Goal: Task Accomplishment & Management: Use online tool/utility

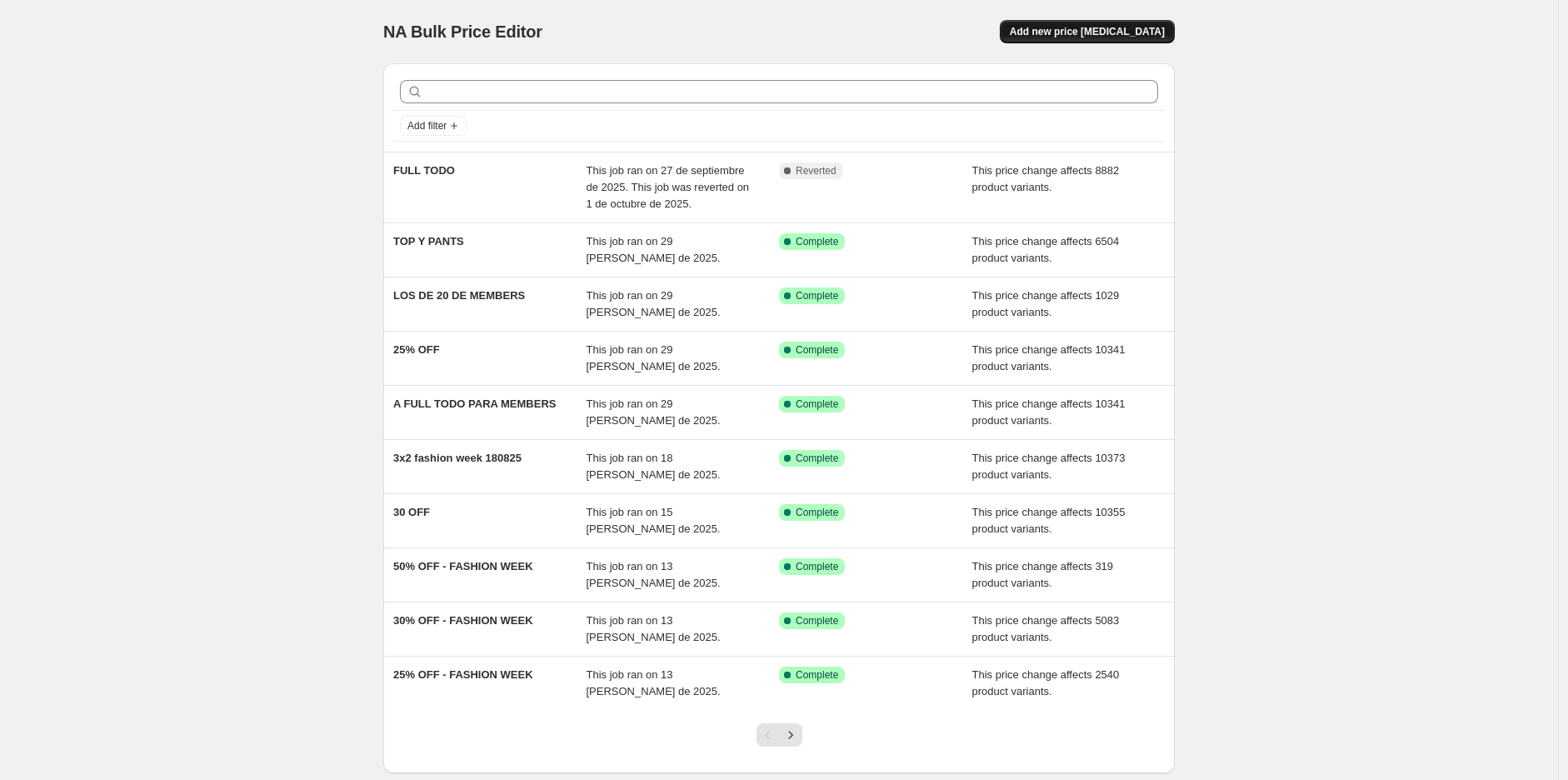
click at [1105, 23] on button "Add new price [MEDICAL_DATA]" at bounding box center [1087, 31] width 175 height 23
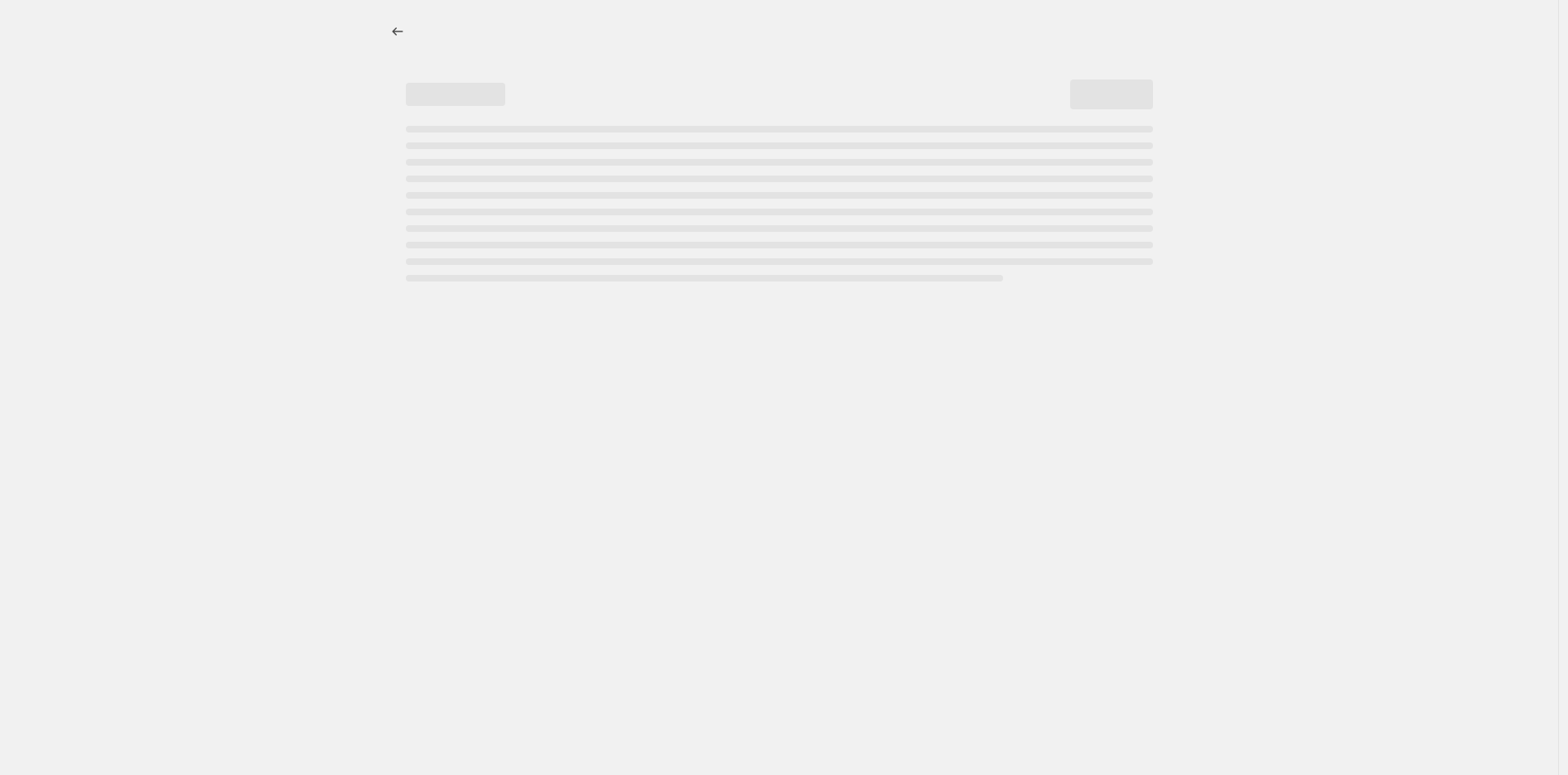
select select "percentage"
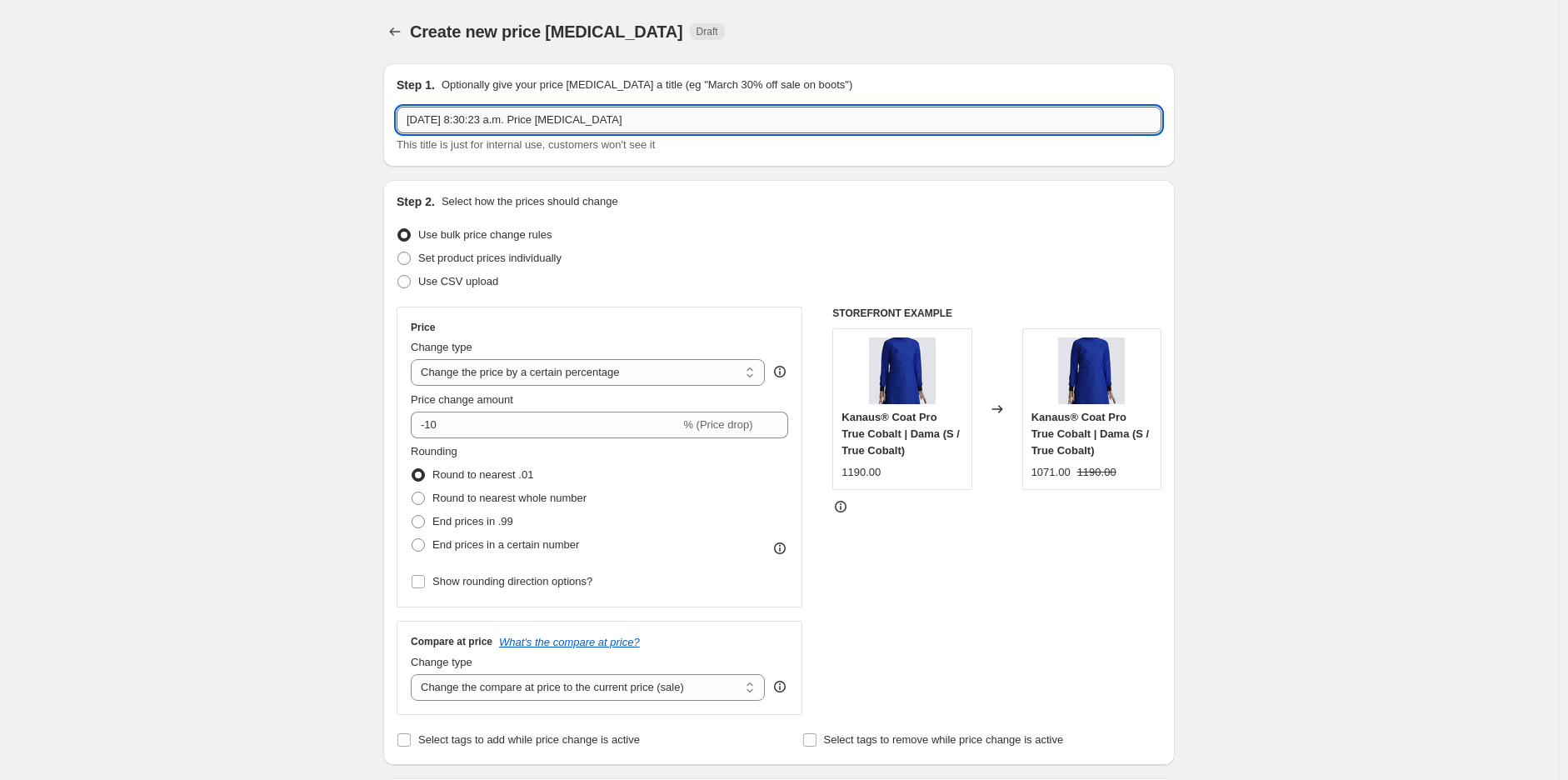
click at [539, 123] on input "15 oct 2025, 8:30:23 a.m. Price change job" at bounding box center [779, 120] width 765 height 26
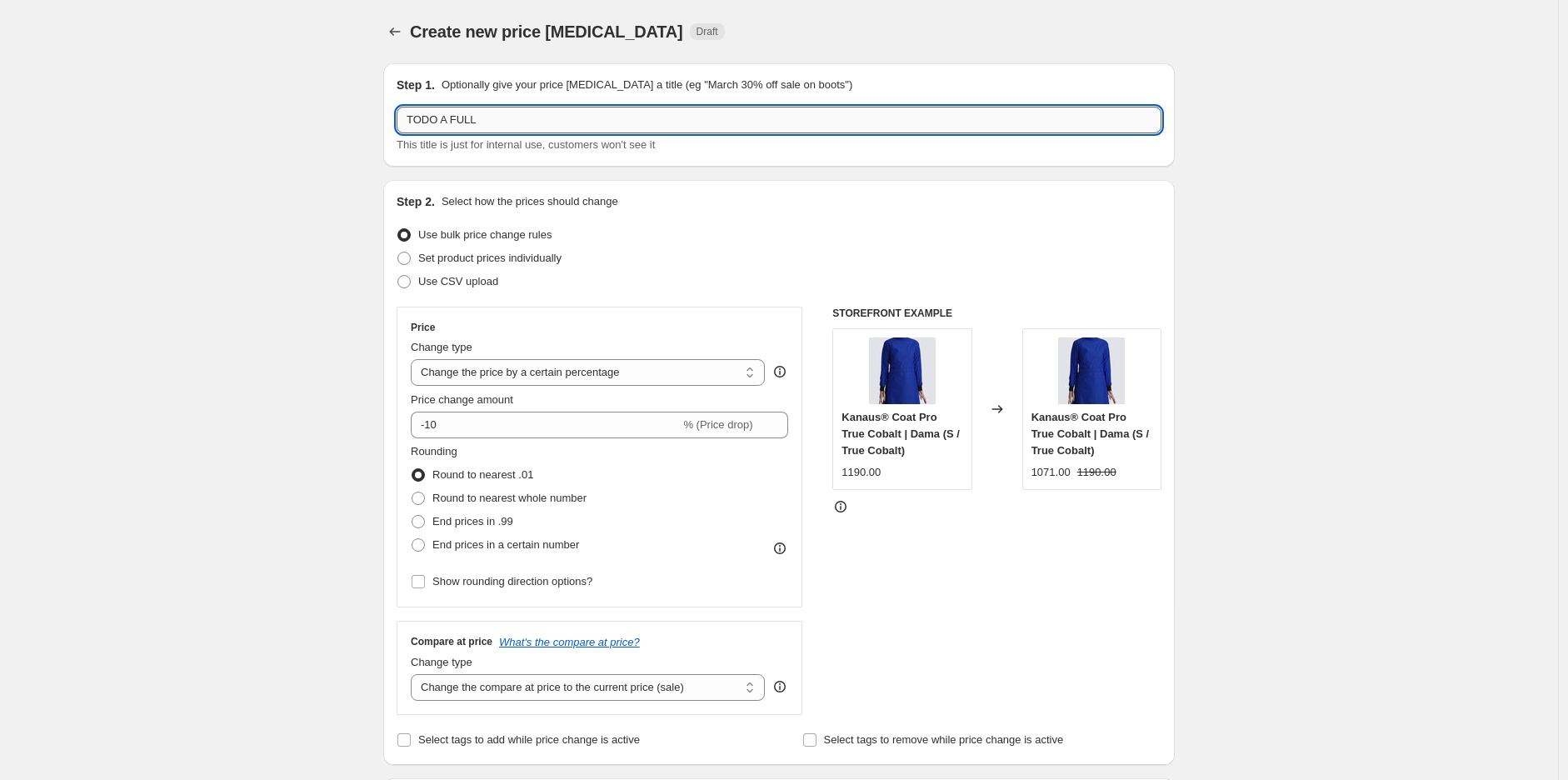
click at [498, 128] on input "TODO A FULL" at bounding box center [779, 120] width 765 height 26
type input "TODO A FULL REVERTIR DESPUES DE DRS WEEK"
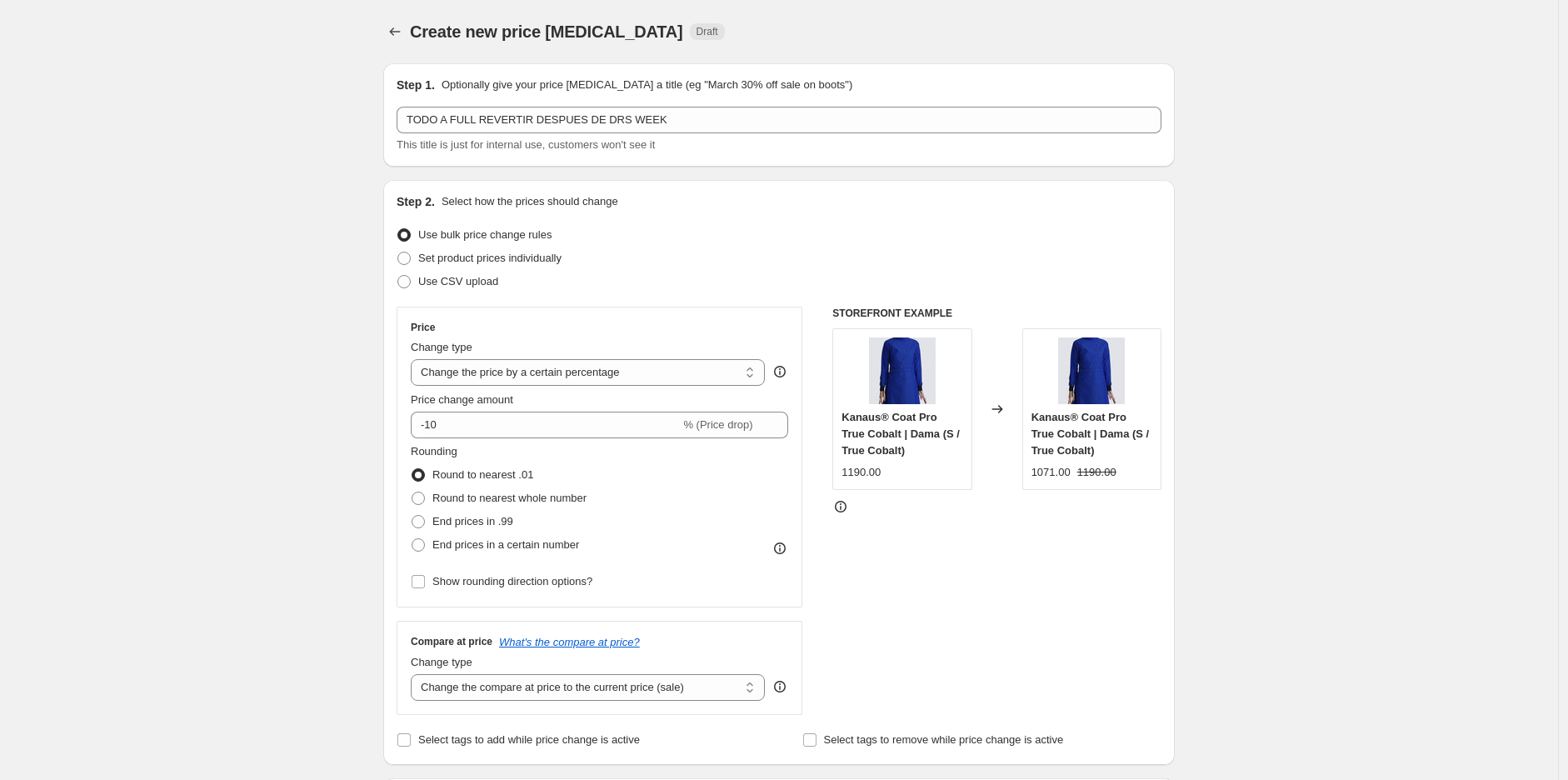
click at [548, 368] on select "Change the price to a certain amount Change the price by a certain amount Chang…" at bounding box center [587, 372] width 354 height 26
select select "bcap"
click at [415, 359] on select "Change the price to a certain amount Change the price by a certain amount Chang…" at bounding box center [587, 372] width 354 height 26
type input "-12.00"
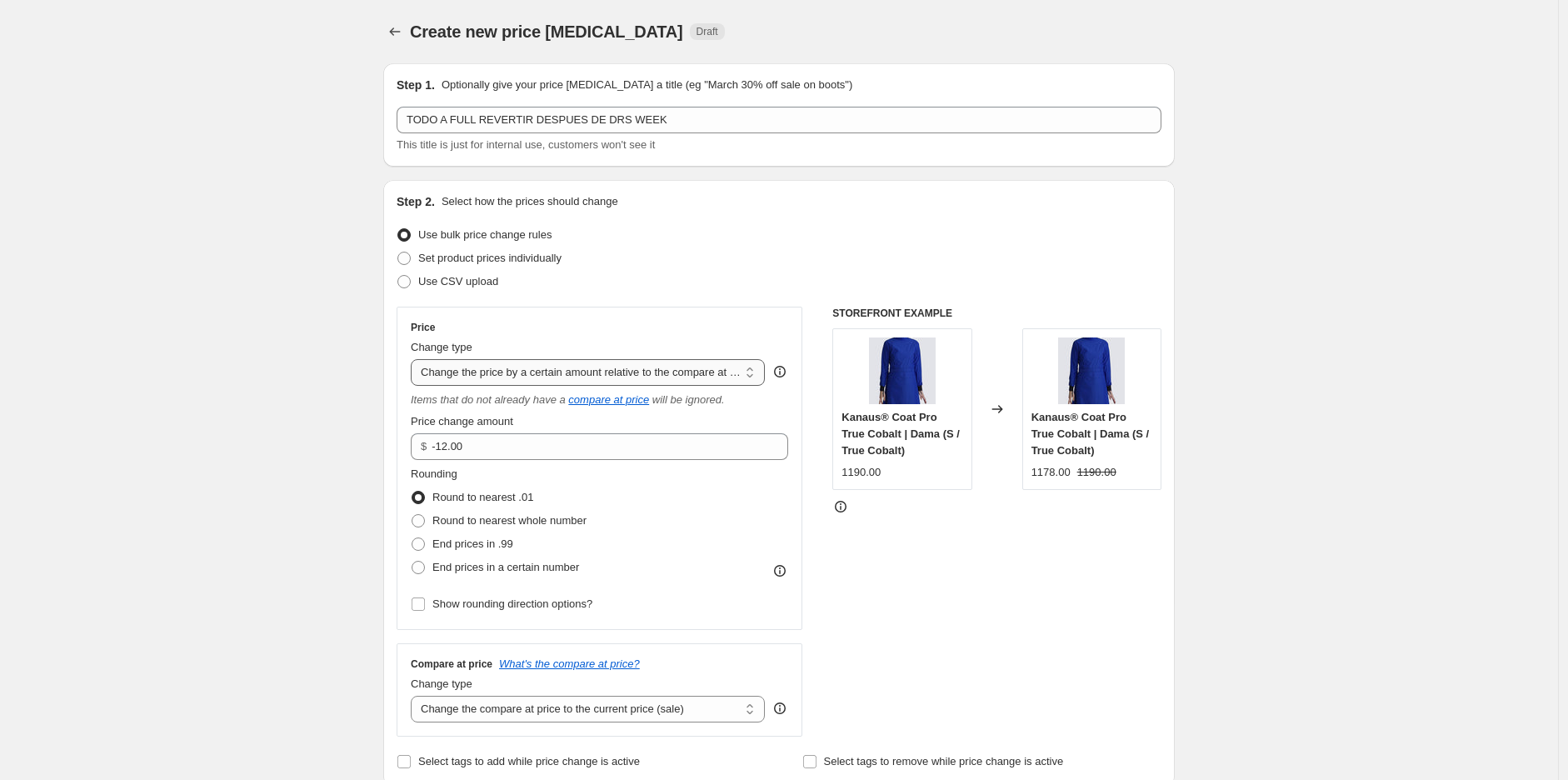
click at [571, 373] on select "Change the price to a certain amount Change the price by a certain amount Chang…" at bounding box center [587, 372] width 354 height 26
select select "pcap"
click at [415, 359] on select "Change the price to a certain amount Change the price by a certain amount Chang…" at bounding box center [587, 372] width 354 height 26
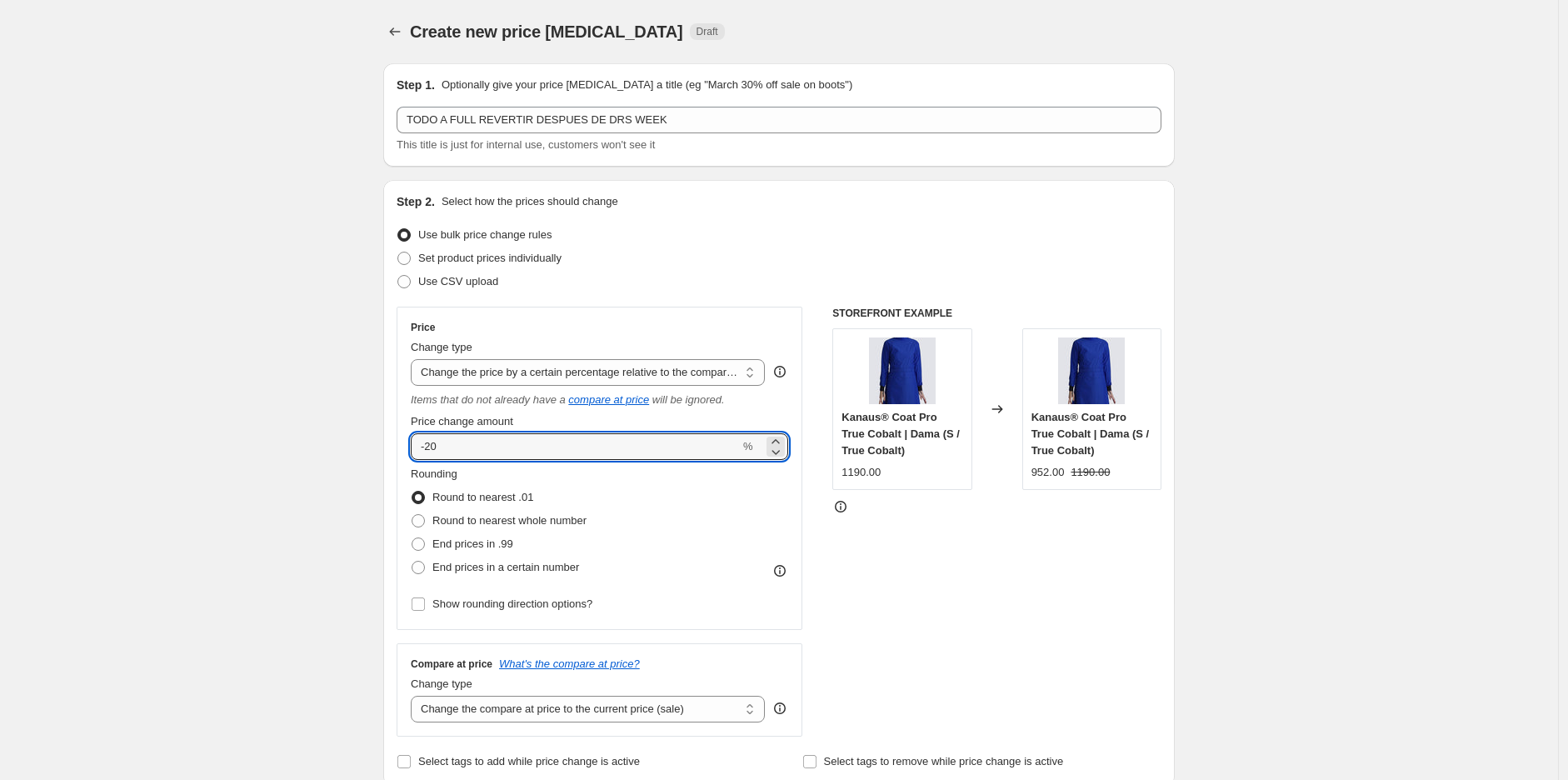
drag, startPoint x: 463, startPoint y: 459, endPoint x: 285, endPoint y: 438, distance: 179.2
type input "0"
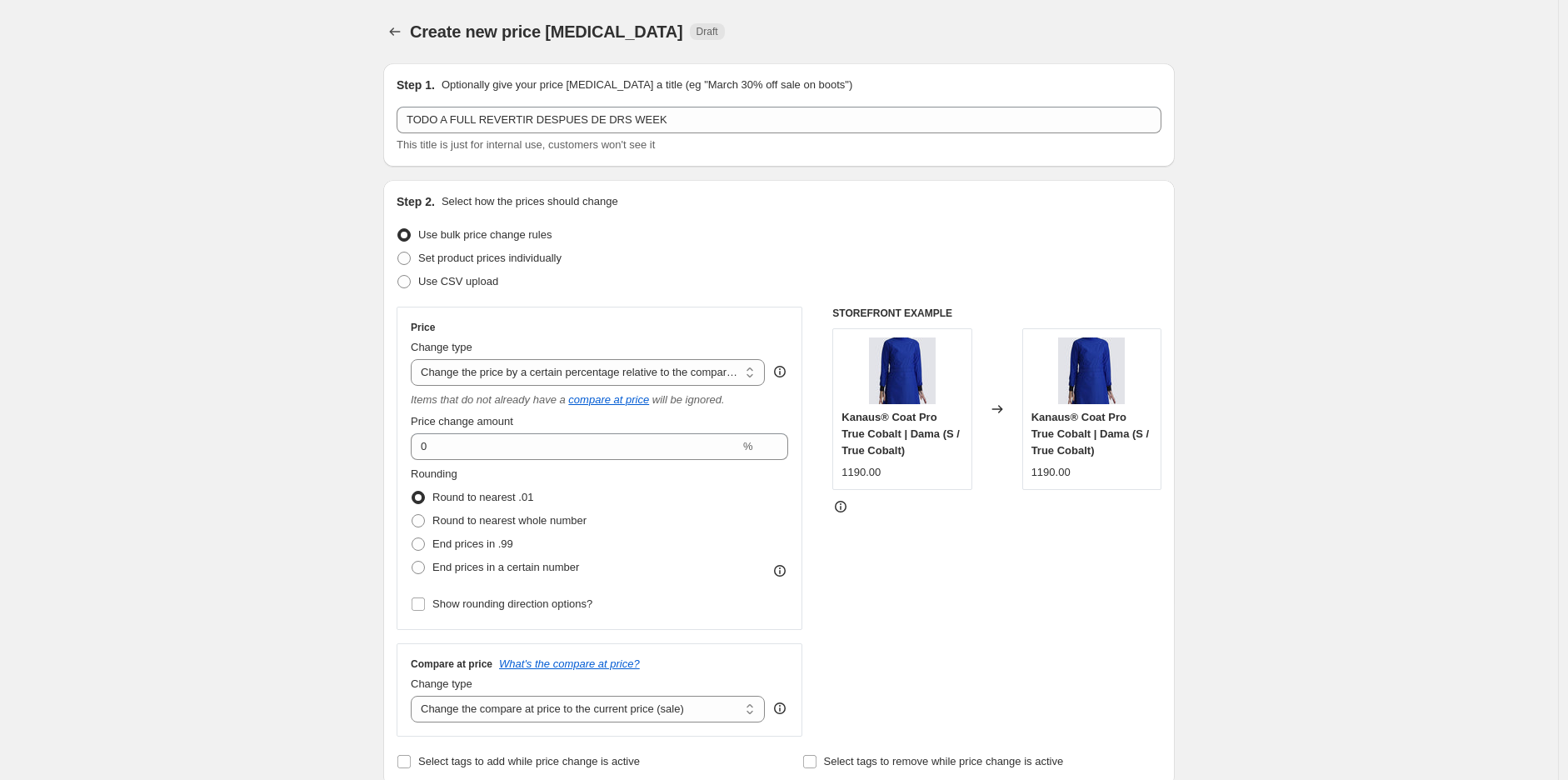
drag, startPoint x: 284, startPoint y: 439, endPoint x: 293, endPoint y: 439, distance: 9.0
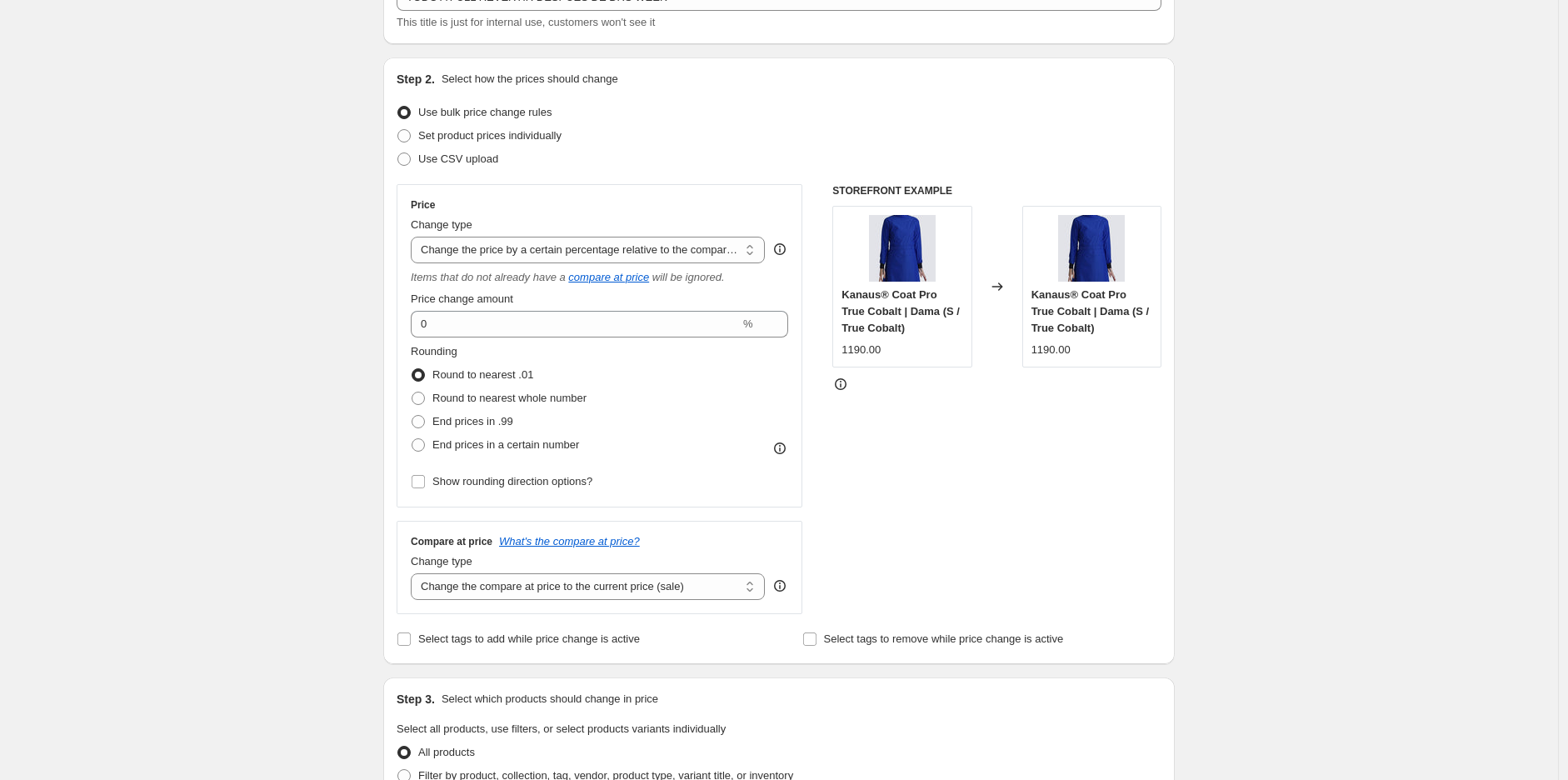
scroll to position [247, 0]
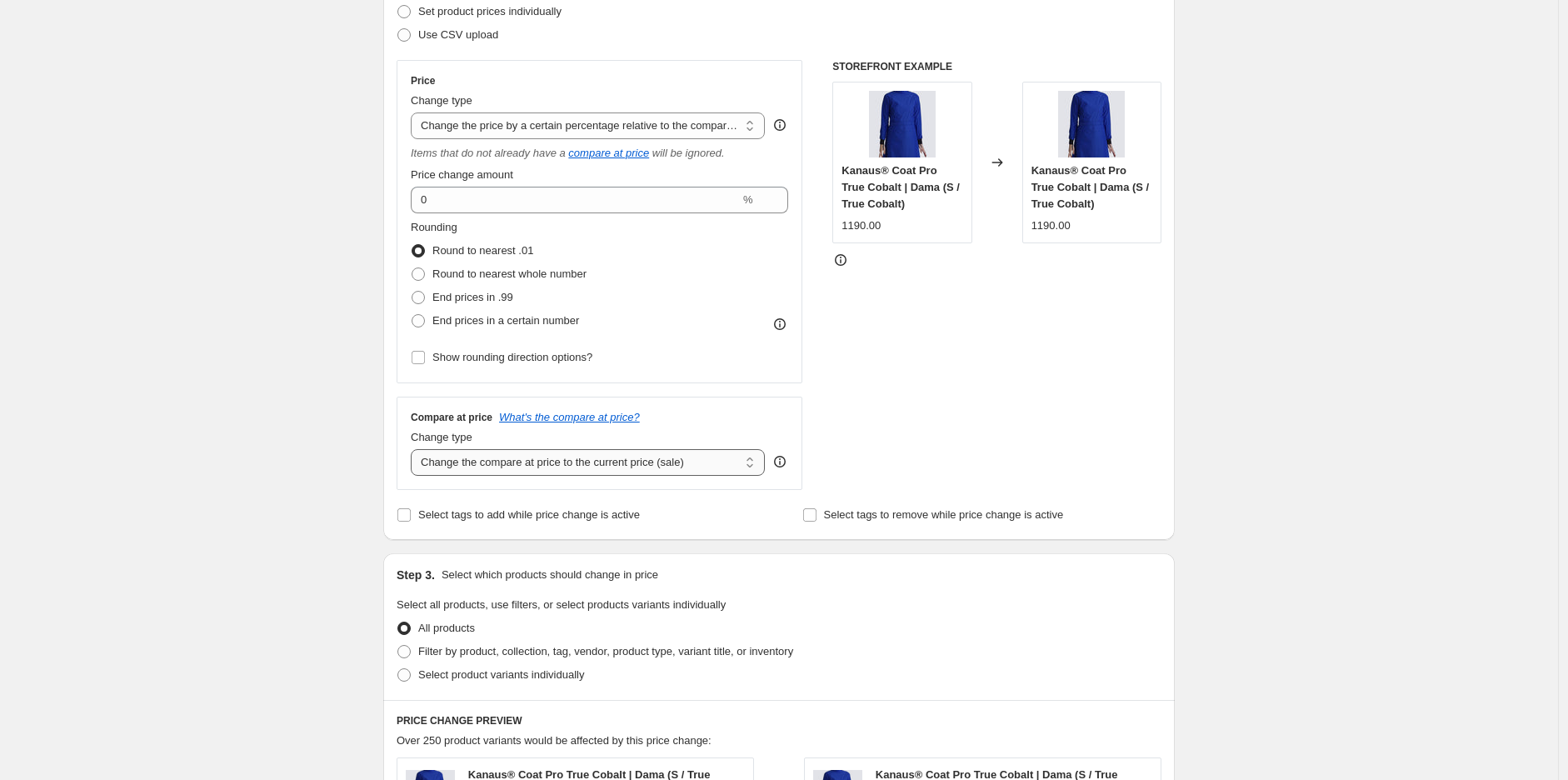
click at [469, 469] on select "Change the compare at price to the current price (sale) Change the compare at p…" at bounding box center [587, 462] width 354 height 26
select select "remove"
click at [415, 450] on select "Change the compare at price to the current price (sale) Change the compare at p…" at bounding box center [587, 462] width 354 height 26
click at [258, 561] on div "Create new price change job. This page is ready Create new price change job Dra…" at bounding box center [779, 610] width 1559 height 1715
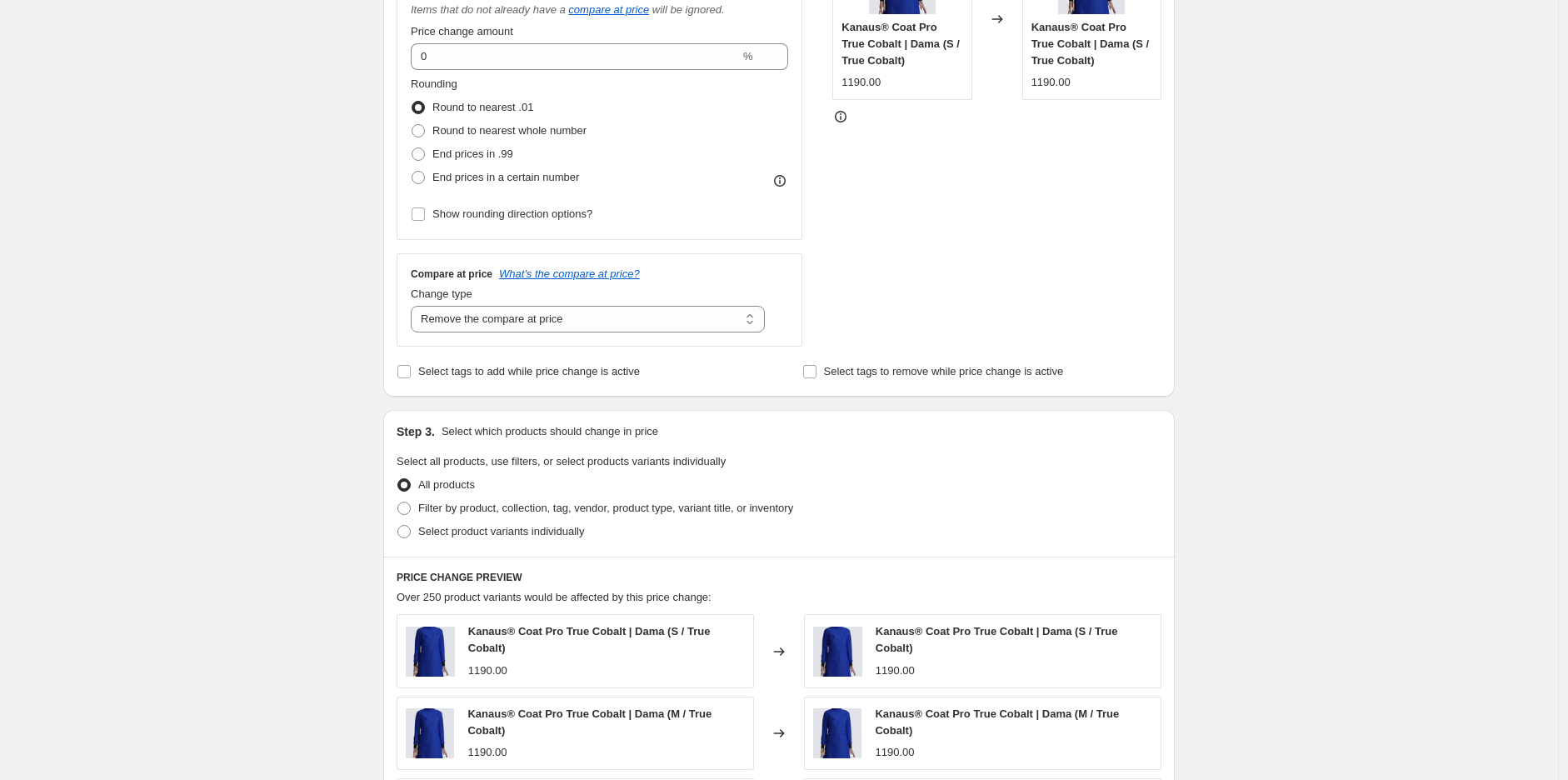
scroll to position [617, 0]
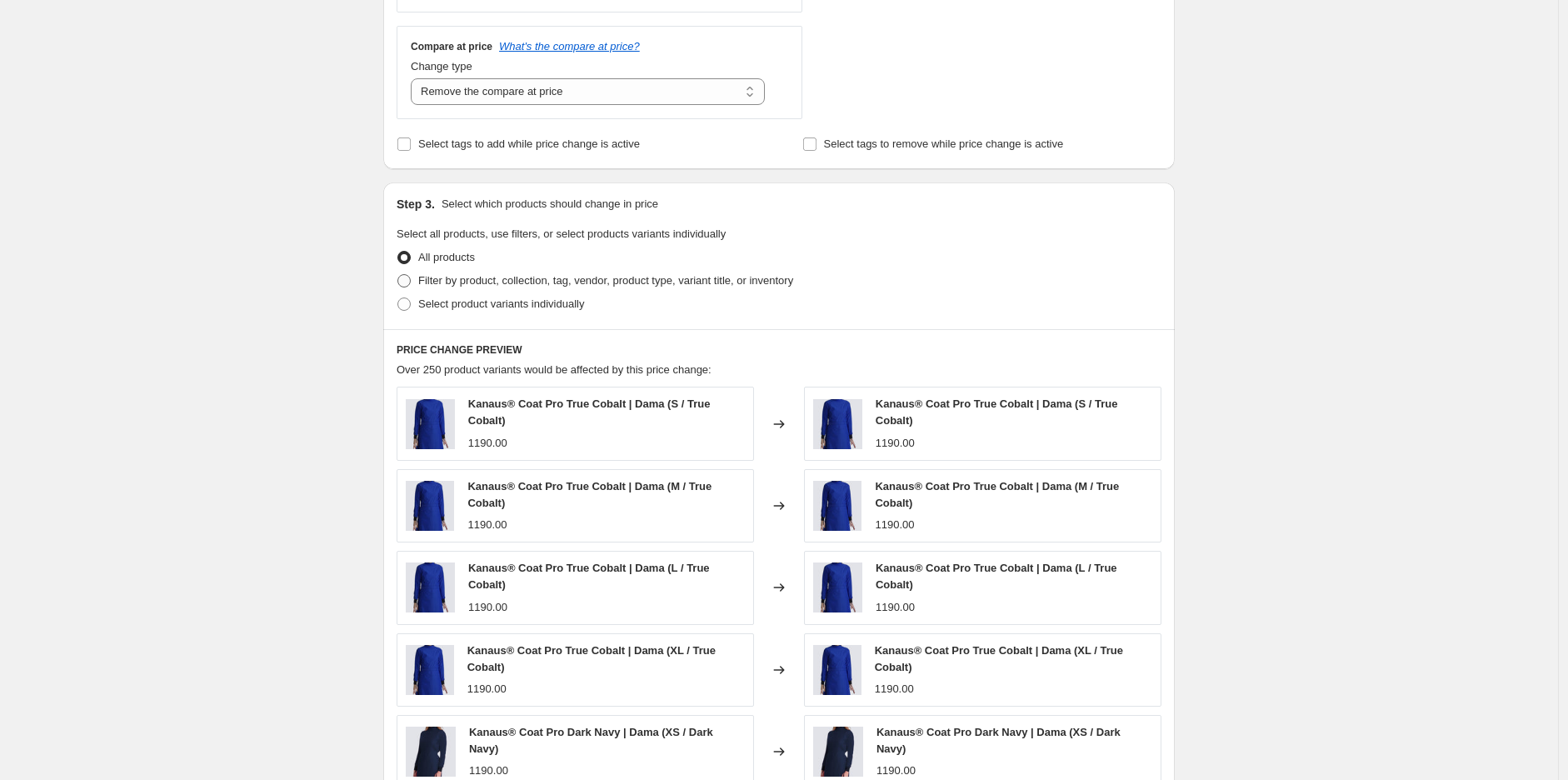
click at [592, 284] on span "Filter by product, collection, tag, vendor, product type, variant title, or inv…" at bounding box center [605, 280] width 375 height 12
click at [398, 275] on input "Filter by product, collection, tag, vendor, product type, variant title, or inv…" at bounding box center [397, 274] width 1 height 1
radio input "true"
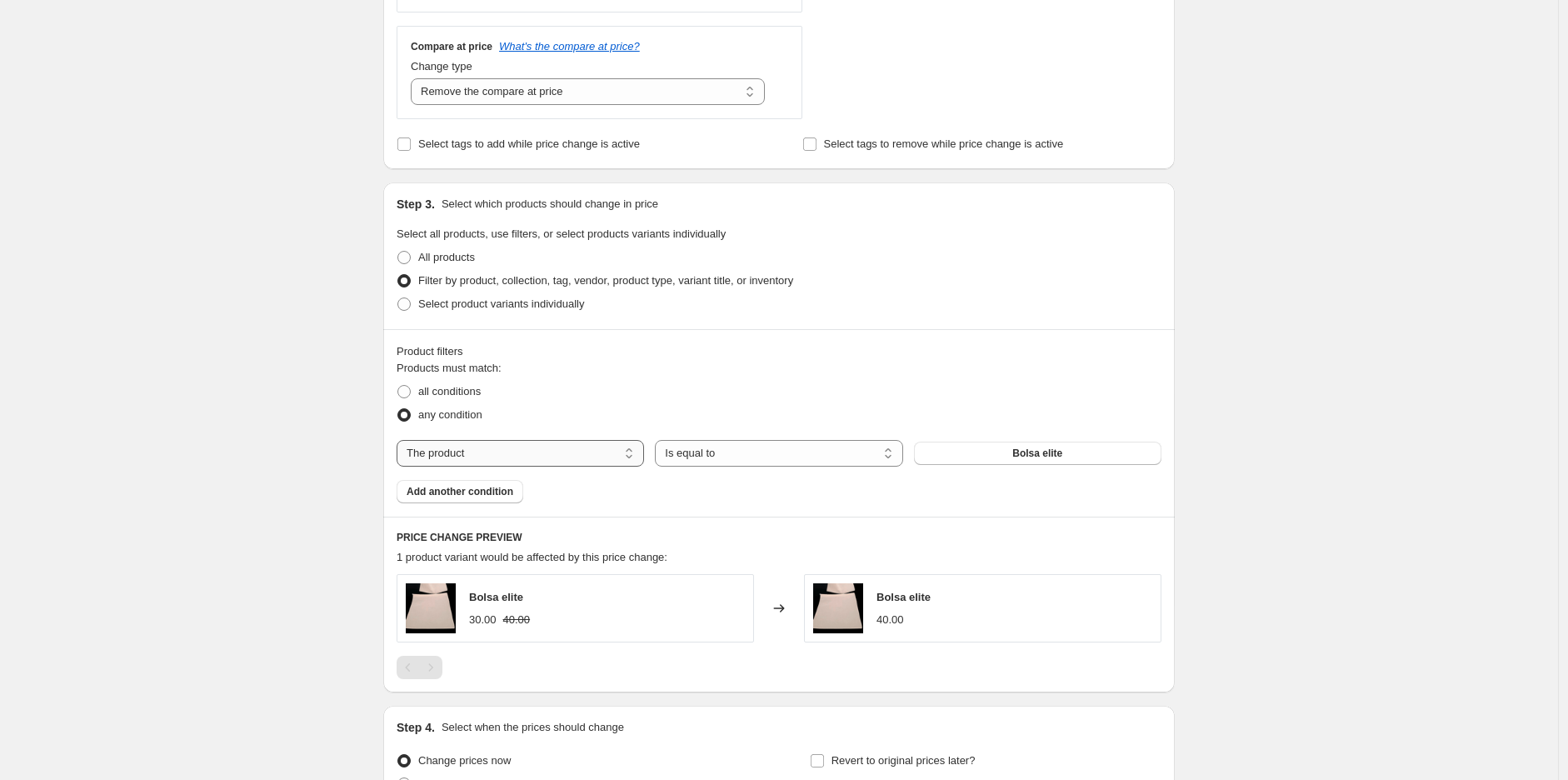
click at [521, 452] on select "The product The product's collection The product's tag The product's vendor The…" at bounding box center [520, 453] width 247 height 26
select select "tag"
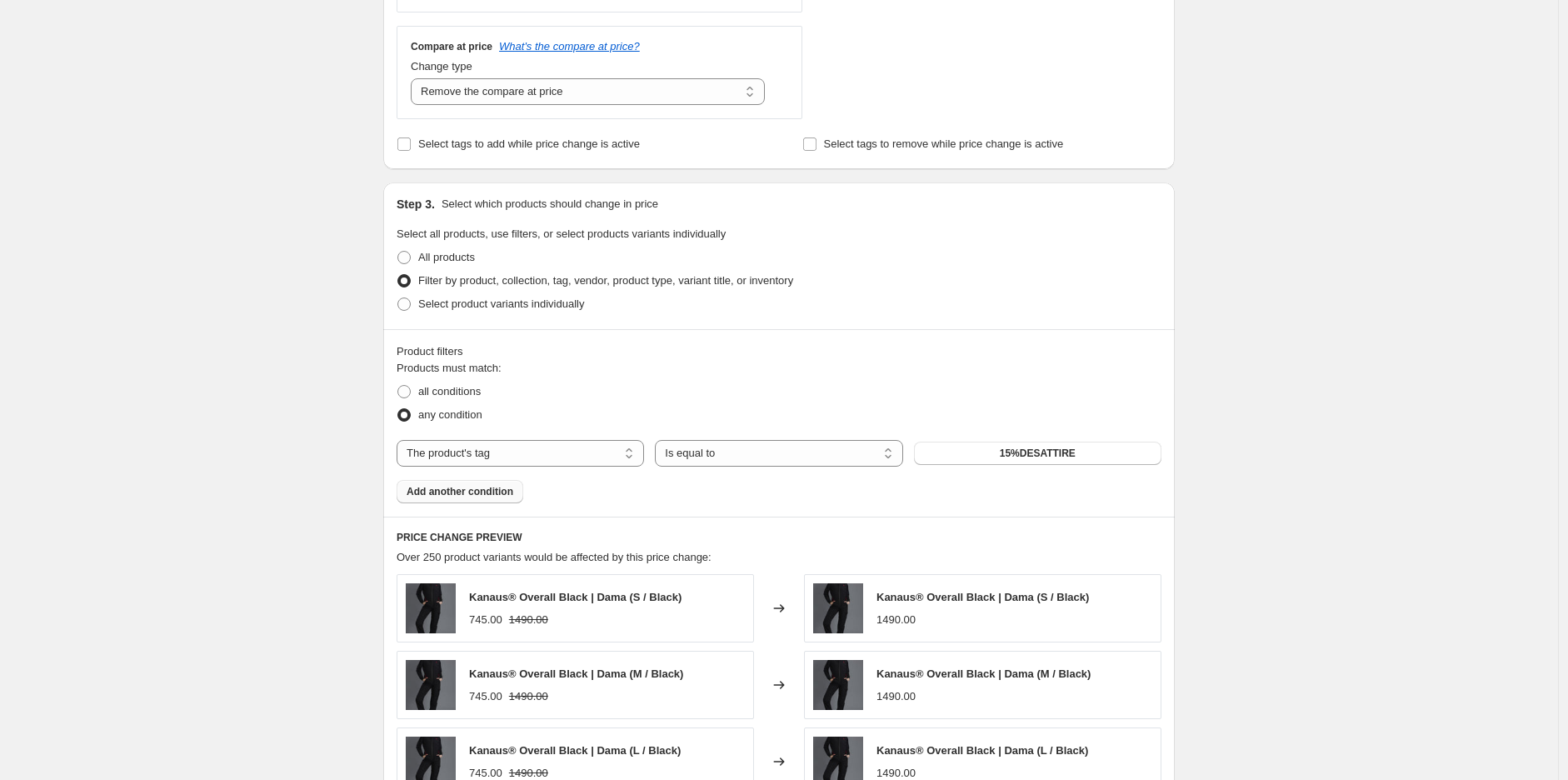
click at [482, 488] on span "Add another condition" at bounding box center [460, 491] width 107 height 13
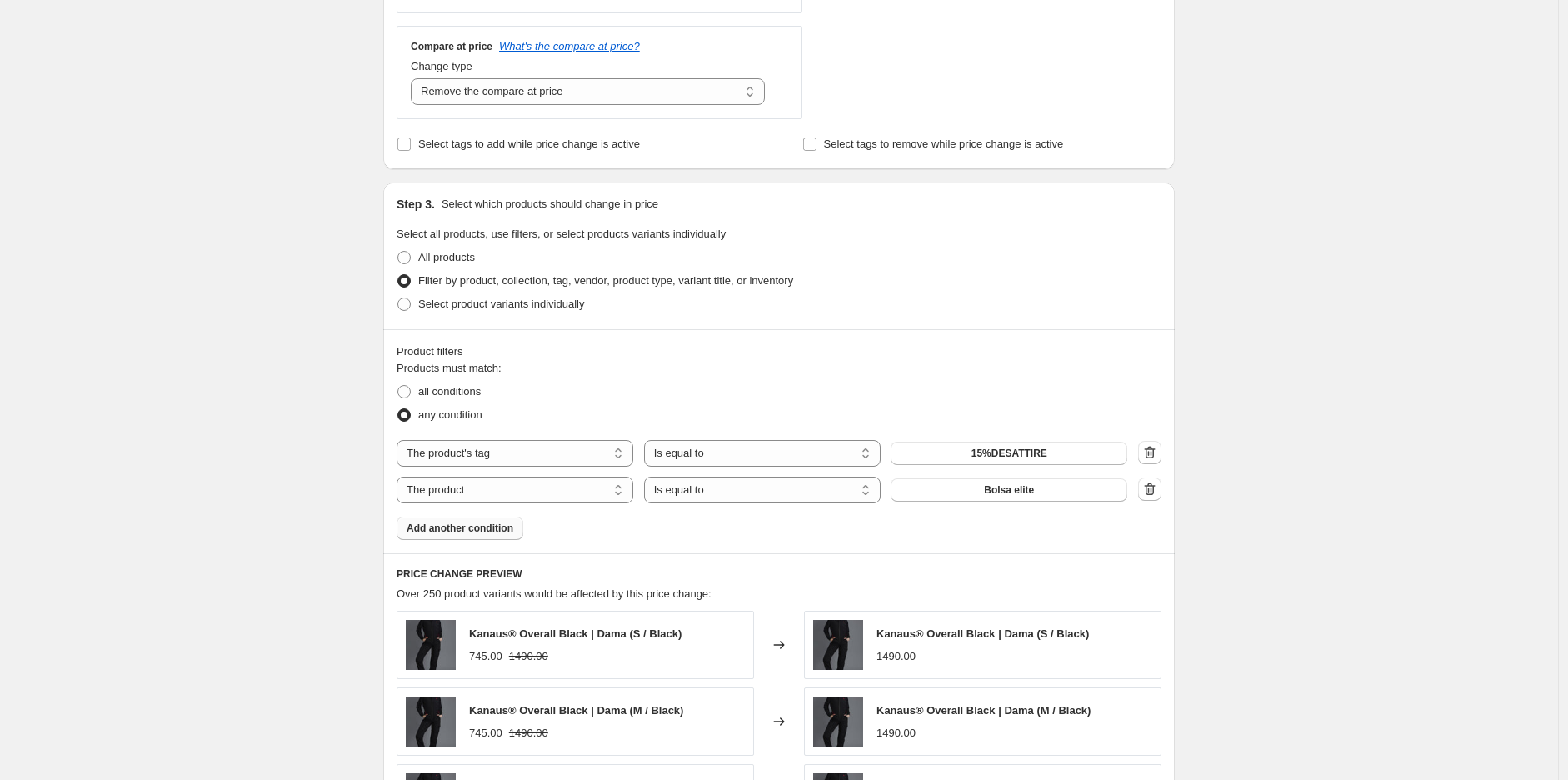
click at [463, 538] on button "Add another condition" at bounding box center [459, 528] width 127 height 23
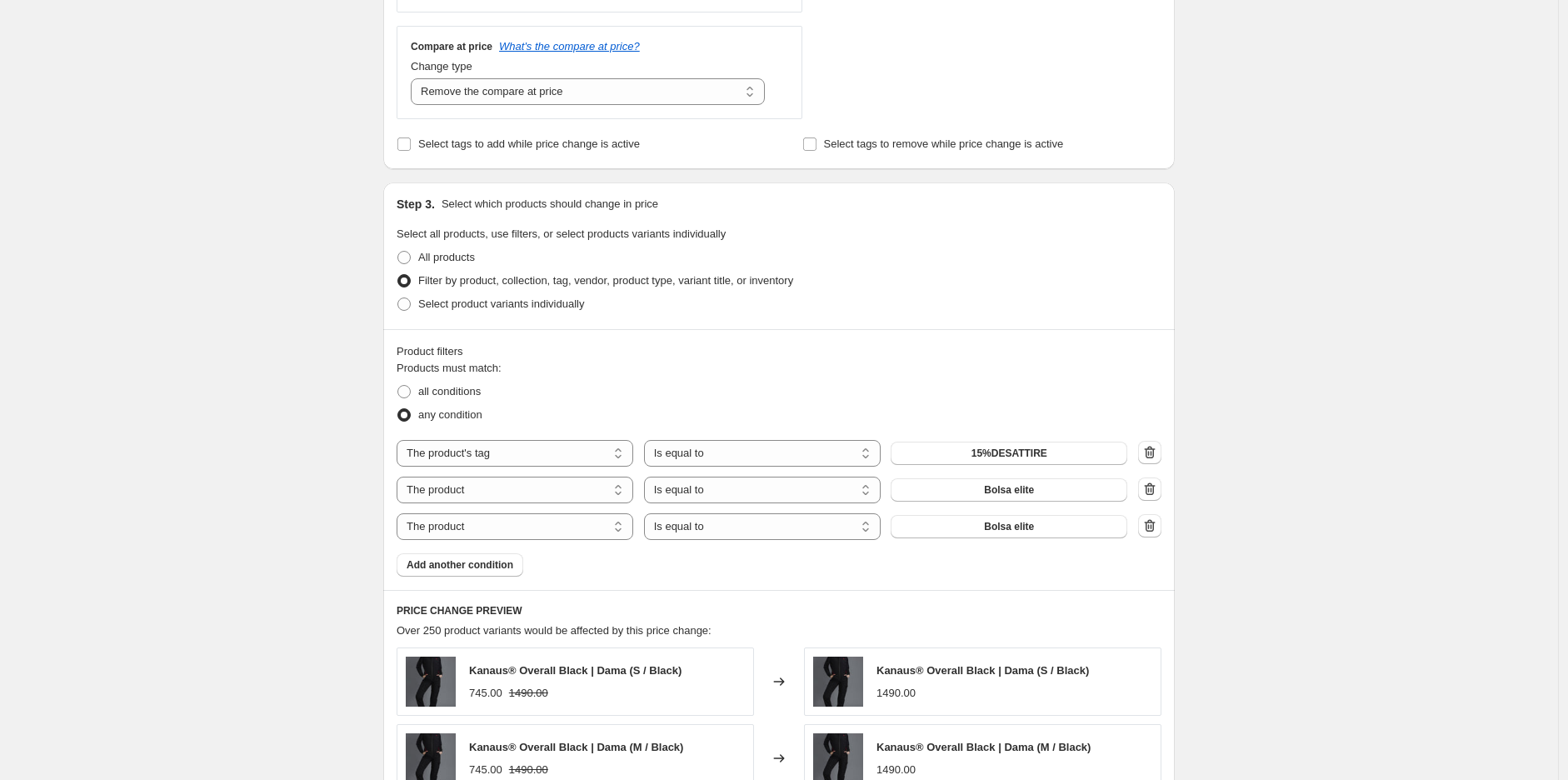
click at [475, 570] on span "Add another condition" at bounding box center [460, 565] width 107 height 13
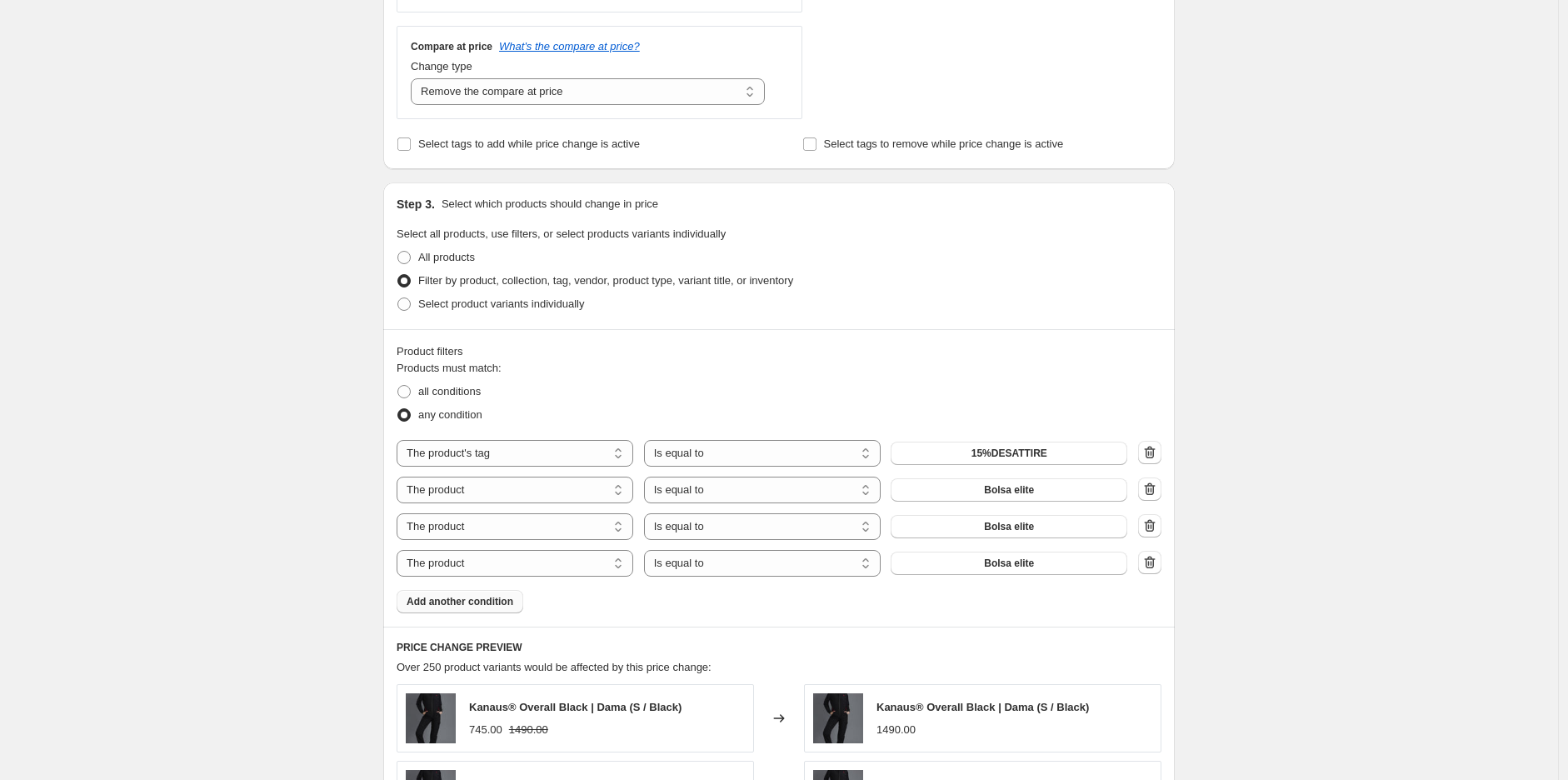
click at [464, 604] on span "Add another condition" at bounding box center [460, 601] width 107 height 13
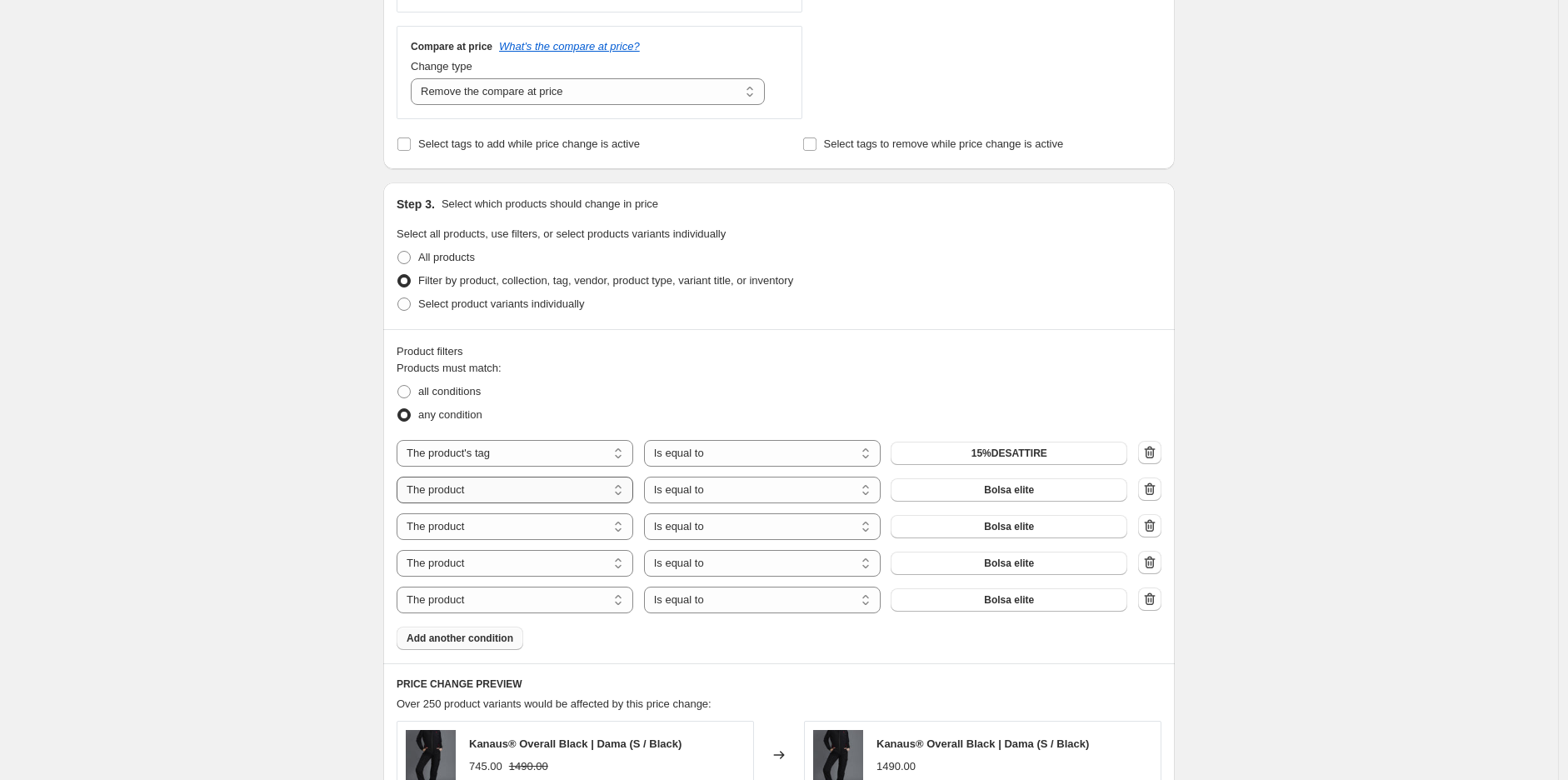
click at [520, 495] on select "The product The product's collection The product's tag The product's vendor The…" at bounding box center [515, 490] width 237 height 26
select select "tag"
click at [505, 537] on select "The product The product's collection The product's tag The product's vendor The…" at bounding box center [515, 526] width 237 height 26
click at [496, 528] on select "The product The product's collection The product's tag The product's vendor The…" at bounding box center [515, 526] width 237 height 26
select select "tag"
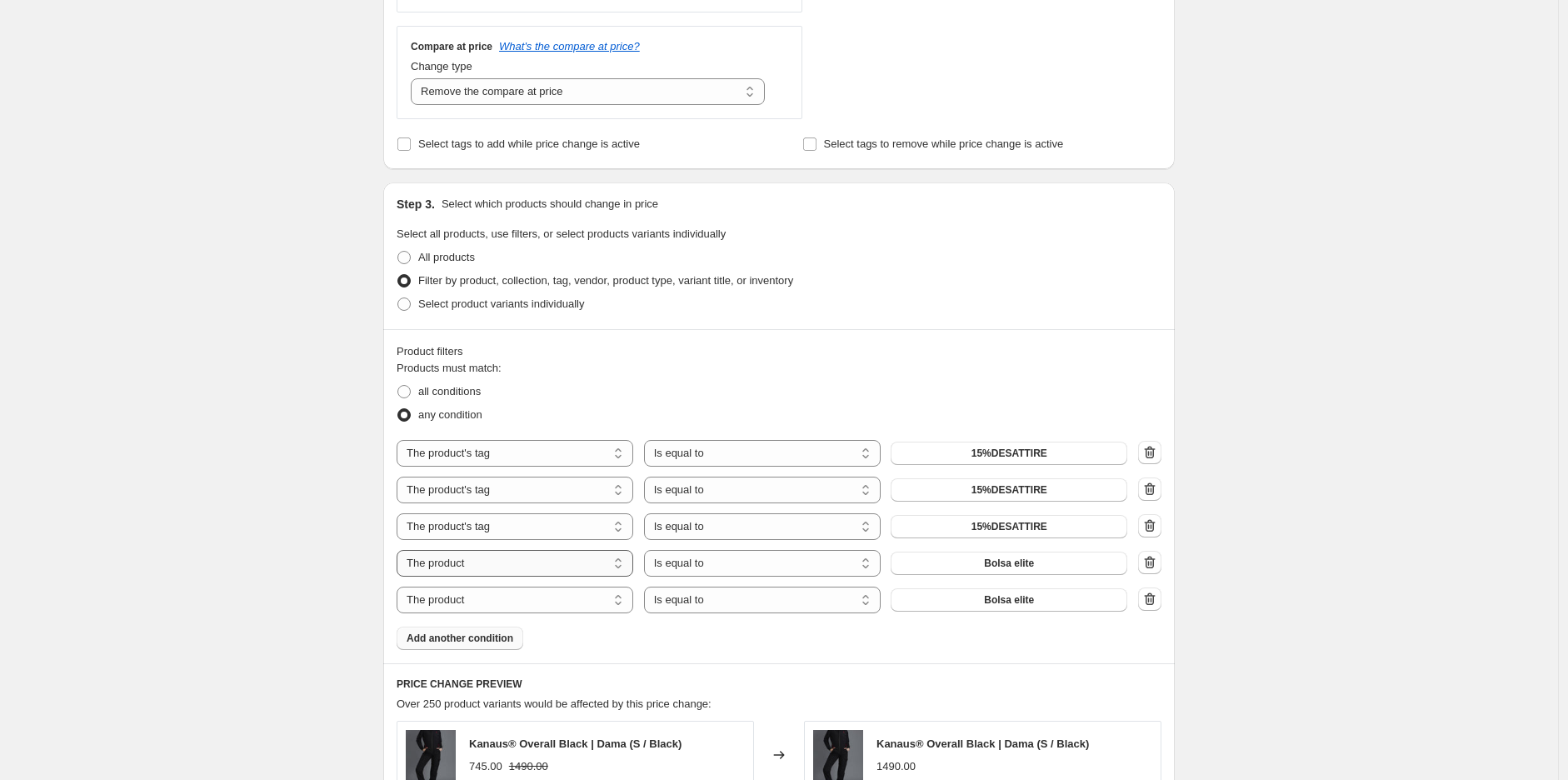
click at [488, 560] on select "The product The product's collection The product's tag The product's vendor The…" at bounding box center [515, 563] width 237 height 26
select select "tag"
click at [480, 601] on select "The product The product's collection The product's tag The product's vendor The…" at bounding box center [515, 600] width 237 height 26
select select "tag"
click at [994, 457] on span "15%DESATTIRE" at bounding box center [1009, 453] width 76 height 13
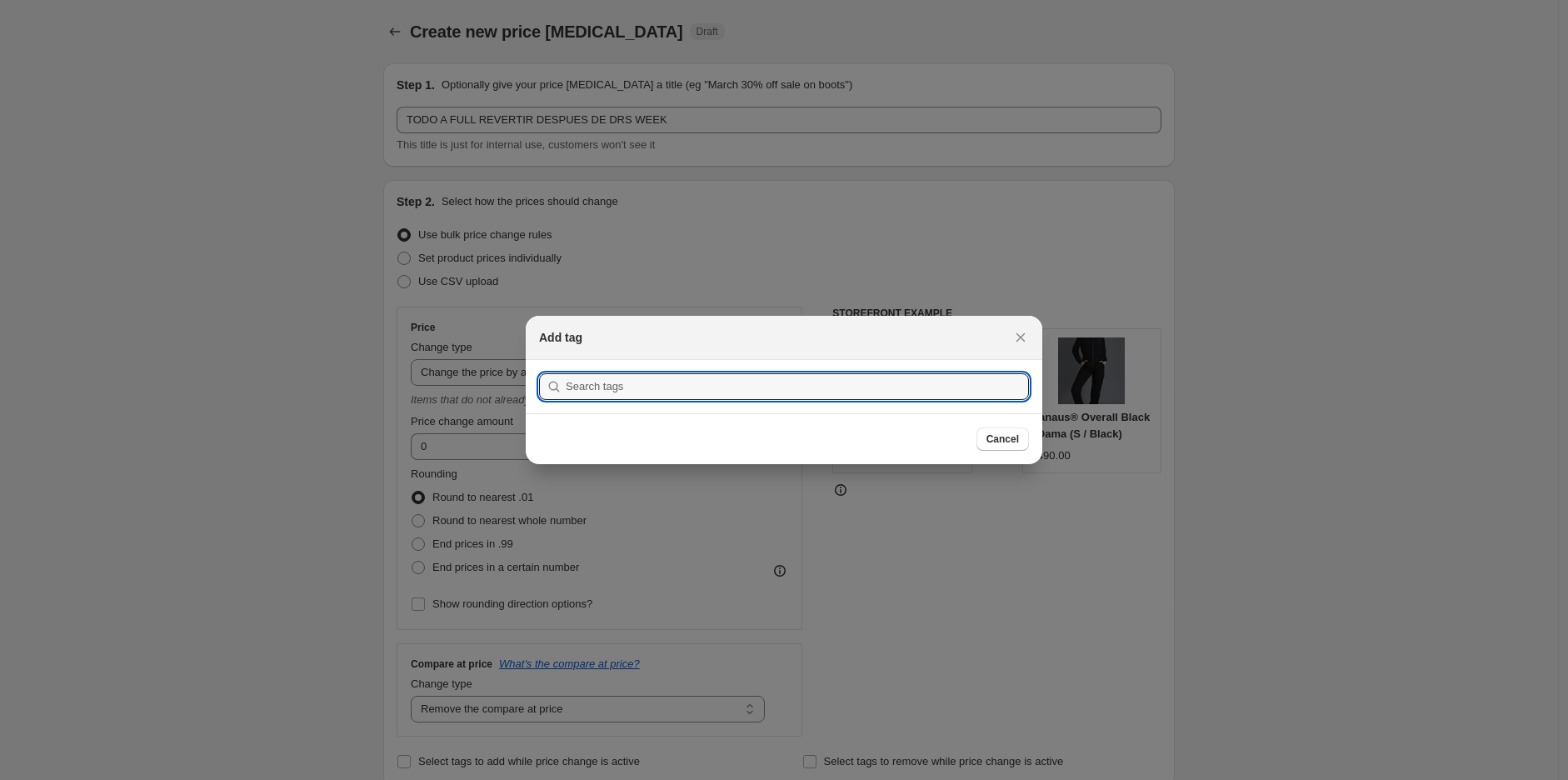
scroll to position [0, 0]
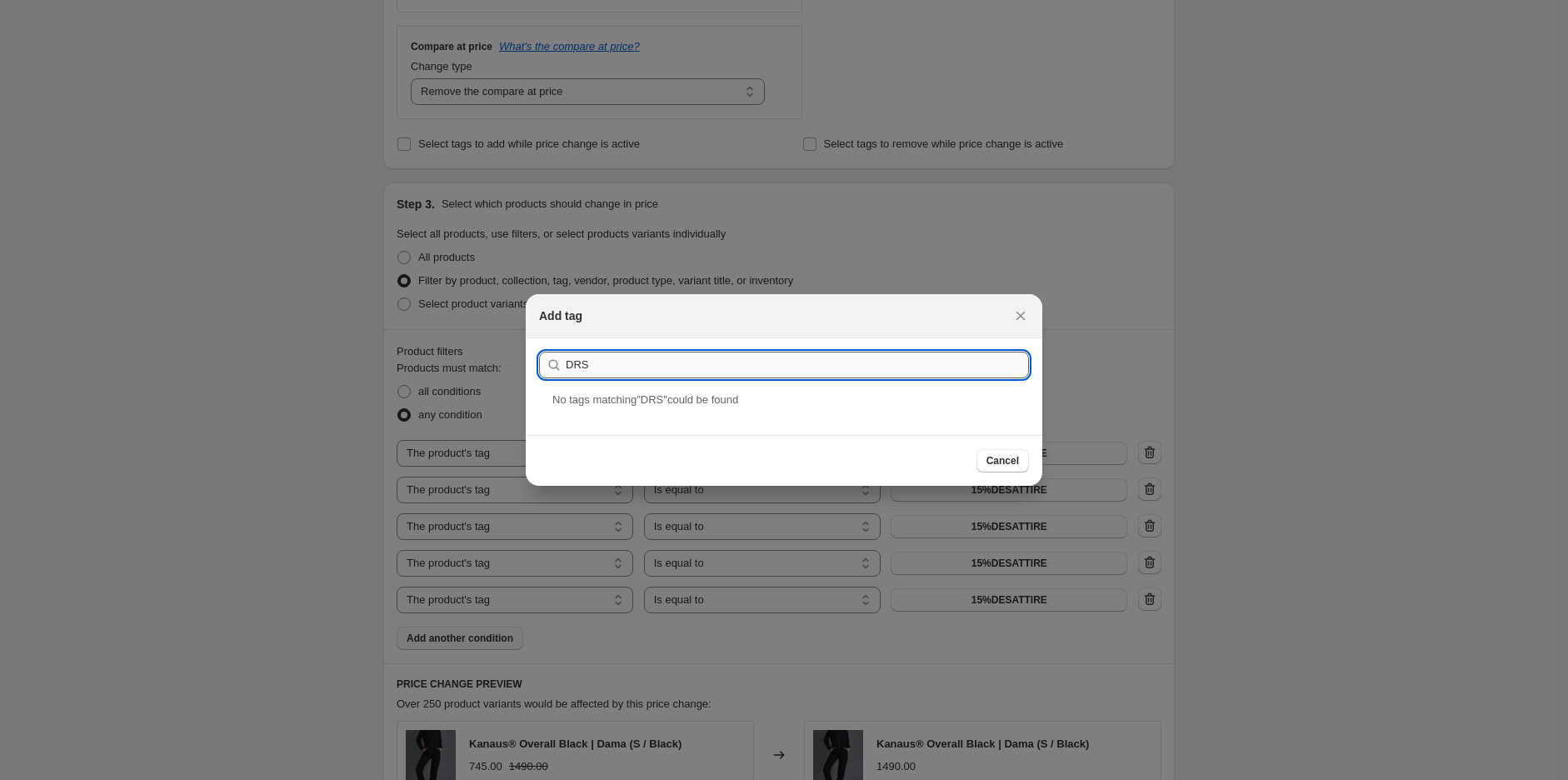
click at [793, 364] on input "DRS" at bounding box center [797, 365] width 463 height 26
type input "20DRS"
click at [609, 408] on div "20DRS" at bounding box center [784, 413] width 517 height 44
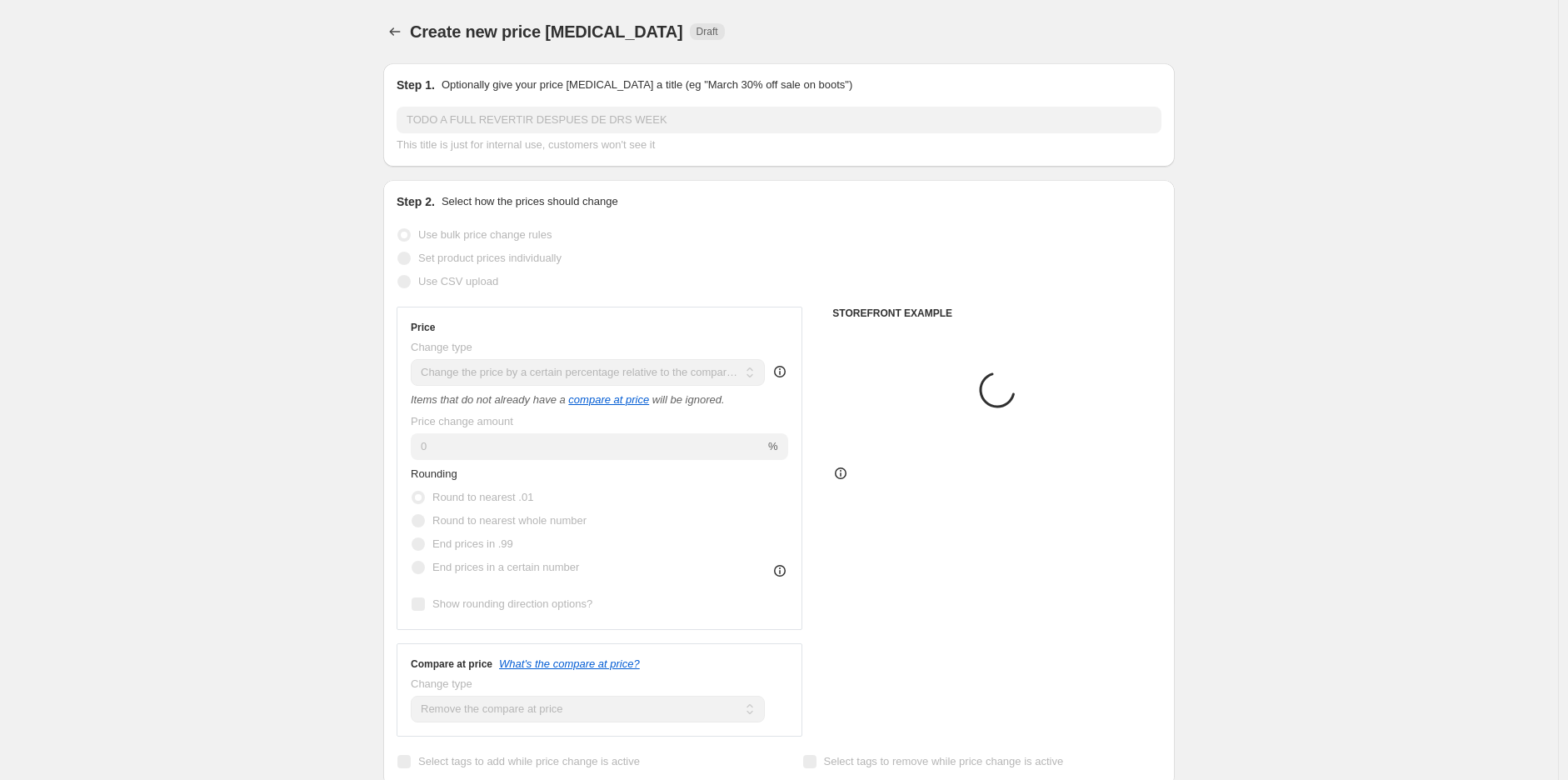
scroll to position [617, 0]
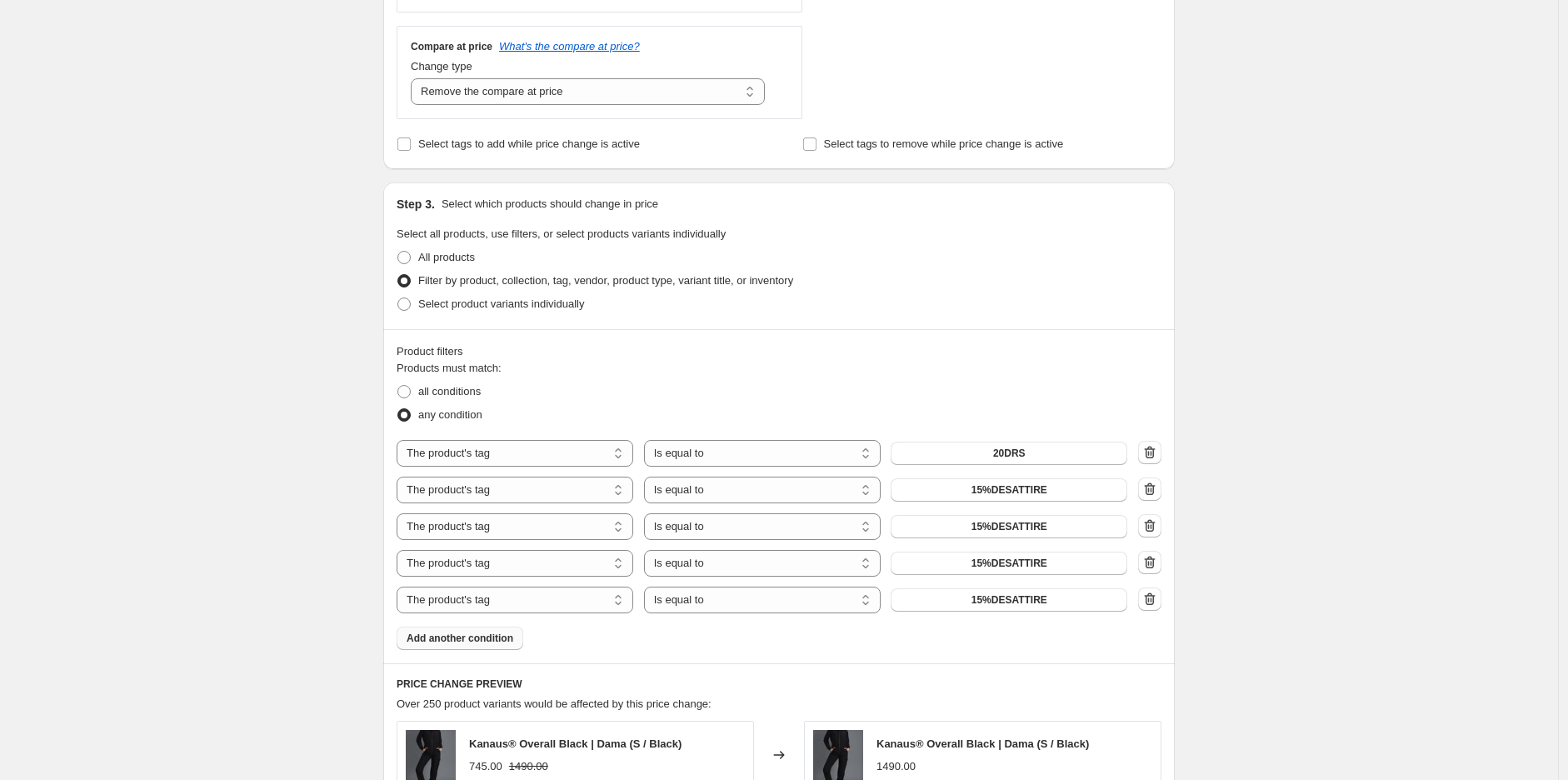
click at [1048, 494] on button "15%DESATTIRE" at bounding box center [1009, 490] width 237 height 23
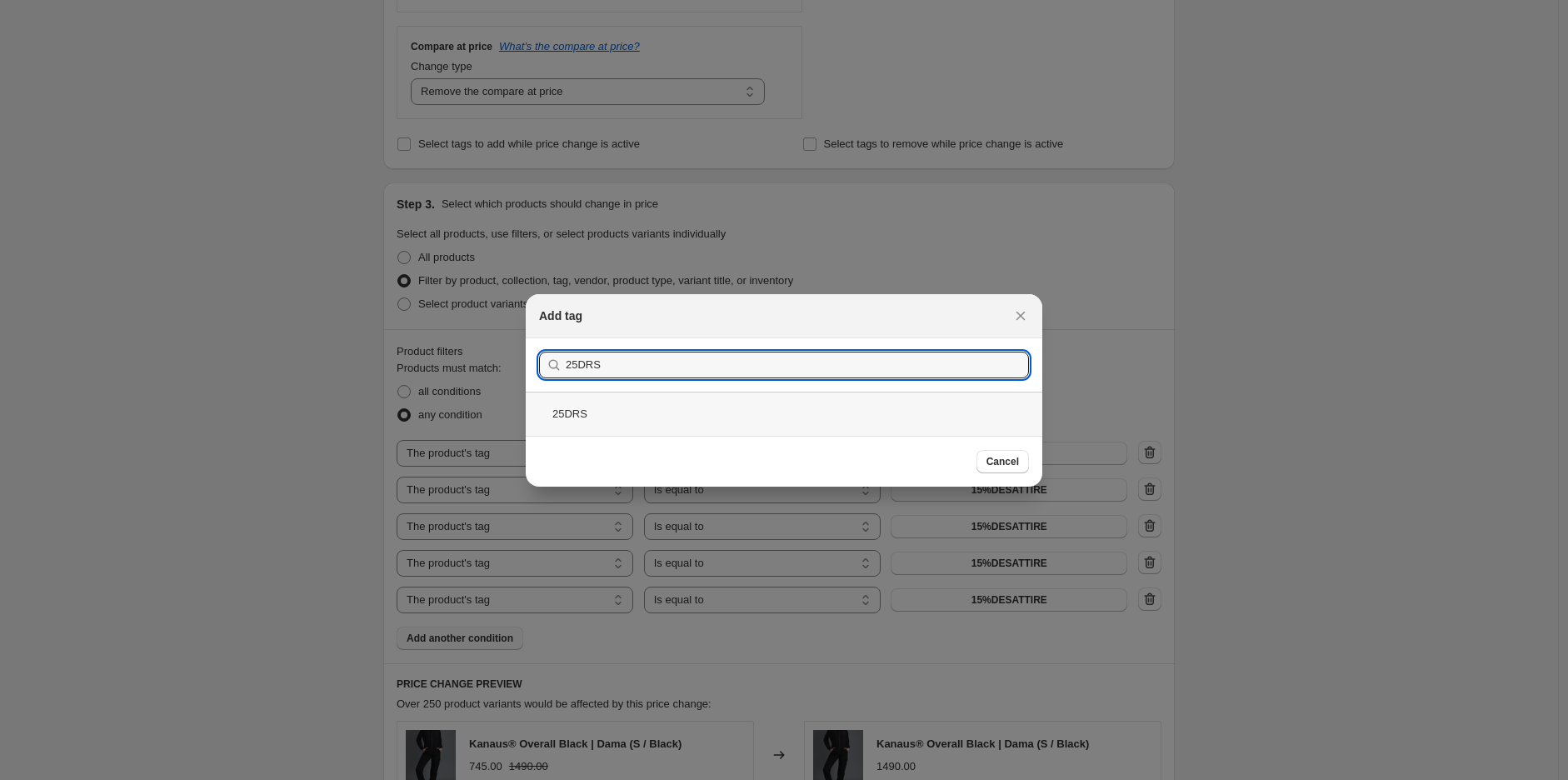
type input "25DRS"
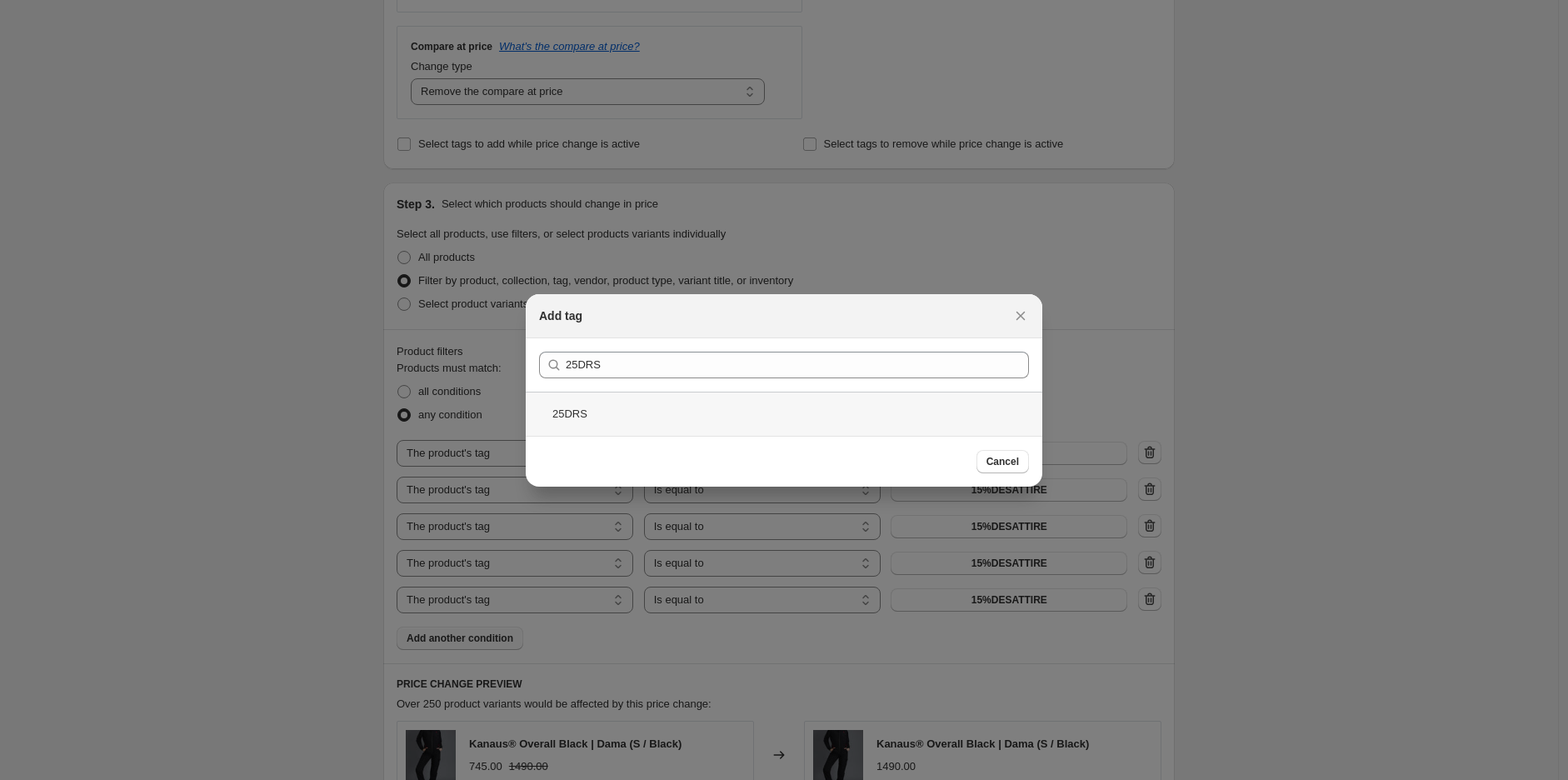
click at [611, 409] on div "25DRS" at bounding box center [784, 413] width 517 height 44
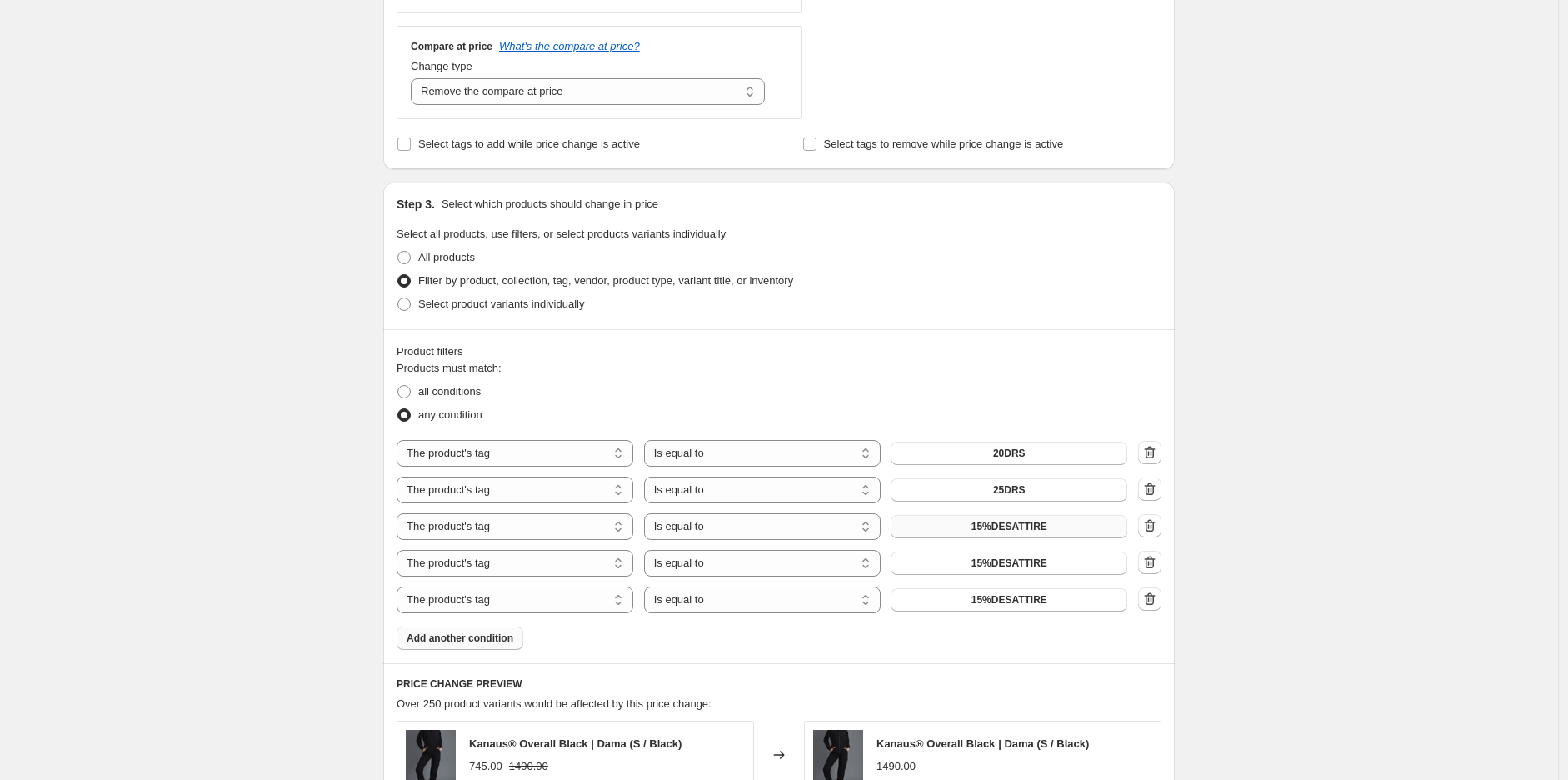
click at [1036, 529] on span "15%DESATTIRE" at bounding box center [1009, 527] width 76 height 13
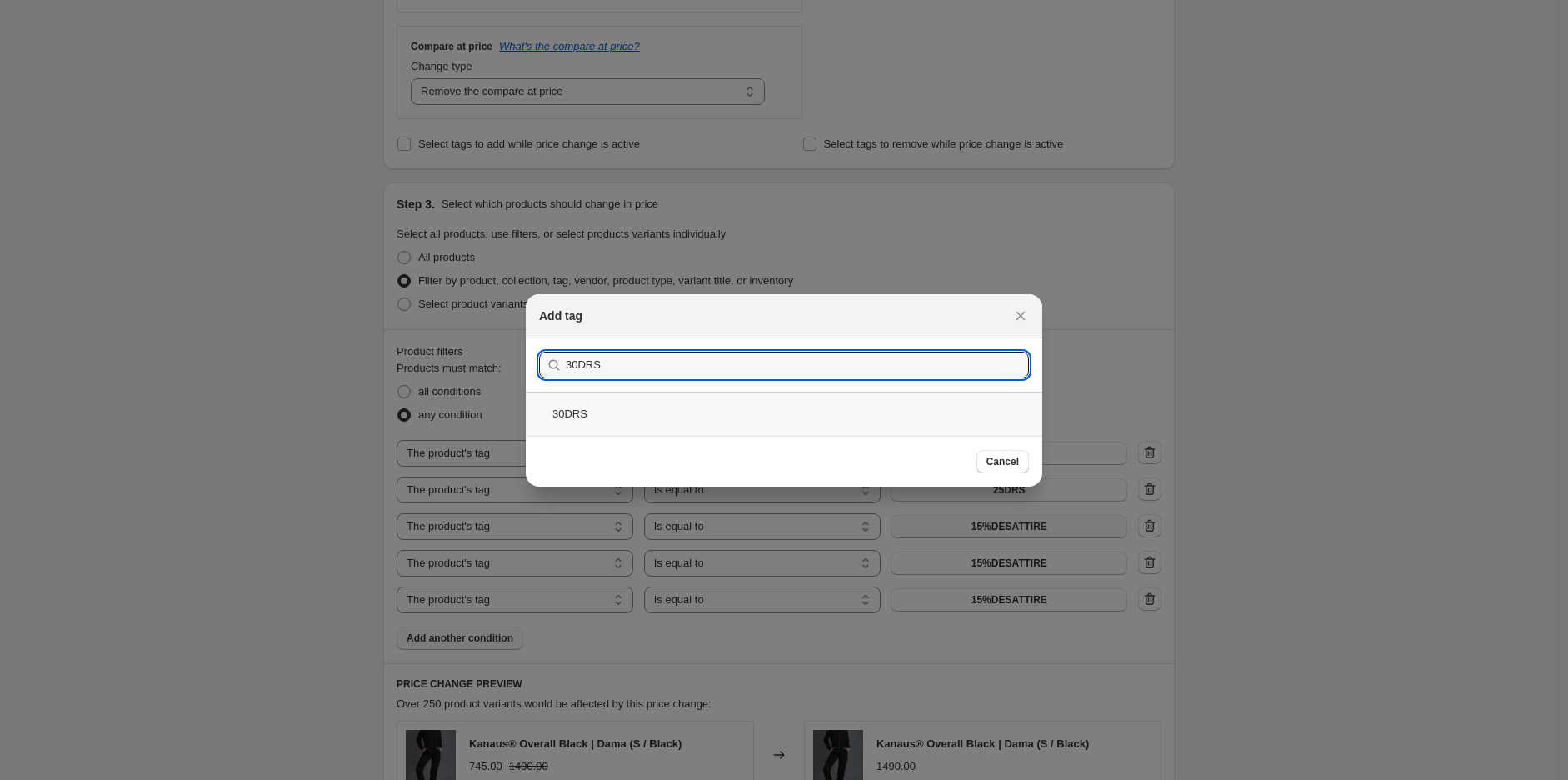
type input "30DRS"
click at [581, 417] on div "30DRS" at bounding box center [784, 413] width 517 height 44
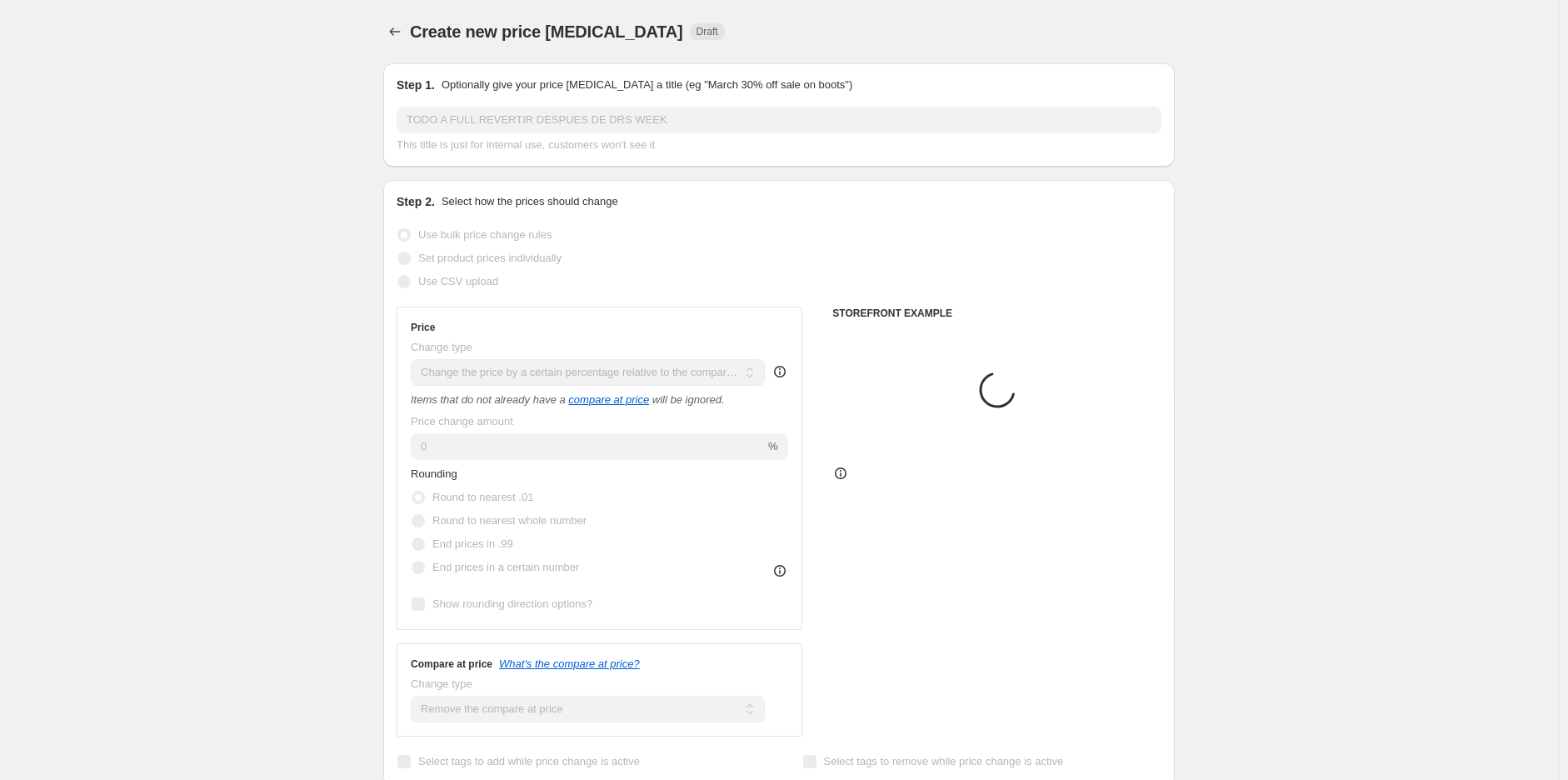
scroll to position [617, 0]
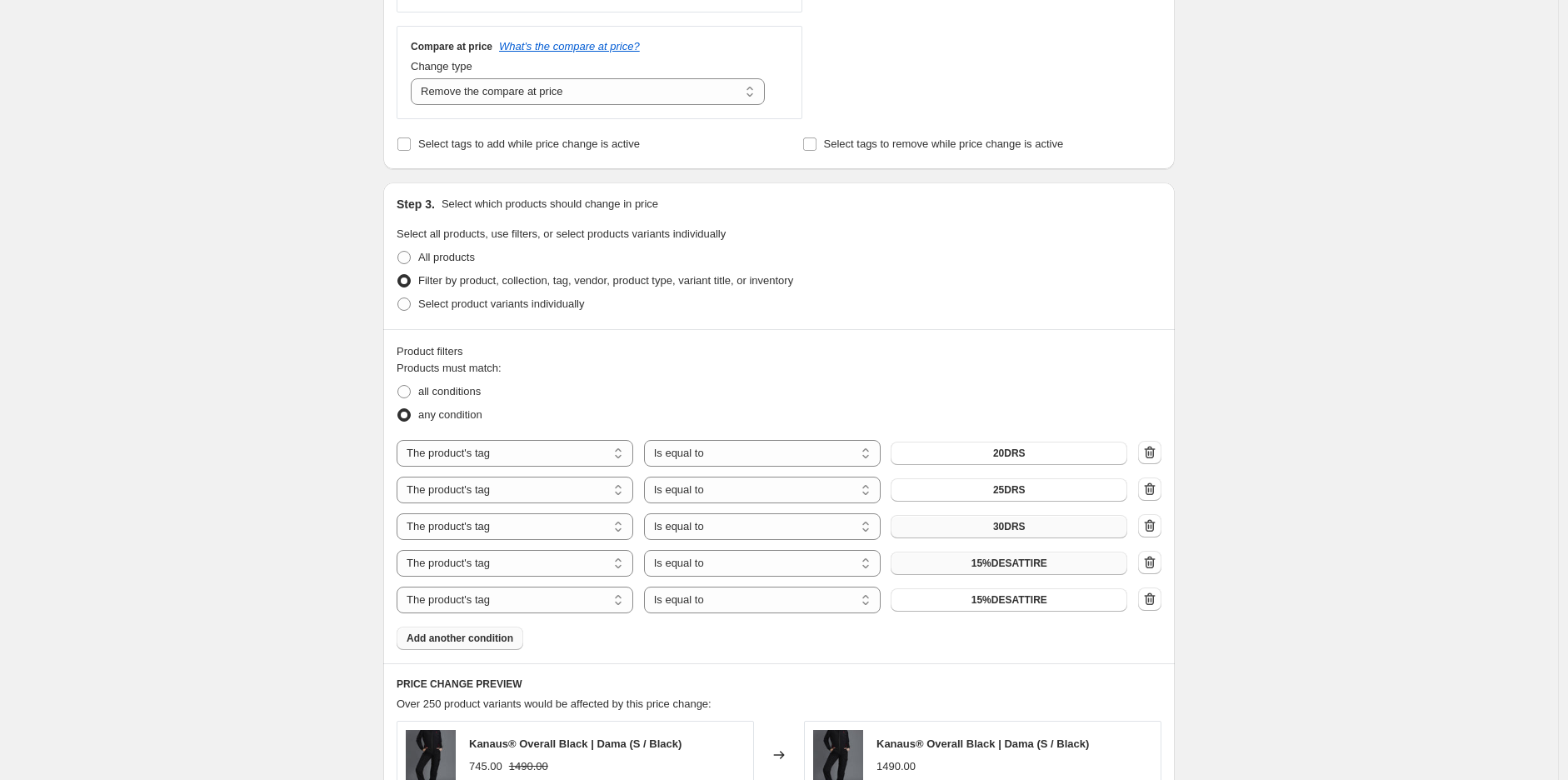
click at [1033, 560] on span "15%DESATTIRE" at bounding box center [1009, 564] width 76 height 13
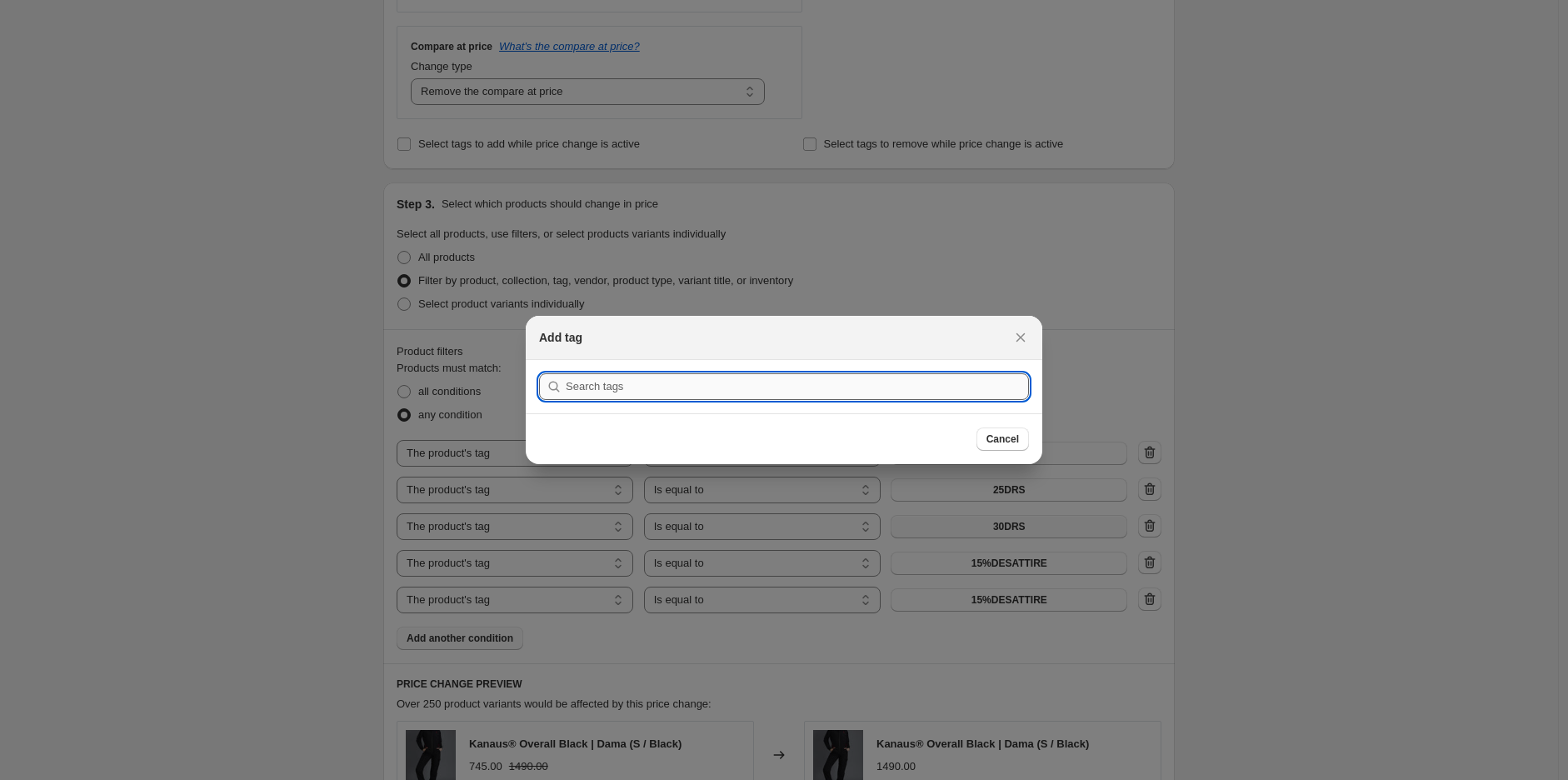
click at [637, 394] on input ":r2t:" at bounding box center [797, 386] width 463 height 26
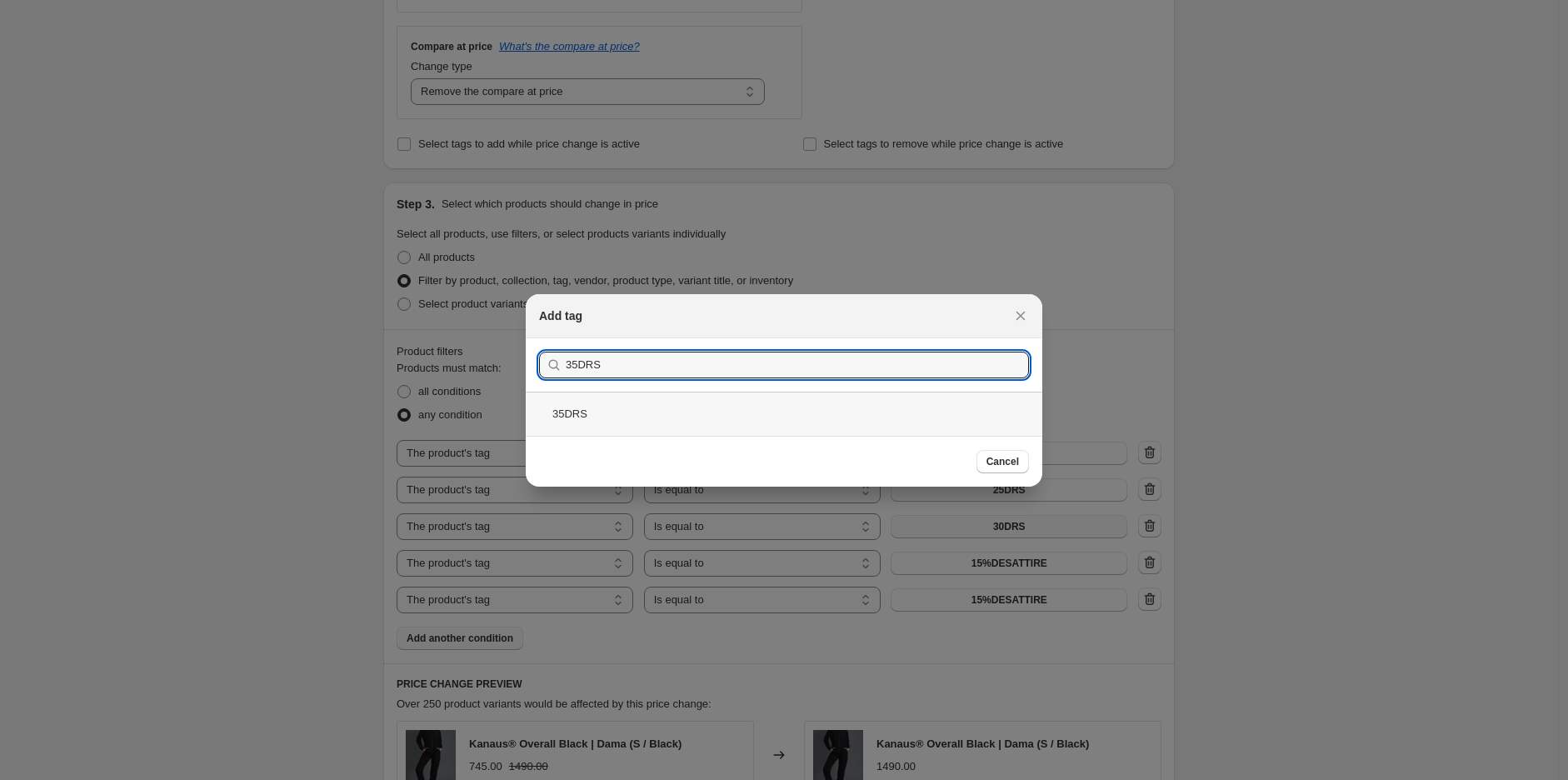
type input "35DRS"
click at [620, 408] on div "35DRS" at bounding box center [784, 413] width 517 height 44
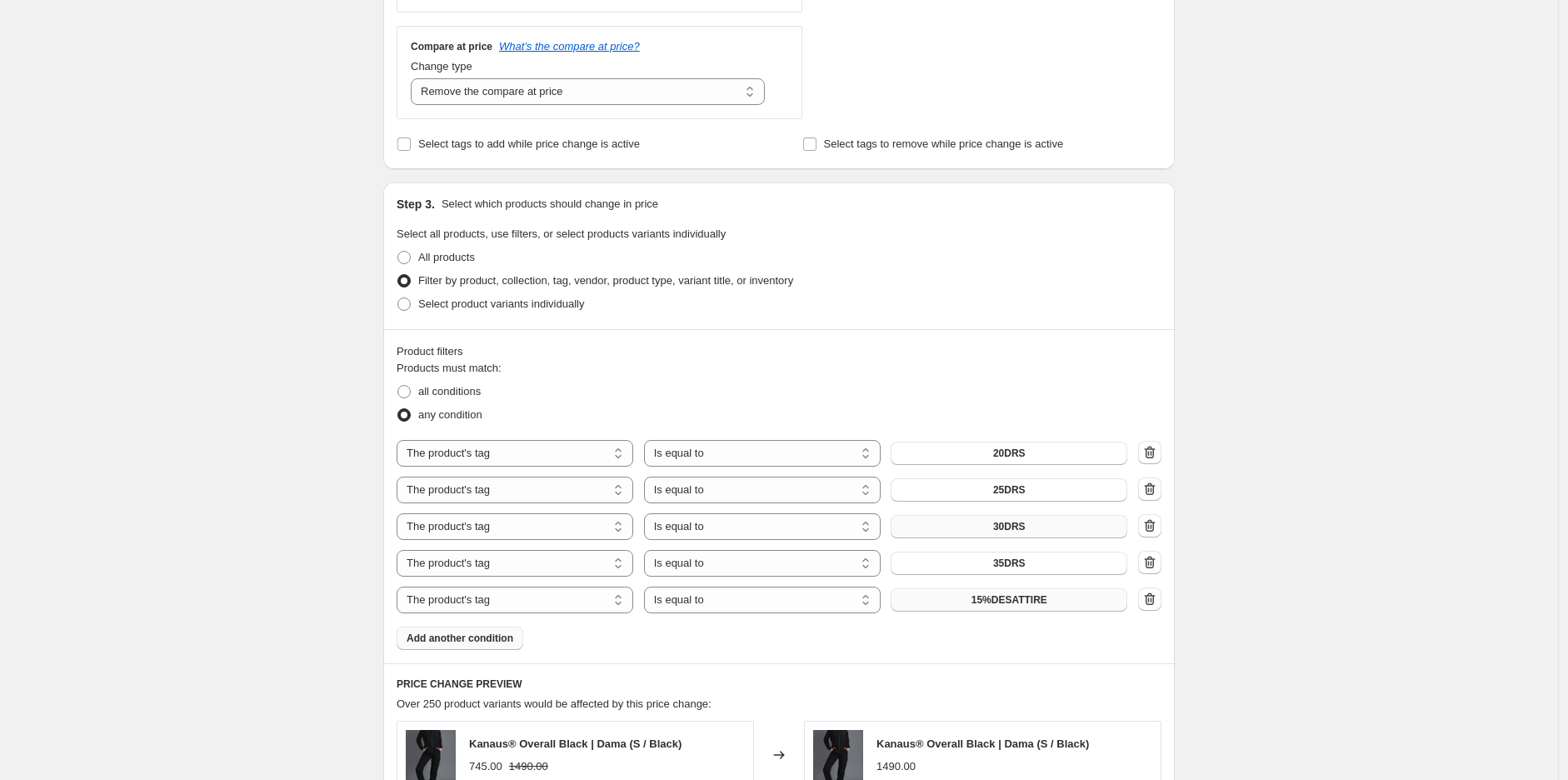
click at [1020, 601] on span "15%DESATTIRE" at bounding box center [1009, 601] width 76 height 13
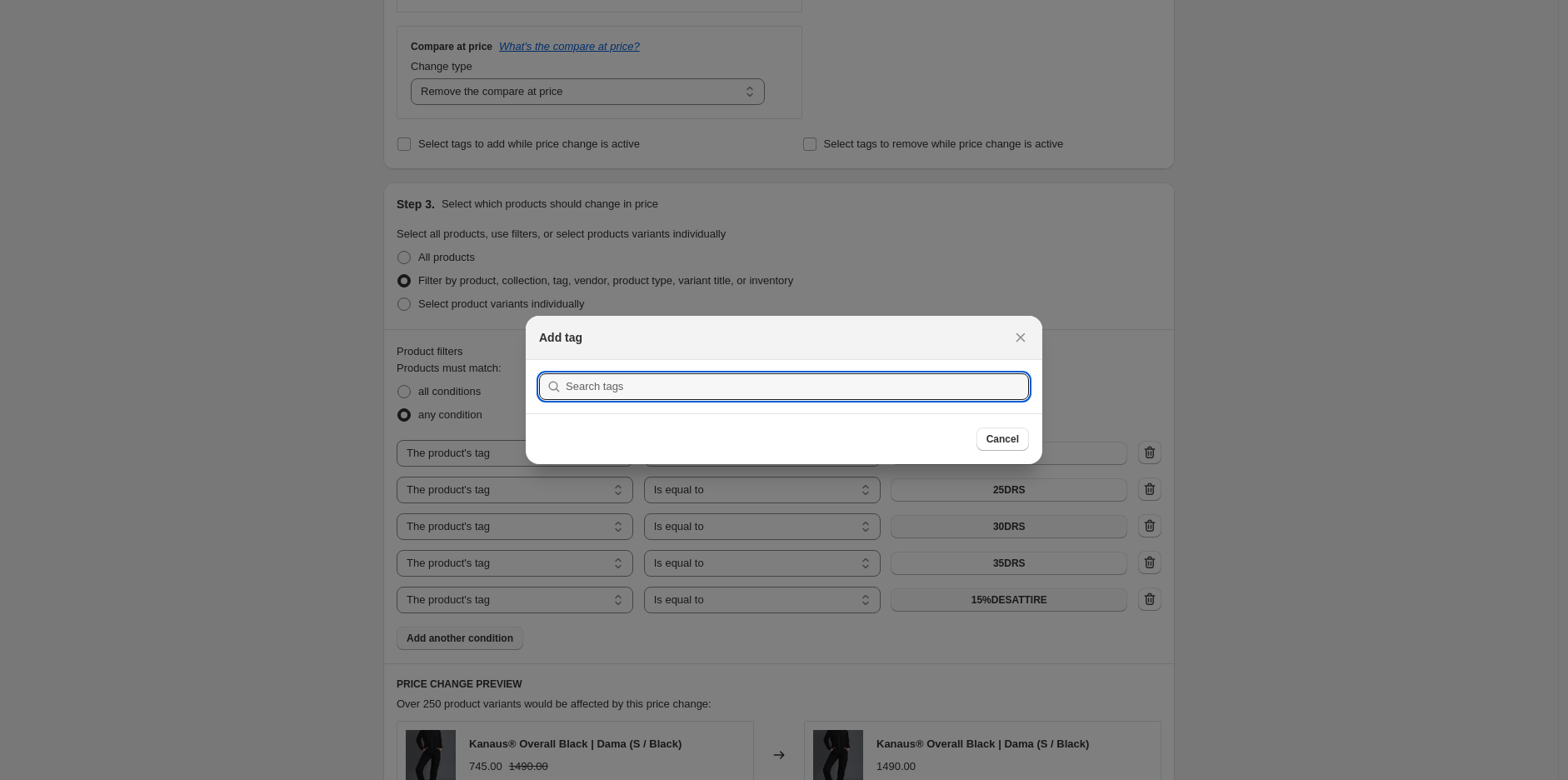
scroll to position [0, 0]
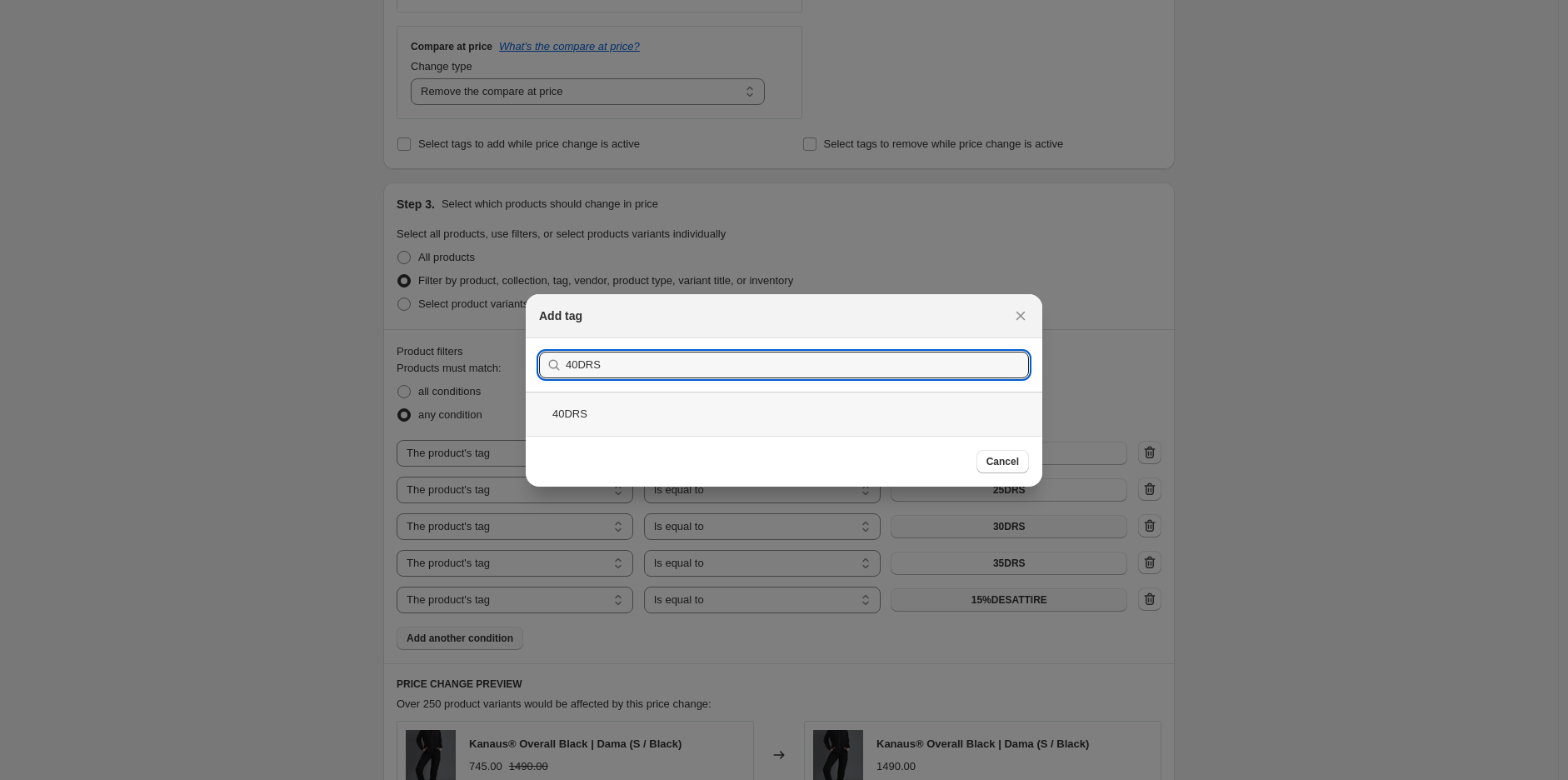
type input "40DRS"
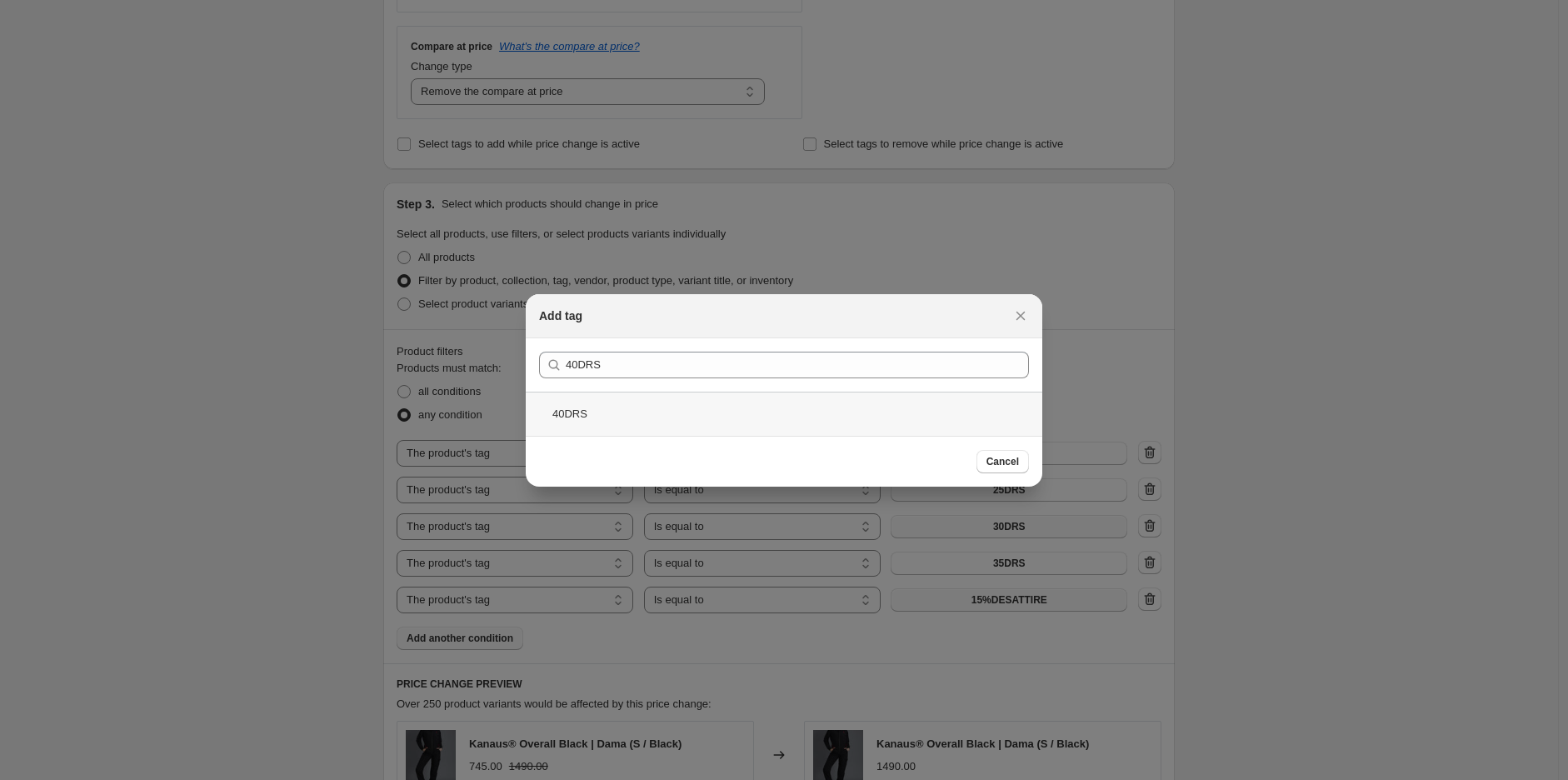
click at [583, 407] on div "40DRS" at bounding box center [784, 413] width 517 height 44
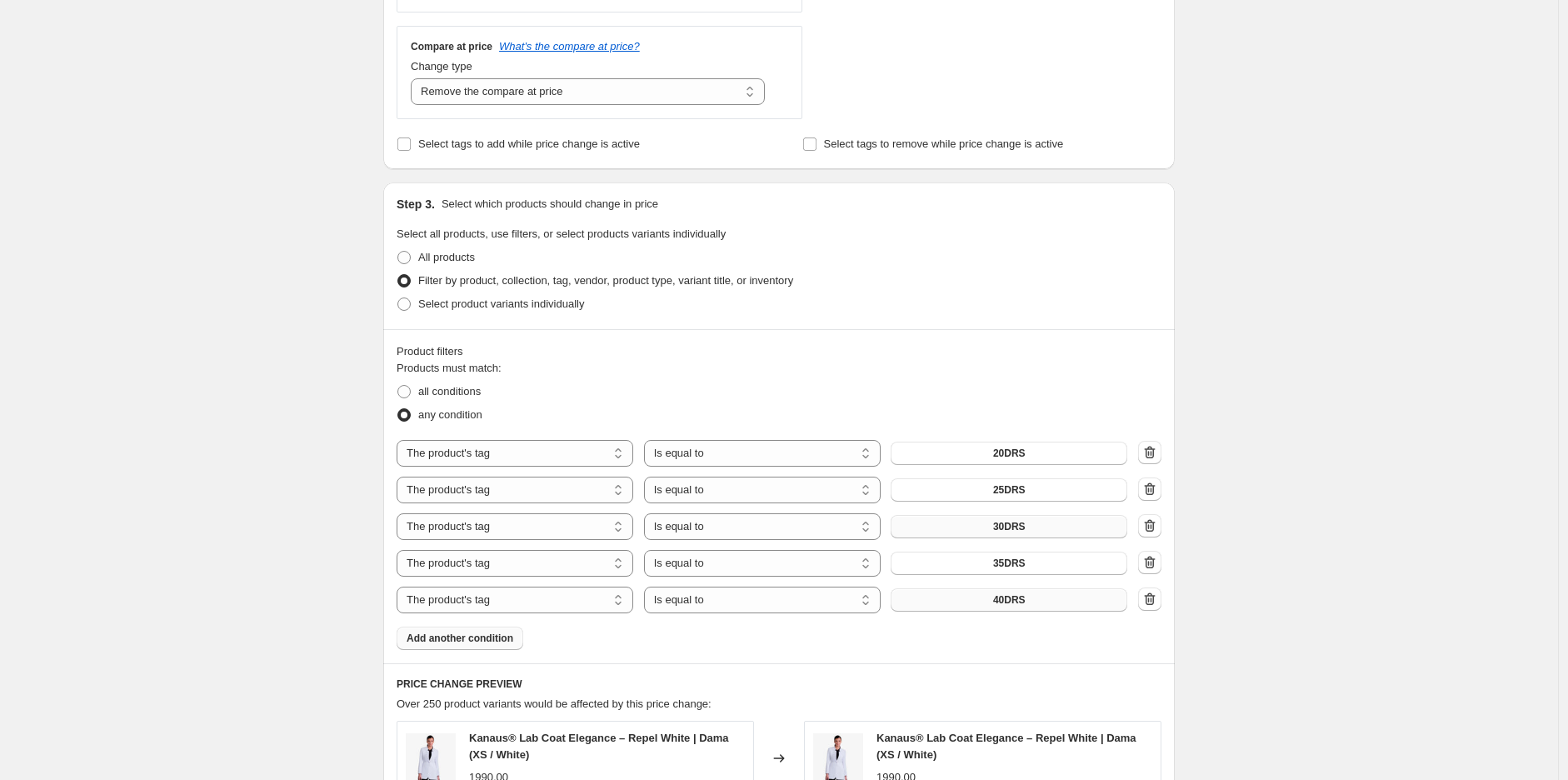
click at [1315, 454] on div "Create new price change job. This page is ready Create new price change job Dra…" at bounding box center [779, 407] width 1559 height 2049
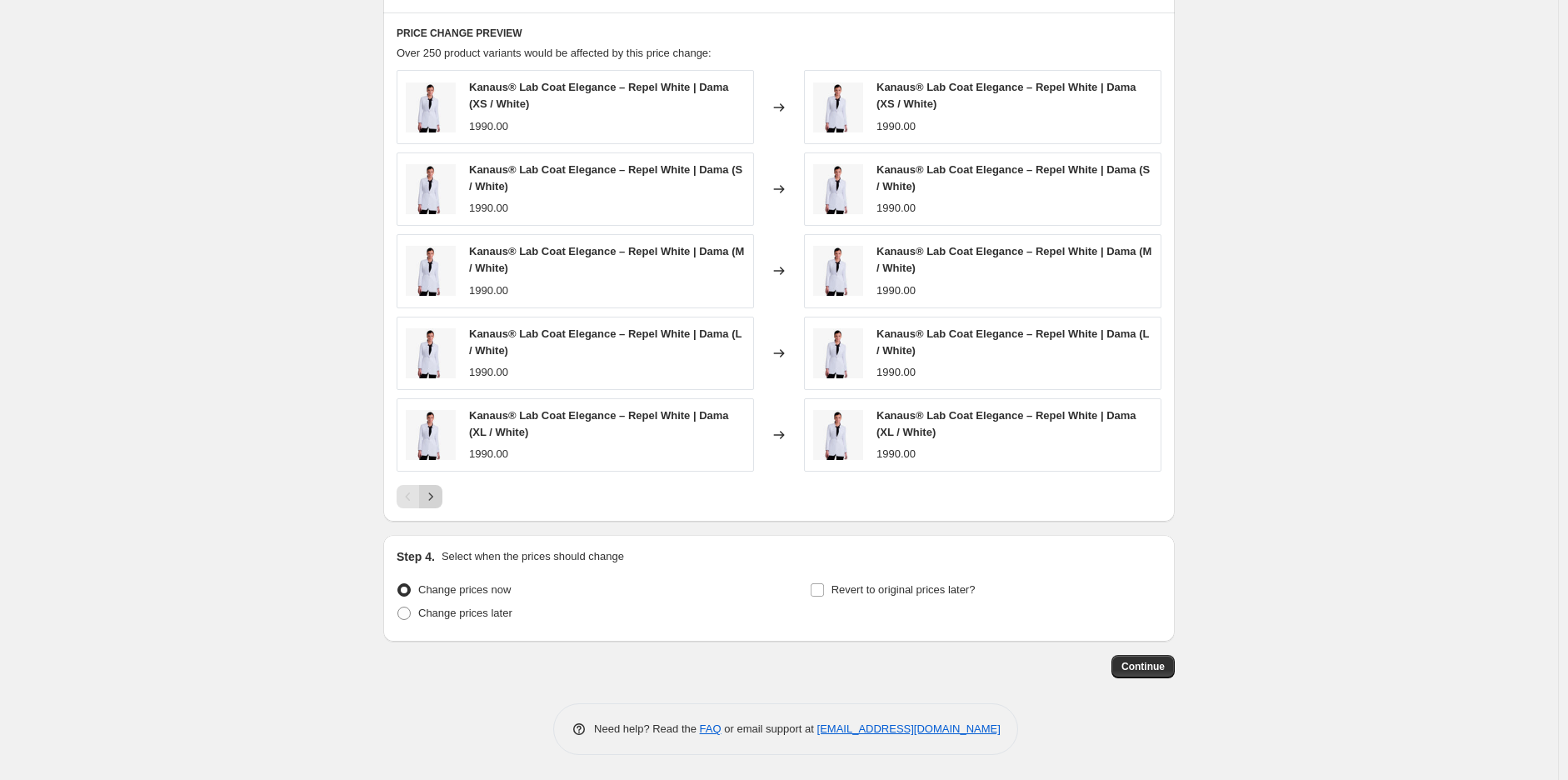
click at [431, 489] on icon "Next" at bounding box center [431, 497] width 17 height 17
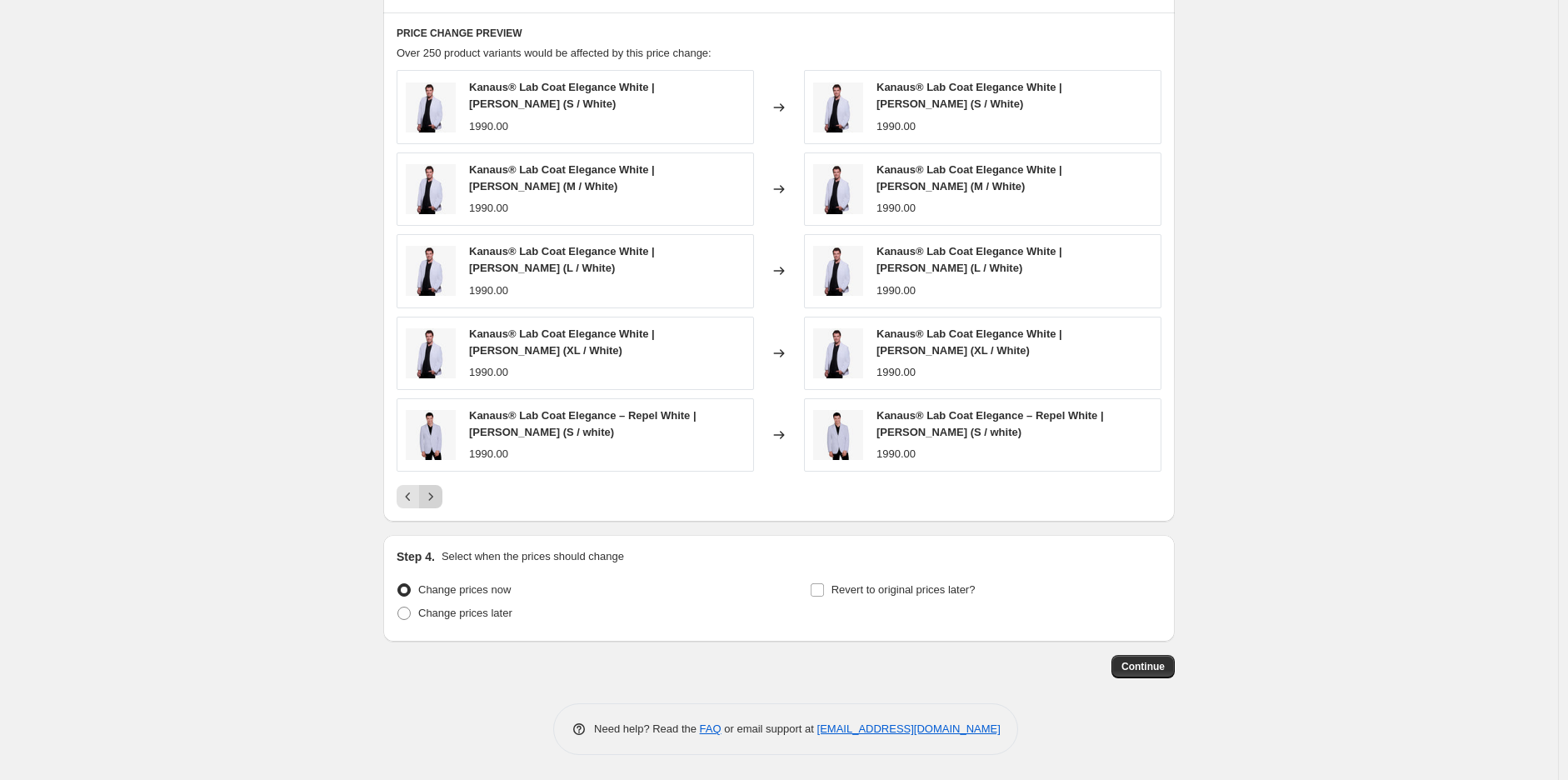
click at [435, 502] on icon "Next" at bounding box center [431, 497] width 17 height 17
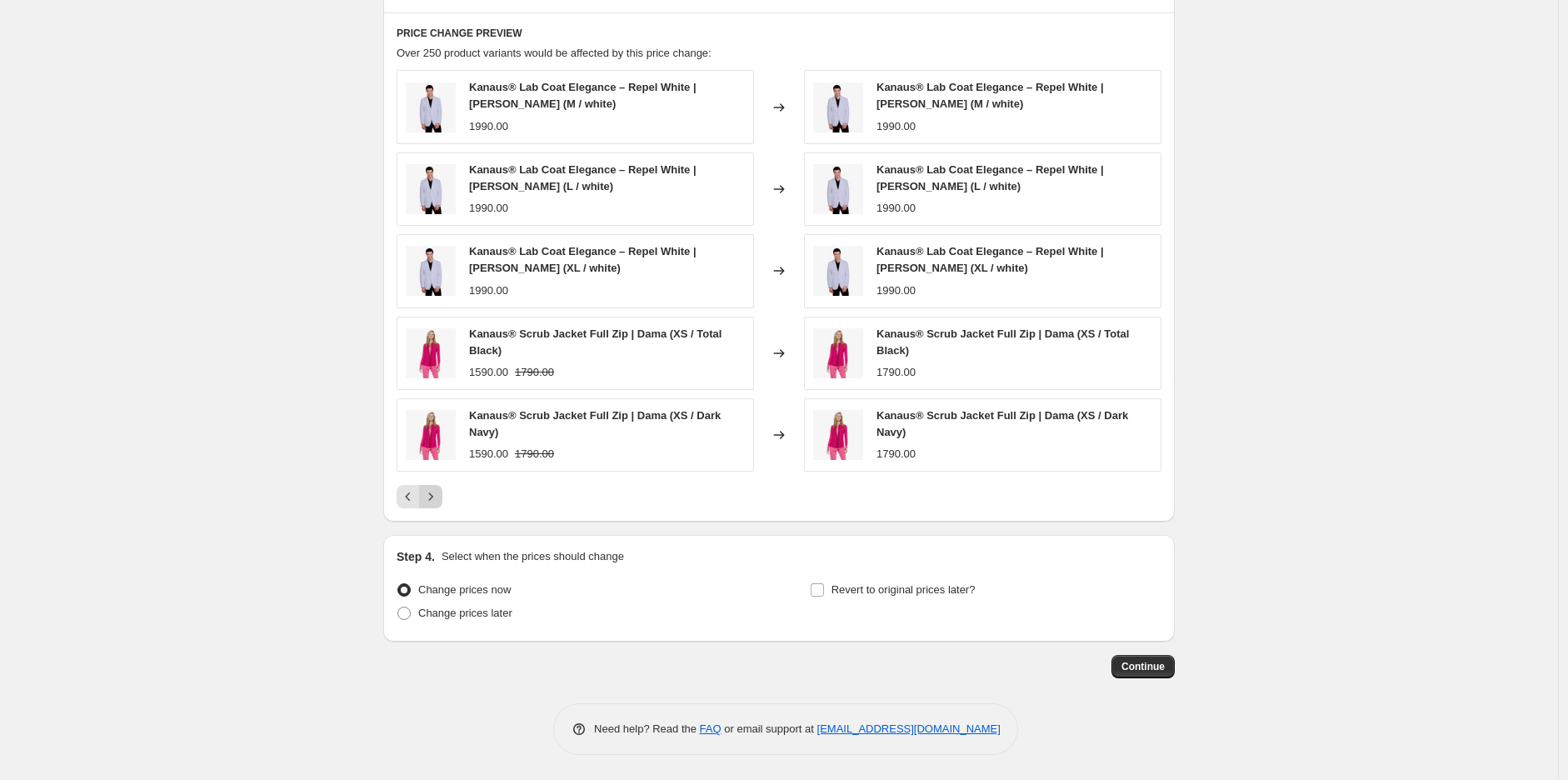
click at [435, 502] on icon "Next" at bounding box center [431, 497] width 17 height 17
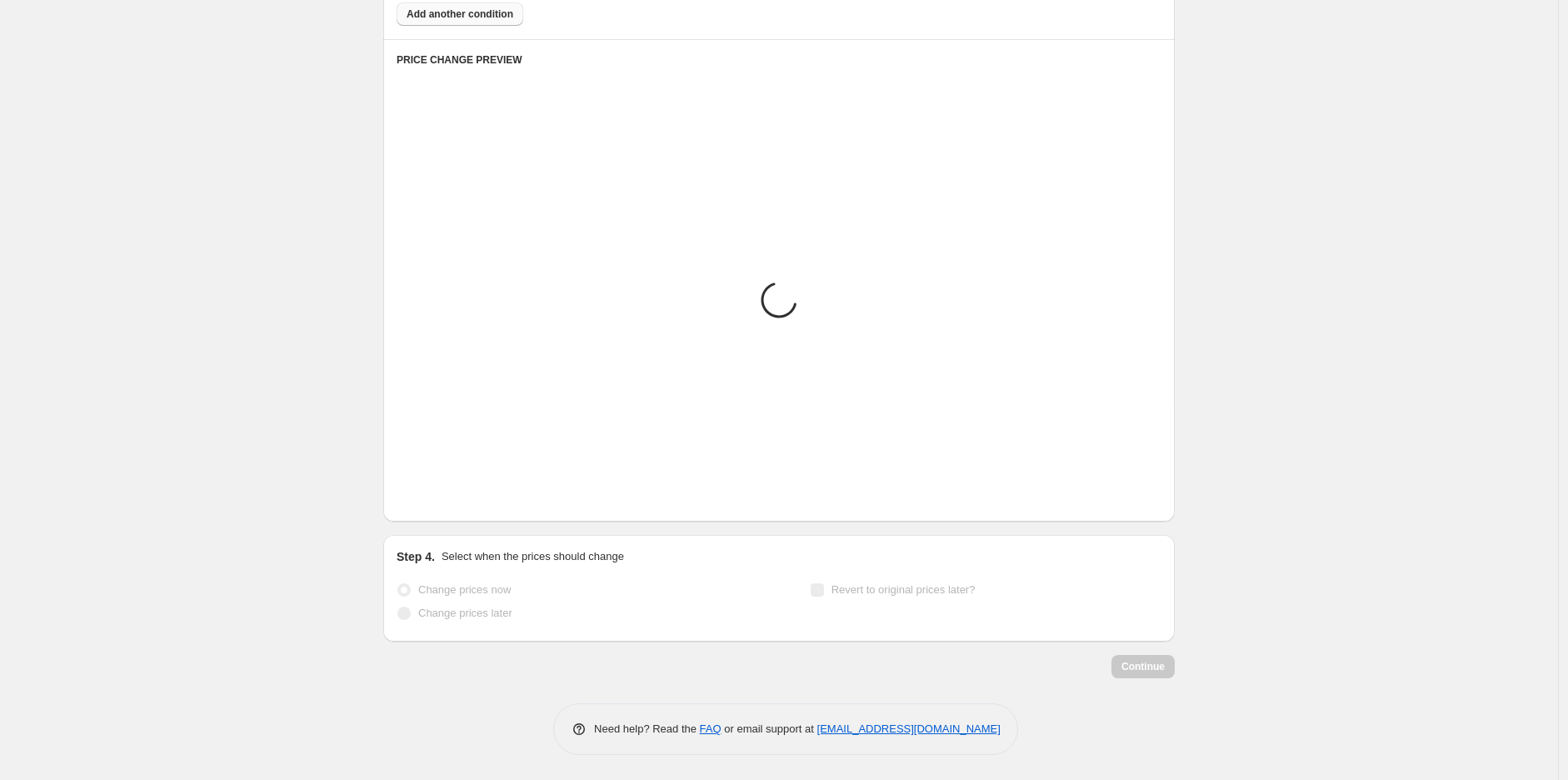
scroll to position [1260, 0]
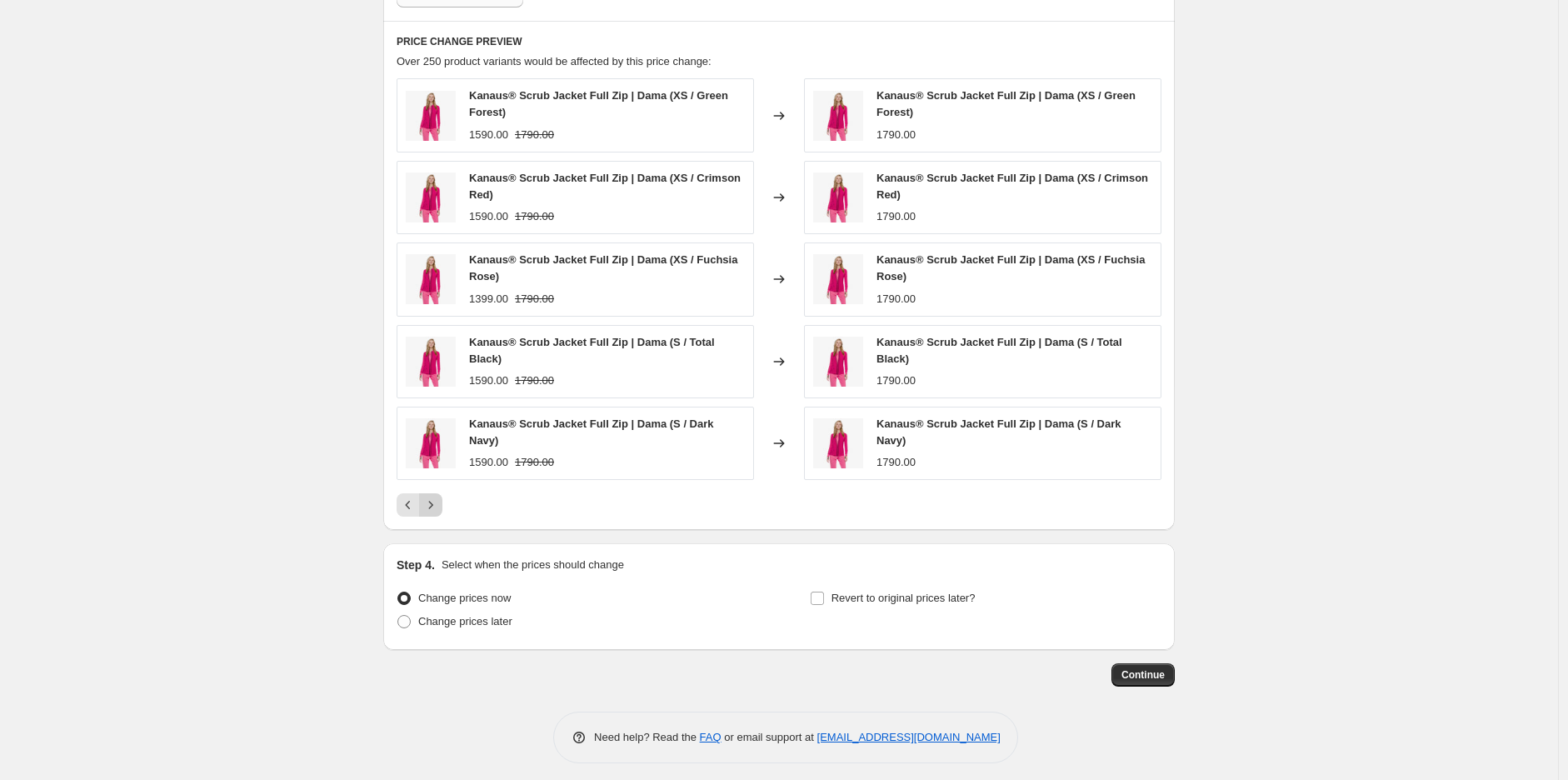
click at [439, 497] on icon "Next" at bounding box center [431, 506] width 17 height 17
click at [442, 496] on button "Next" at bounding box center [430, 505] width 23 height 23
click at [439, 497] on icon "Next" at bounding box center [431, 506] width 17 height 17
click at [442, 496] on button "Next" at bounding box center [430, 505] width 23 height 23
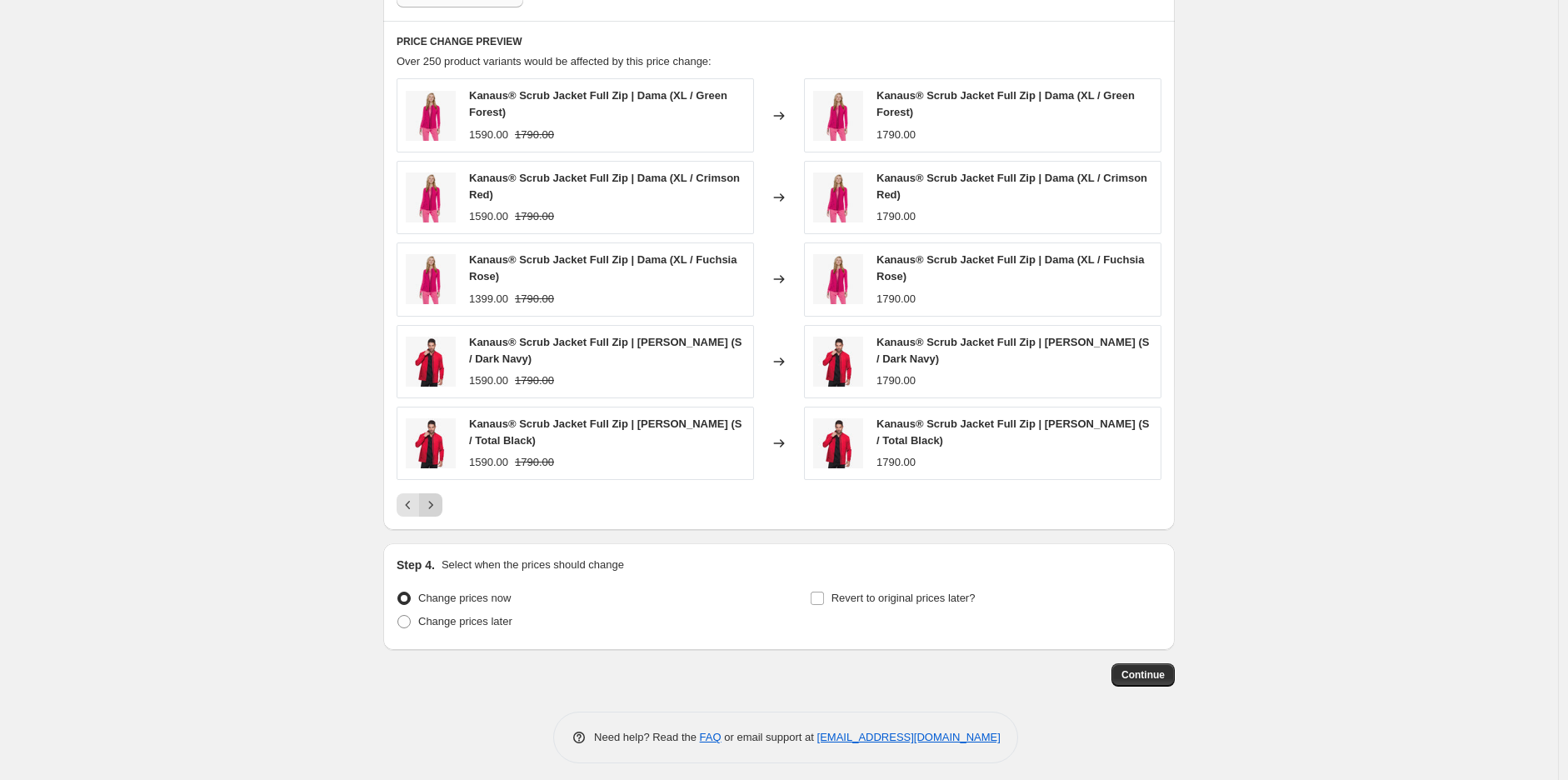
click at [442, 496] on button "Next" at bounding box center [430, 505] width 23 height 23
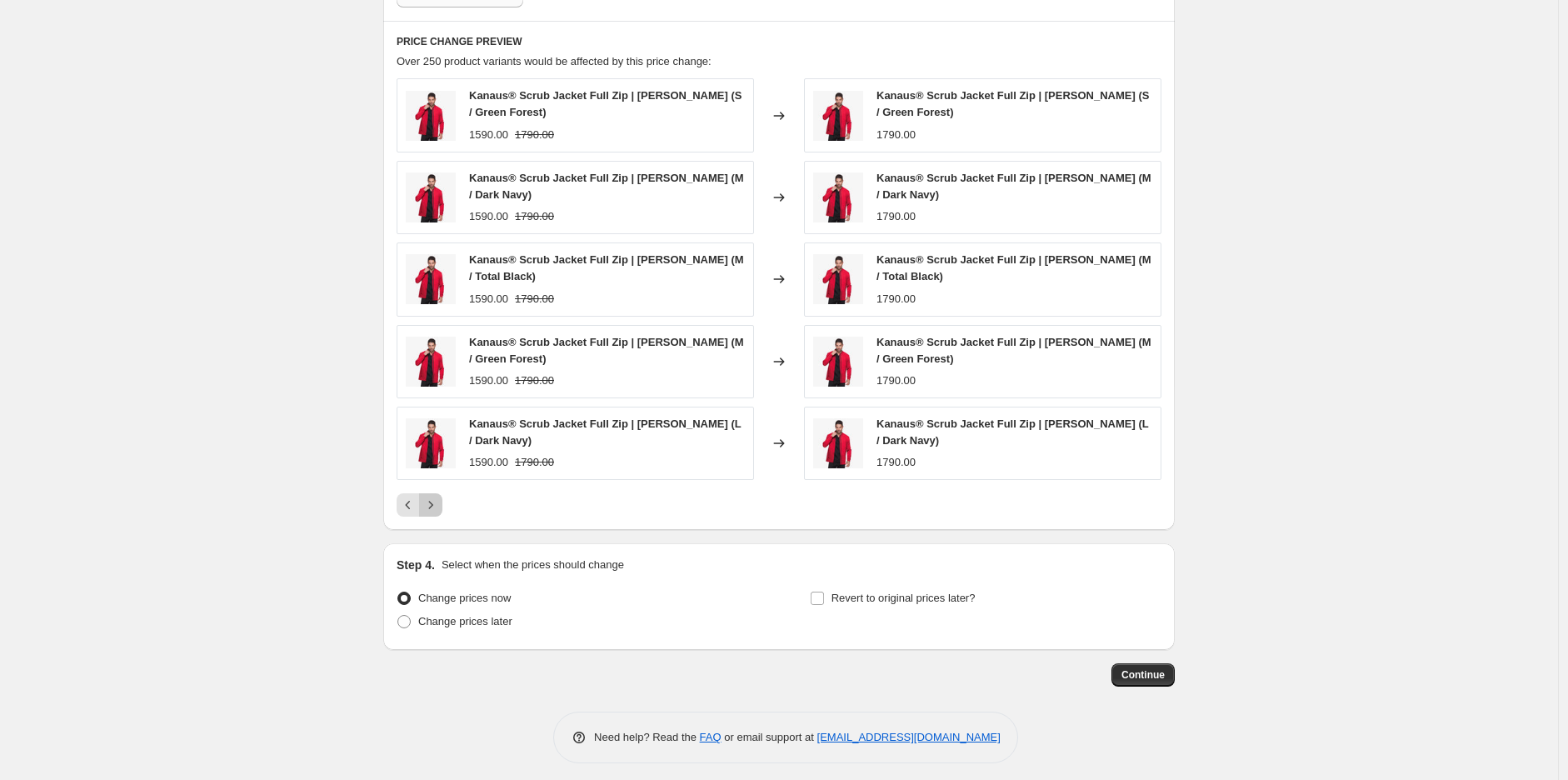
click at [442, 496] on button "Next" at bounding box center [430, 505] width 23 height 23
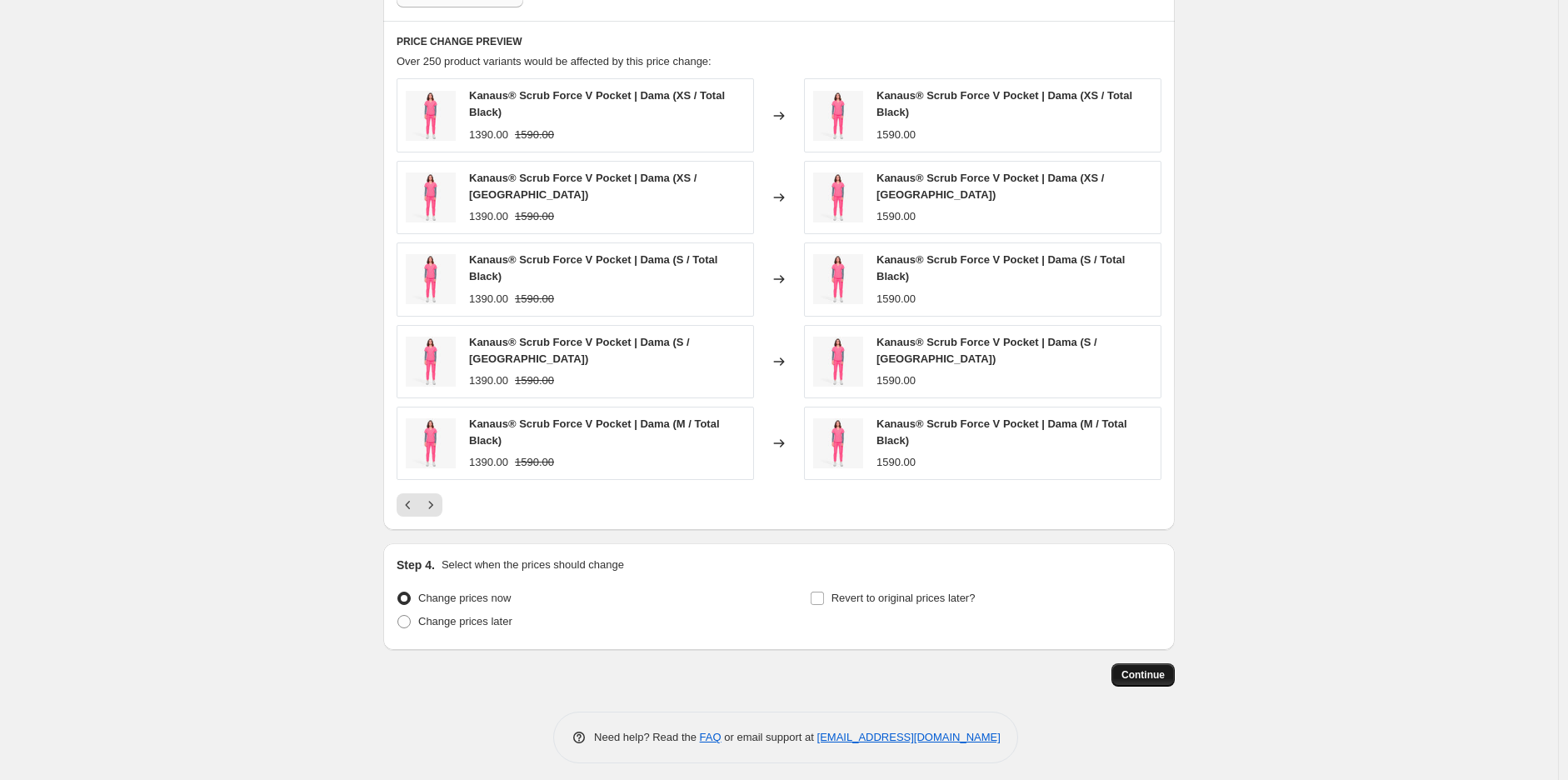
click at [1164, 668] on span "Continue" at bounding box center [1143, 675] width 43 height 13
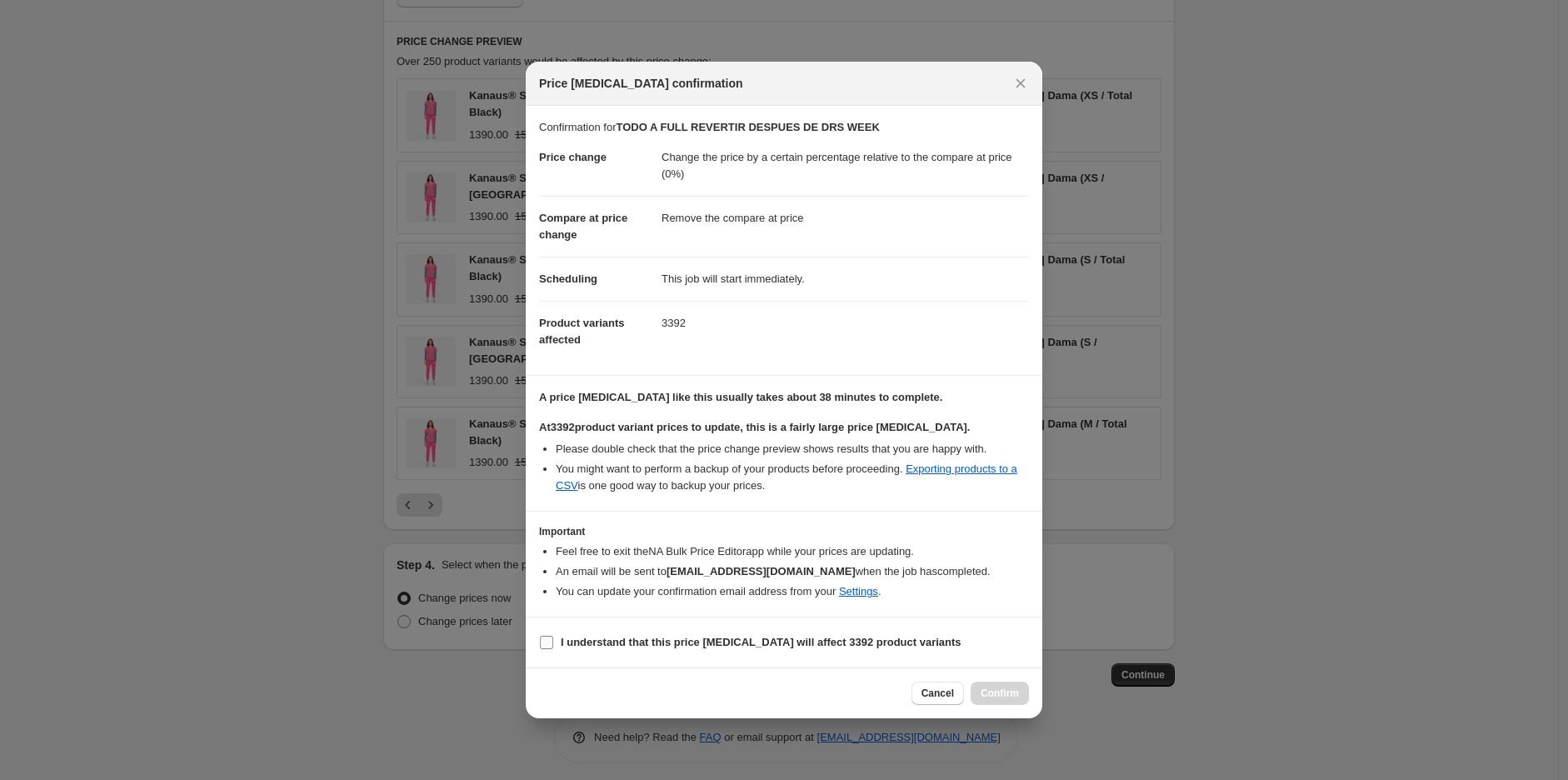
click at [651, 646] on b "I understand that this price change job will affect 3392 product variants" at bounding box center [761, 642] width 401 height 12
click at [553, 646] on input "I understand that this price change job will affect 3392 product variants" at bounding box center [547, 643] width 13 height 13
checkbox input "true"
click at [996, 691] on span "Confirm" at bounding box center [1000, 694] width 39 height 13
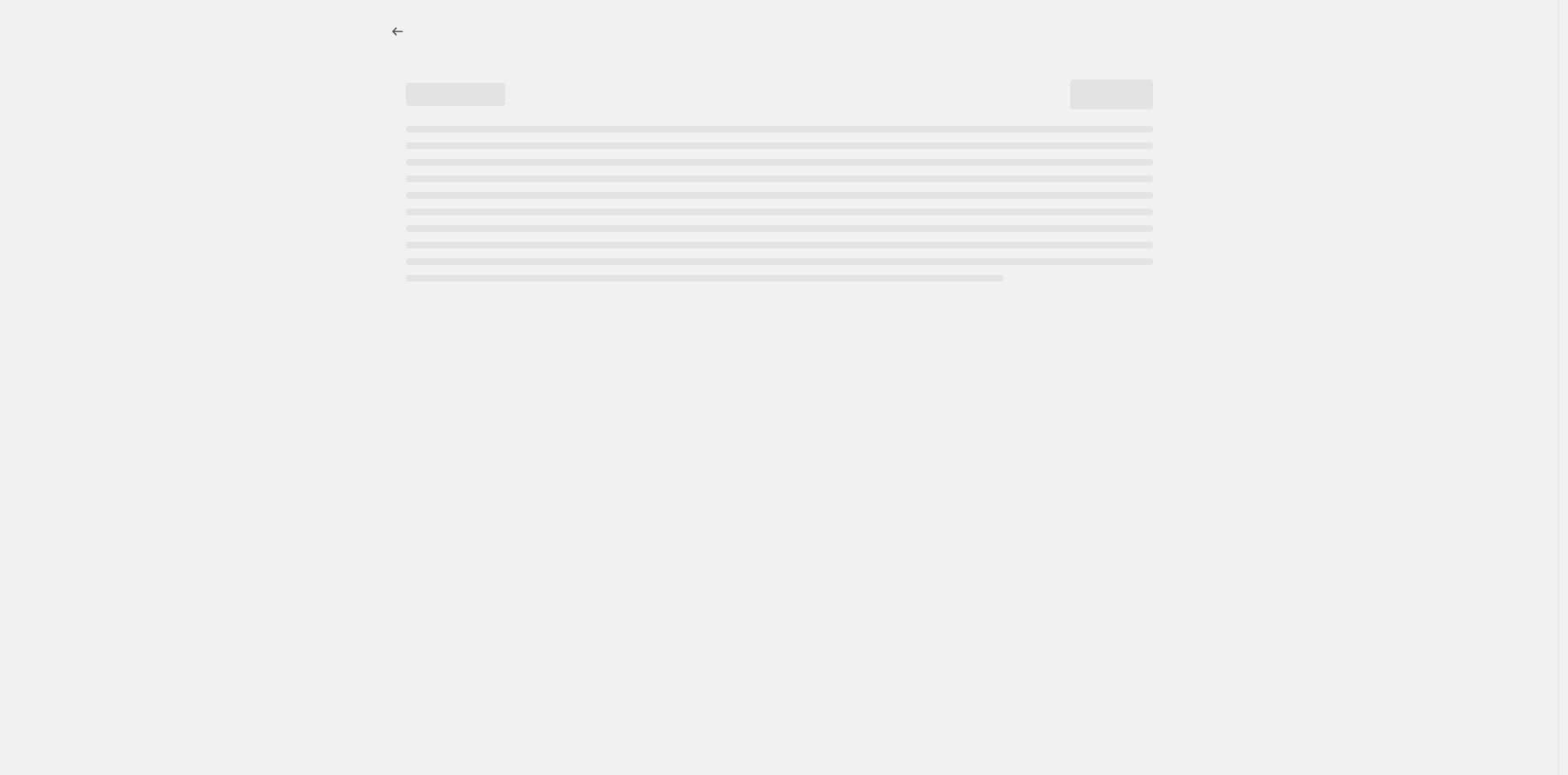
select select "pcap"
select select "remove"
select select "tag"
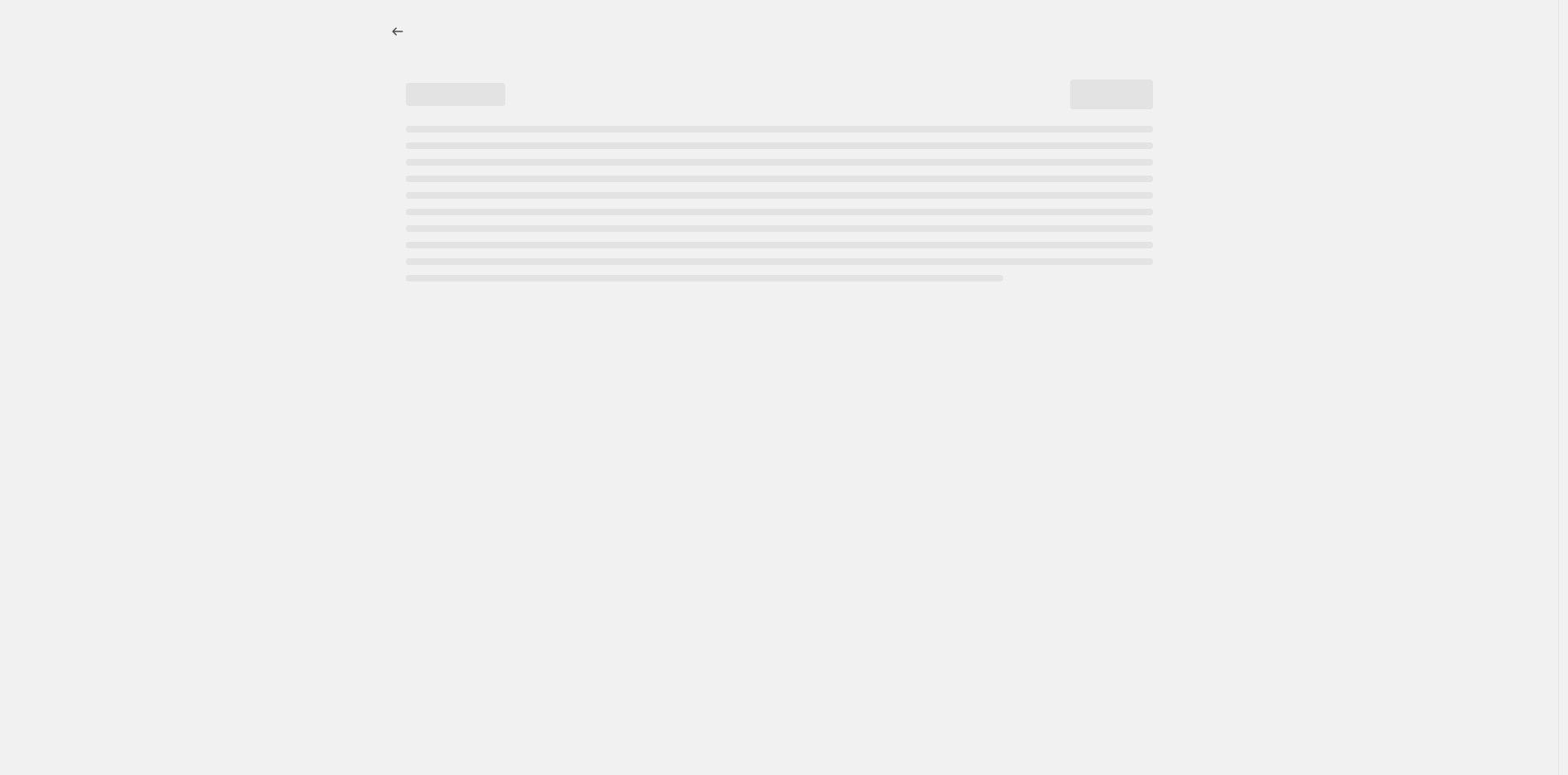
select select "tag"
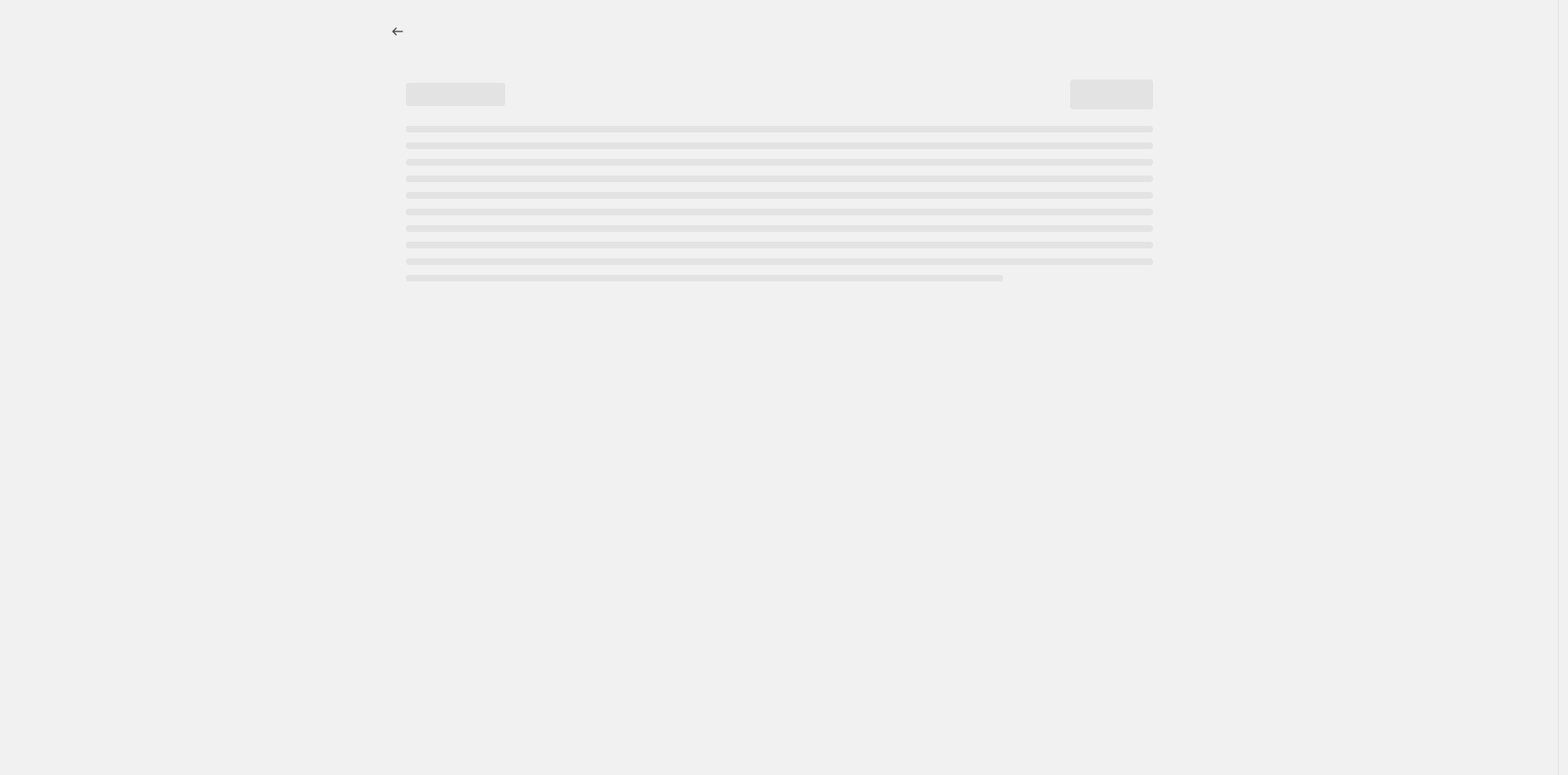
select select "pcap"
select select "remove"
select select "tag"
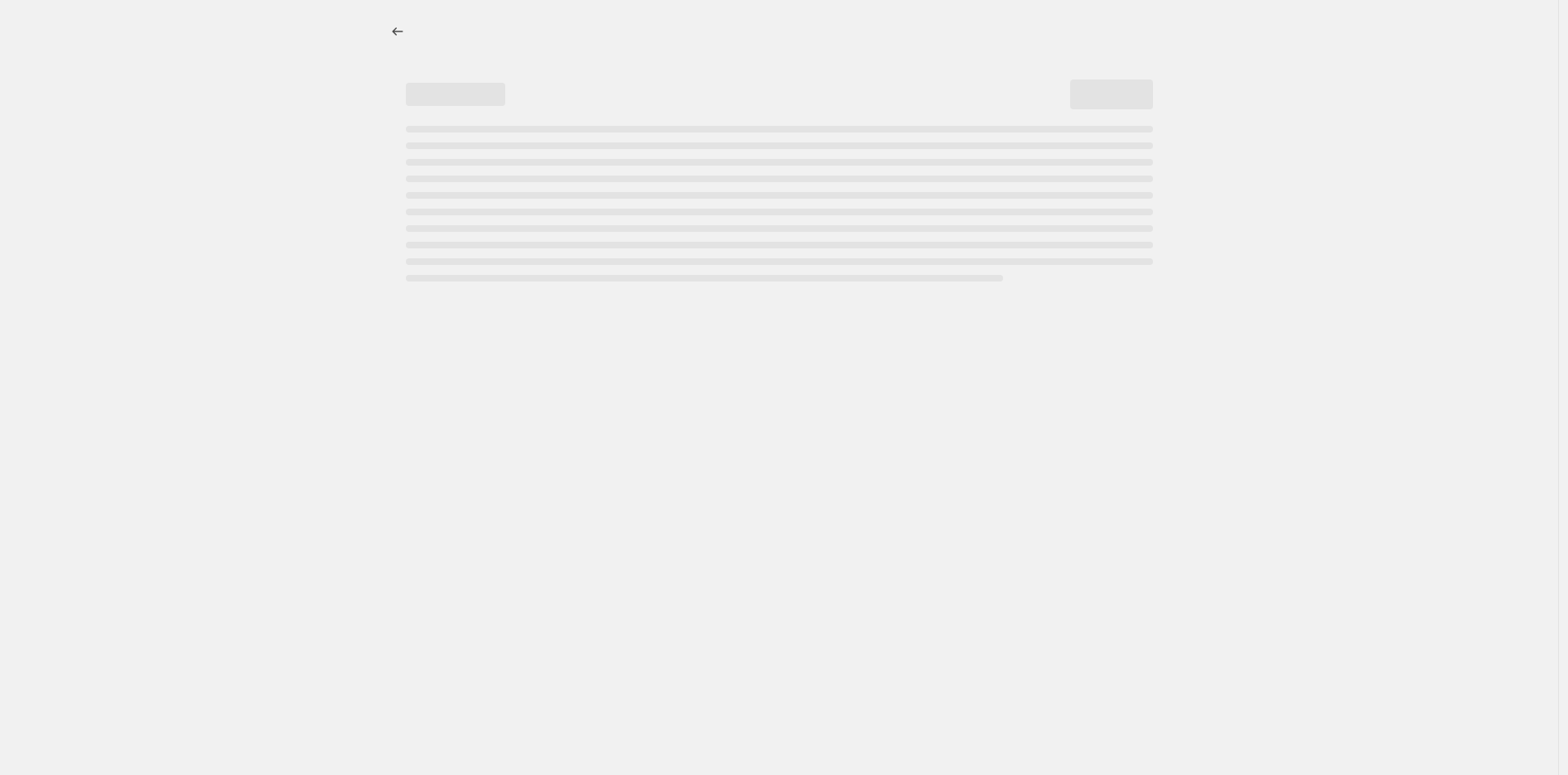
select select "tag"
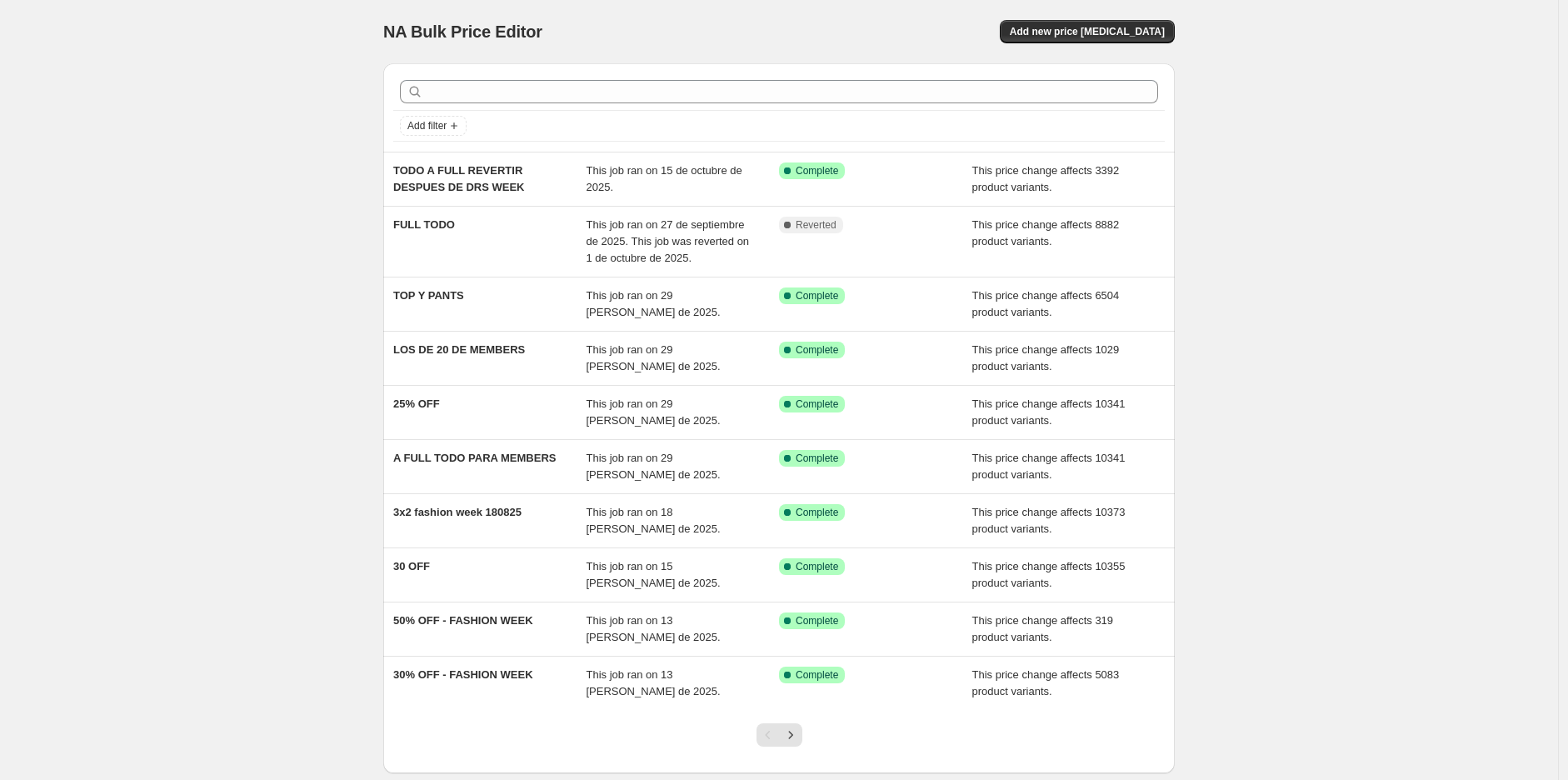
click at [1110, 17] on div "NA Bulk Price Editor. This page is ready NA Bulk Price Editor Add new price cha…" at bounding box center [779, 31] width 792 height 63
click at [1110, 21] on button "Add new price [MEDICAL_DATA]" at bounding box center [1087, 31] width 175 height 23
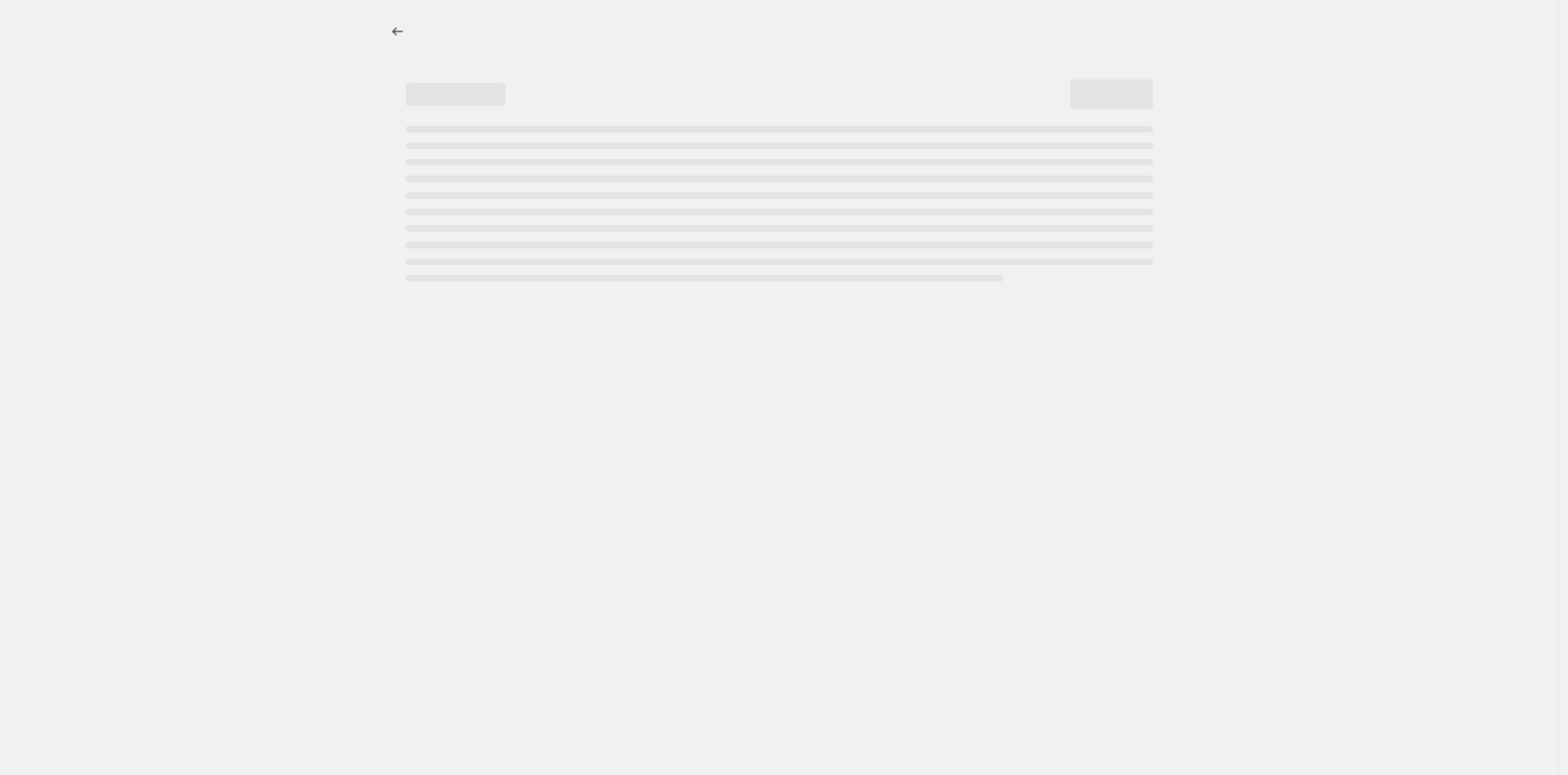
select select "percentage"
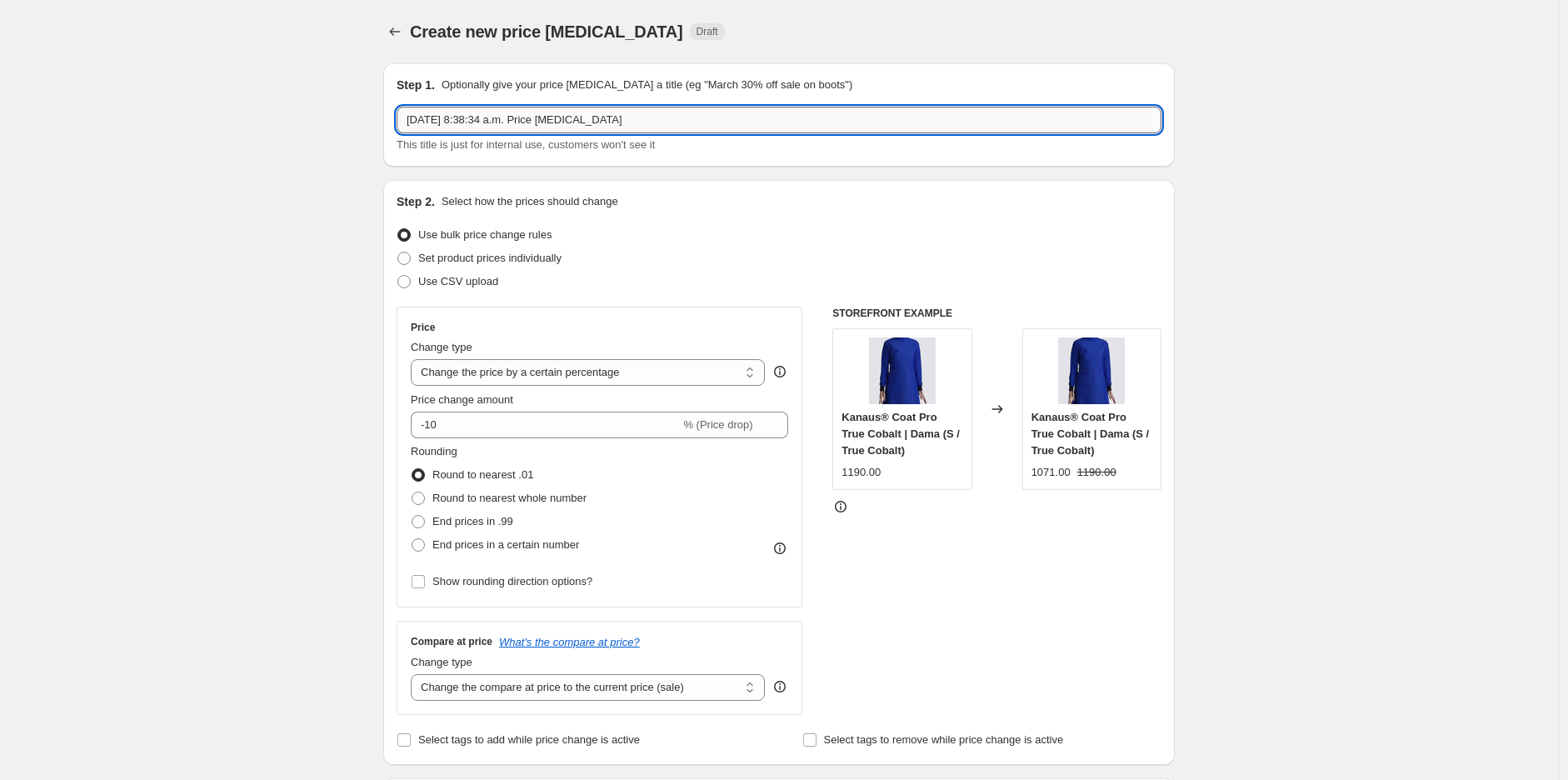
click at [475, 124] on input "15 oct 2025, 8:38:34 a.m. Price change job" at bounding box center [779, 120] width 765 height 26
click at [474, 123] on input "15 oct 2025, 8:38:34 a.m. Price change job" at bounding box center [779, 120] width 765 height 26
type input "20% OFF DRS"
drag, startPoint x: 292, startPoint y: 243, endPoint x: 303, endPoint y: 204, distance: 40.5
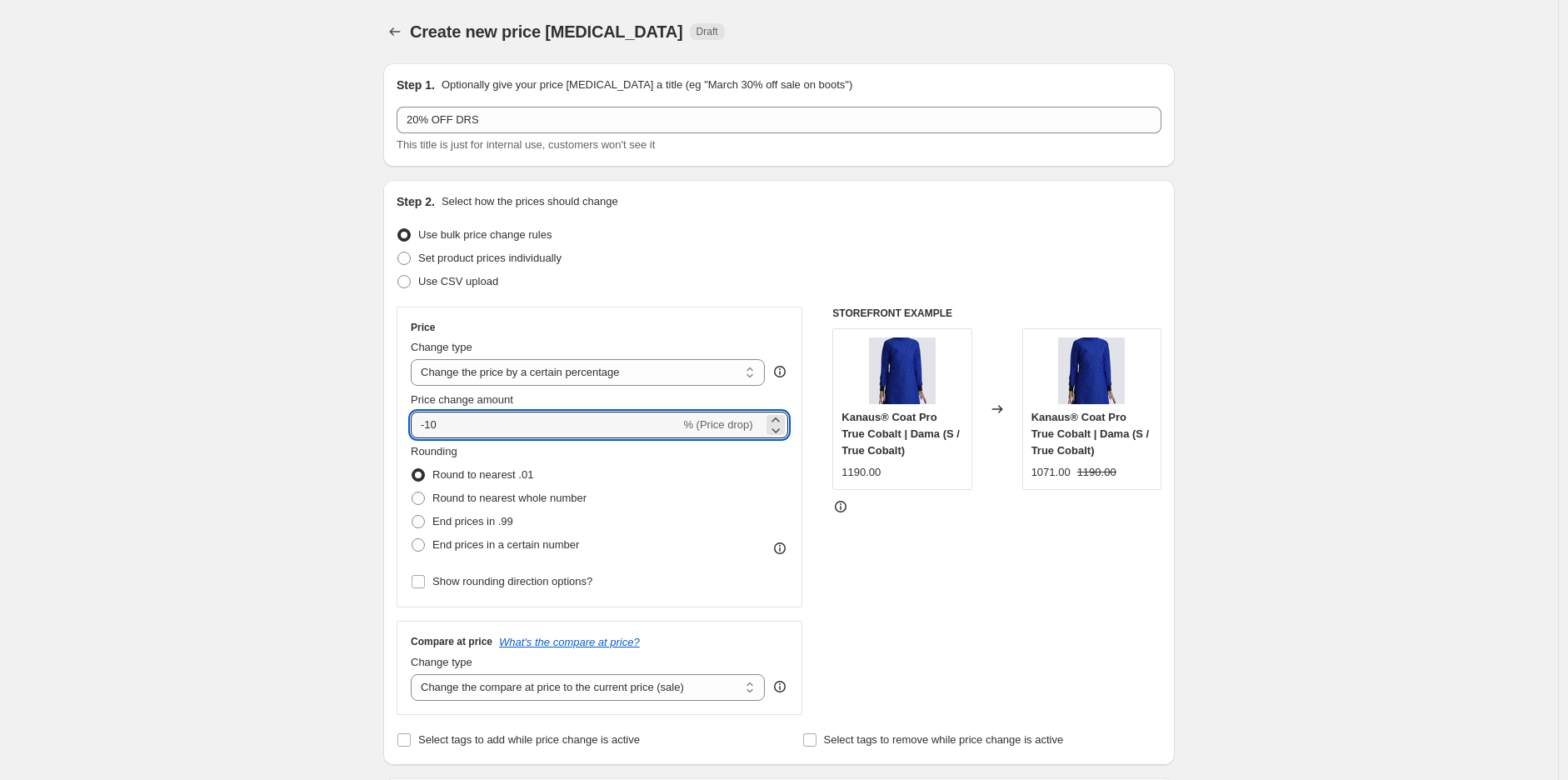
drag, startPoint x: 493, startPoint y: 420, endPoint x: 267, endPoint y: 415, distance: 226.1
type input "20"
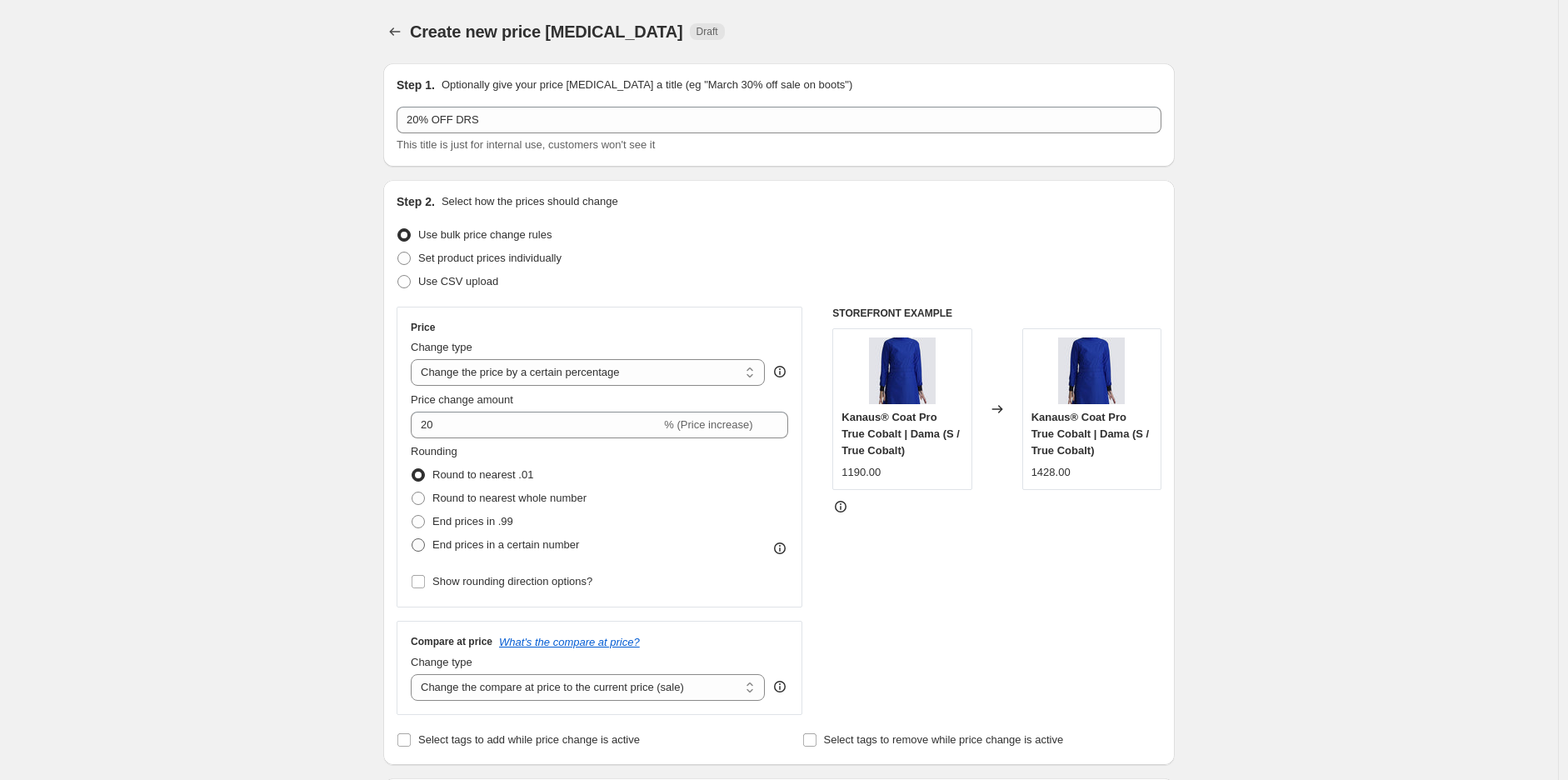
scroll to position [247, 0]
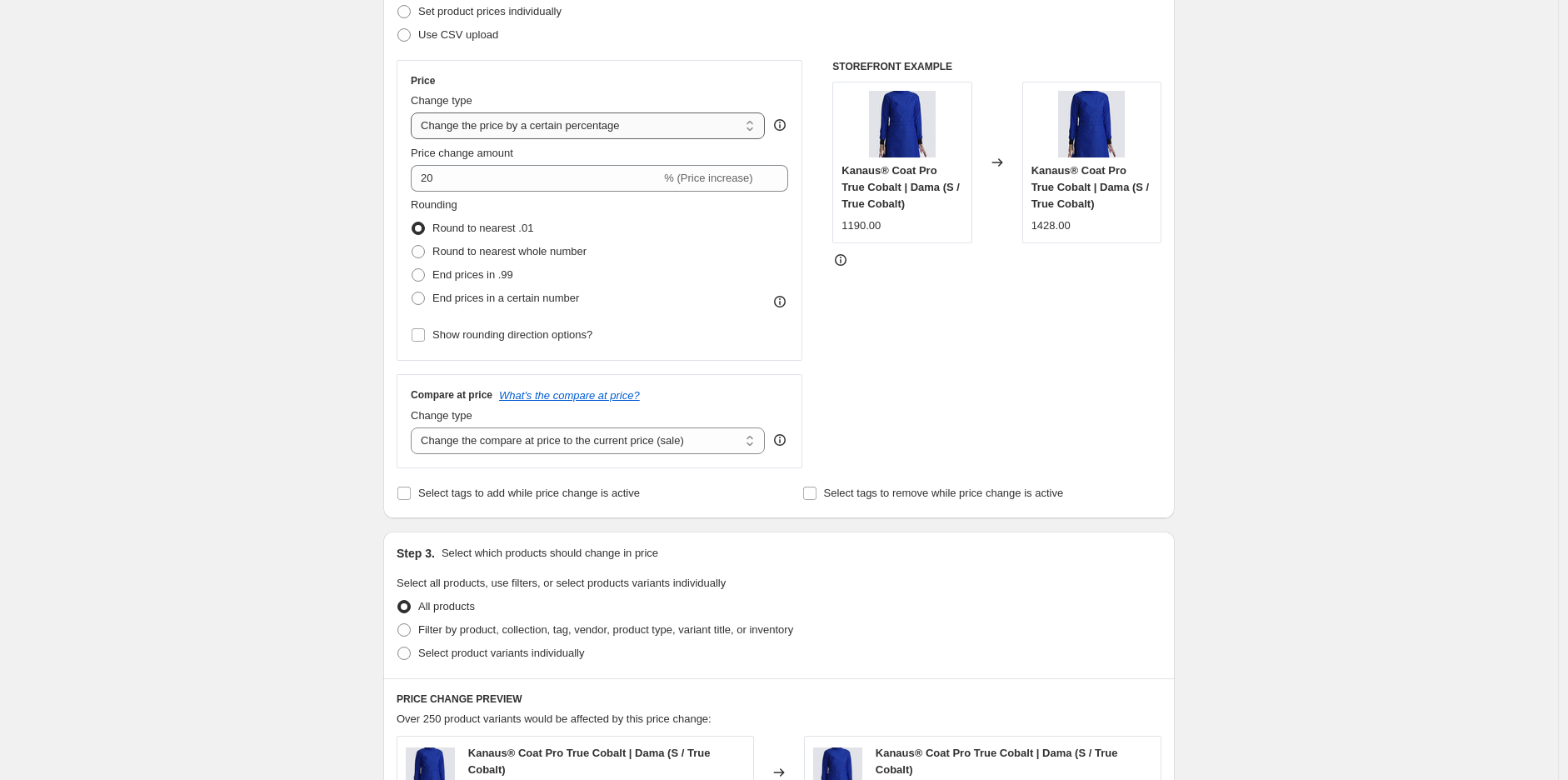
click at [581, 123] on select "Change the price to a certain amount Change the price by a certain amount Chang…" at bounding box center [587, 126] width 354 height 26
select select "pcap"
click at [415, 113] on select "Change the price to a certain amount Change the price by a certain amount Chang…" at bounding box center [587, 126] width 354 height 26
type input "-20"
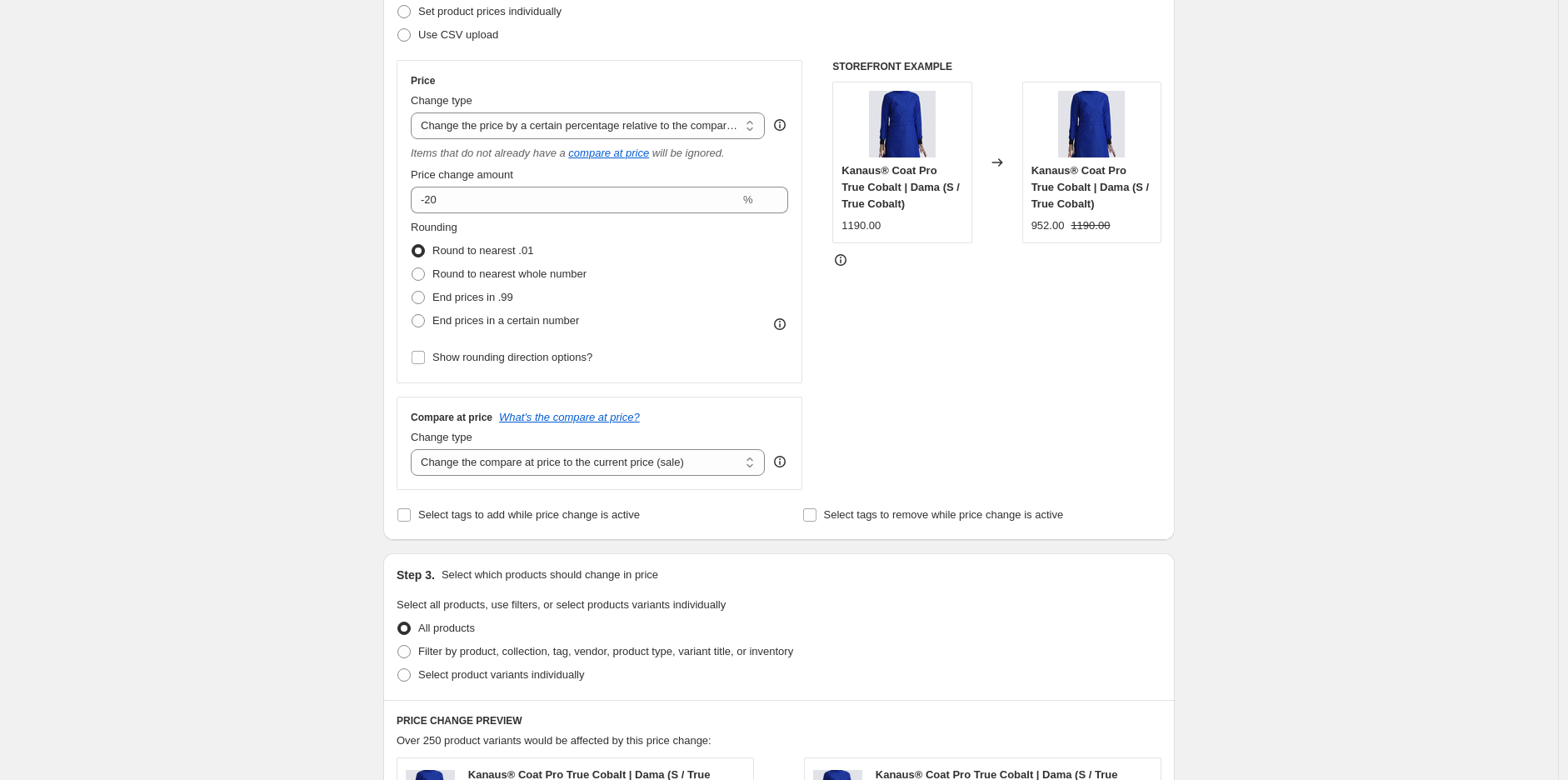
click at [320, 229] on div "Create new price change job. This page is ready Create new price change job Dra…" at bounding box center [779, 610] width 1559 height 1715
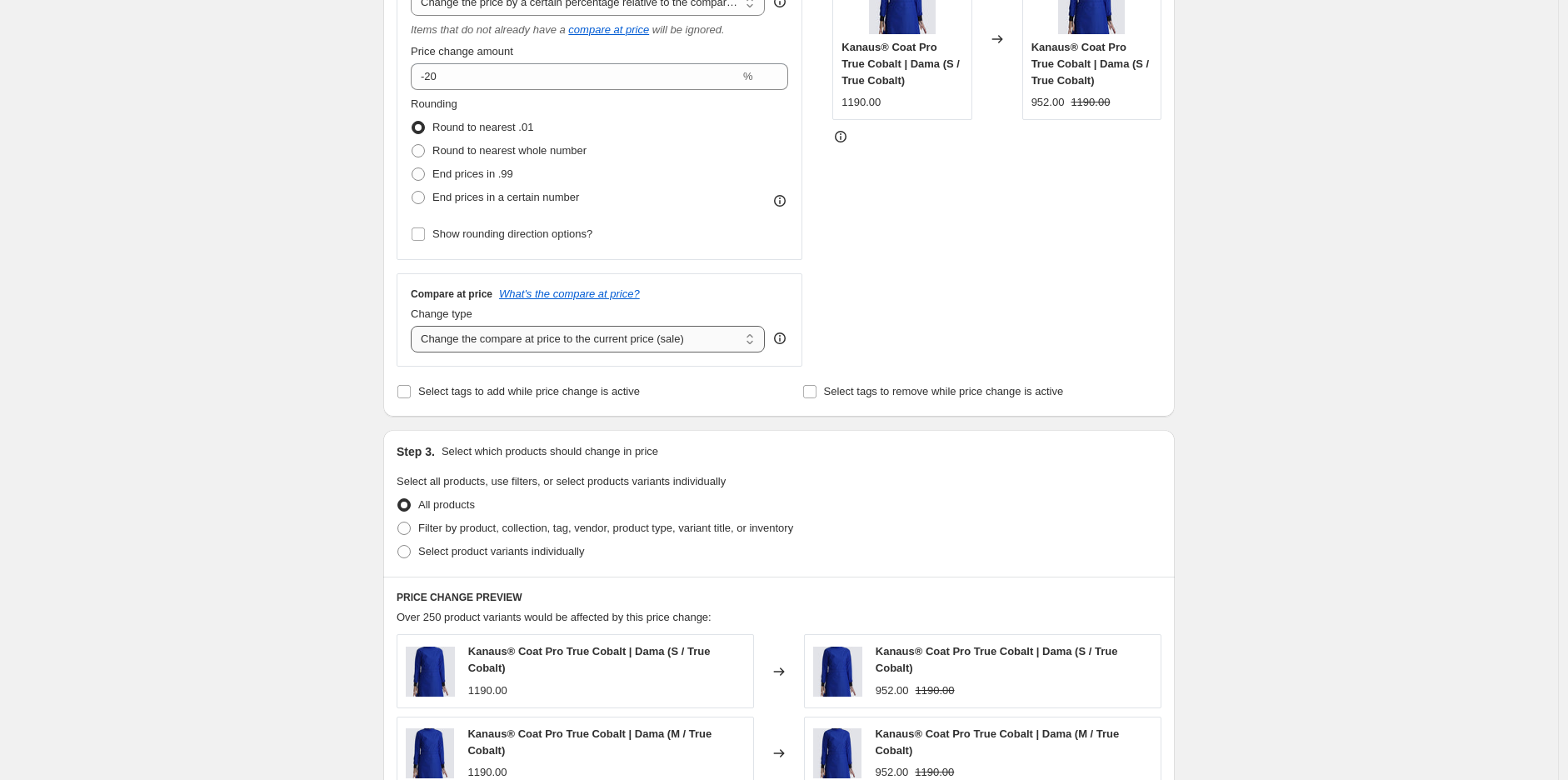
click at [475, 333] on select "Change the compare at price to the current price (sale) Change the compare at p…" at bounding box center [587, 339] width 354 height 26
select select "no_change"
click at [415, 327] on select "Change the compare at price to the current price (sale) Change the compare at p…" at bounding box center [587, 339] width 354 height 26
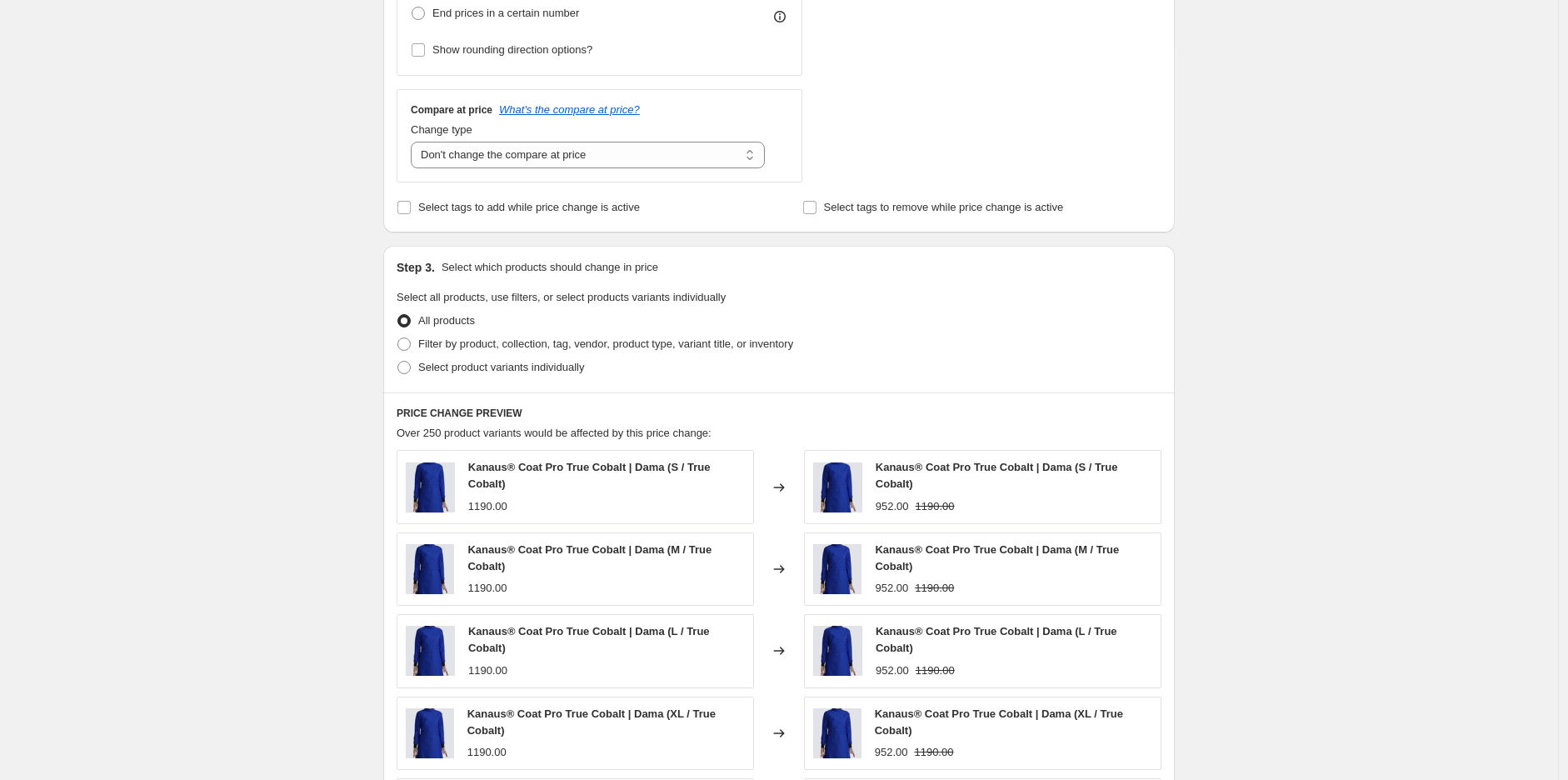
scroll to position [617, 0]
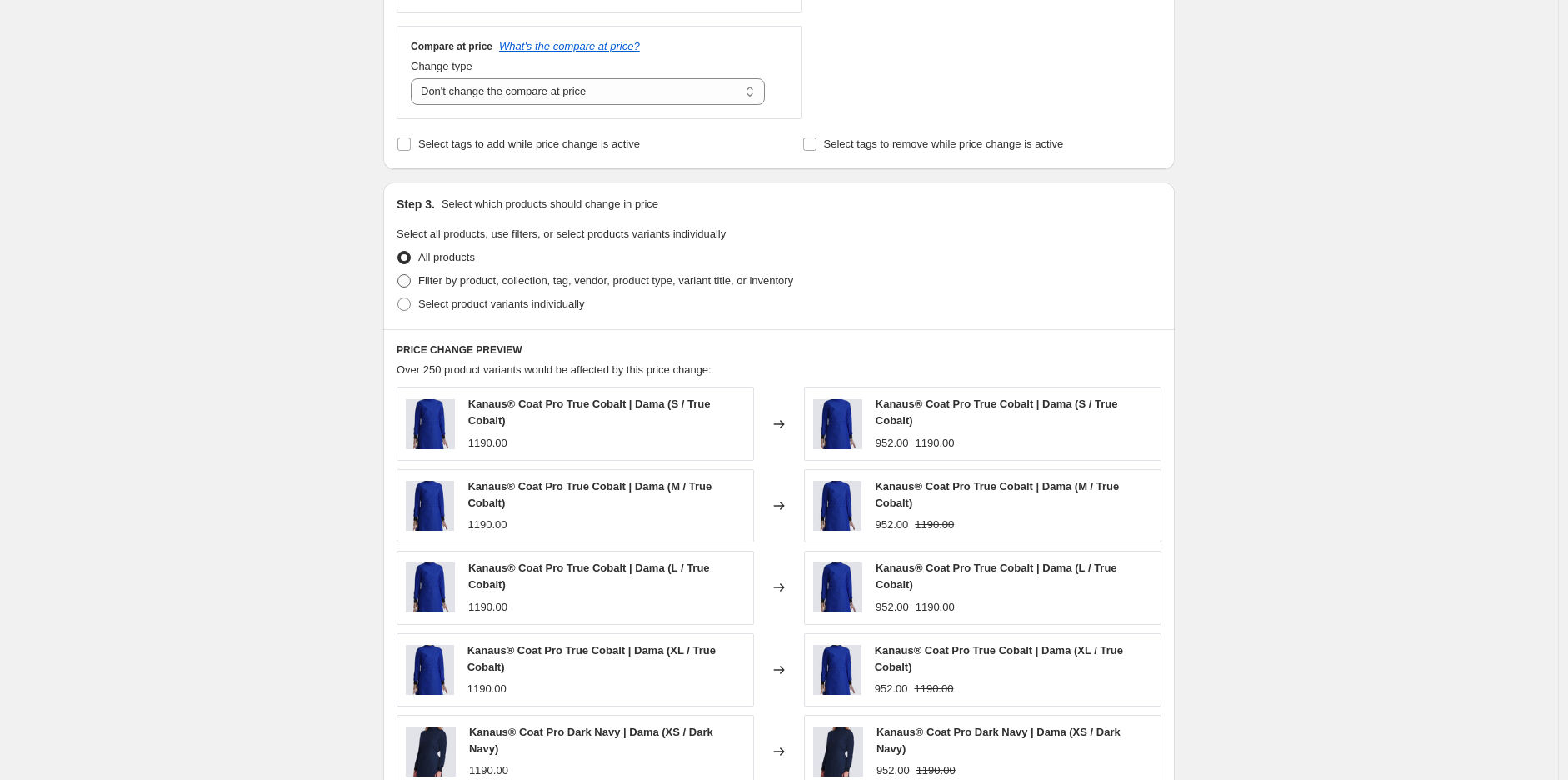
click at [456, 291] on label "Filter by product, collection, tag, vendor, product type, variant title, or inv…" at bounding box center [595, 281] width 396 height 23
click at [398, 275] on input "Filter by product, collection, tag, vendor, product type, variant title, or inv…" at bounding box center [397, 274] width 1 height 1
radio input "true"
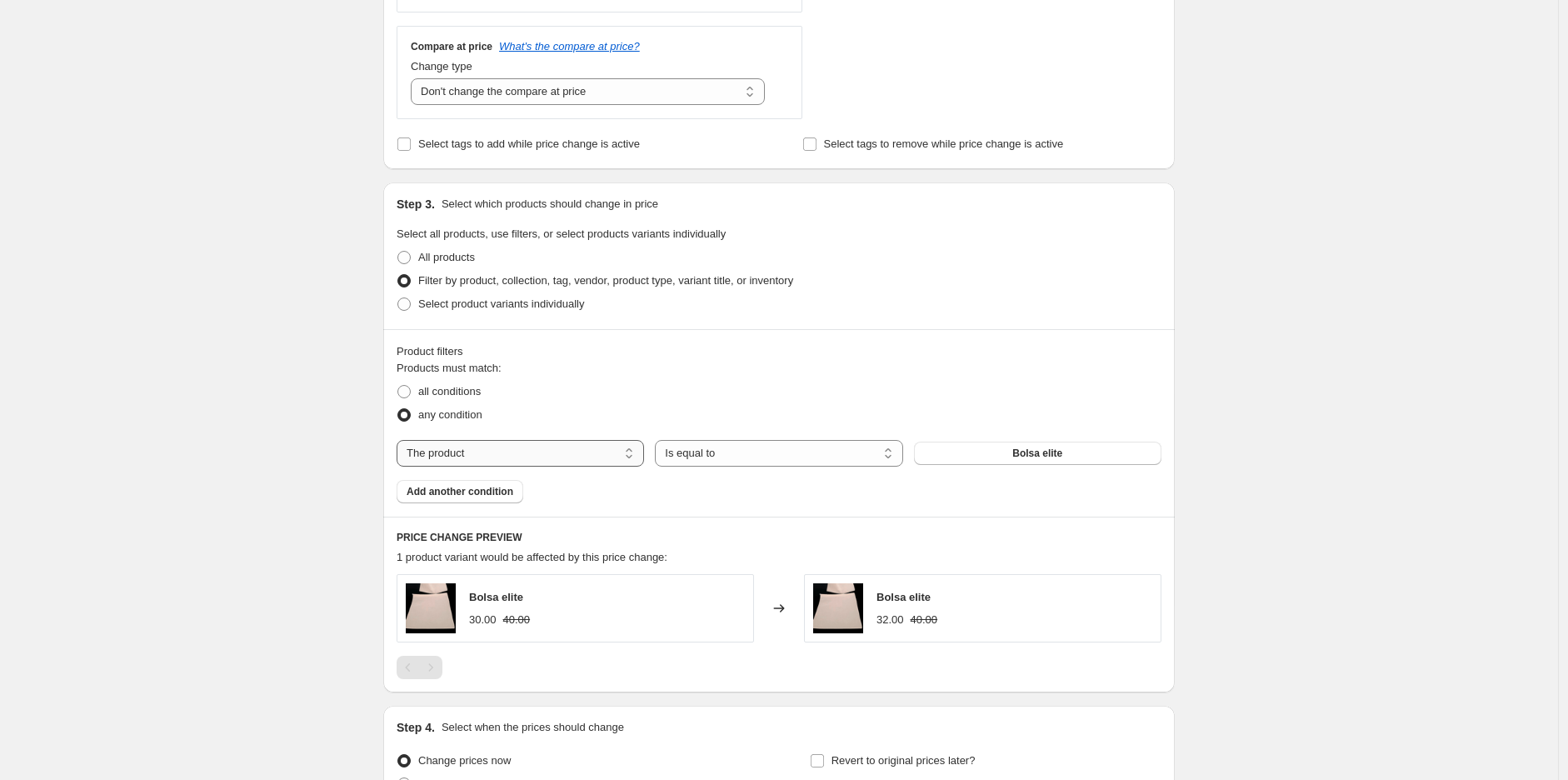
click at [508, 455] on select "The product The product's collection The product's tag The product's vendor The…" at bounding box center [520, 453] width 247 height 26
select select "tag"
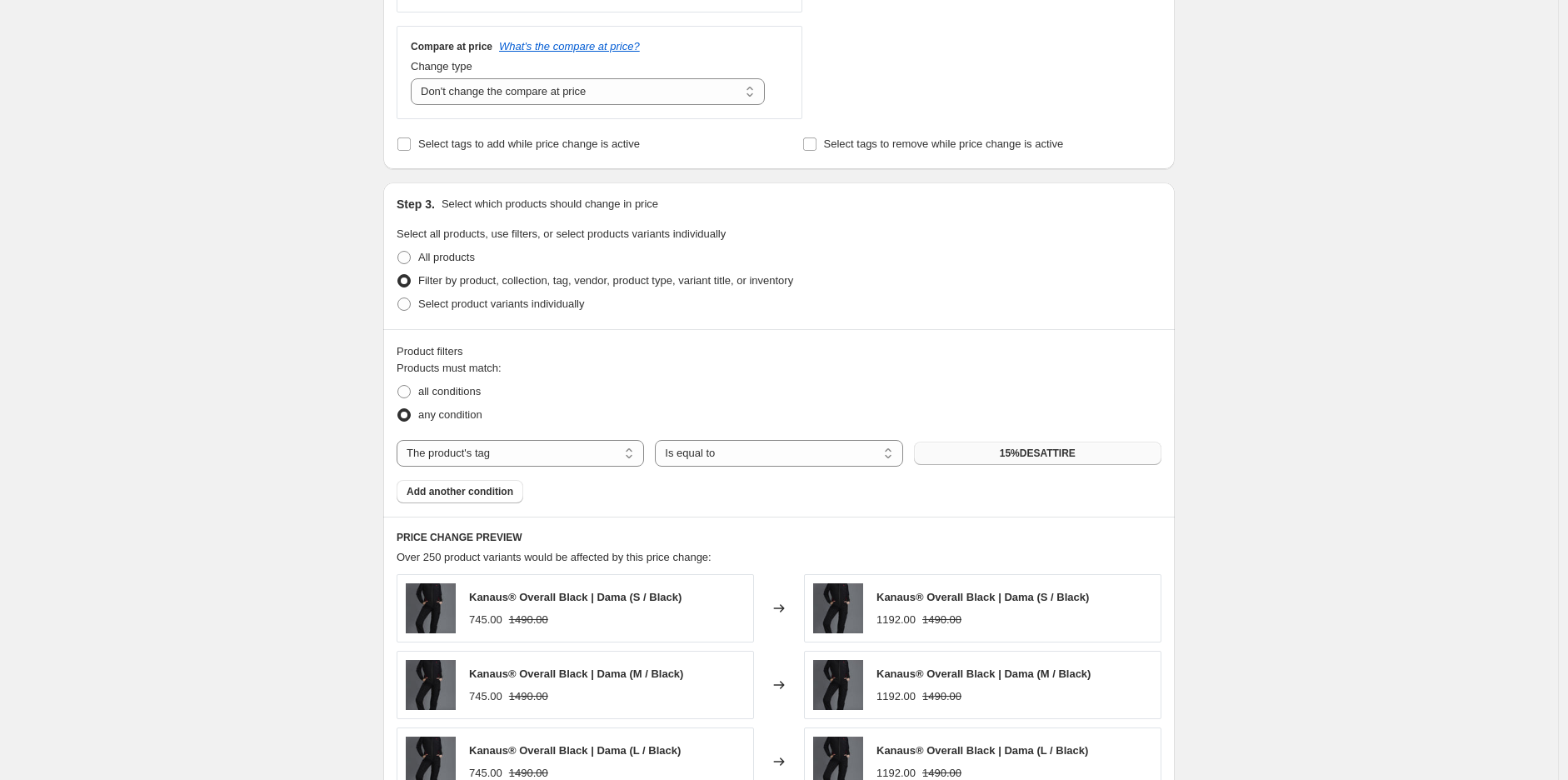
click at [1019, 462] on button "15%DESATTIRE" at bounding box center [1037, 453] width 247 height 23
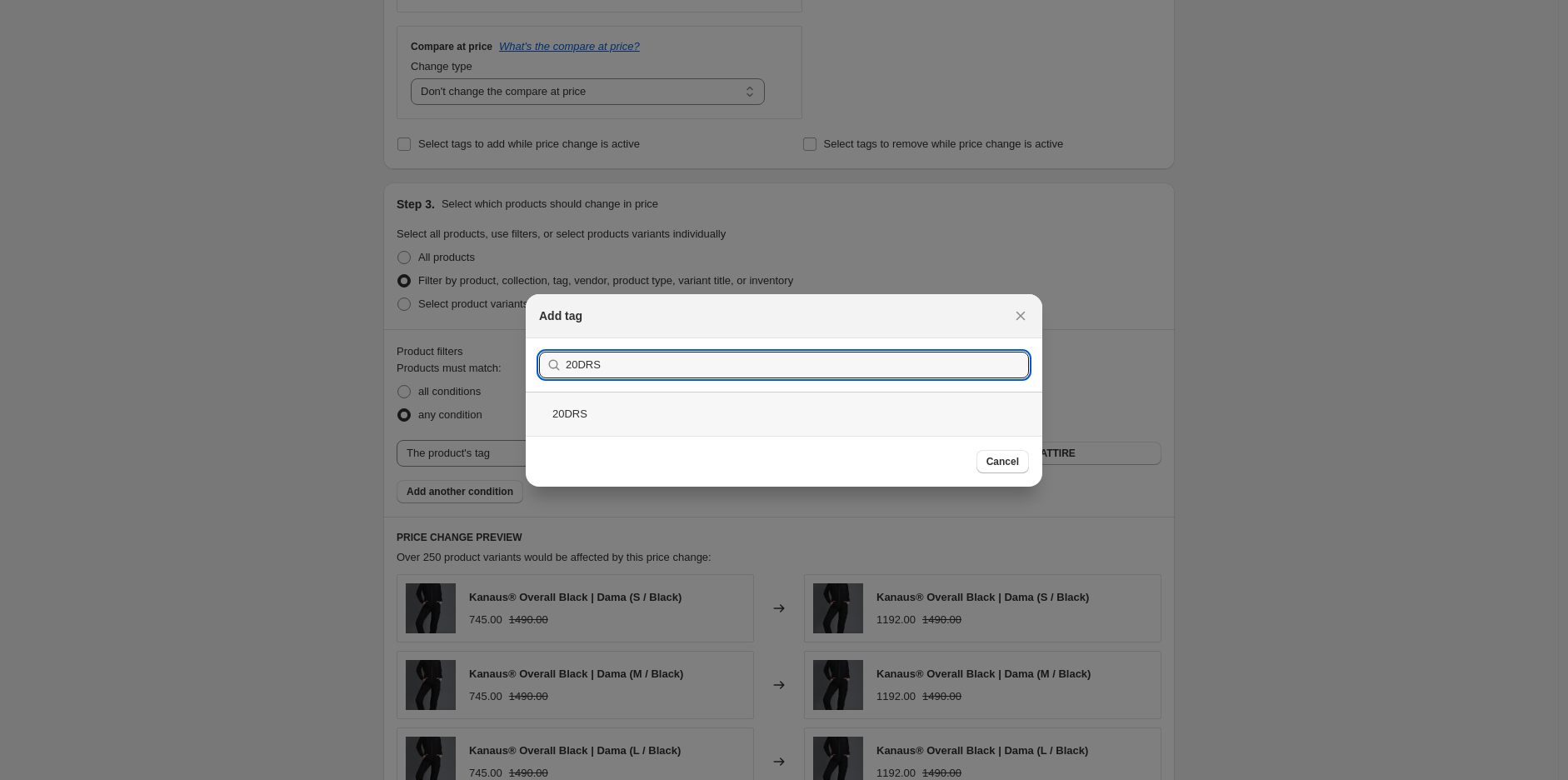
type input "20DRS"
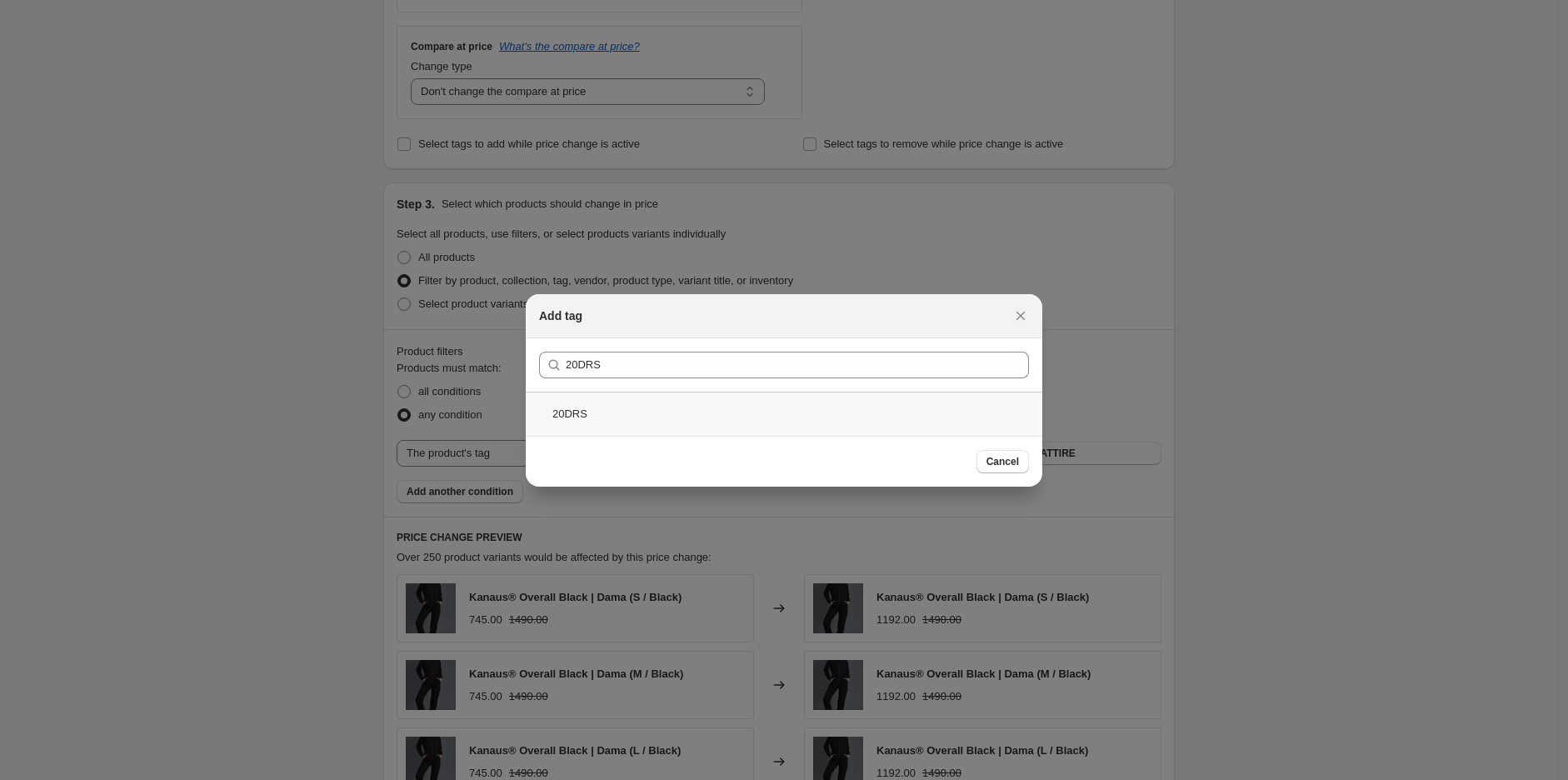
click at [630, 409] on div "20DRS" at bounding box center [784, 413] width 517 height 44
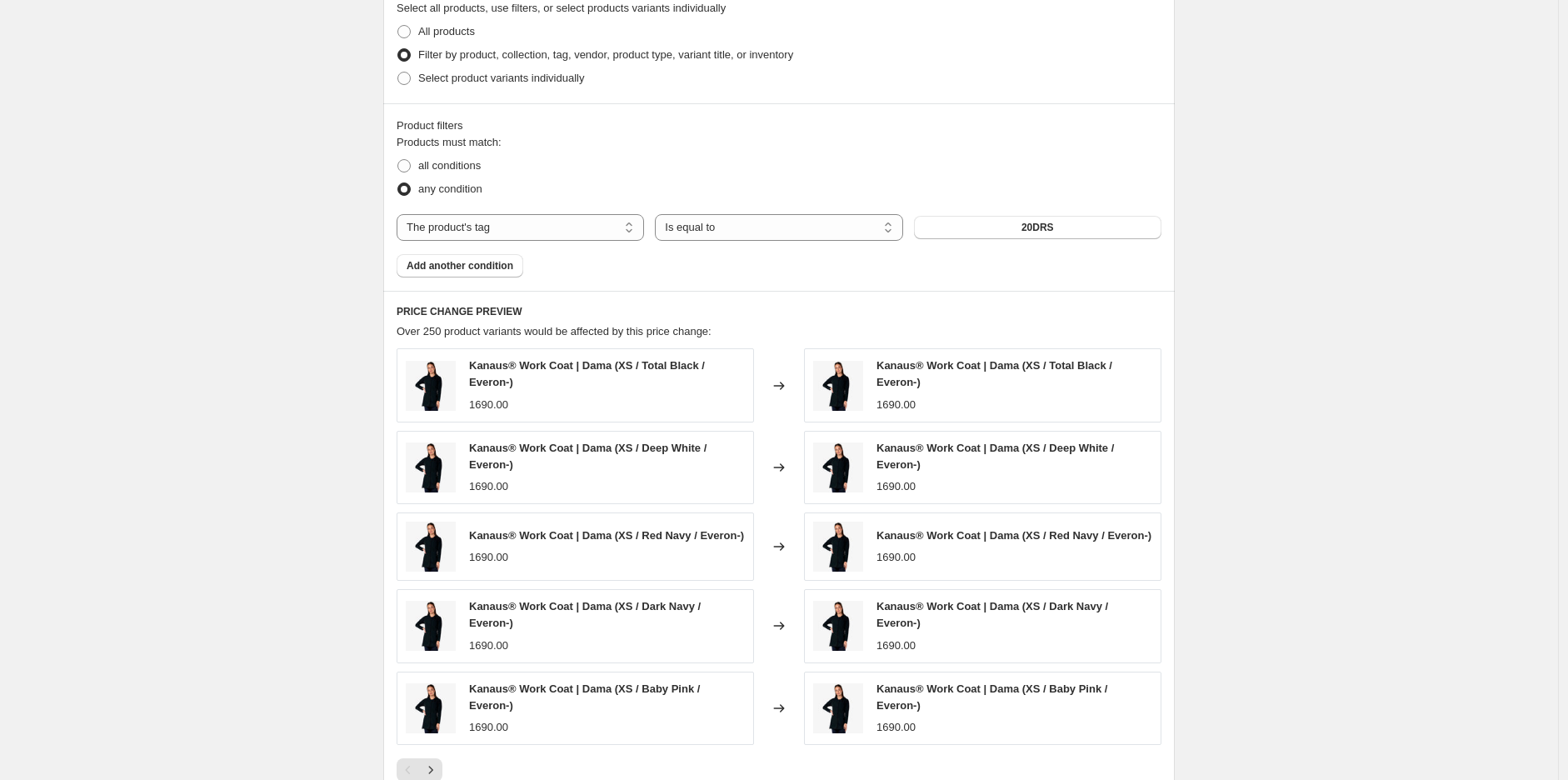
scroll to position [988, 0]
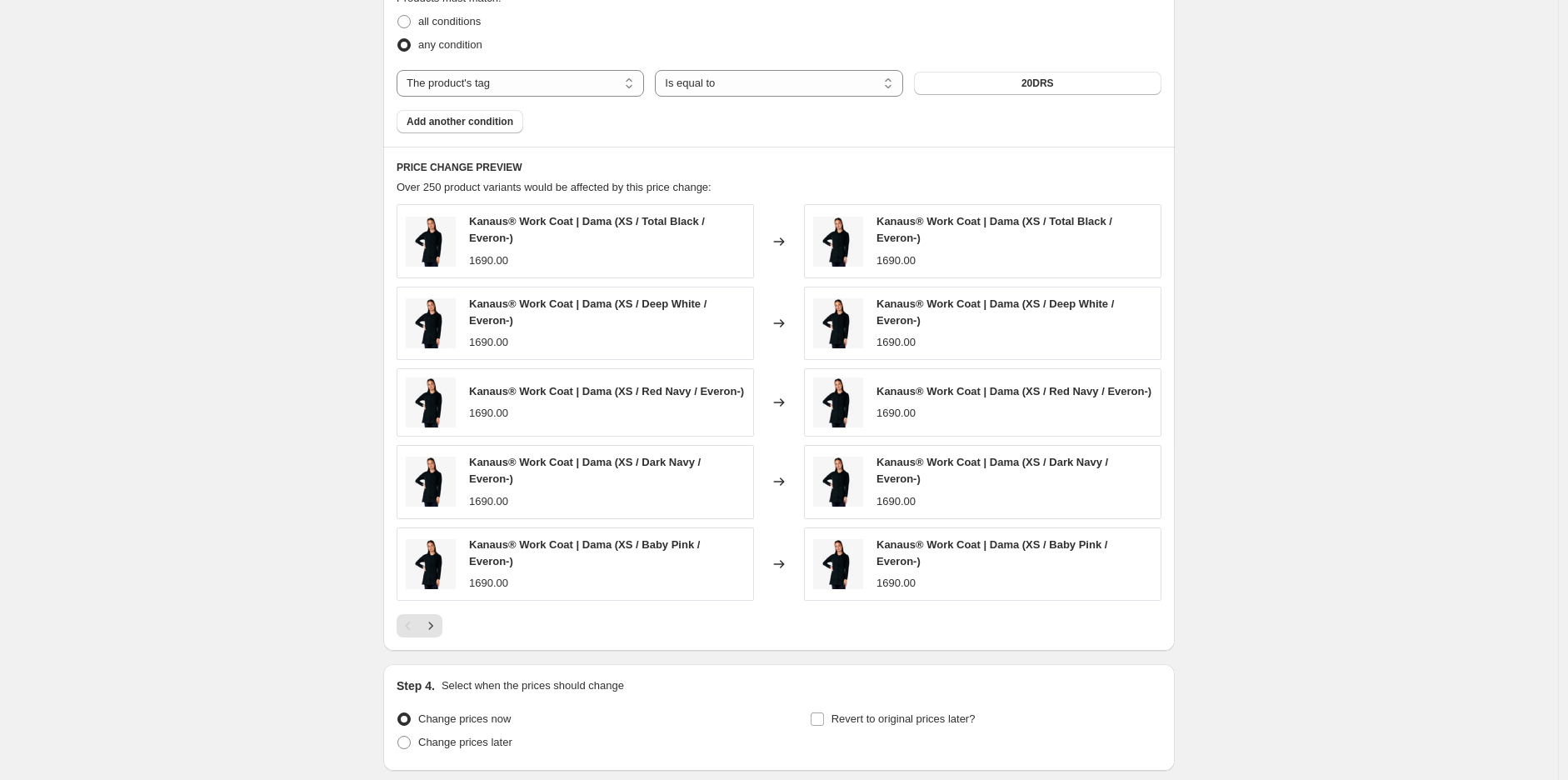
click at [442, 638] on div "Pagination" at bounding box center [430, 626] width 23 height 23
click at [439, 634] on icon "Next" at bounding box center [431, 626] width 17 height 17
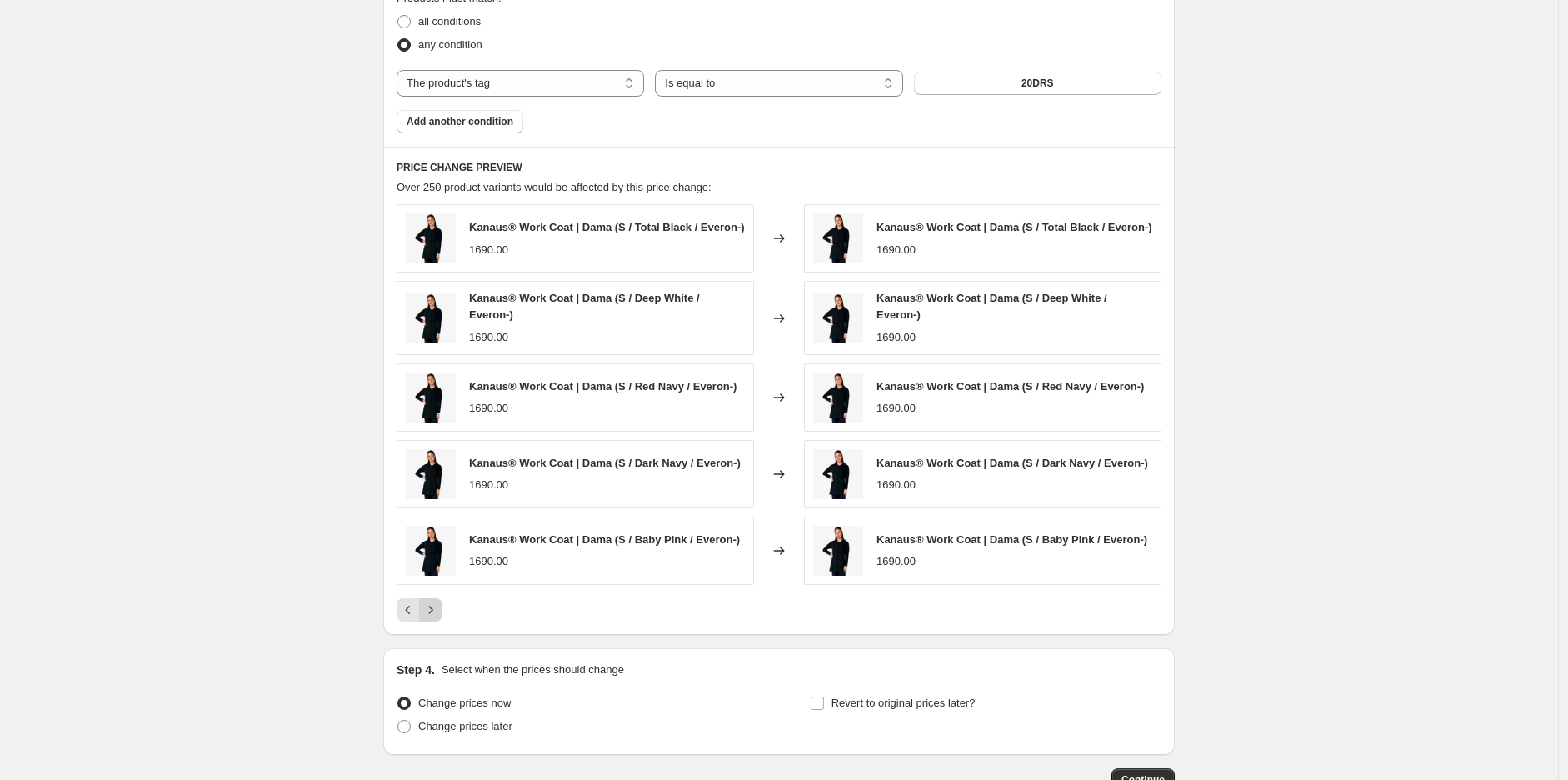
click at [433, 613] on icon "Next" at bounding box center [431, 610] width 17 height 17
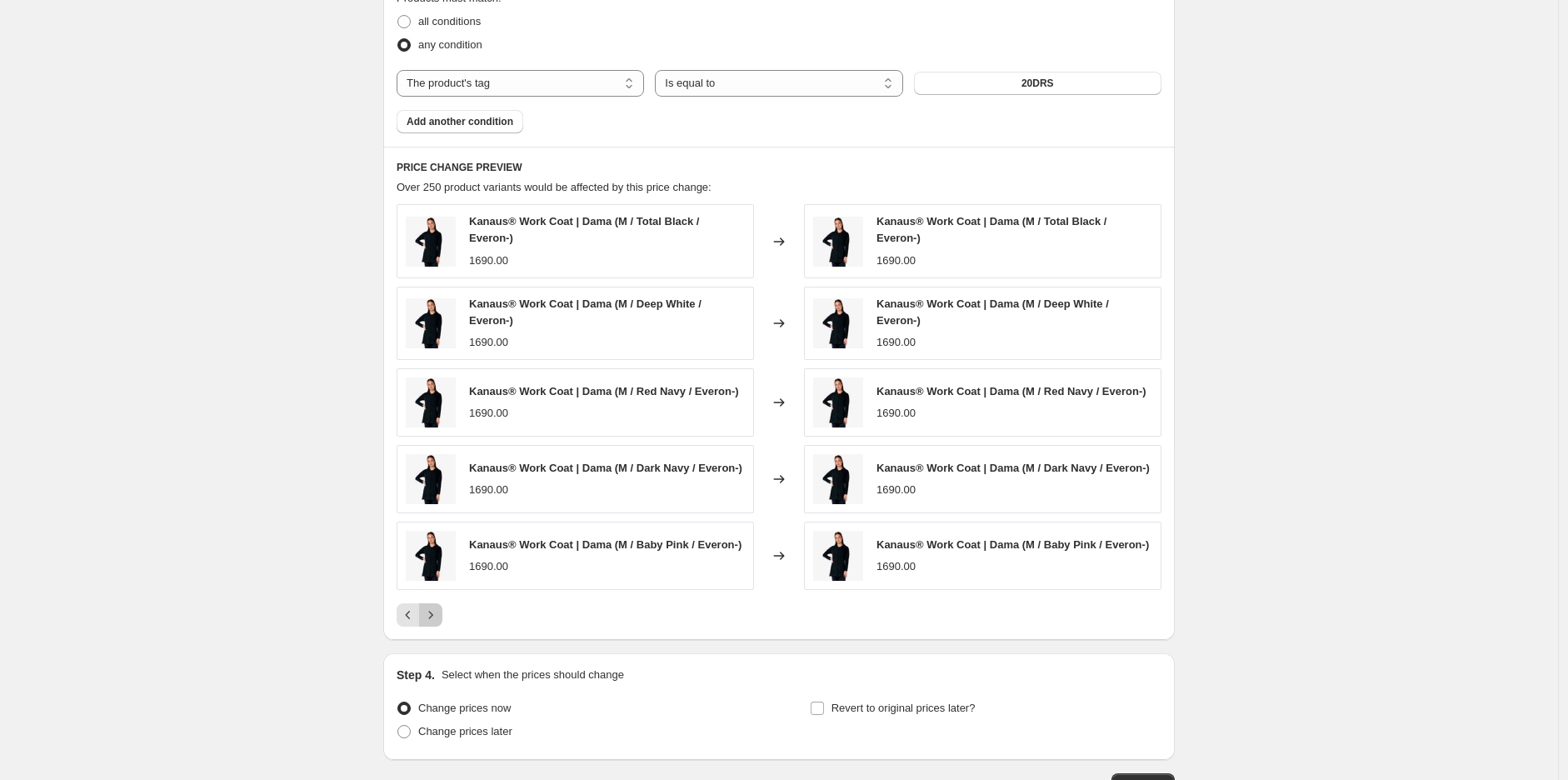
click at [439, 619] on icon "Next" at bounding box center [431, 616] width 17 height 17
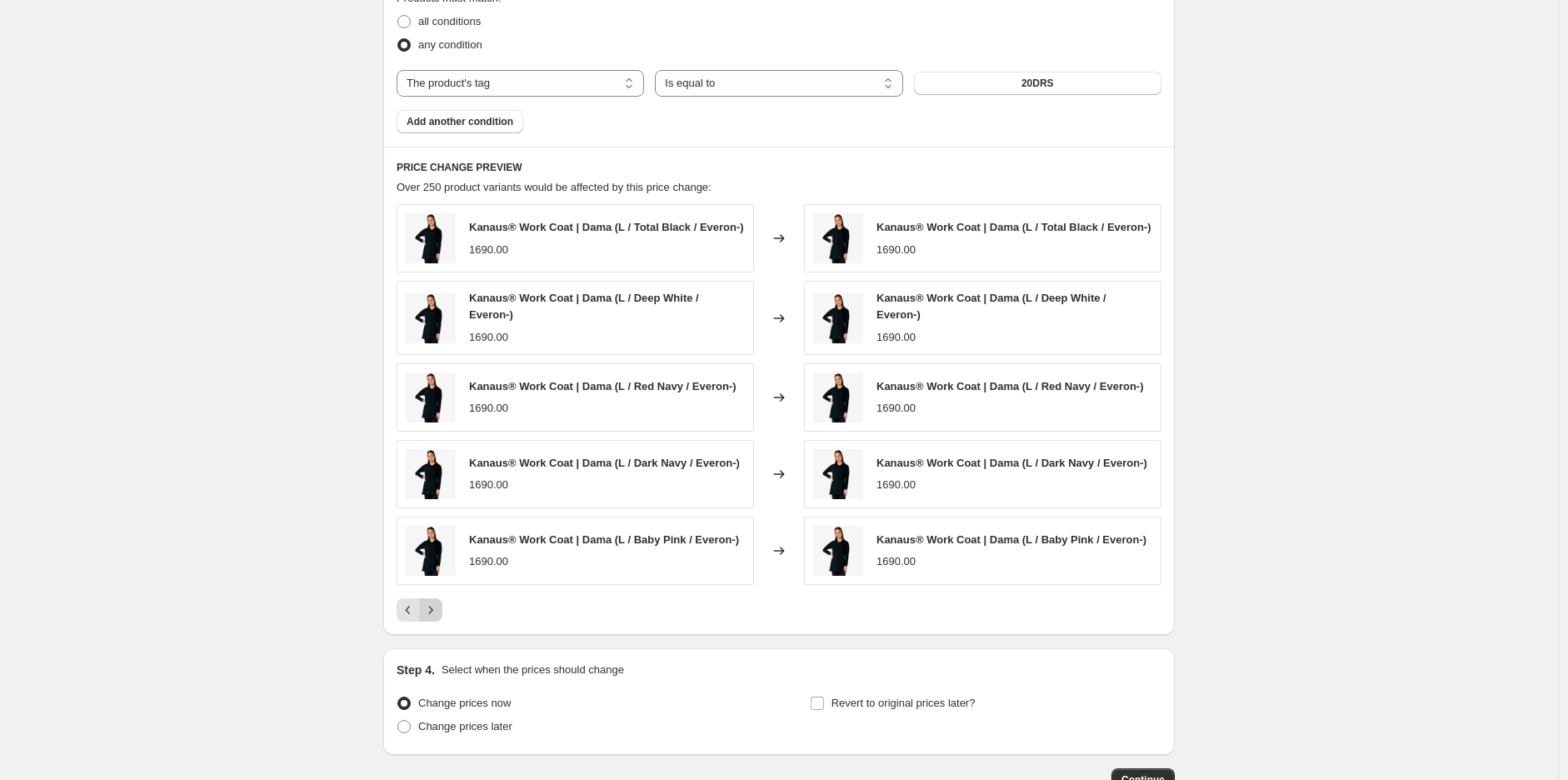
click at [439, 618] on icon "Next" at bounding box center [431, 610] width 17 height 17
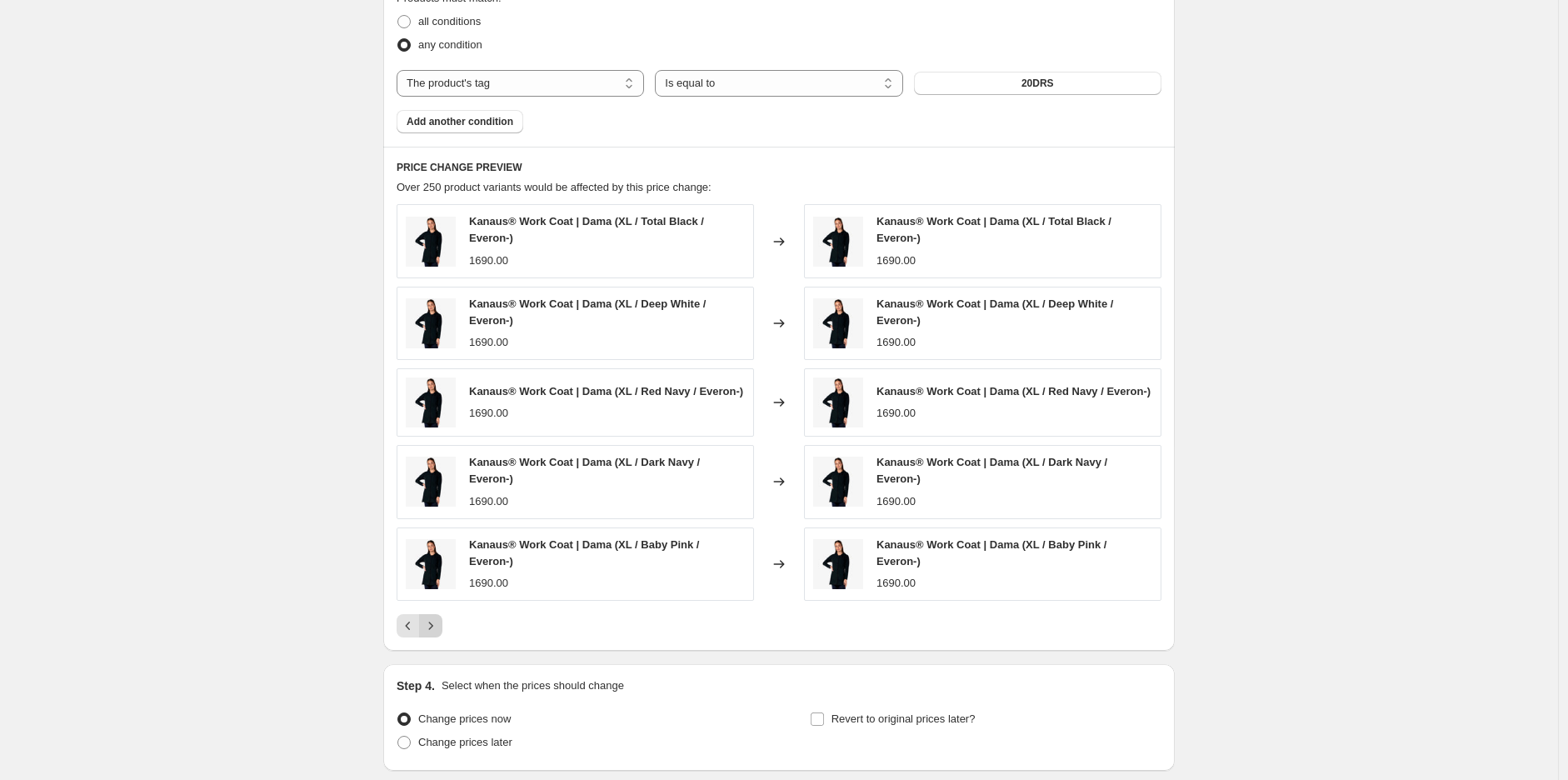
click at [439, 632] on icon "Next" at bounding box center [431, 626] width 17 height 17
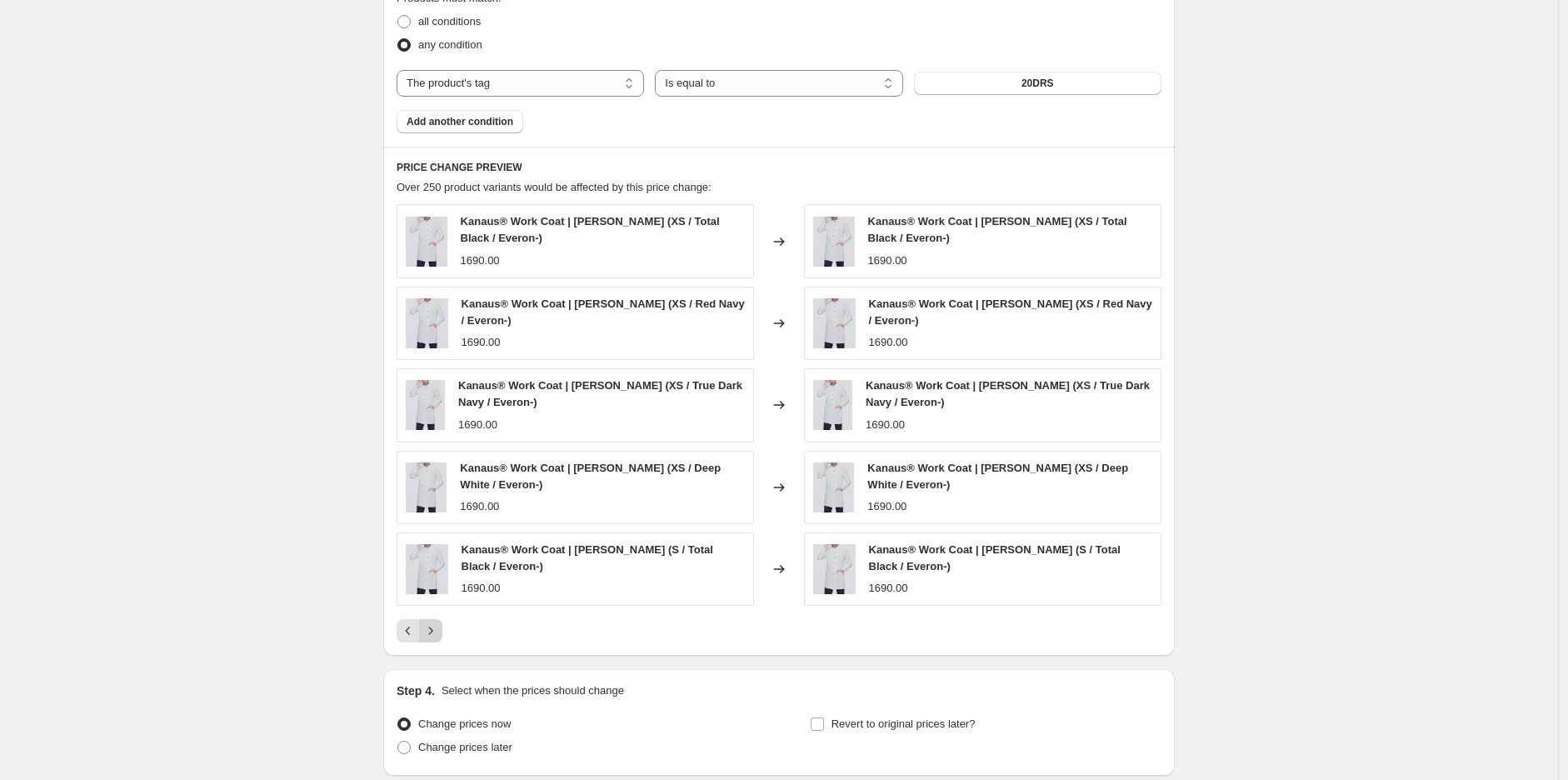
click at [439, 639] on icon "Next" at bounding box center [431, 632] width 17 height 17
click at [435, 639] on icon "Next" at bounding box center [431, 632] width 17 height 17
click at [439, 628] on icon "Next" at bounding box center [431, 632] width 17 height 17
click at [442, 635] on button "Next" at bounding box center [430, 631] width 23 height 23
click at [439, 635] on icon "Next" at bounding box center [431, 632] width 17 height 17
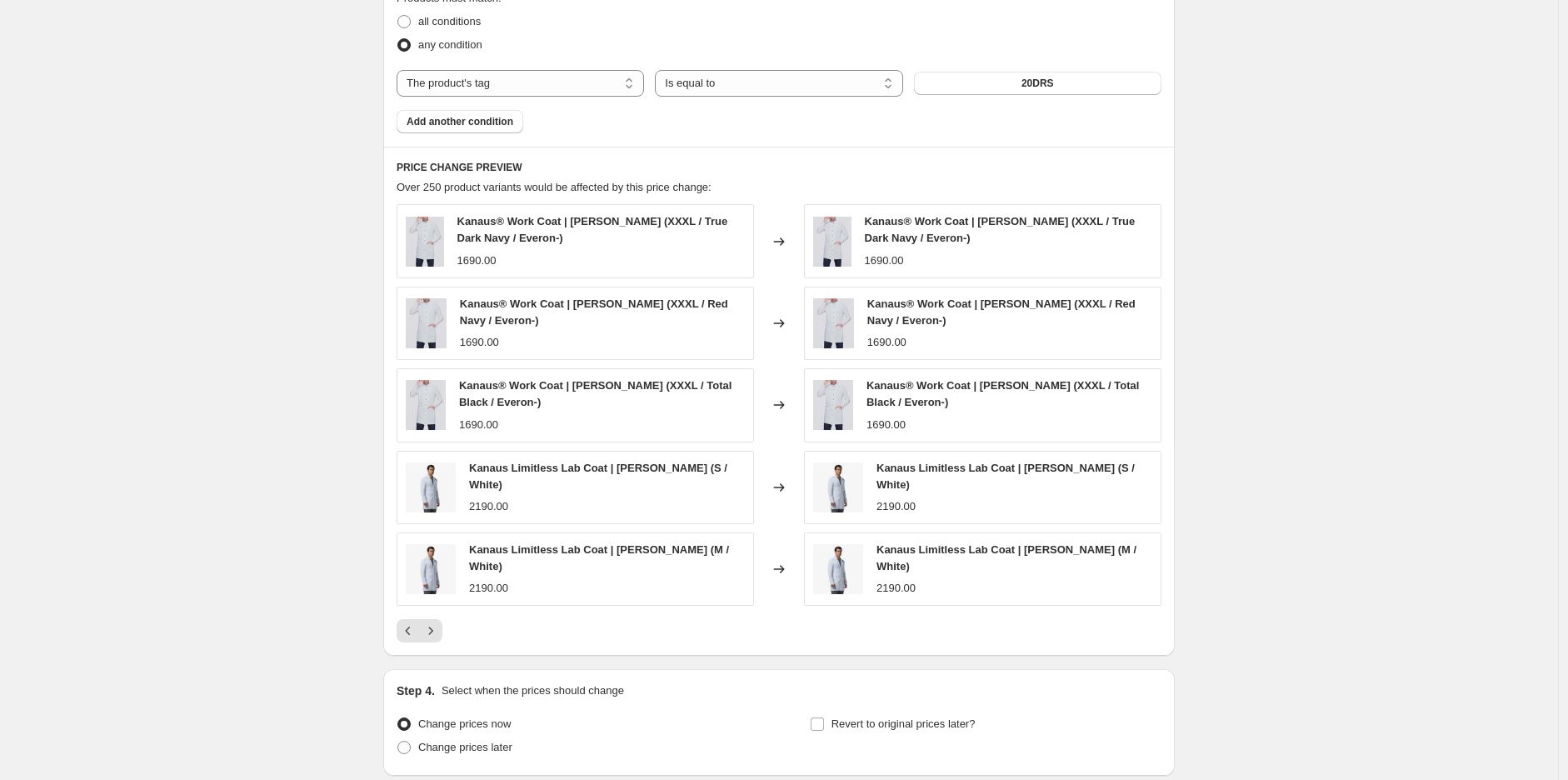
click at [442, 635] on div "PRICE CHANGE PREVIEW Over 250 product variants would be affected by this price …" at bounding box center [779, 401] width 792 height 509
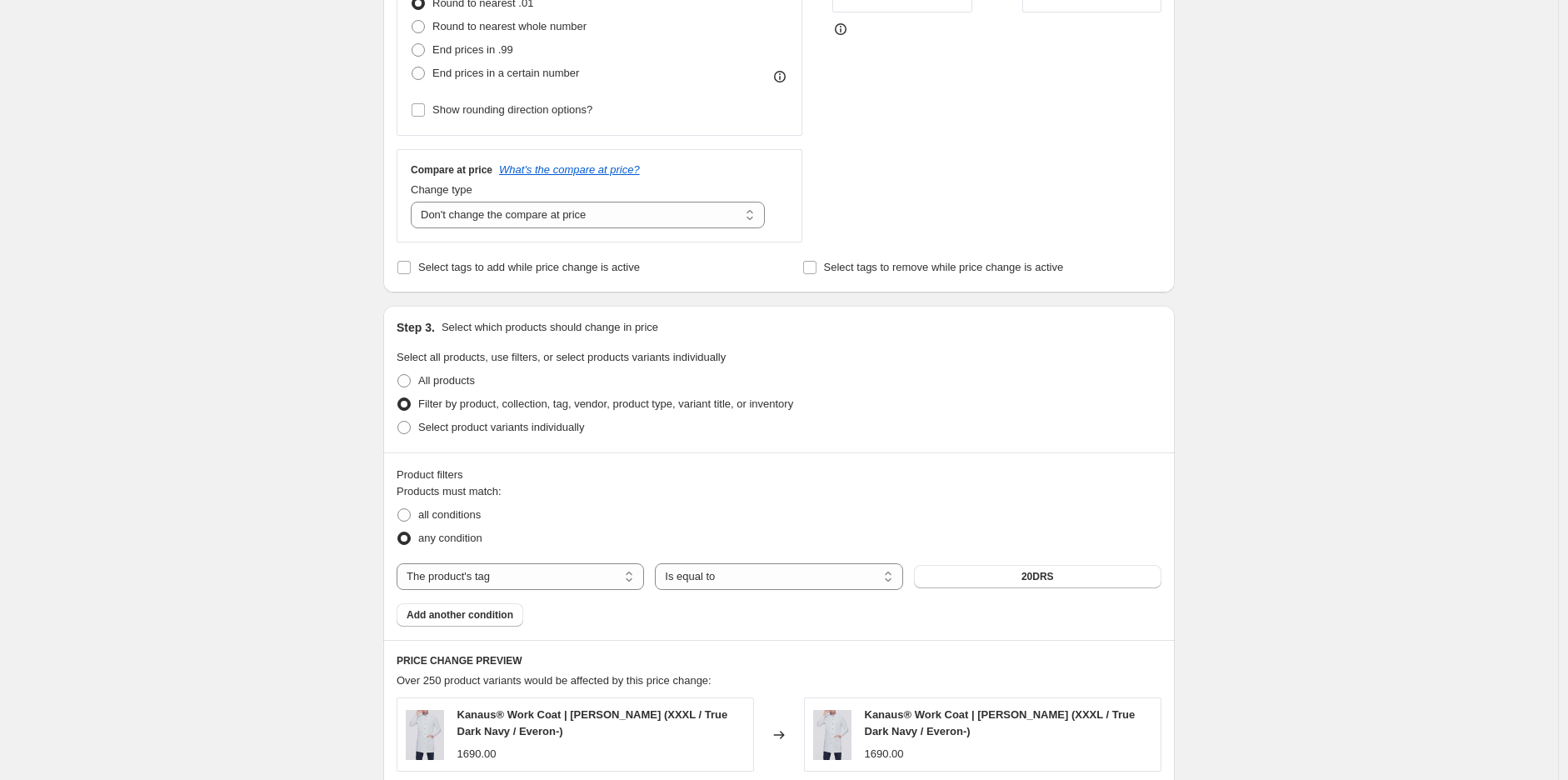
scroll to position [0, 0]
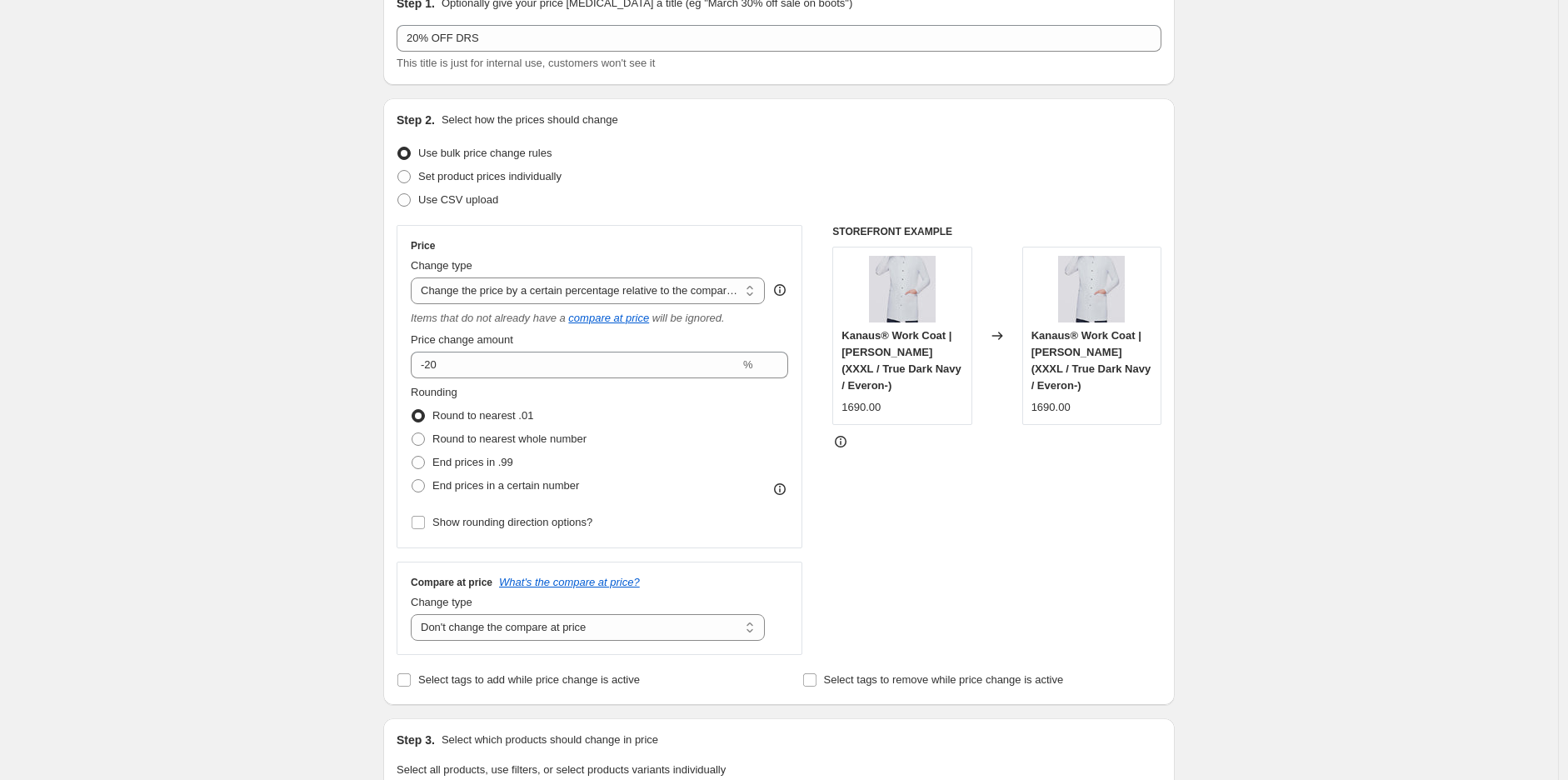
scroll to position [122, 0]
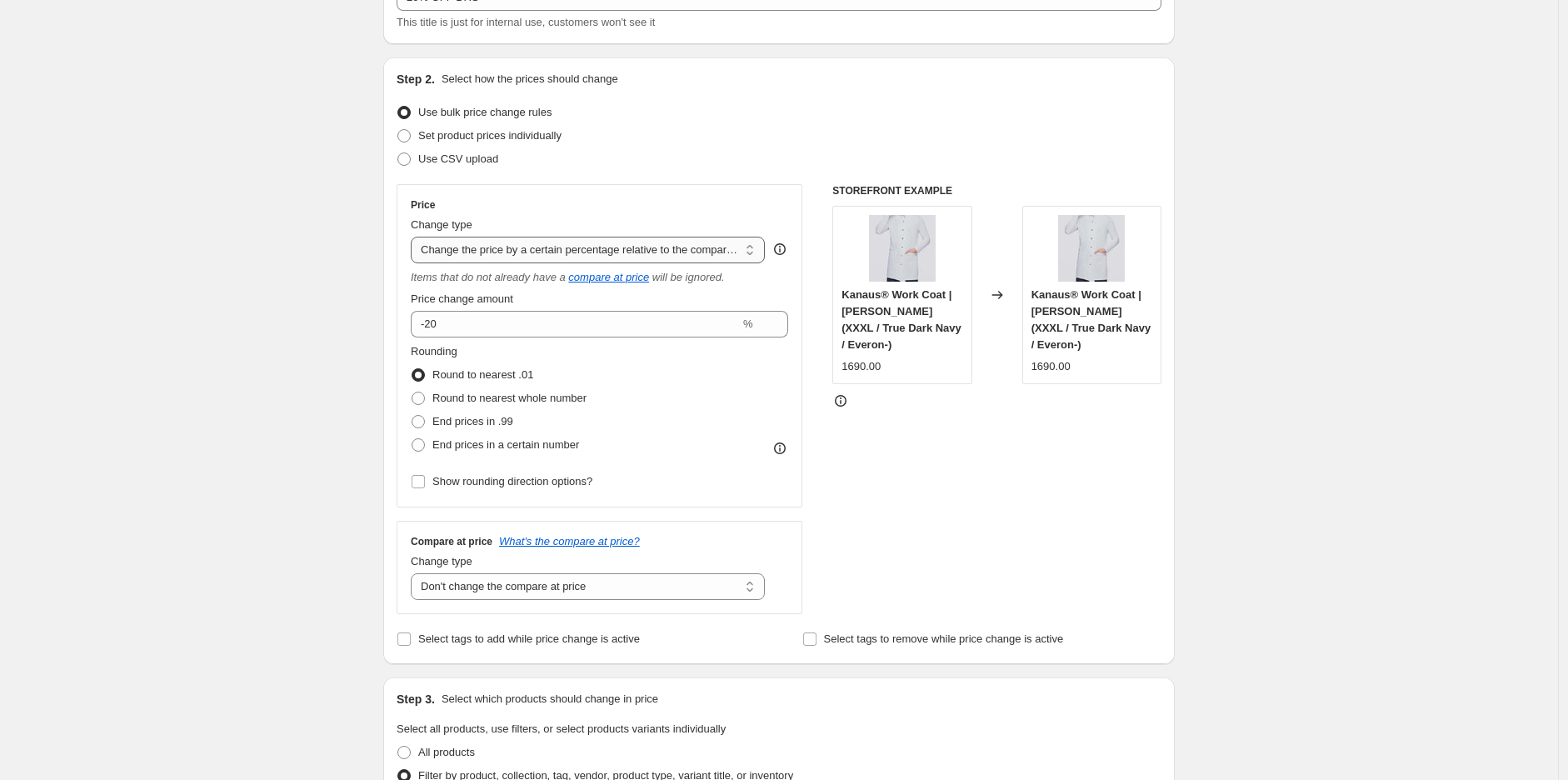
click at [469, 255] on select "Change the price to a certain amount Change the price by a certain amount Chang…" at bounding box center [587, 250] width 354 height 26
select select "percentage"
click at [415, 237] on select "Change the price to a certain amount Change the price by a certain amount Chang…" at bounding box center [587, 250] width 354 height 26
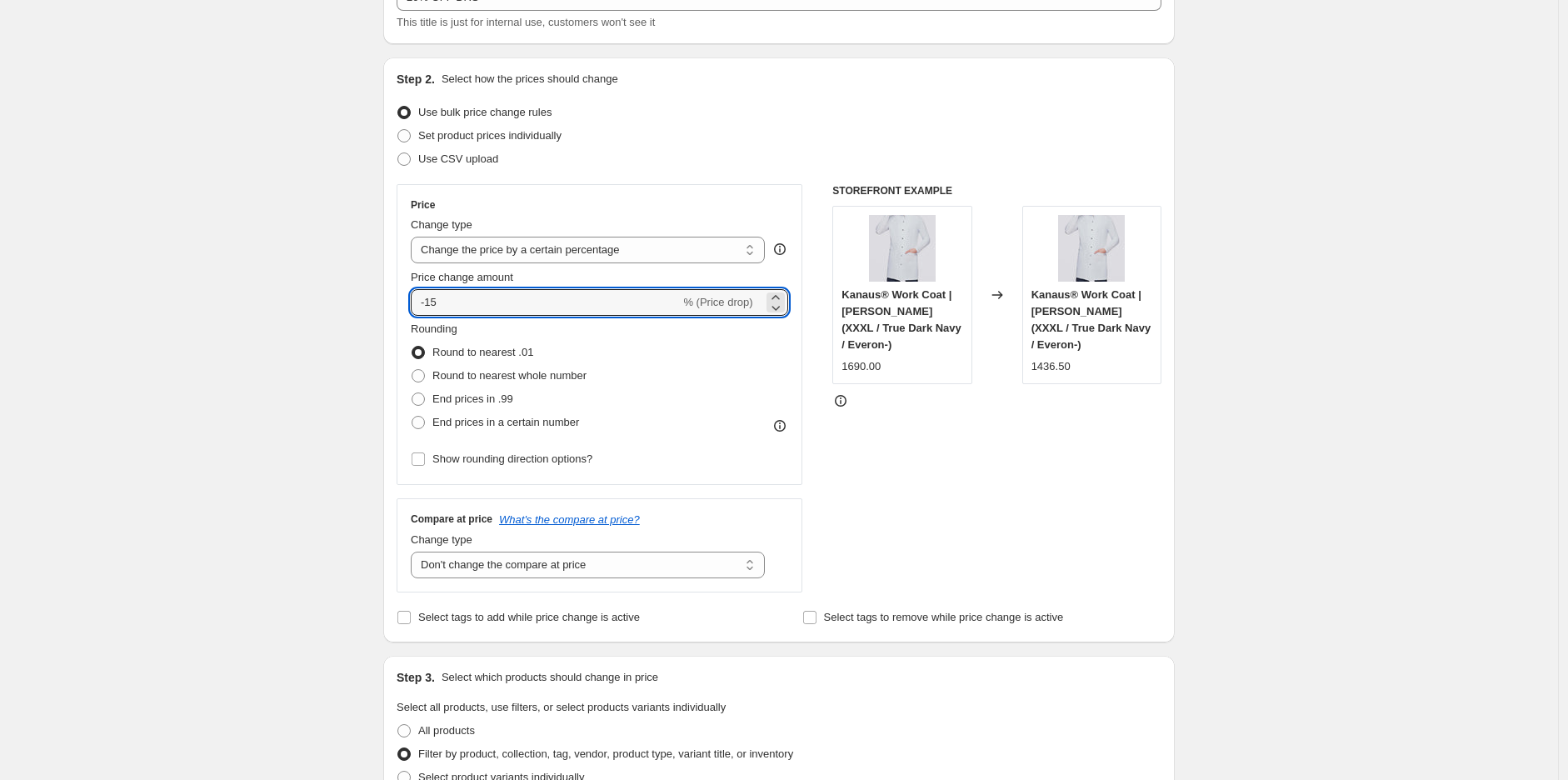
drag, startPoint x: 498, startPoint y: 302, endPoint x: 271, endPoint y: 287, distance: 227.5
click at [454, 302] on input "-15" at bounding box center [545, 303] width 270 height 26
type input "-1"
type input "-20"
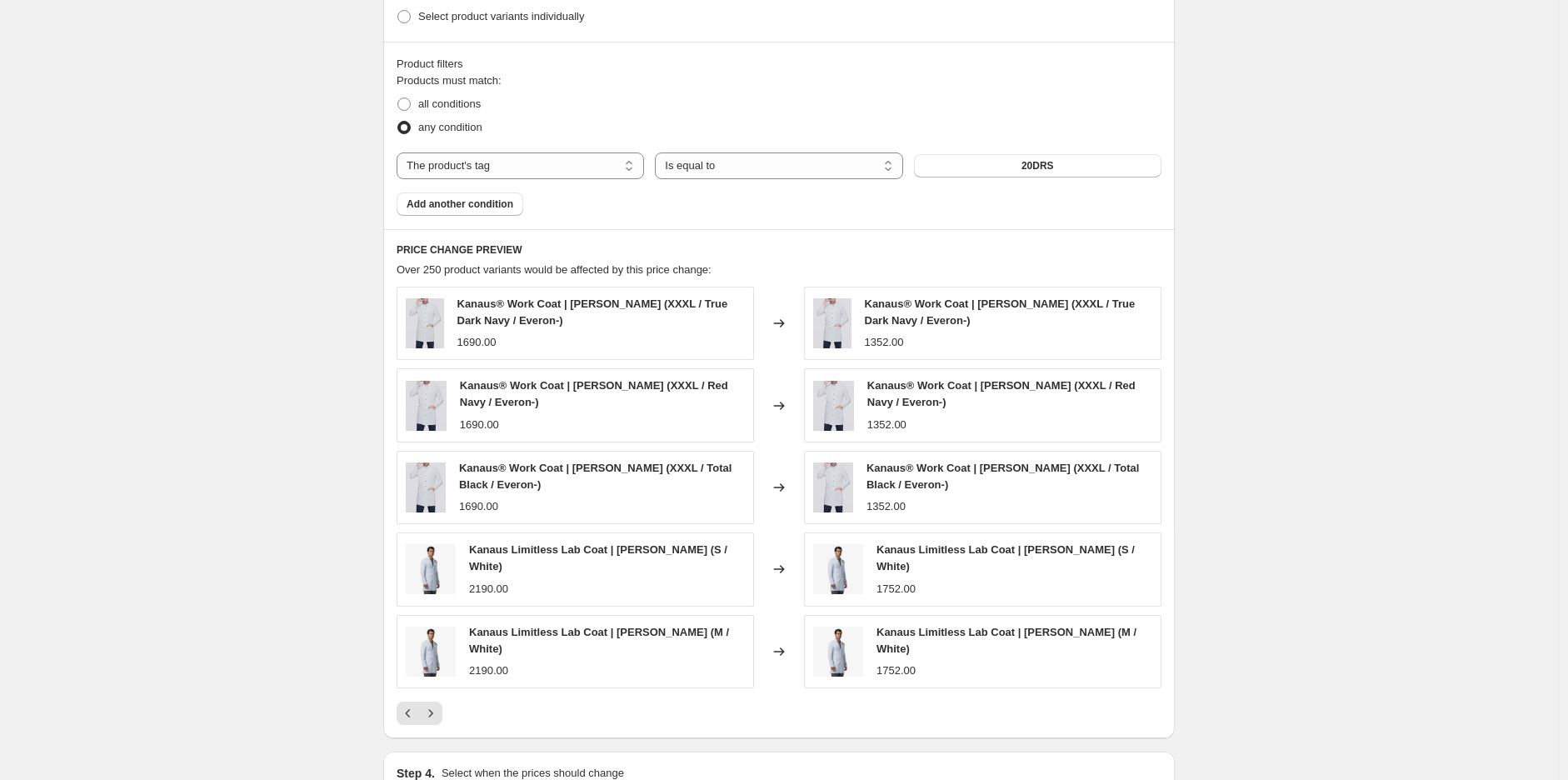
scroll to position [988, 0]
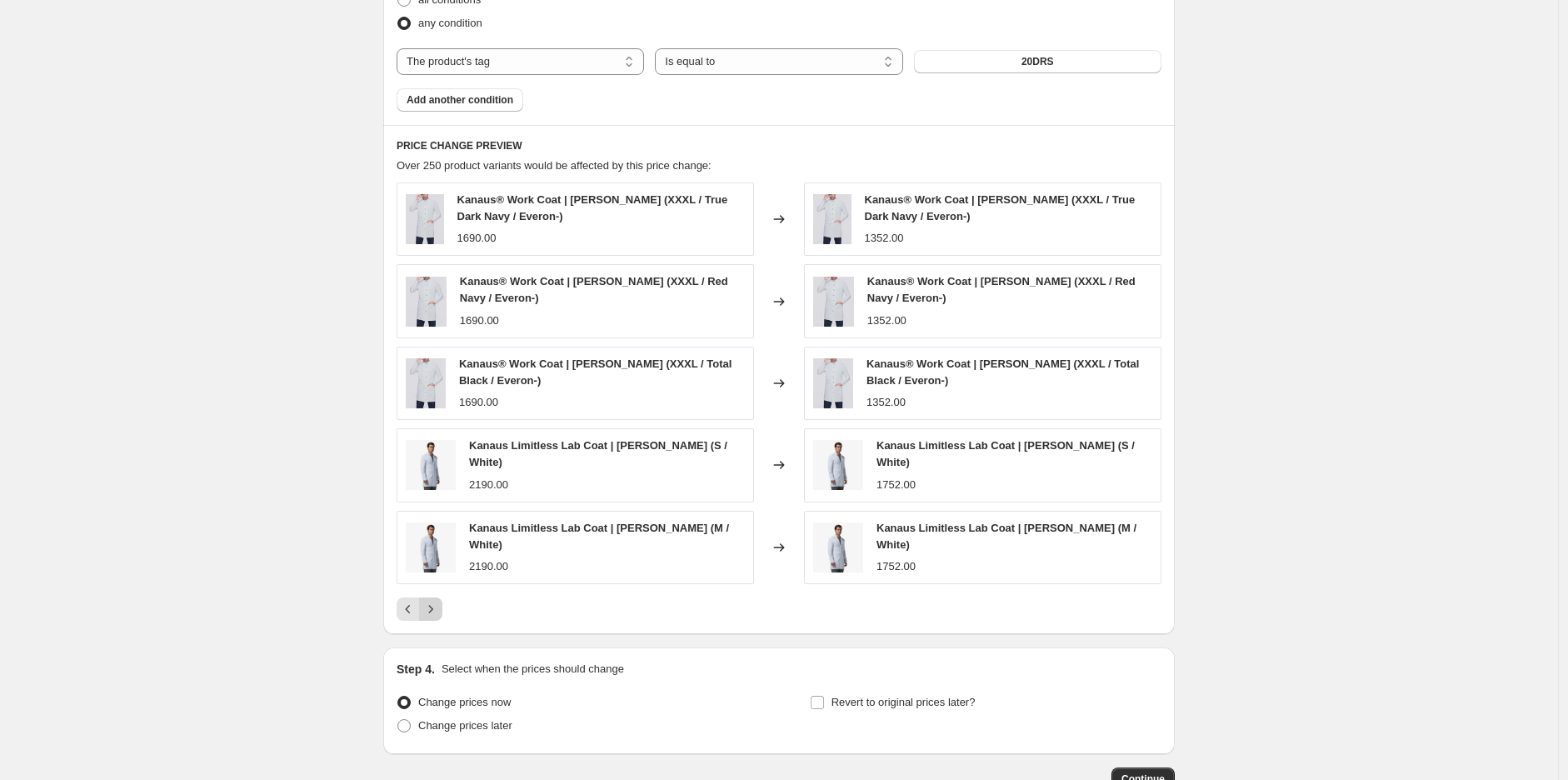
click at [439, 601] on icon "Next" at bounding box center [431, 610] width 17 height 17
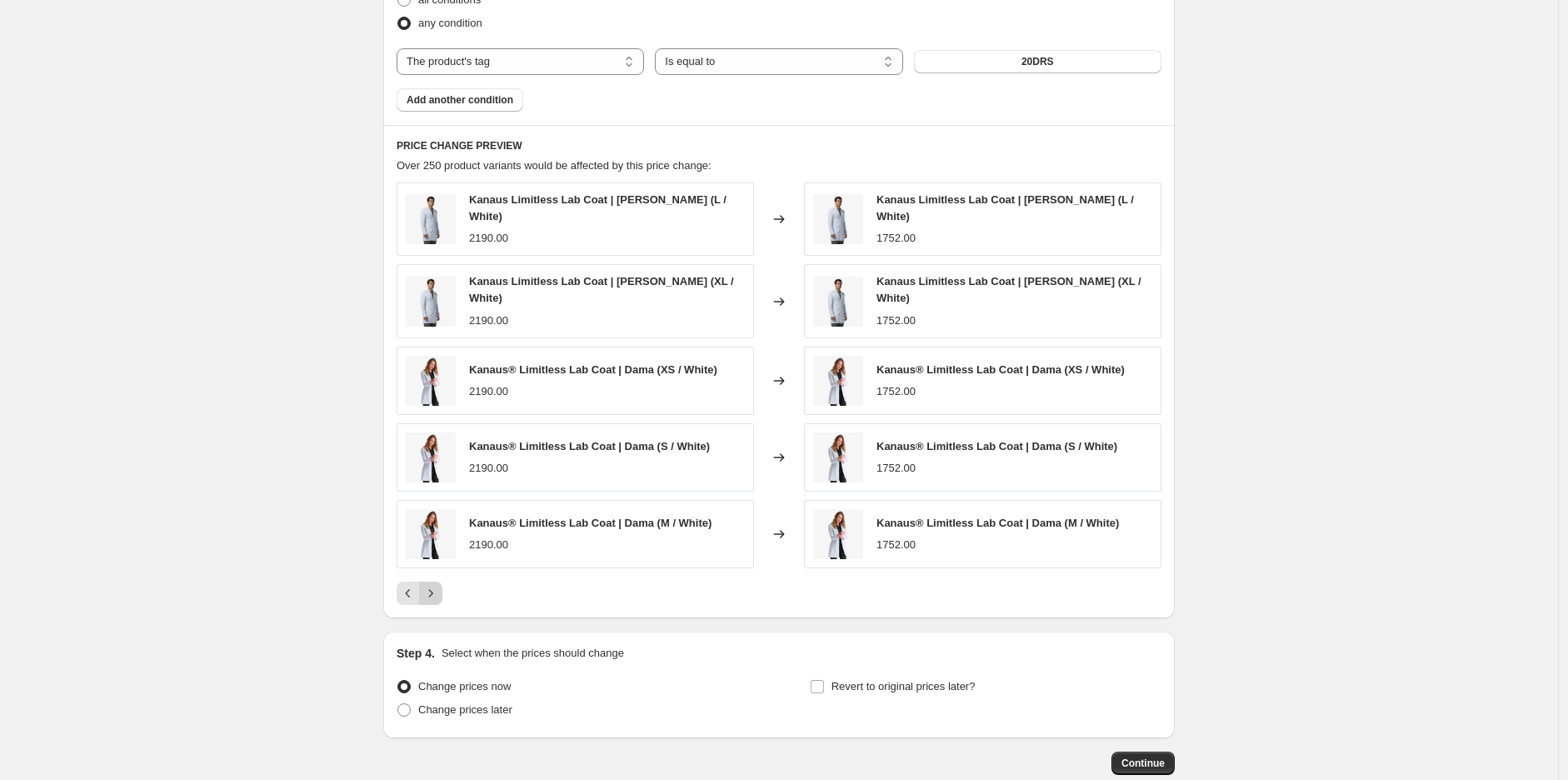
click at [439, 586] on icon "Next" at bounding box center [431, 594] width 17 height 17
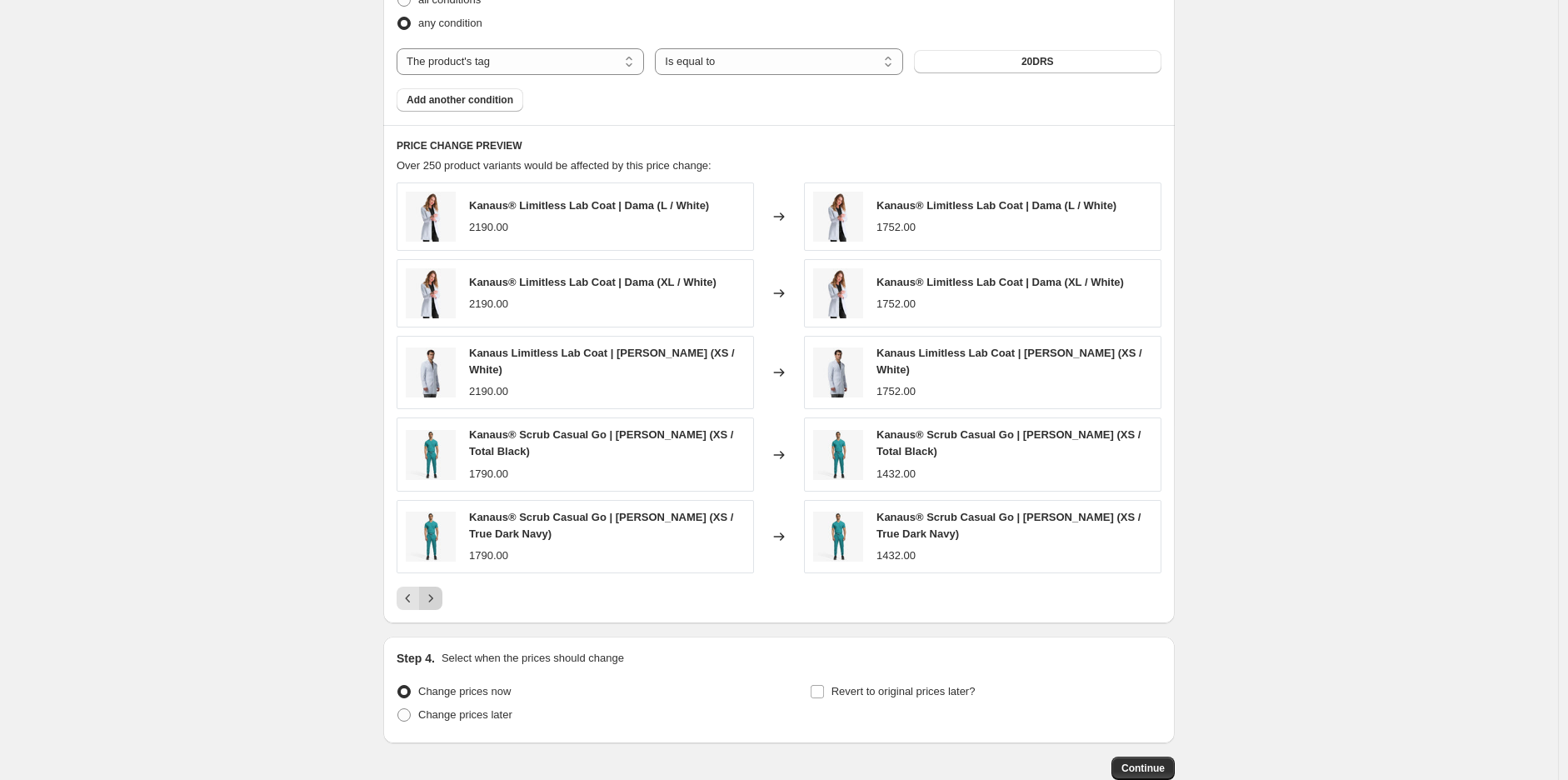
click at [439, 590] on icon "Next" at bounding box center [431, 599] width 17 height 17
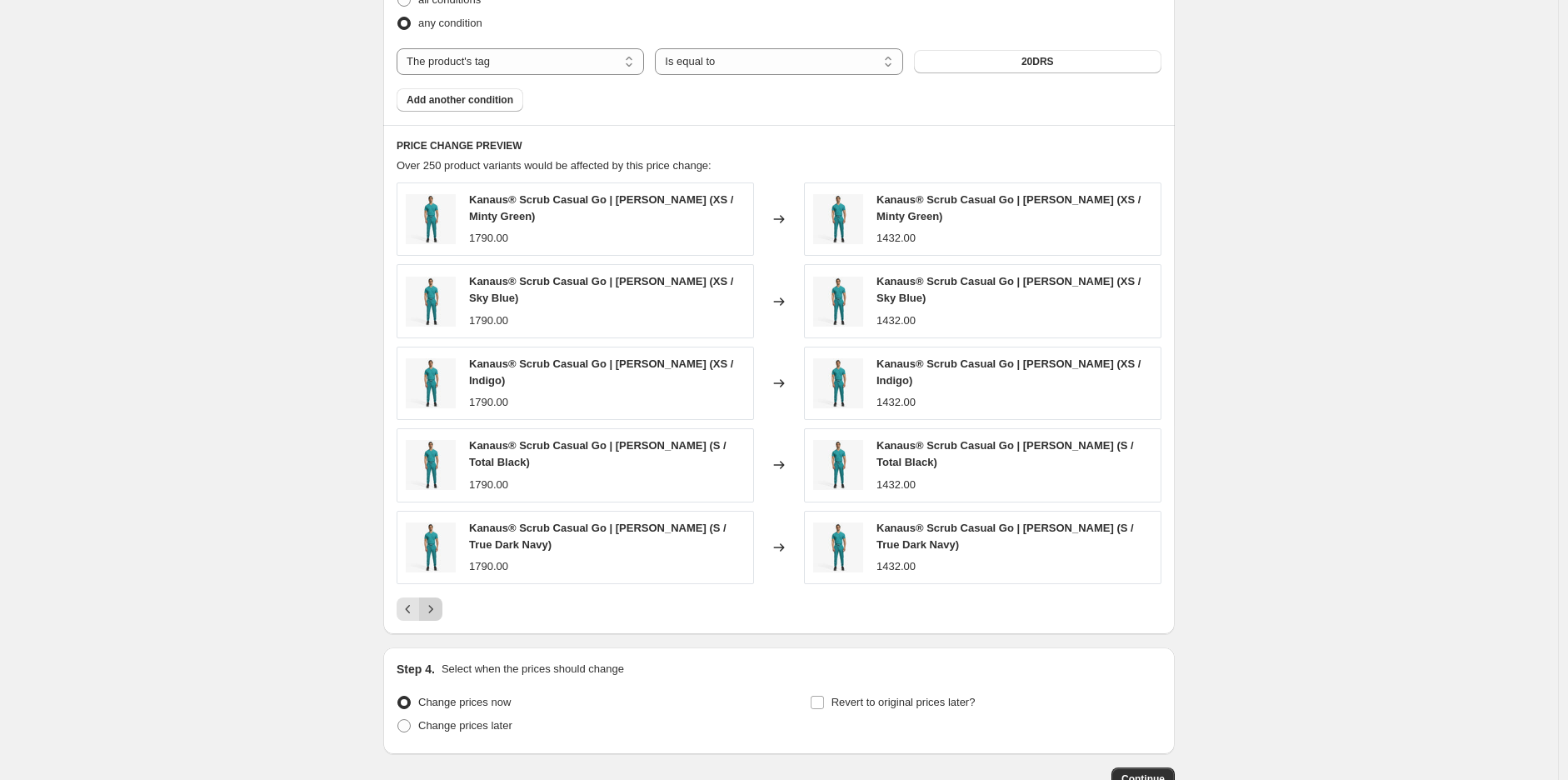
click at [439, 601] on icon "Next" at bounding box center [431, 610] width 17 height 17
click at [439, 598] on button "Next" at bounding box center [430, 609] width 23 height 23
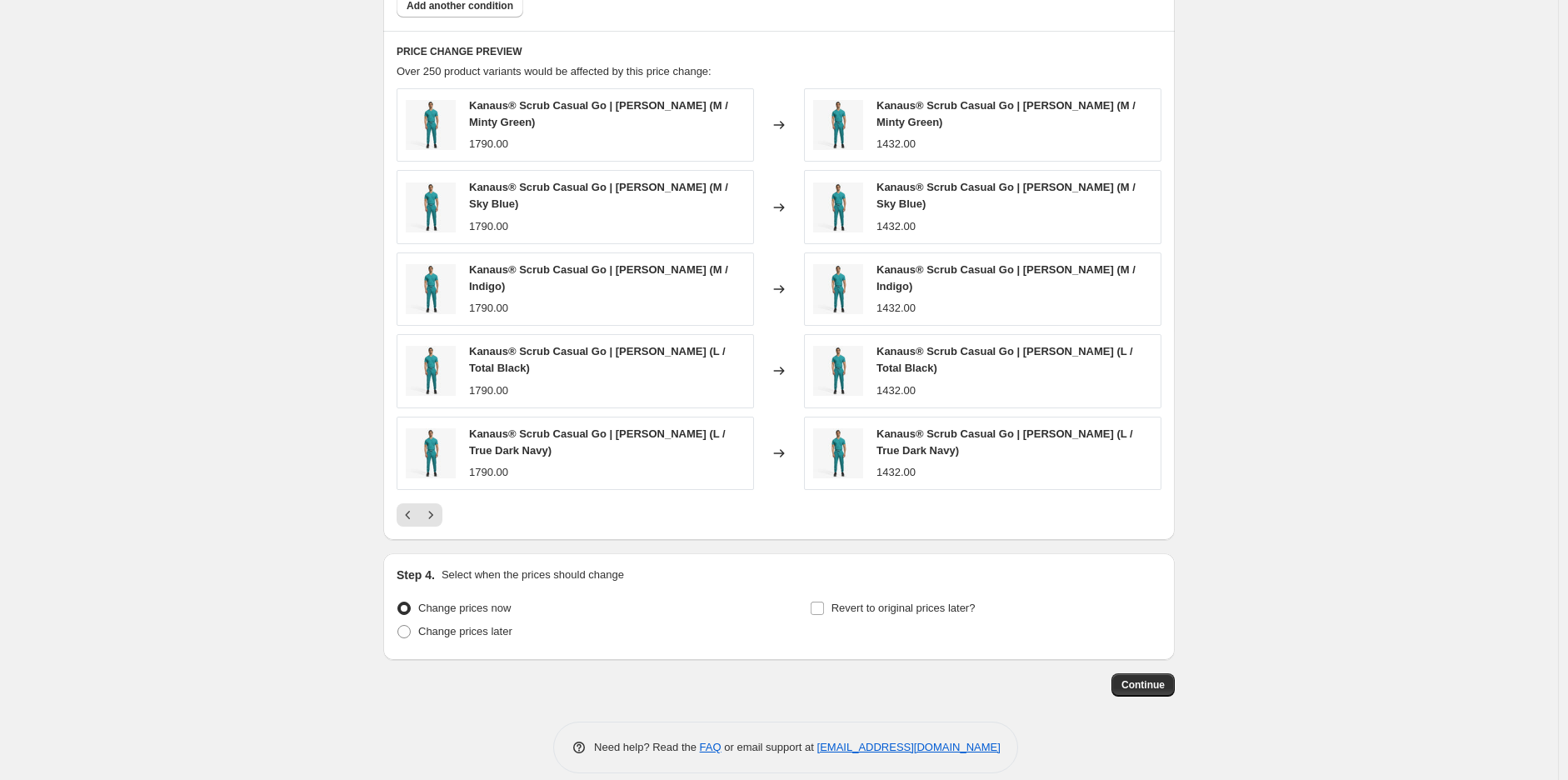
scroll to position [1086, 0]
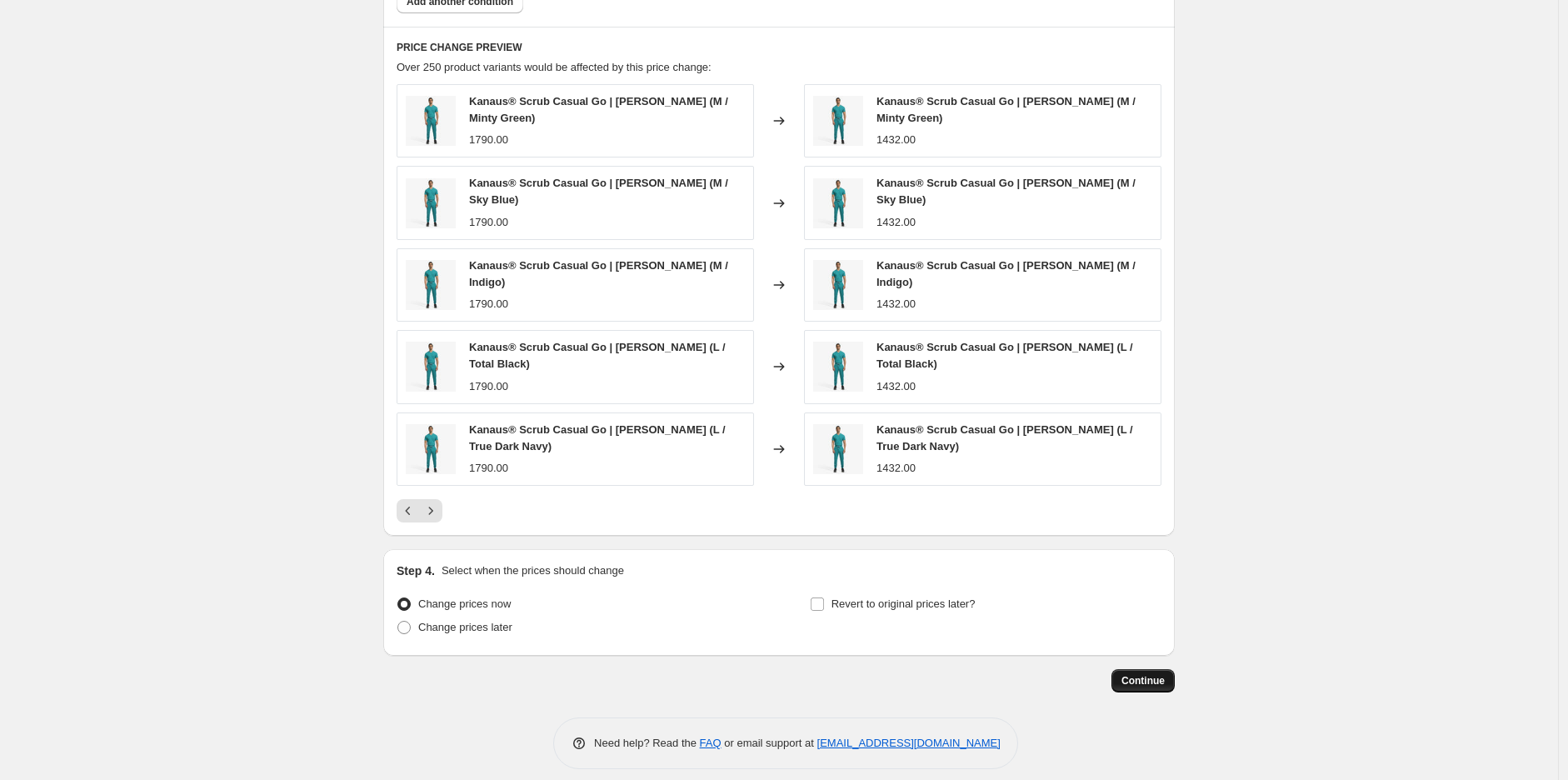
click at [1155, 675] on span "Continue" at bounding box center [1143, 681] width 43 height 13
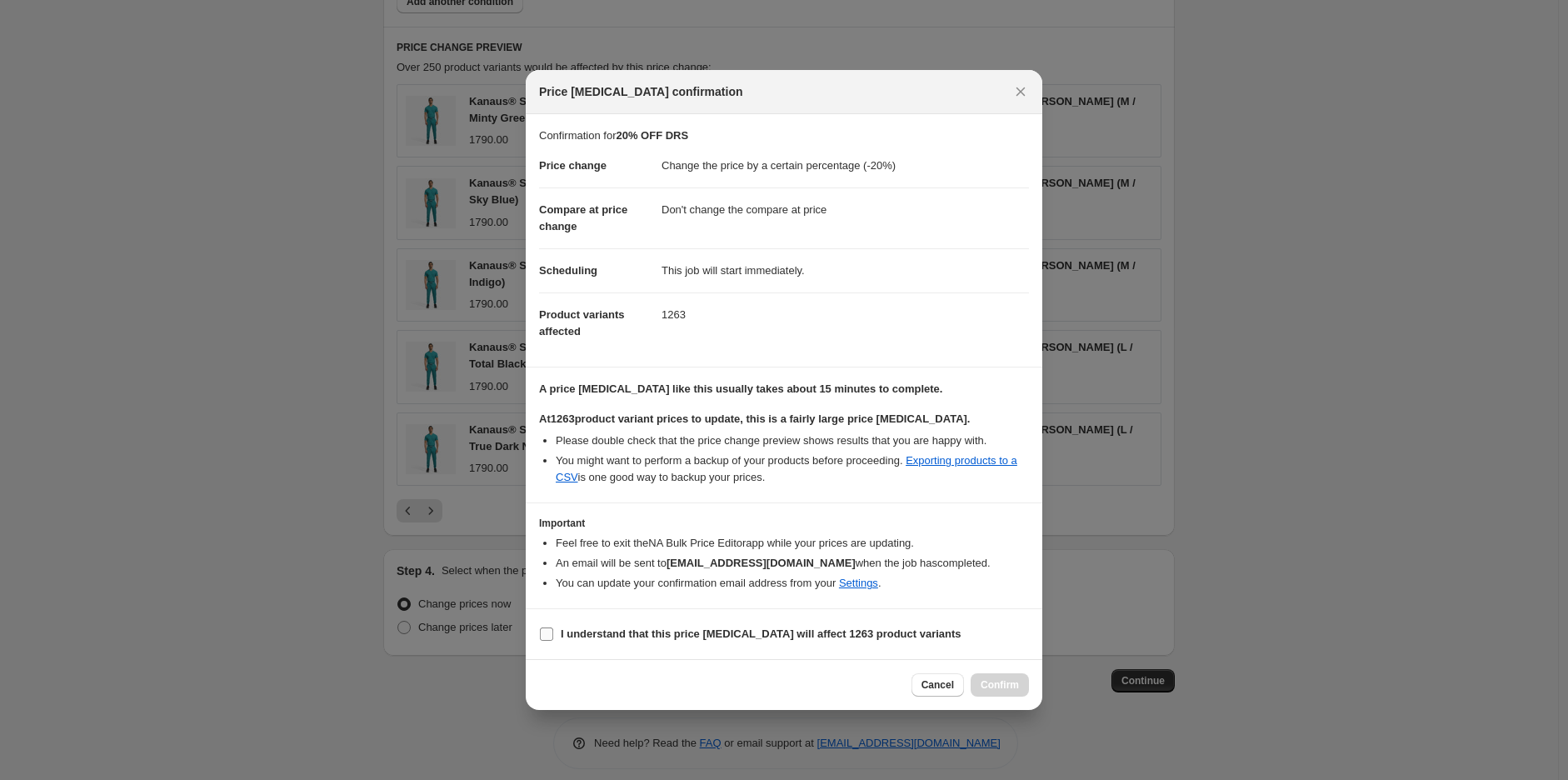
click at [557, 633] on label "I understand that this price [MEDICAL_DATA] will affect 1263 product variants" at bounding box center [751, 634] width 423 height 23
click at [553, 633] on input "I understand that this price [MEDICAL_DATA] will affect 1263 product variants" at bounding box center [547, 634] width 13 height 13
checkbox input "true"
click at [996, 679] on span "Confirm" at bounding box center [1000, 685] width 39 height 13
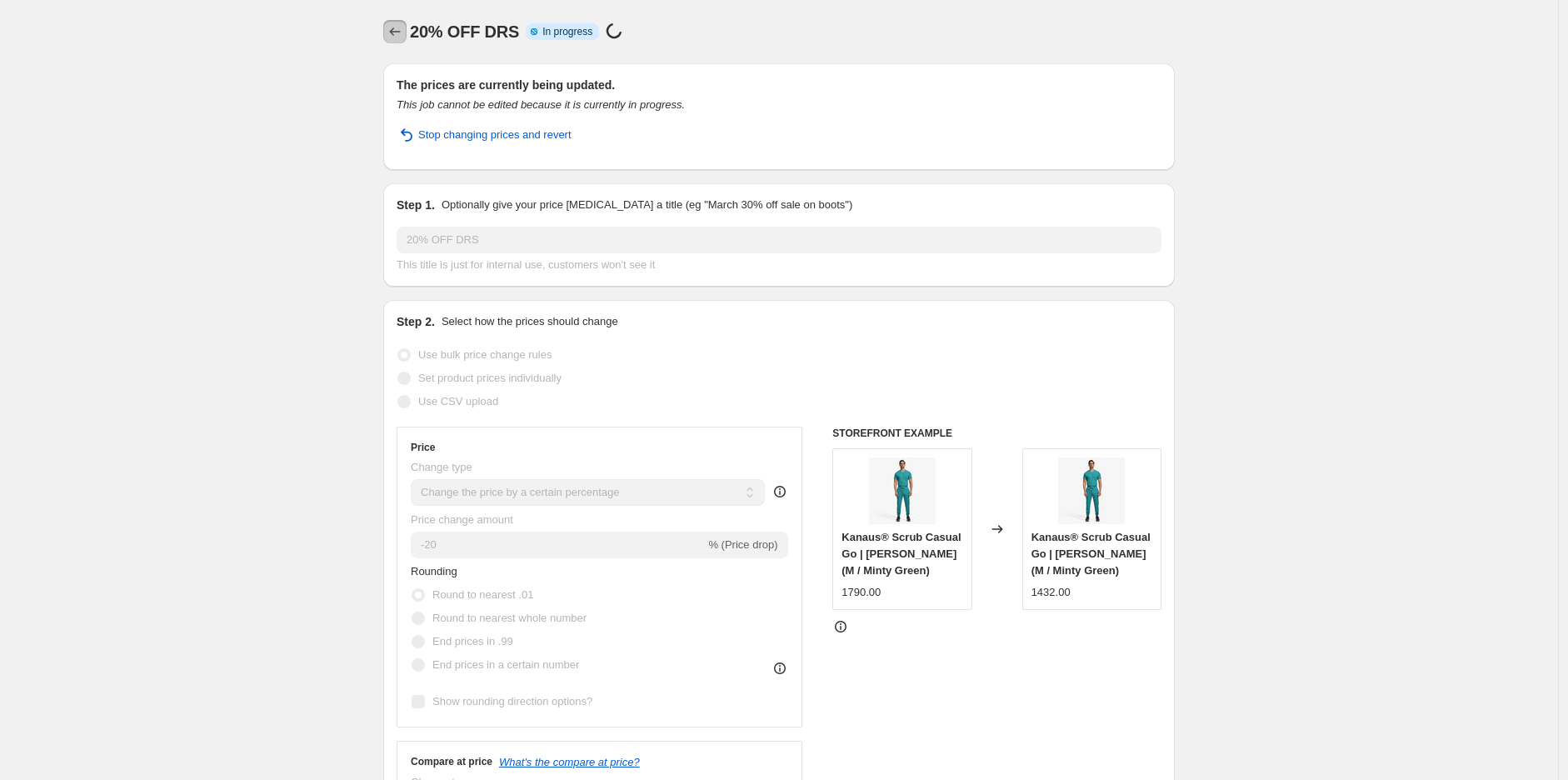
click at [393, 32] on icon "Price change jobs" at bounding box center [396, 32] width 17 height 17
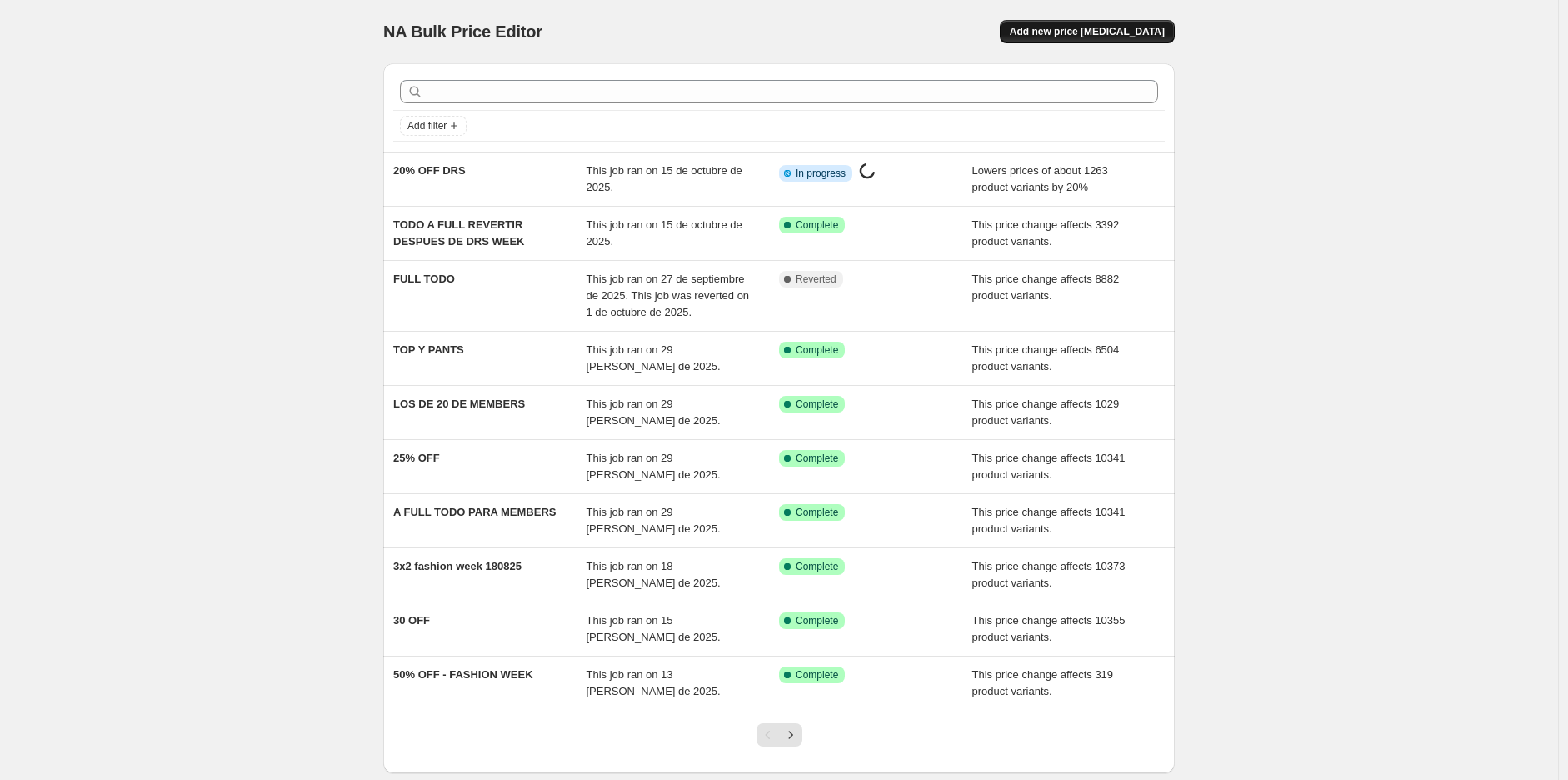
click at [1113, 25] on span "Add new price [MEDICAL_DATA]" at bounding box center [1087, 32] width 155 height 13
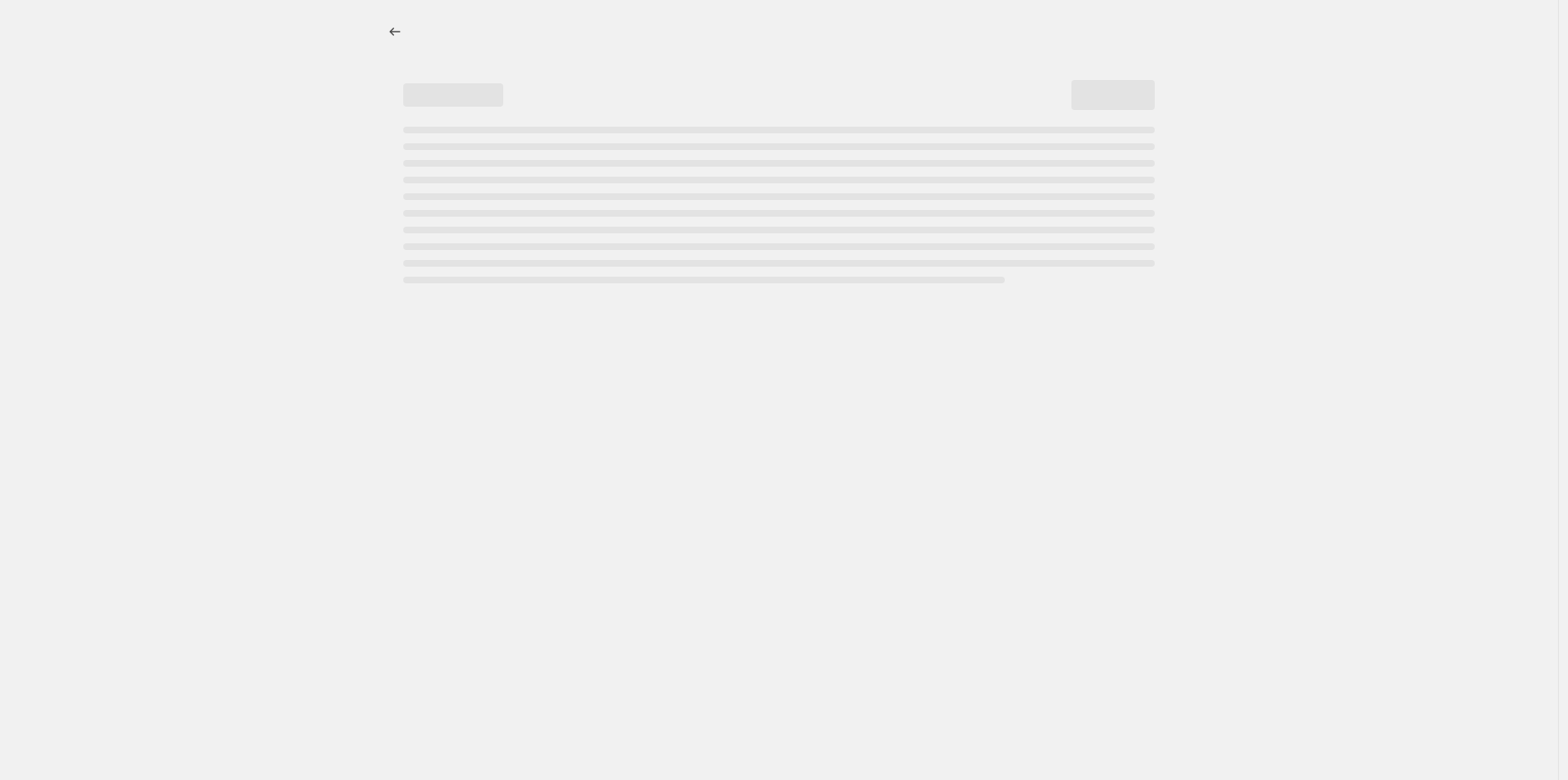
select select "percentage"
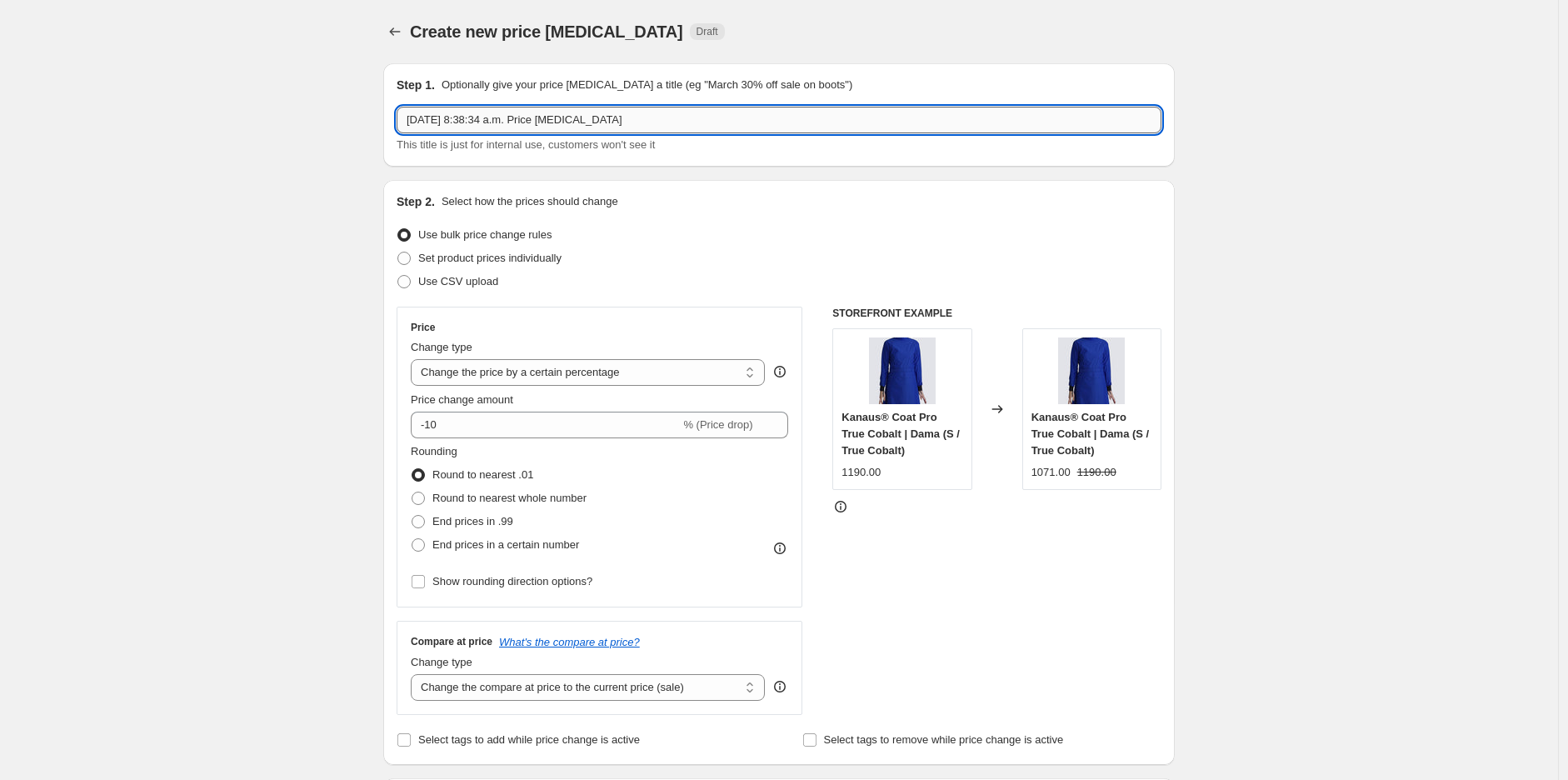
click at [502, 112] on input "15 oct 2025, 8:38:34 a.m. Price change job" at bounding box center [779, 120] width 765 height 26
type input "25% OFF DRS"
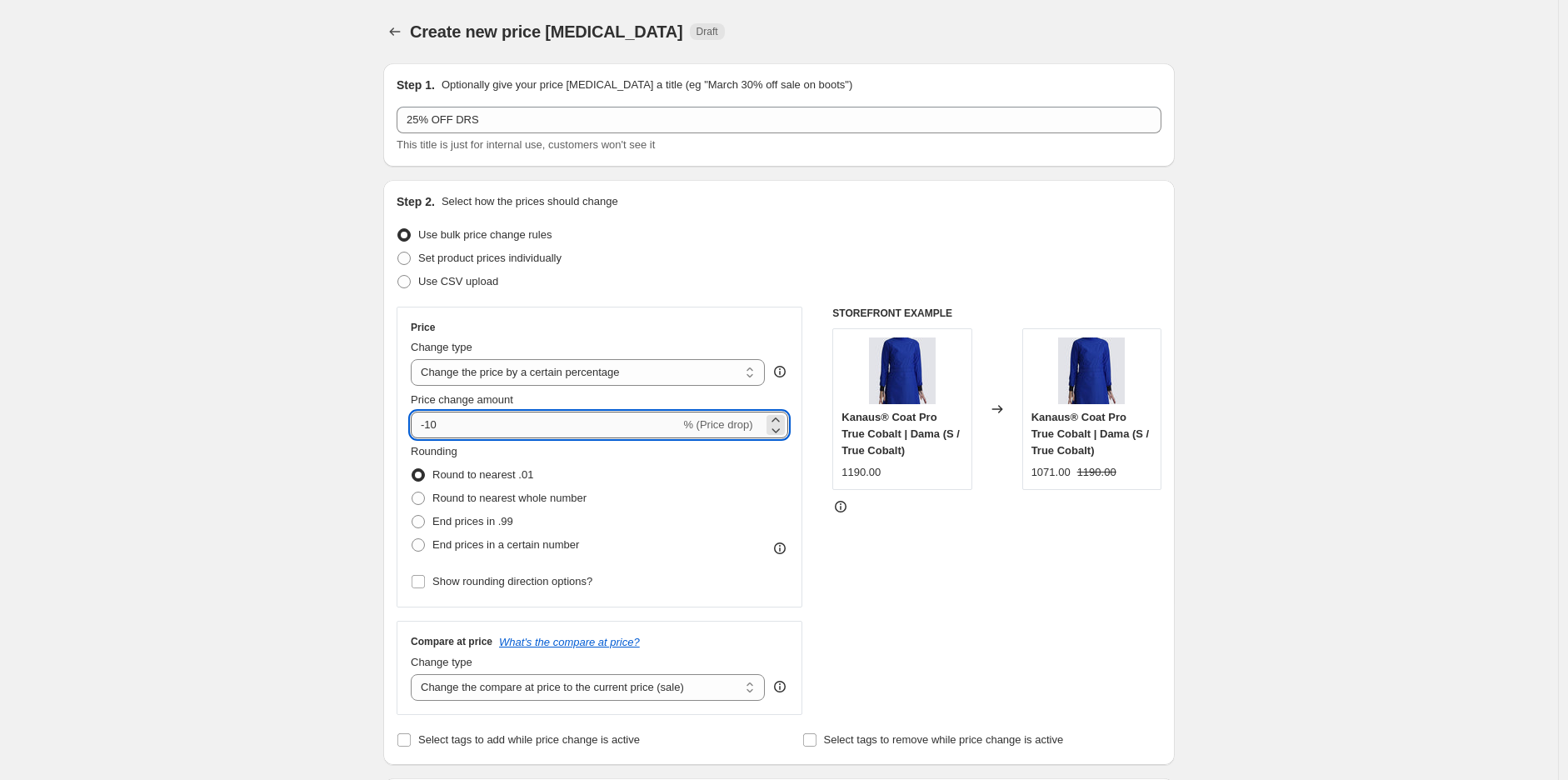
click at [485, 422] on input "-10" at bounding box center [545, 425] width 270 height 26
type input "-1"
type input "-25"
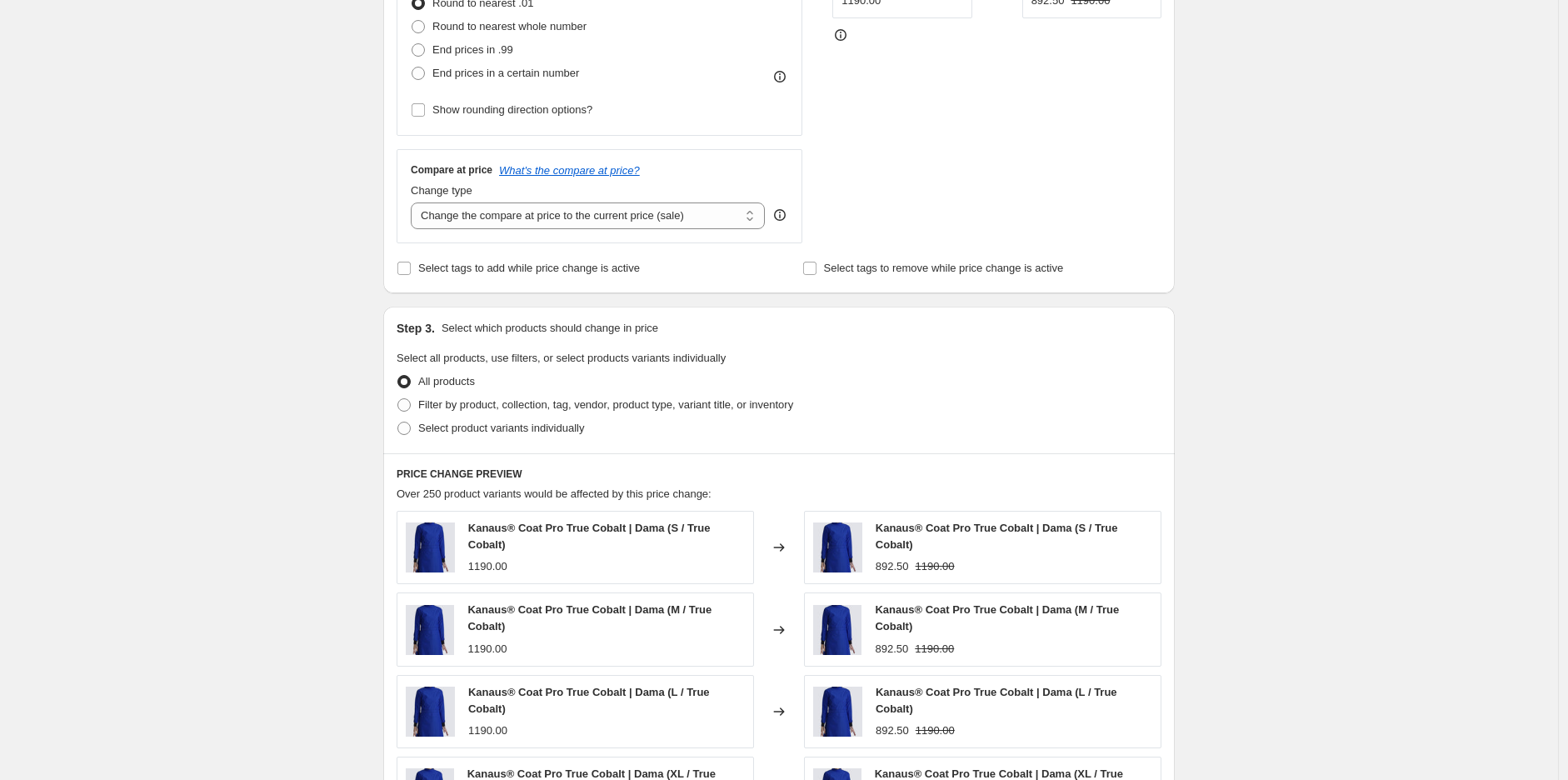
scroll to position [493, 0]
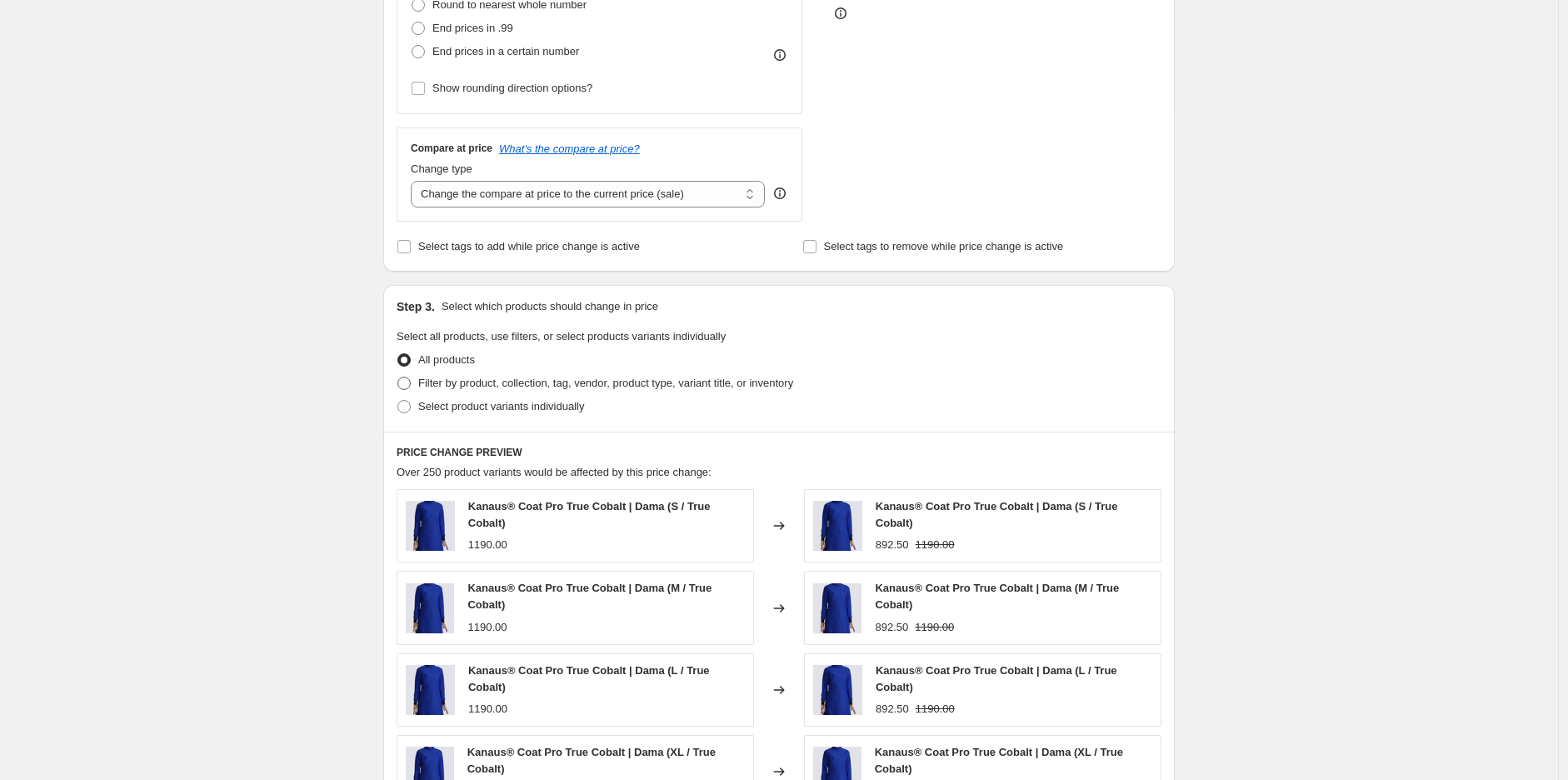
click at [488, 392] on span "Filter by product, collection, tag, vendor, product type, variant title, or inv…" at bounding box center [605, 383] width 375 height 17
click at [398, 378] on input "Filter by product, collection, tag, vendor, product type, variant title, or inv…" at bounding box center [397, 377] width 1 height 1
radio input "true"
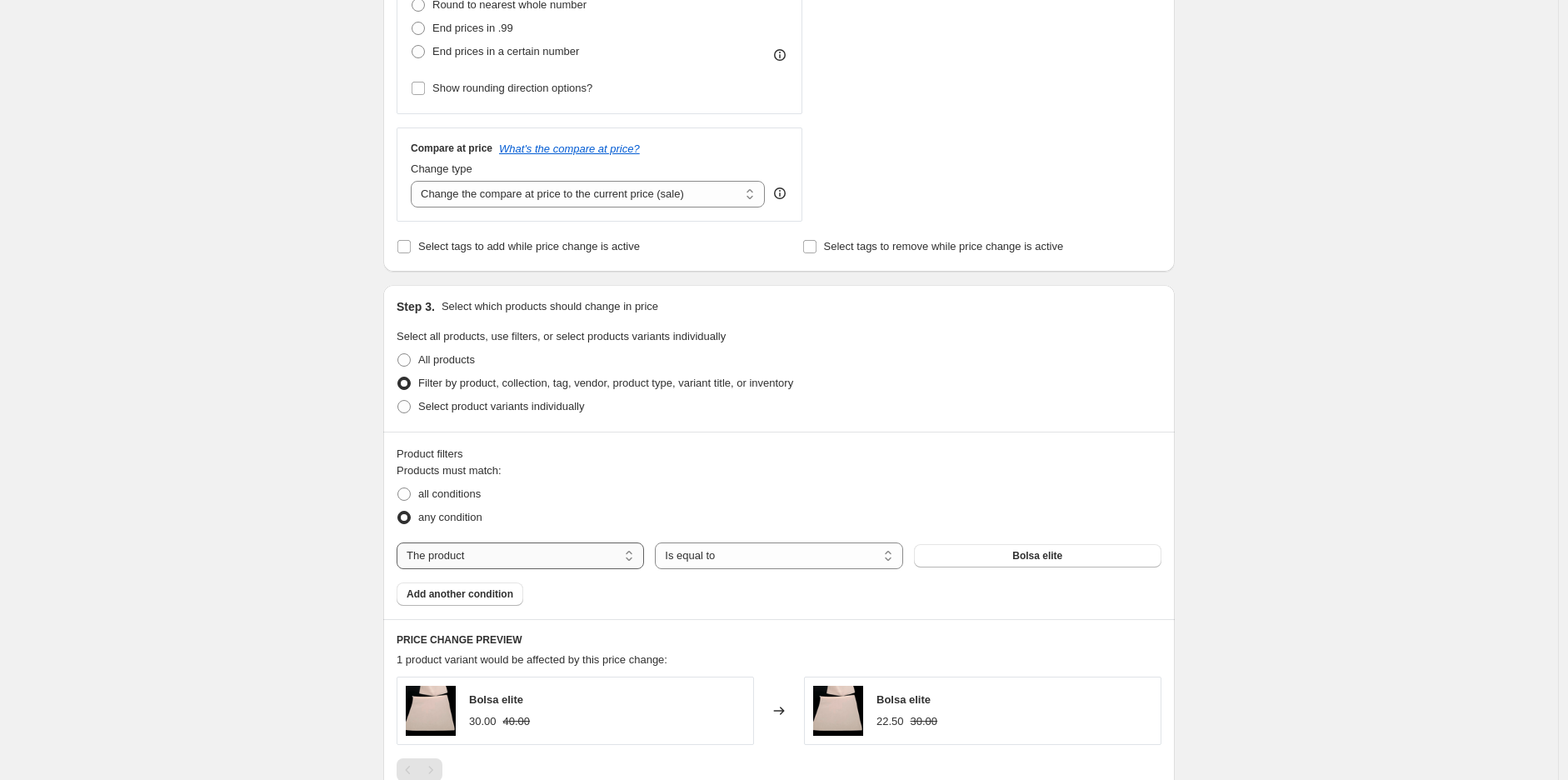
click at [613, 554] on select "The product The product's collection The product's tag The product's vendor The…" at bounding box center [520, 555] width 247 height 26
select select "tag"
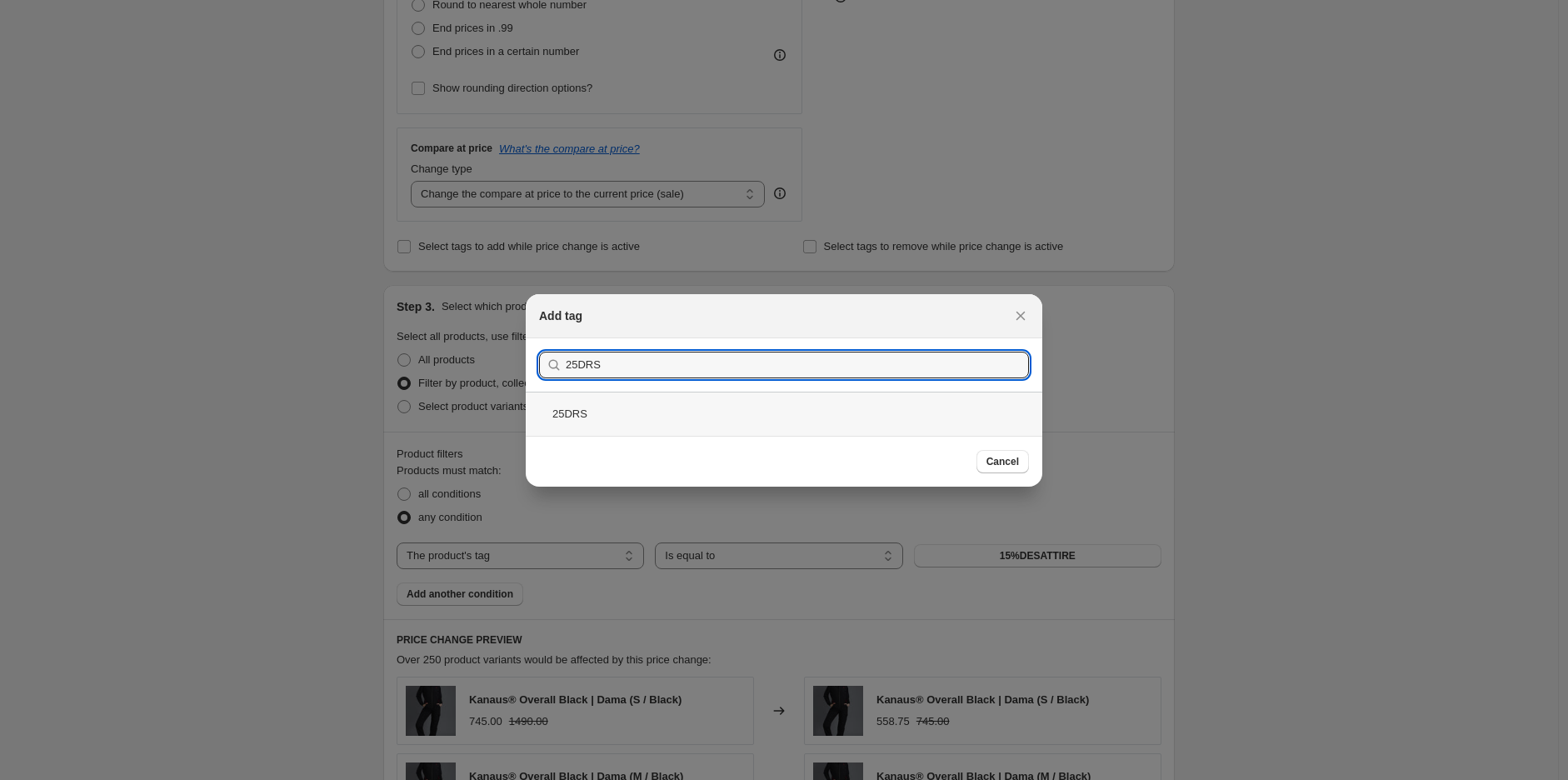
type input "25DRS"
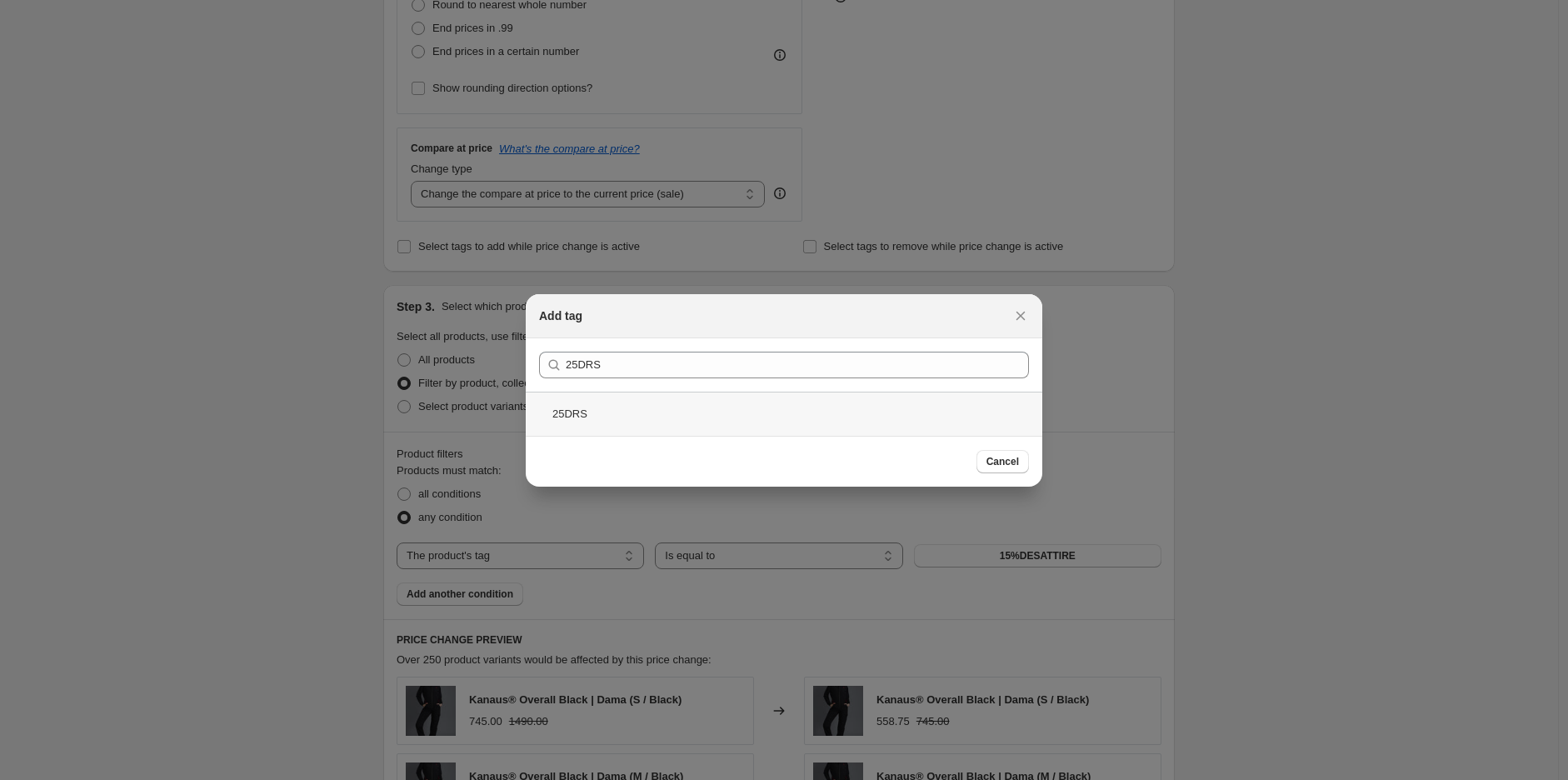
click at [586, 413] on div "25DRS" at bounding box center [784, 413] width 517 height 44
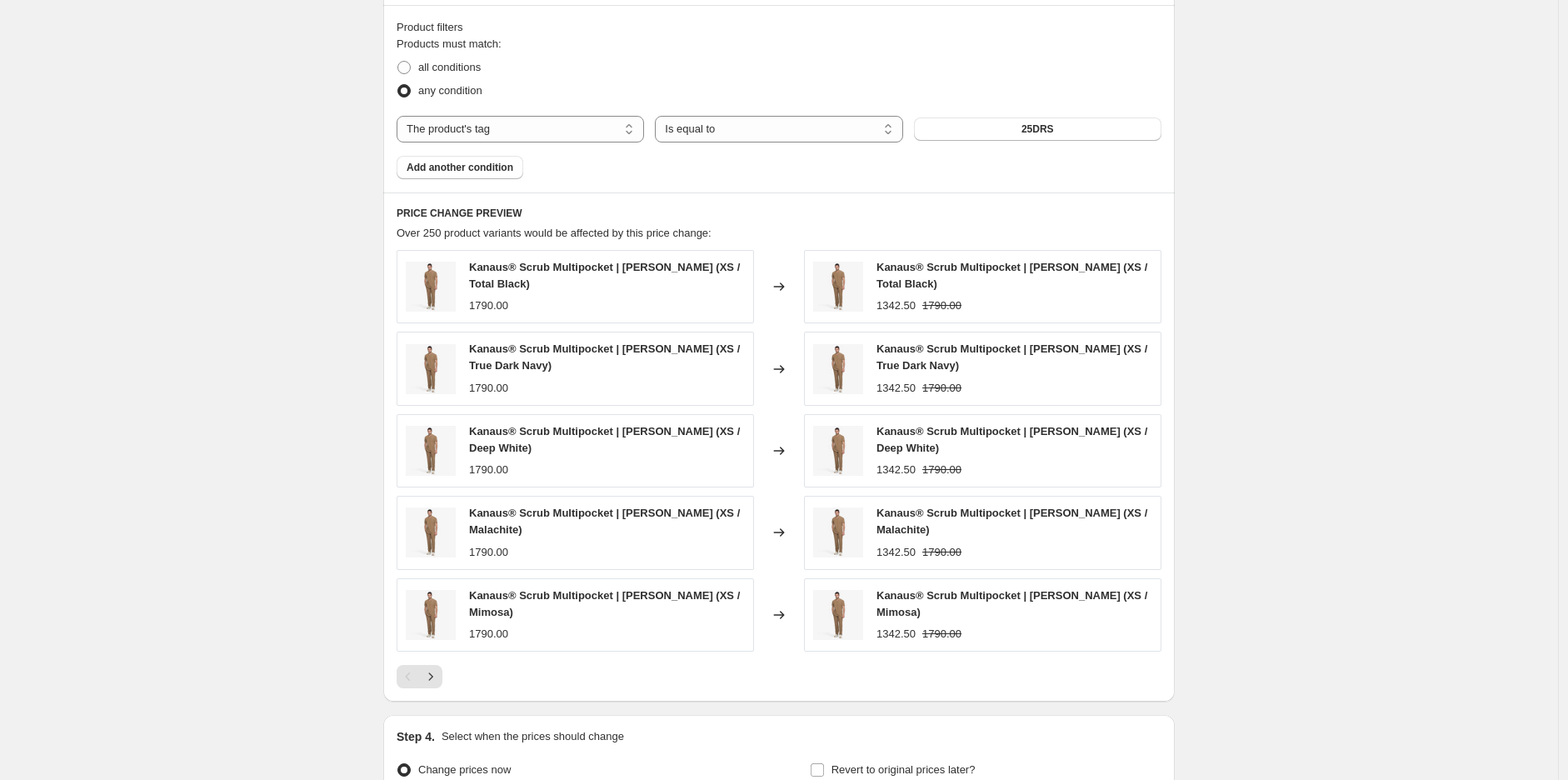
scroll to position [1102, 0]
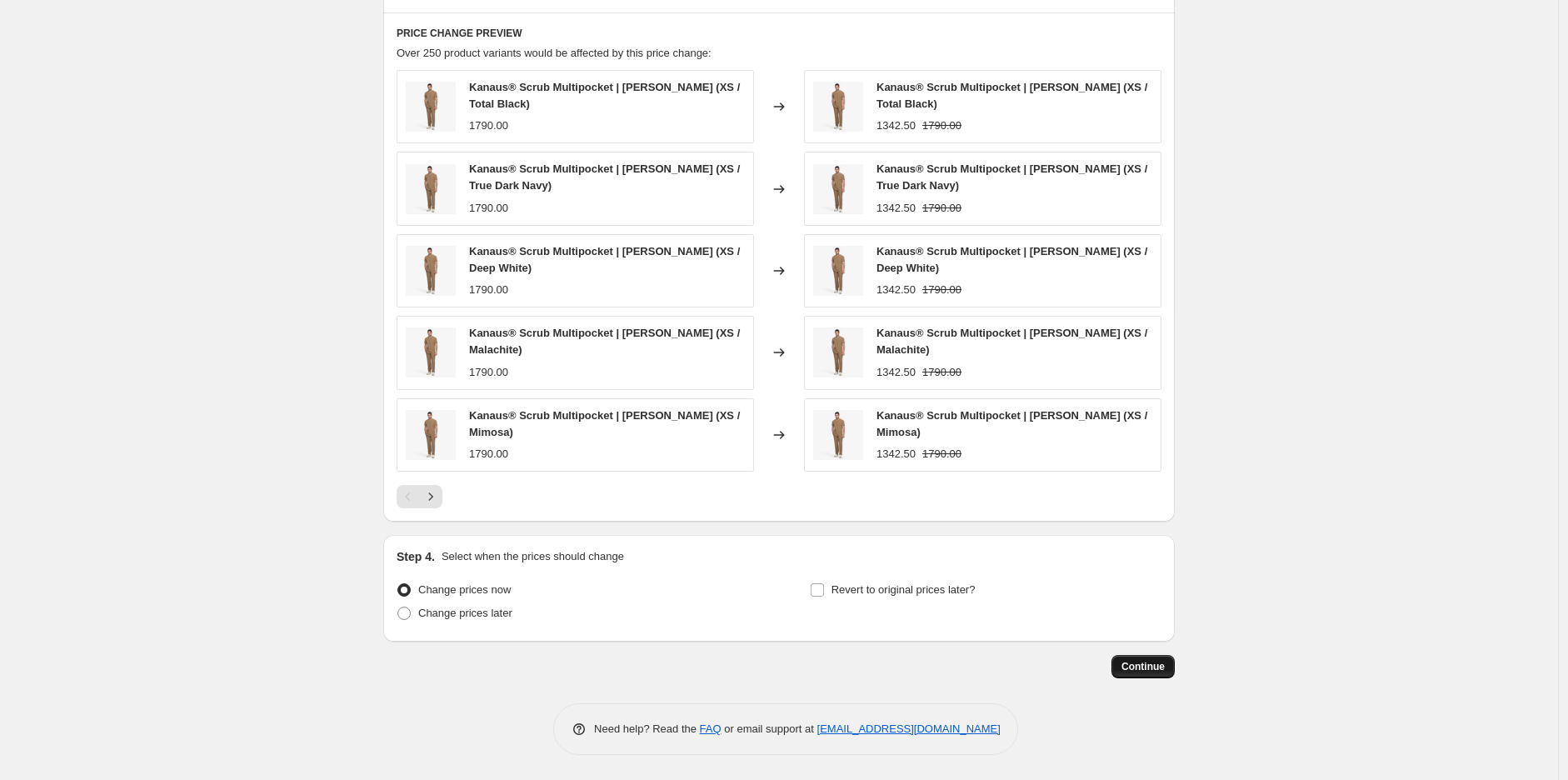
click at [1135, 661] on span "Continue" at bounding box center [1143, 667] width 43 height 13
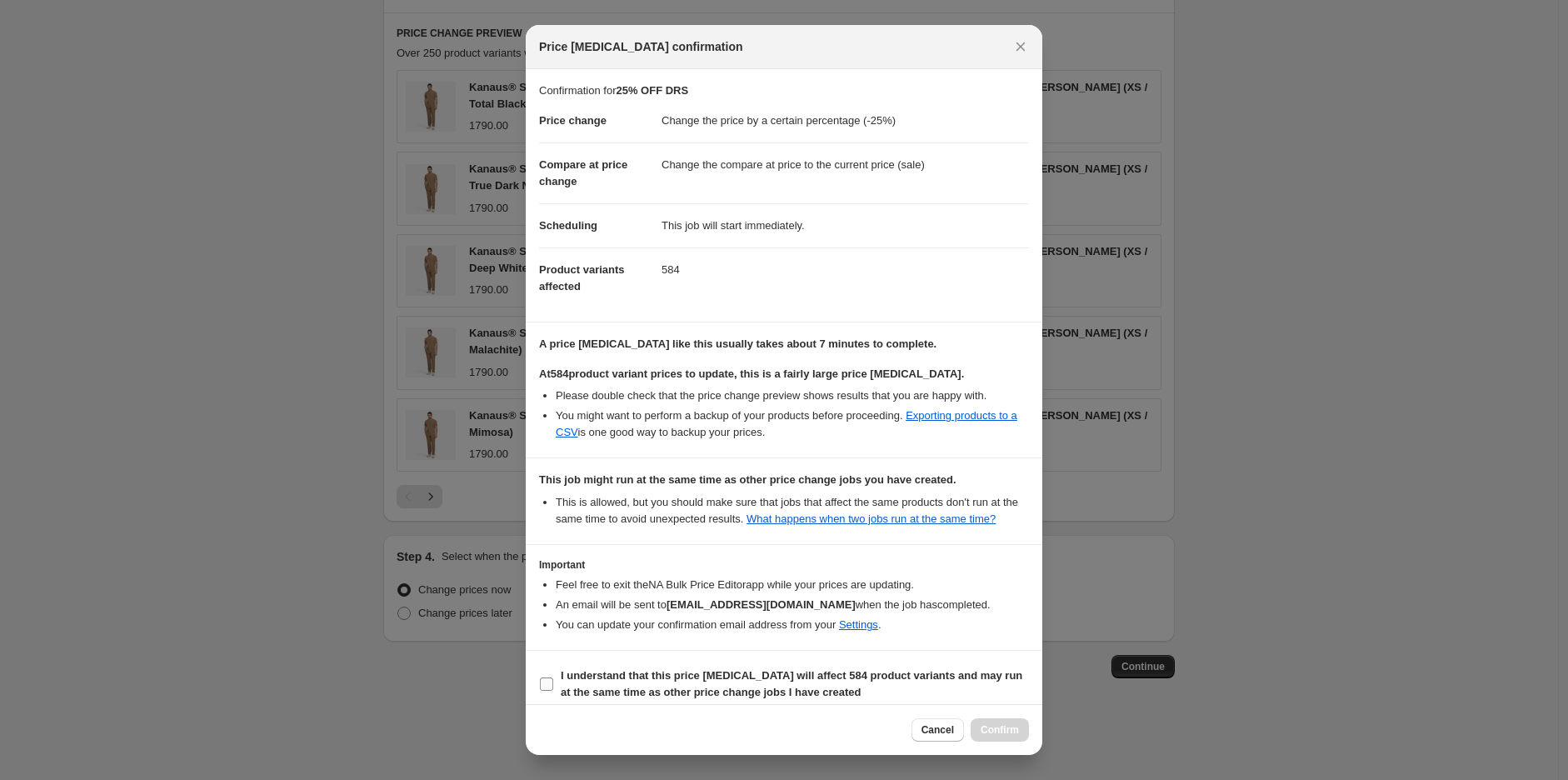
click at [568, 683] on b "I understand that this price [MEDICAL_DATA] will affect 584 product variants an…" at bounding box center [791, 683] width 461 height 29
click at [553, 683] on input "I understand that this price [MEDICAL_DATA] will affect 584 product variants an…" at bounding box center [547, 684] width 13 height 13
checkbox input "true"
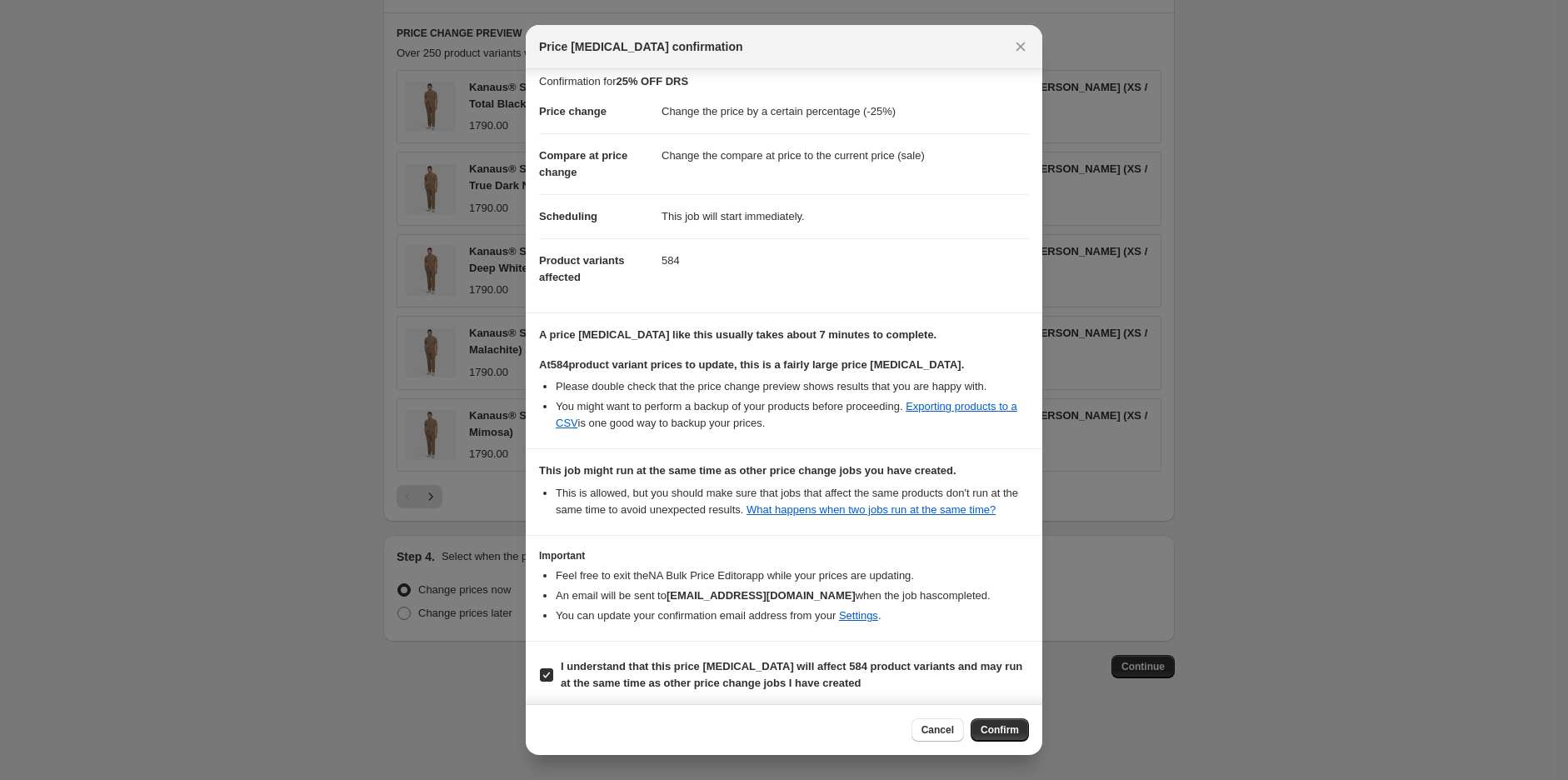
scroll to position [13, 0]
click at [984, 725] on span "Confirm" at bounding box center [1000, 730] width 39 height 13
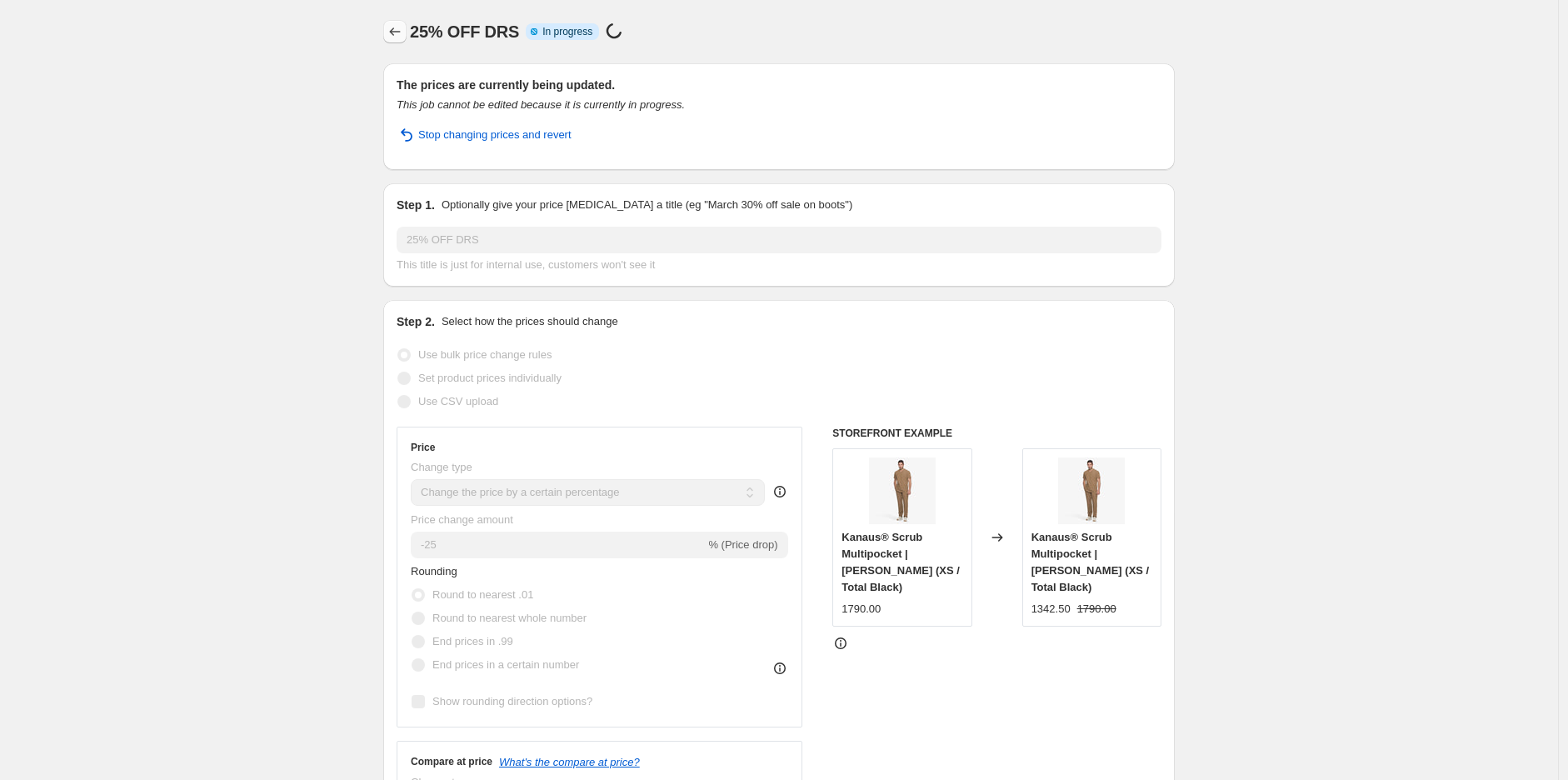
click at [392, 36] on icon "Price change jobs" at bounding box center [396, 32] width 17 height 17
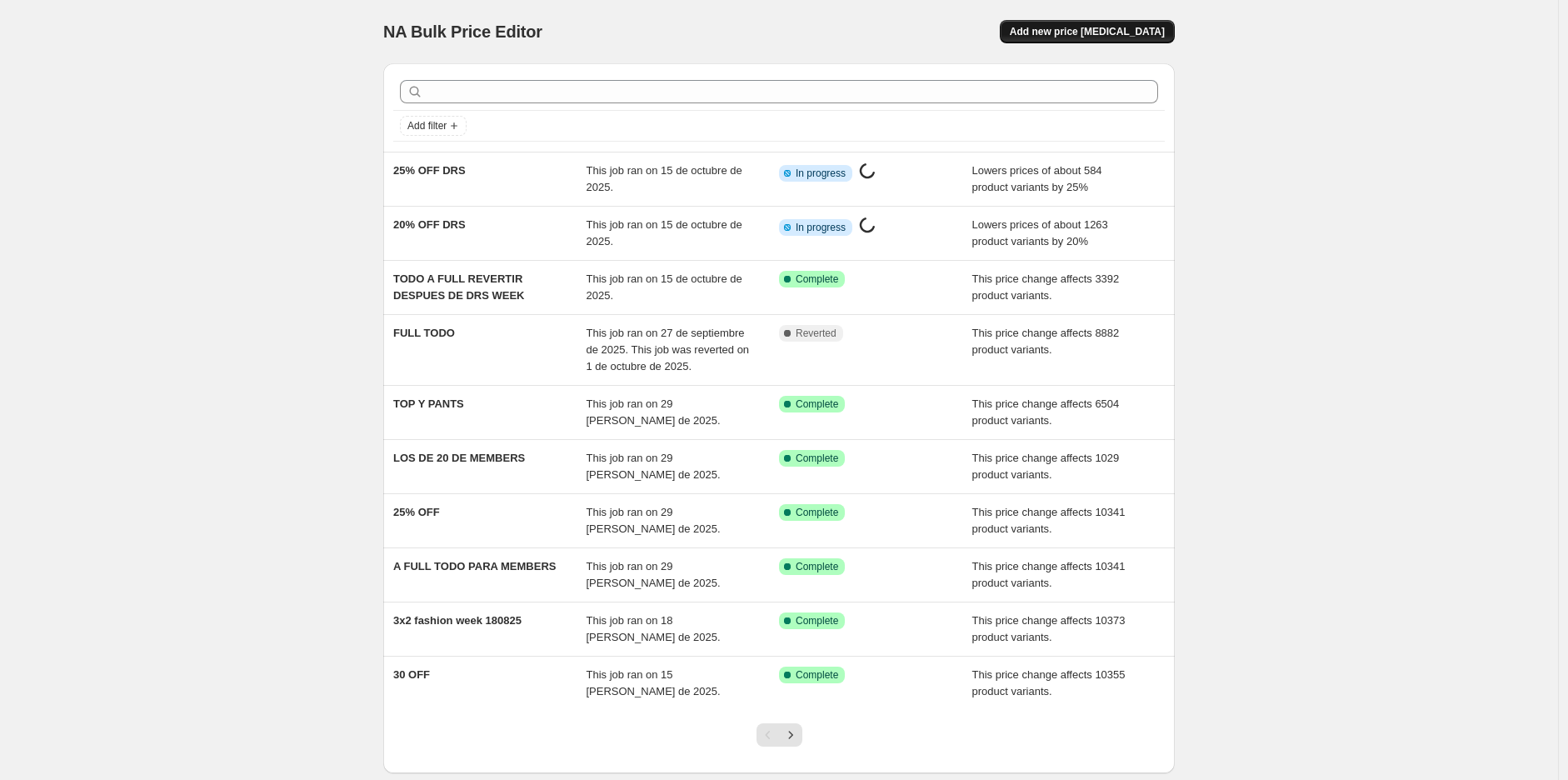
click at [1069, 27] on span "Add new price [MEDICAL_DATA]" at bounding box center [1087, 32] width 155 height 13
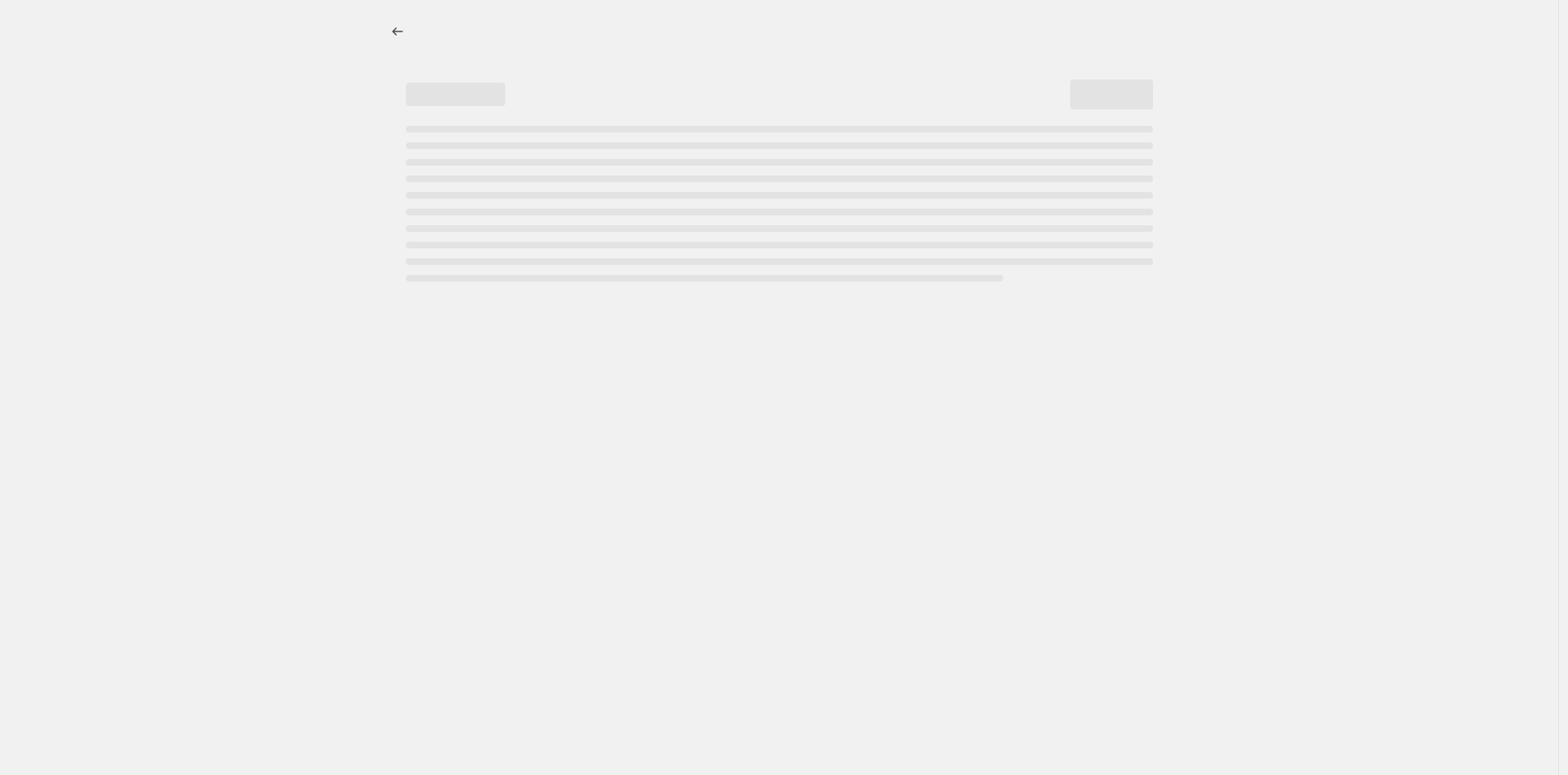
select select "percentage"
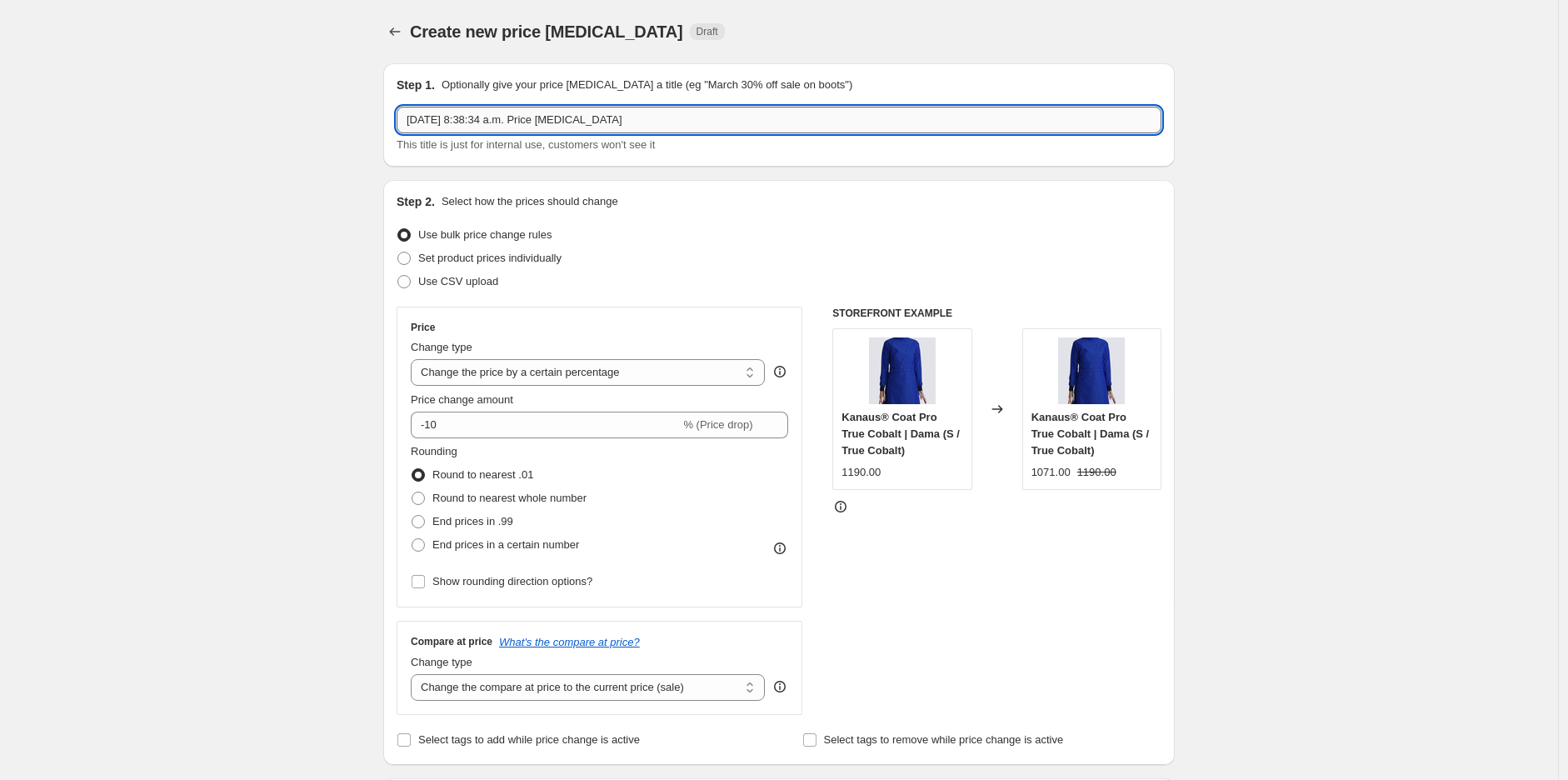
click at [475, 121] on input "15 oct 2025, 8:38:34 a.m. Price change job" at bounding box center [779, 120] width 765 height 26
click at [474, 121] on input "15 oct 2025, 8:38:34 a.m. Price change job" at bounding box center [779, 120] width 765 height 26
type input "30% OFF DRS"
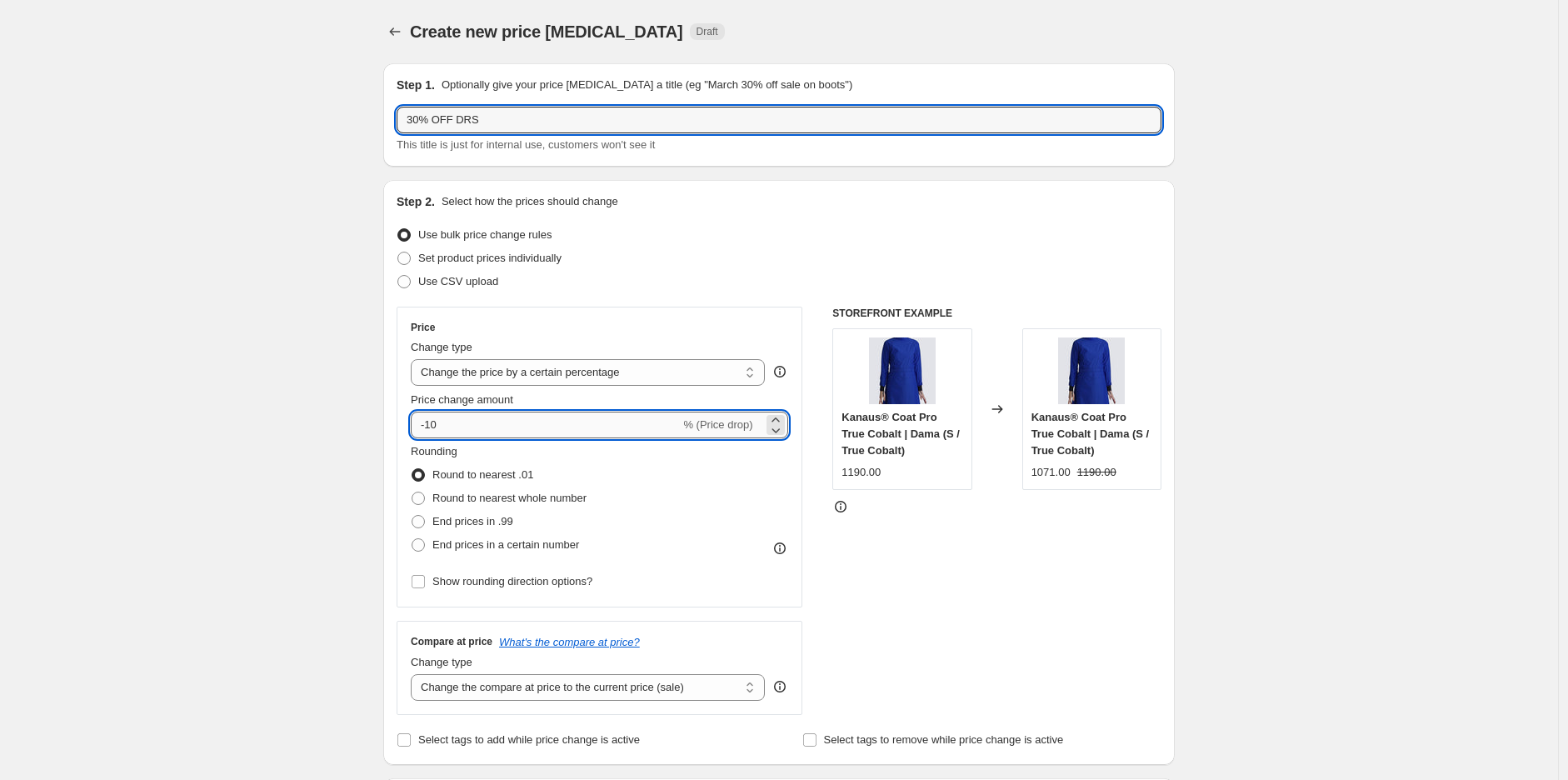
click at [489, 431] on input "-10" at bounding box center [545, 425] width 270 height 26
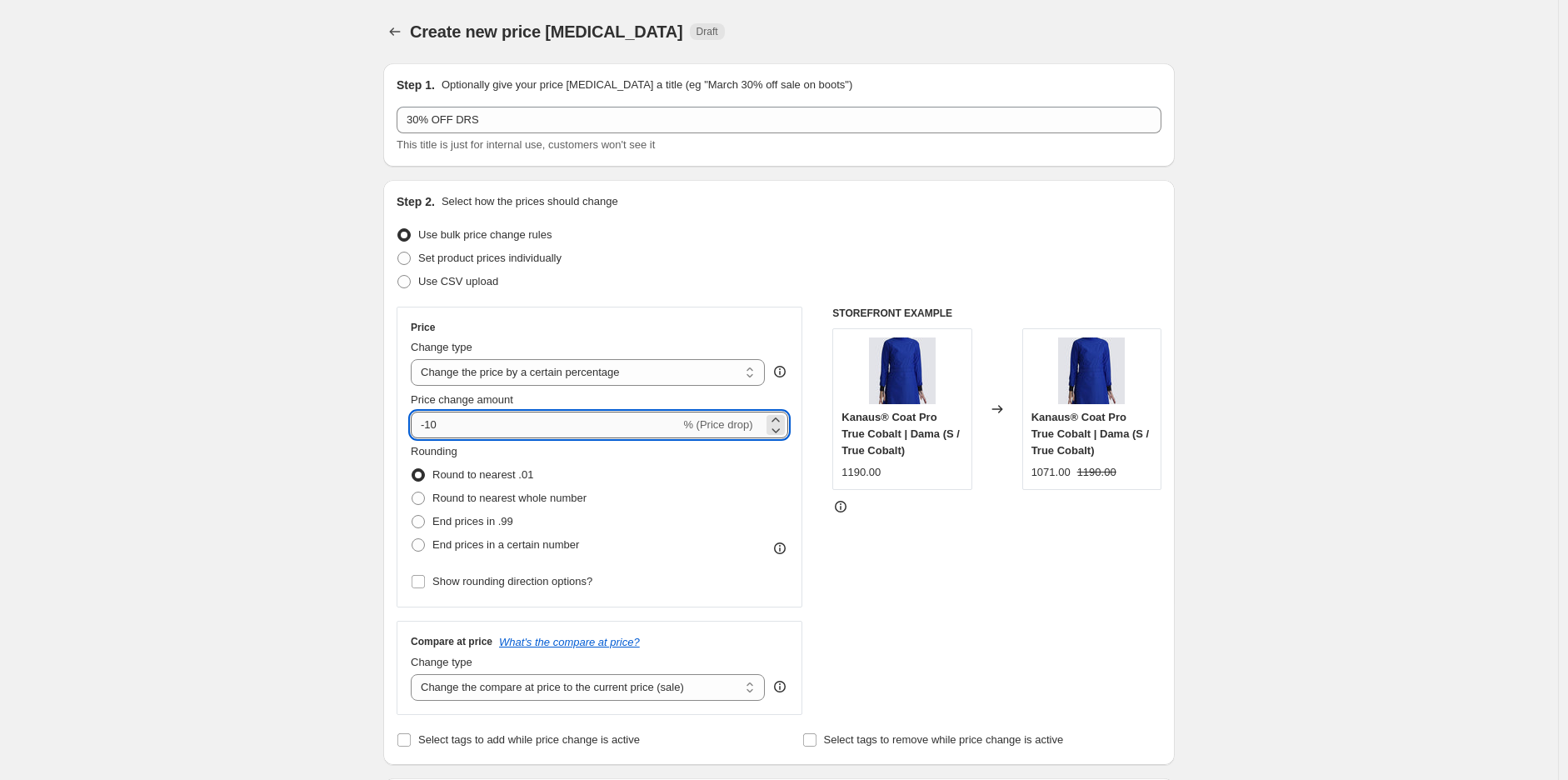
type input "-1"
type input "-30"
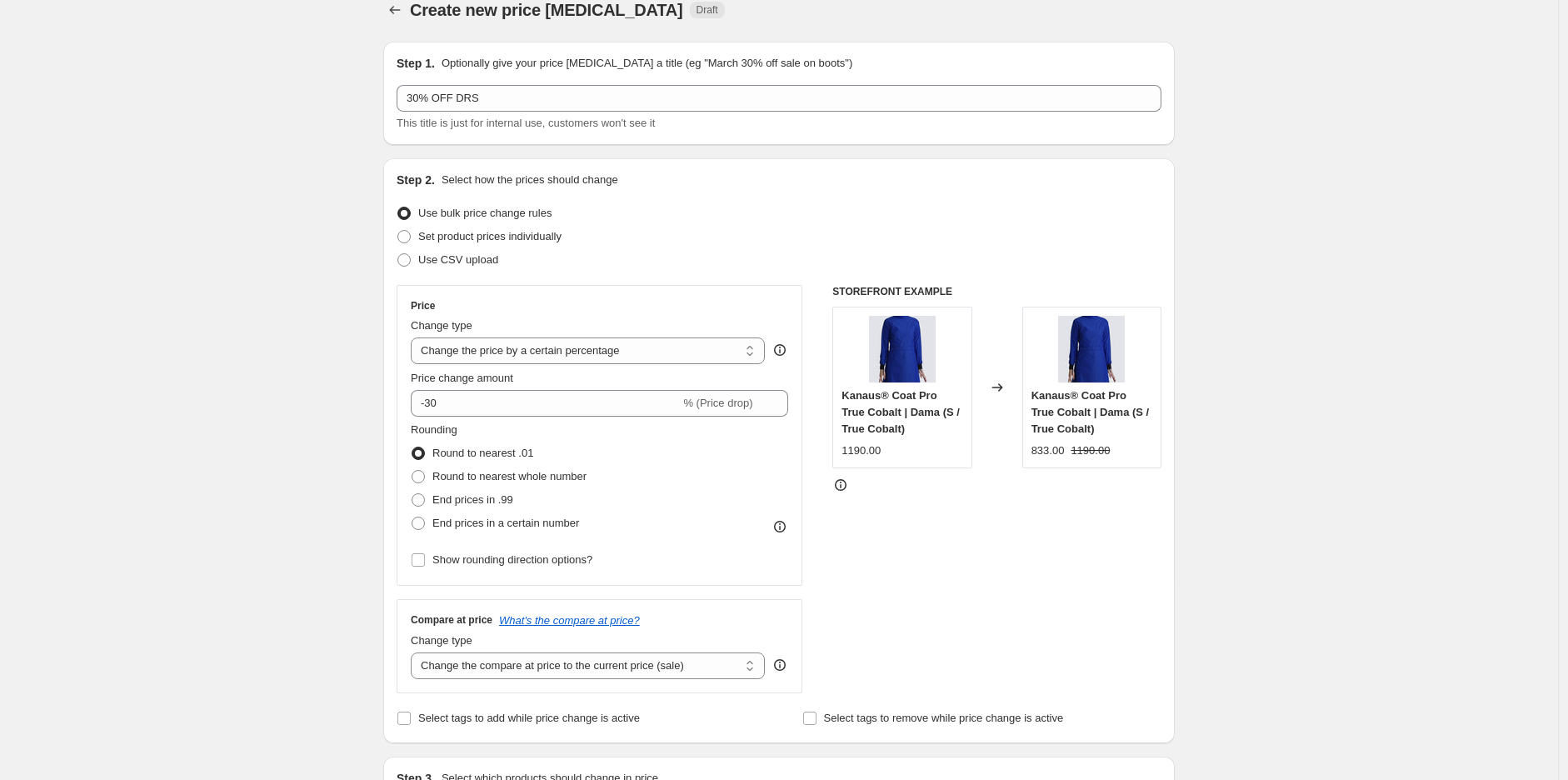
scroll to position [370, 0]
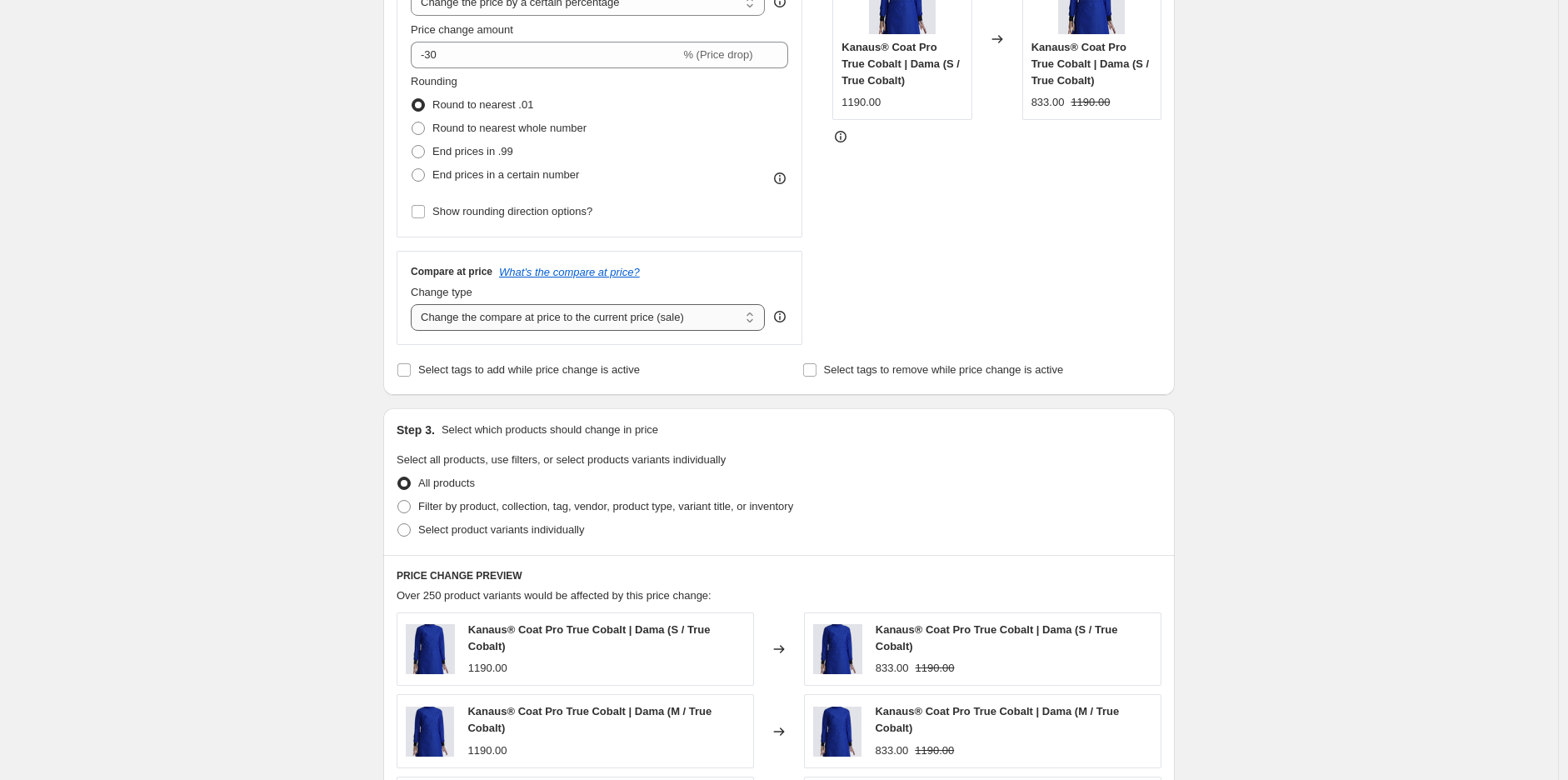
click at [535, 319] on select "Change the compare at price to the current price (sale) Change the compare at p…" at bounding box center [587, 318] width 354 height 26
select select "no_change"
click at [415, 304] on select "Change the compare at price to the current price (sale) Change the compare at p…" at bounding box center [587, 318] width 354 height 26
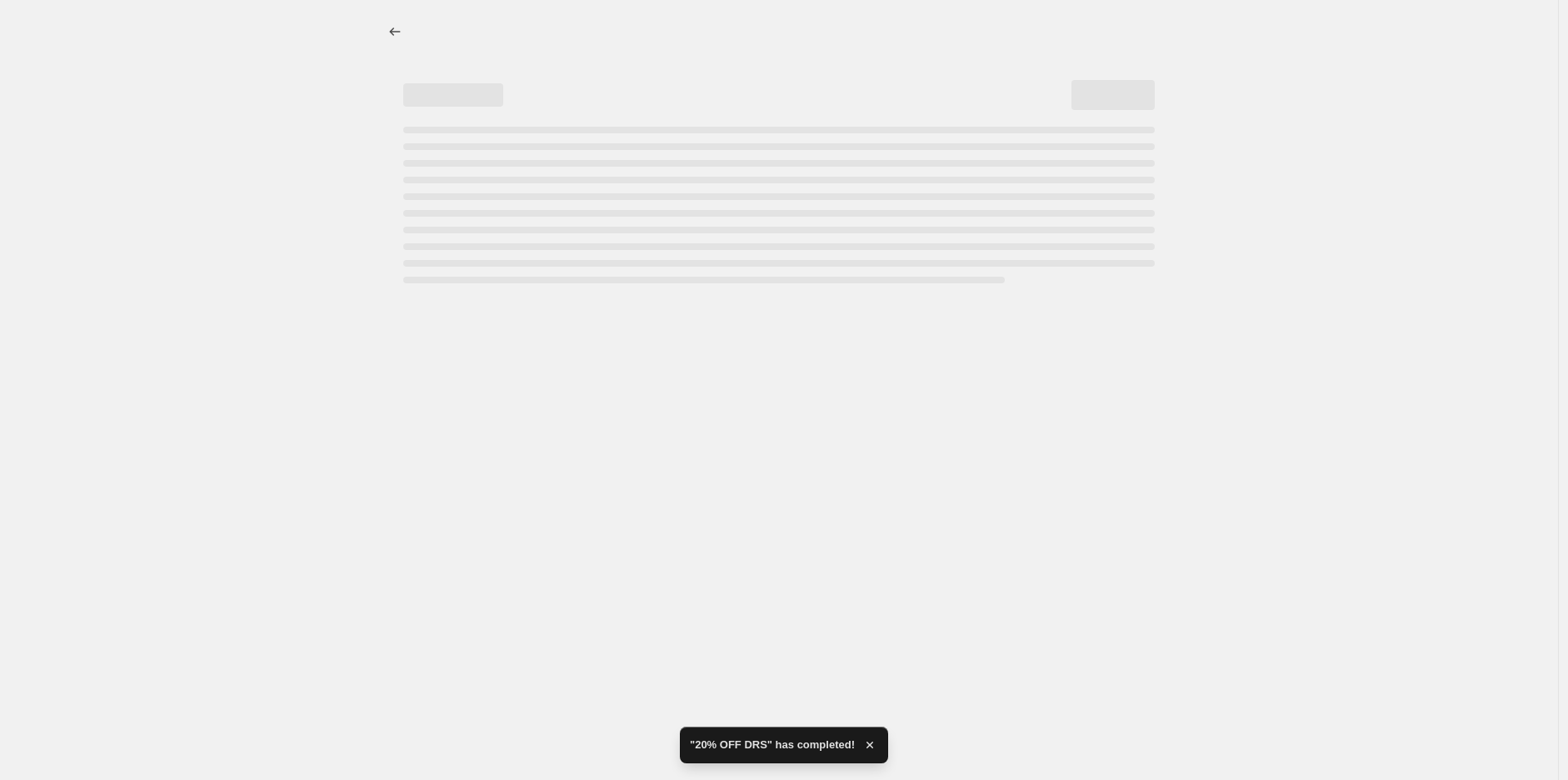
scroll to position [0, 0]
select select "percentage"
select select "no_change"
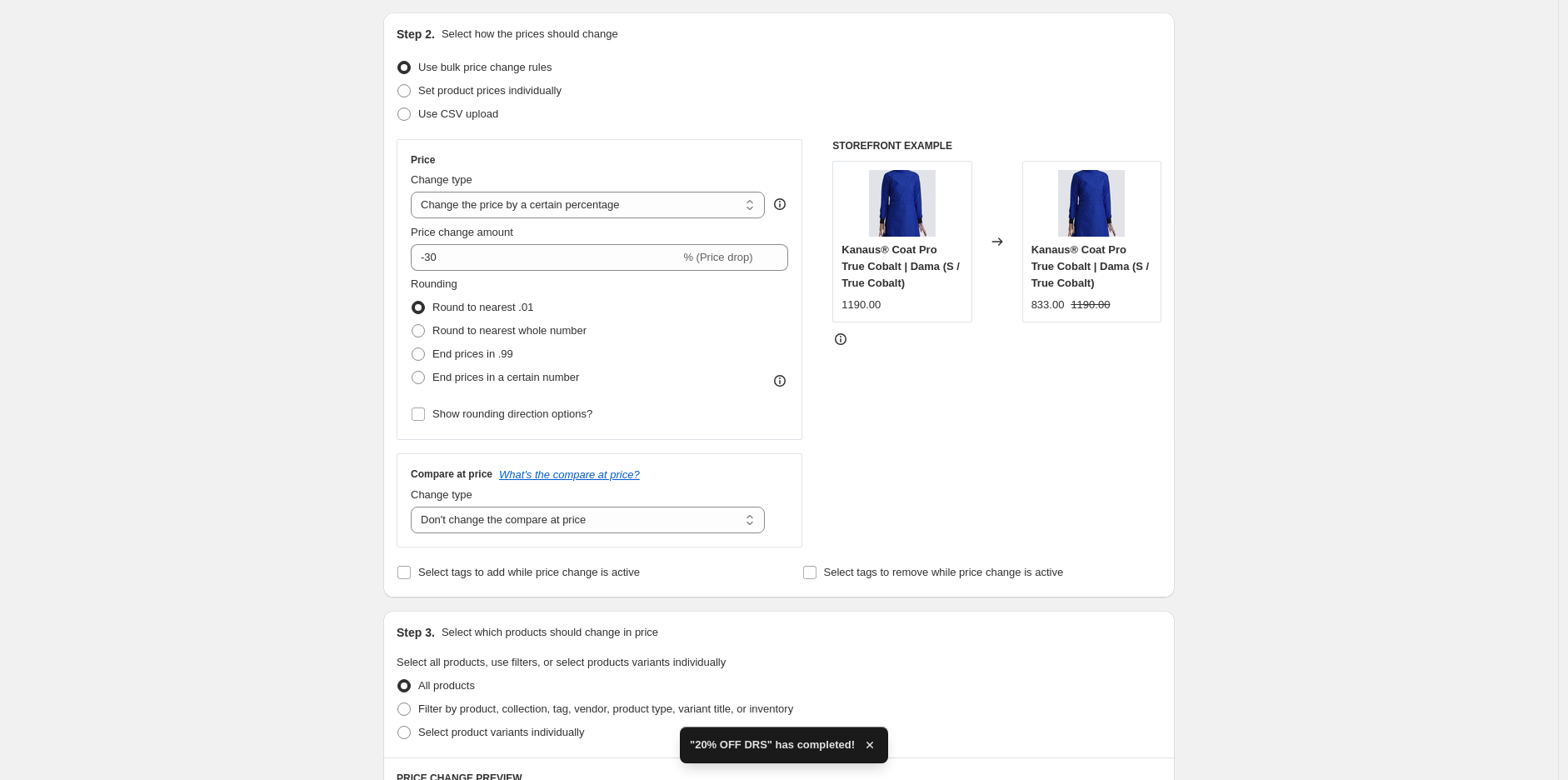
scroll to position [493, 0]
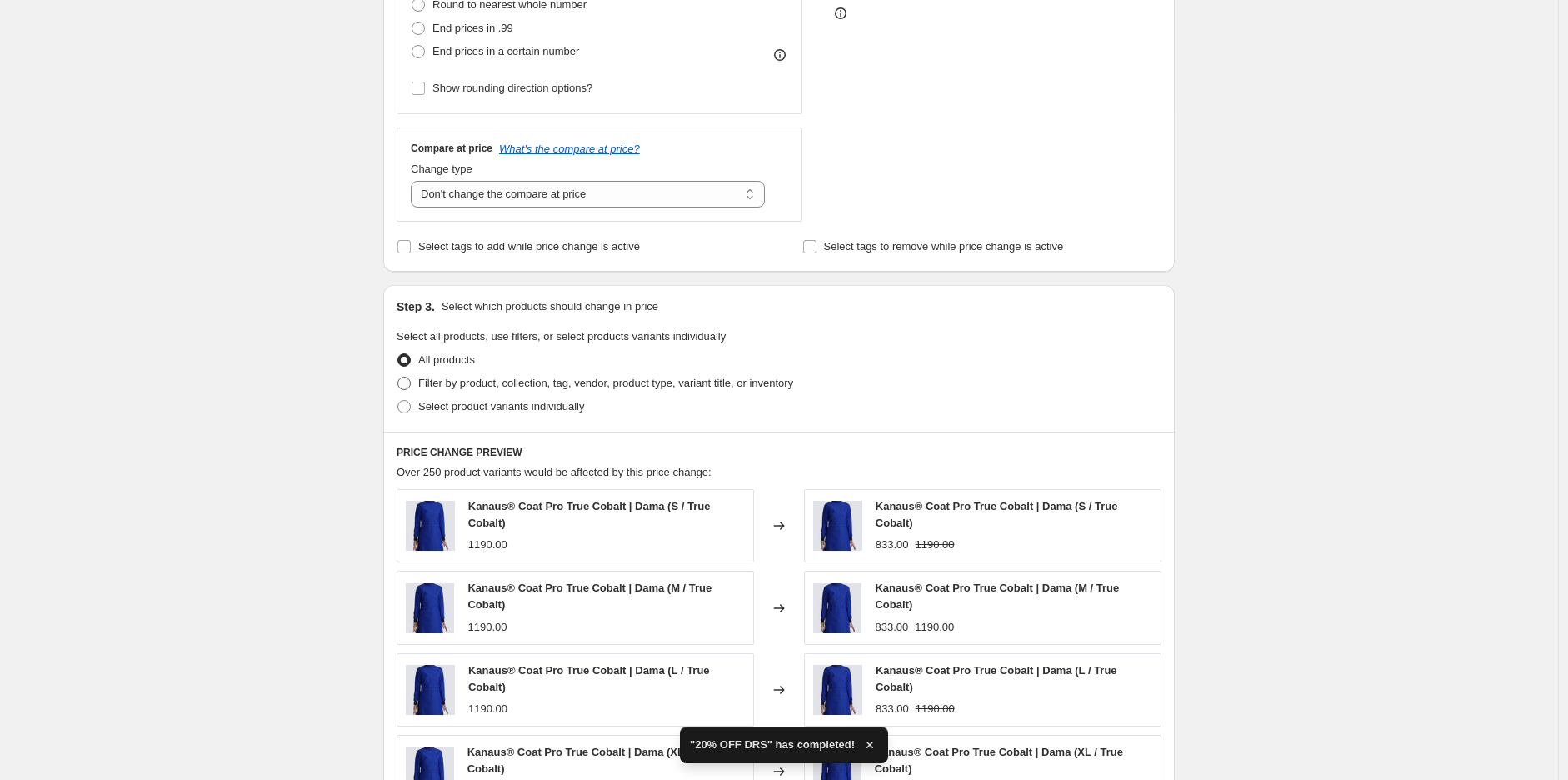
click at [454, 387] on span "Filter by product, collection, tag, vendor, product type, variant title, or inv…" at bounding box center [605, 382] width 375 height 12
click at [398, 378] on input "Filter by product, collection, tag, vendor, product type, variant title, or inv…" at bounding box center [397, 377] width 1 height 1
radio input "true"
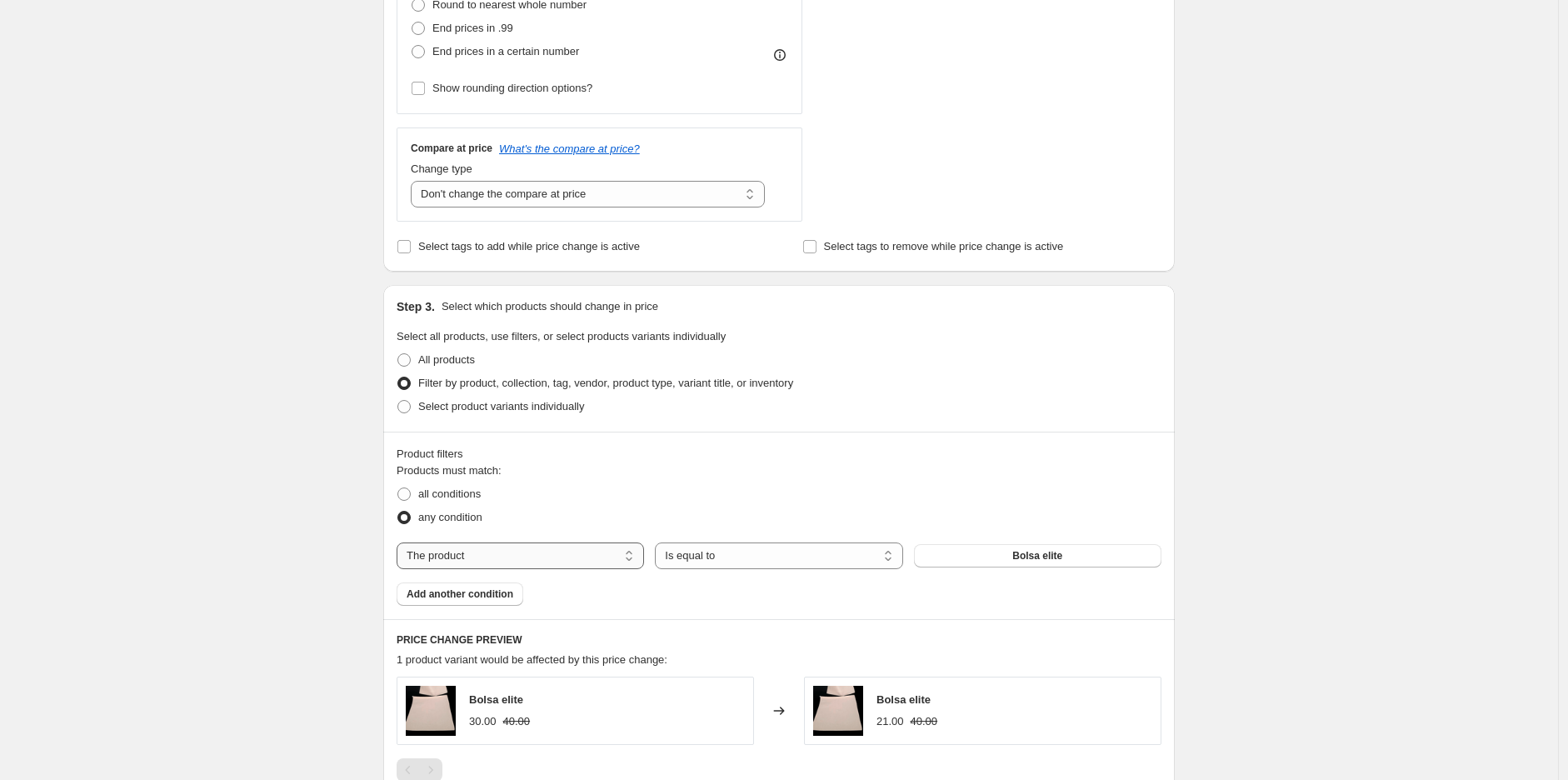
click at [565, 567] on select "The product The product's collection The product's tag The product's vendor The…" at bounding box center [520, 555] width 247 height 26
select select "tag"
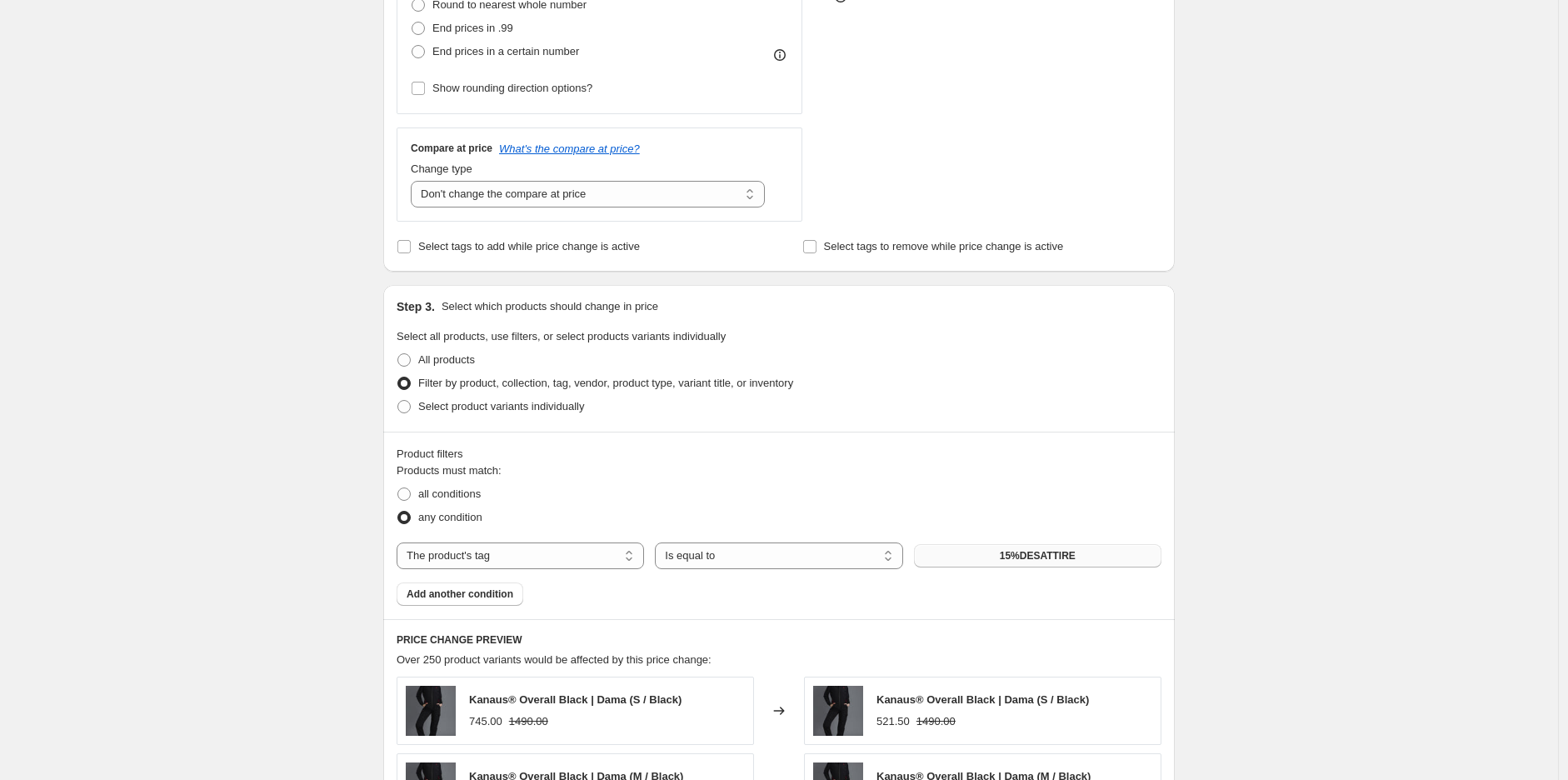
click at [1013, 565] on button "15%DESATTIRE" at bounding box center [1037, 555] width 247 height 23
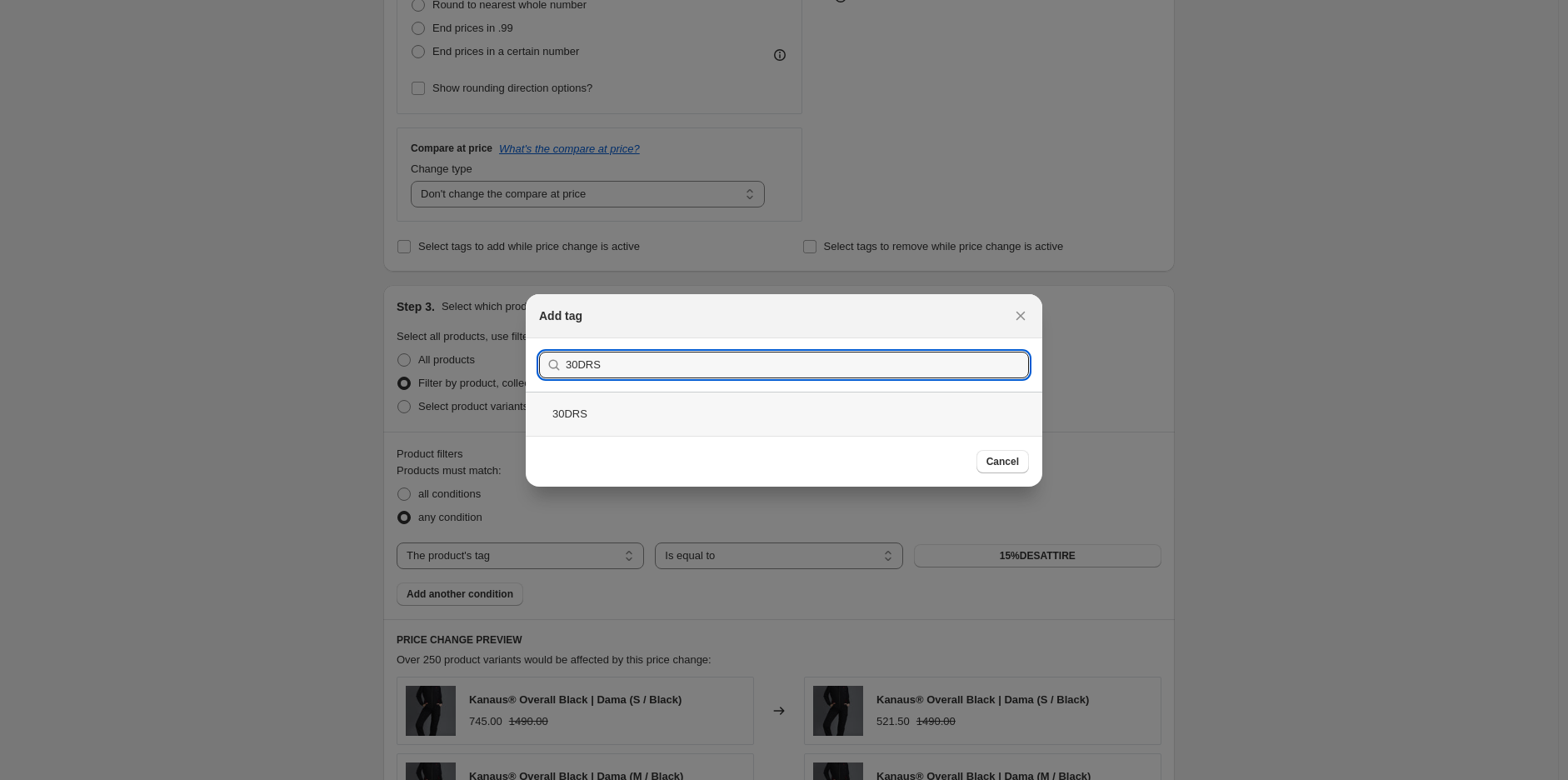
type input "30DRS"
click at [648, 421] on div "30DRS" at bounding box center [784, 413] width 517 height 44
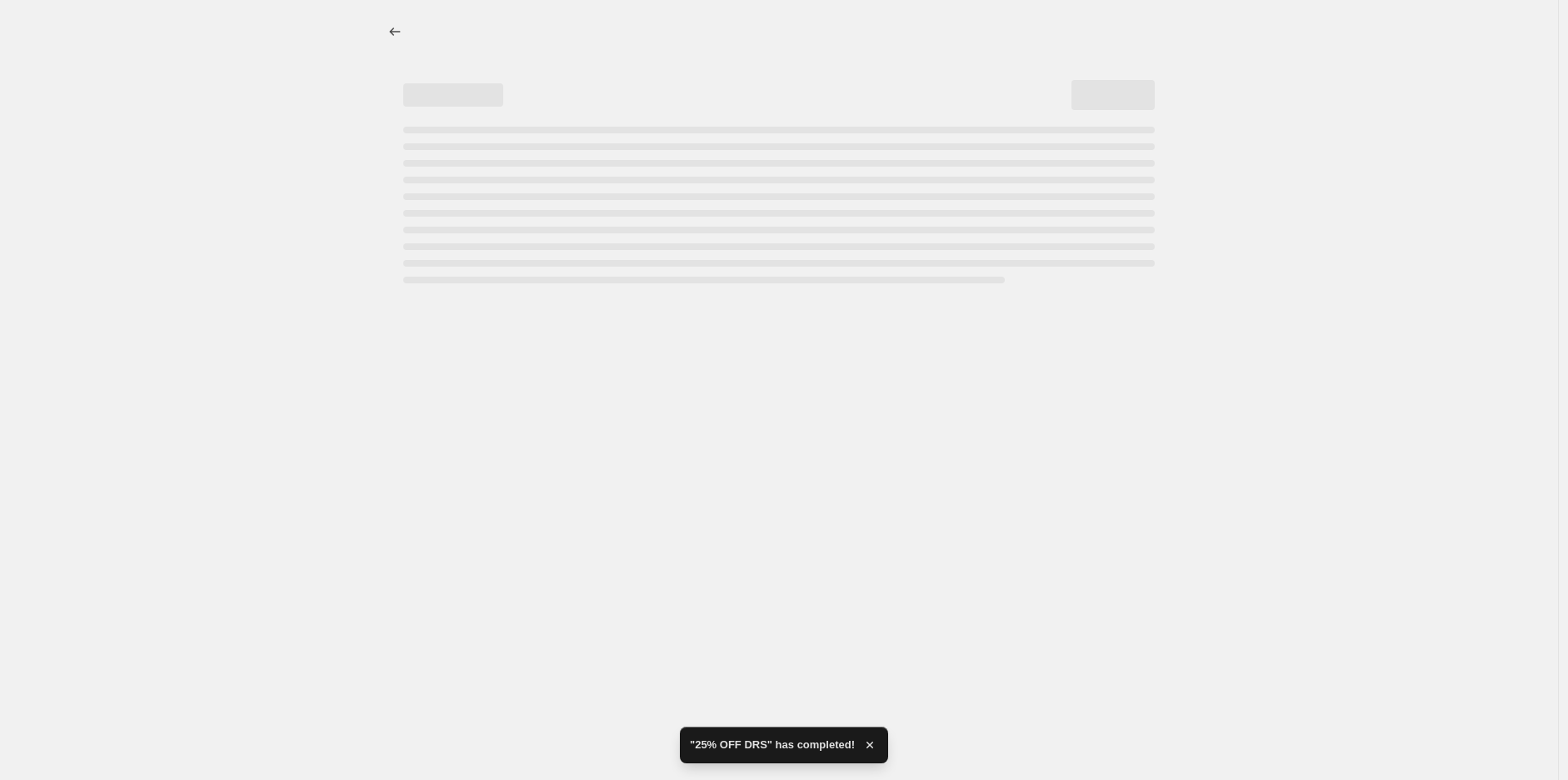
select select "percentage"
select select "no_change"
select select "tag"
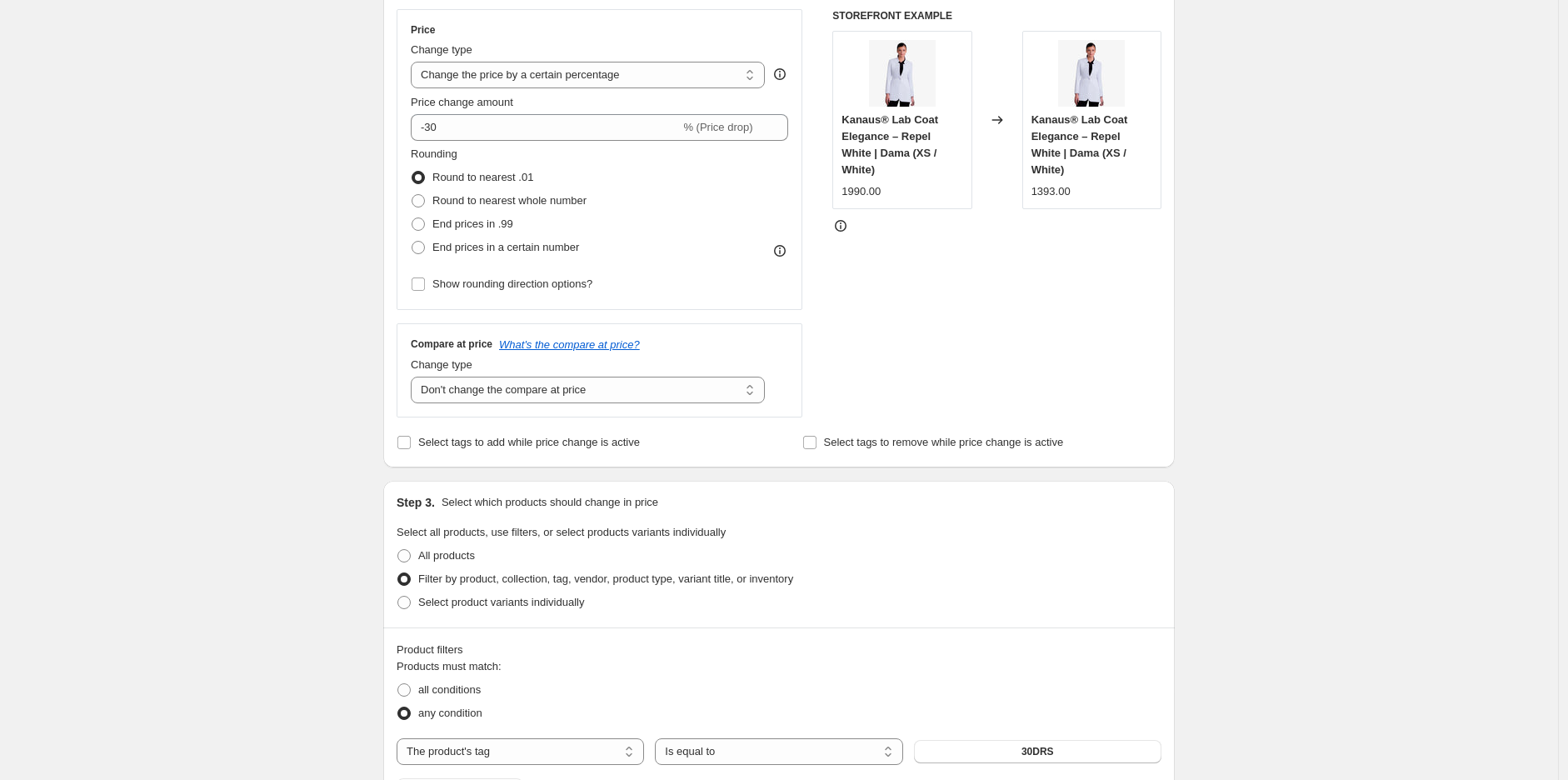
scroll to position [370, 0]
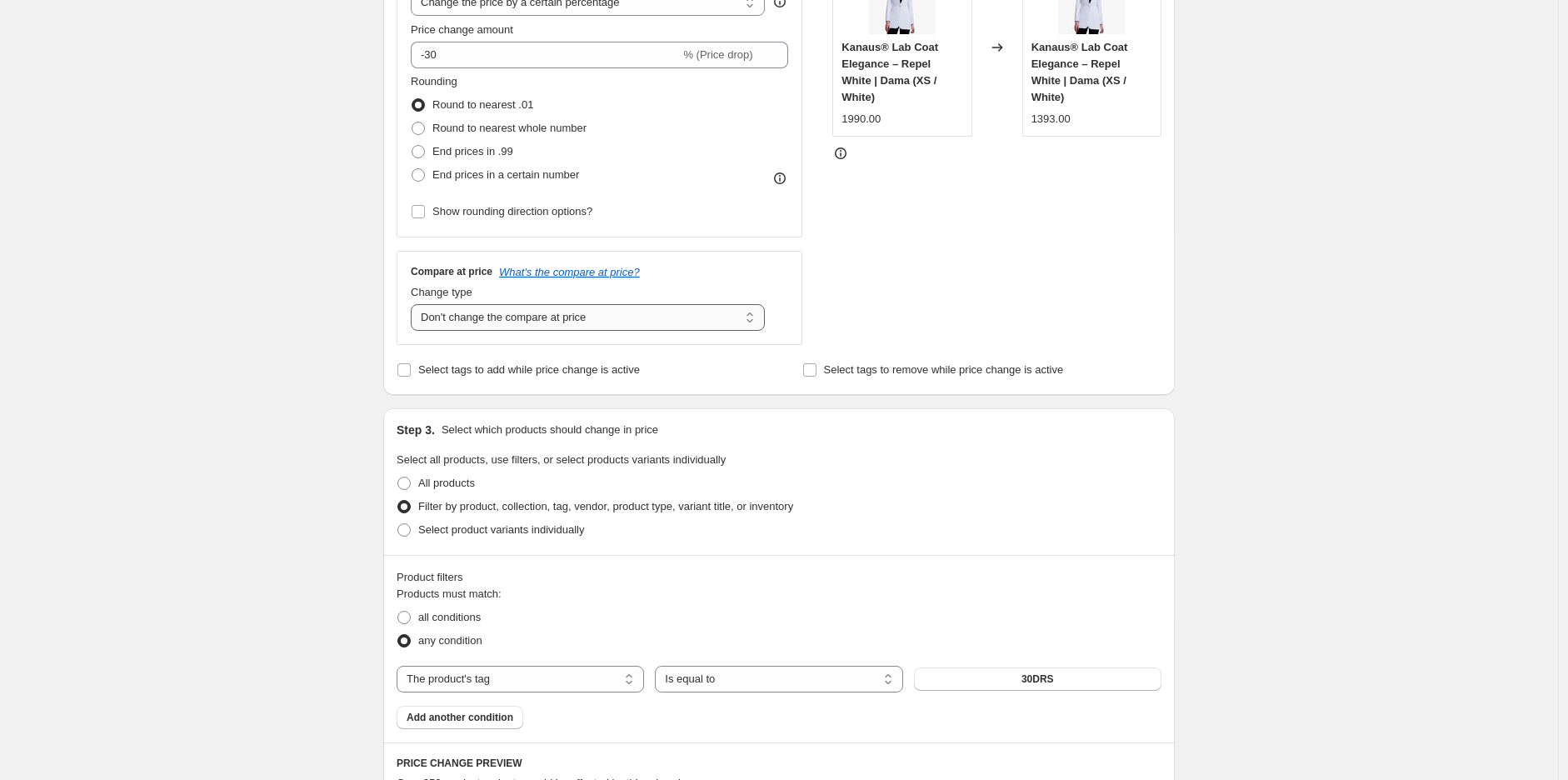
click at [505, 325] on select "Change the compare at price to the current price (sale) Change the compare at p…" at bounding box center [587, 318] width 354 height 26
click at [415, 304] on select "Change the compare at price to the current price (sale) Change the compare at p…" at bounding box center [587, 318] width 354 height 26
click at [253, 466] on div "Create new price change job. This page is ready Create new price change job Dra…" at bounding box center [779, 365] width 1559 height 1471
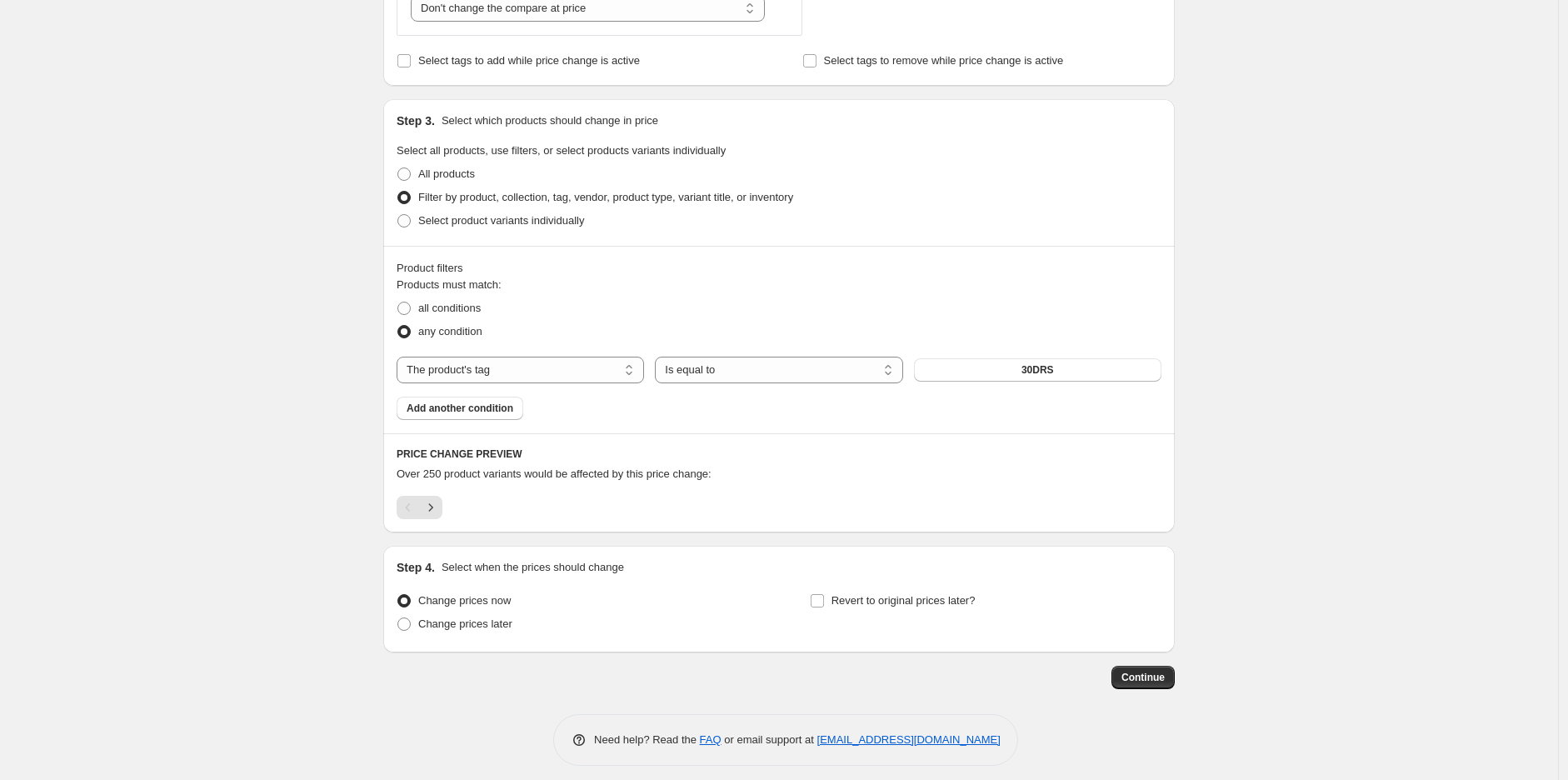
scroll to position [690, 0]
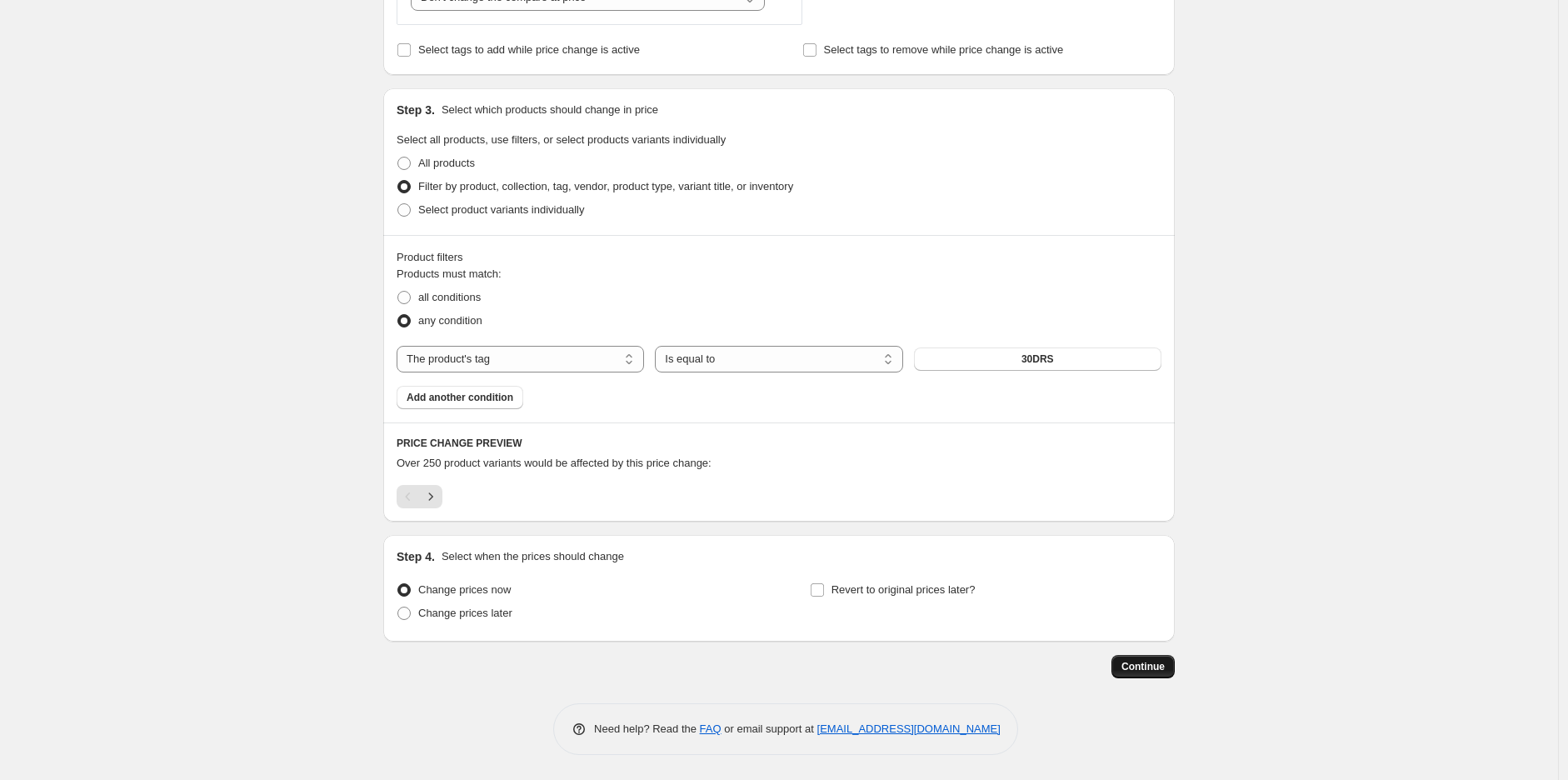
click at [1165, 669] on span "Continue" at bounding box center [1143, 667] width 43 height 13
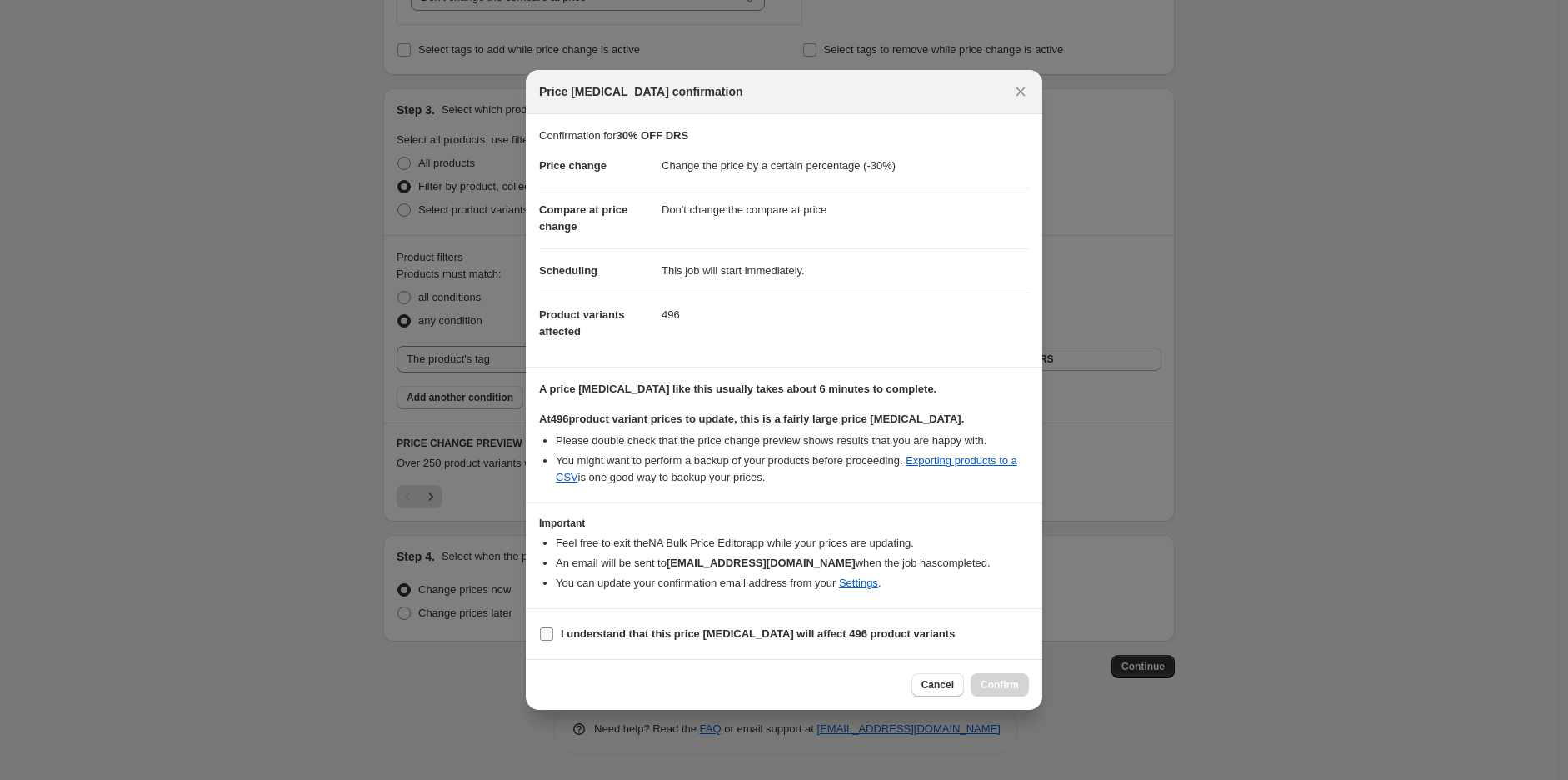
click at [627, 635] on b "I understand that this price [MEDICAL_DATA] will affect 496 product variants" at bounding box center [758, 633] width 395 height 12
click at [553, 635] on input "I understand that this price [MEDICAL_DATA] will affect 496 product variants" at bounding box center [547, 634] width 13 height 13
checkbox input "true"
click at [997, 680] on span "Confirm" at bounding box center [1000, 685] width 39 height 13
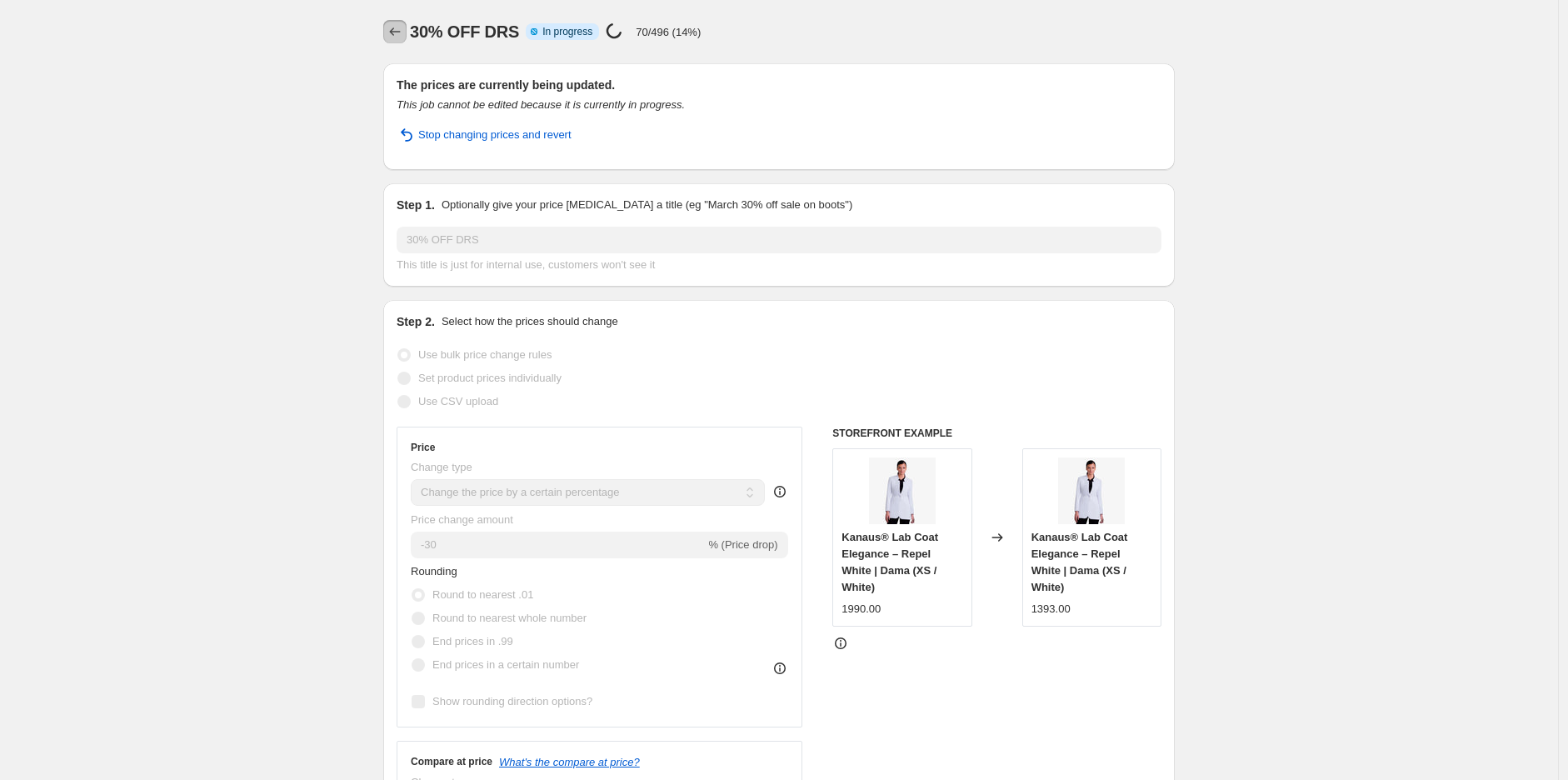
click at [388, 40] on button "Price change jobs" at bounding box center [395, 31] width 23 height 23
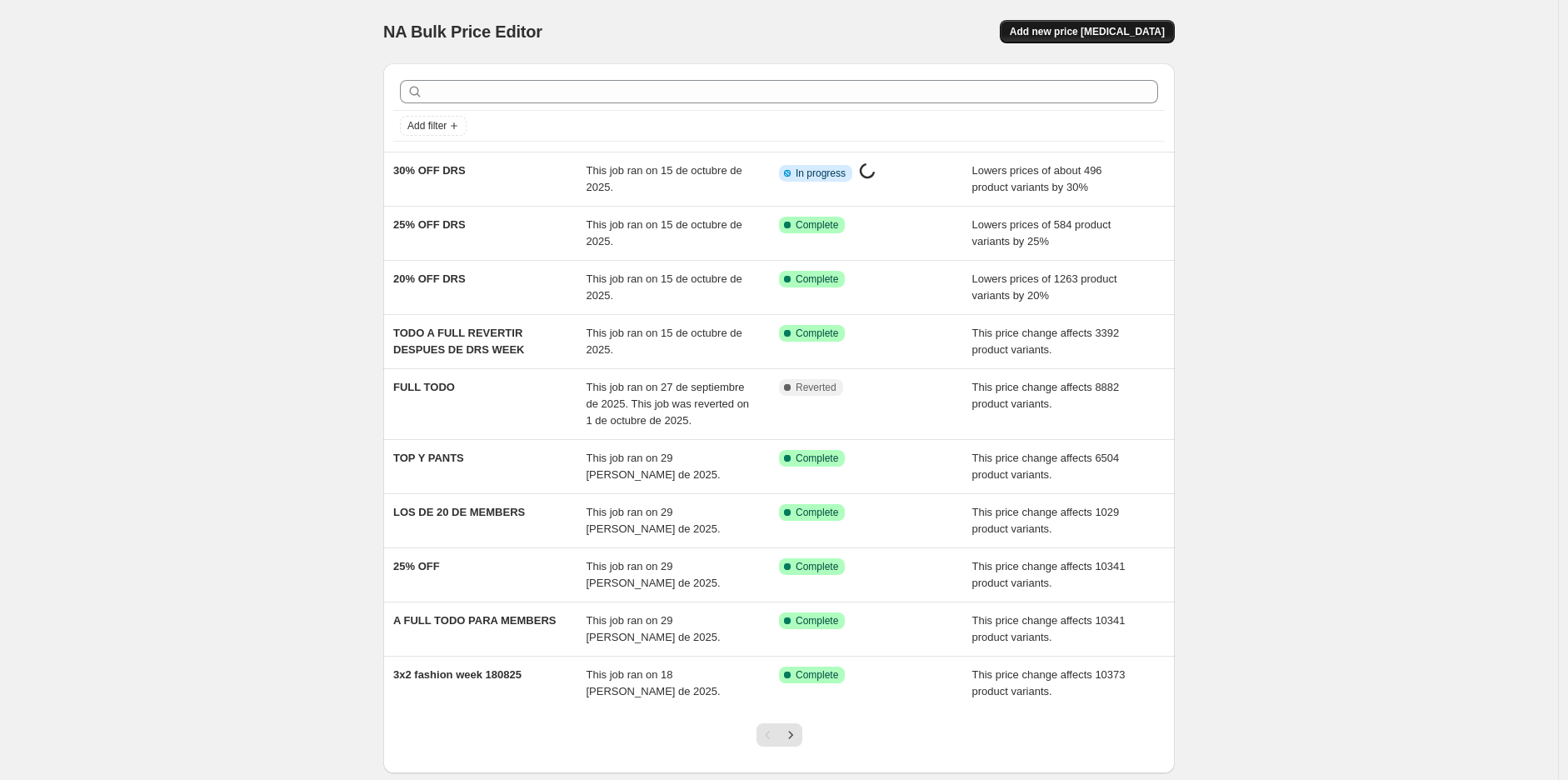
click at [1109, 41] on button "Add new price [MEDICAL_DATA]" at bounding box center [1087, 31] width 175 height 23
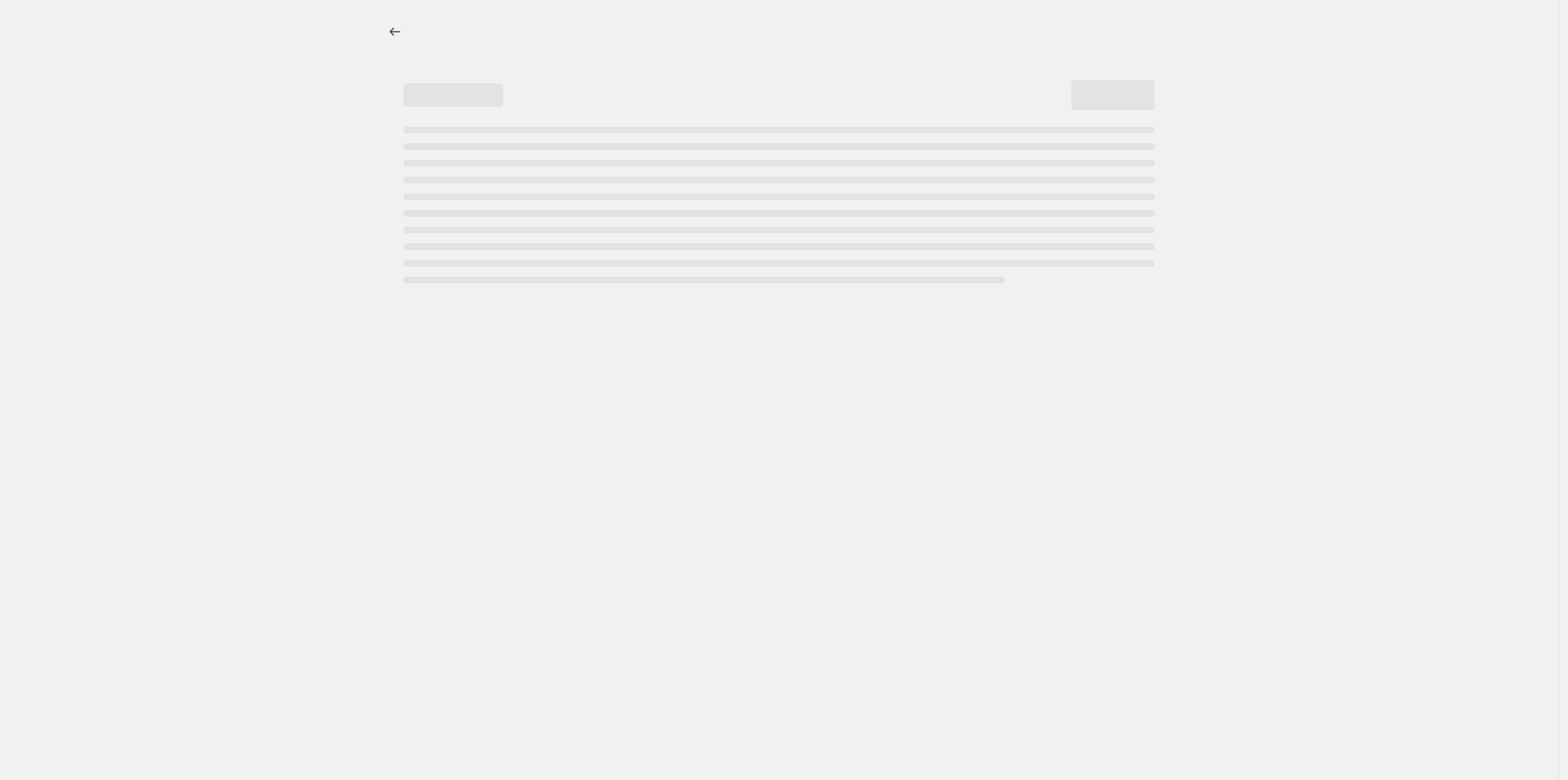
select select "percentage"
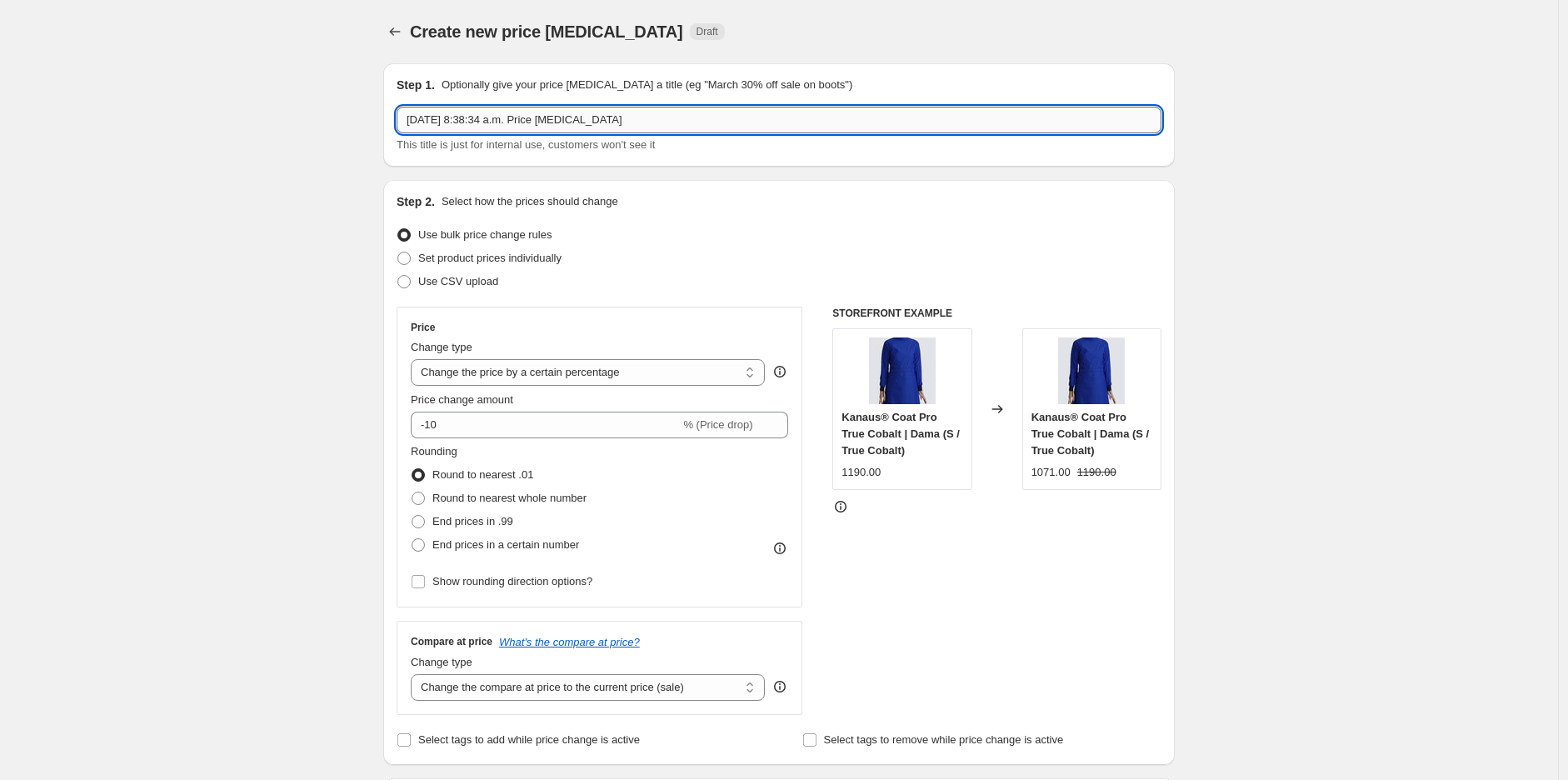
click at [505, 129] on input "15 oct 2025, 8:38:34 a.m. Price change job" at bounding box center [779, 120] width 765 height 26
type input "35% OFF DRS"
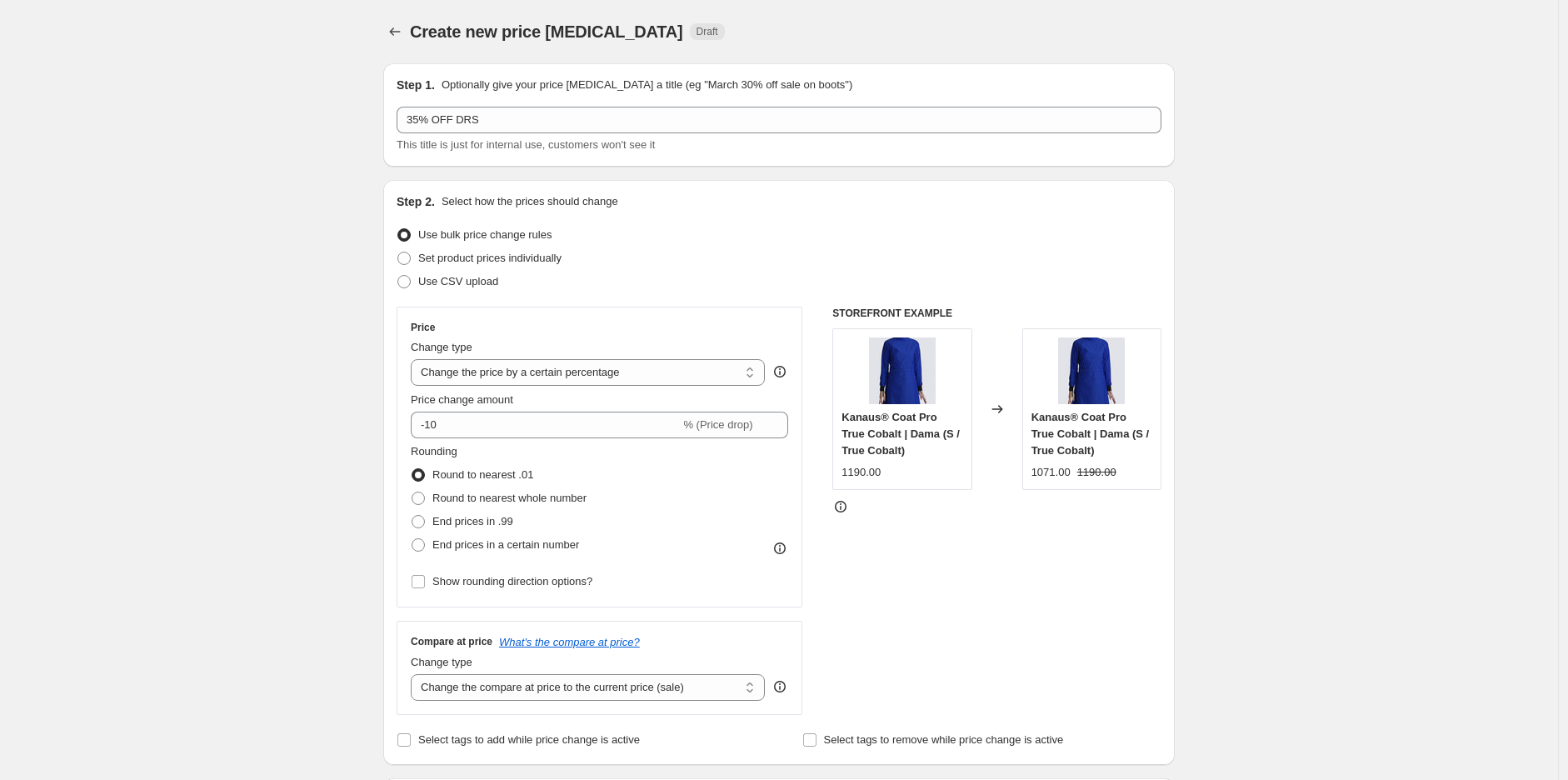
drag, startPoint x: 288, startPoint y: 333, endPoint x: 392, endPoint y: 403, distance: 125.4
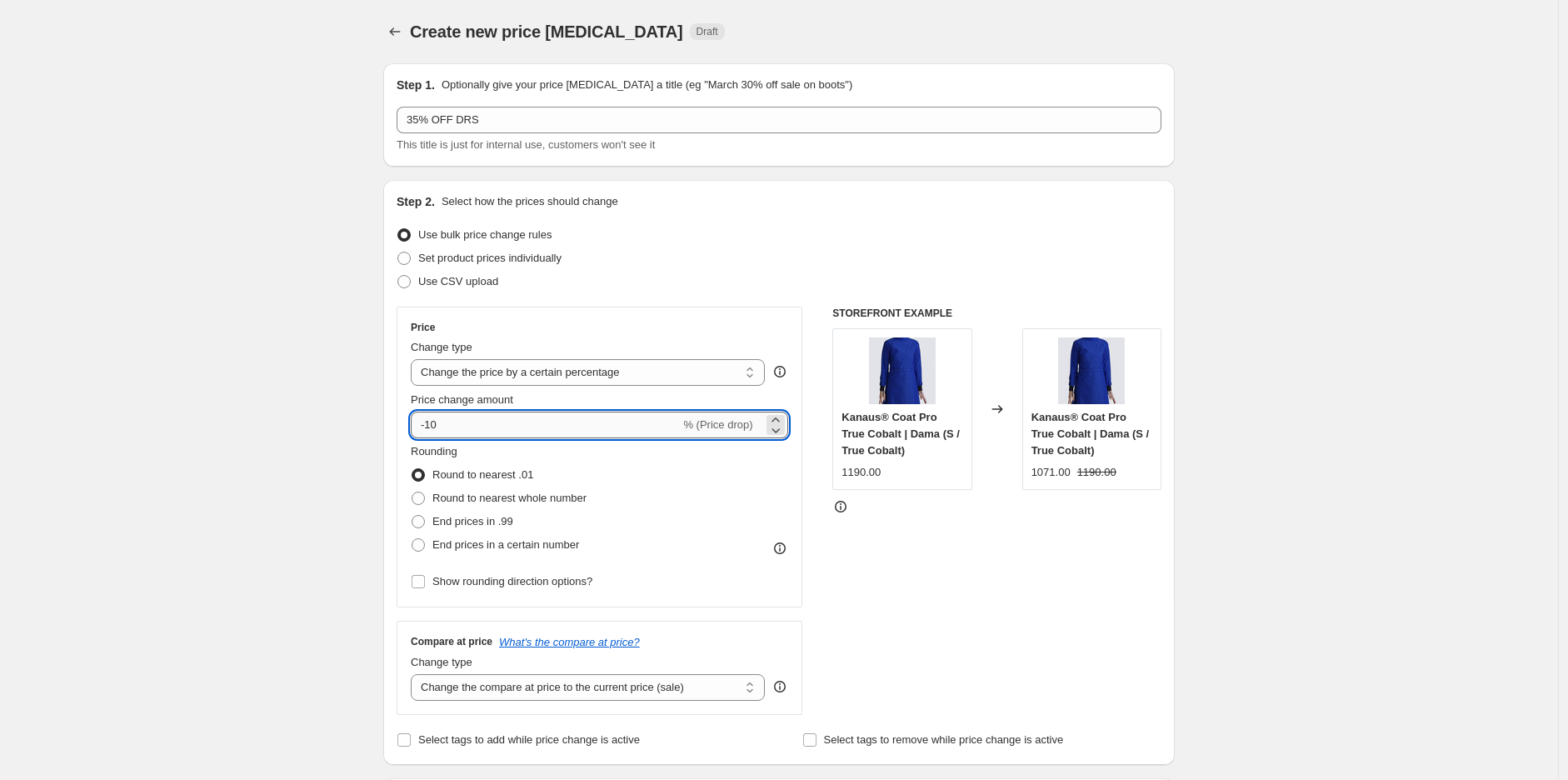
drag, startPoint x: 505, startPoint y: 431, endPoint x: 486, endPoint y: 426, distance: 19.6
click at [505, 429] on input "-10" at bounding box center [545, 425] width 270 height 26
type input "-1"
type input "-35"
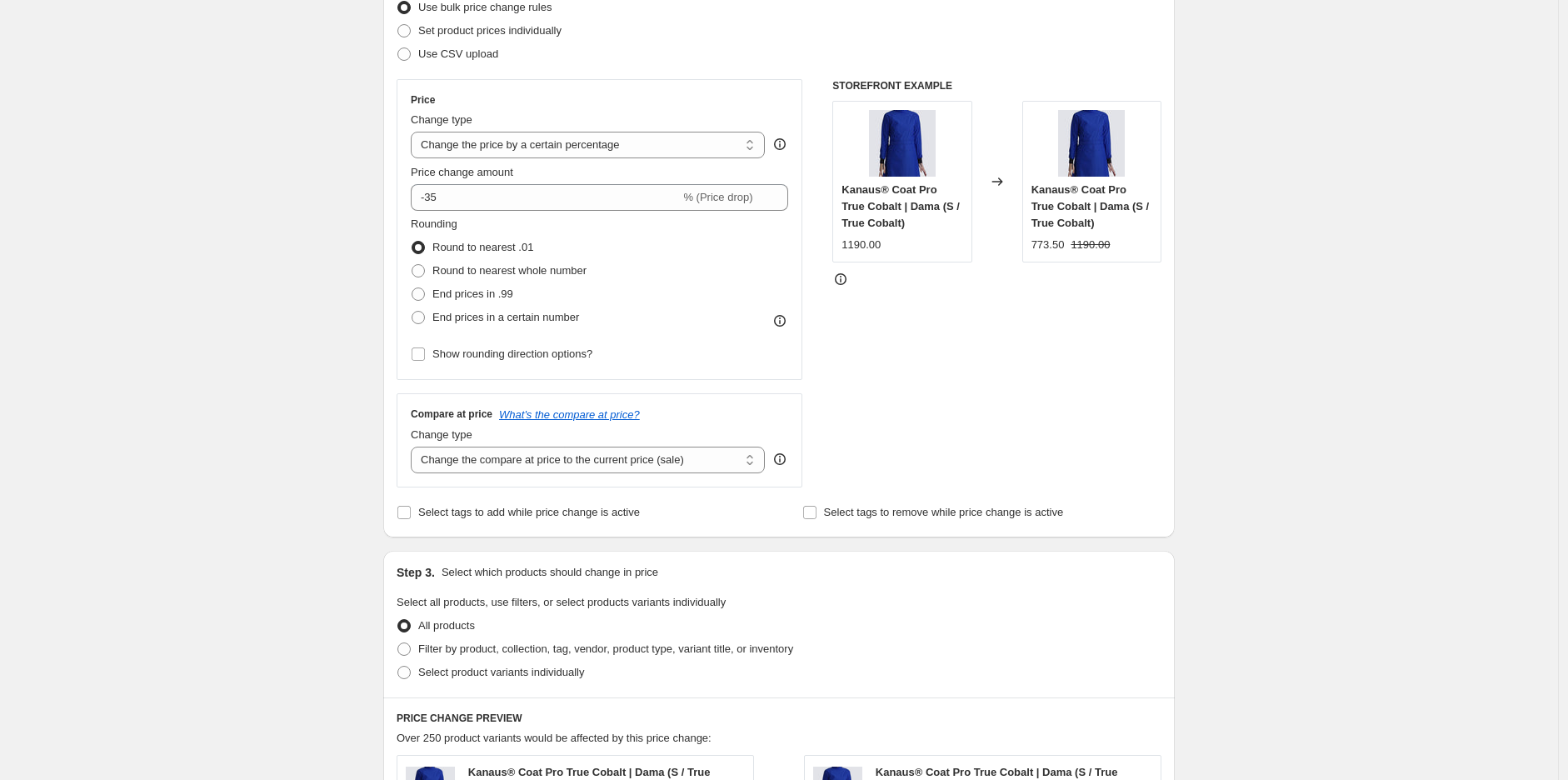
scroll to position [247, 0]
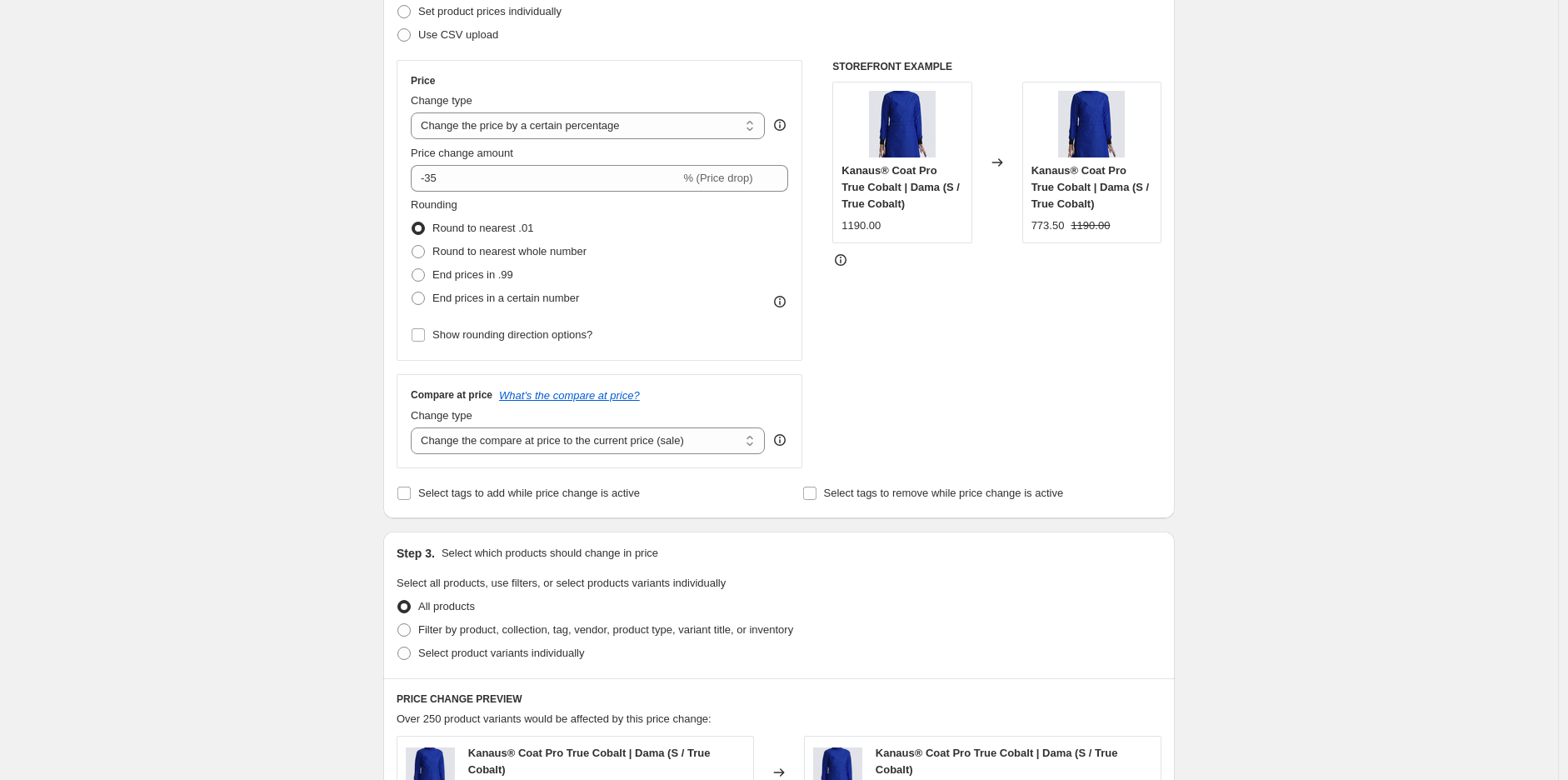
click at [474, 454] on div "Compare at price What's the compare at price? Change type Change the compare at…" at bounding box center [599, 420] width 406 height 93
click at [482, 441] on select "Change the compare at price to the current price (sale) Change the compare at p…" at bounding box center [587, 441] width 354 height 26
select select "no_change"
click at [415, 428] on select "Change the compare at price to the current price (sale) Change the compare at p…" at bounding box center [587, 441] width 354 height 26
click at [243, 543] on div "Create new price change job. This page is ready Create new price change job Dra…" at bounding box center [779, 600] width 1559 height 1693
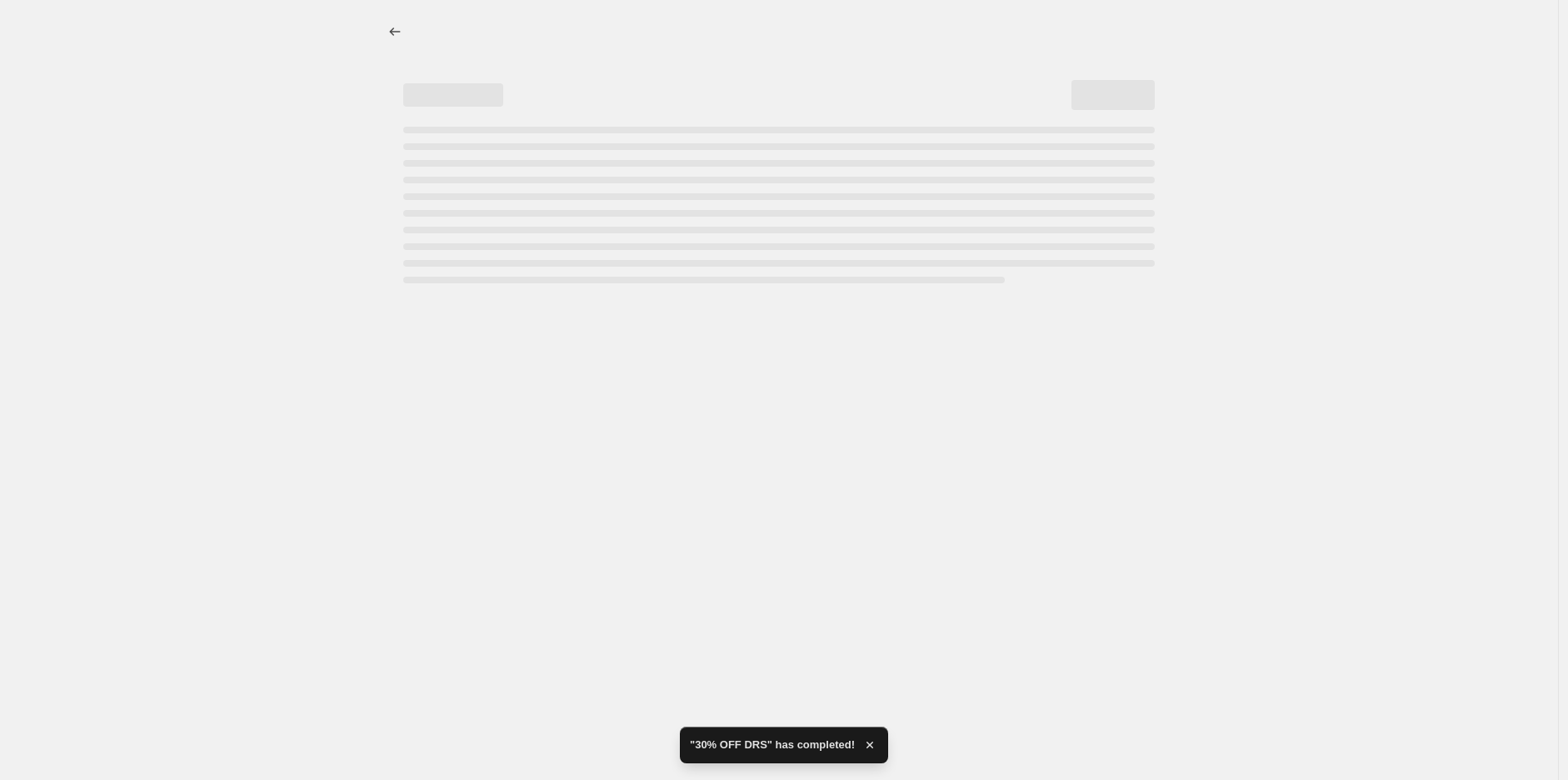
scroll to position [0, 0]
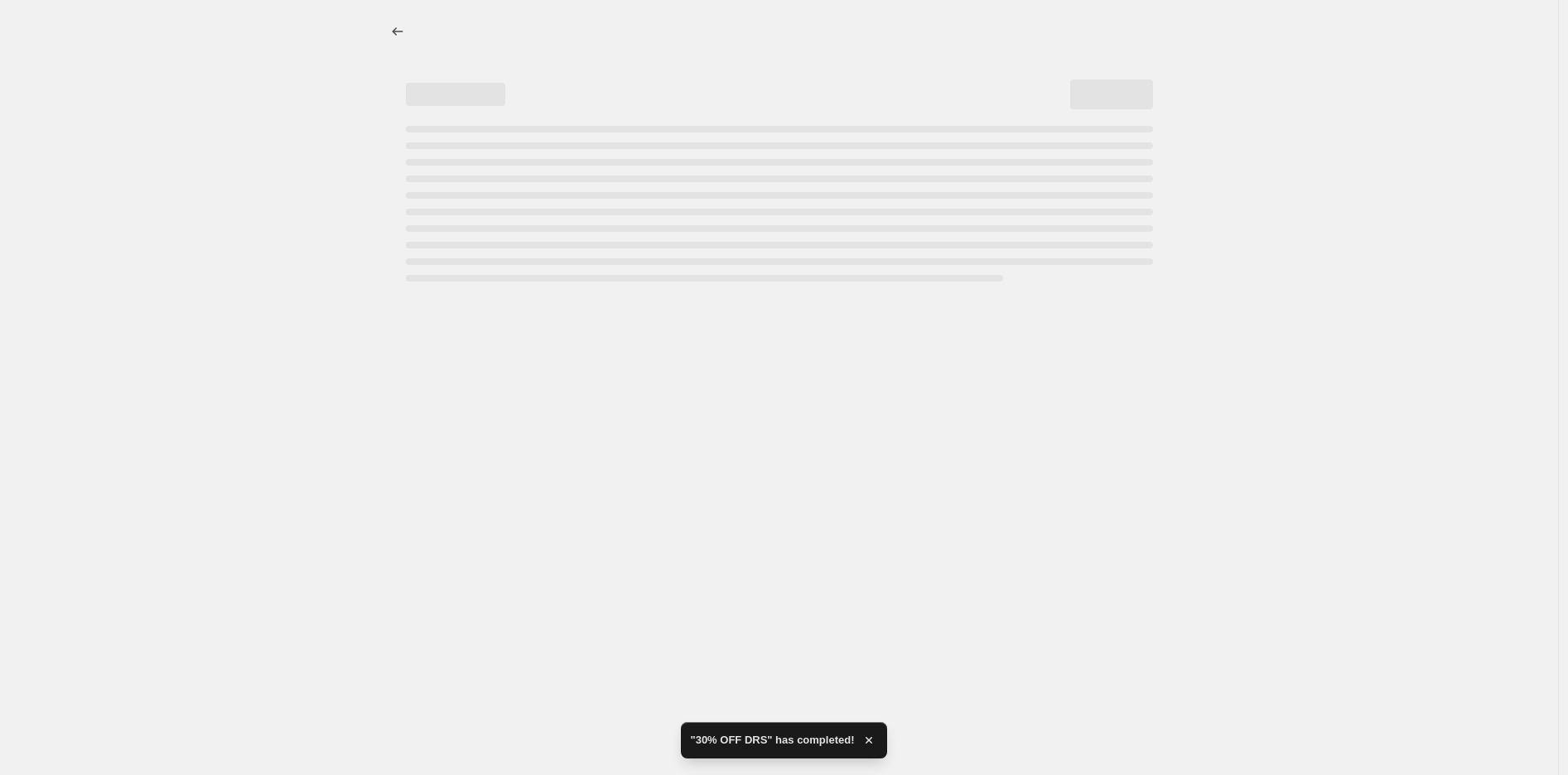
click at [406, 261] on div "Page loading" at bounding box center [780, 204] width 747 height 156
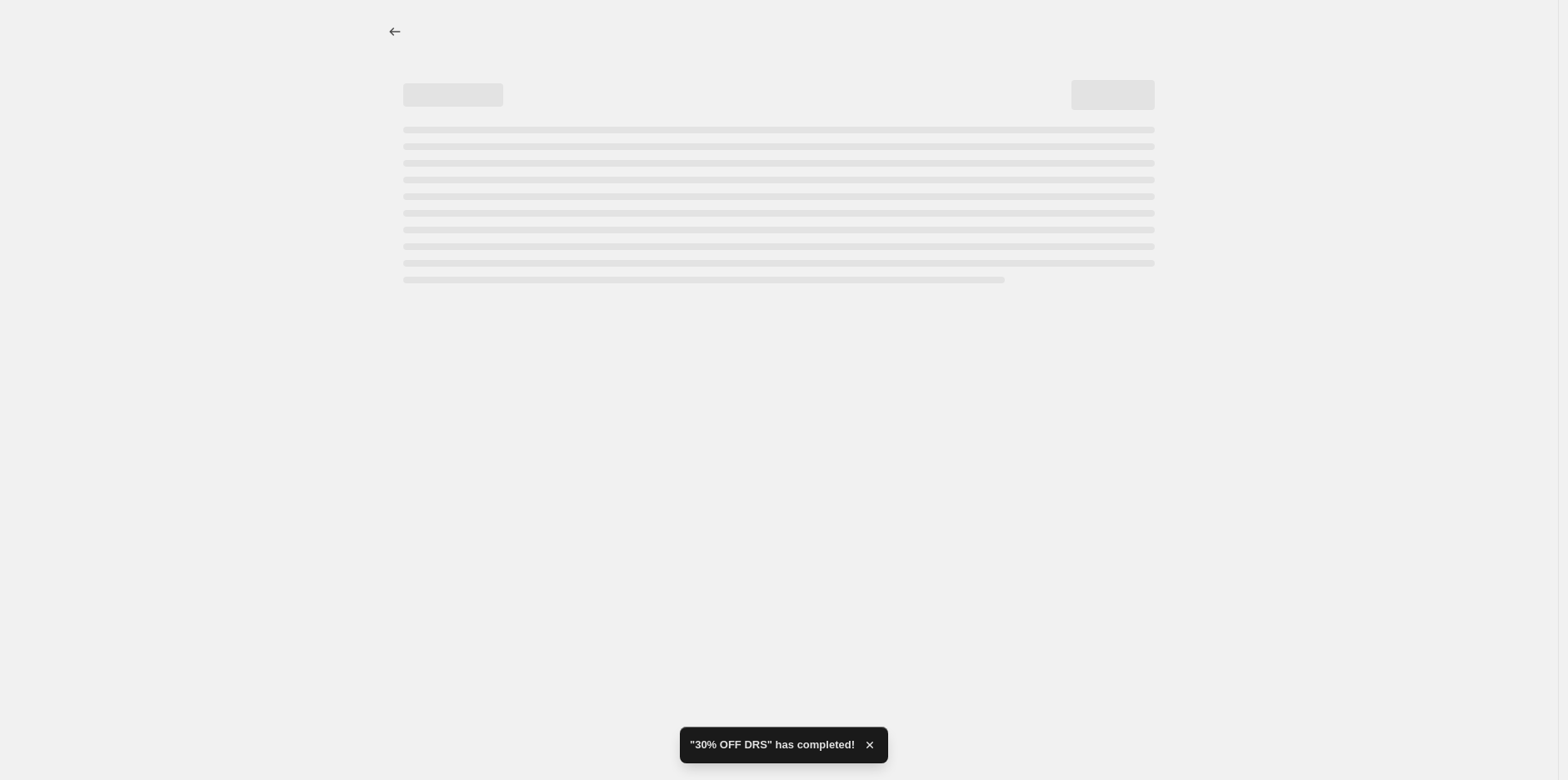
select select "percentage"
select select "no_change"
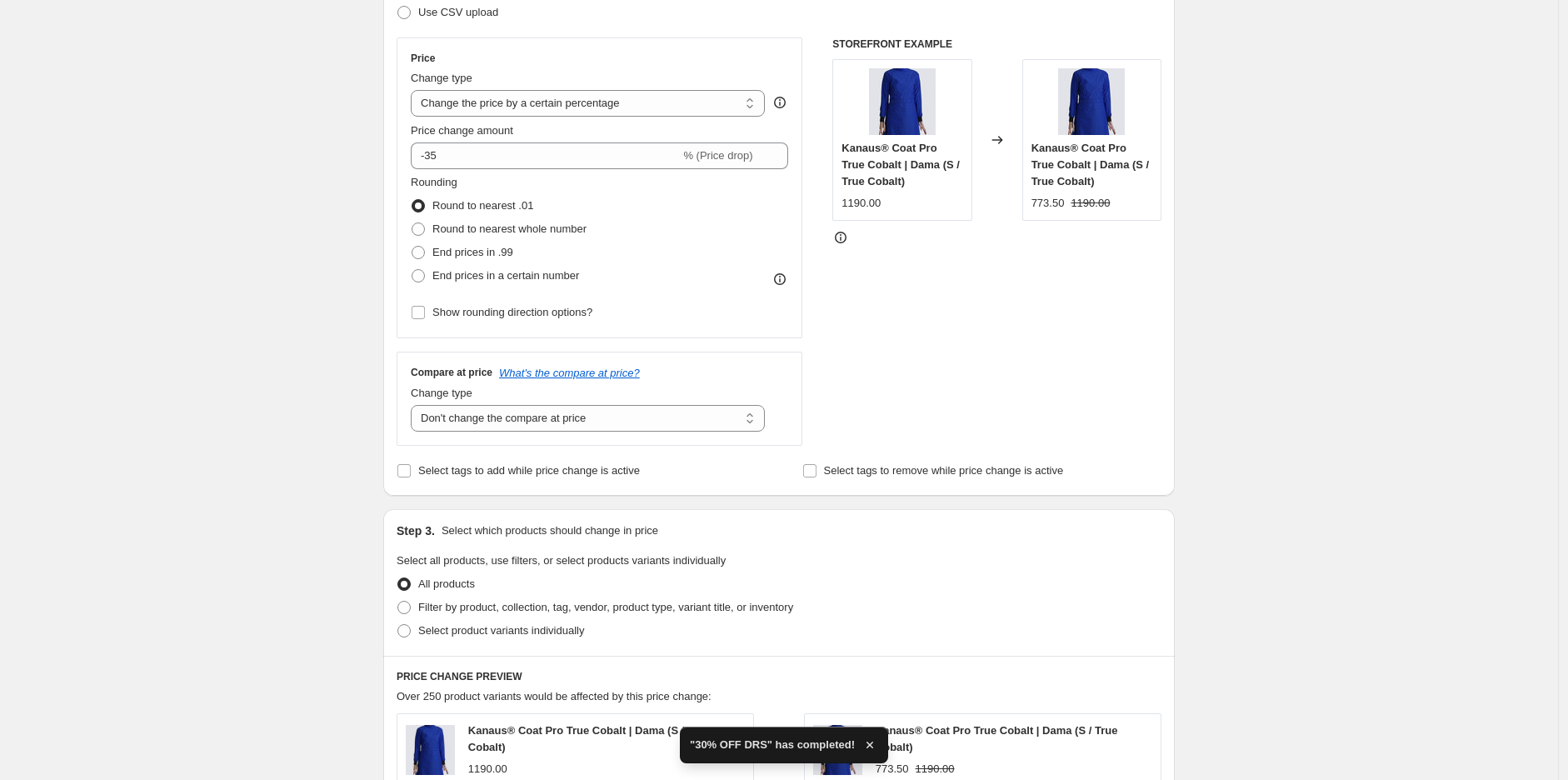
scroll to position [370, 0]
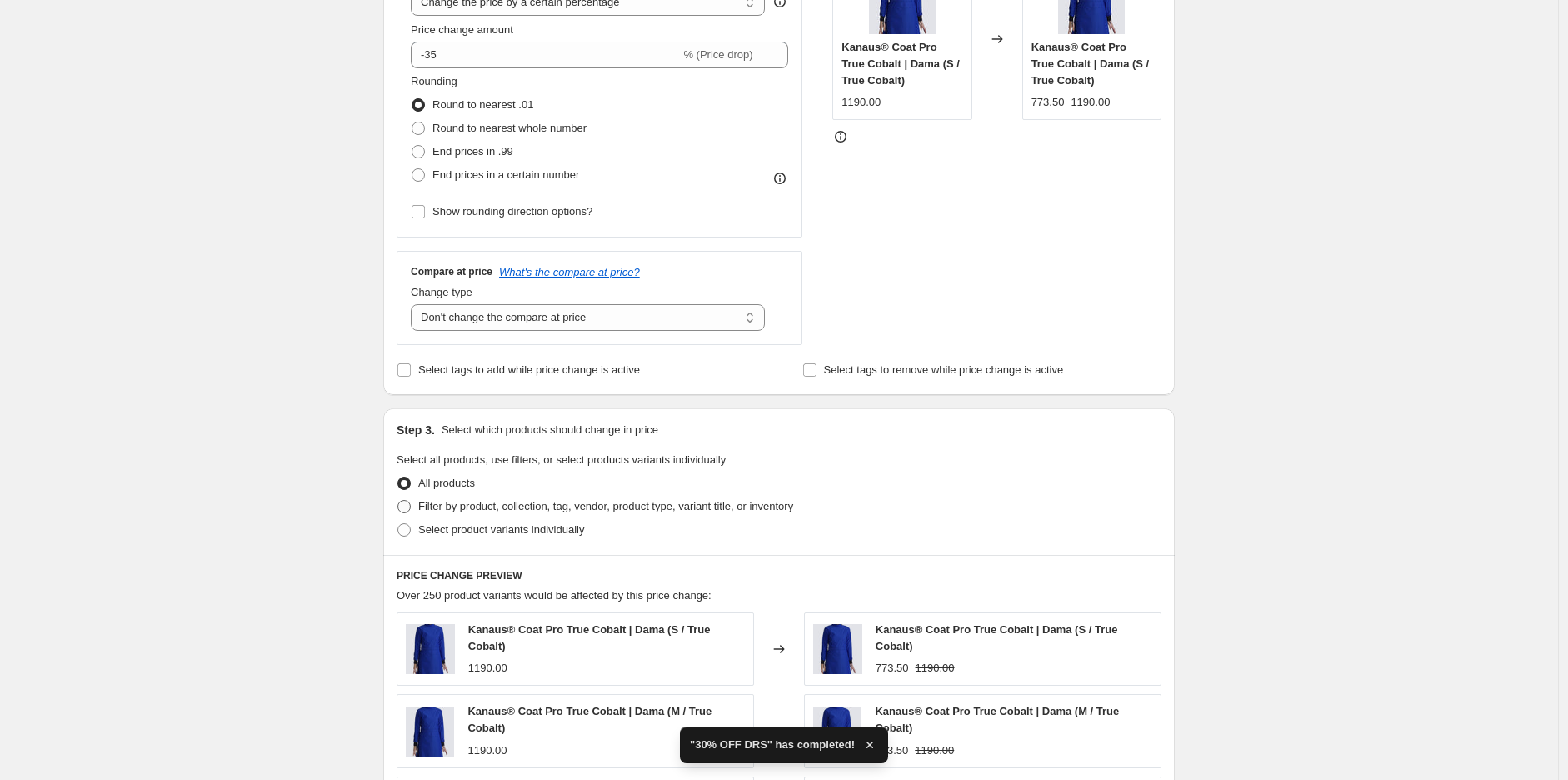
click at [411, 507] on span at bounding box center [404, 507] width 13 height 13
click at [398, 501] on input "Filter by product, collection, tag, vendor, product type, variant title, or inv…" at bounding box center [397, 500] width 1 height 1
radio input "true"
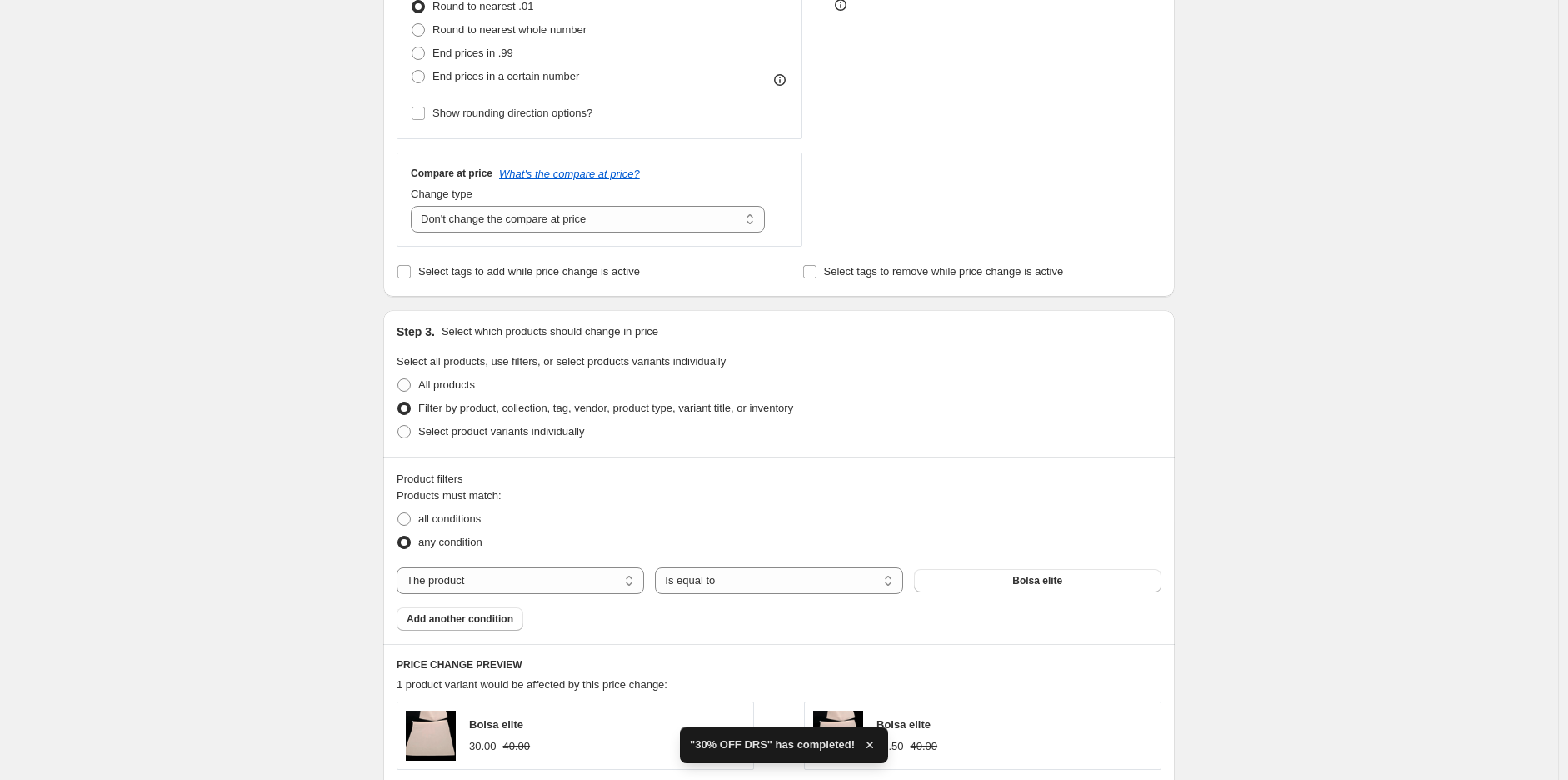
scroll to position [617, 0]
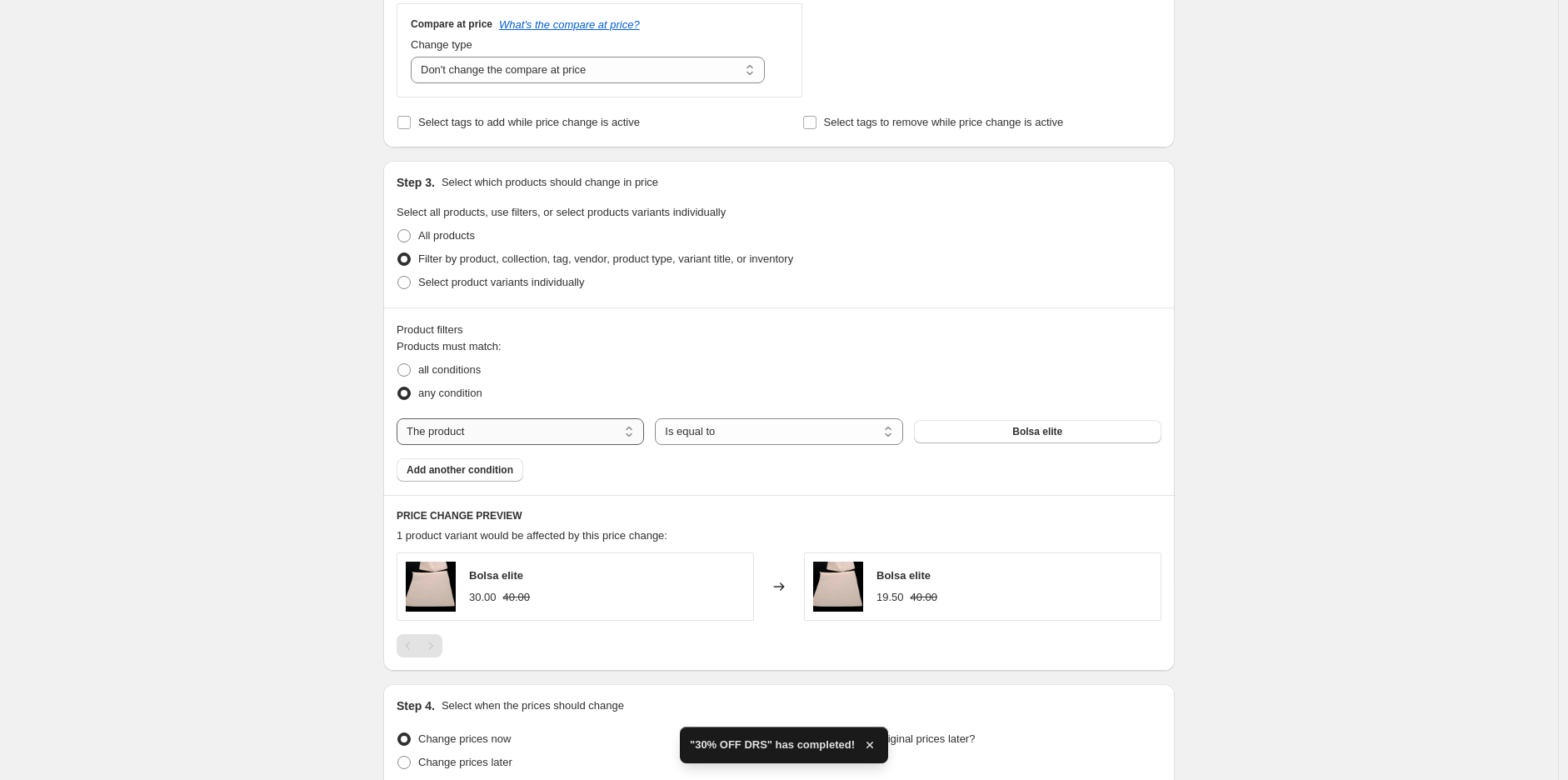
click at [594, 439] on select "The product The product's collection The product's tag The product's vendor The…" at bounding box center [520, 431] width 247 height 26
select select "tag"
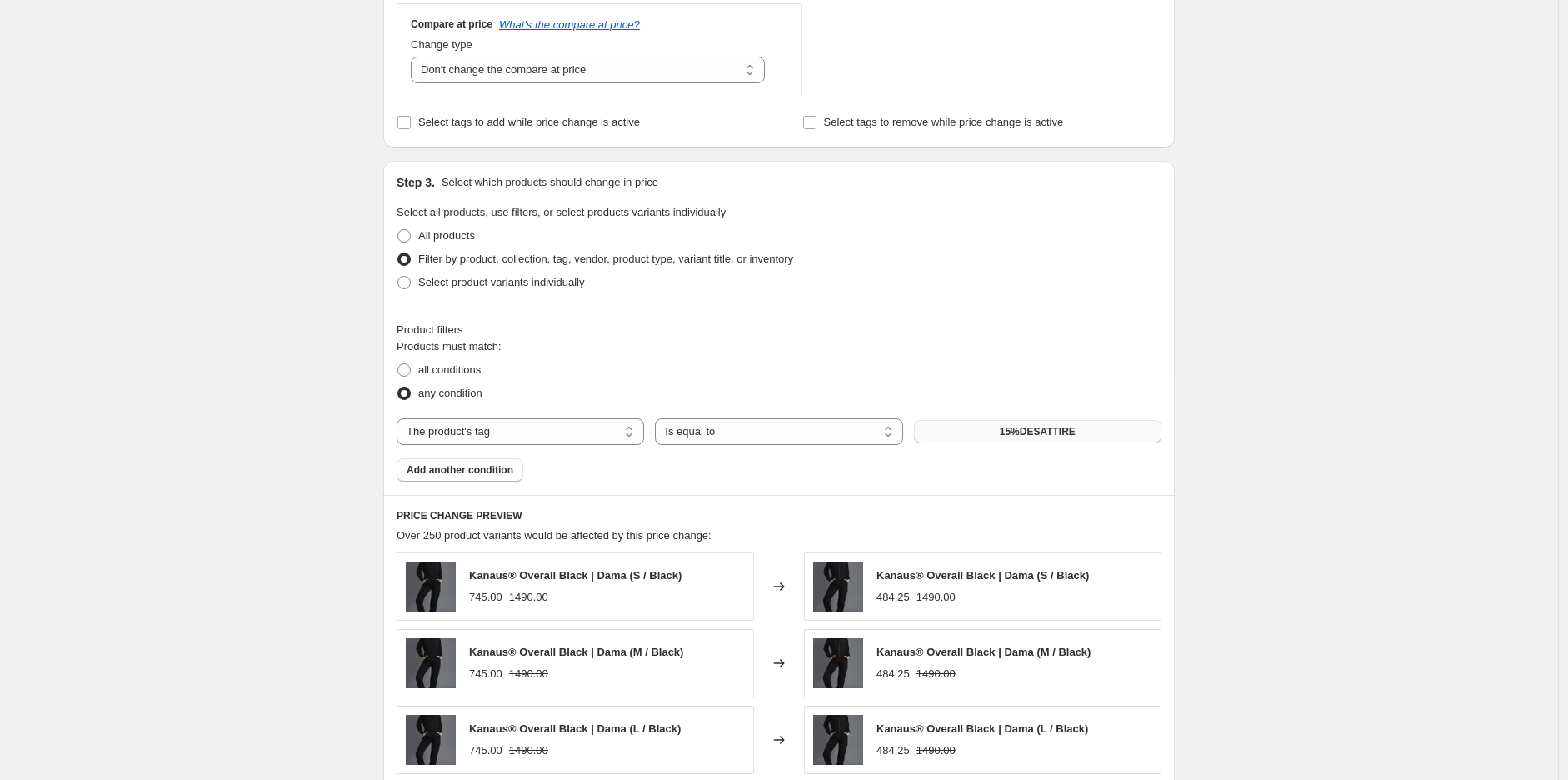
click at [1038, 434] on span "15%DESATTIRE" at bounding box center [1037, 431] width 76 height 13
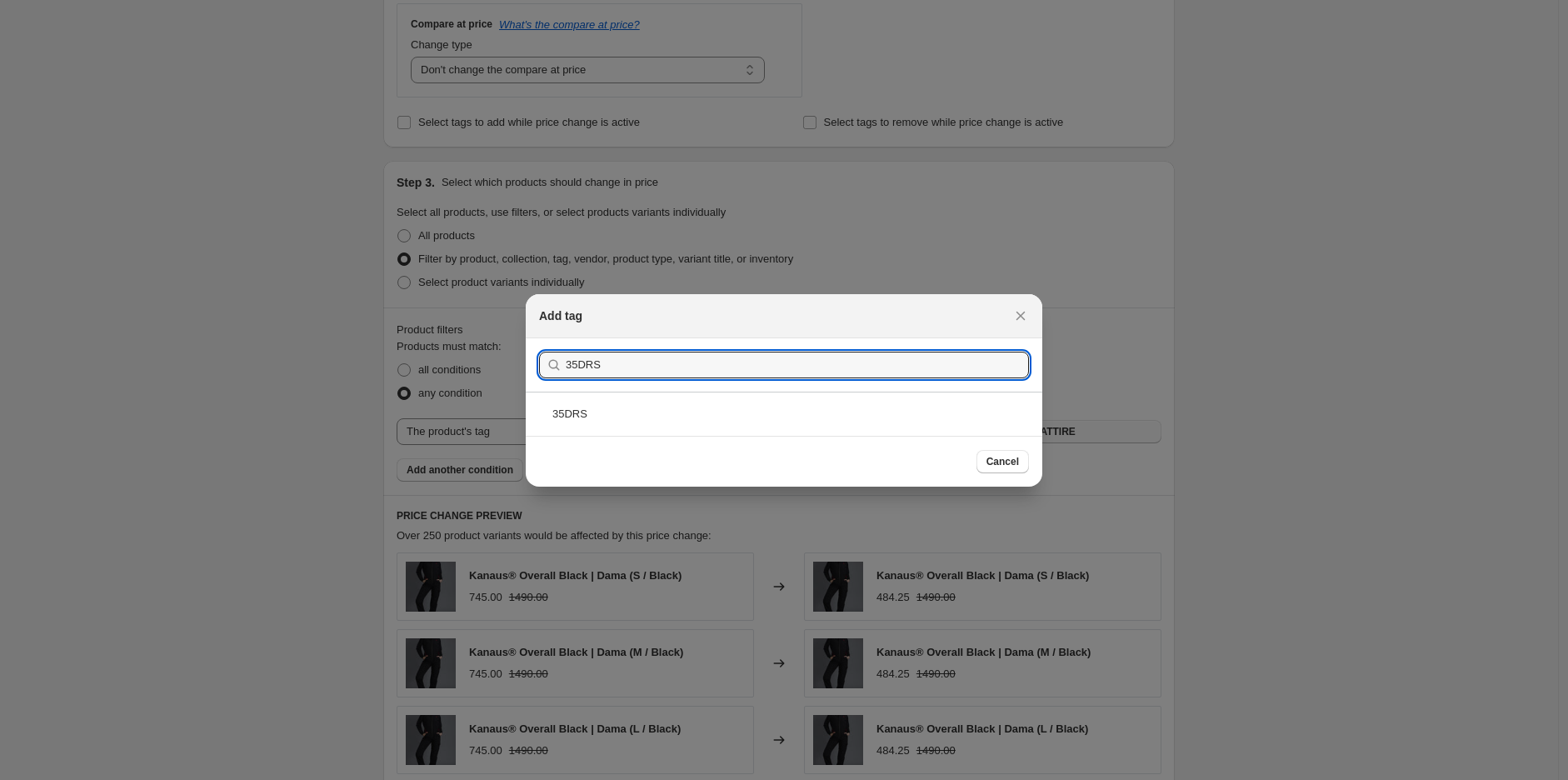
type input "35DRS"
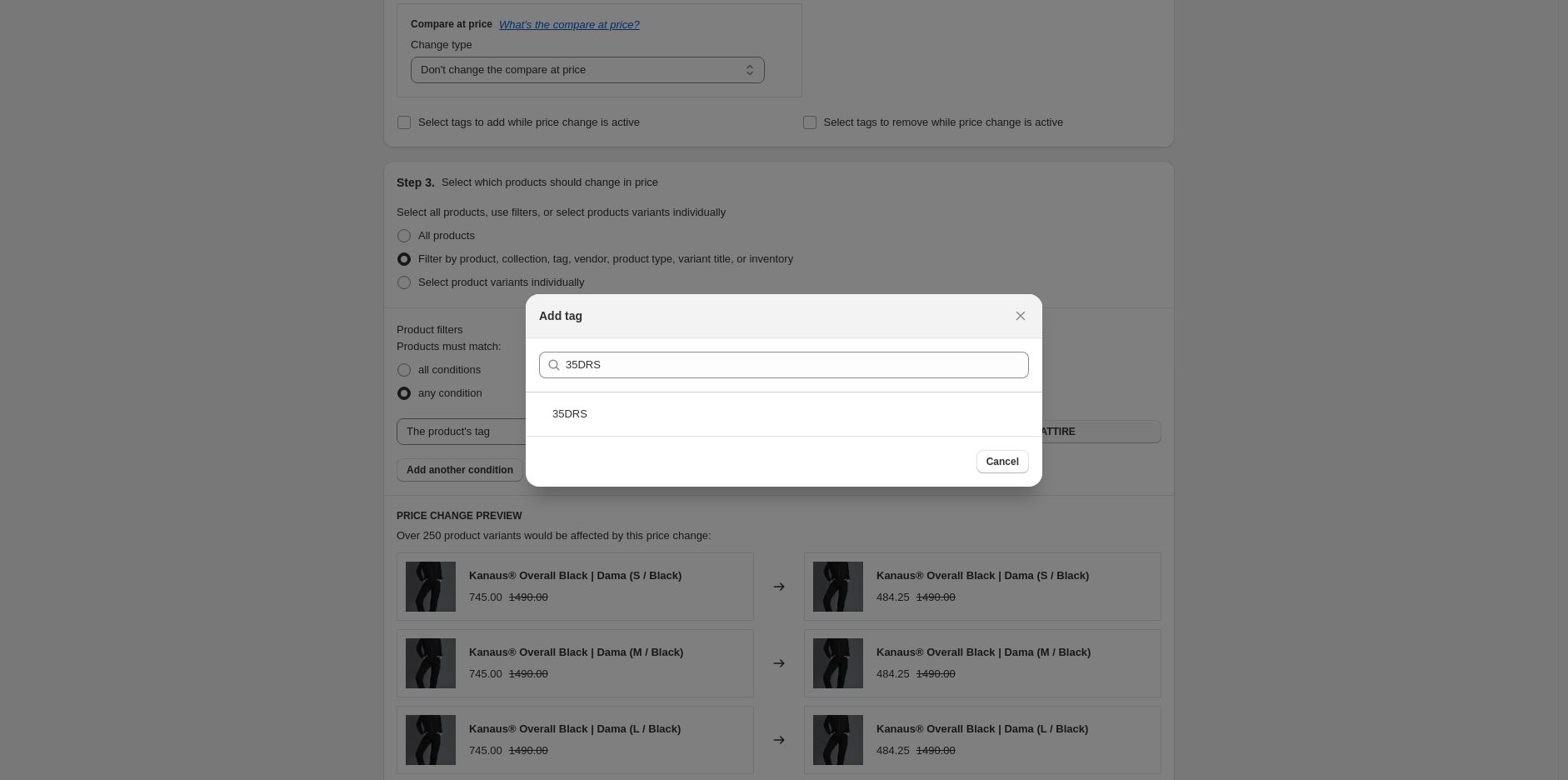
click at [616, 437] on div "Cancel" at bounding box center [784, 461] width 517 height 51
click at [616, 428] on div "35DRS" at bounding box center [784, 413] width 517 height 44
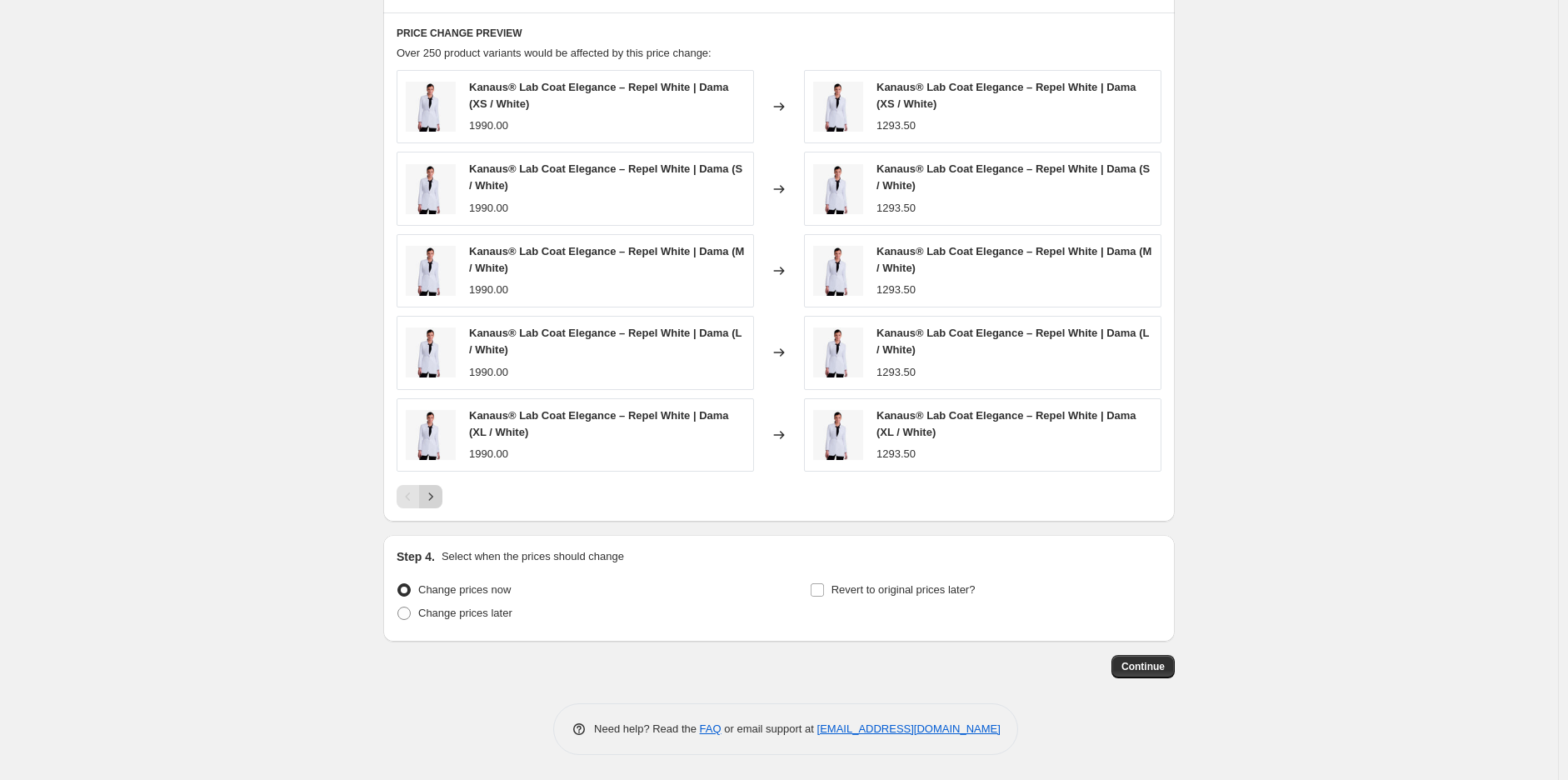
click at [438, 491] on icon "Next" at bounding box center [431, 497] width 17 height 17
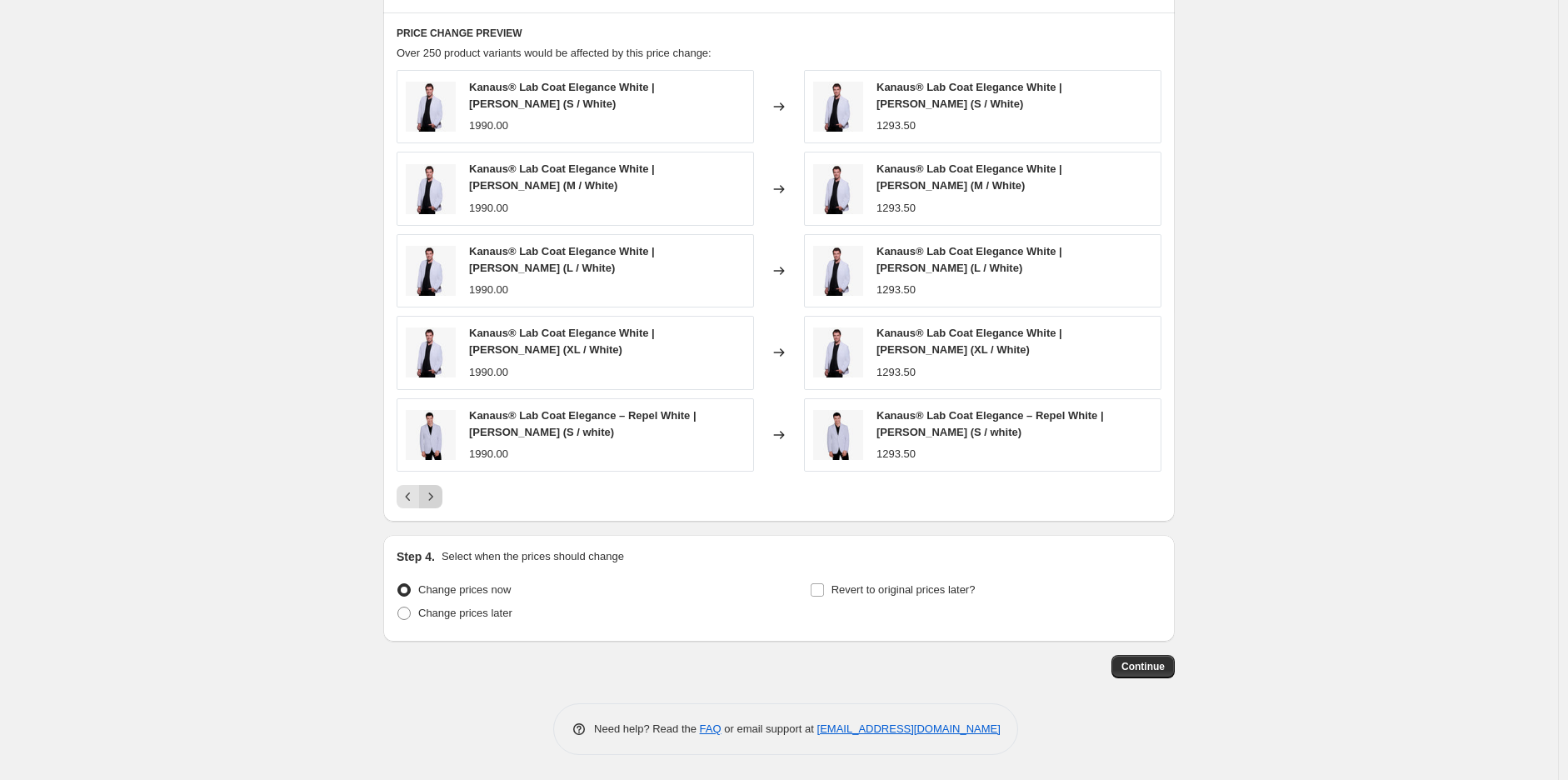
click at [438, 507] on button "Next" at bounding box center [430, 496] width 23 height 23
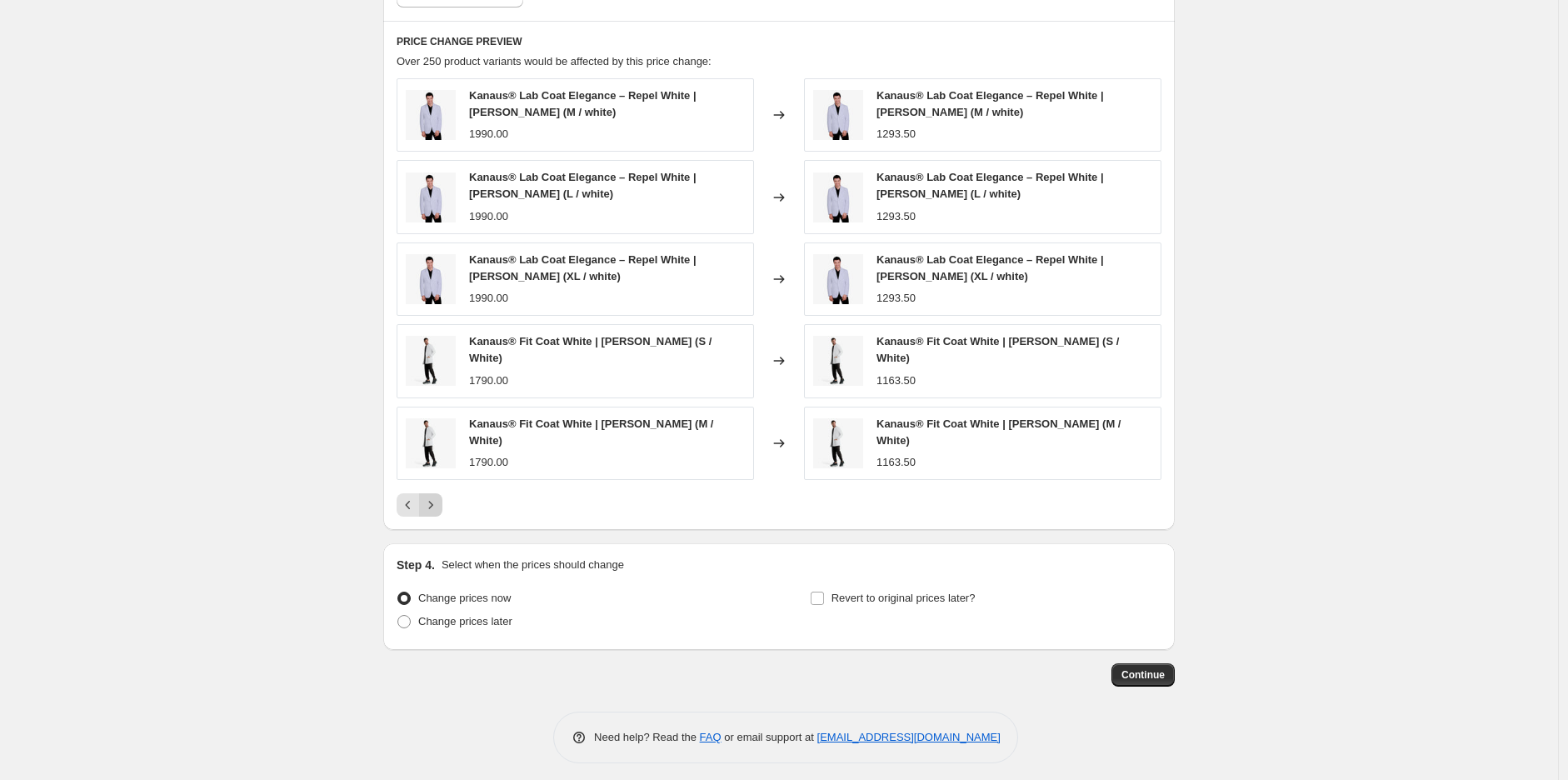
click at [438, 507] on button "Next" at bounding box center [430, 505] width 23 height 23
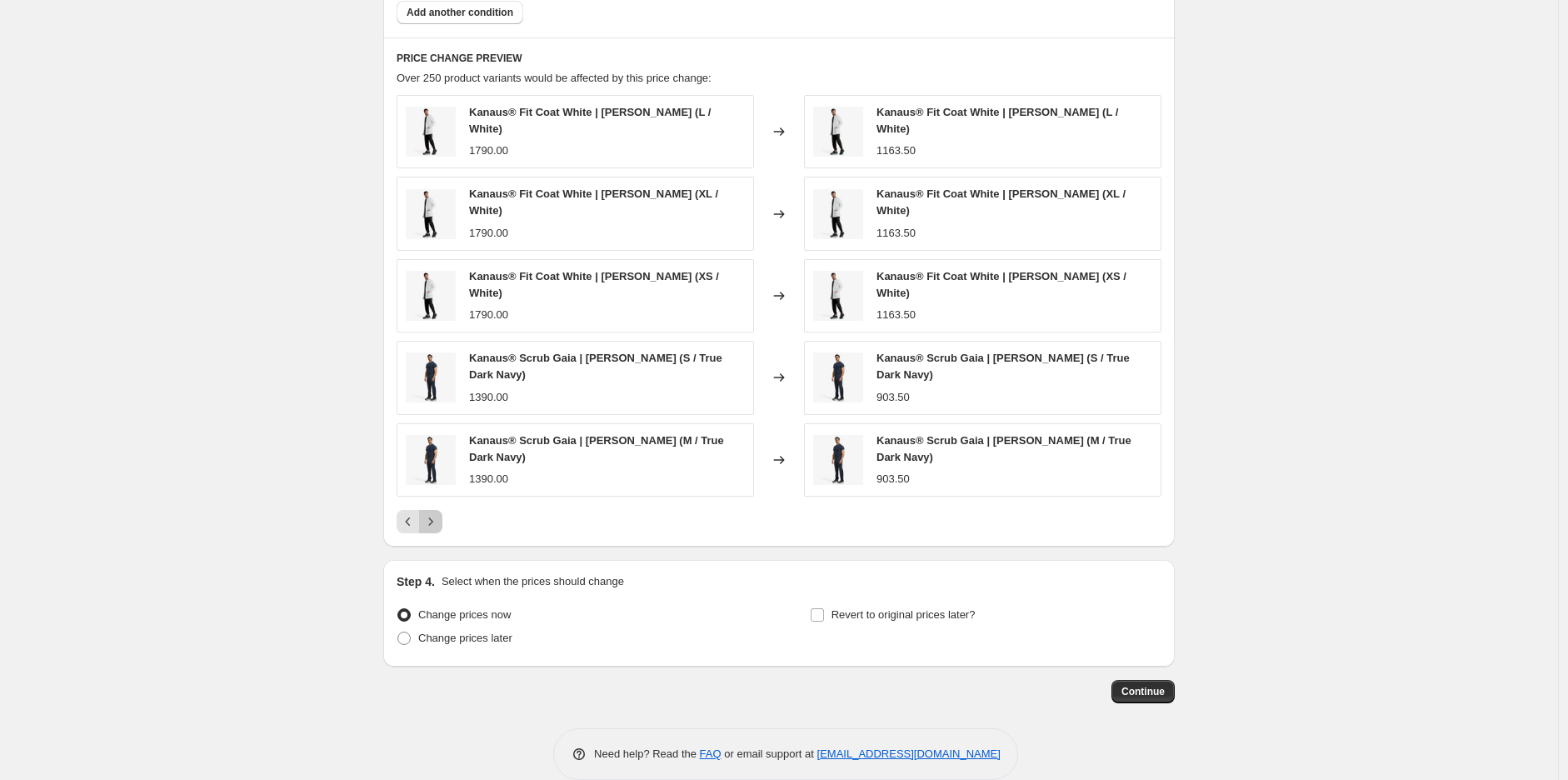
click at [438, 510] on button "Next" at bounding box center [430, 522] width 23 height 23
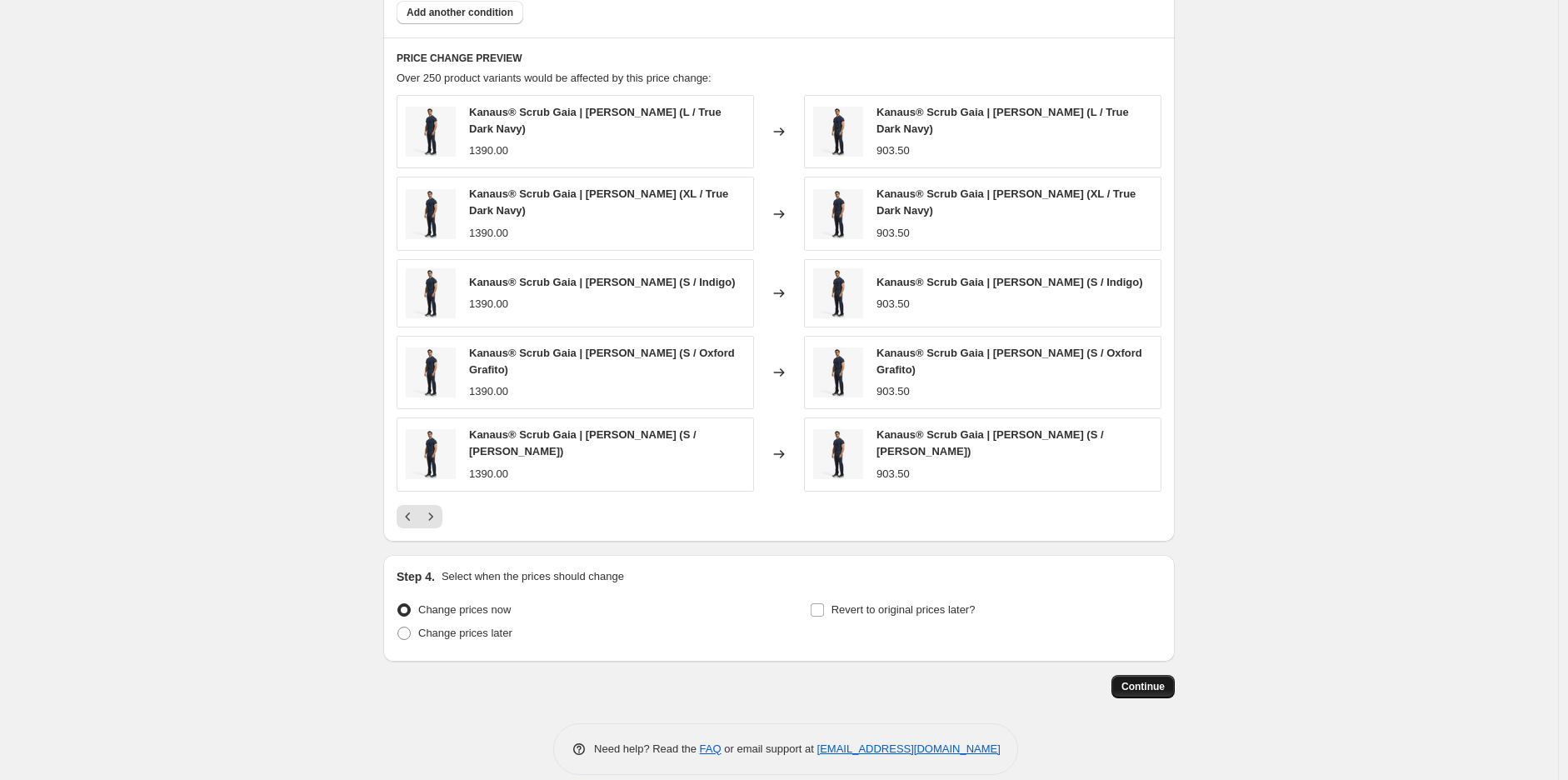
click at [1160, 680] on span "Continue" at bounding box center [1143, 687] width 43 height 13
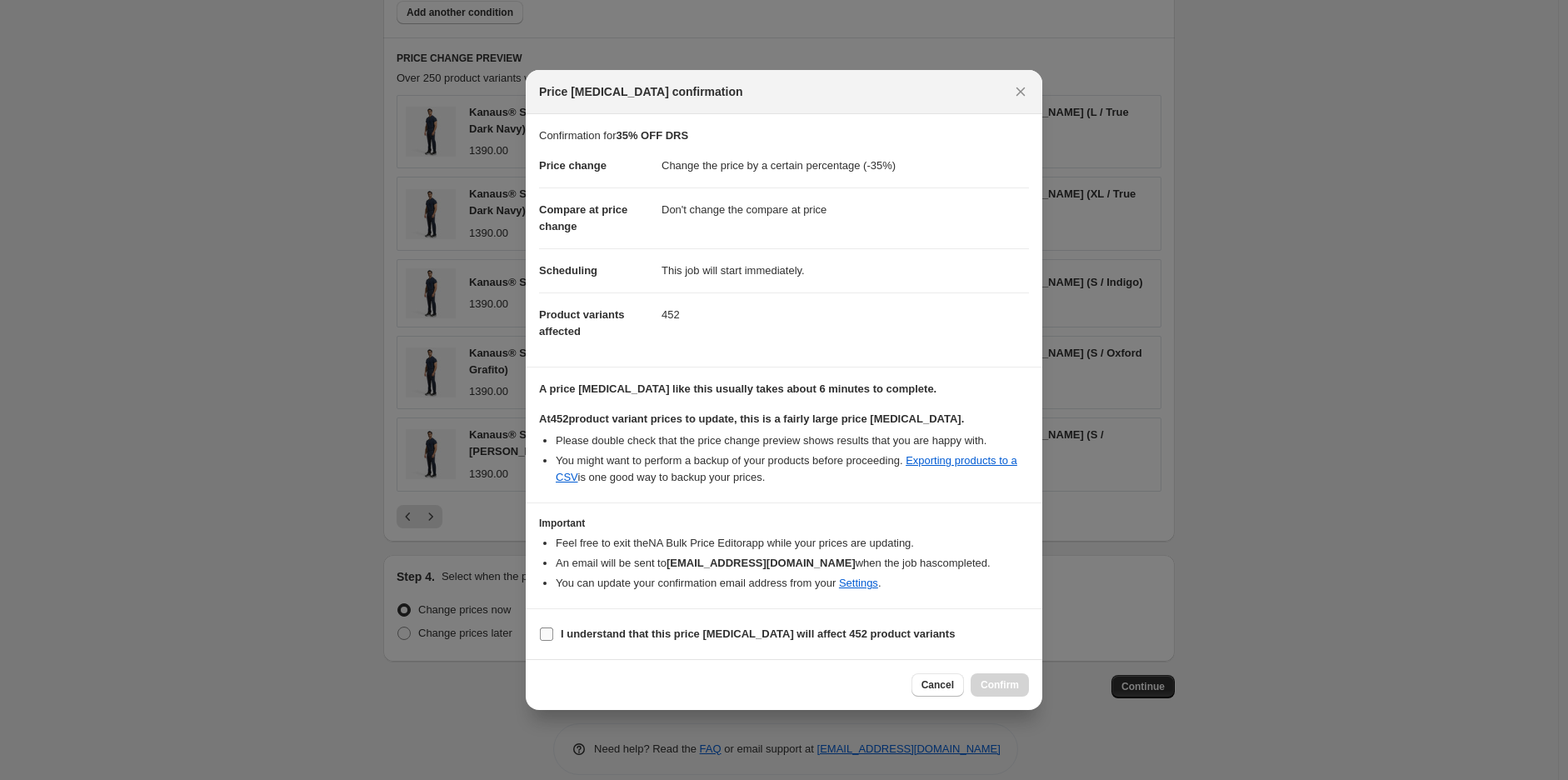
click at [638, 637] on b "I understand that this price [MEDICAL_DATA] will affect 452 product variants" at bounding box center [758, 633] width 395 height 12
click at [553, 637] on input "I understand that this price [MEDICAL_DATA] will affect 452 product variants" at bounding box center [547, 634] width 13 height 13
checkbox input "true"
click at [985, 684] on span "Confirm" at bounding box center [1000, 685] width 39 height 13
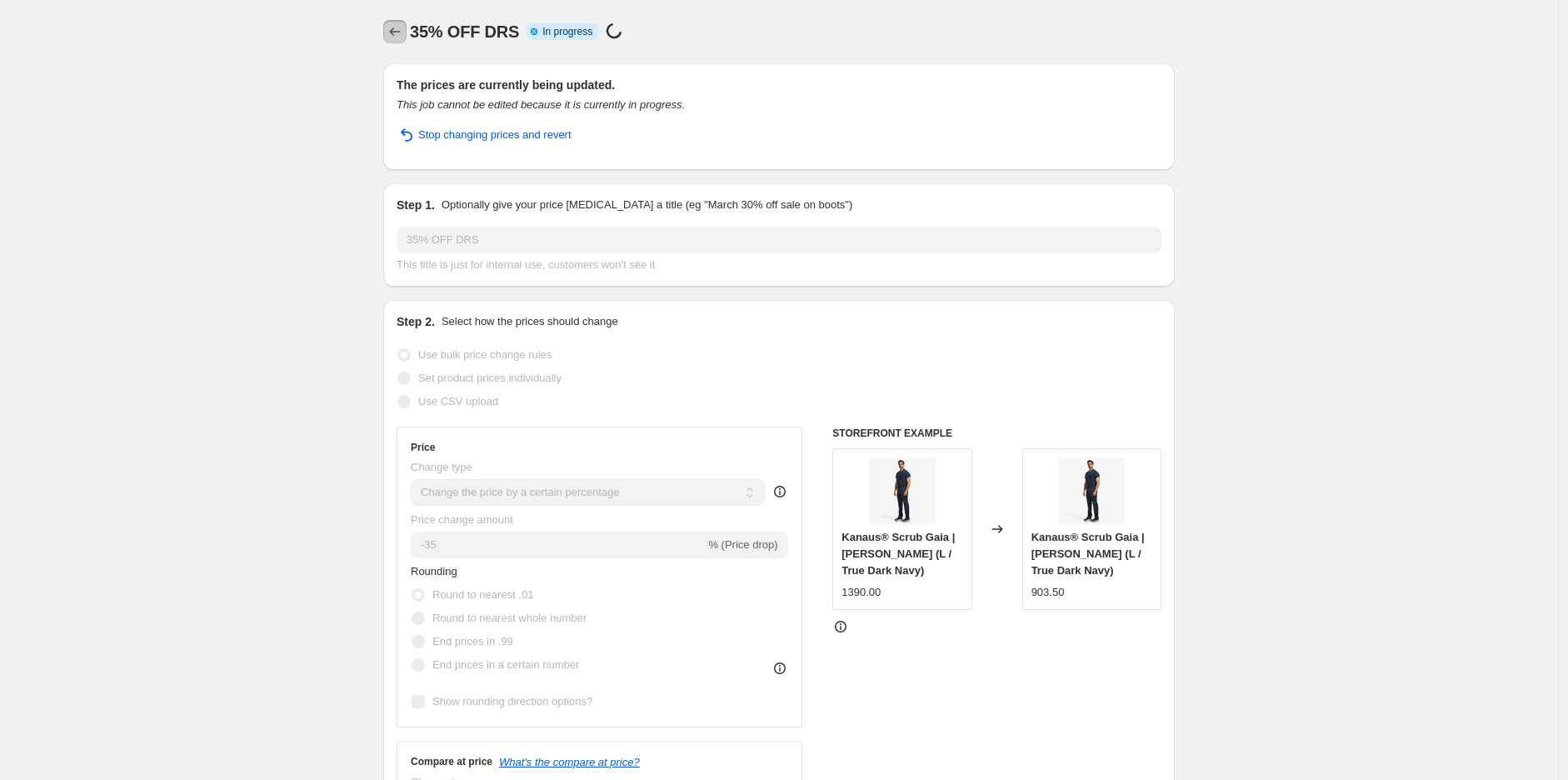
click at [395, 39] on icon "Price change jobs" at bounding box center [396, 32] width 17 height 17
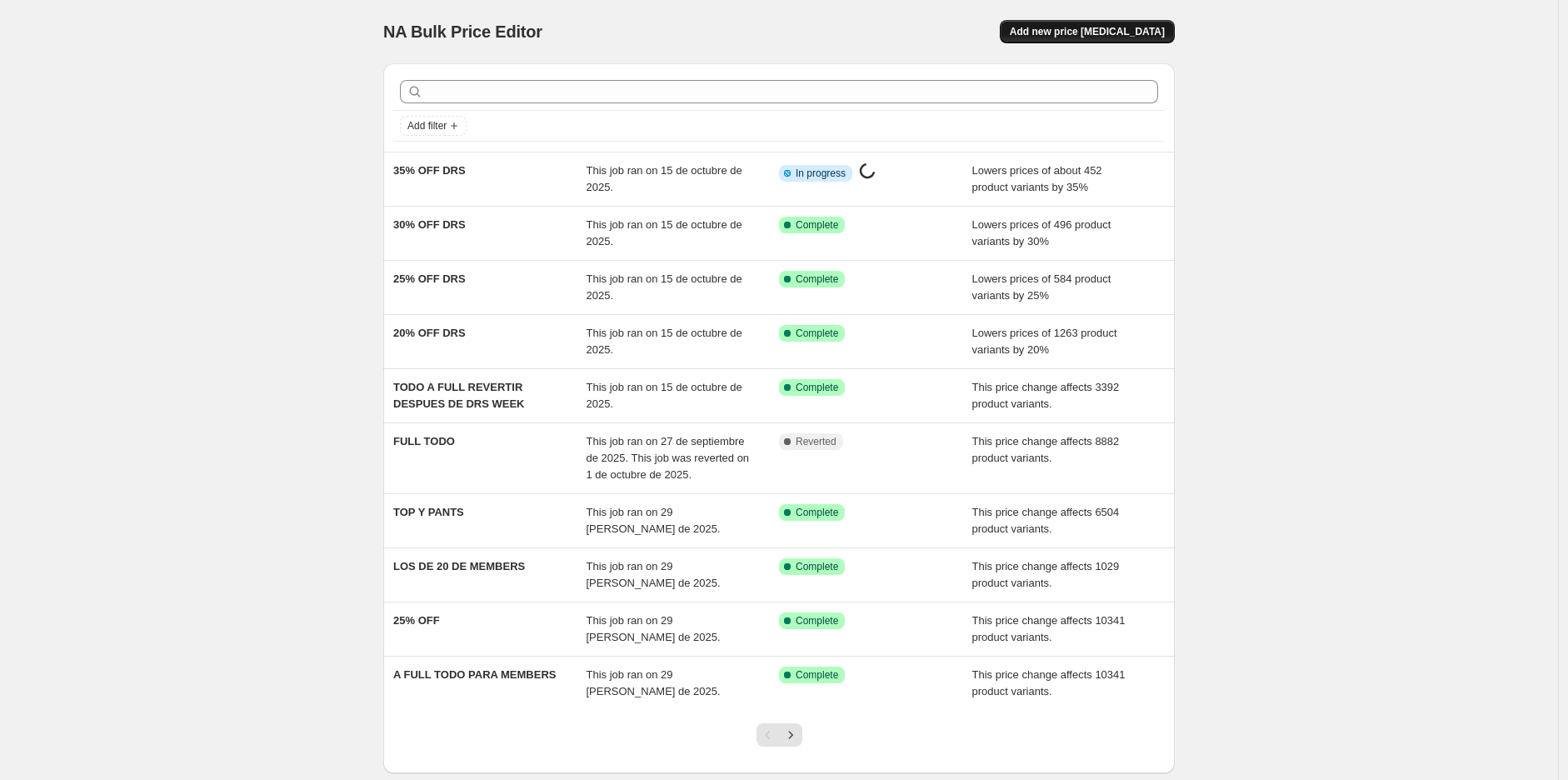
click at [1103, 32] on span "Add new price [MEDICAL_DATA]" at bounding box center [1087, 32] width 155 height 13
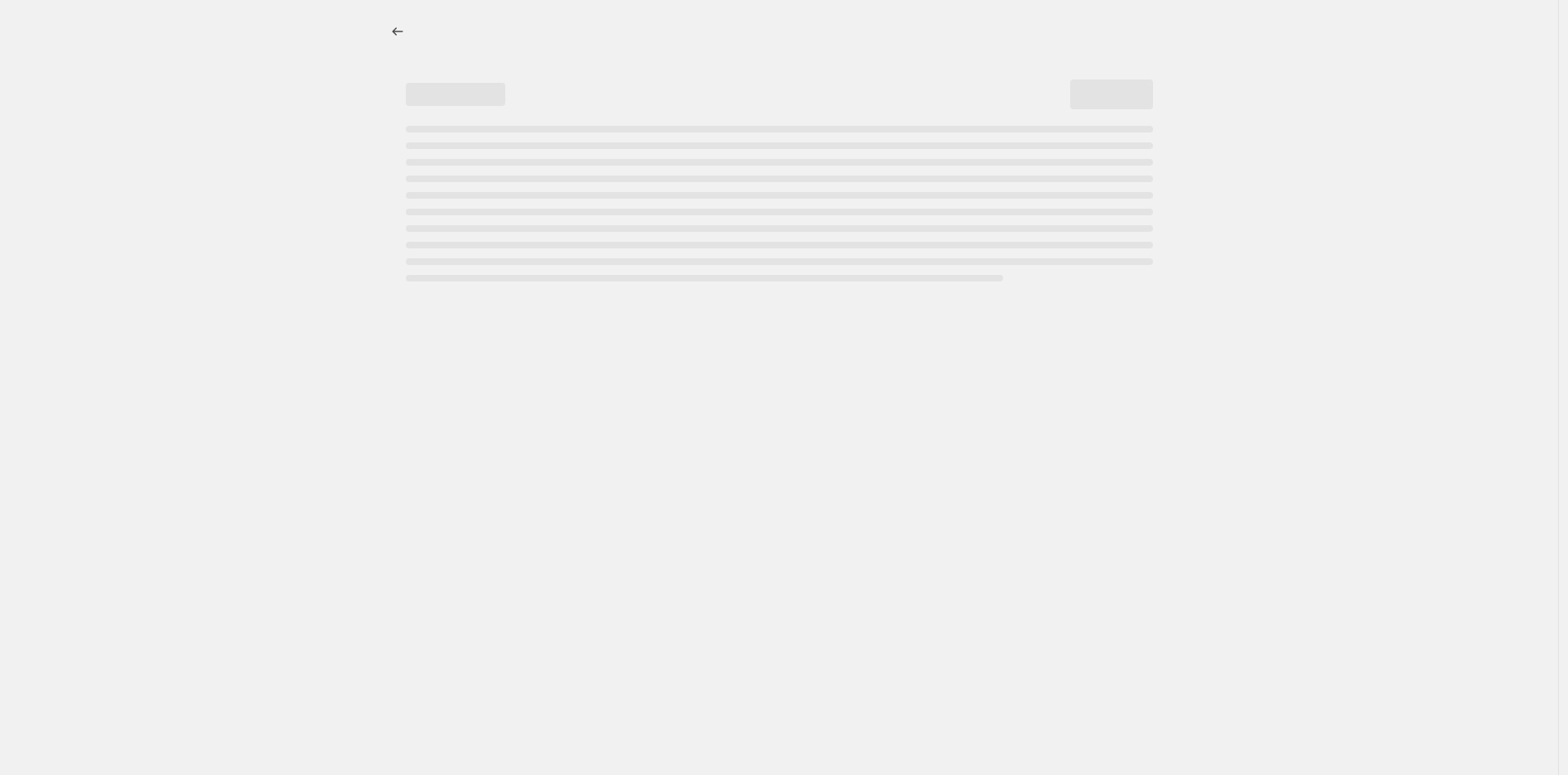
select select "percentage"
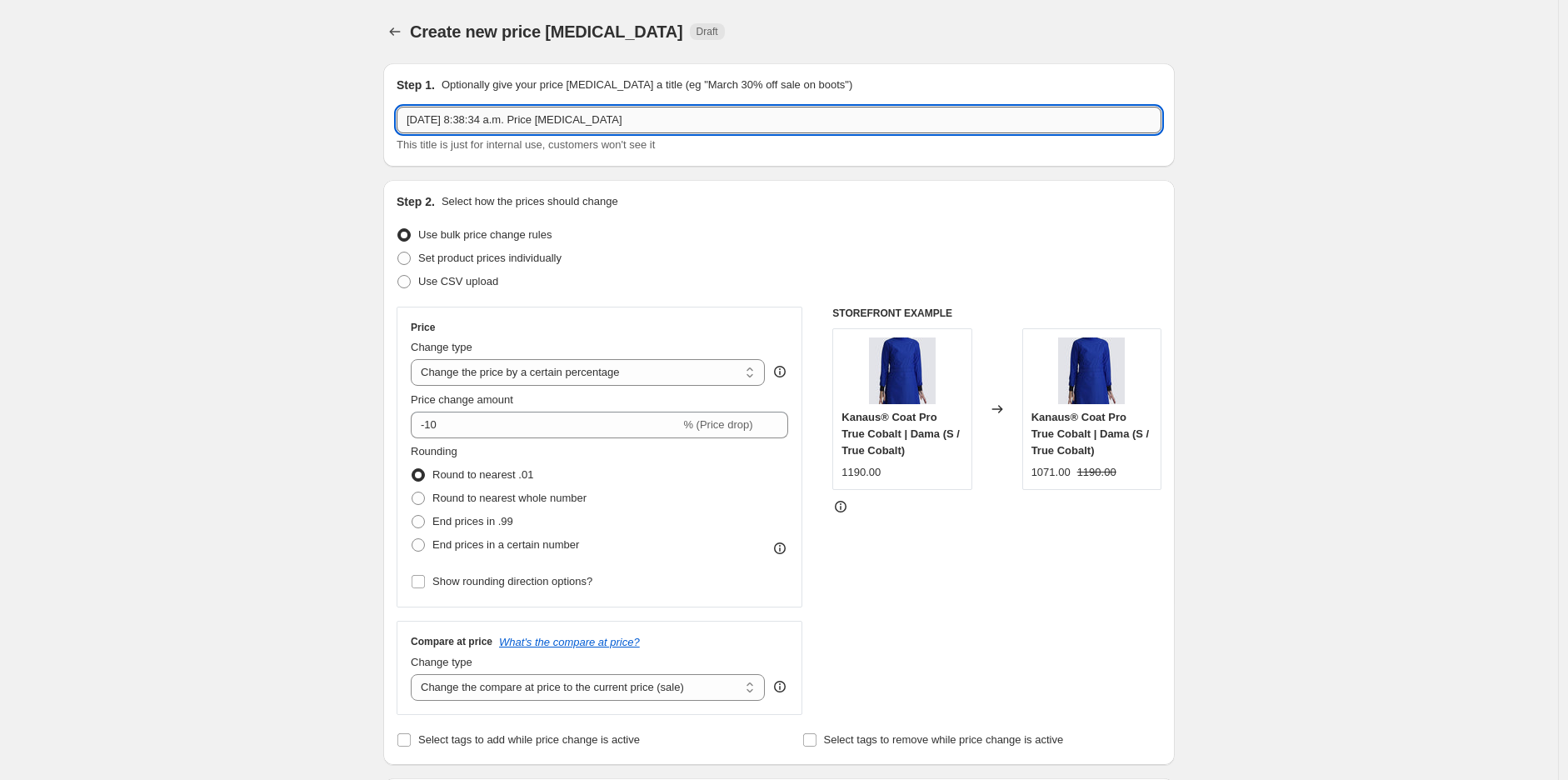
click at [597, 123] on input "15 oct 2025, 8:38:34 a.m. Price change job" at bounding box center [779, 120] width 765 height 26
type input "40% OFF DRS"
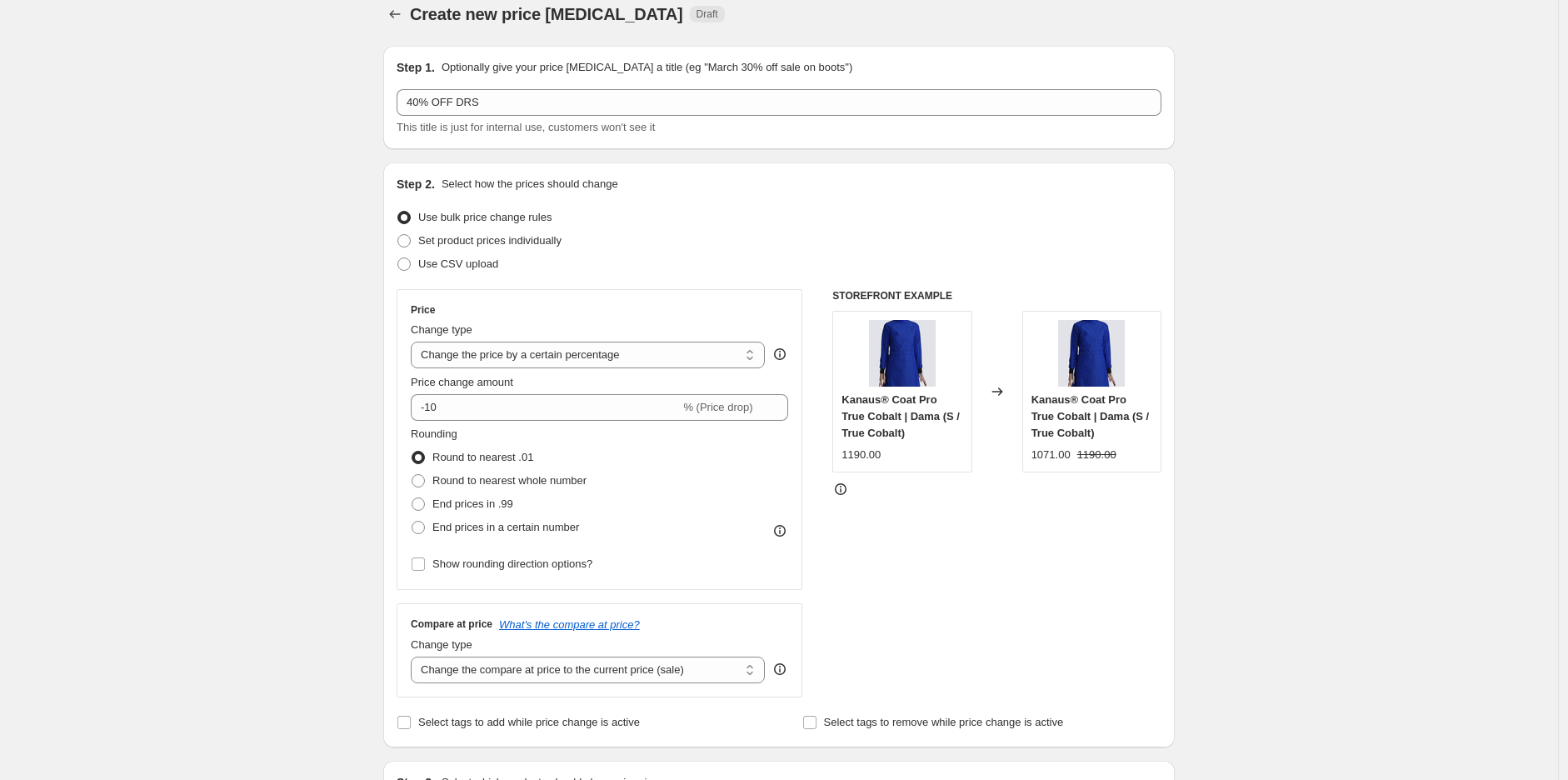
scroll to position [247, 0]
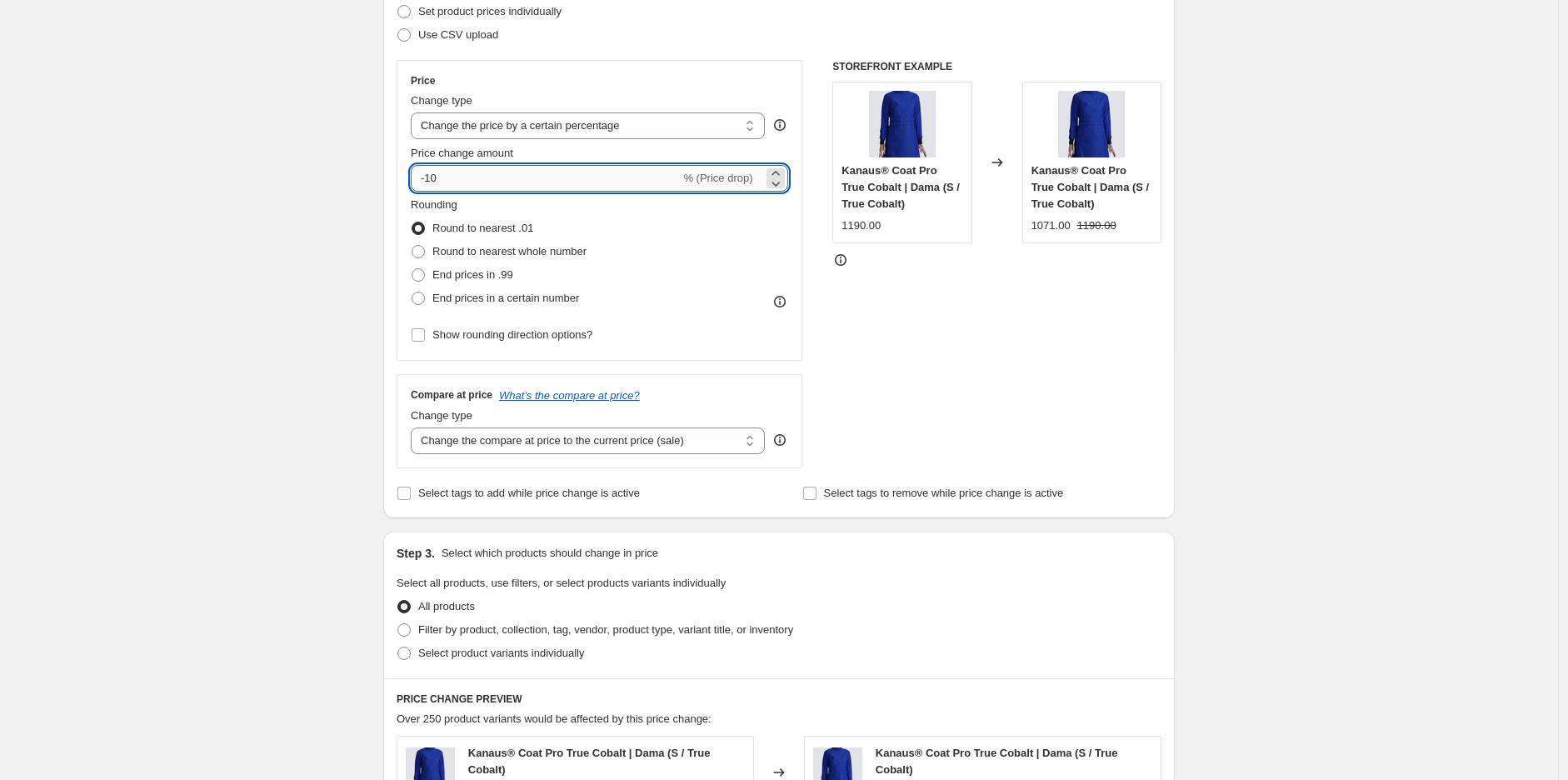
click at [517, 179] on input "-10" at bounding box center [545, 179] width 270 height 26
type input "-1"
type input "-40"
click at [361, 243] on div "Create new price change job. This page is ready Create new price change job Dra…" at bounding box center [779, 600] width 1559 height 1693
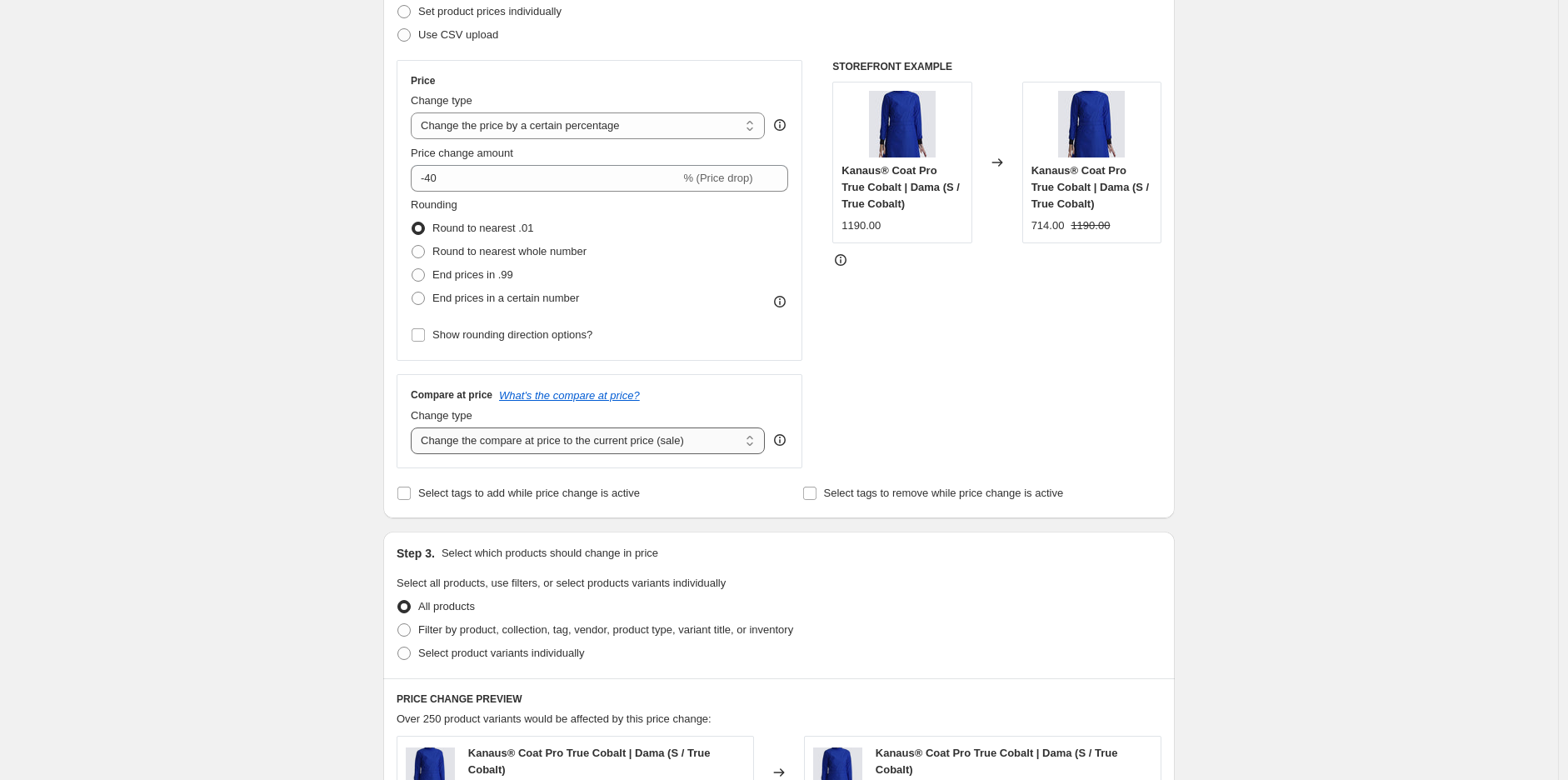
click at [510, 445] on select "Change the compare at price to the current price (sale) Change the compare at p…" at bounding box center [587, 441] width 354 height 26
select select "no_change"
click at [415, 428] on select "Change the compare at price to the current price (sale) Change the compare at p…" at bounding box center [587, 441] width 354 height 26
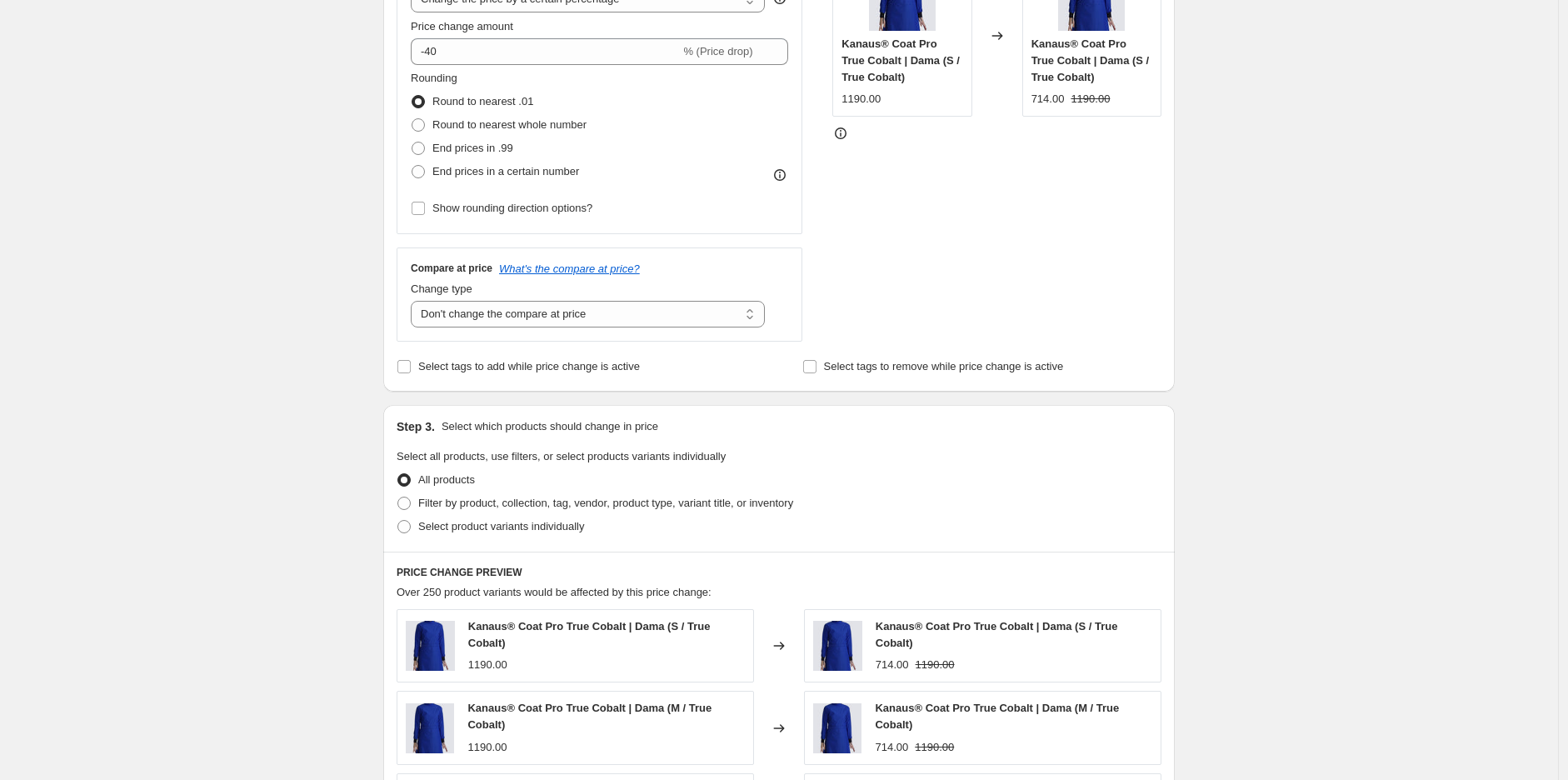
scroll to position [493, 0]
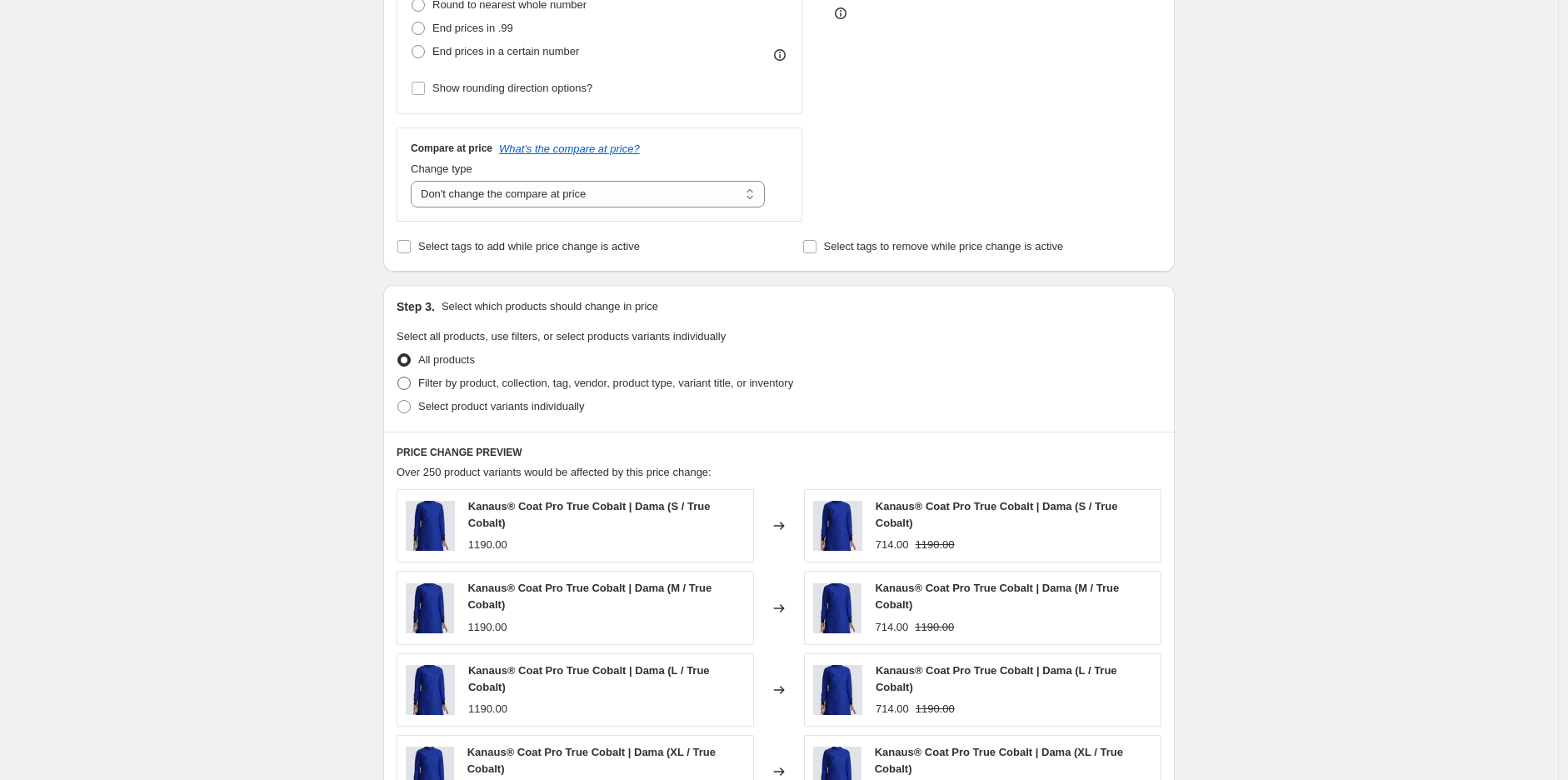
click at [456, 392] on label "Filter by product, collection, tag, vendor, product type, variant title, or inv…" at bounding box center [595, 383] width 396 height 23
click at [398, 378] on input "Filter by product, collection, tag, vendor, product type, variant title, or inv…" at bounding box center [397, 377] width 1 height 1
radio input "true"
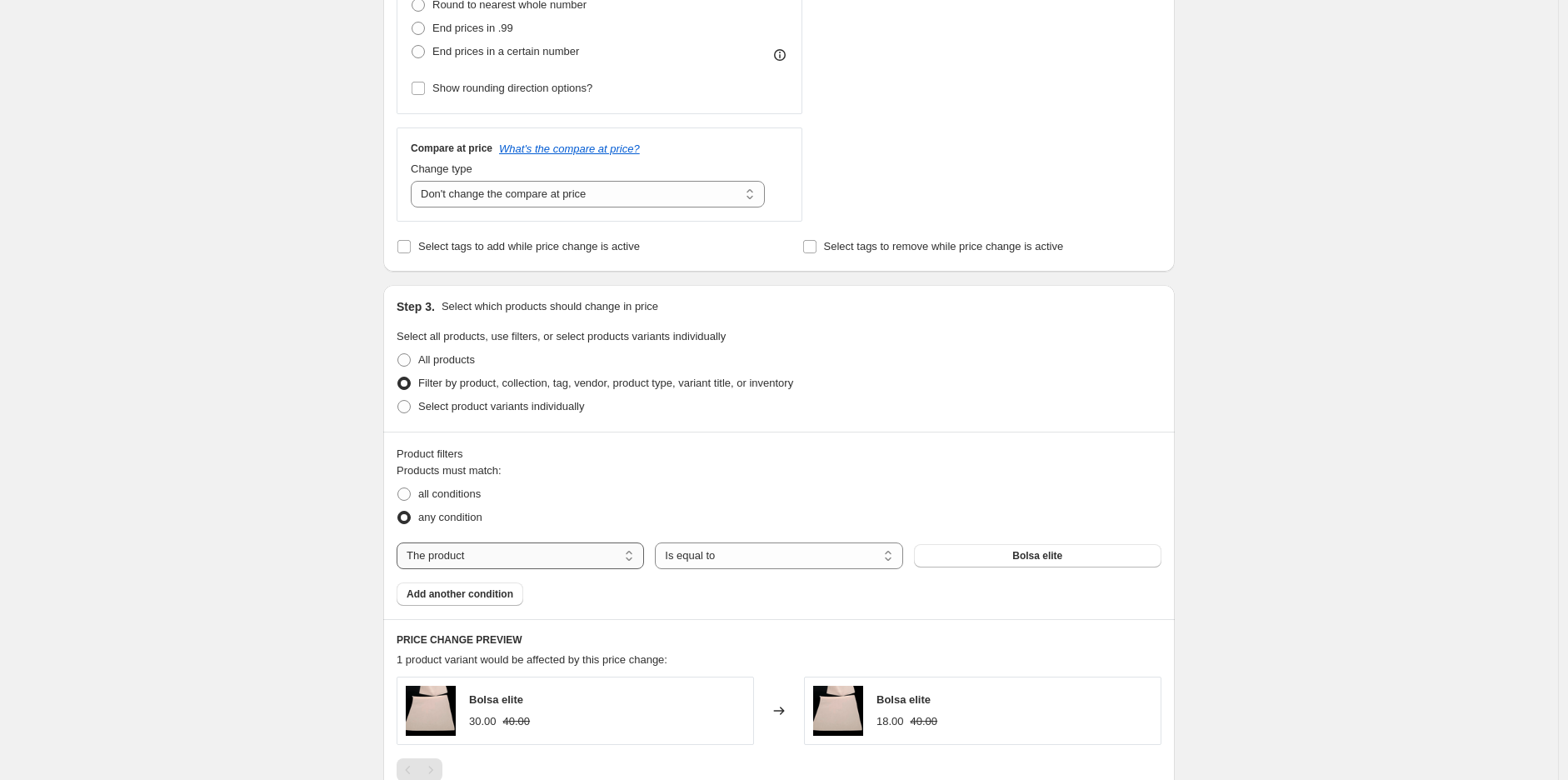
click at [501, 560] on select "The product The product's collection The product's tag The product's vendor The…" at bounding box center [520, 555] width 247 height 26
select select "tag"
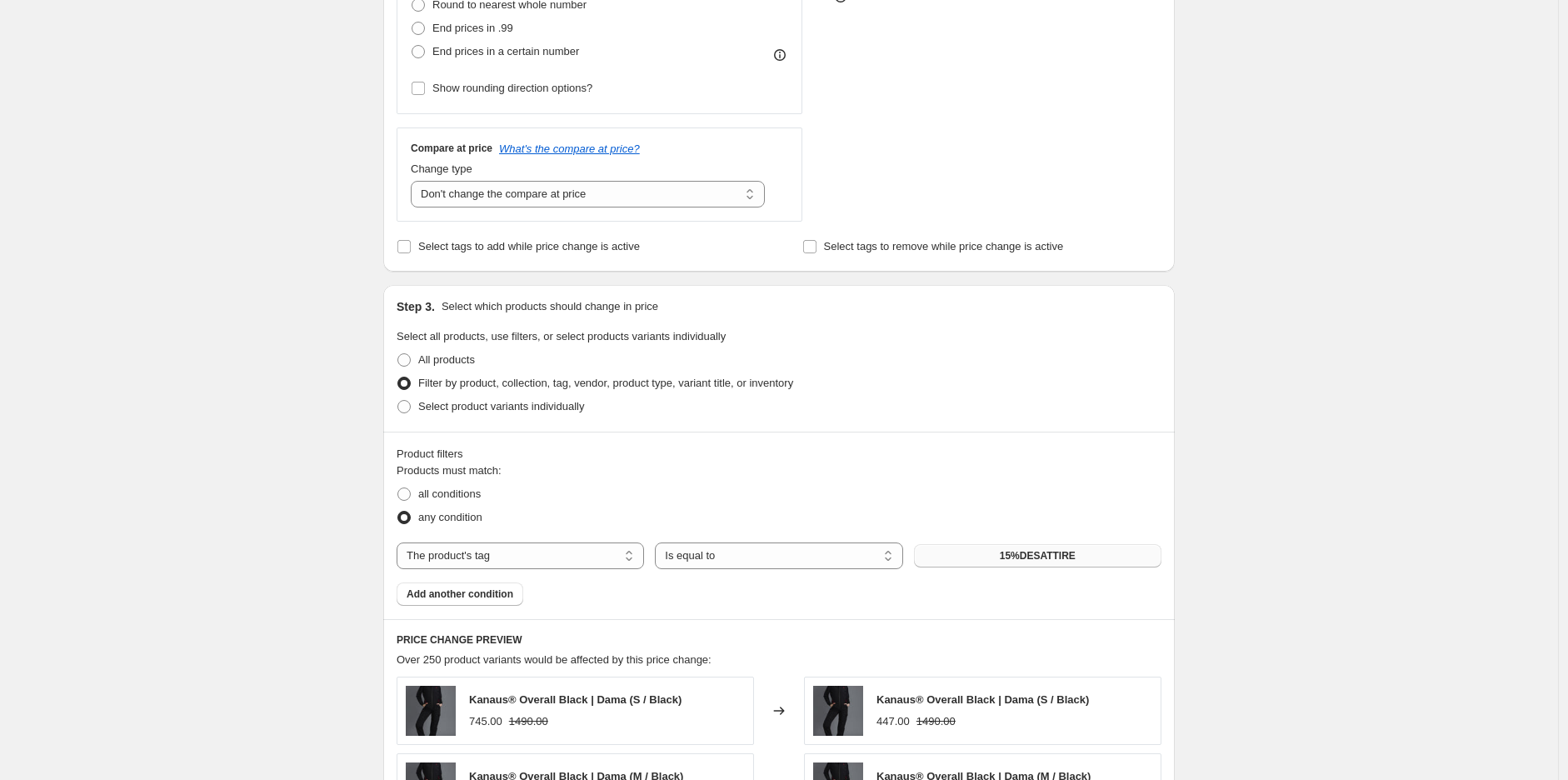
click at [1012, 547] on button "15%DESATTIRE" at bounding box center [1037, 555] width 247 height 23
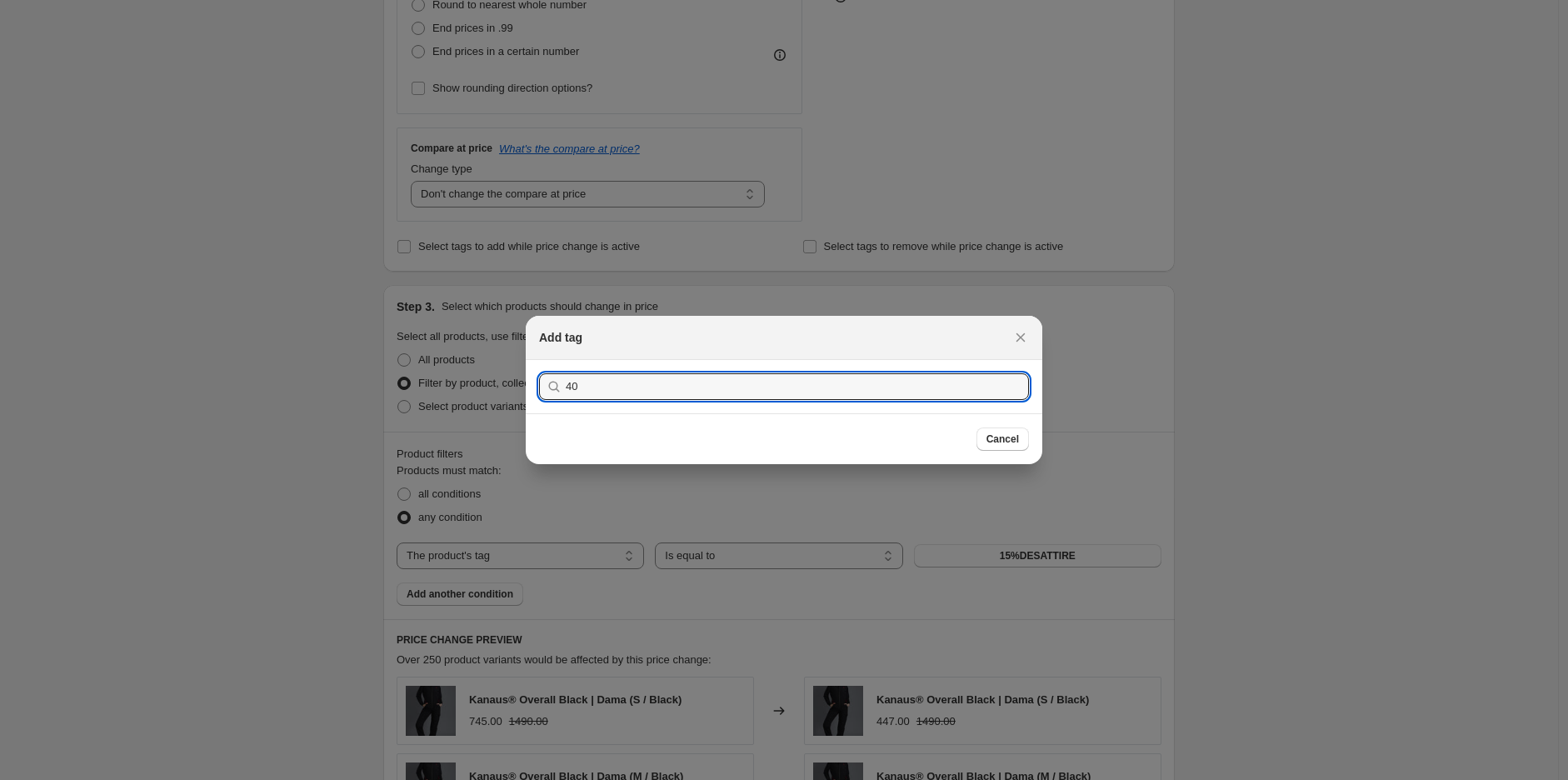
type input "40D"
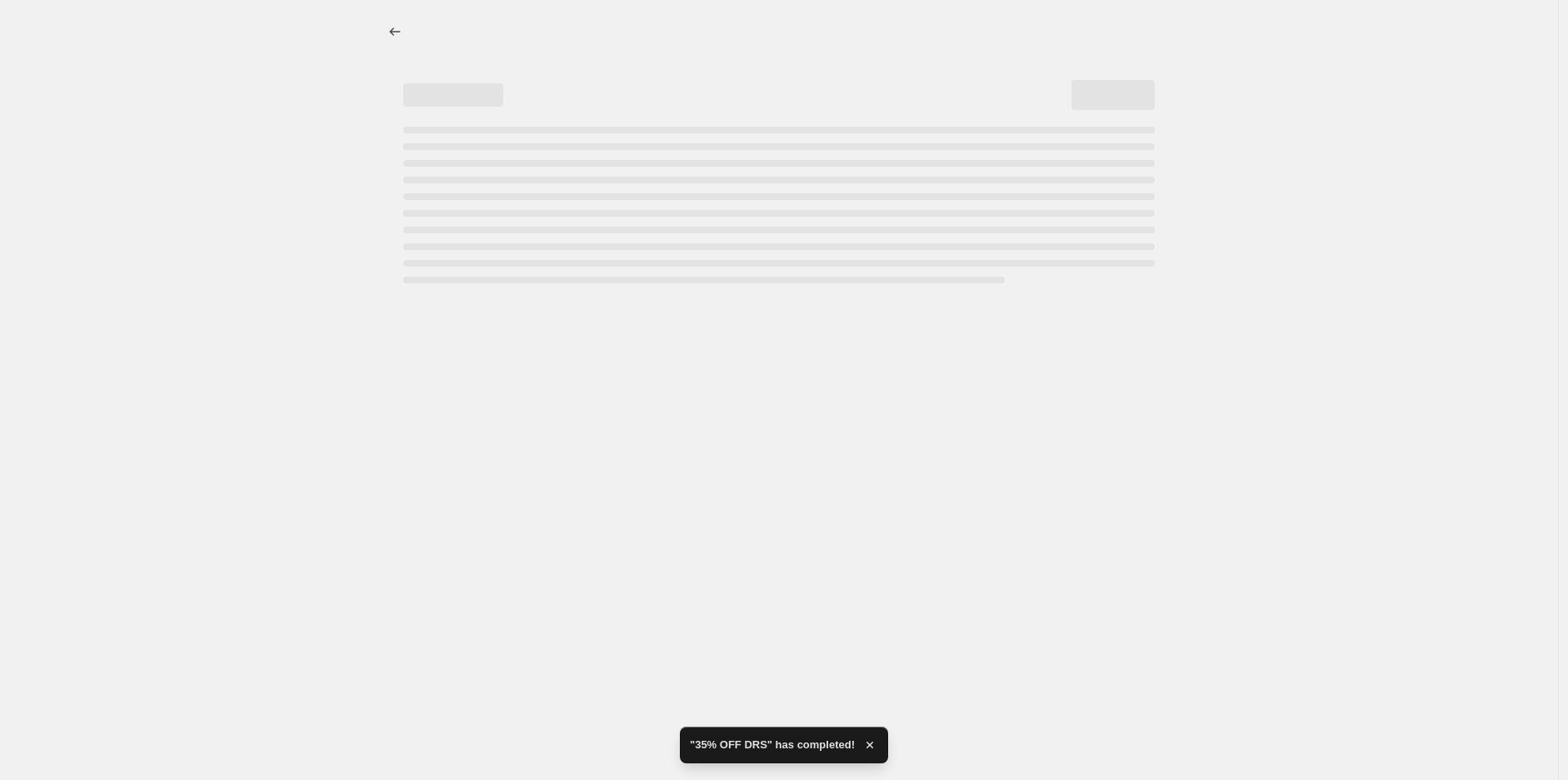
select select "percentage"
select select "no_change"
select select "tag"
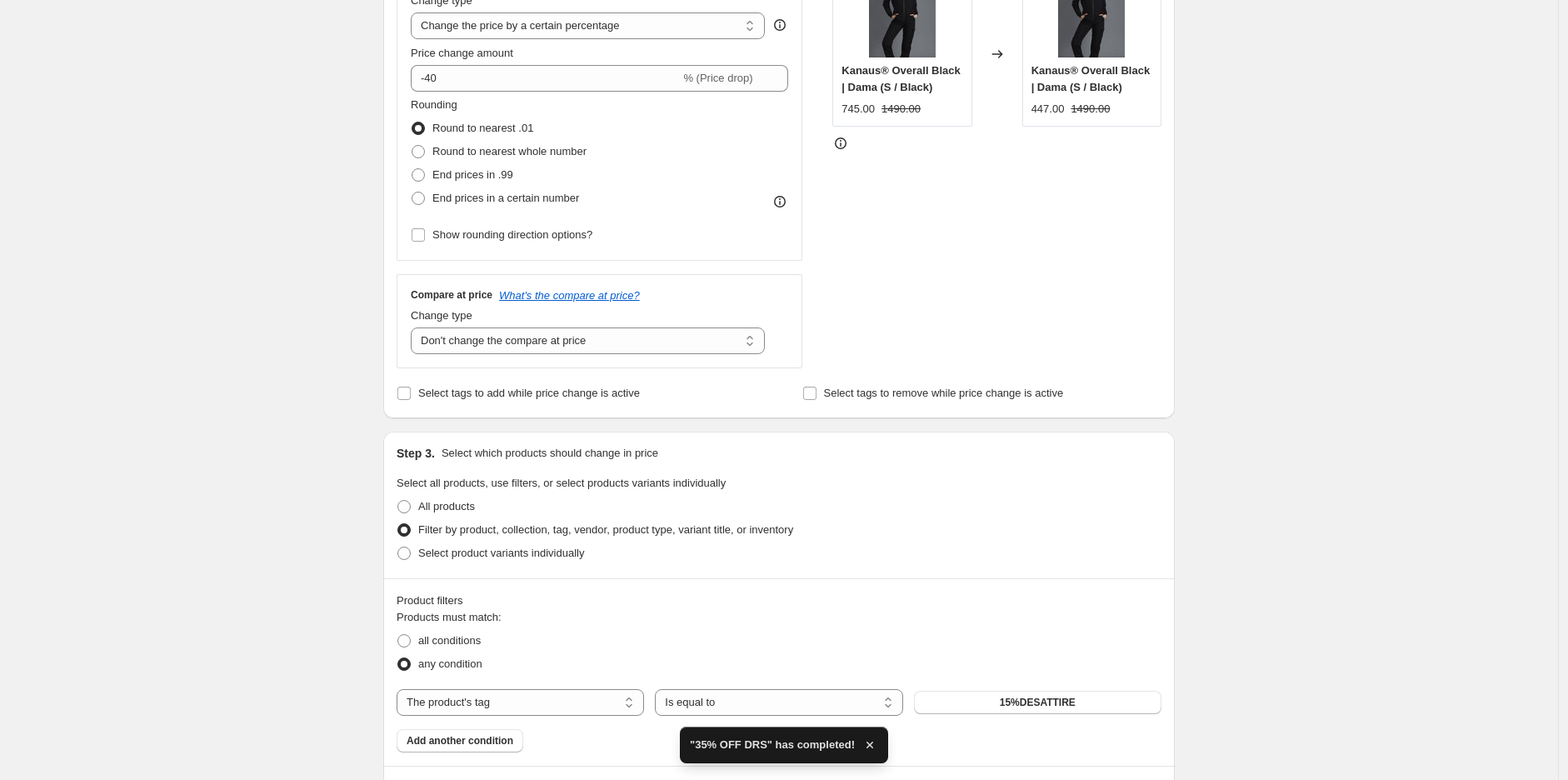
scroll to position [617, 0]
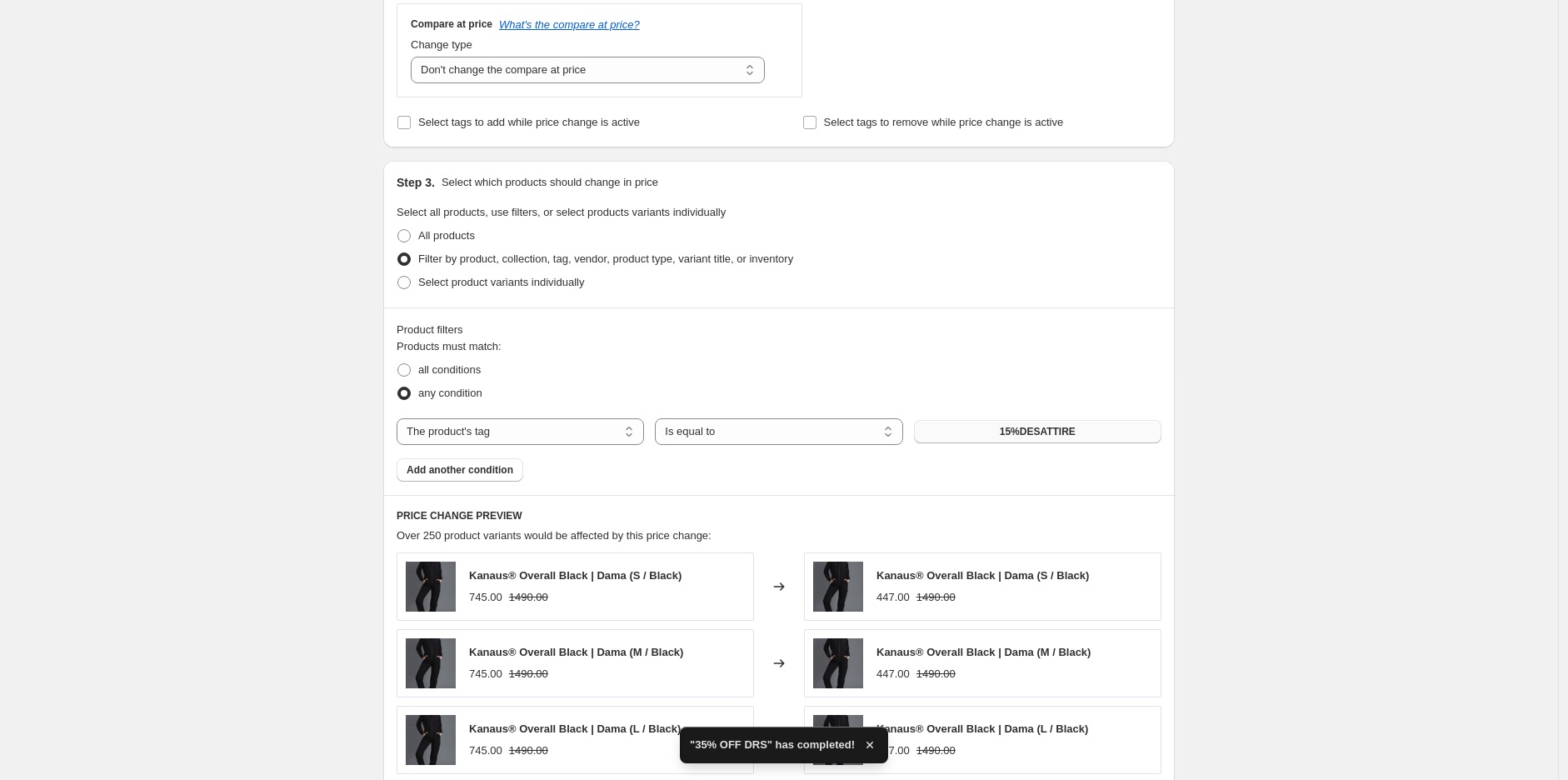
click at [1022, 439] on span "15%DESATTIRE" at bounding box center [1037, 431] width 76 height 13
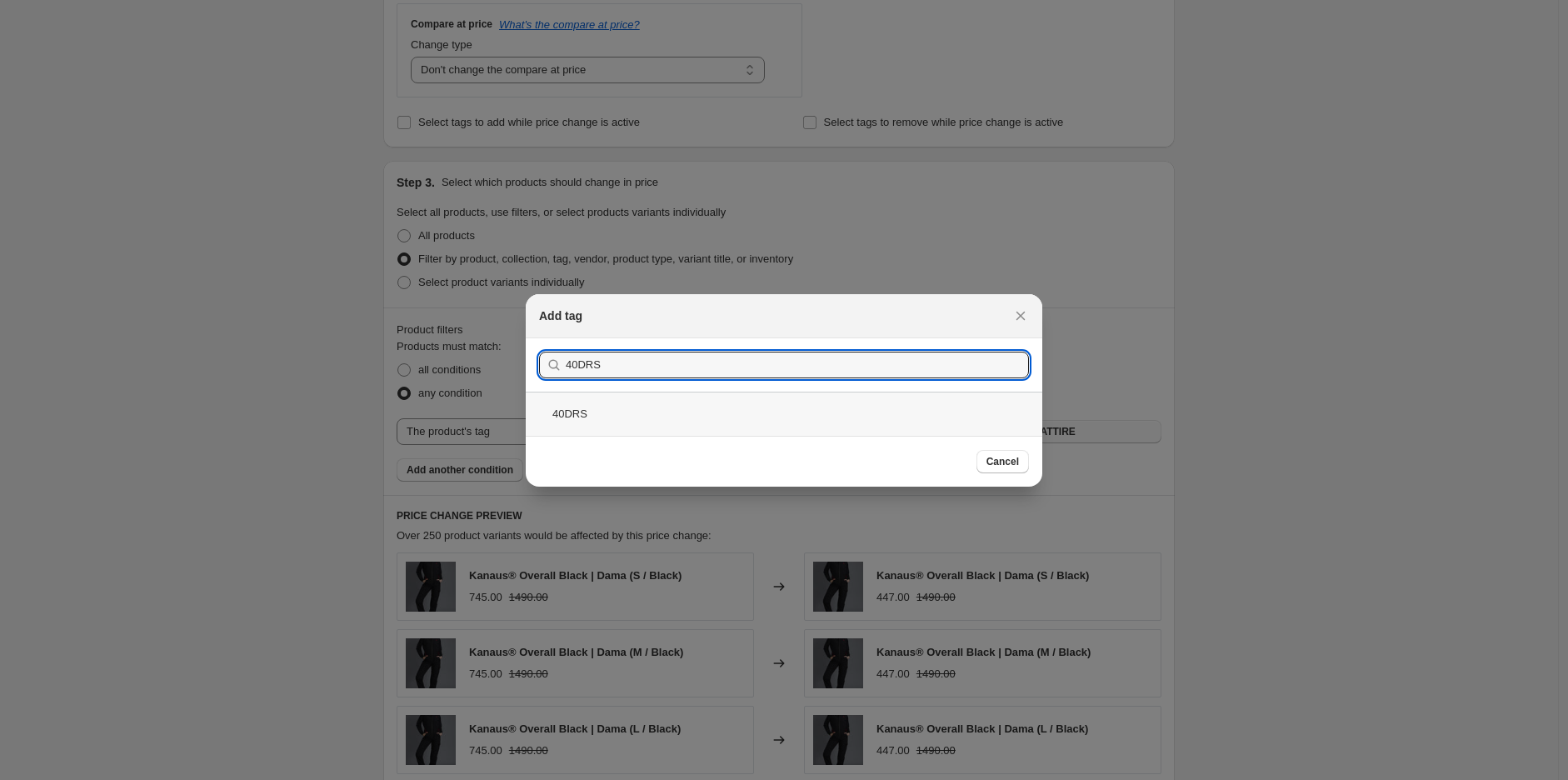
type input "40DRS"
click at [579, 417] on div "40DRS" at bounding box center [784, 413] width 517 height 44
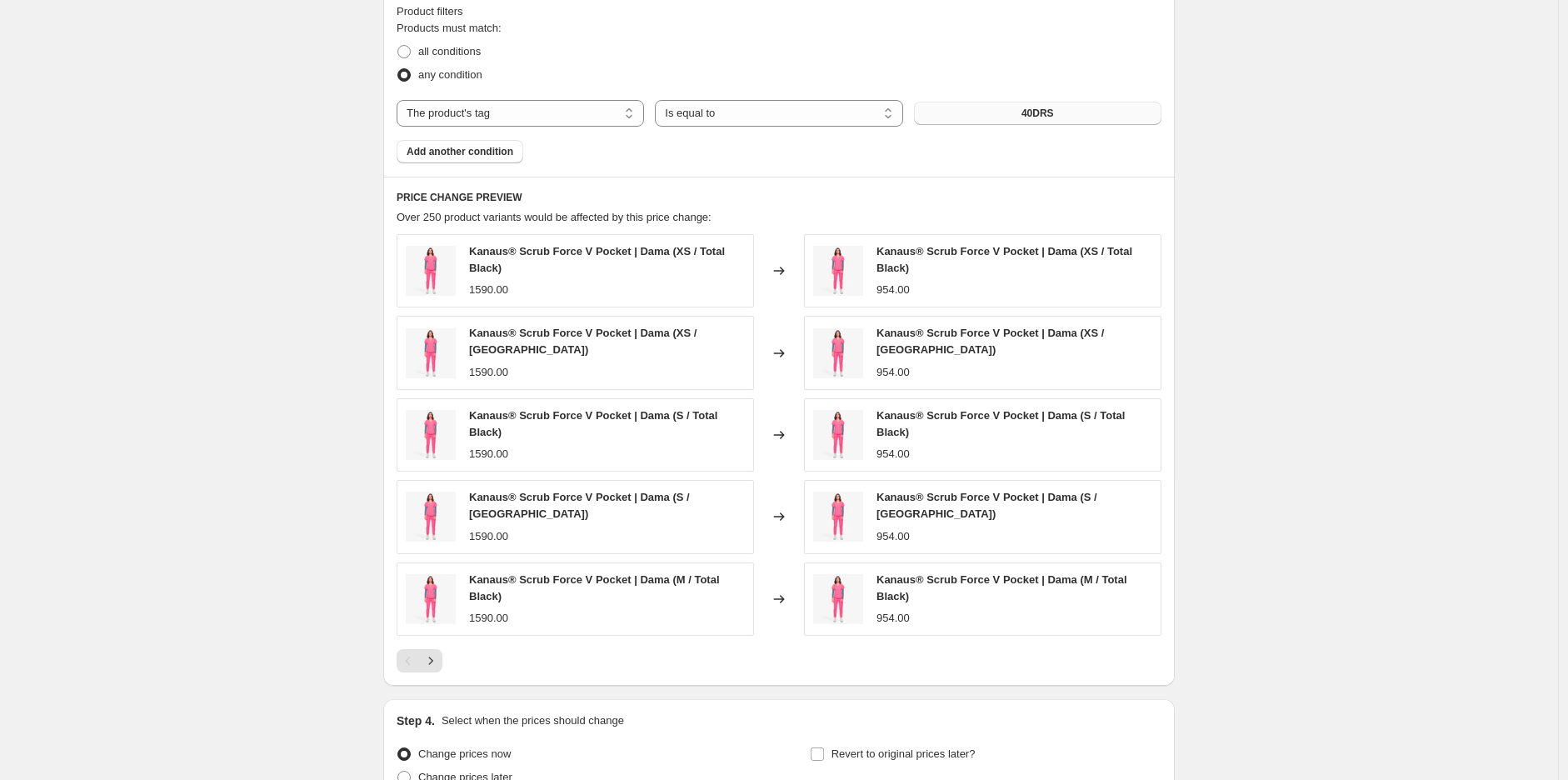
scroll to position [1092, 0]
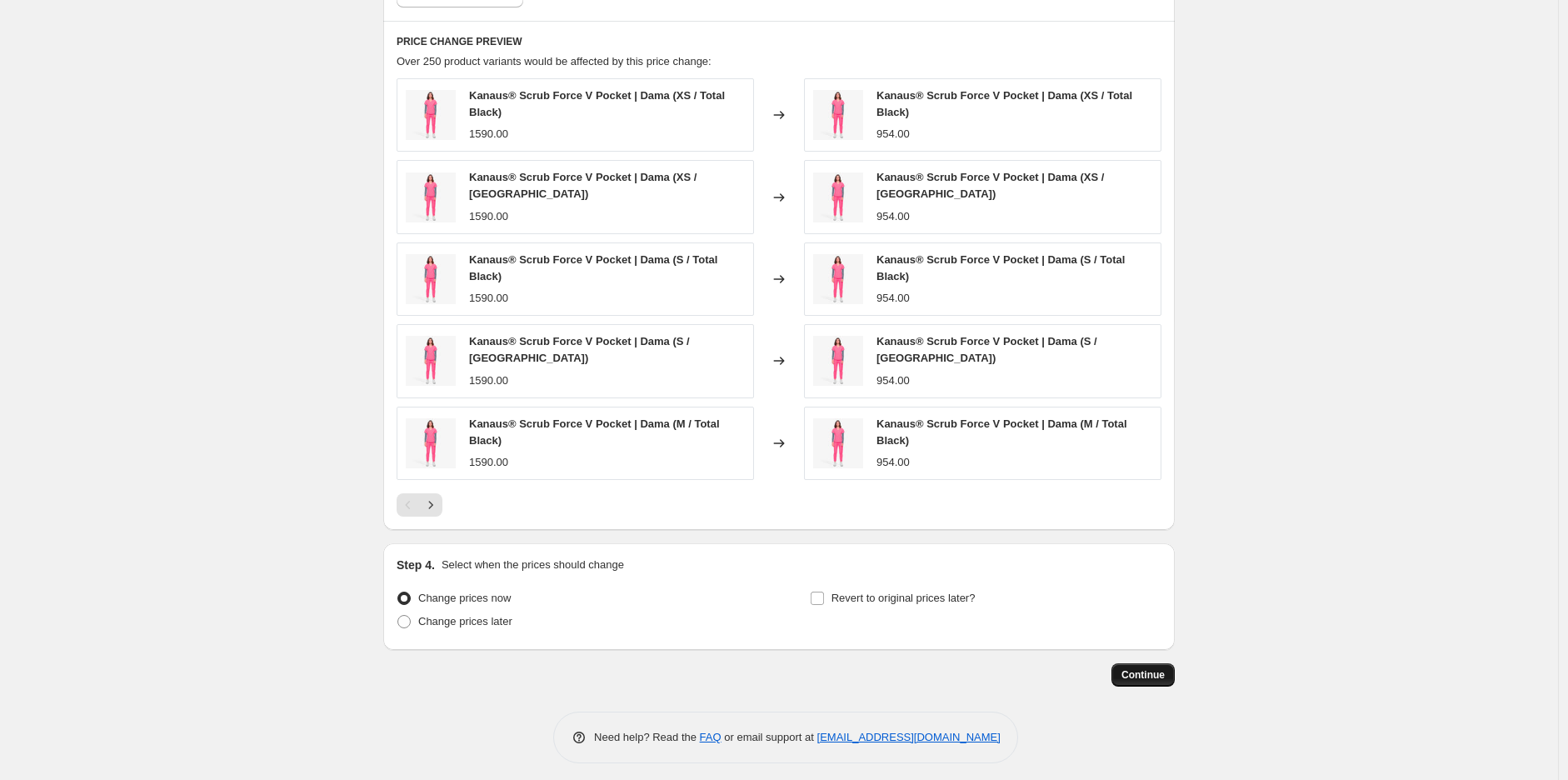
click at [1165, 669] on span "Continue" at bounding box center [1143, 675] width 43 height 13
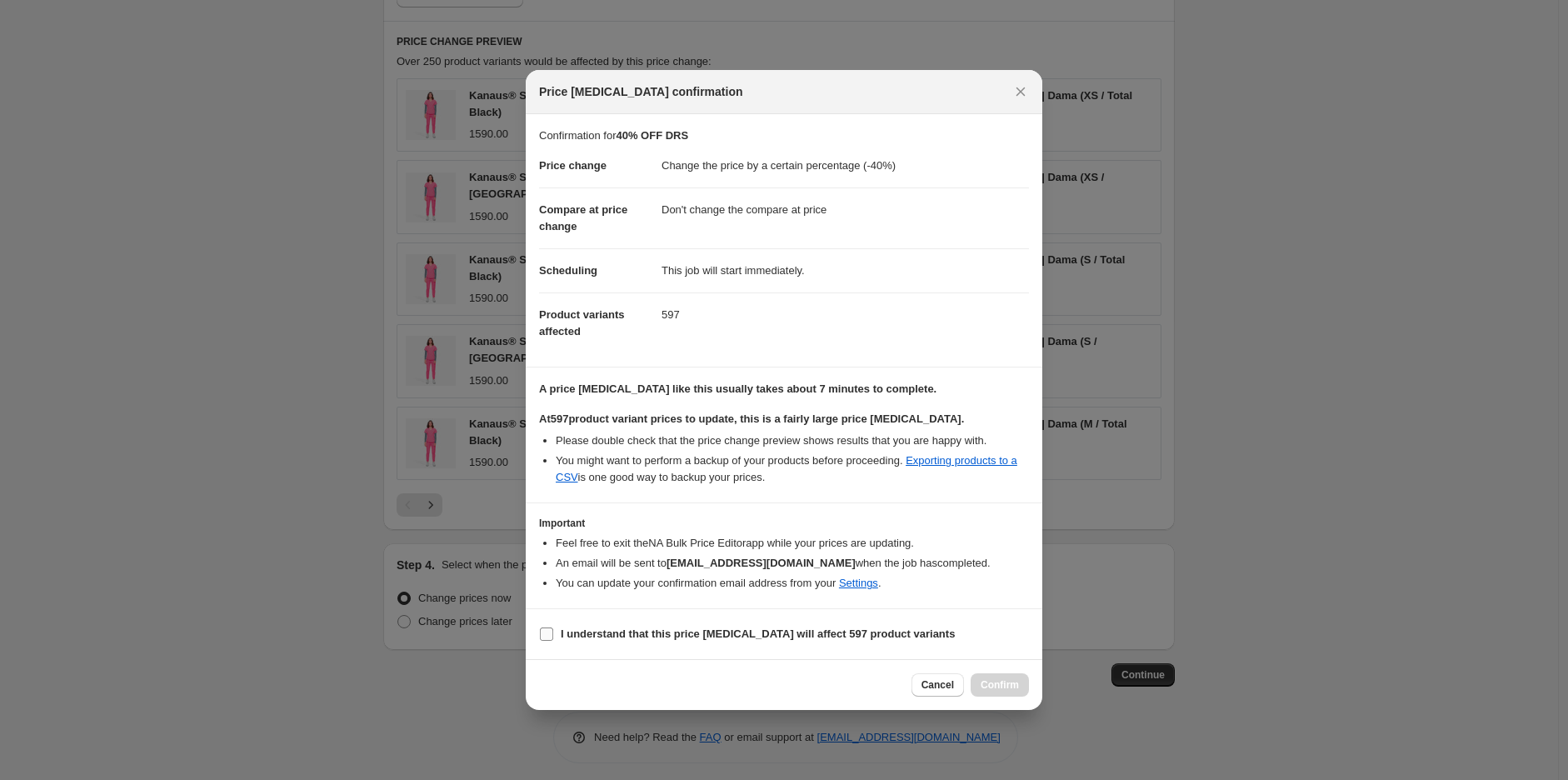
click at [609, 640] on b "I understand that this price [MEDICAL_DATA] will affect 597 product variants" at bounding box center [758, 633] width 395 height 12
click at [553, 640] on input "I understand that this price [MEDICAL_DATA] will affect 597 product variants" at bounding box center [547, 634] width 13 height 13
checkbox input "true"
click at [993, 686] on span "Confirm" at bounding box center [1000, 685] width 39 height 13
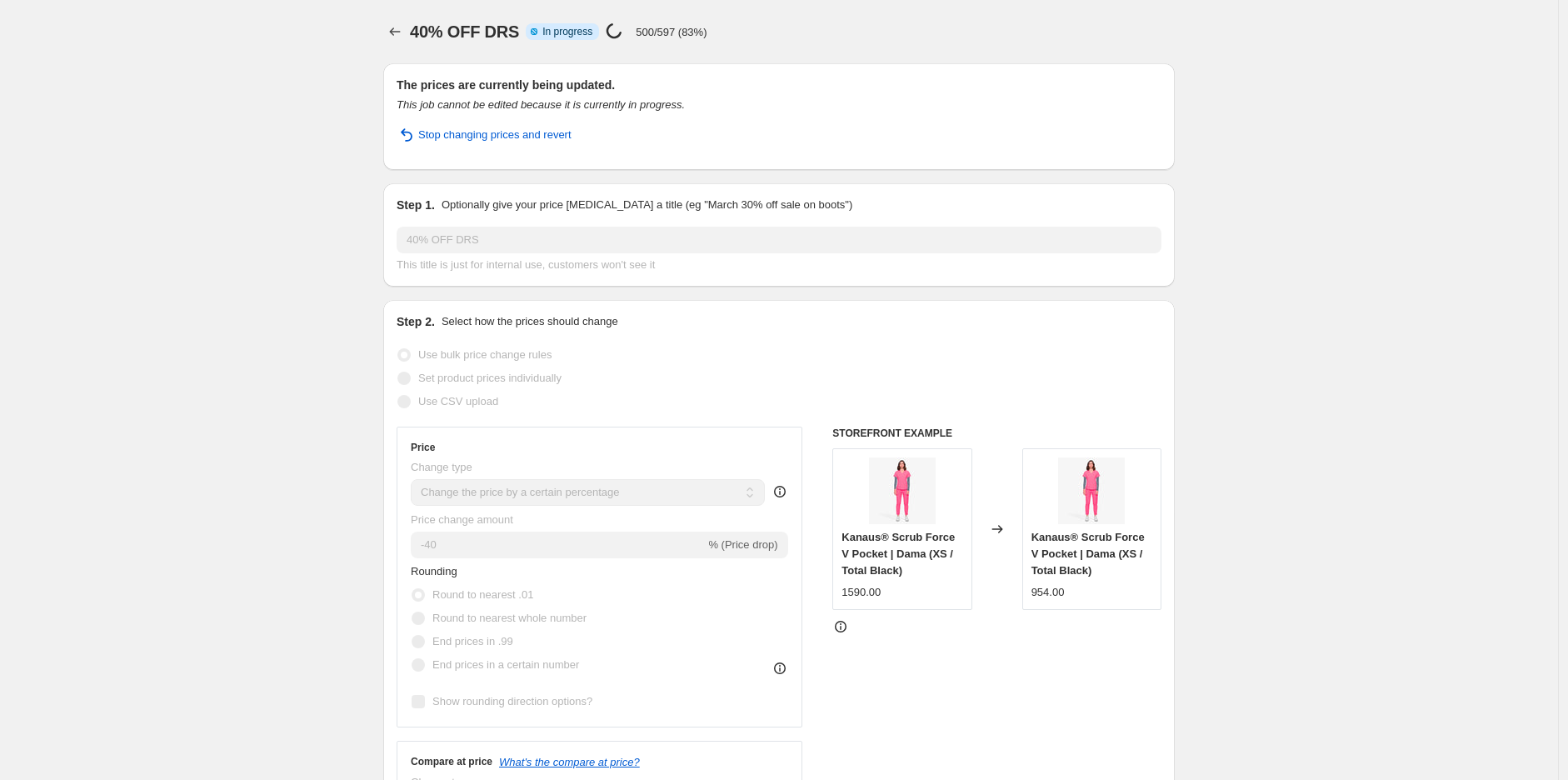
select select "percentage"
select select "no_change"
select select "tag"
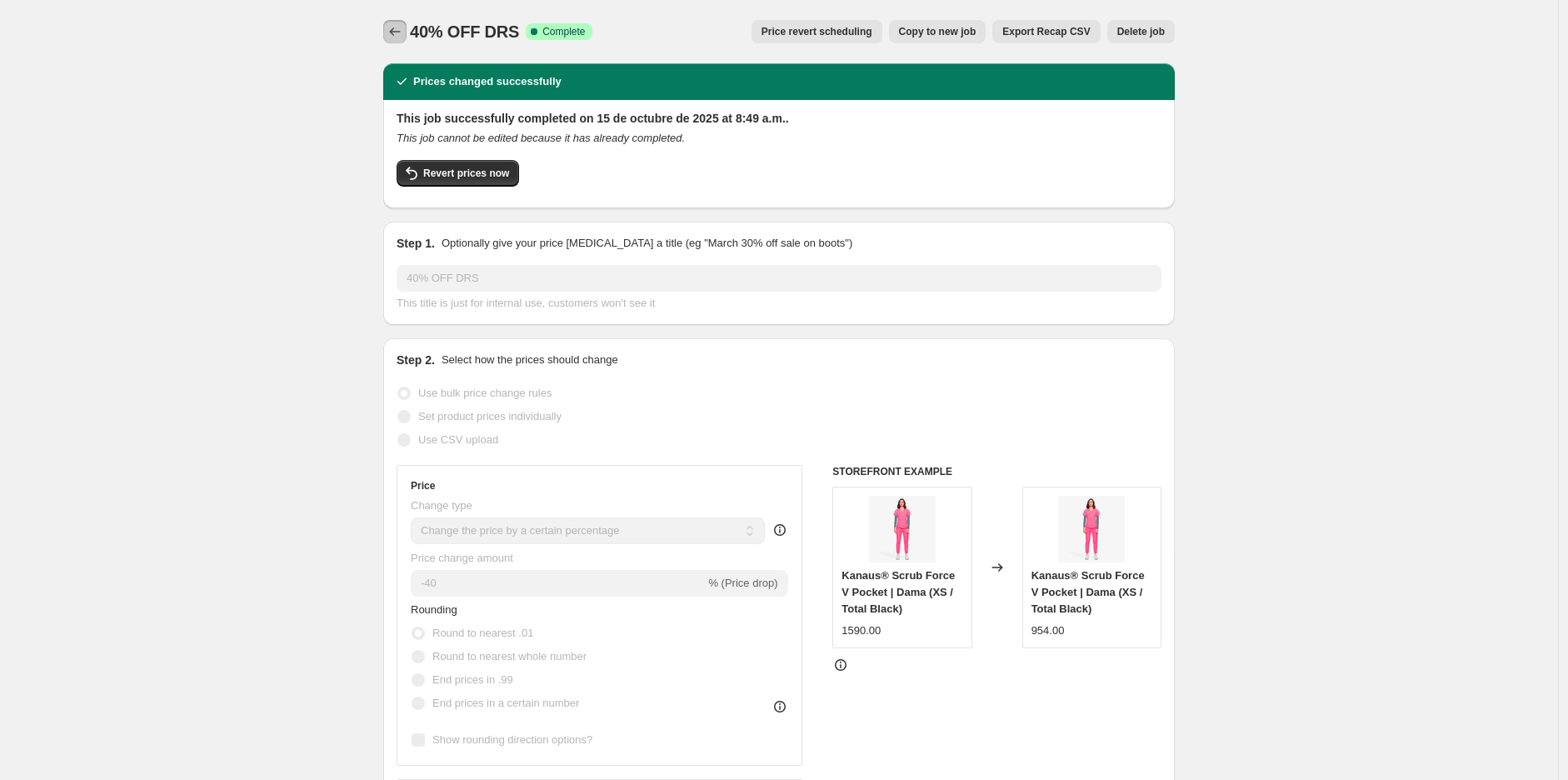
click at [395, 29] on icon "Price change jobs" at bounding box center [396, 32] width 17 height 17
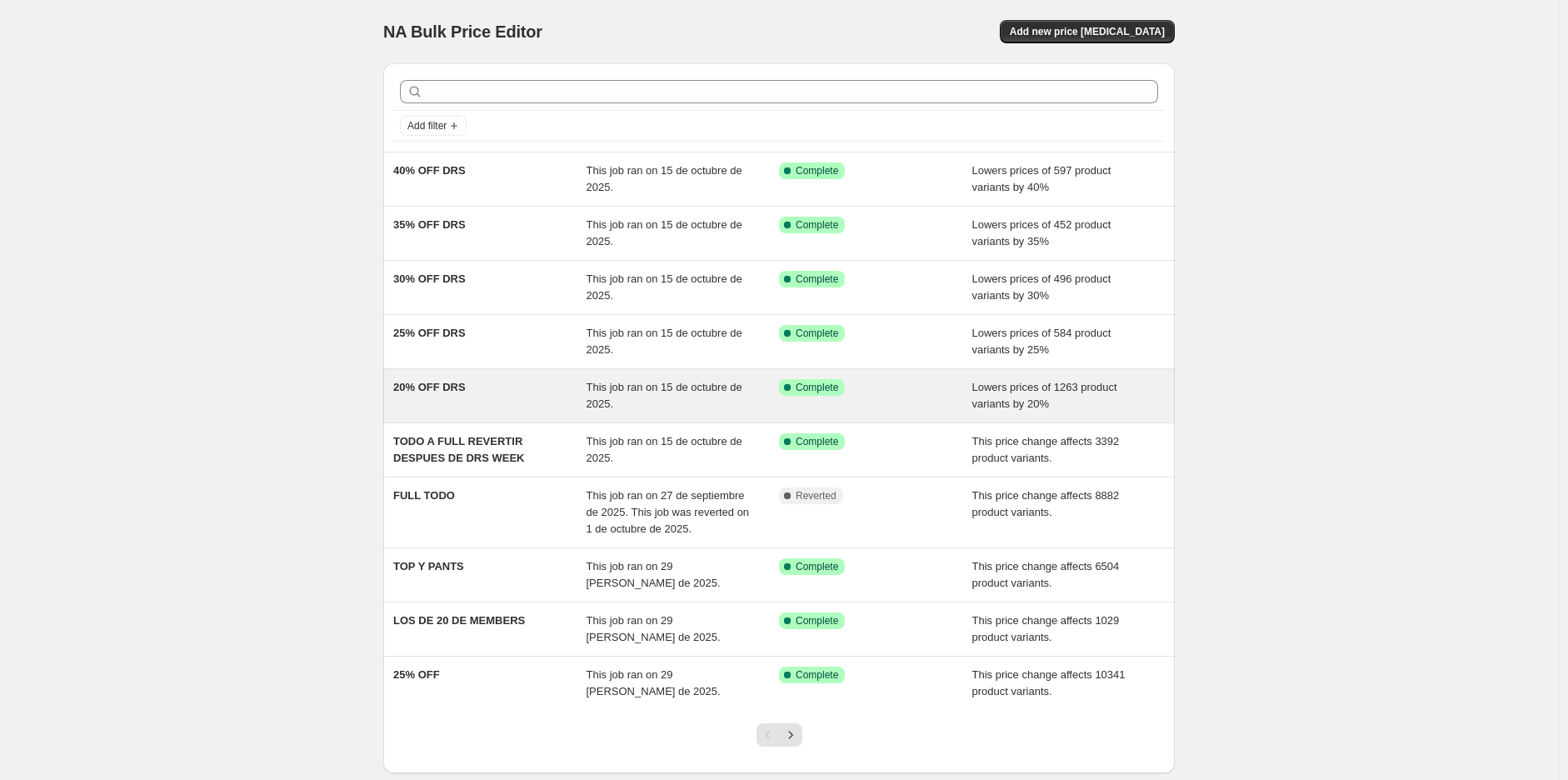
click at [496, 393] on div "20% OFF DRS" at bounding box center [490, 396] width 194 height 33
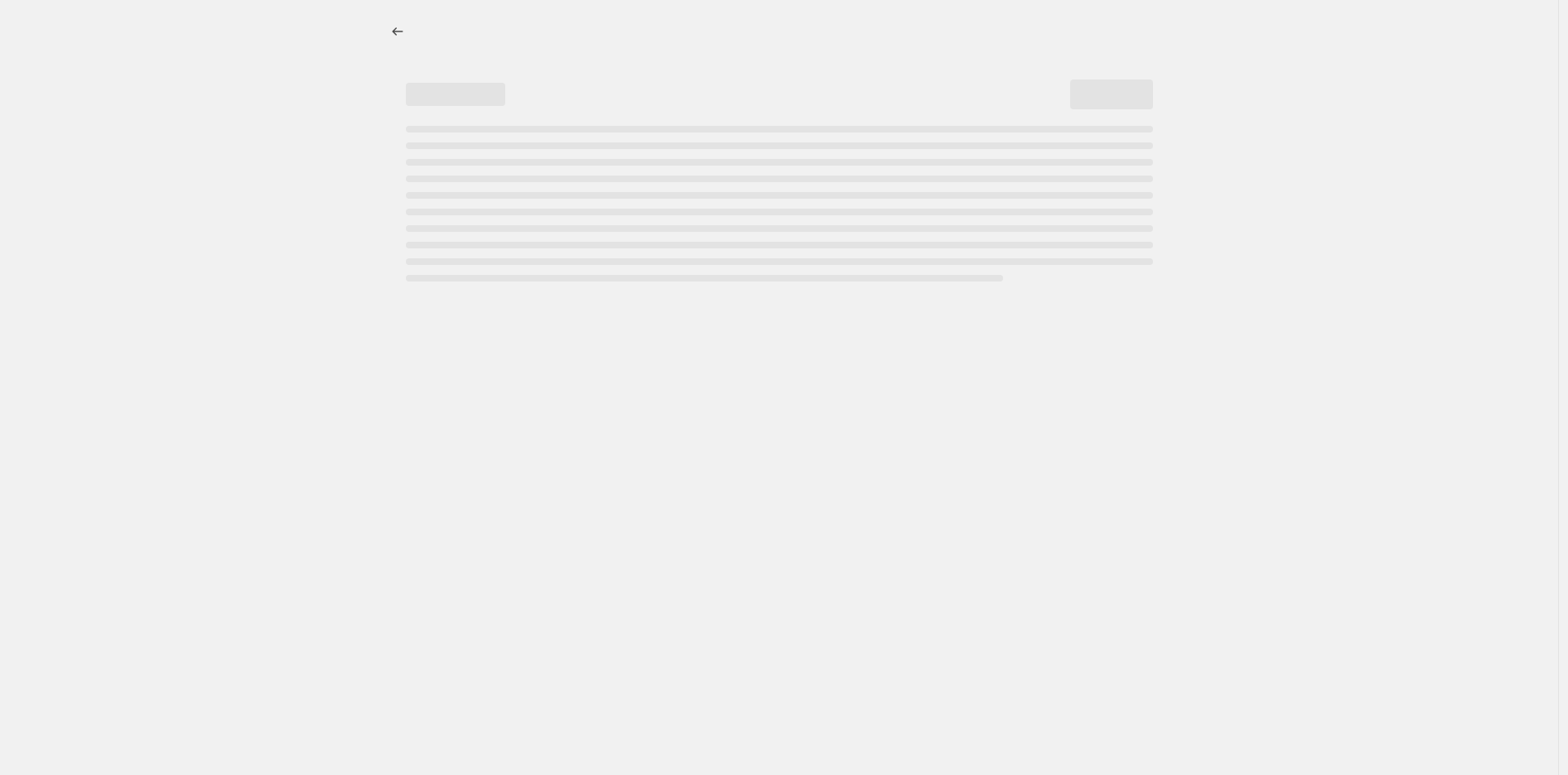
select select "percentage"
select select "no_change"
select select "tag"
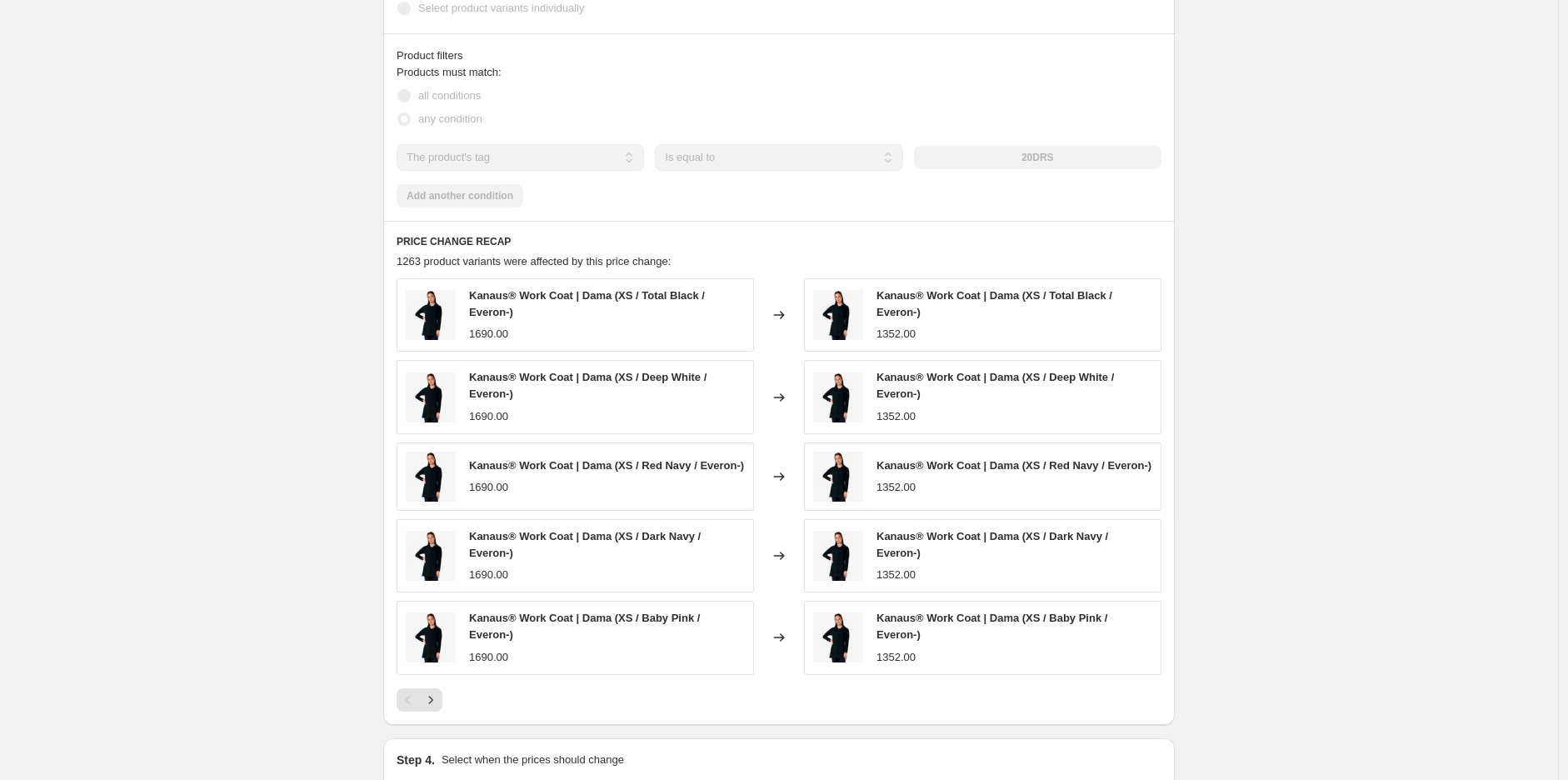
scroll to position [1219, 0]
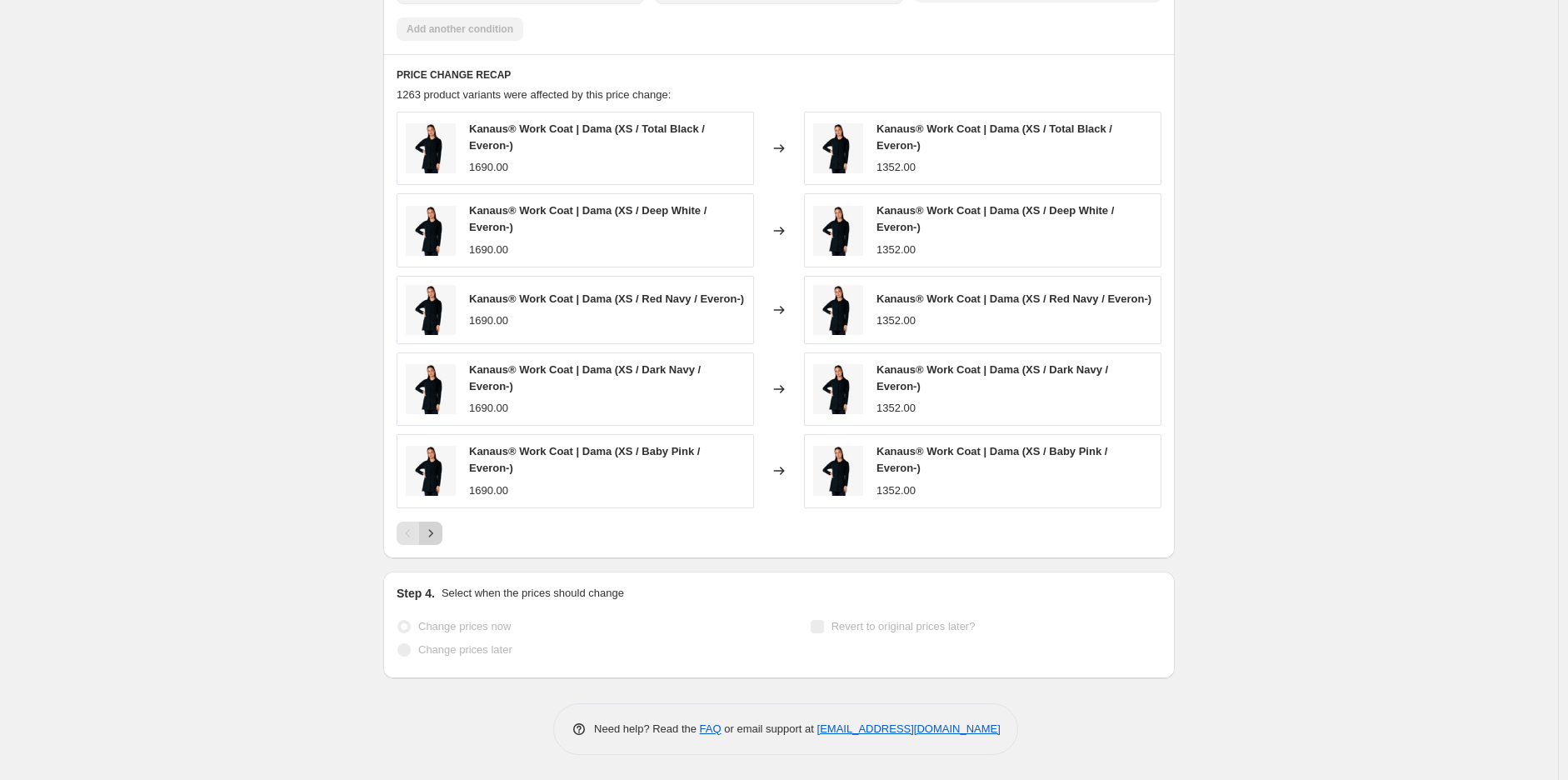
click at [439, 535] on icon "Next" at bounding box center [431, 534] width 17 height 17
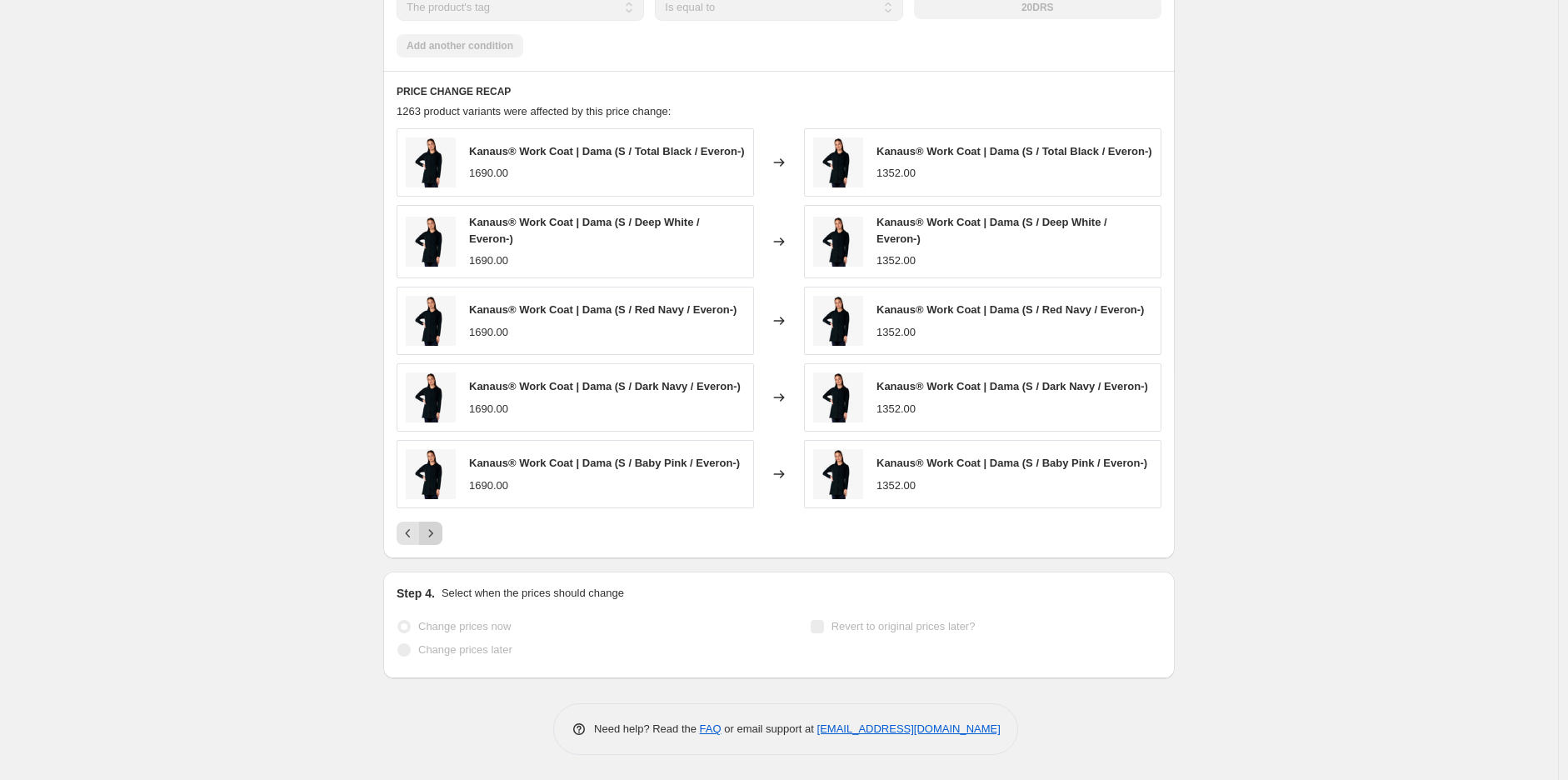
click at [439, 535] on icon "Next" at bounding box center [431, 534] width 17 height 17
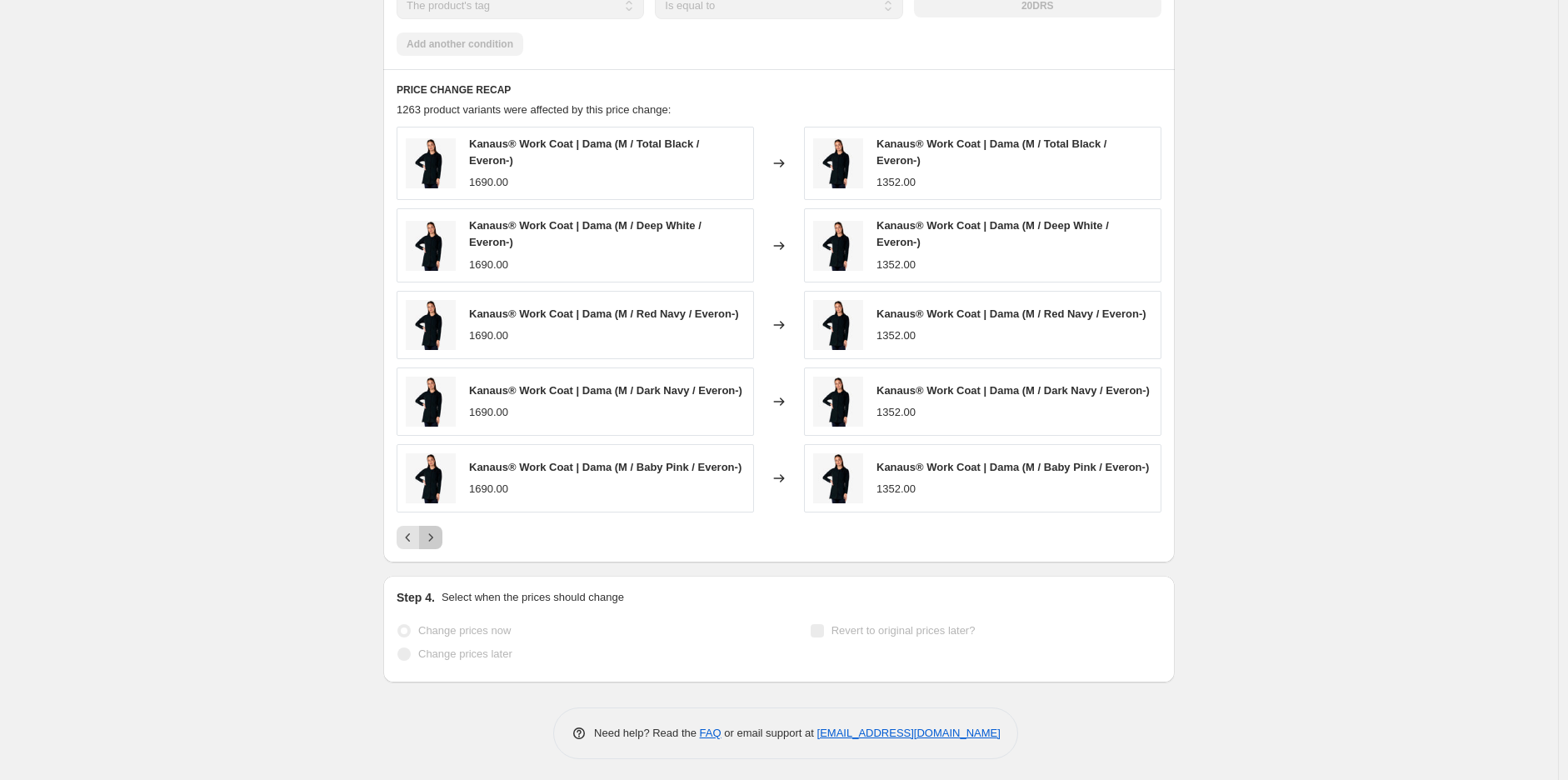
click at [442, 535] on button "Next" at bounding box center [430, 538] width 23 height 23
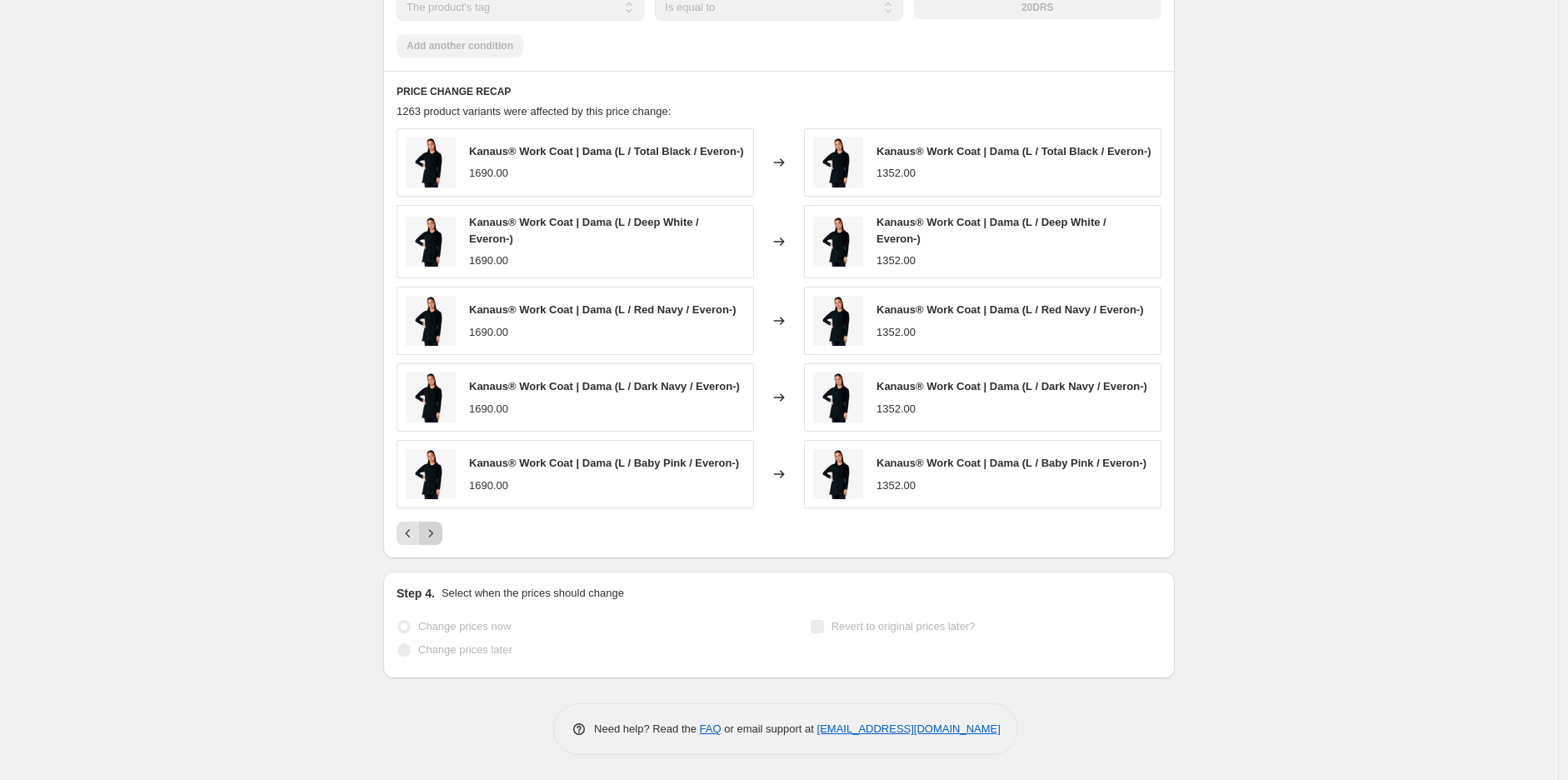
click at [439, 535] on icon "Next" at bounding box center [431, 534] width 17 height 17
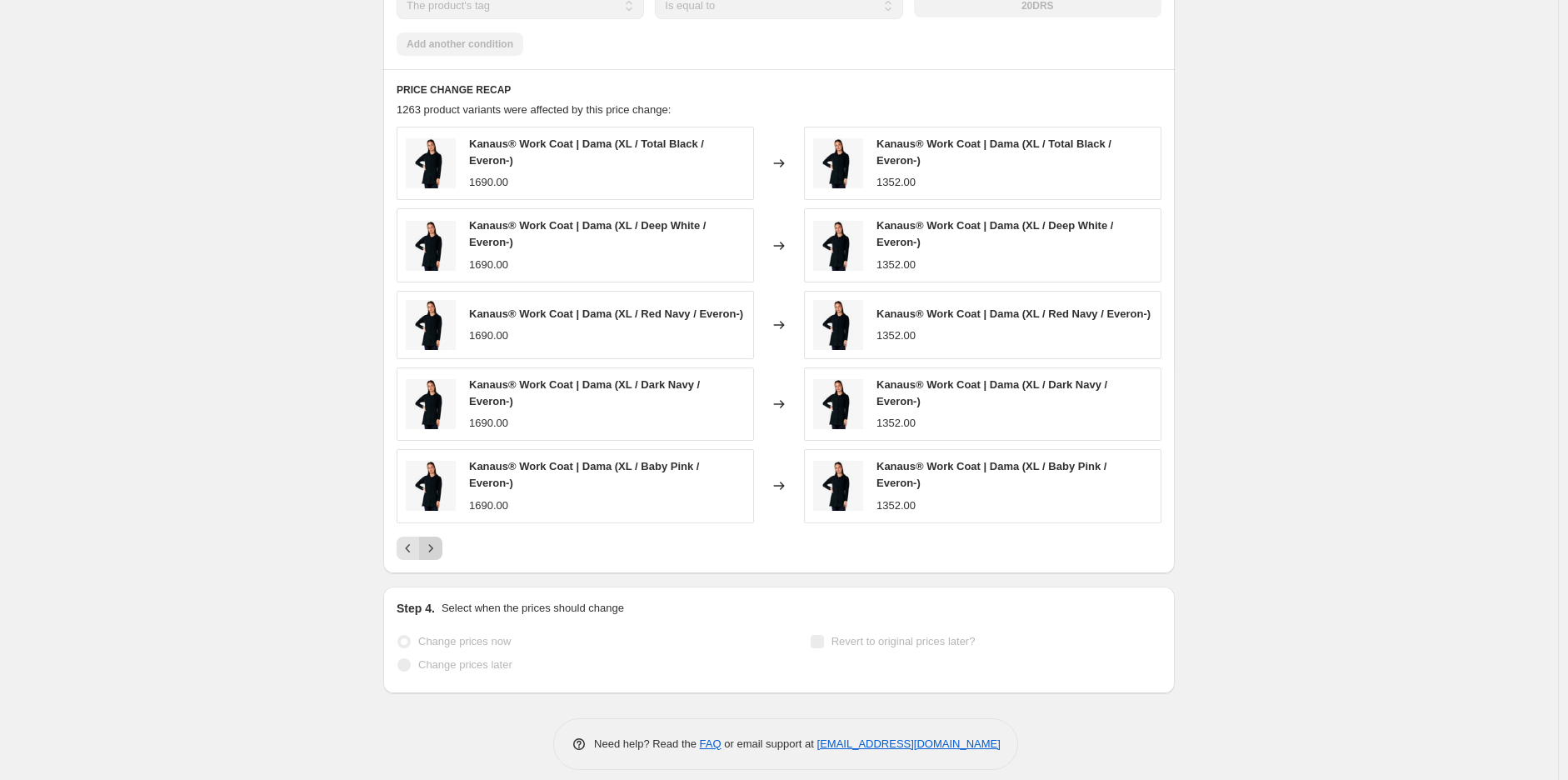
click at [442, 535] on div "Kanaus® Work Coat | Dama (XL / Total Black / Everon-) 1690.00 Changed to Kanaus…" at bounding box center [779, 343] width 765 height 433
click at [426, 554] on button "Next" at bounding box center [430, 548] width 23 height 23
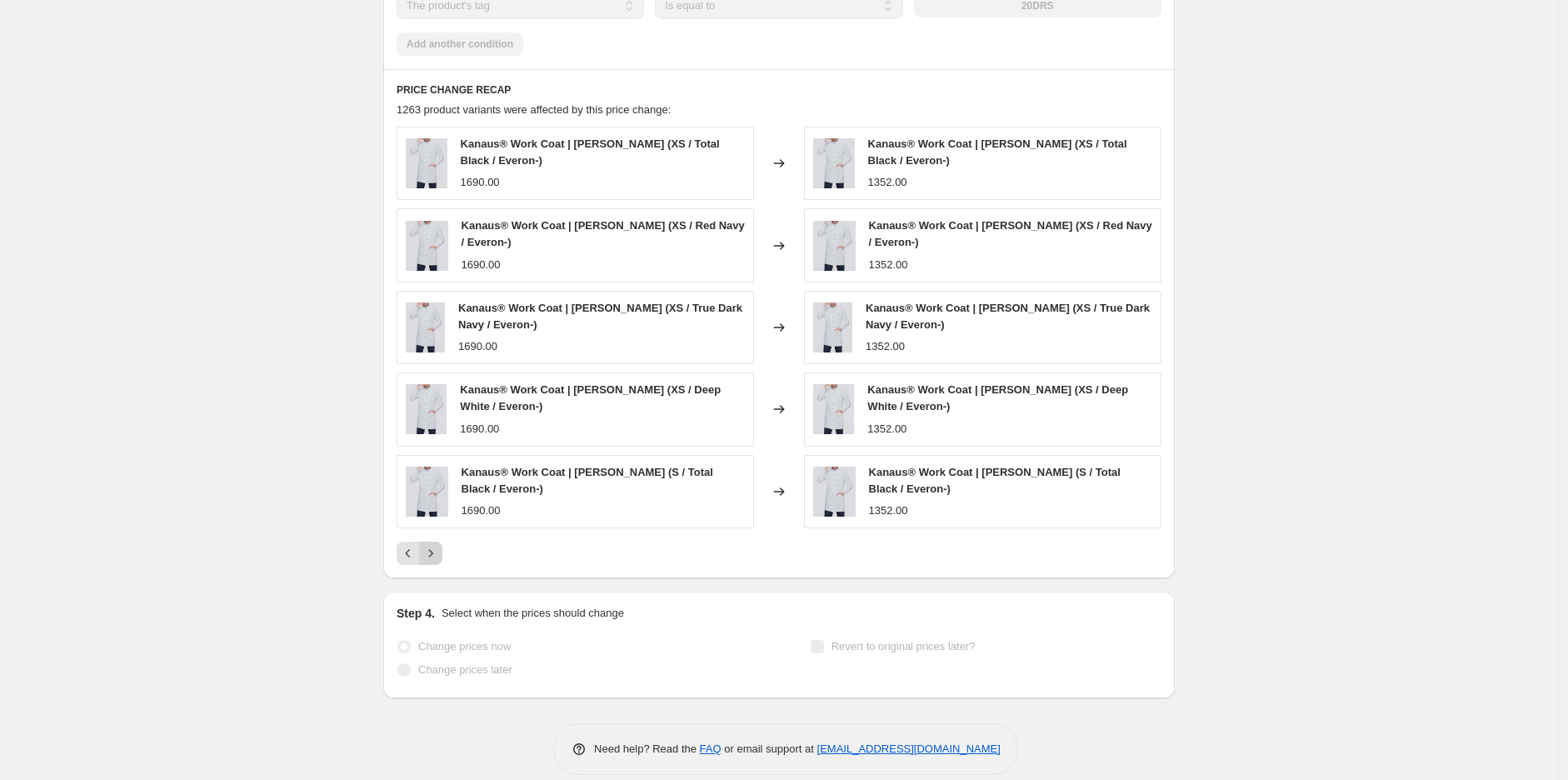
click at [430, 546] on button "Next" at bounding box center [430, 554] width 23 height 23
click at [431, 553] on icon "Next" at bounding box center [431, 554] width 17 height 17
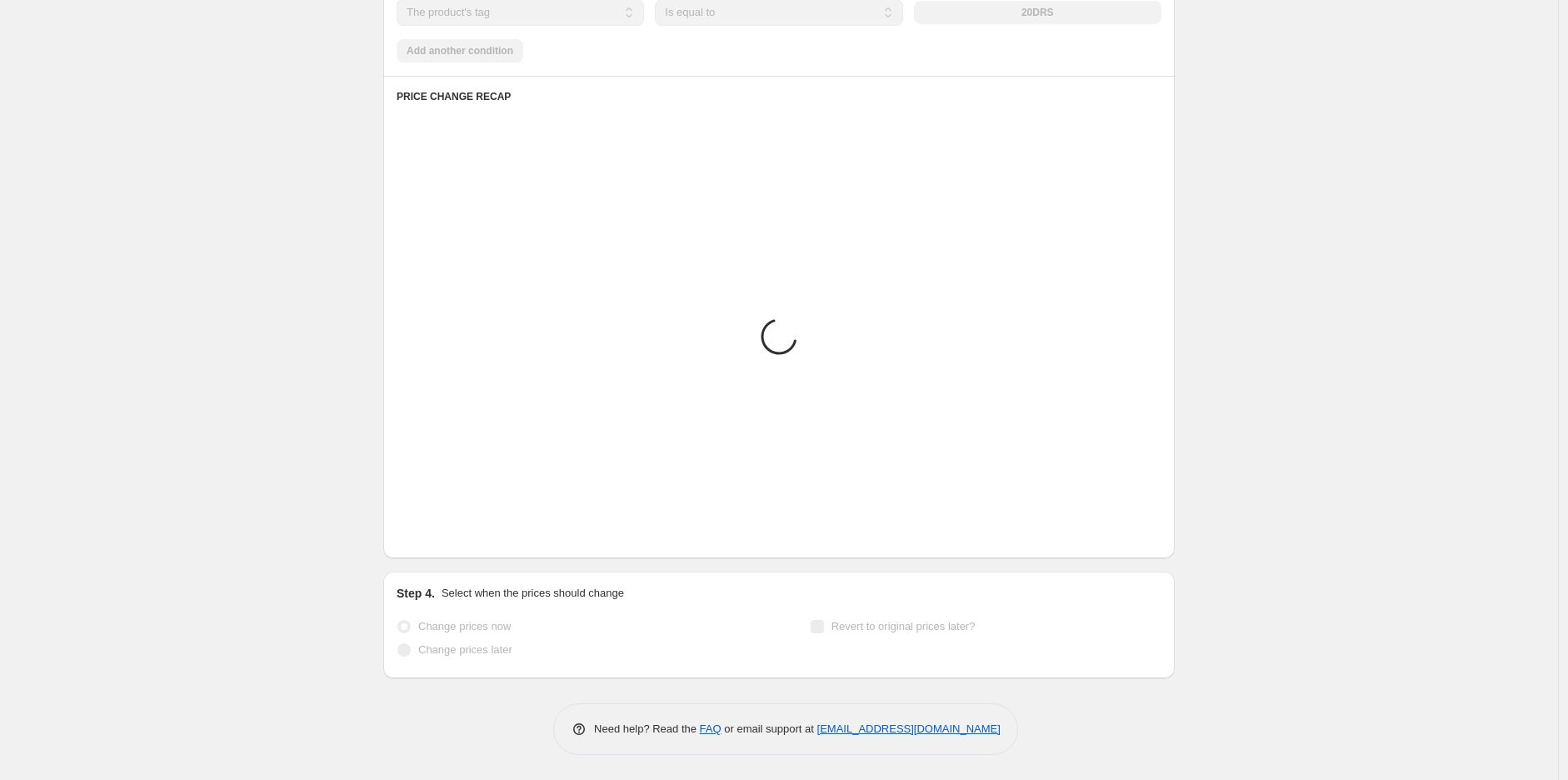
click at [433, 557] on div "PRICE CHANGE RECAP Placeholder Loading product variants... Loading... Placehold…" at bounding box center [779, 318] width 792 height 483
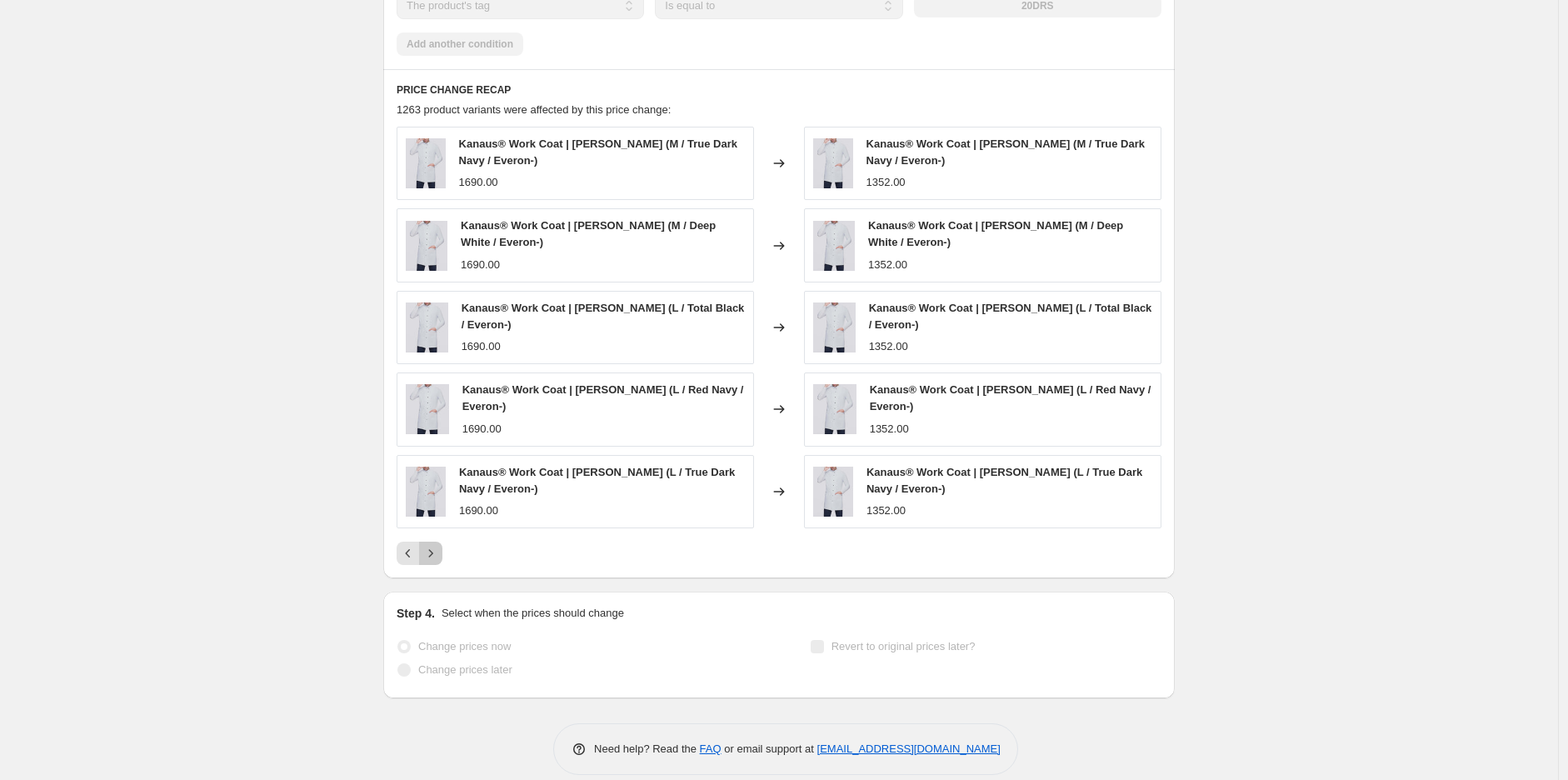
click at [433, 557] on icon "Next" at bounding box center [431, 554] width 17 height 17
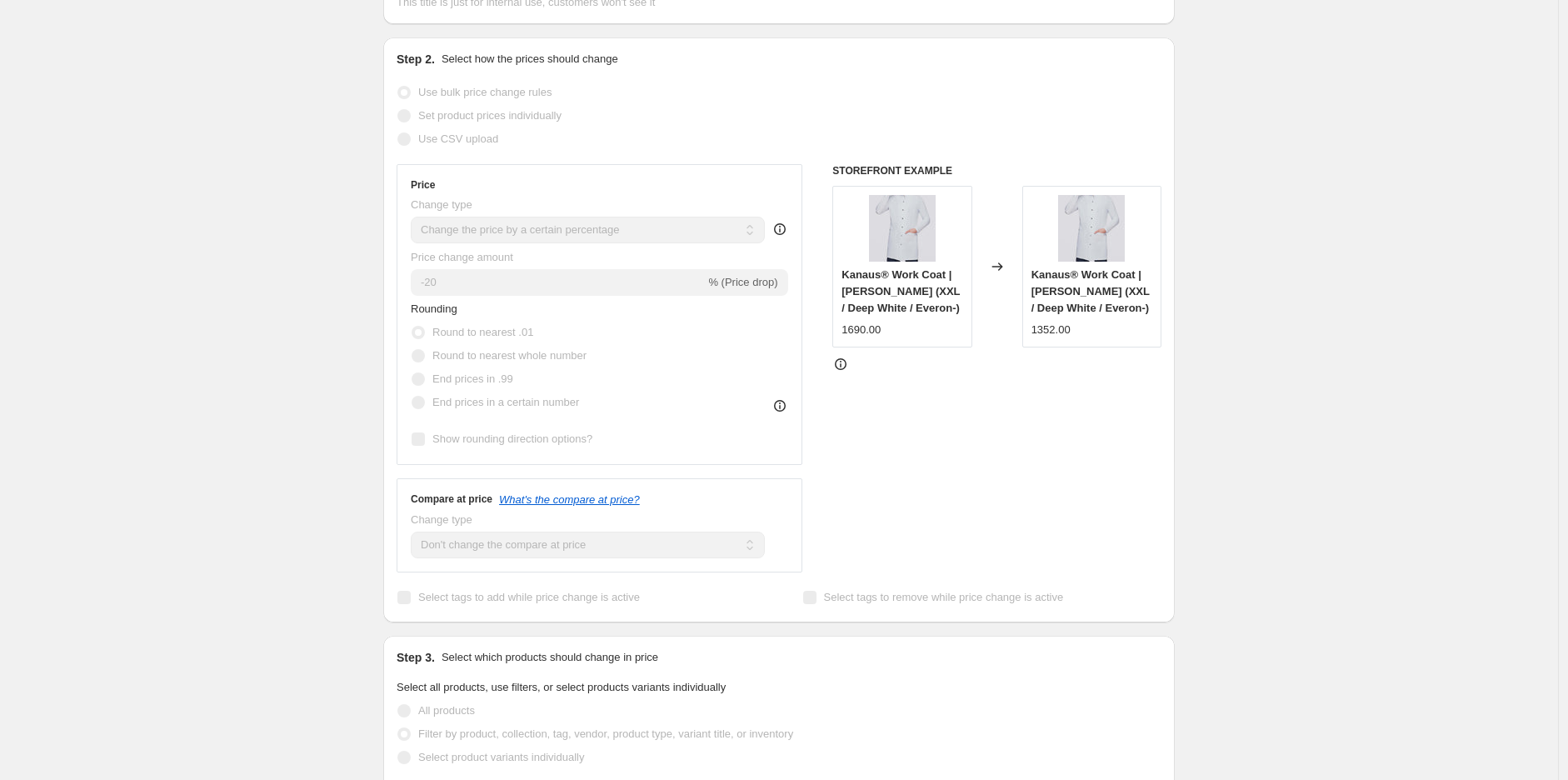
scroll to position [0, 0]
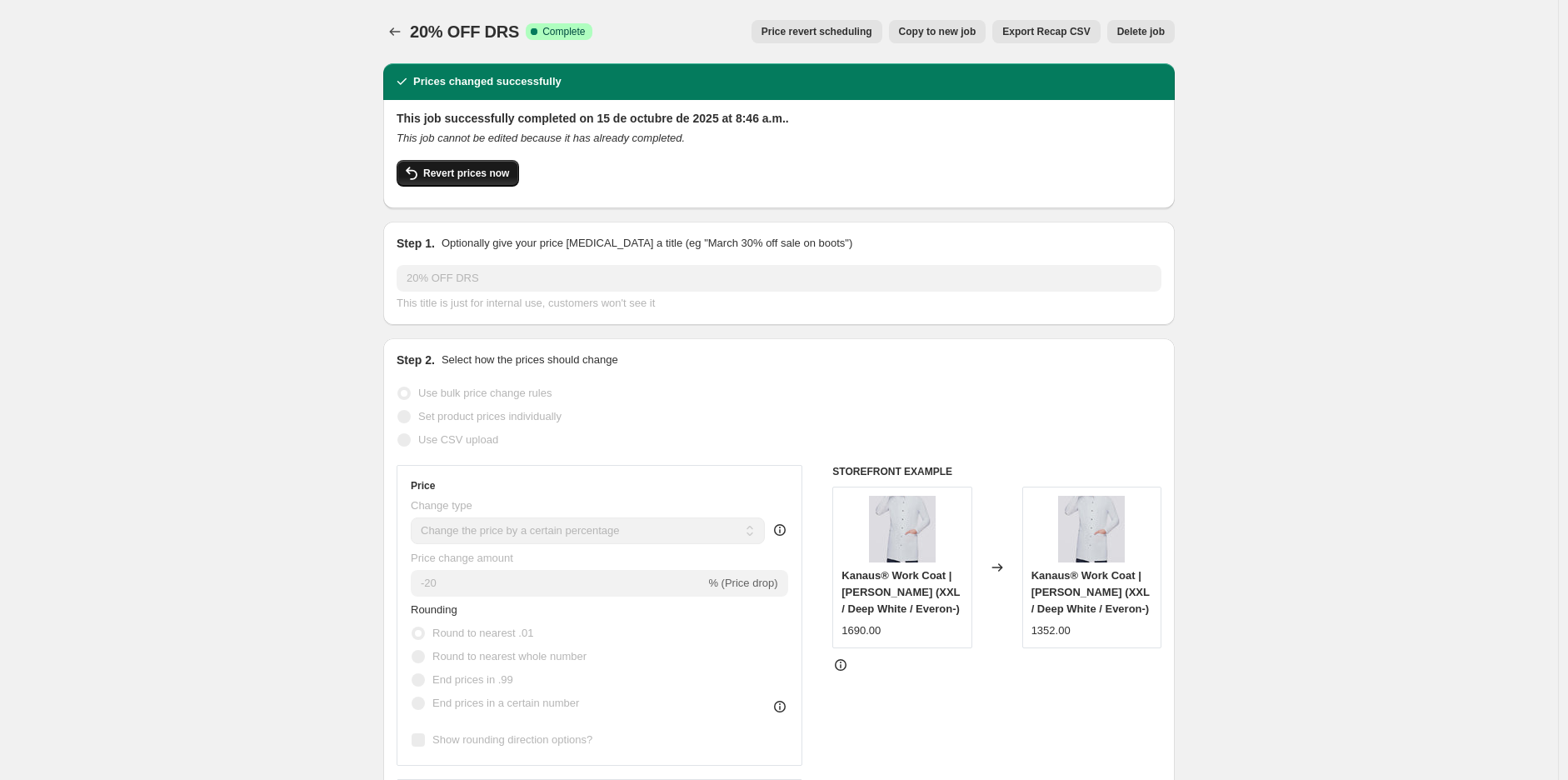
click at [456, 176] on span "Revert prices now" at bounding box center [466, 173] width 85 height 13
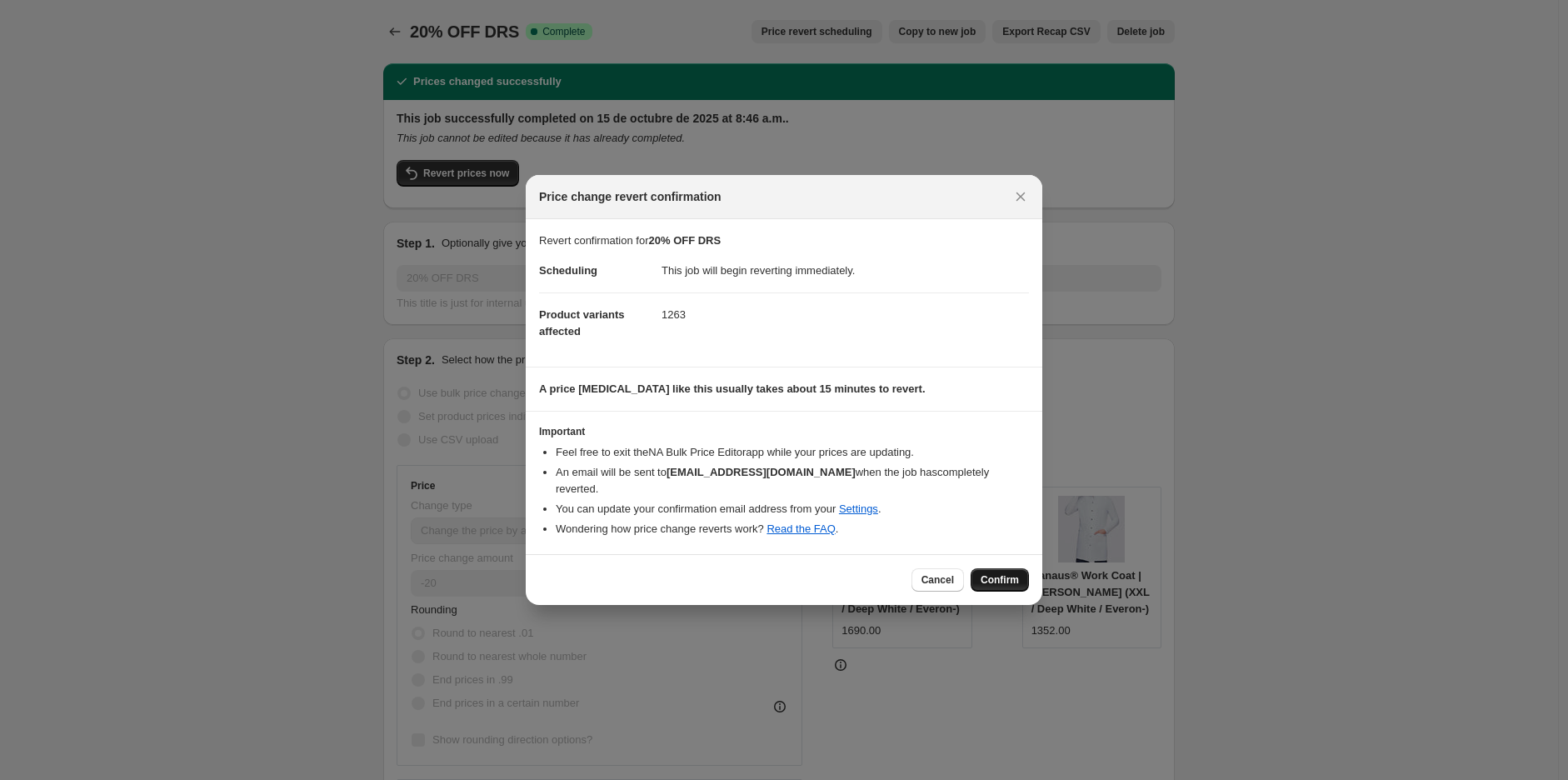
click at [1001, 579] on button "Confirm" at bounding box center [1000, 580] width 58 height 23
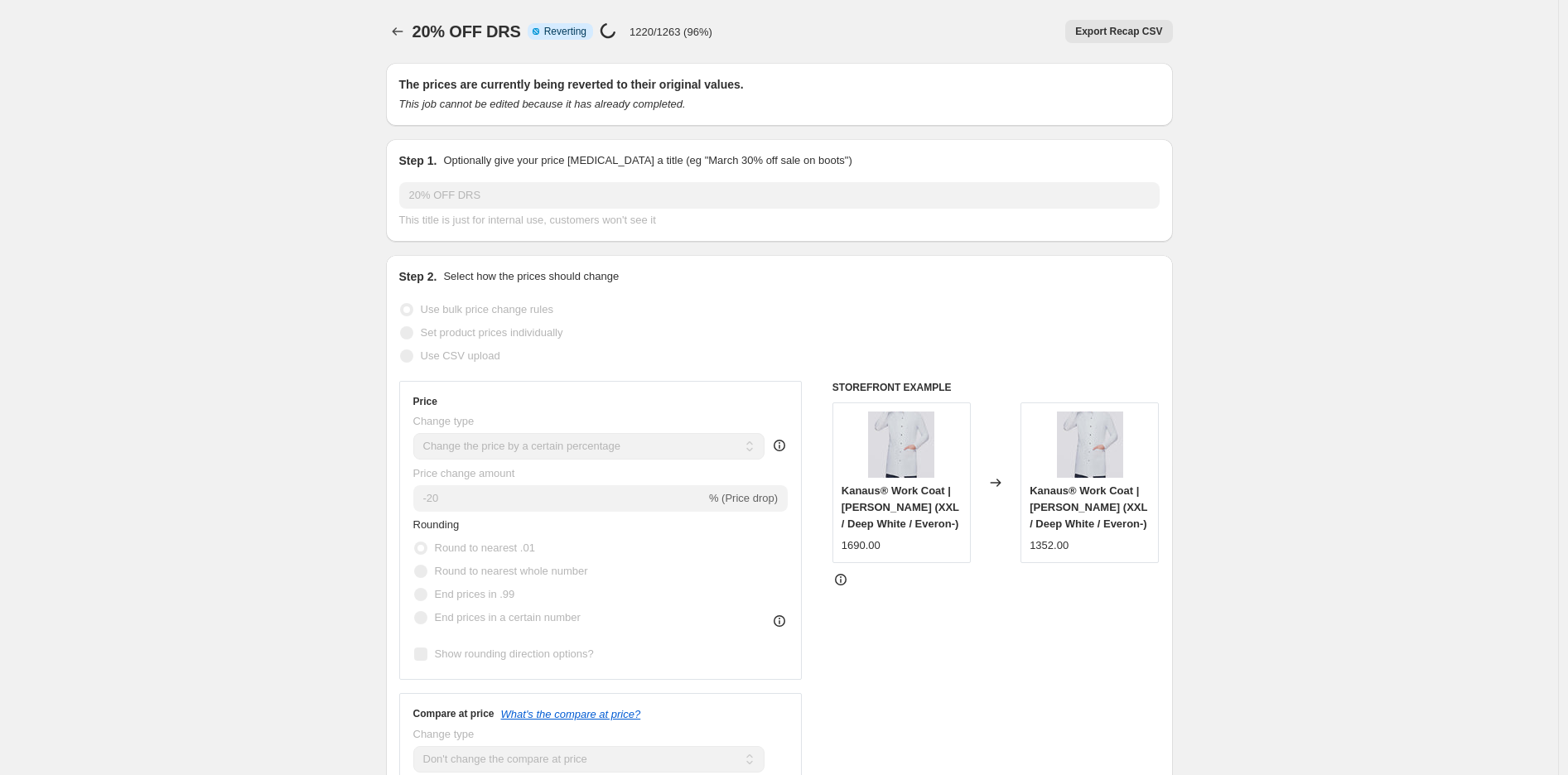
select select "percentage"
select select "no_change"
select select "tag"
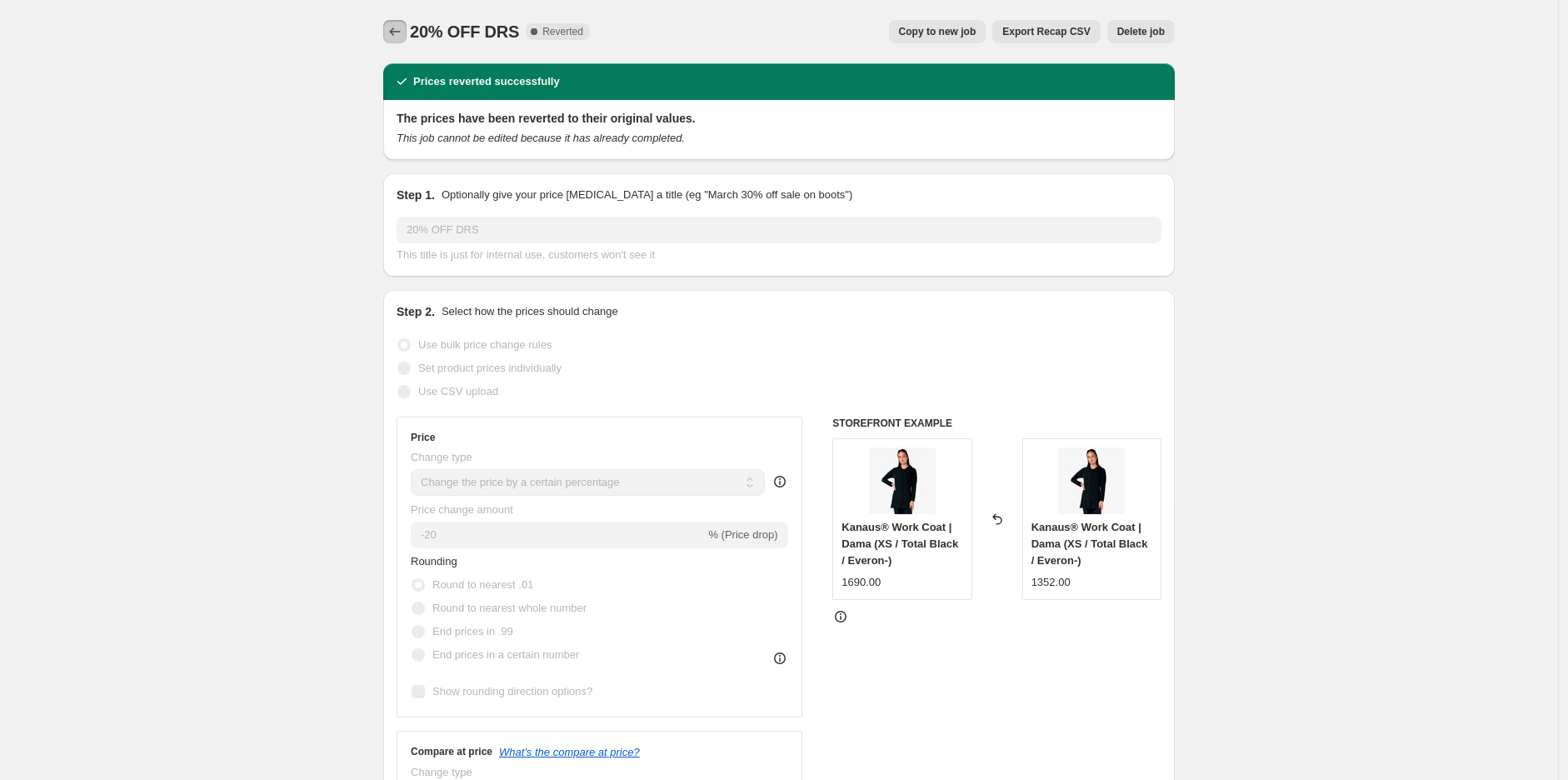
click at [395, 33] on icon "Price change jobs" at bounding box center [396, 32] width 17 height 17
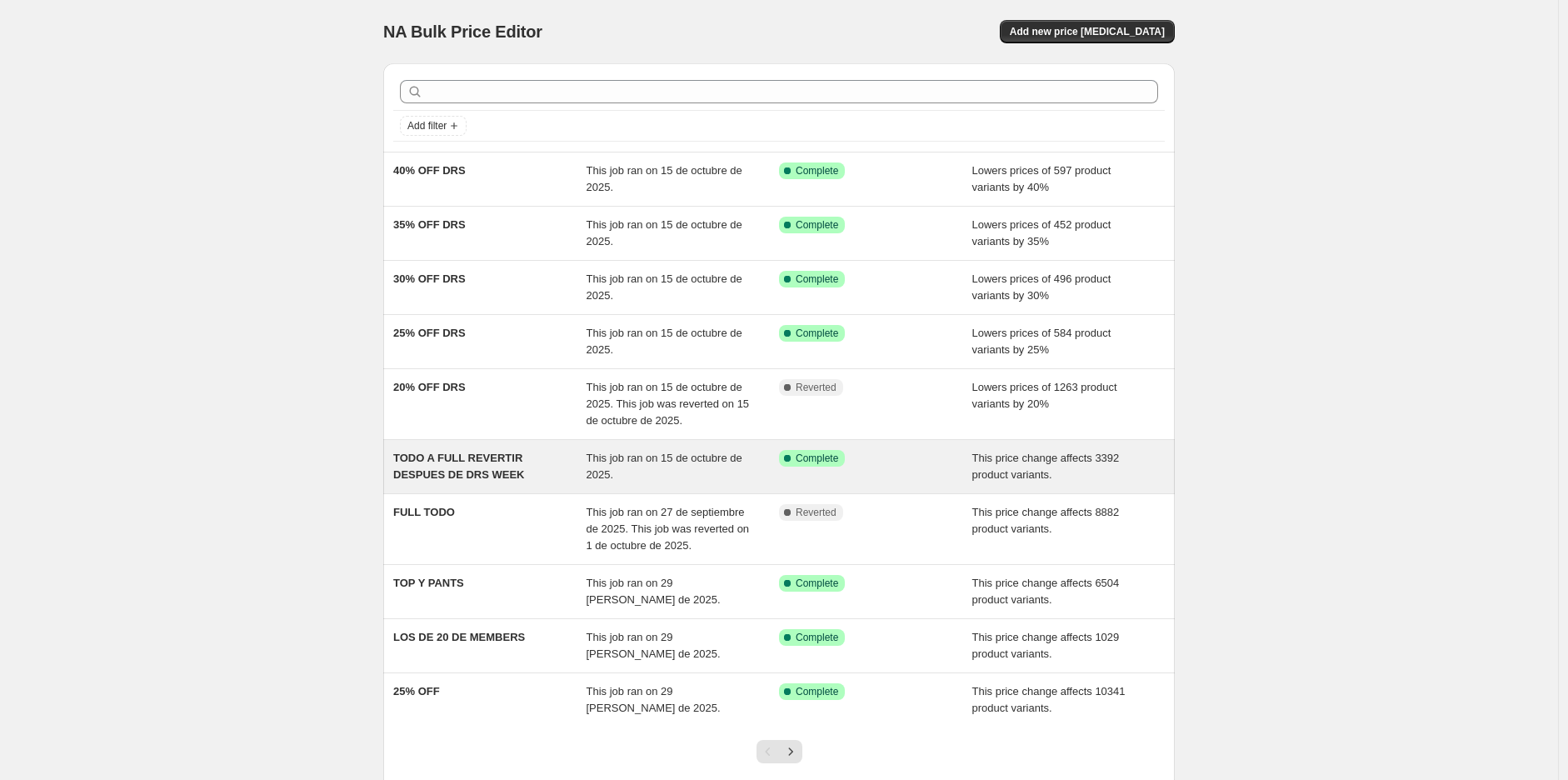
click at [483, 468] on span "TODO A FULL REVERTIR DESPUES DE DRS WEEK" at bounding box center [458, 466] width 131 height 29
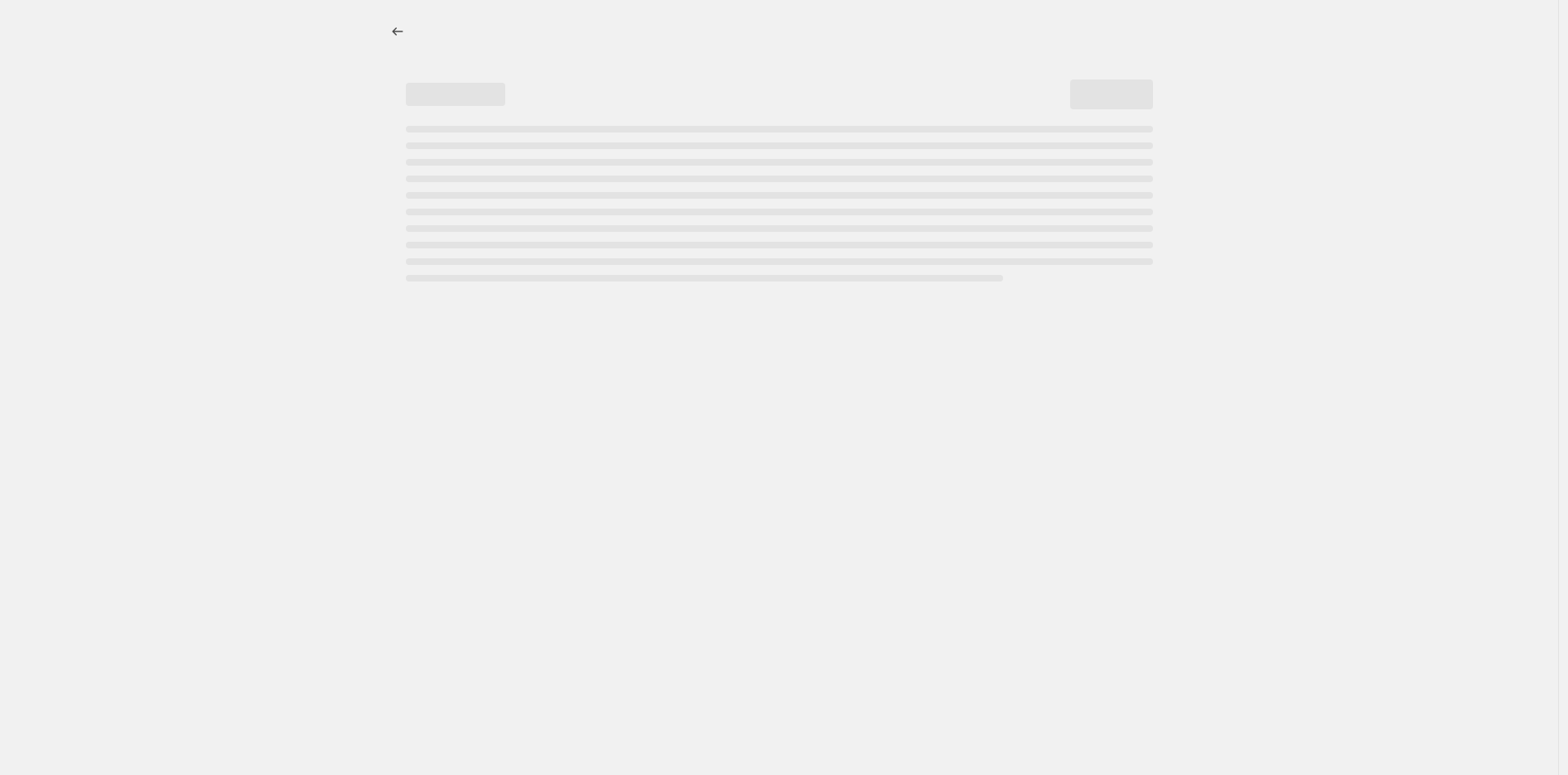
select select "pcap"
select select "remove"
select select "tag"
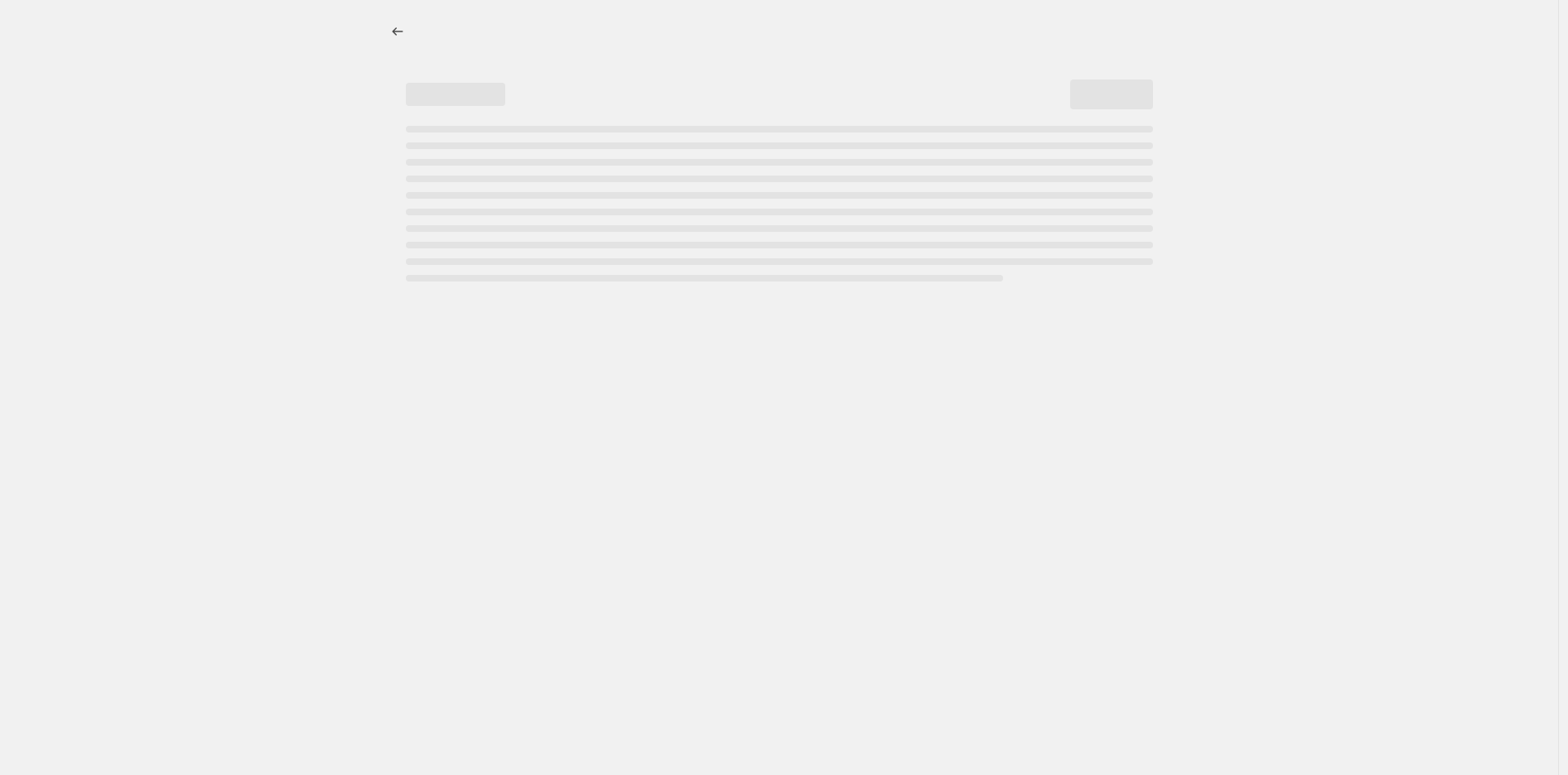
select select "tag"
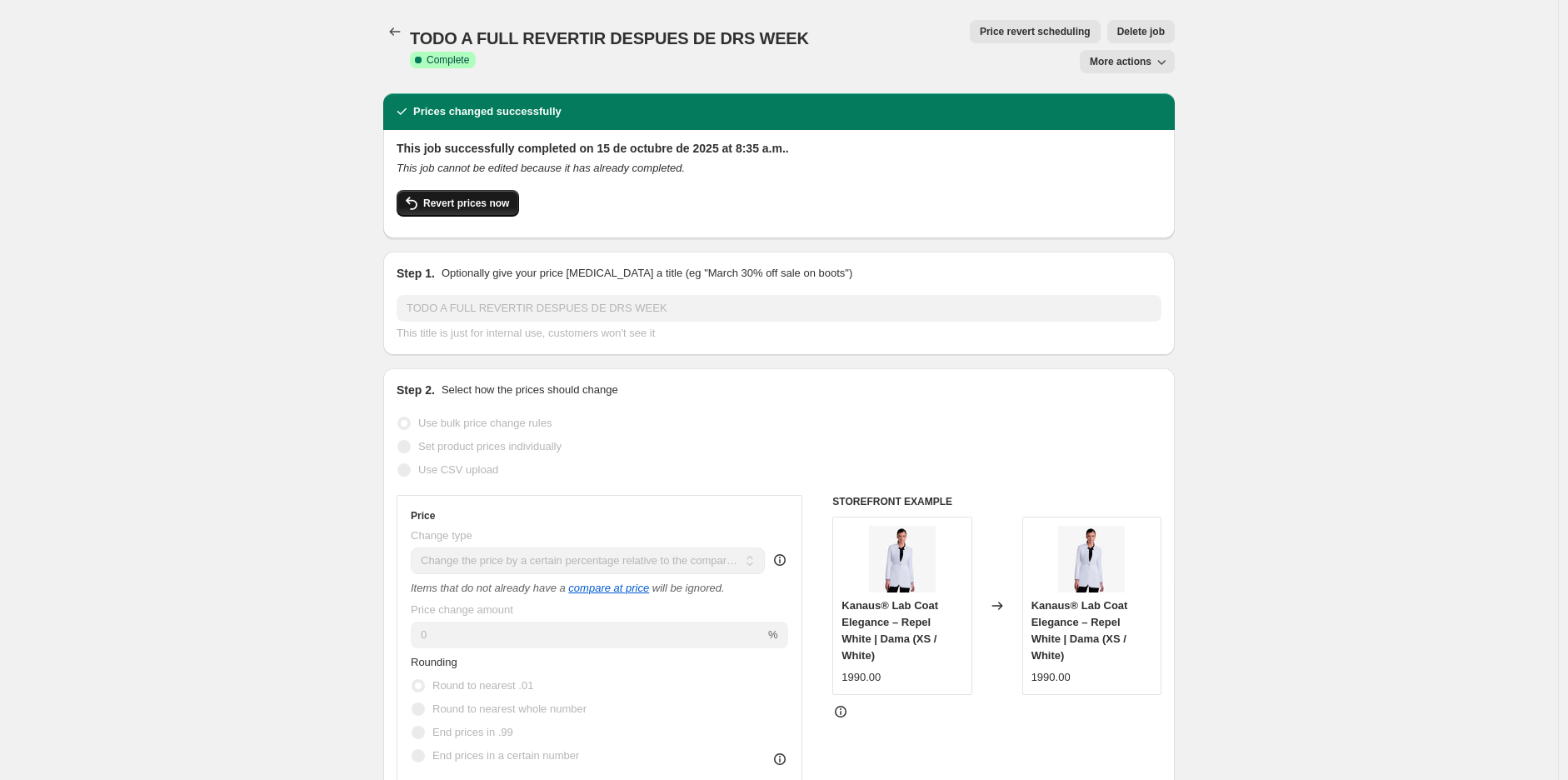
click at [451, 196] on span "Revert prices now" at bounding box center [466, 203] width 85 height 13
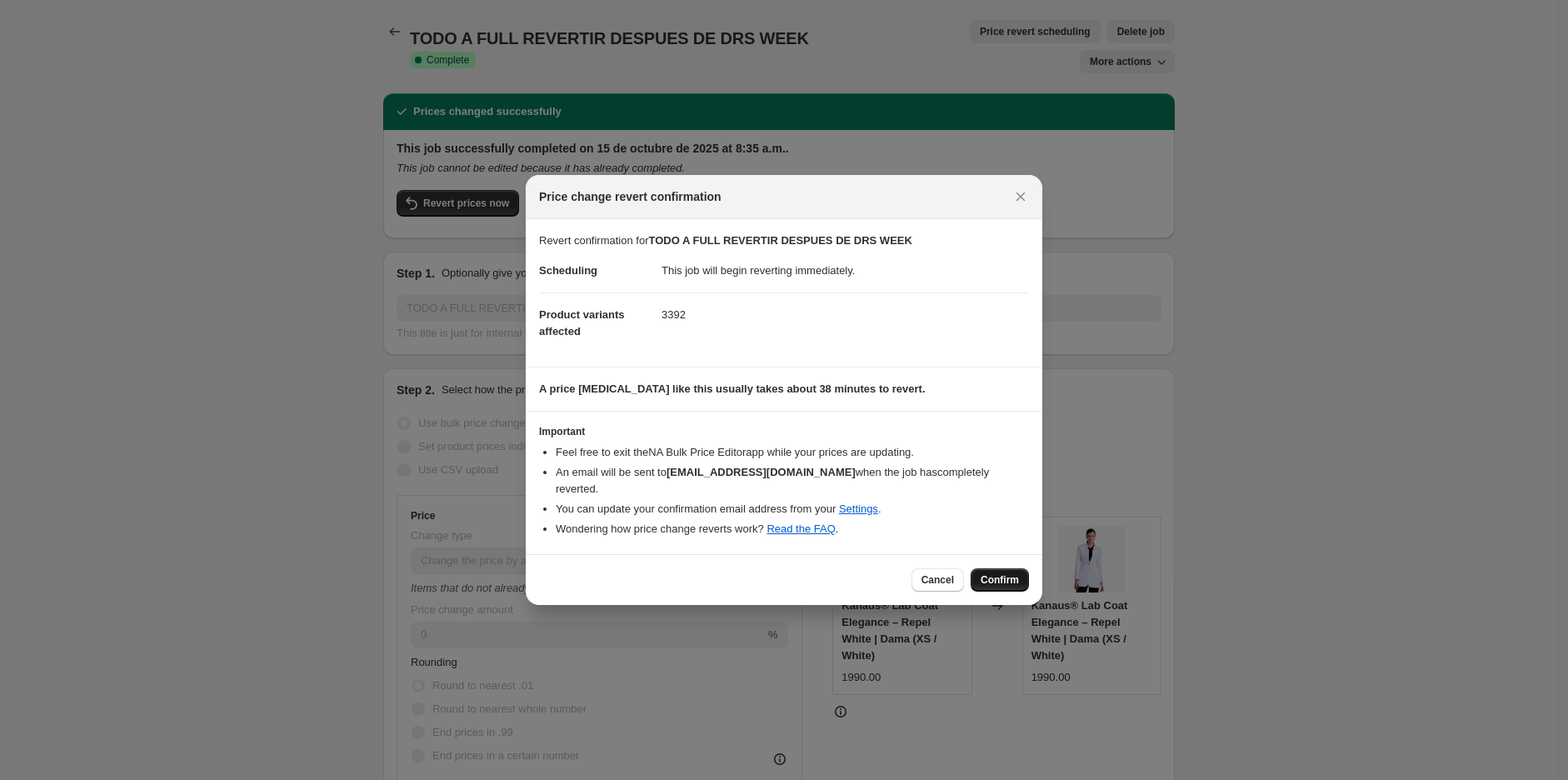
click at [1000, 569] on button "Confirm" at bounding box center [1000, 580] width 58 height 23
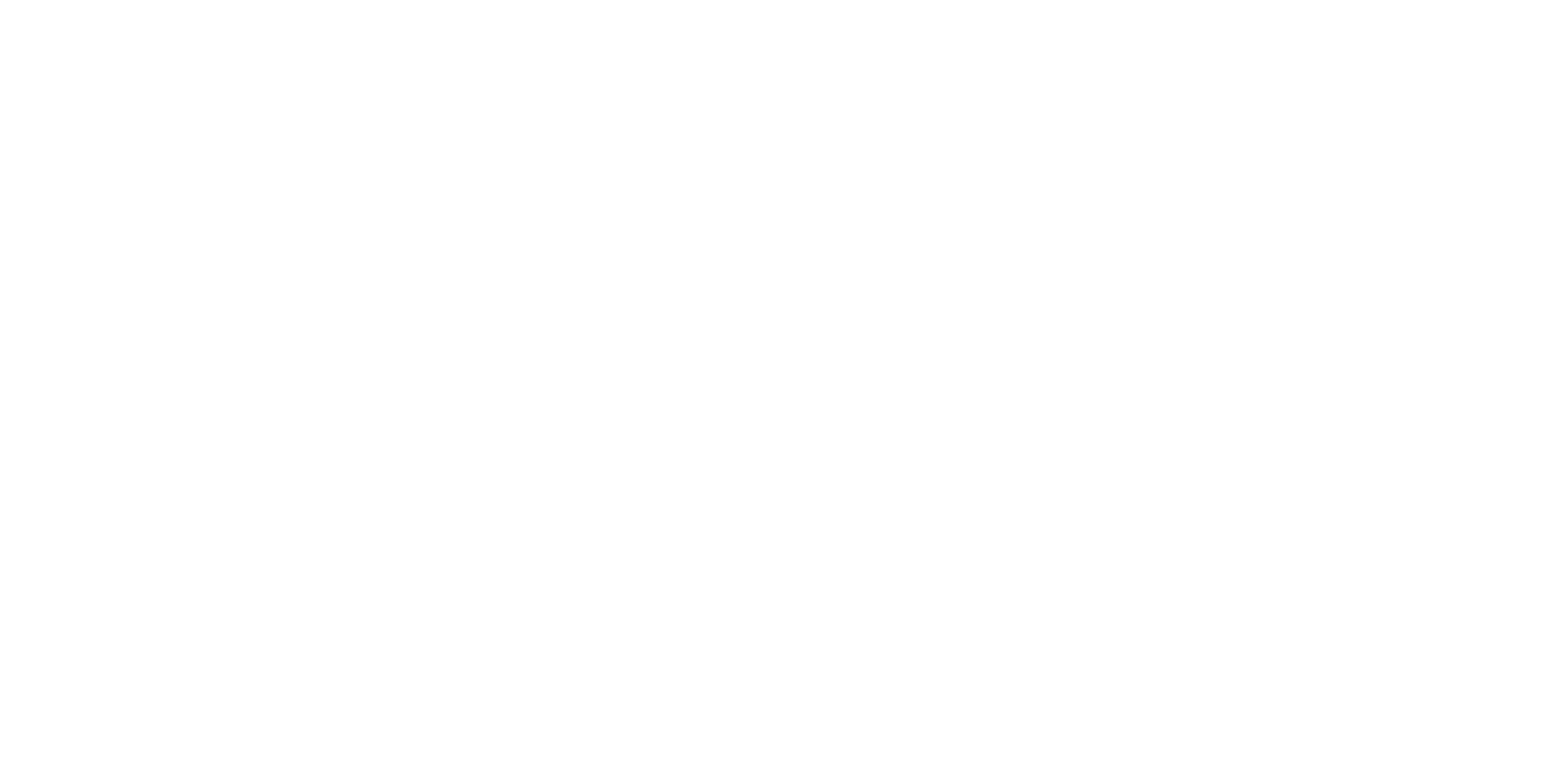
select select "pcap"
select select "remove"
select select "tag"
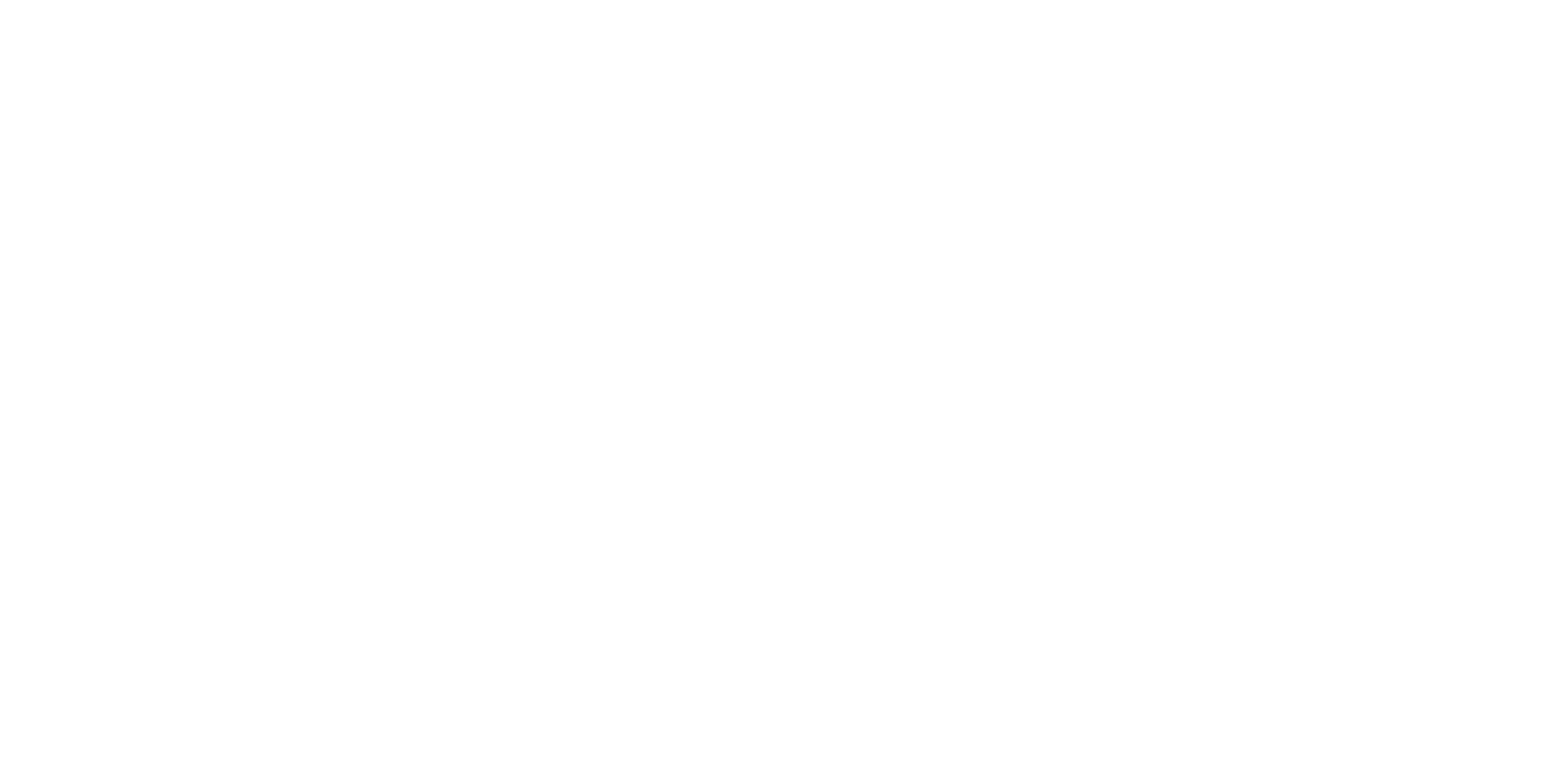
select select "tag"
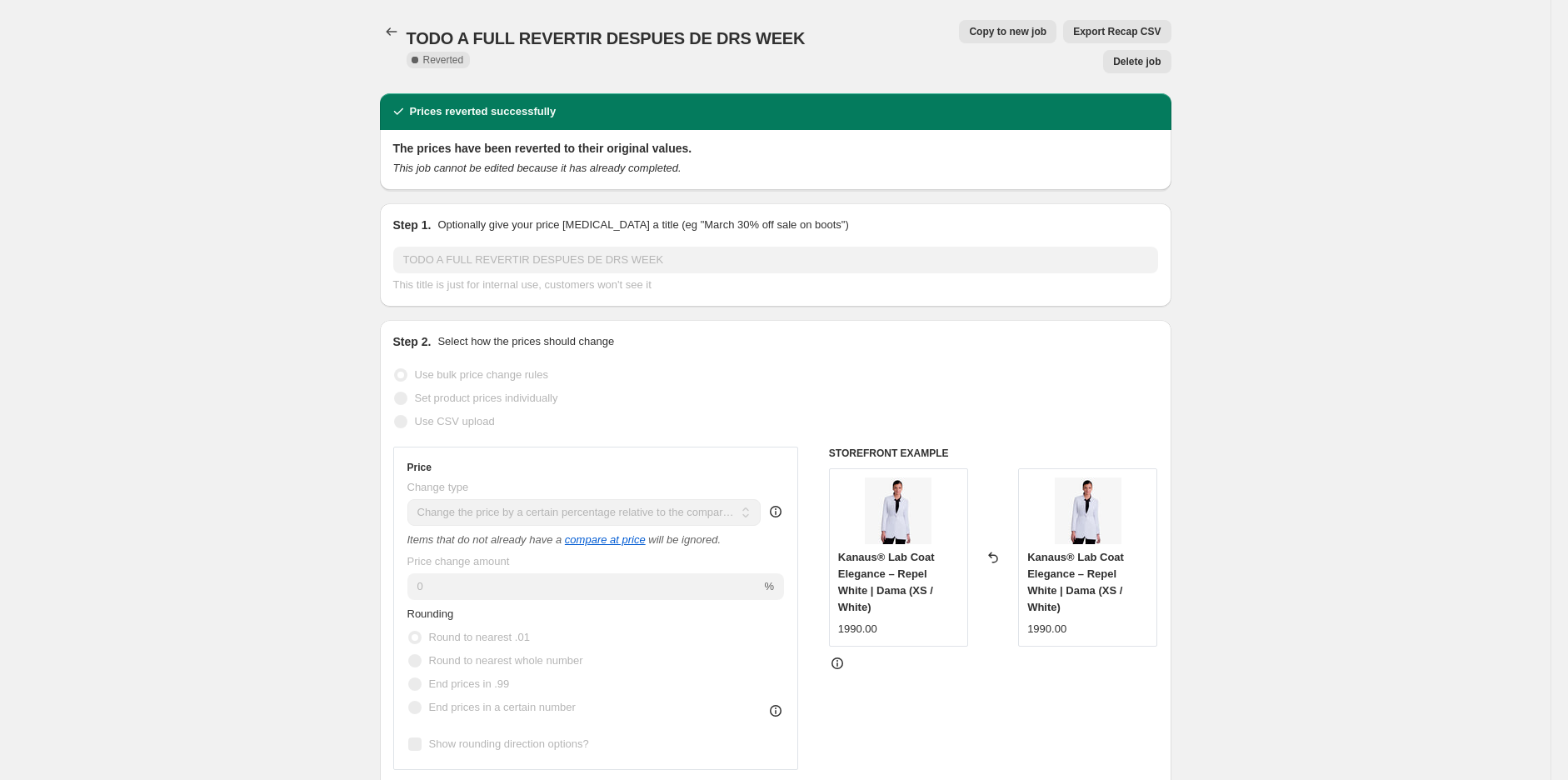
click at [400, 13] on div "TODO A FULL REVERTIR DESPUES DE DRS WEEK. This page is ready TODO A FULL REVERT…" at bounding box center [775, 46] width 792 height 93
click at [395, 32] on icon "Price change jobs" at bounding box center [392, 32] width 17 height 17
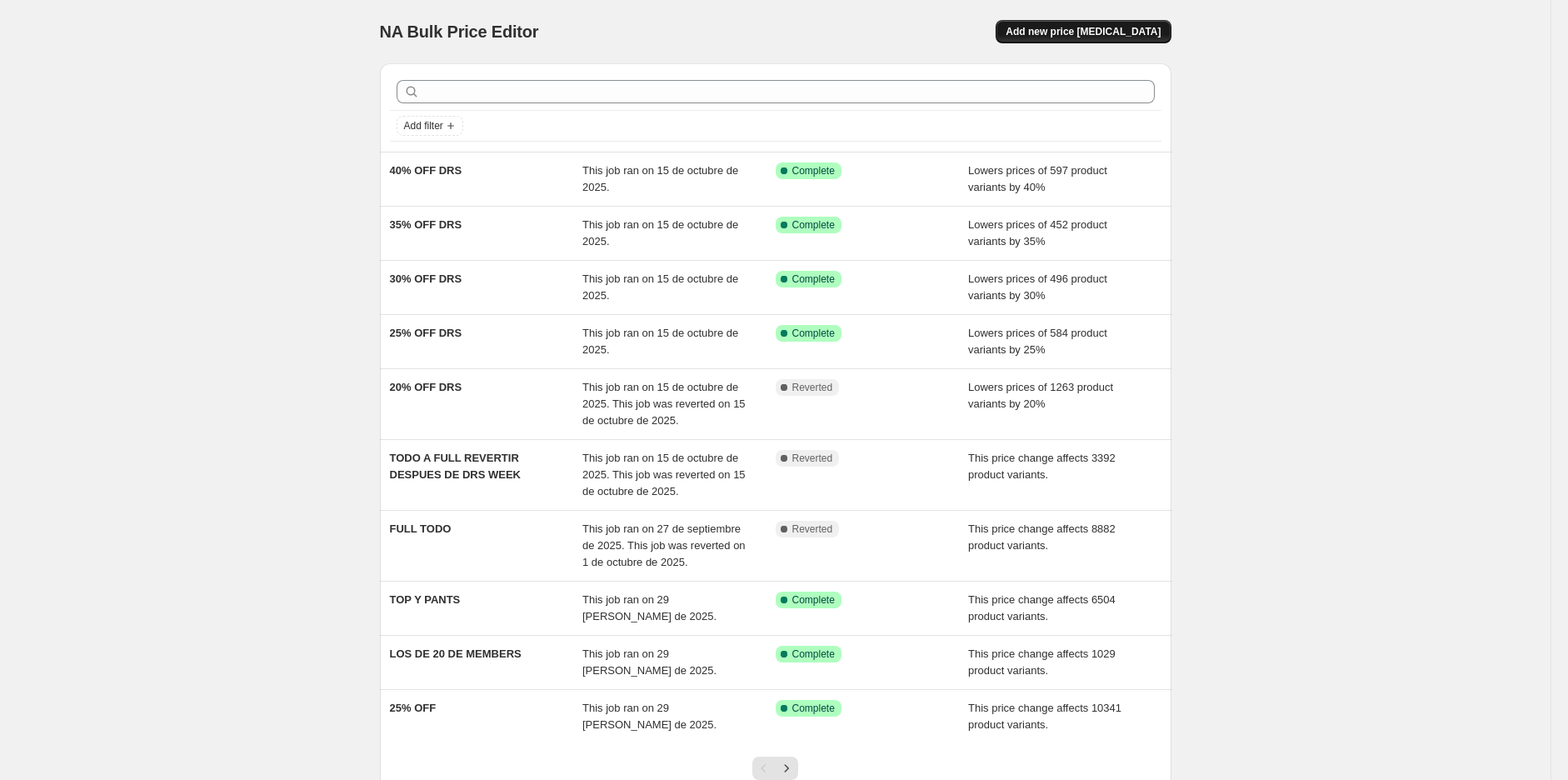
click at [1095, 30] on span "Add new price [MEDICAL_DATA]" at bounding box center [1083, 32] width 155 height 13
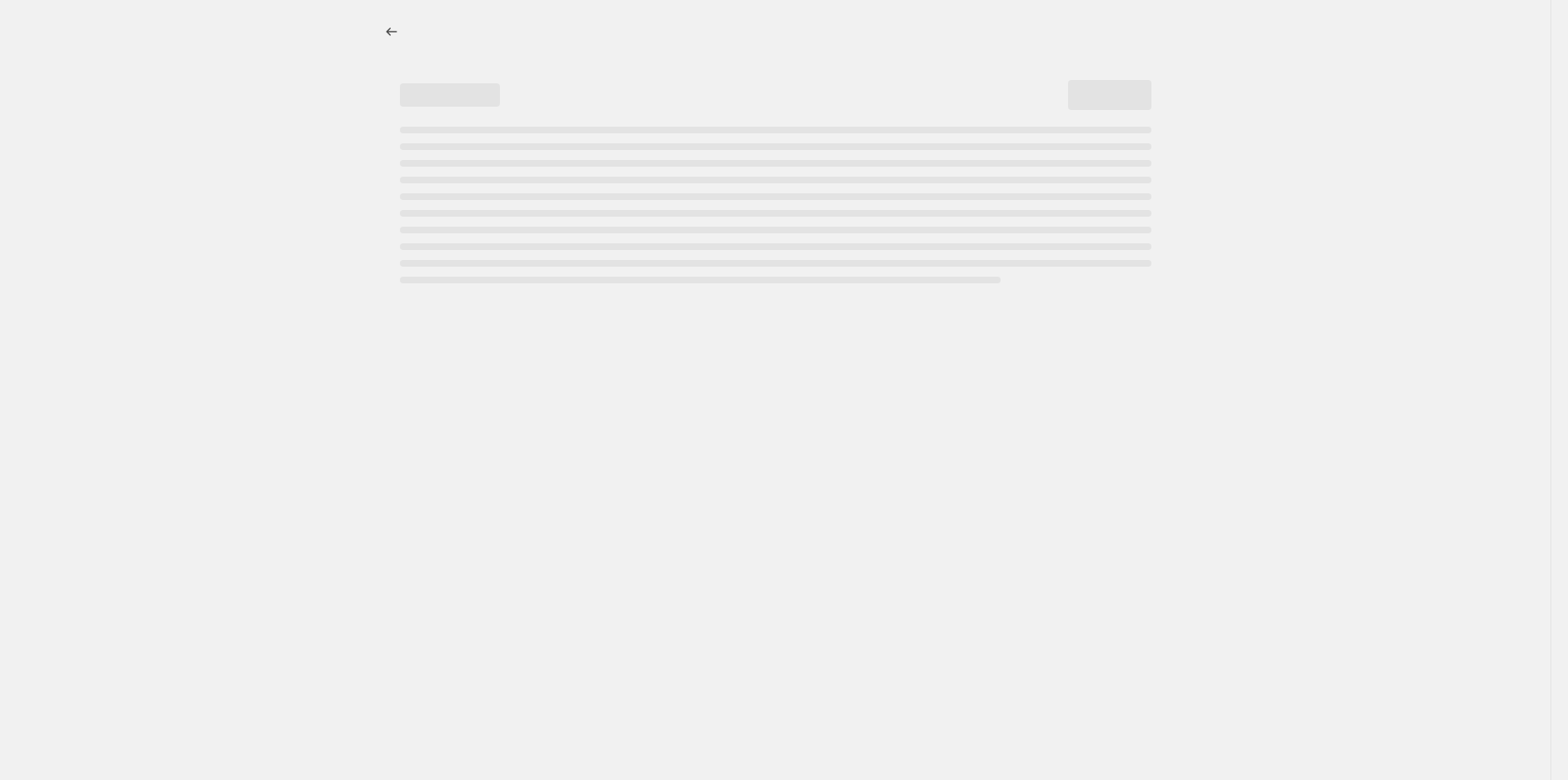
select select "percentage"
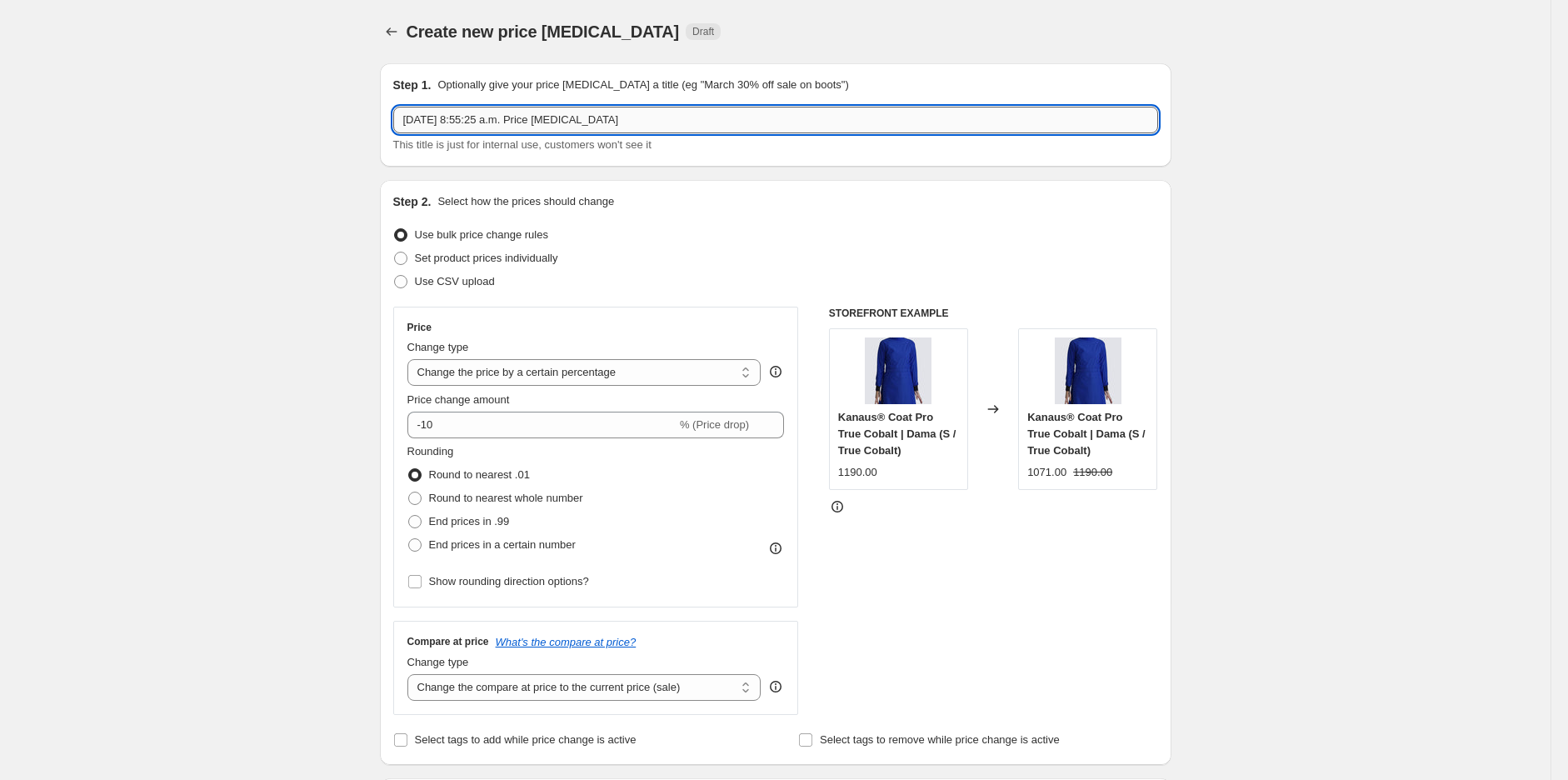
click at [576, 126] on input "[DATE] 8:55:25 a.m. Price [MEDICAL_DATA]" at bounding box center [776, 120] width 765 height 26
drag, startPoint x: 576, startPoint y: 126, endPoint x: 597, endPoint y: 117, distance: 22.8
click at [585, 122] on input "[DATE] 8:55:25 a.m. Price [MEDICAL_DATA]" at bounding box center [776, 120] width 765 height 26
type input "t"
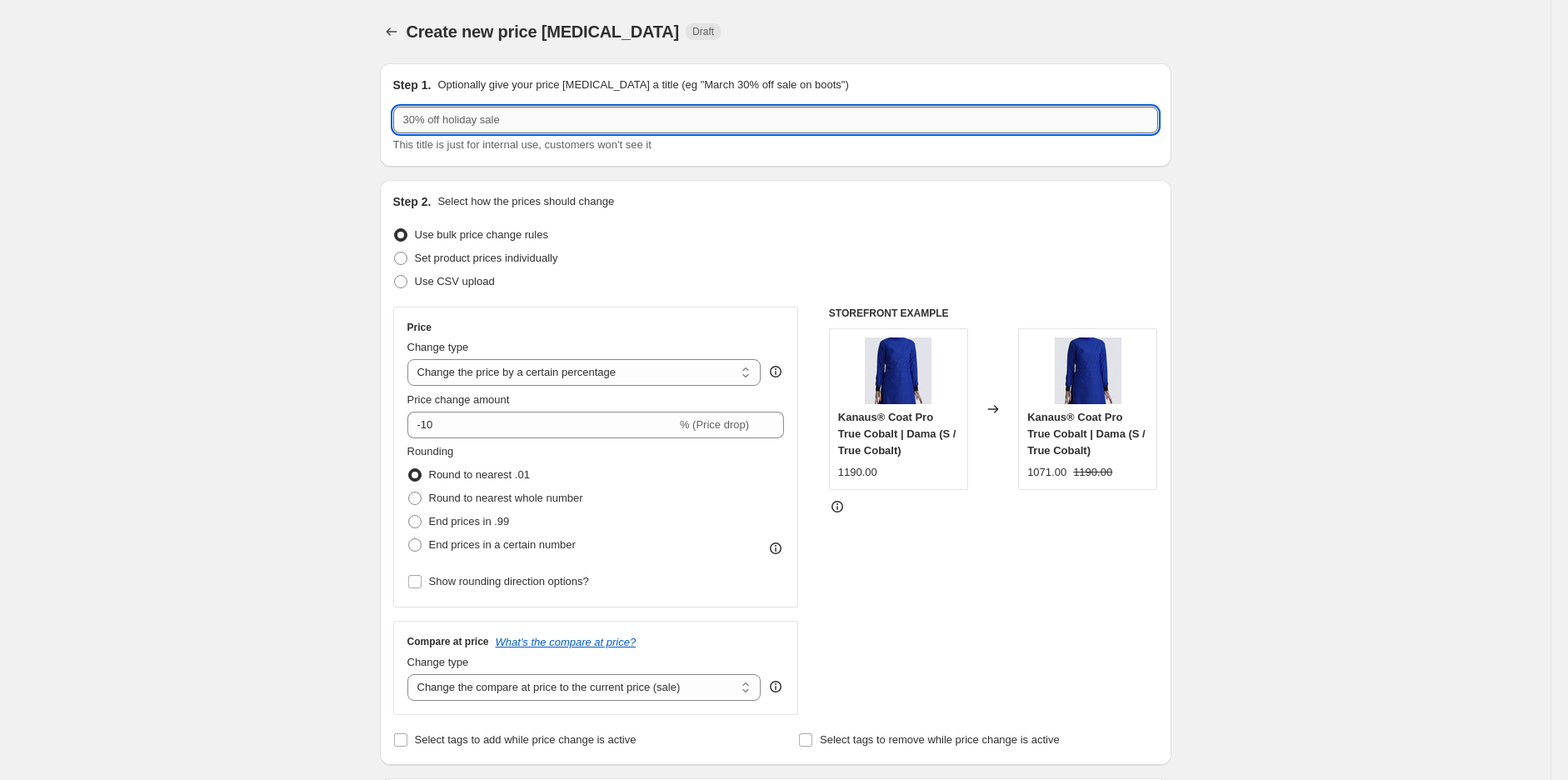
click at [460, 113] on input "text" at bounding box center [776, 120] width 765 height 26
type input "20% DRS OFICIAL"
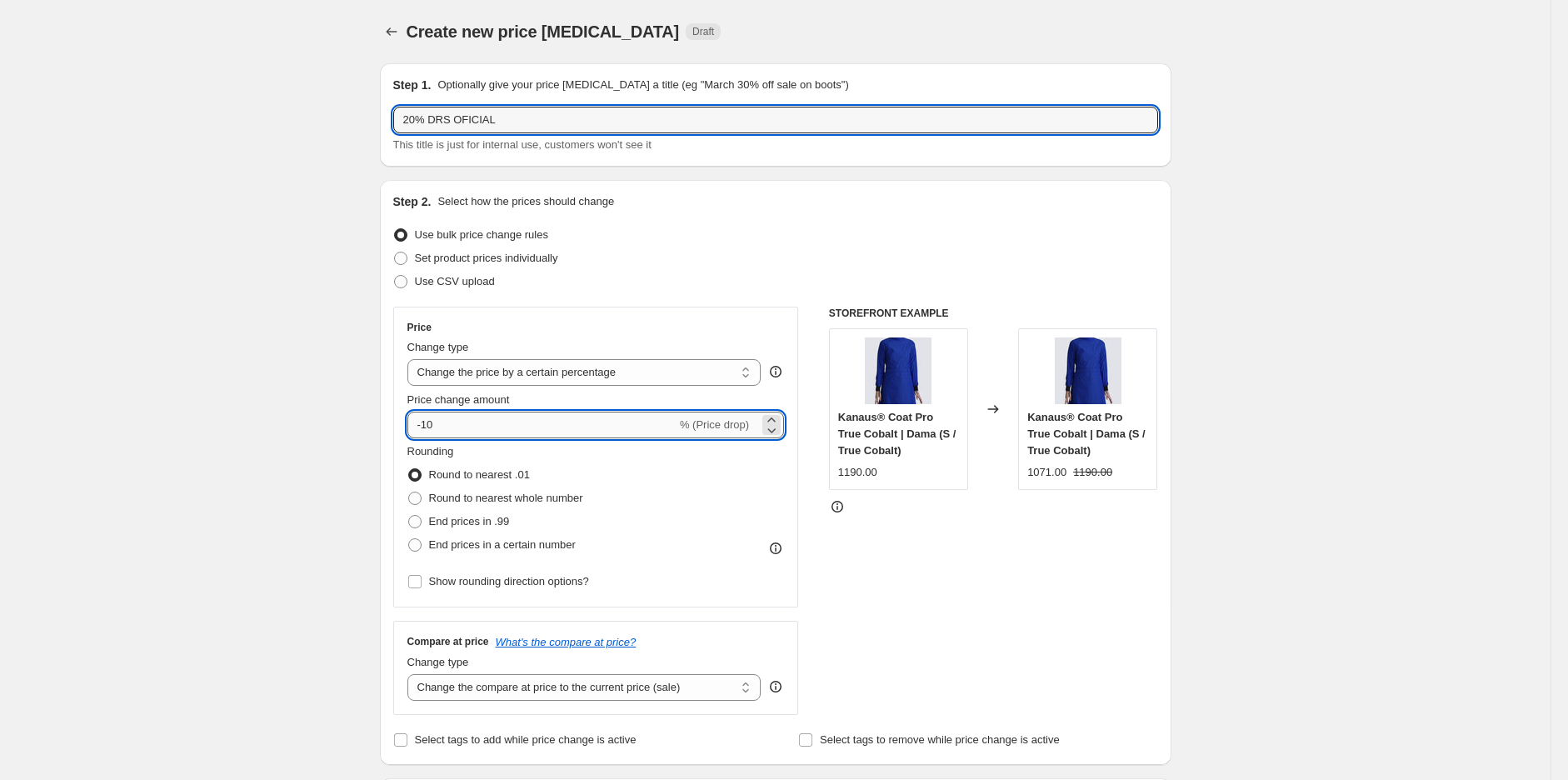
click at [472, 434] on input "-10" at bounding box center [542, 425] width 270 height 26
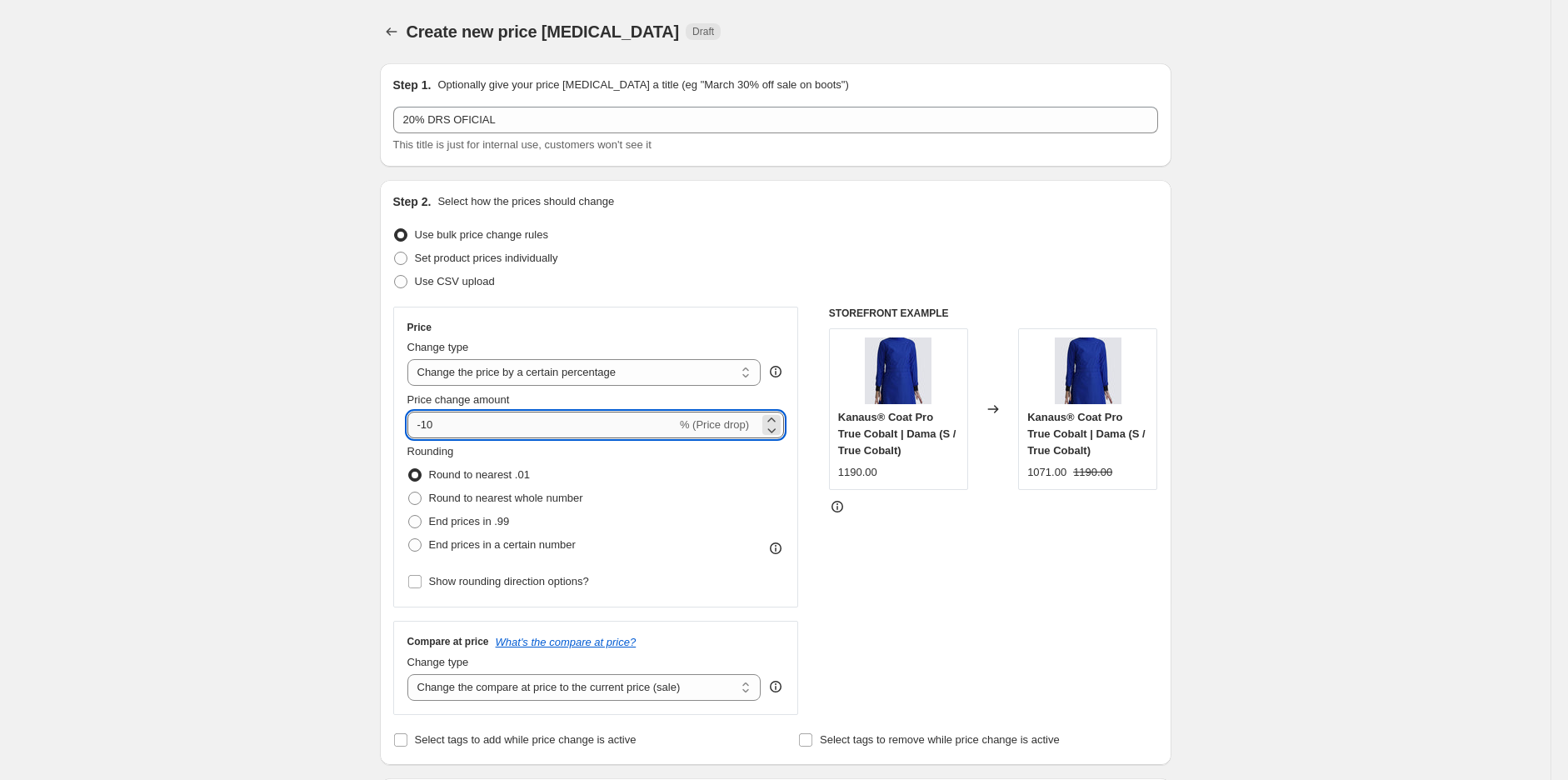
type input "-1"
type input "-20"
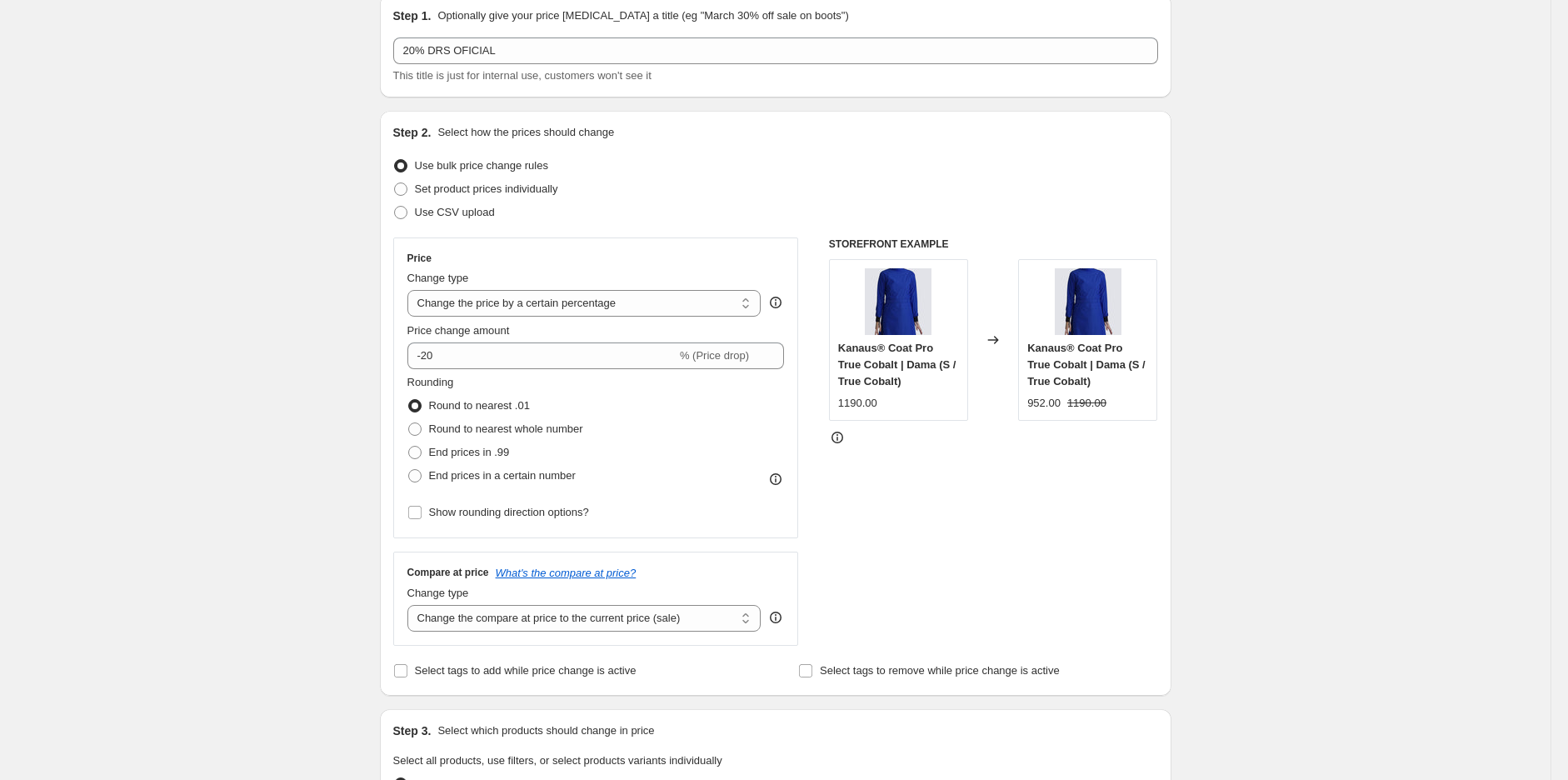
scroll to position [247, 0]
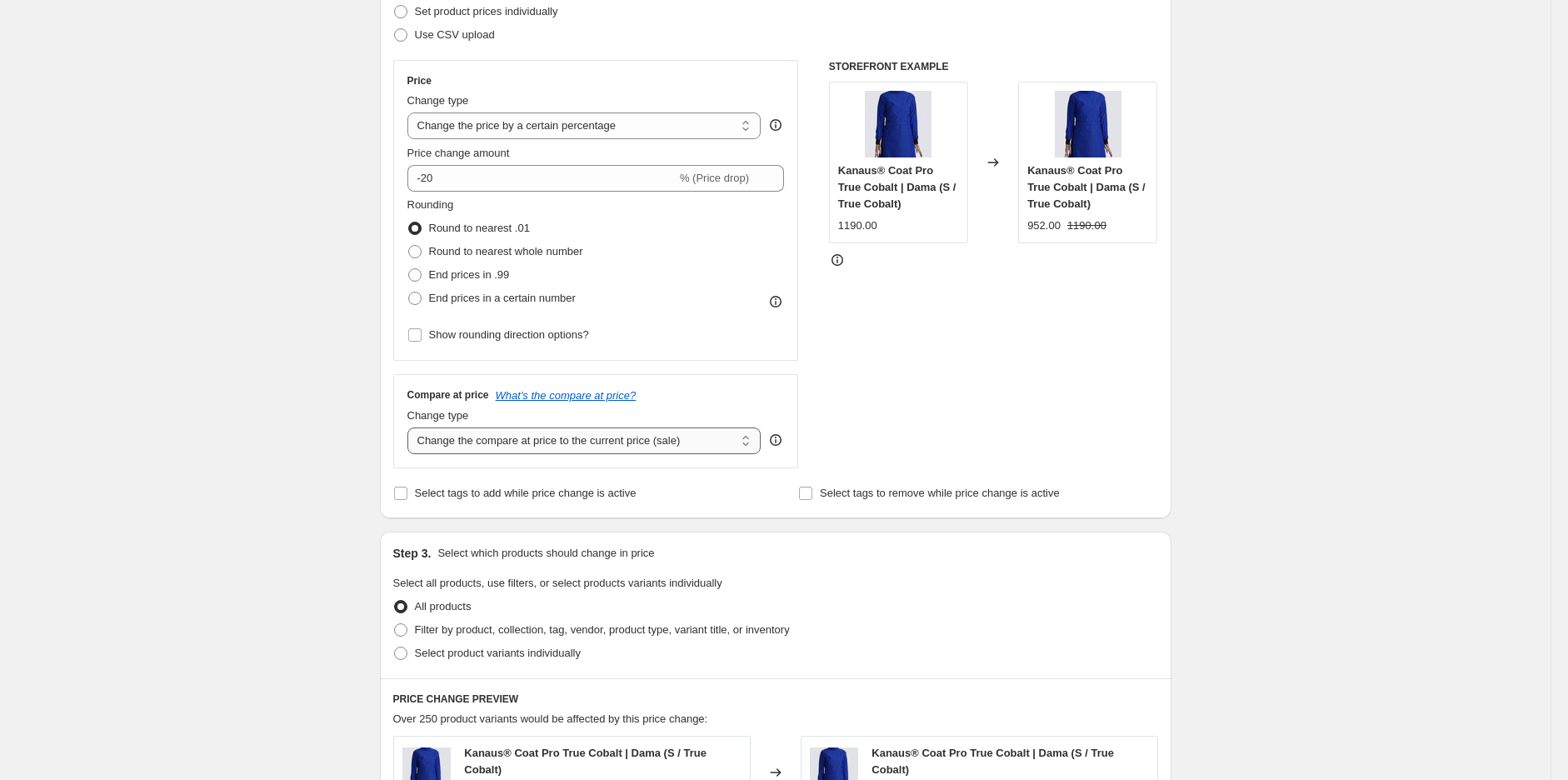
click at [454, 446] on select "Change the compare at price to the current price (sale) Change the compare at p…" at bounding box center [584, 441] width 354 height 26
select select "no_change"
click at [411, 428] on select "Change the compare at price to the current price (sale) Change the compare at p…" at bounding box center [584, 441] width 354 height 26
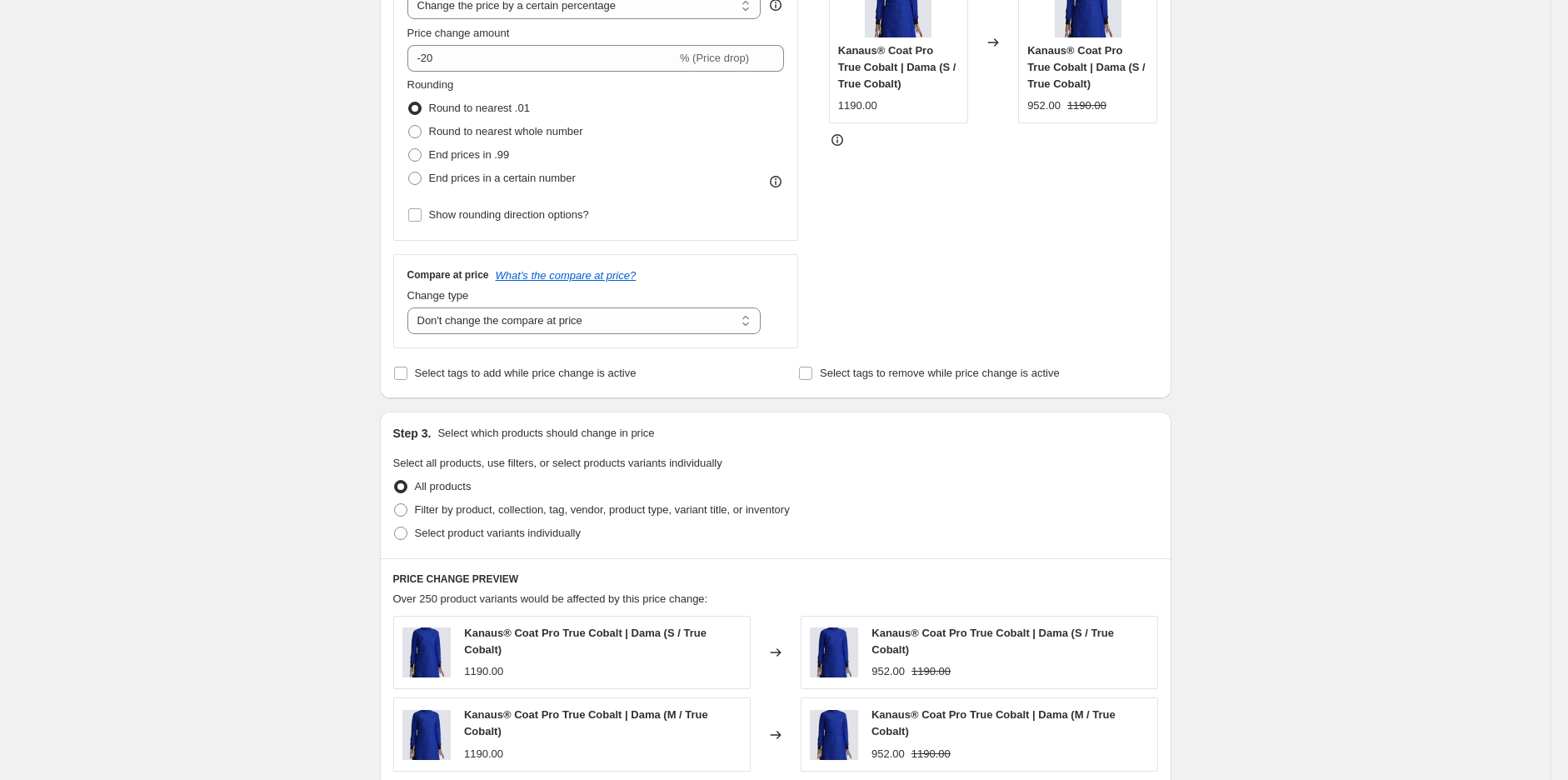
scroll to position [493, 0]
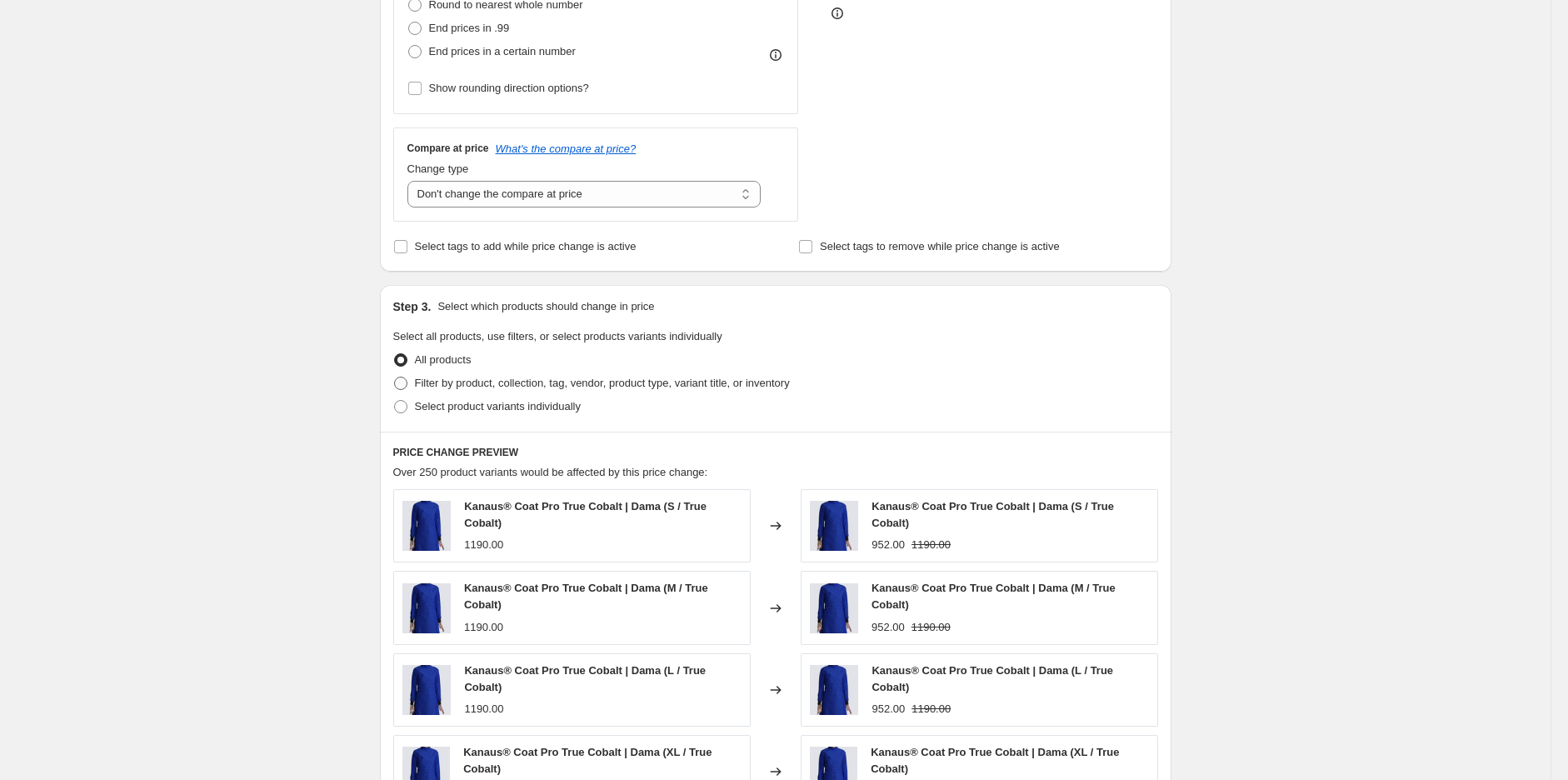
click at [464, 387] on span "Filter by product, collection, tag, vendor, product type, variant title, or inv…" at bounding box center [602, 382] width 375 height 12
click at [395, 378] on input "Filter by product, collection, tag, vendor, product type, variant title, or inv…" at bounding box center [395, 377] width 1 height 1
radio input "true"
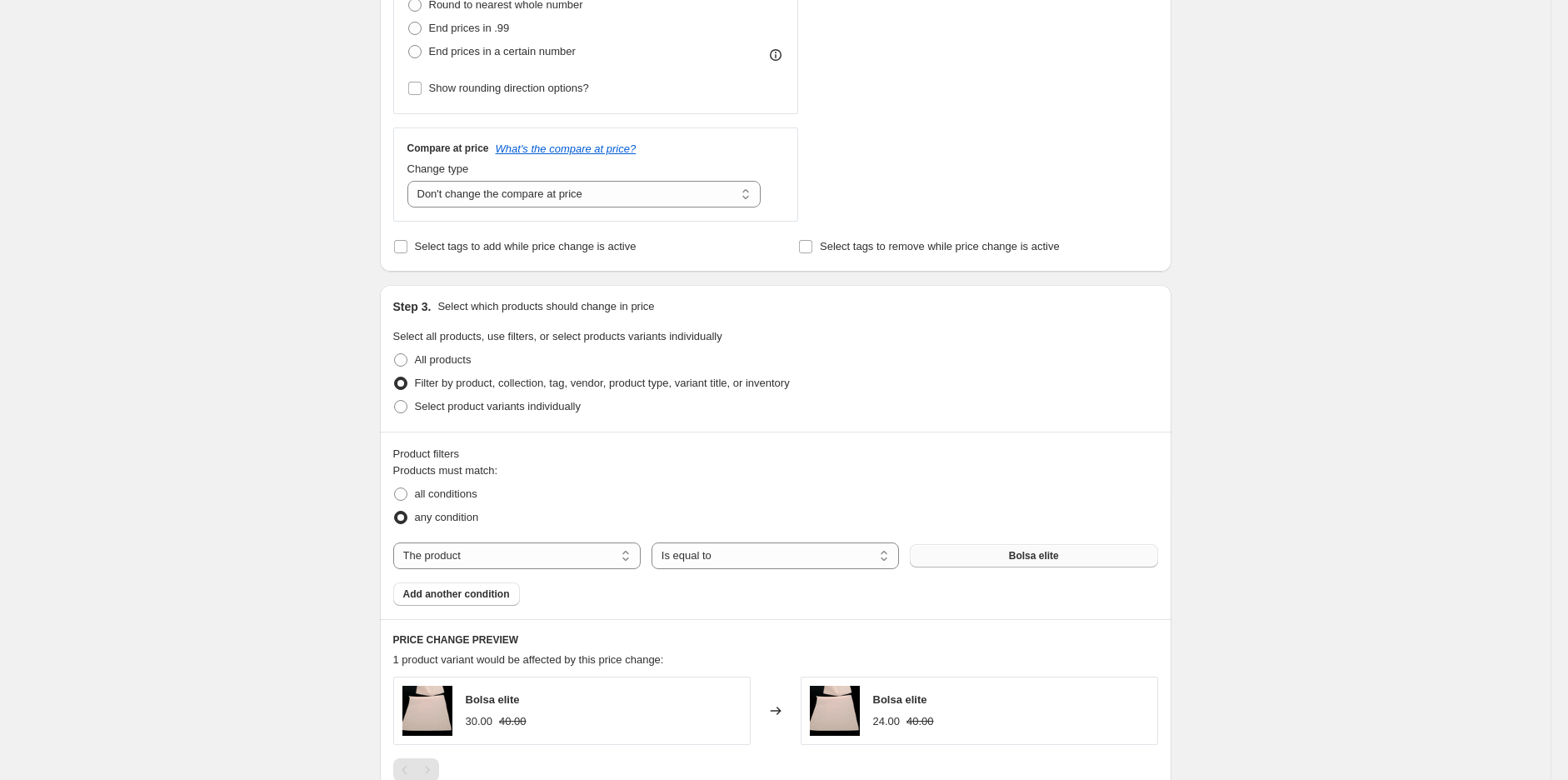
click at [1059, 563] on span "Bolsa elite" at bounding box center [1033, 556] width 50 height 13
click at [745, 554] on select "Is equal to Is not equal to" at bounding box center [775, 555] width 247 height 26
click at [477, 558] on select "The product The product's collection The product's tag The product's vendor The…" at bounding box center [517, 555] width 247 height 26
select select "tag"
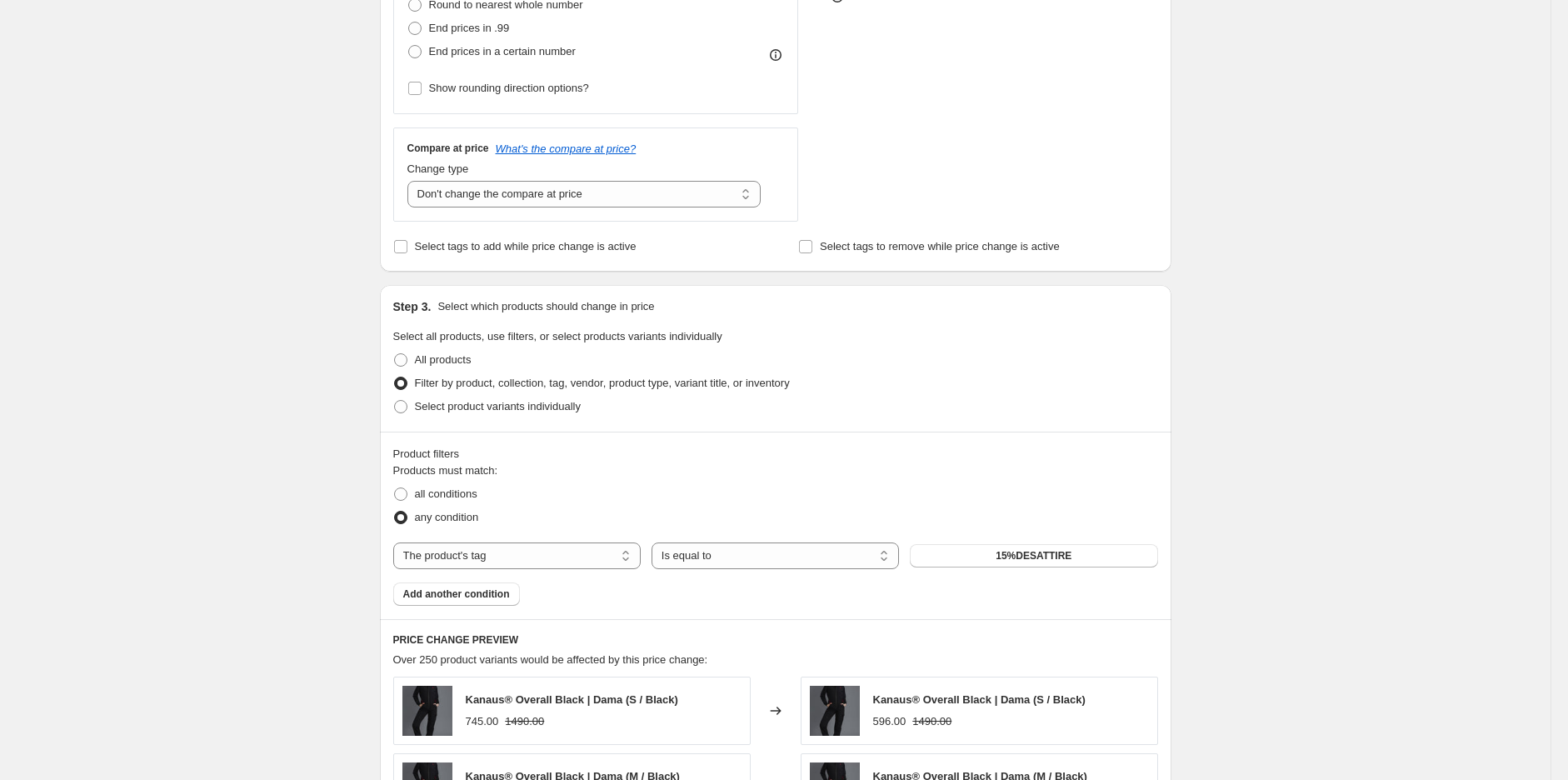
click at [1043, 553] on span "15%DESATTIRE" at bounding box center [1033, 556] width 76 height 13
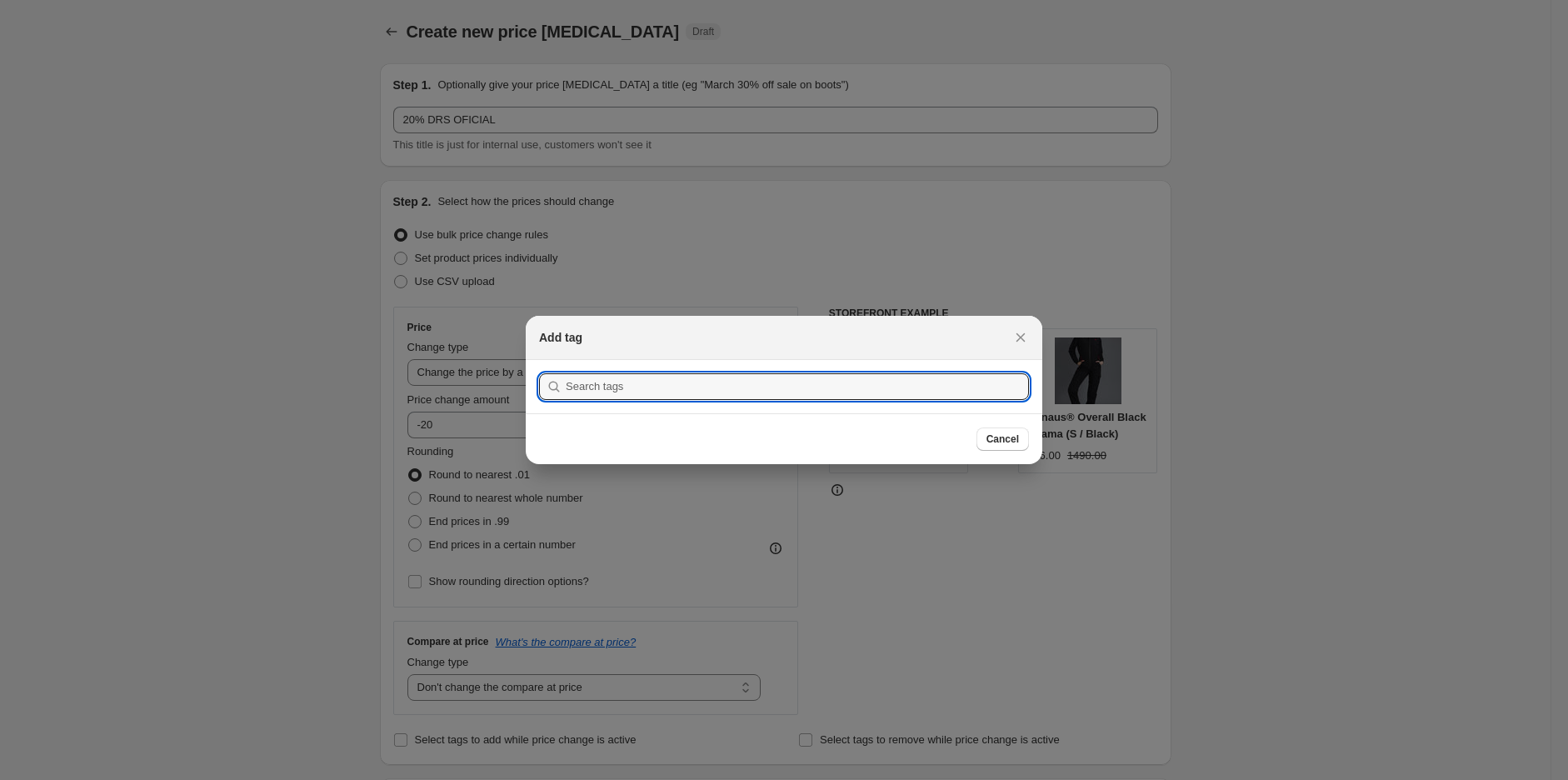
scroll to position [0, 0]
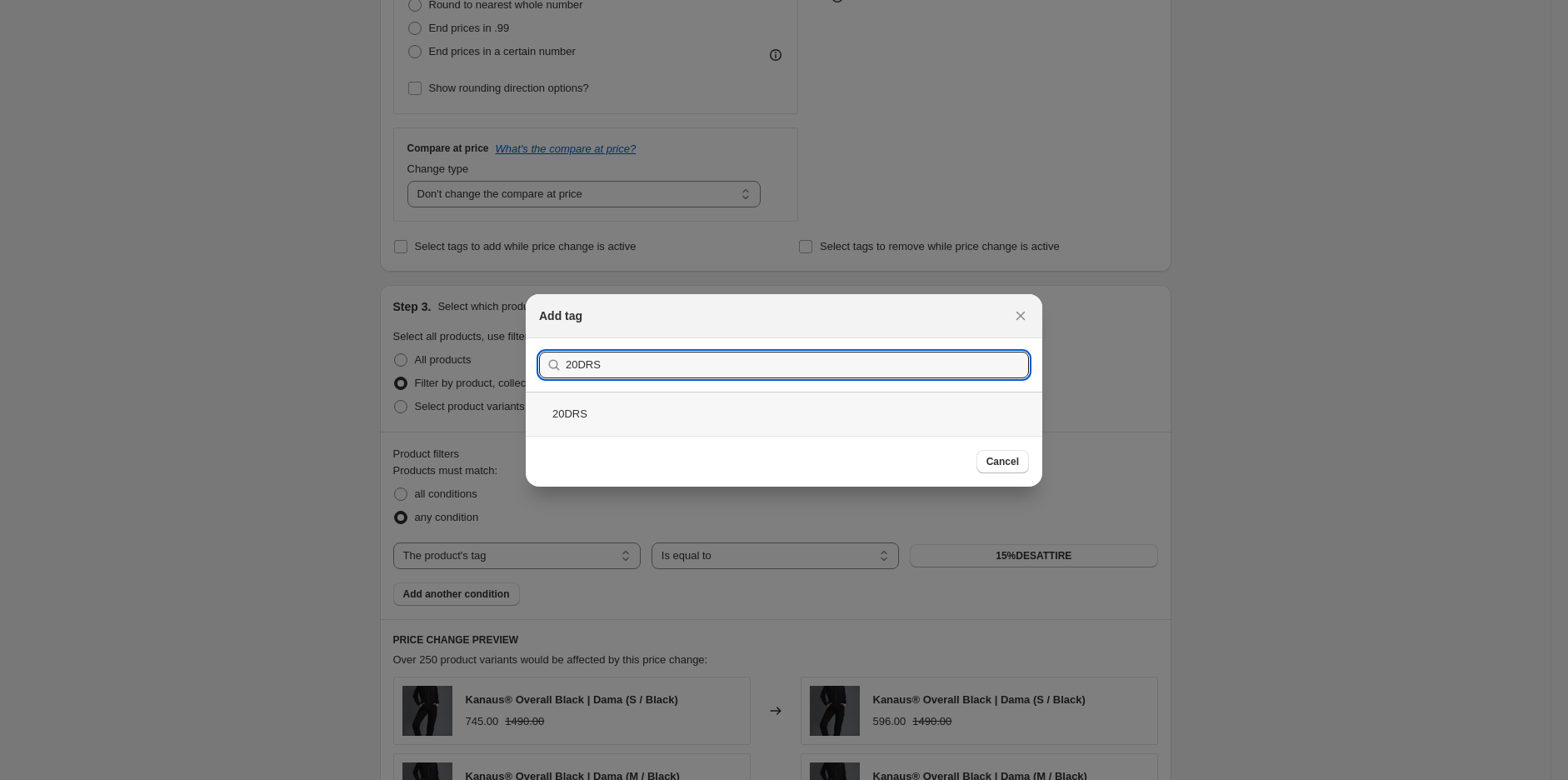
type input "20DRS"
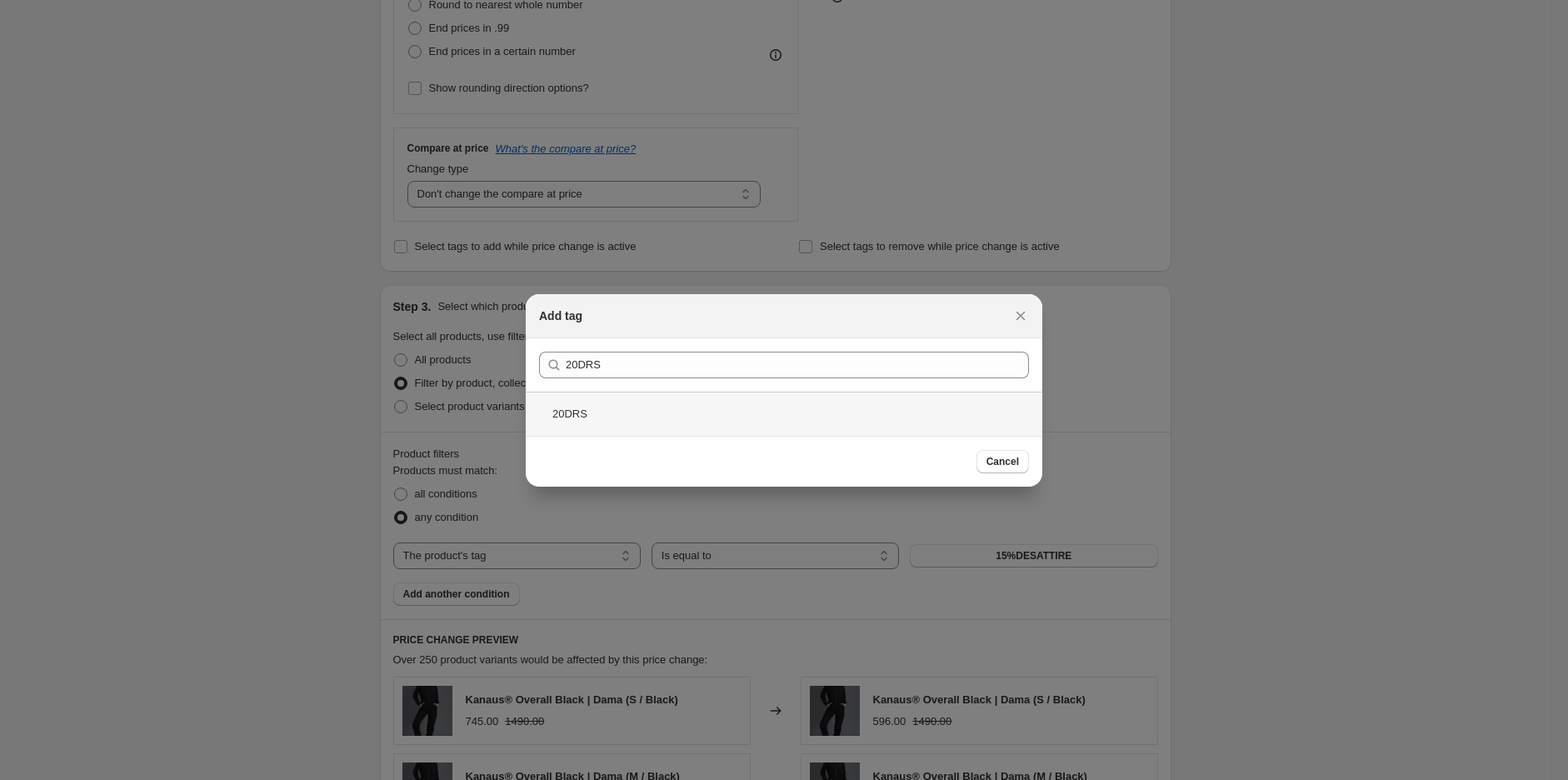
click at [605, 409] on div "20DRS" at bounding box center [784, 413] width 517 height 44
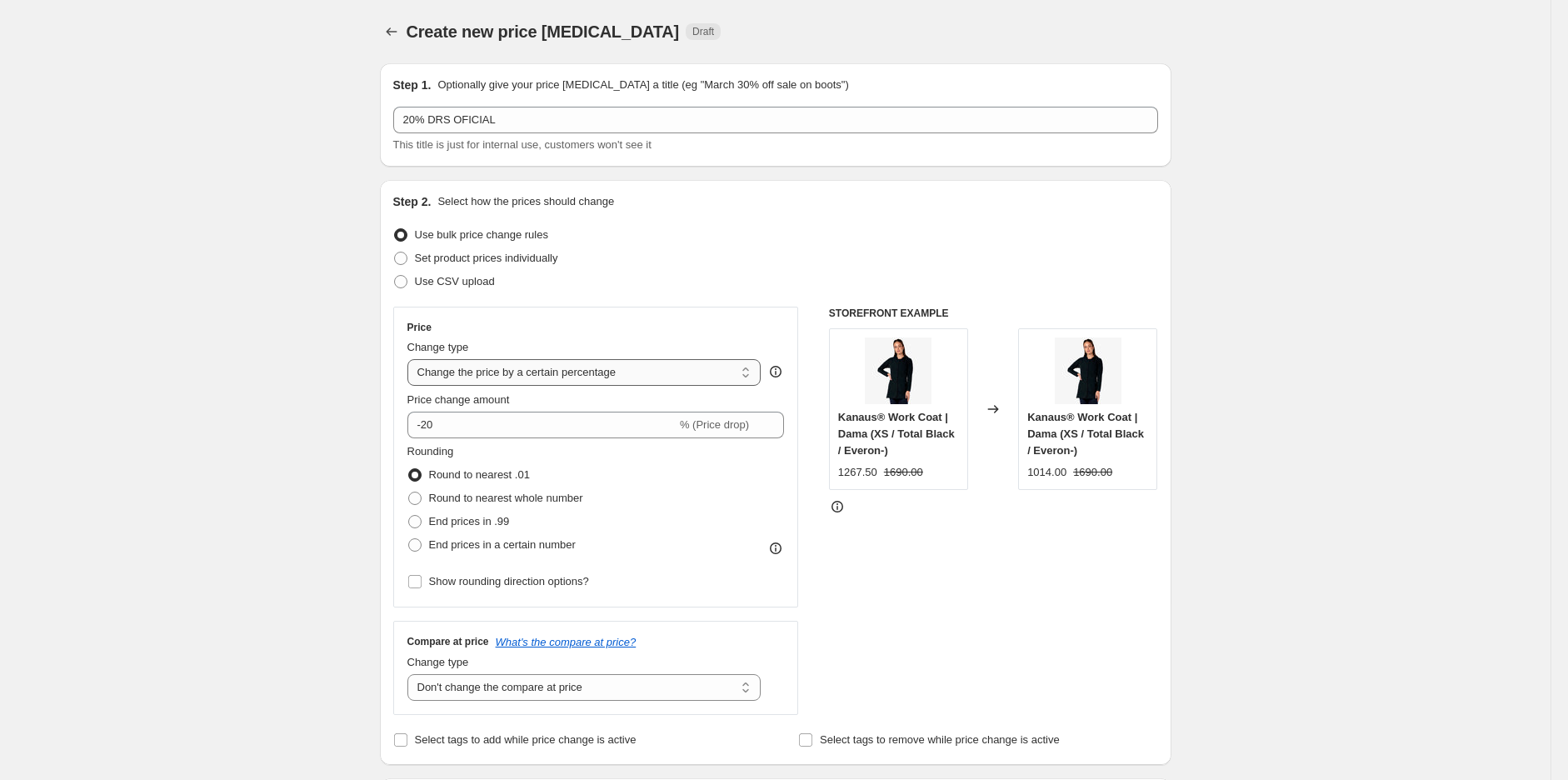
click at [509, 368] on select "Change the price to a certain amount Change the price by a certain amount Chang…" at bounding box center [584, 372] width 354 height 26
select select "pcap"
click at [411, 359] on select "Change the price to a certain amount Change the price by a certain amount Chang…" at bounding box center [584, 372] width 354 height 26
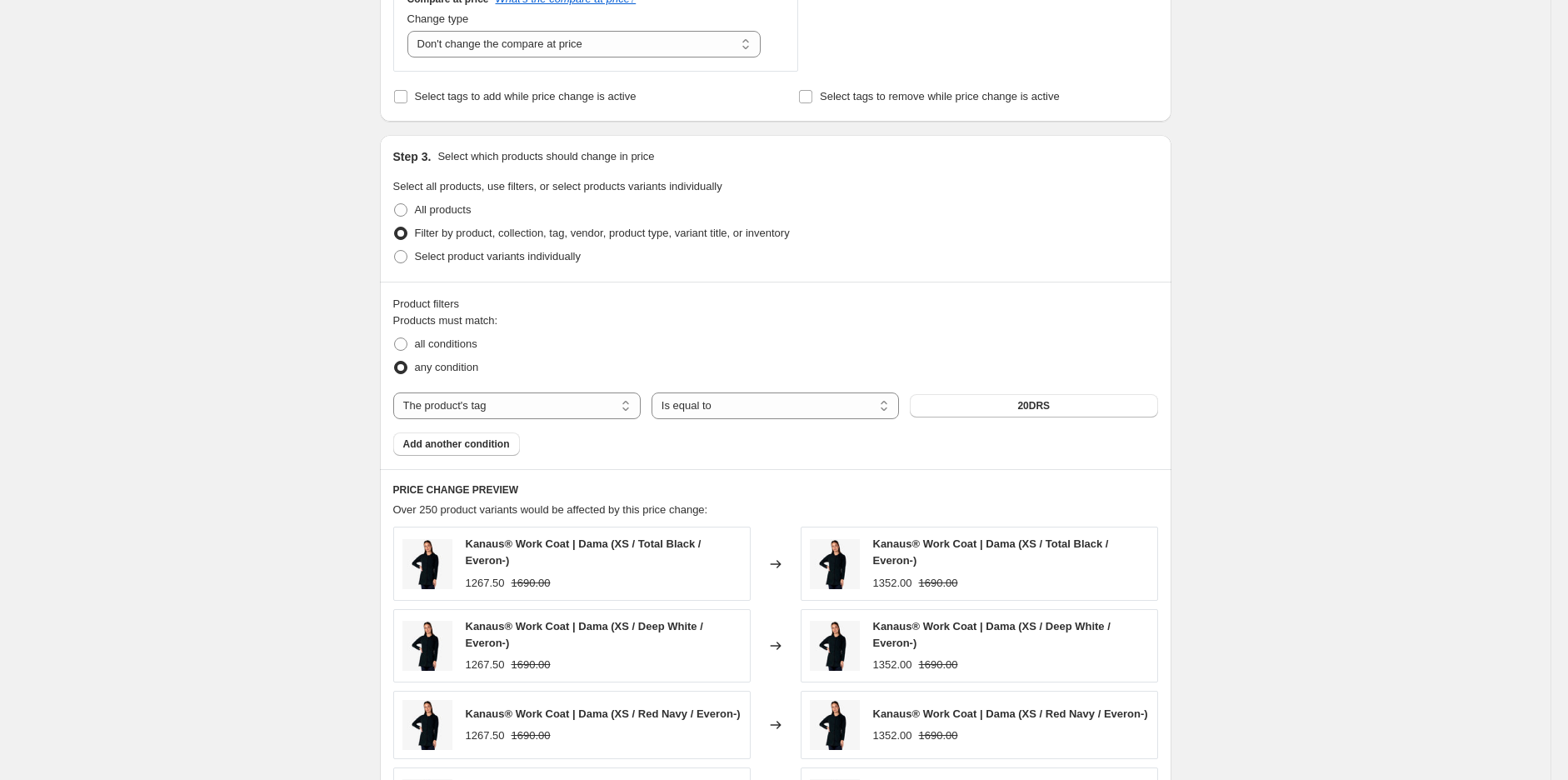
scroll to position [741, 0]
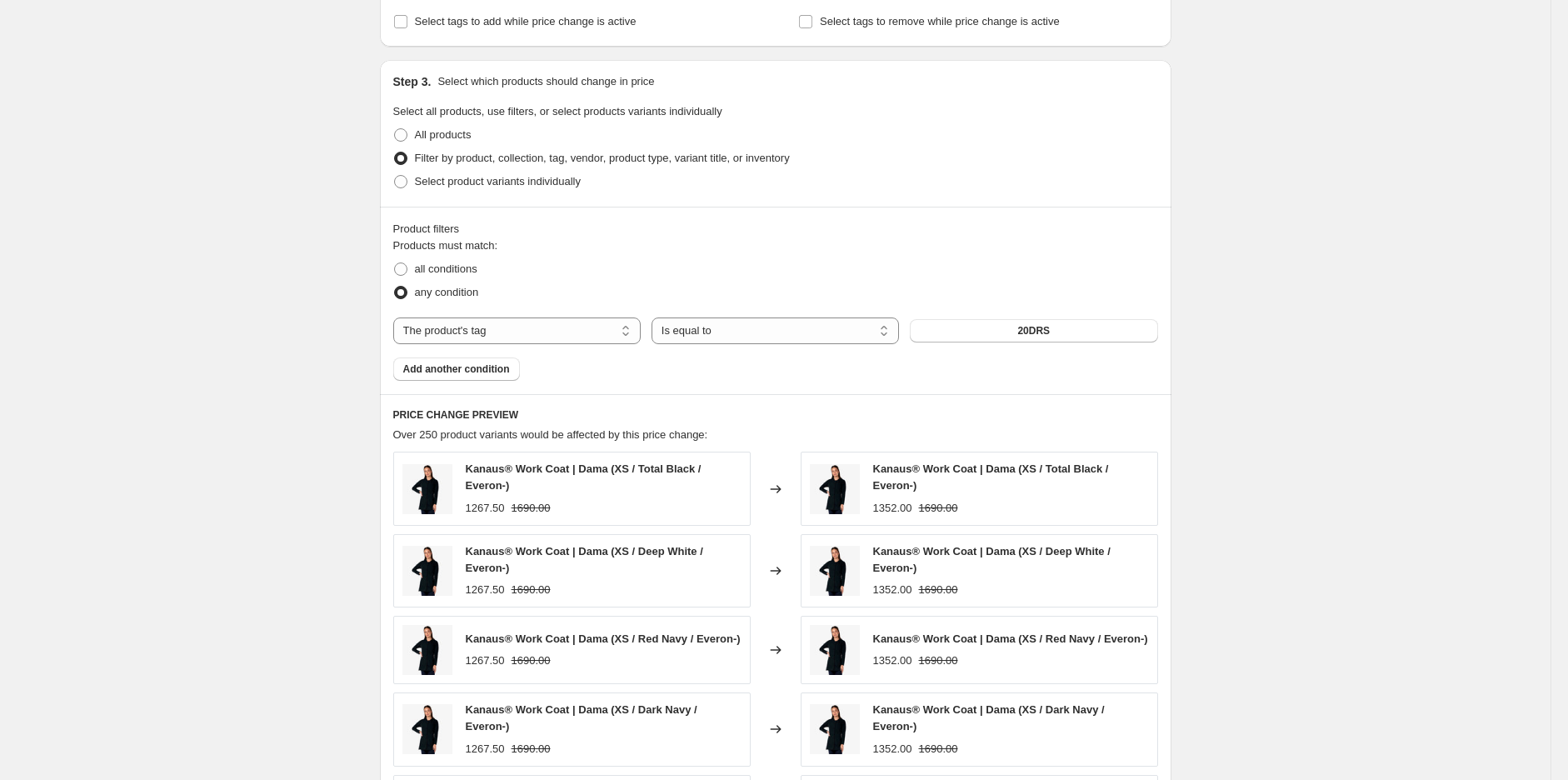
click at [311, 500] on div "Create new price [MEDICAL_DATA]. This page is ready Create new price [MEDICAL_D…" at bounding box center [775, 208] width 1551 height 1897
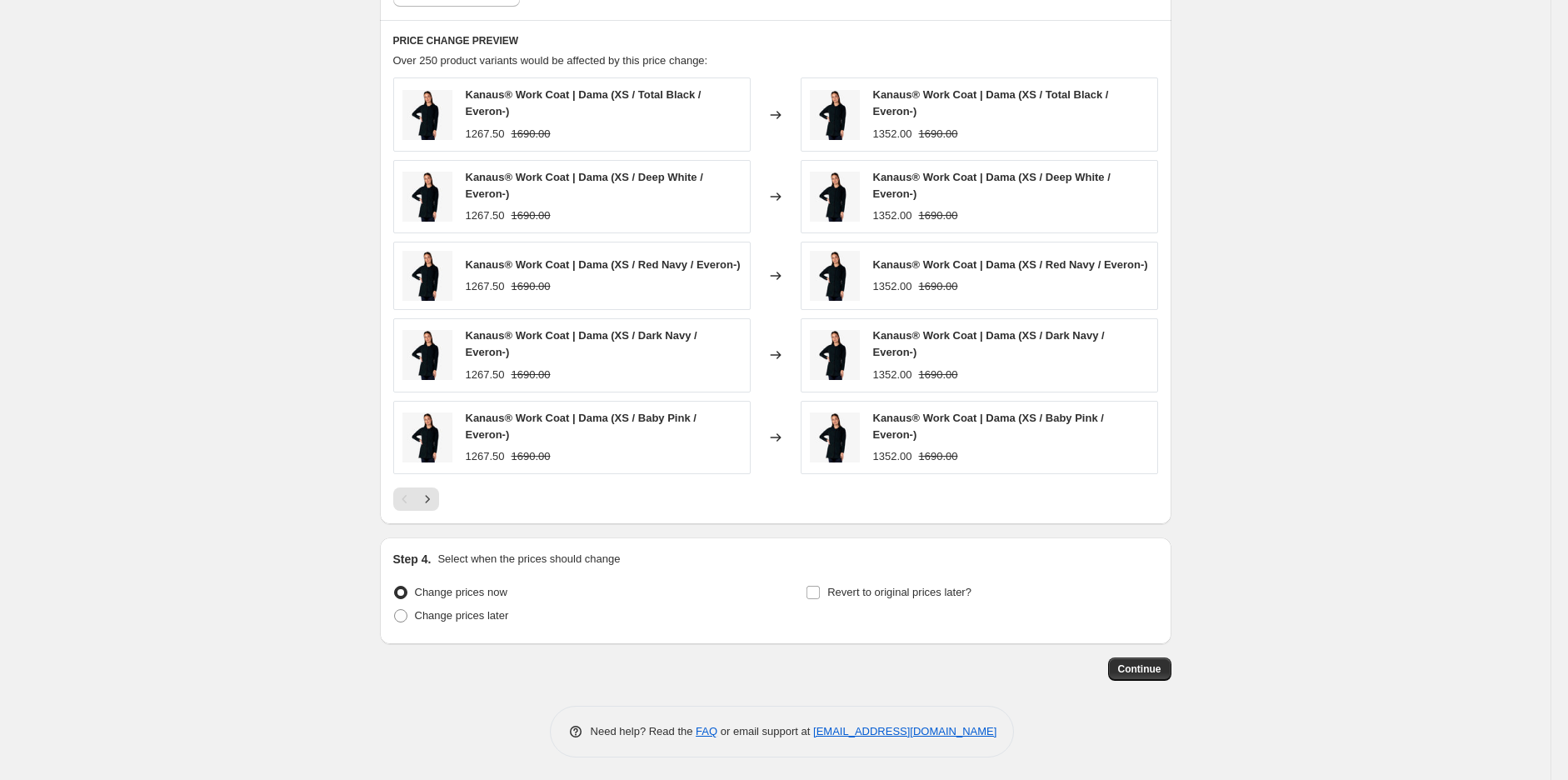
scroll to position [1118, 0]
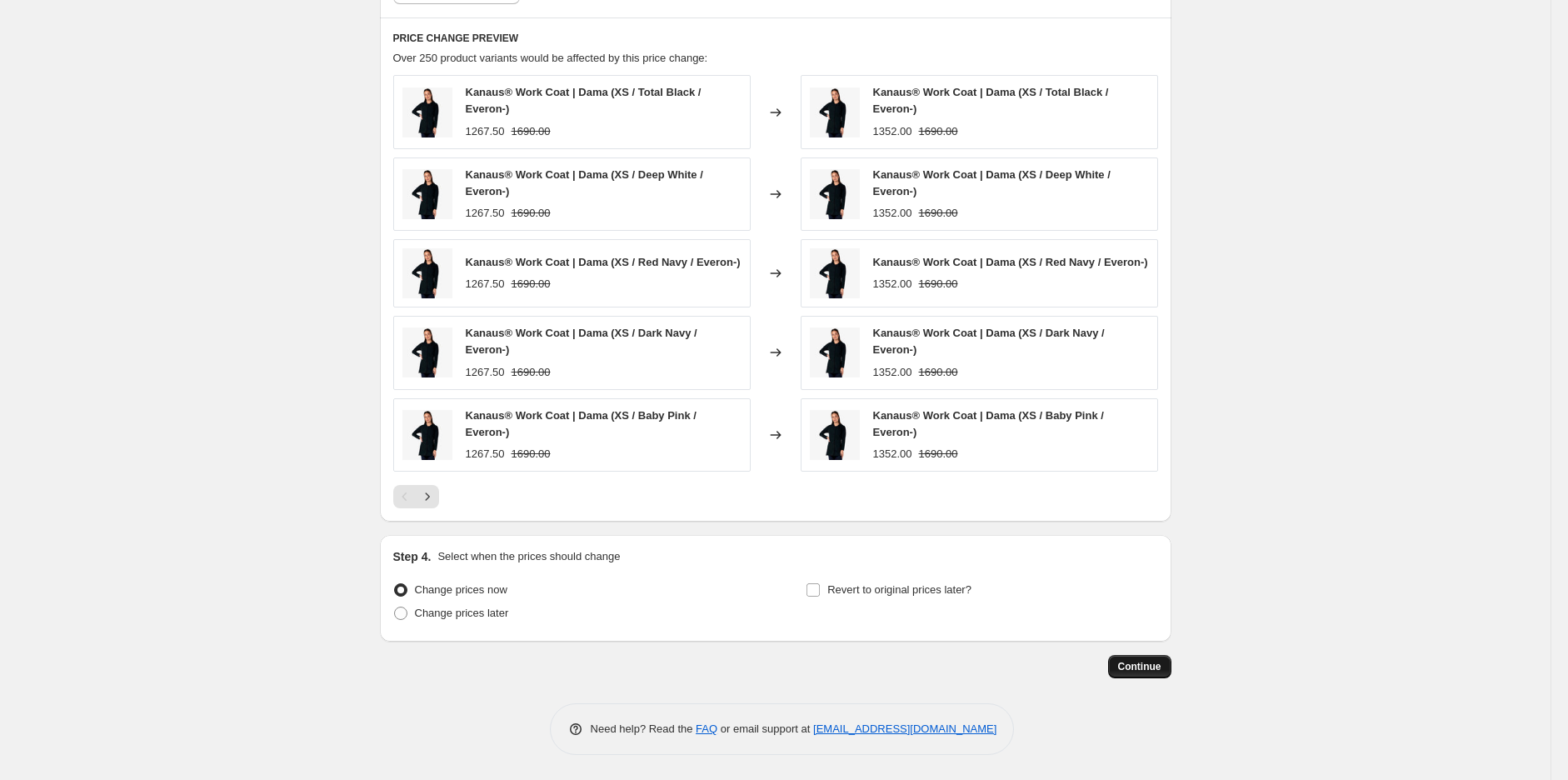
click at [1150, 665] on span "Continue" at bounding box center [1140, 667] width 43 height 13
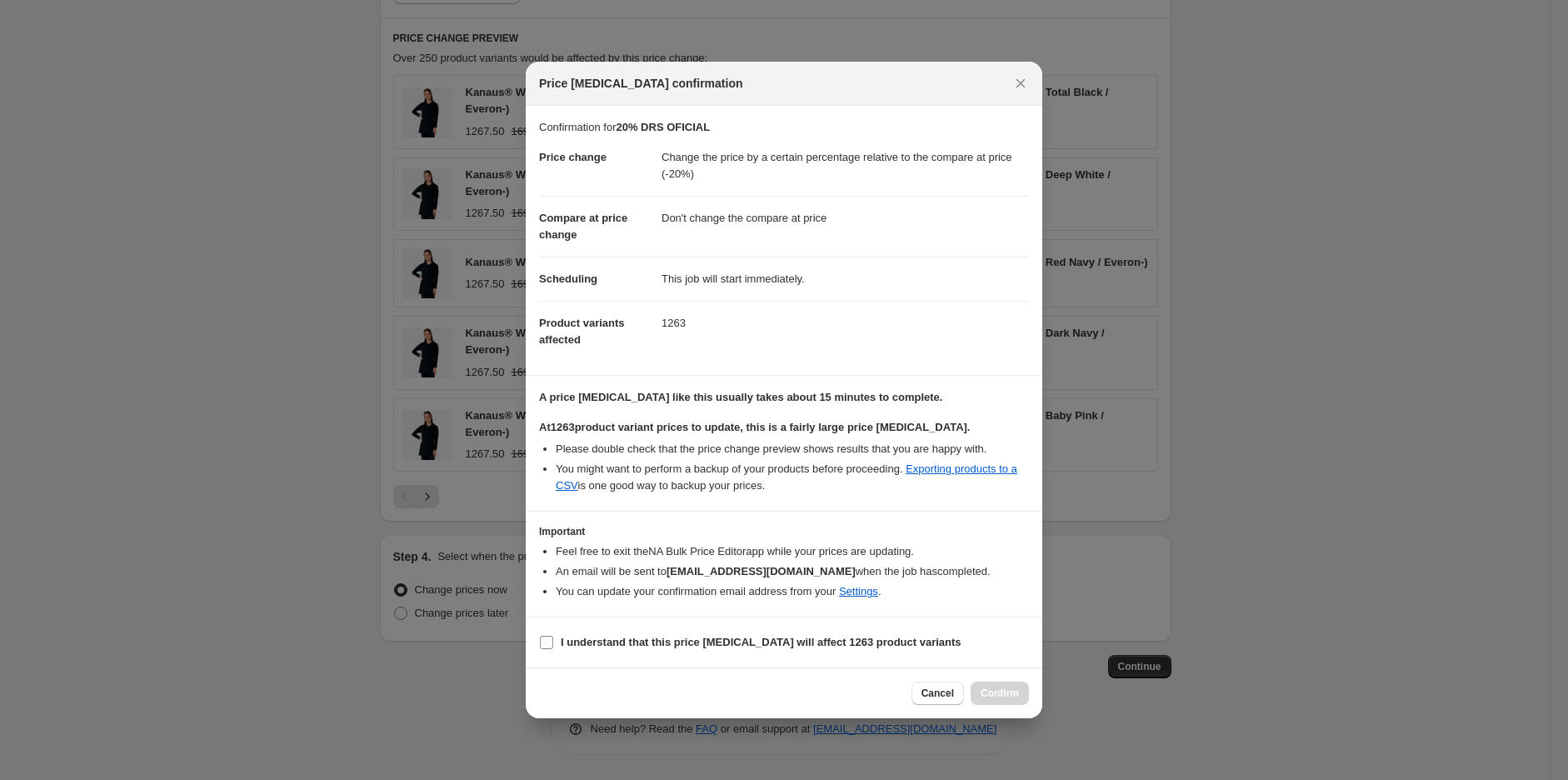
click at [593, 636] on b "I understand that this price [MEDICAL_DATA] will affect 1263 product variants" at bounding box center [761, 642] width 401 height 12
click at [553, 636] on input "I understand that this price [MEDICAL_DATA] will affect 1263 product variants" at bounding box center [547, 643] width 13 height 13
checkbox input "true"
click at [980, 687] on button "Confirm" at bounding box center [1000, 694] width 58 height 23
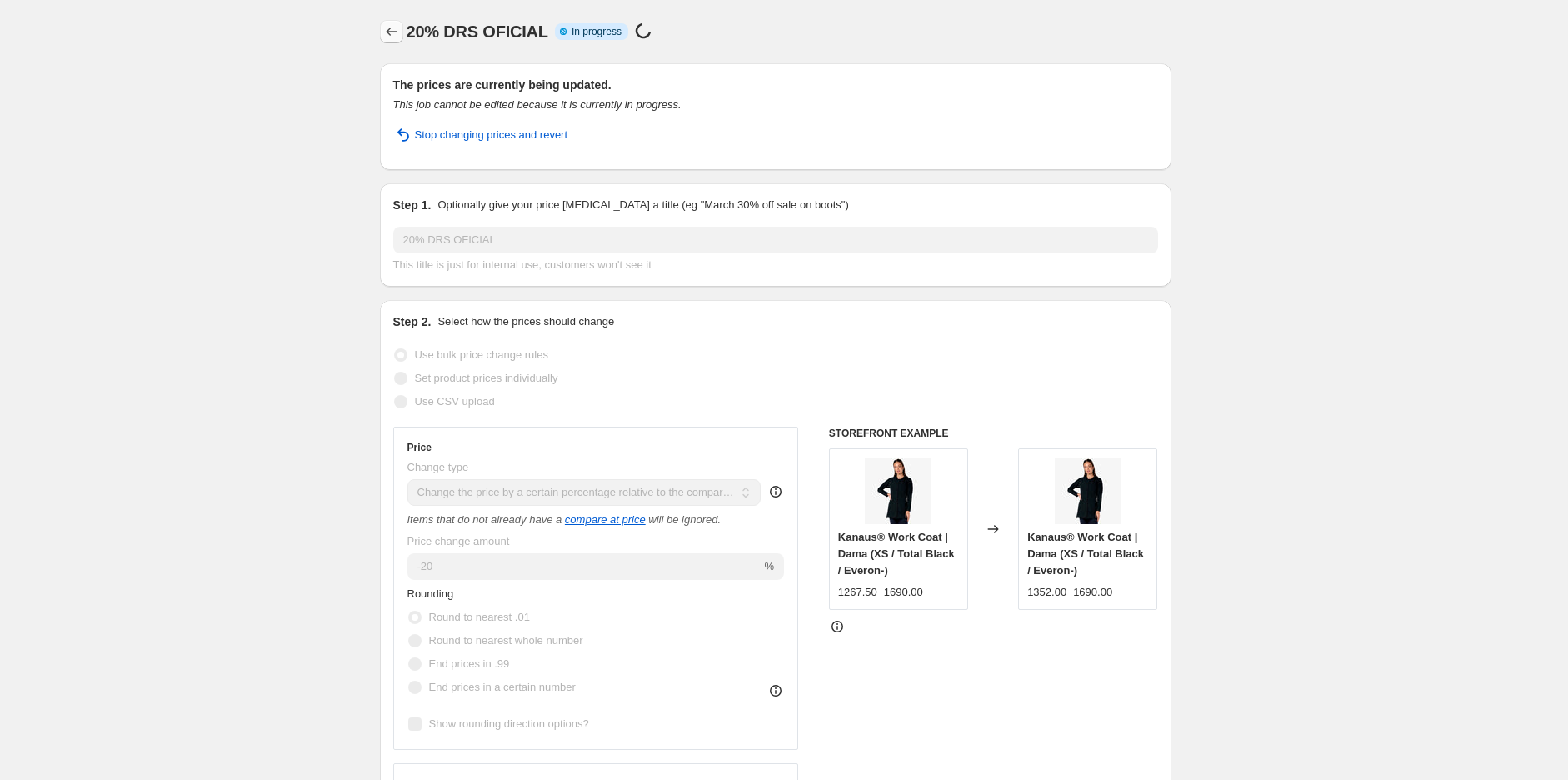
click at [389, 38] on icon "Price change jobs" at bounding box center [392, 32] width 17 height 17
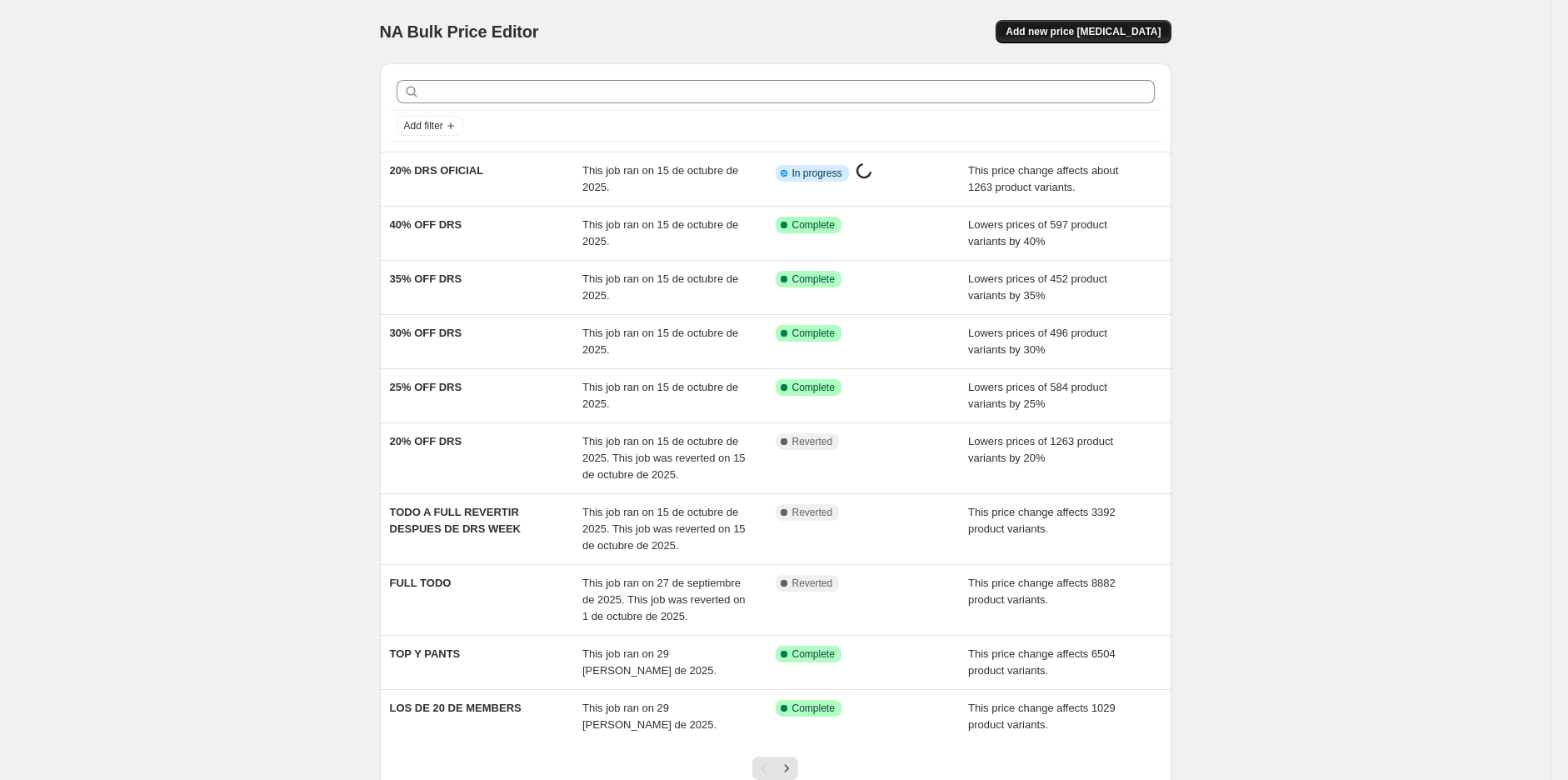
click at [1076, 35] on span "Add new price [MEDICAL_DATA]" at bounding box center [1083, 32] width 155 height 13
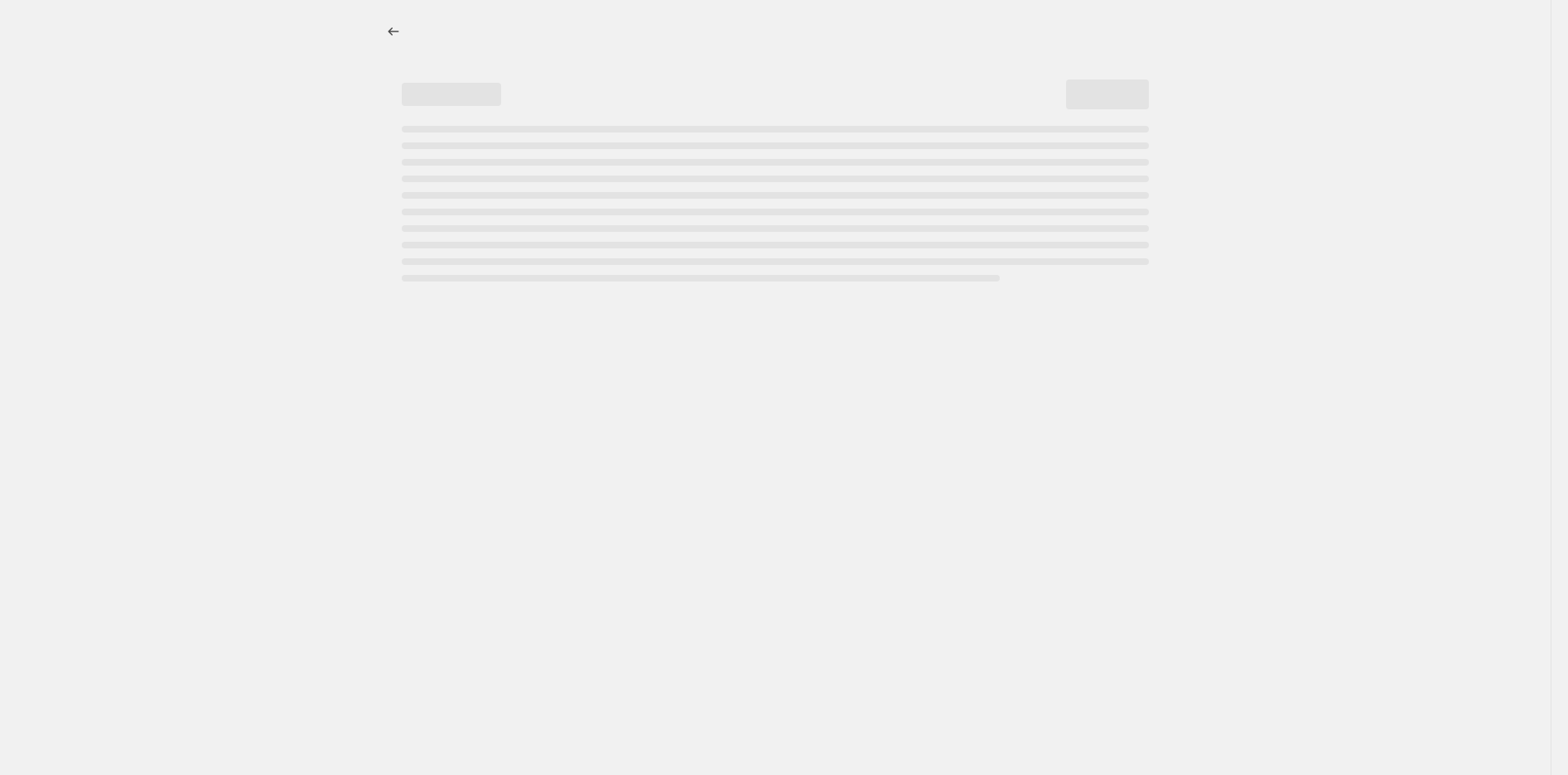
select select "percentage"
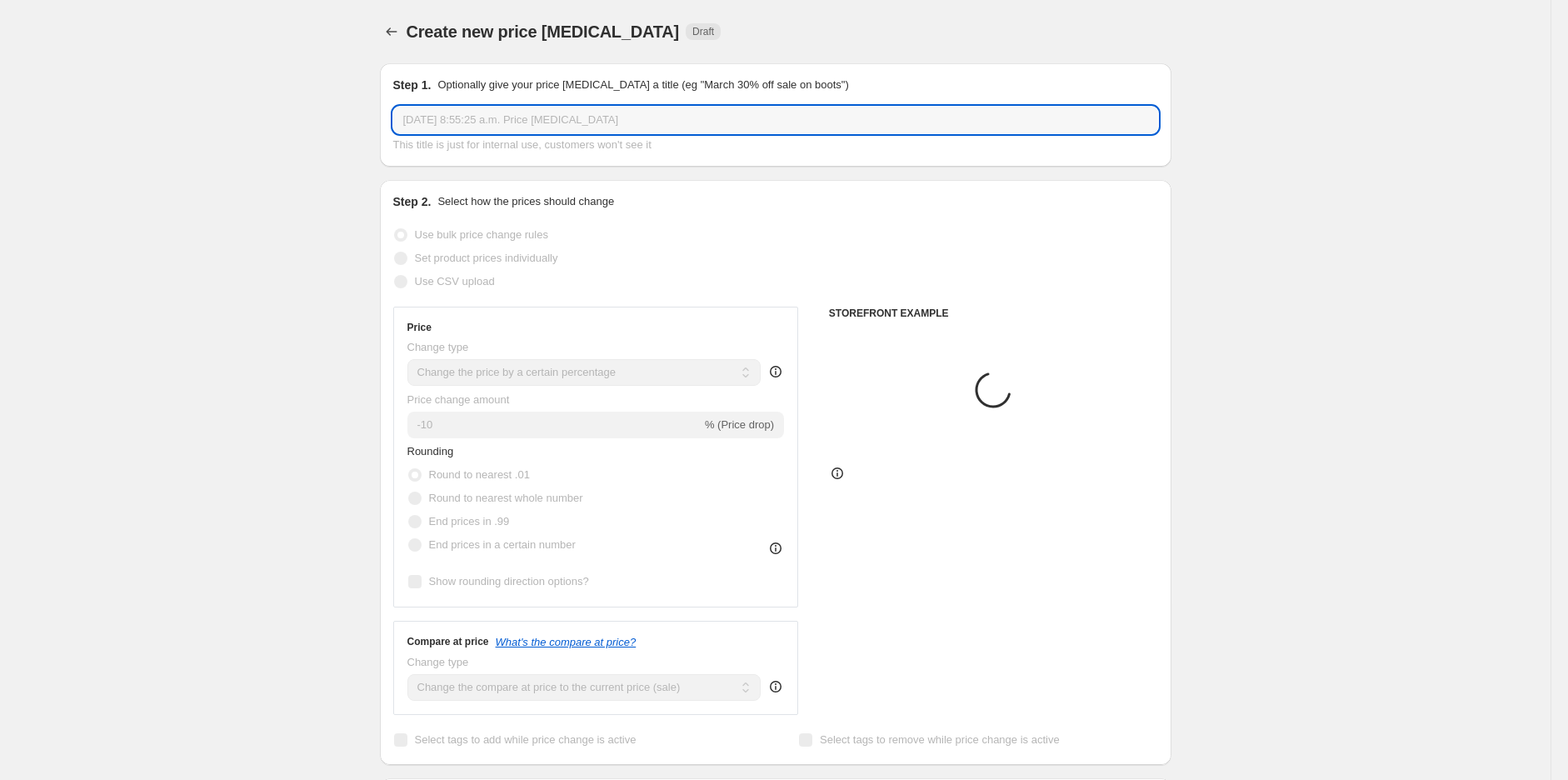
click at [469, 120] on input "[DATE] 8:55:25 a.m. Price [MEDICAL_DATA]" at bounding box center [776, 120] width 765 height 26
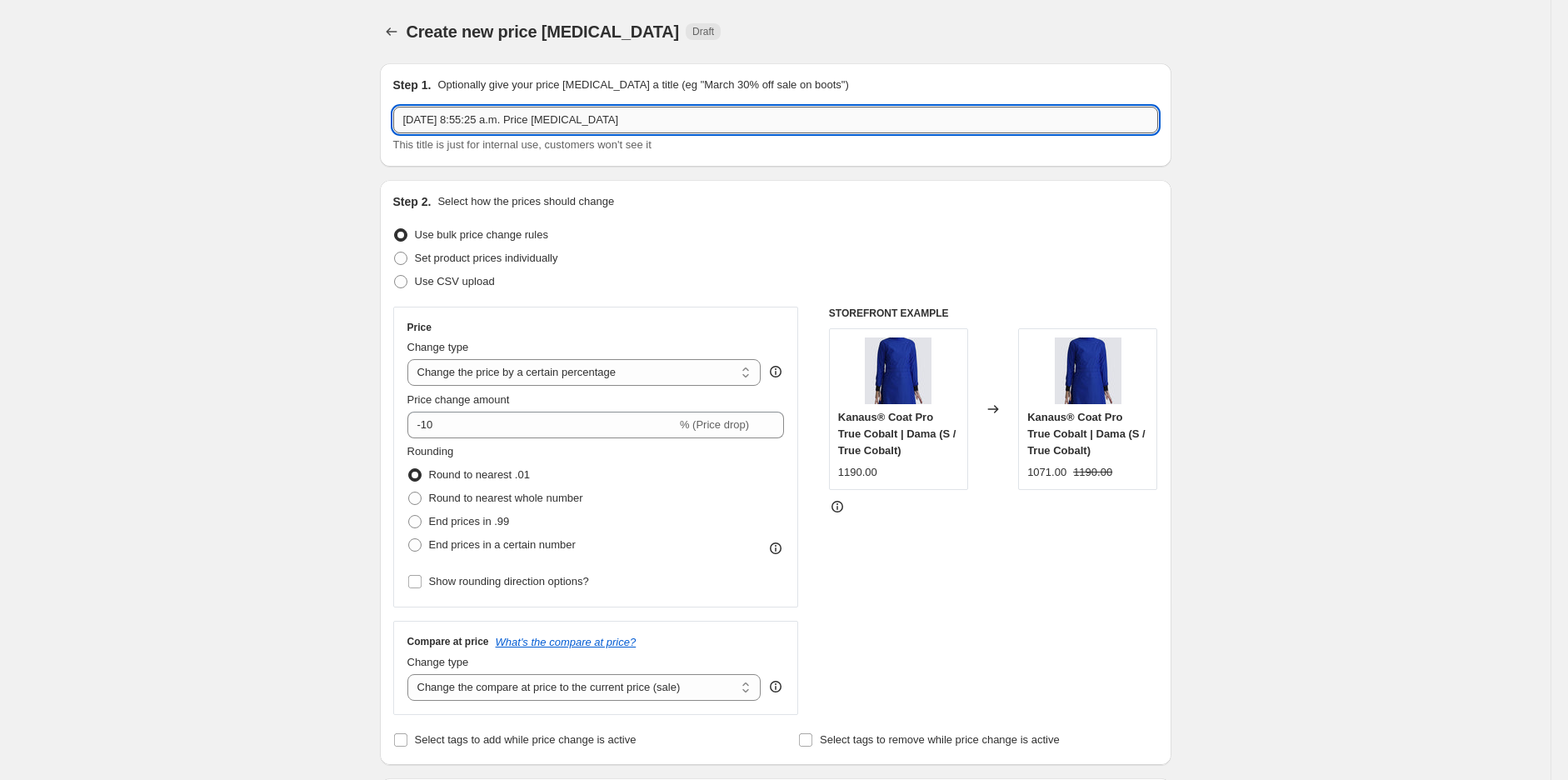
click at [469, 120] on input "[DATE] 8:55:25 a.m. Price [MEDICAL_DATA]" at bounding box center [776, 120] width 765 height 26
type input "25DRS OFICIAL"
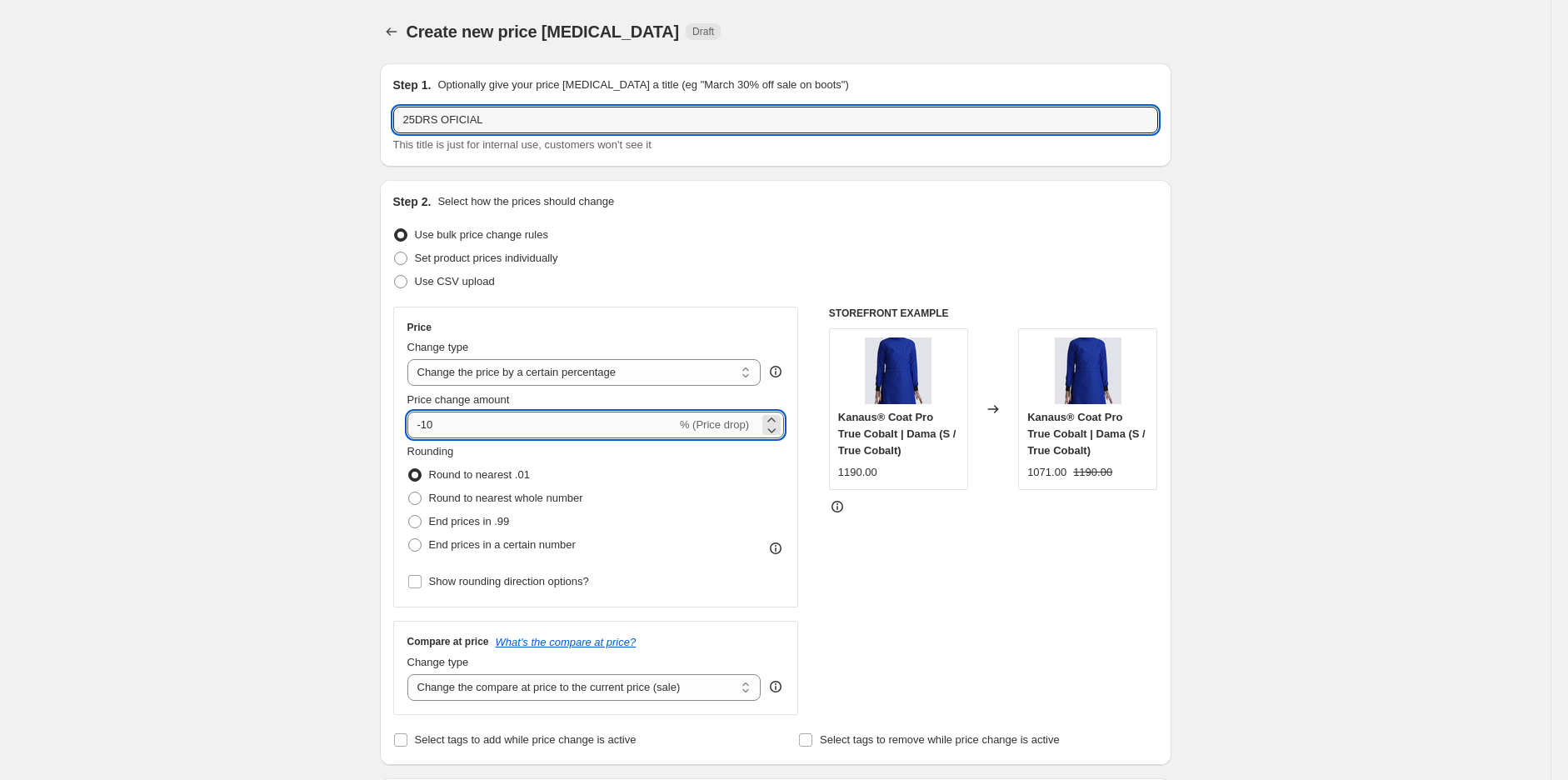
click at [472, 434] on input "-10" at bounding box center [542, 425] width 270 height 26
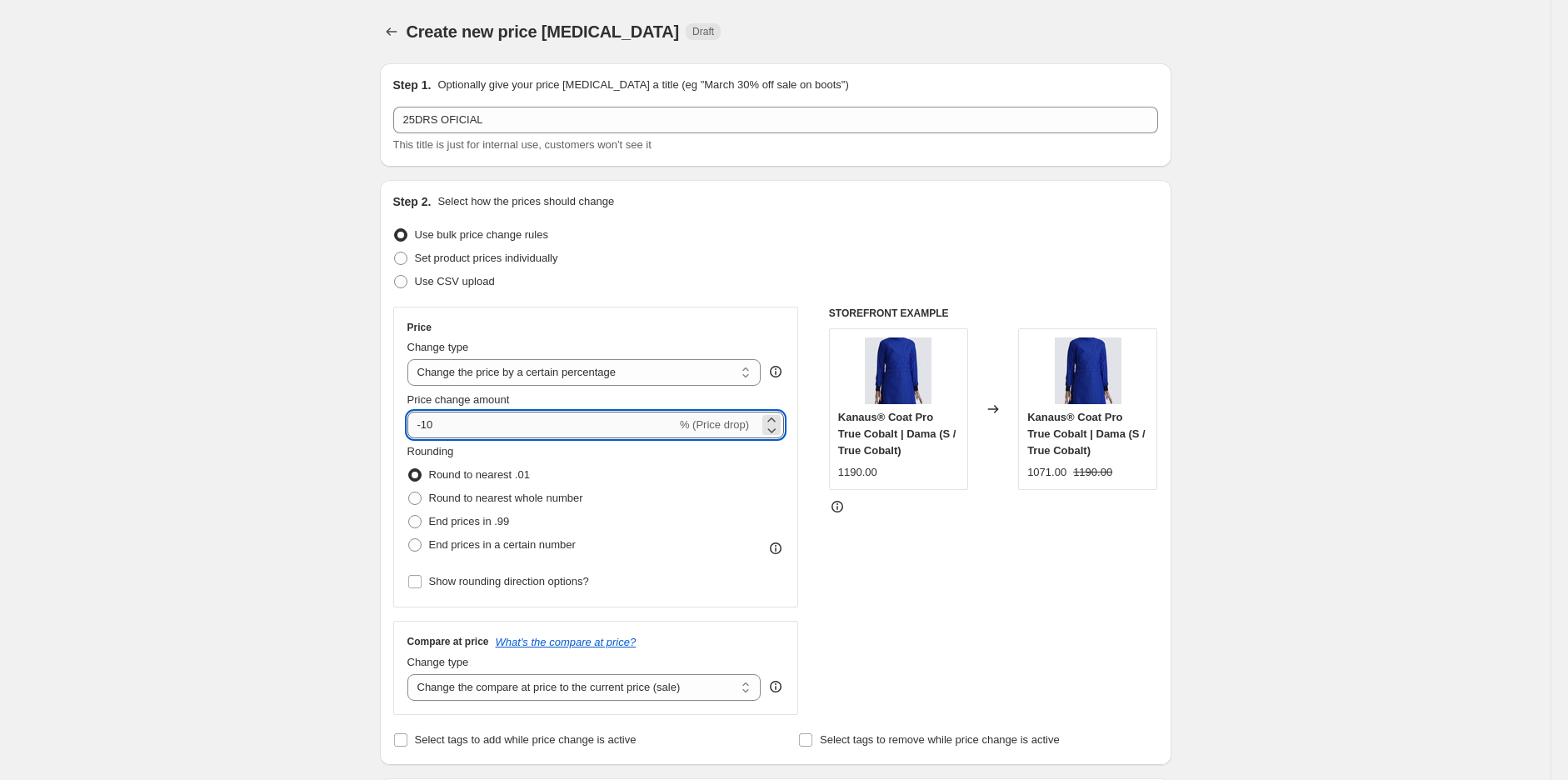
type input "-1"
type input "-25"
drag, startPoint x: 550, startPoint y: 360, endPoint x: 549, endPoint y: 370, distance: 10.0
click at [550, 360] on select "Change the price to a certain amount Change the price by a certain amount Chang…" at bounding box center [584, 372] width 354 height 26
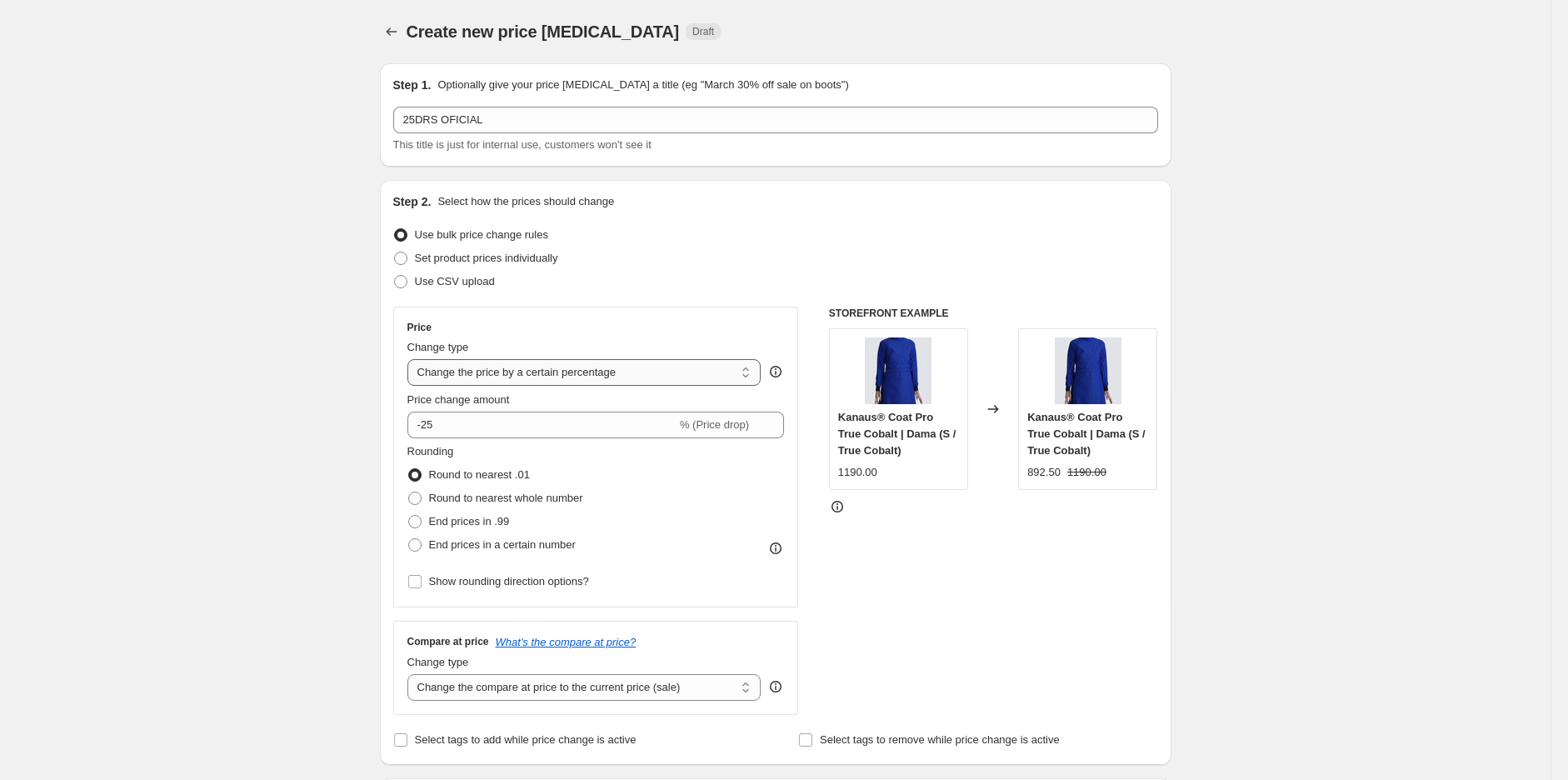
select select "pcap"
click at [411, 359] on select "Change the price to a certain amount Change the price by a certain amount Chang…" at bounding box center [584, 372] width 354 height 26
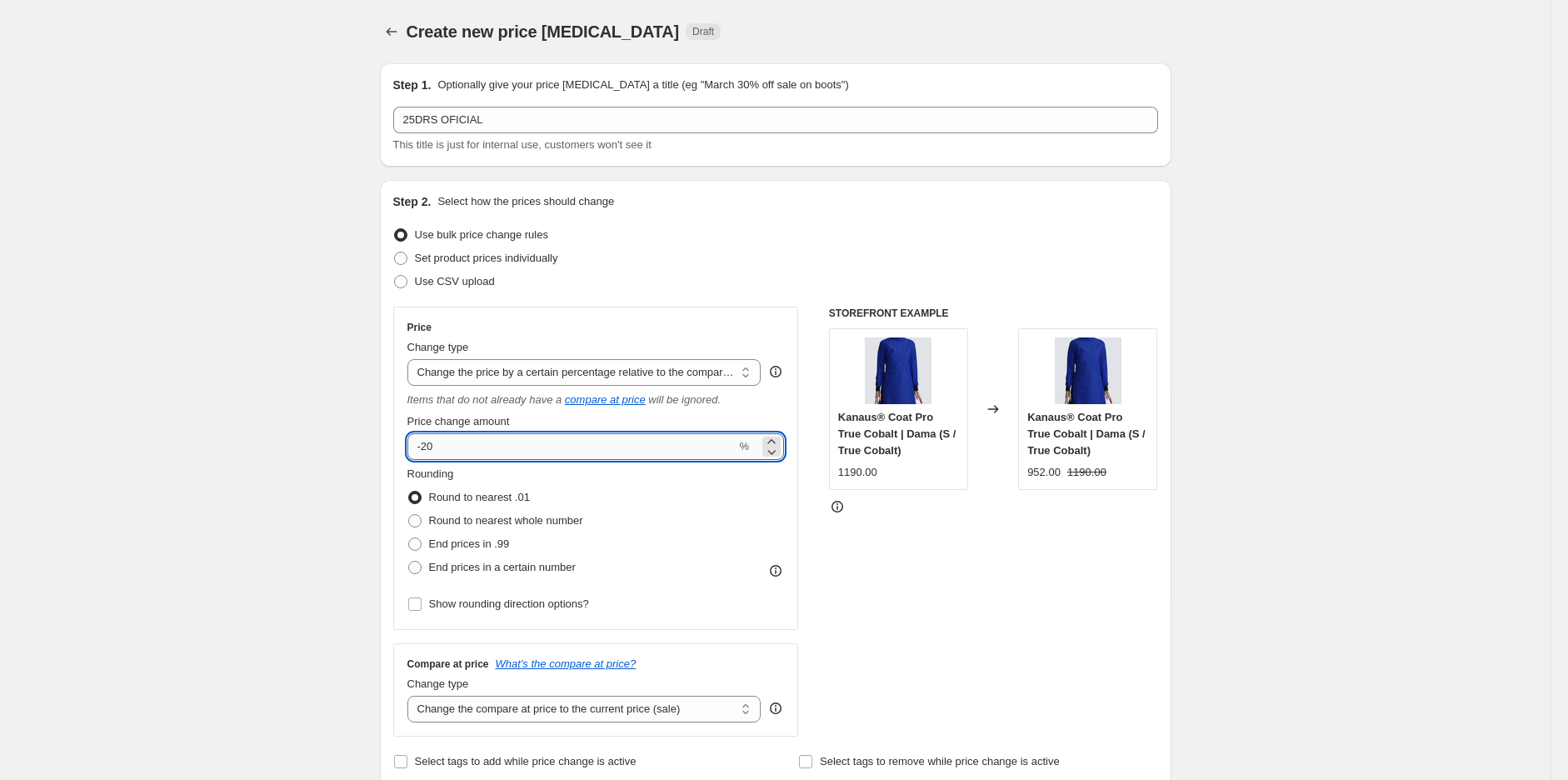
click at [476, 454] on input "-20" at bounding box center [572, 446] width 329 height 26
type input "-25"
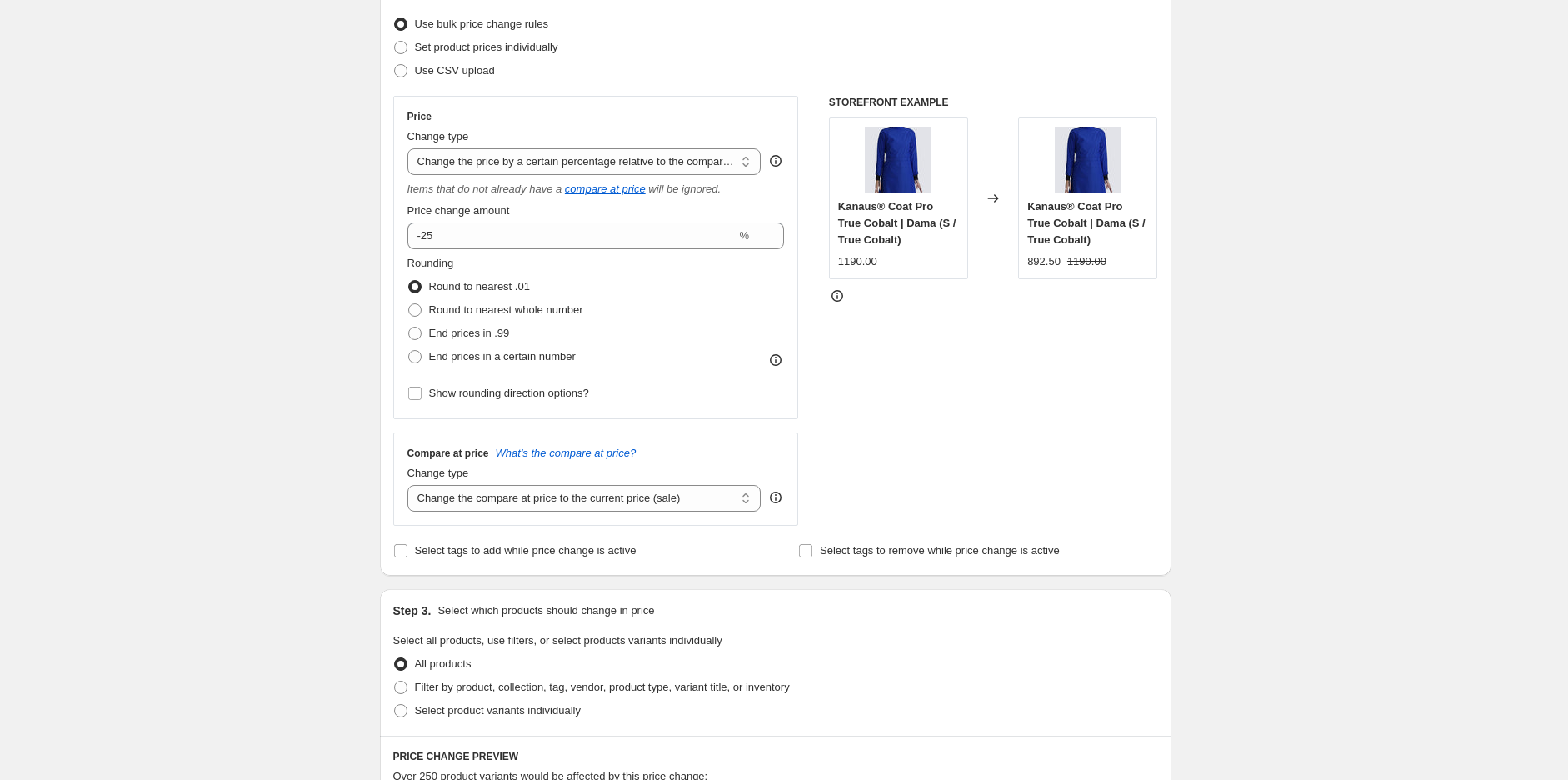
scroll to position [370, 0]
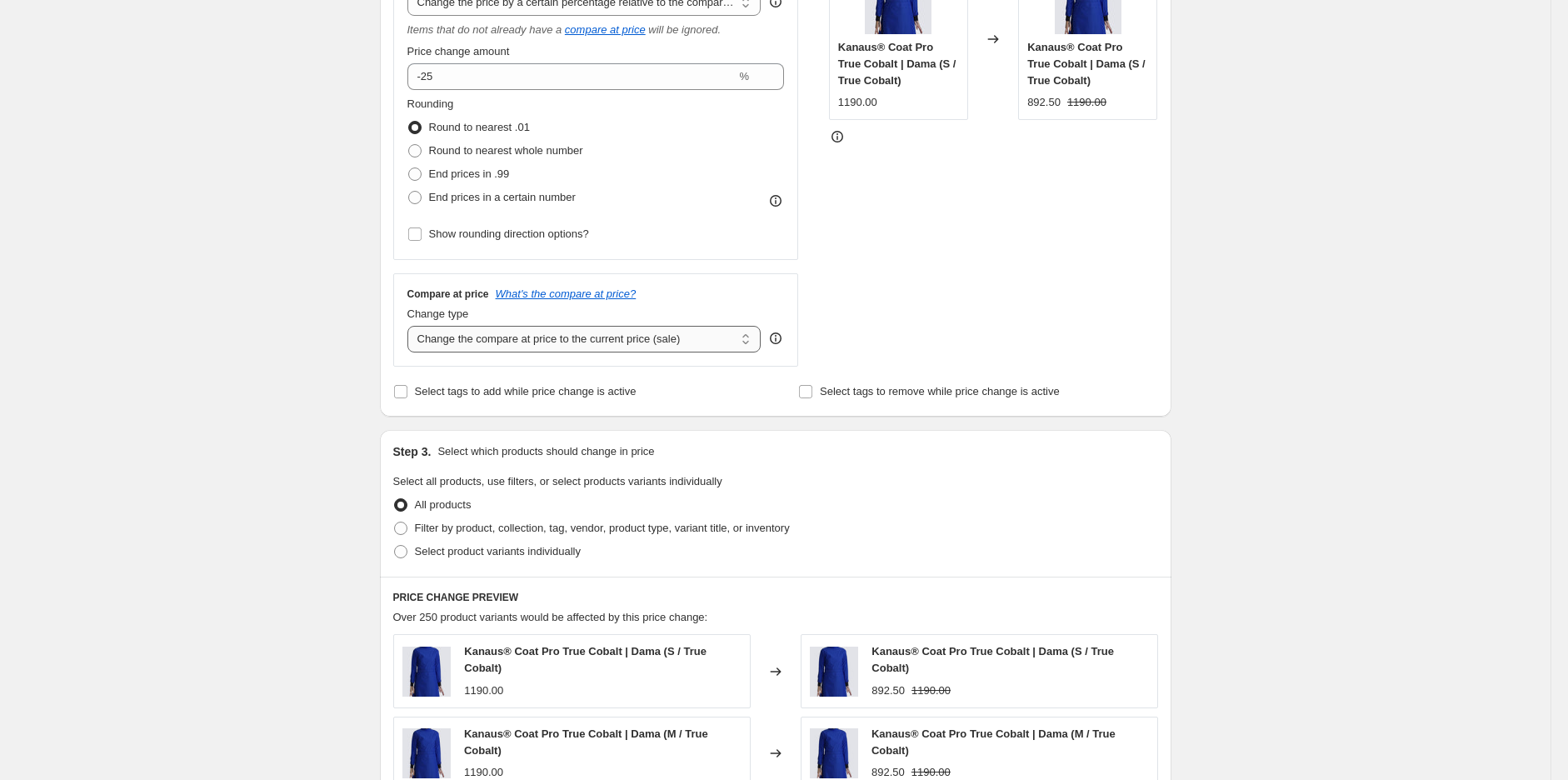
click at [469, 347] on select "Change the compare at price to the current price (sale) Change the compare at p…" at bounding box center [584, 339] width 354 height 26
select select "no_change"
click at [411, 327] on select "Change the compare at price to the current price (sale) Change the compare at p…" at bounding box center [584, 339] width 354 height 26
click at [286, 388] on div "Create new price [MEDICAL_DATA]. This page is ready Create new price [MEDICAL_D…" at bounding box center [775, 487] width 1551 height 1715
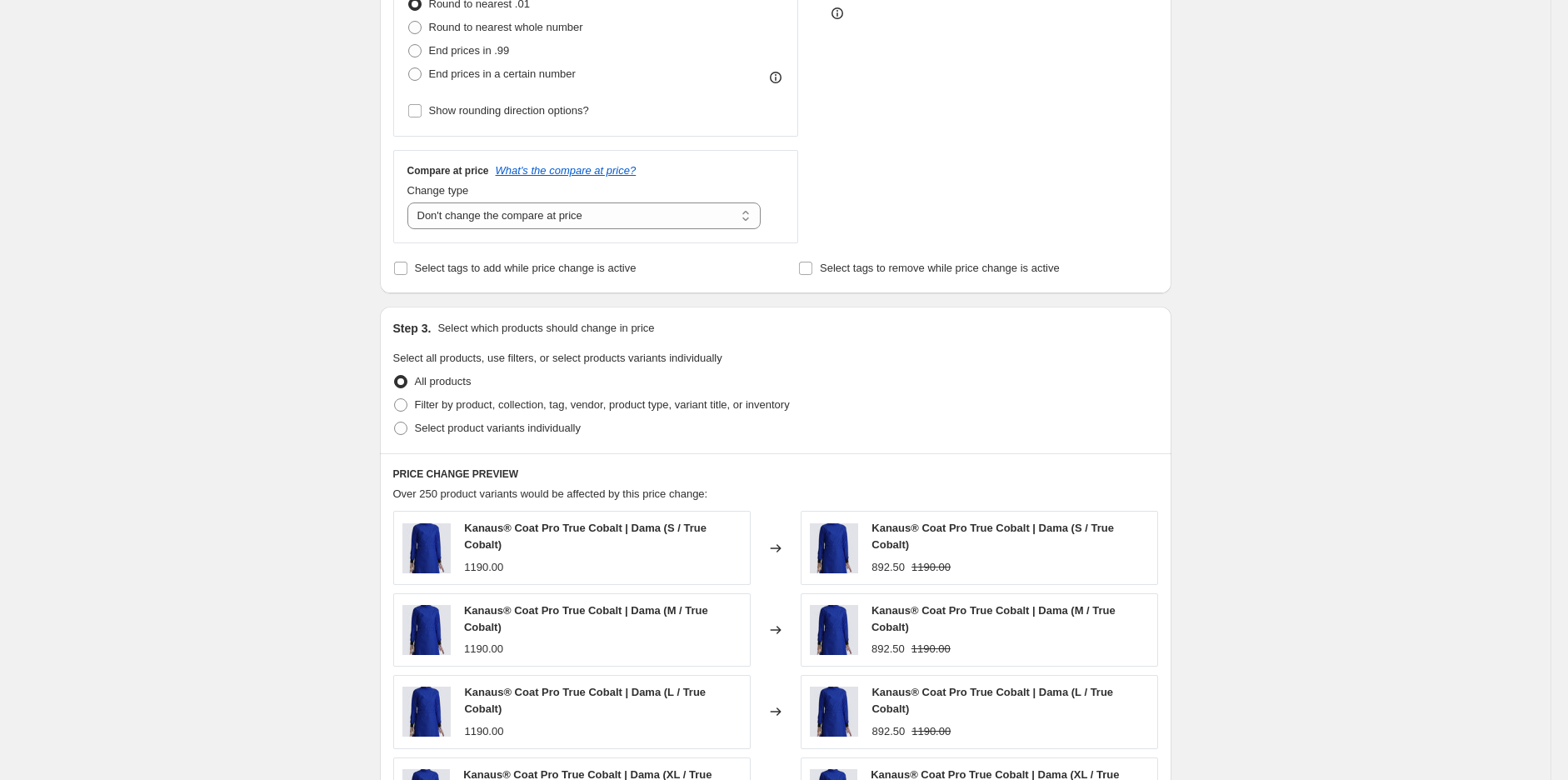
scroll to position [617, 0]
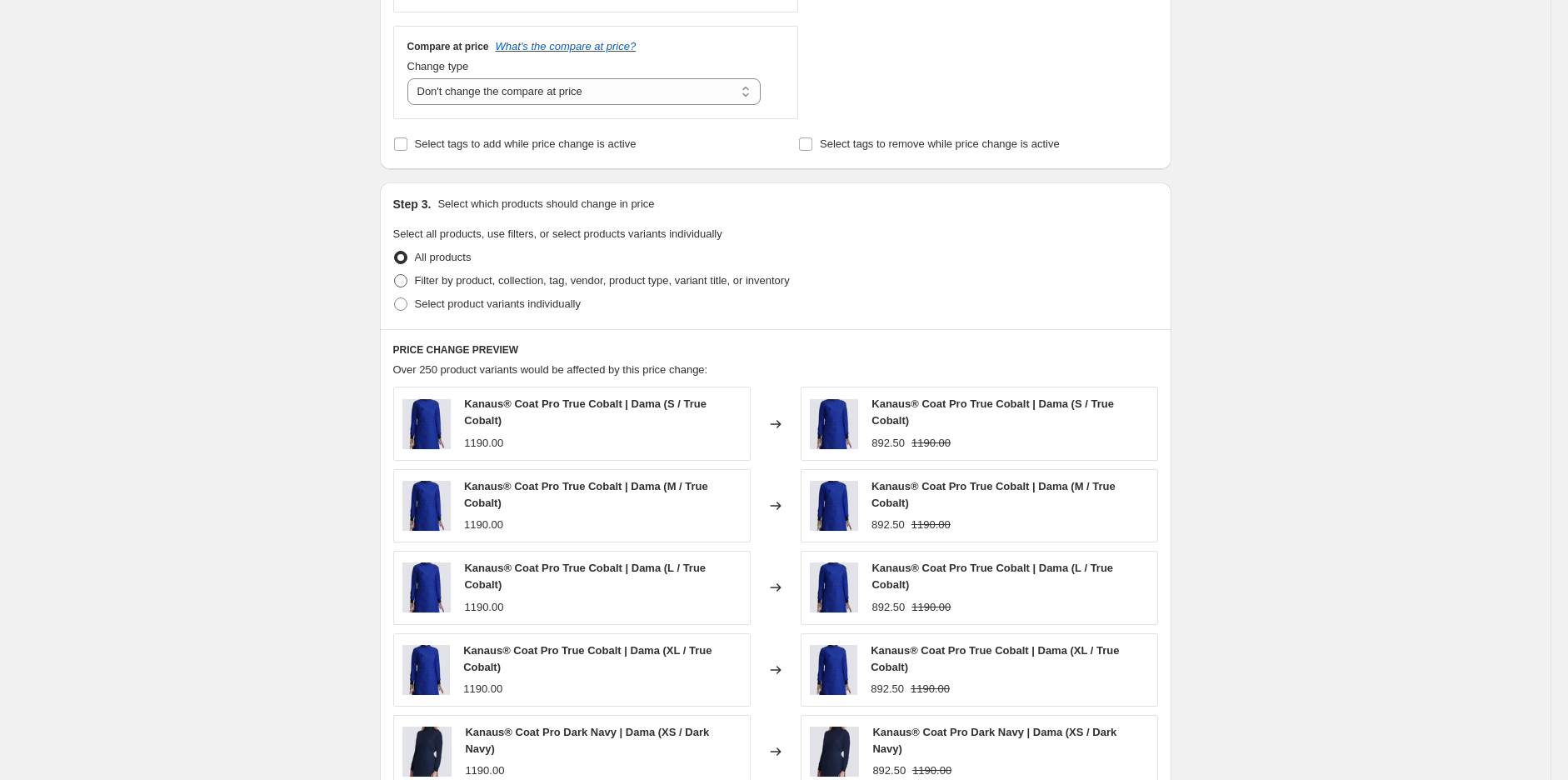
click at [452, 279] on span "Filter by product, collection, tag, vendor, product type, variant title, or inv…" at bounding box center [602, 280] width 375 height 12
click at [395, 275] on input "Filter by product, collection, tag, vendor, product type, variant title, or inv…" at bounding box center [395, 274] width 1 height 1
radio input "true"
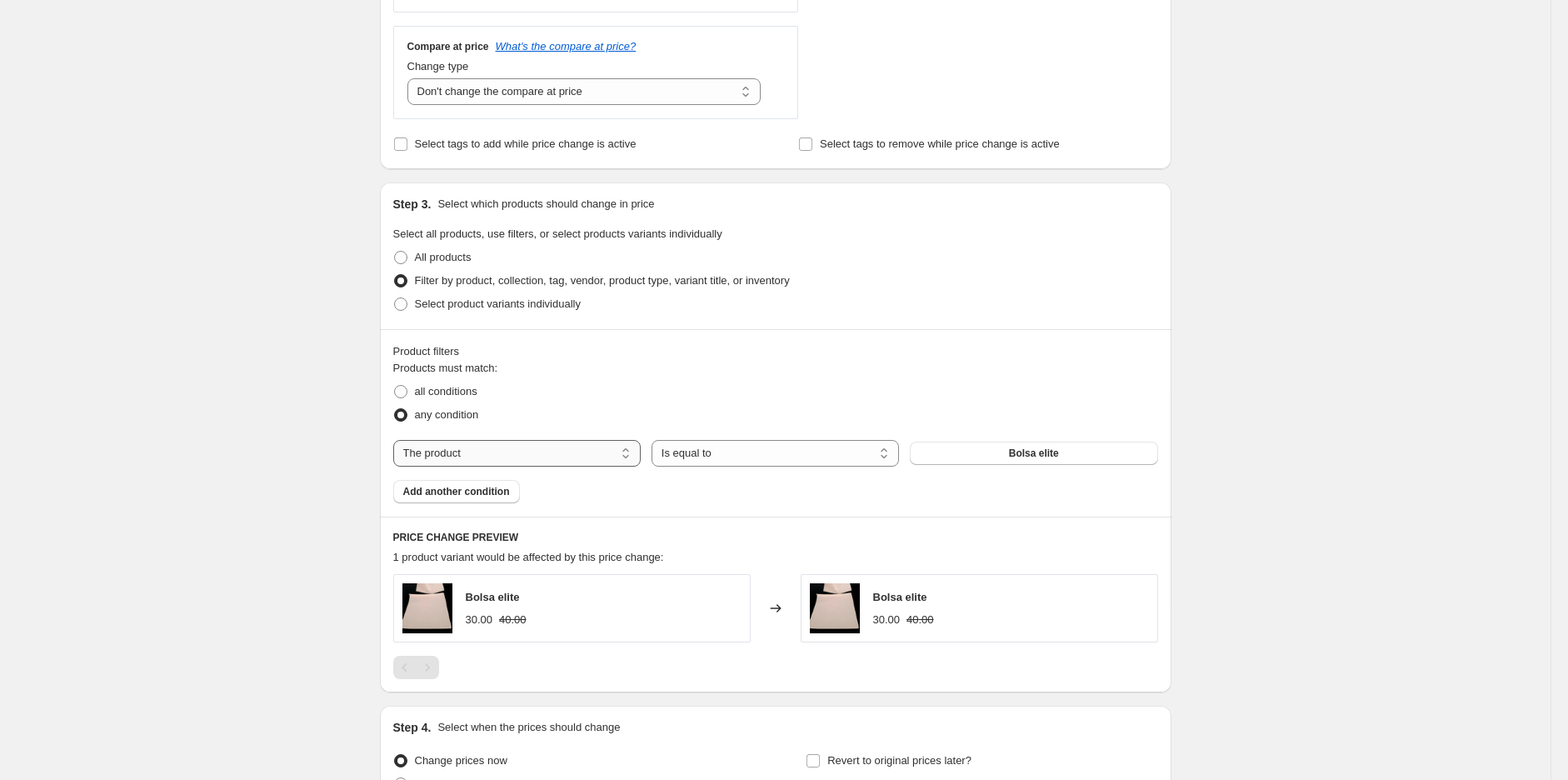
click at [579, 461] on select "The product The product's collection The product's tag The product's vendor The…" at bounding box center [517, 453] width 247 height 26
select select "tag"
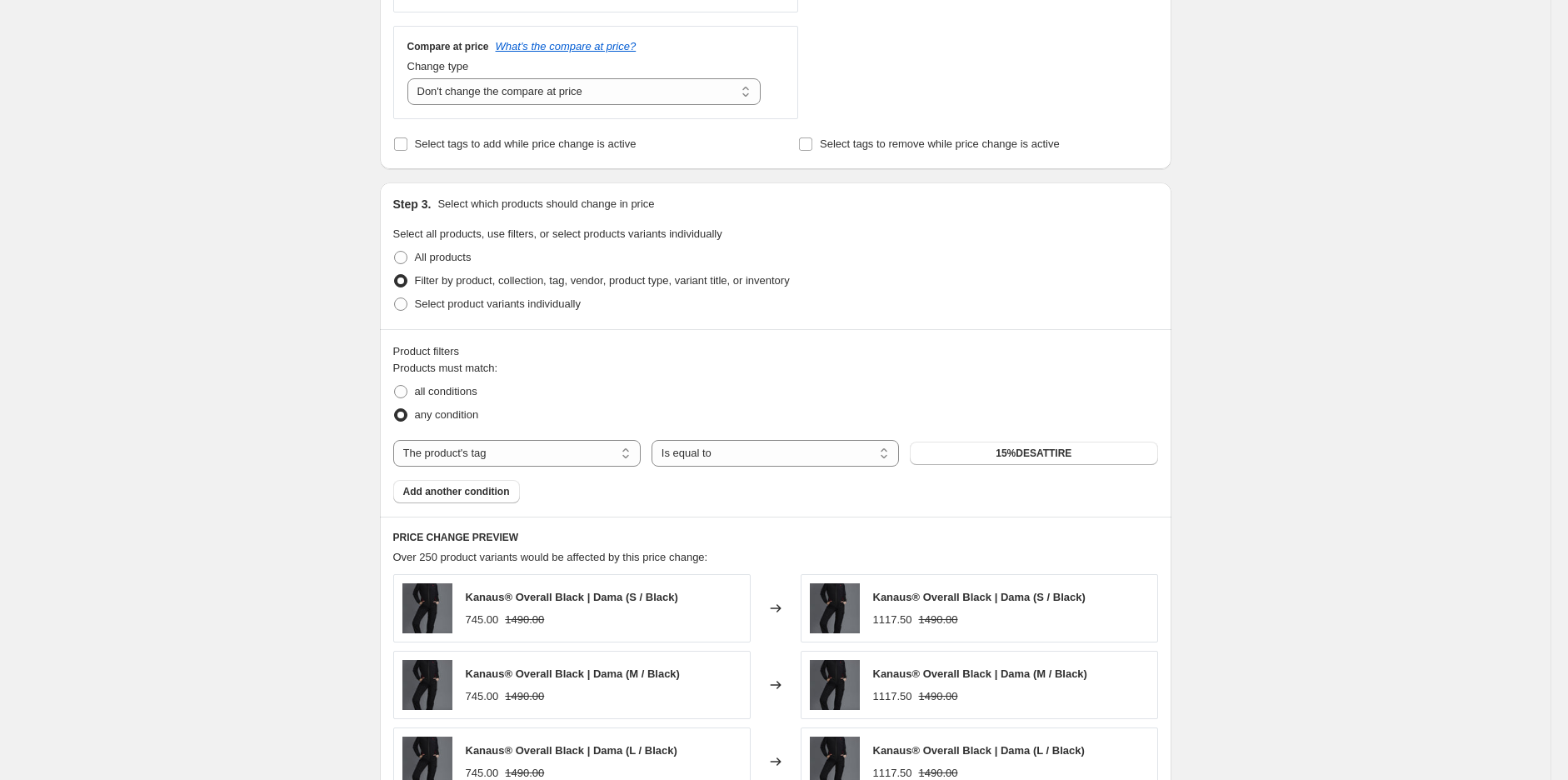
click at [1073, 465] on button "15%DESATTIRE" at bounding box center [1033, 453] width 247 height 23
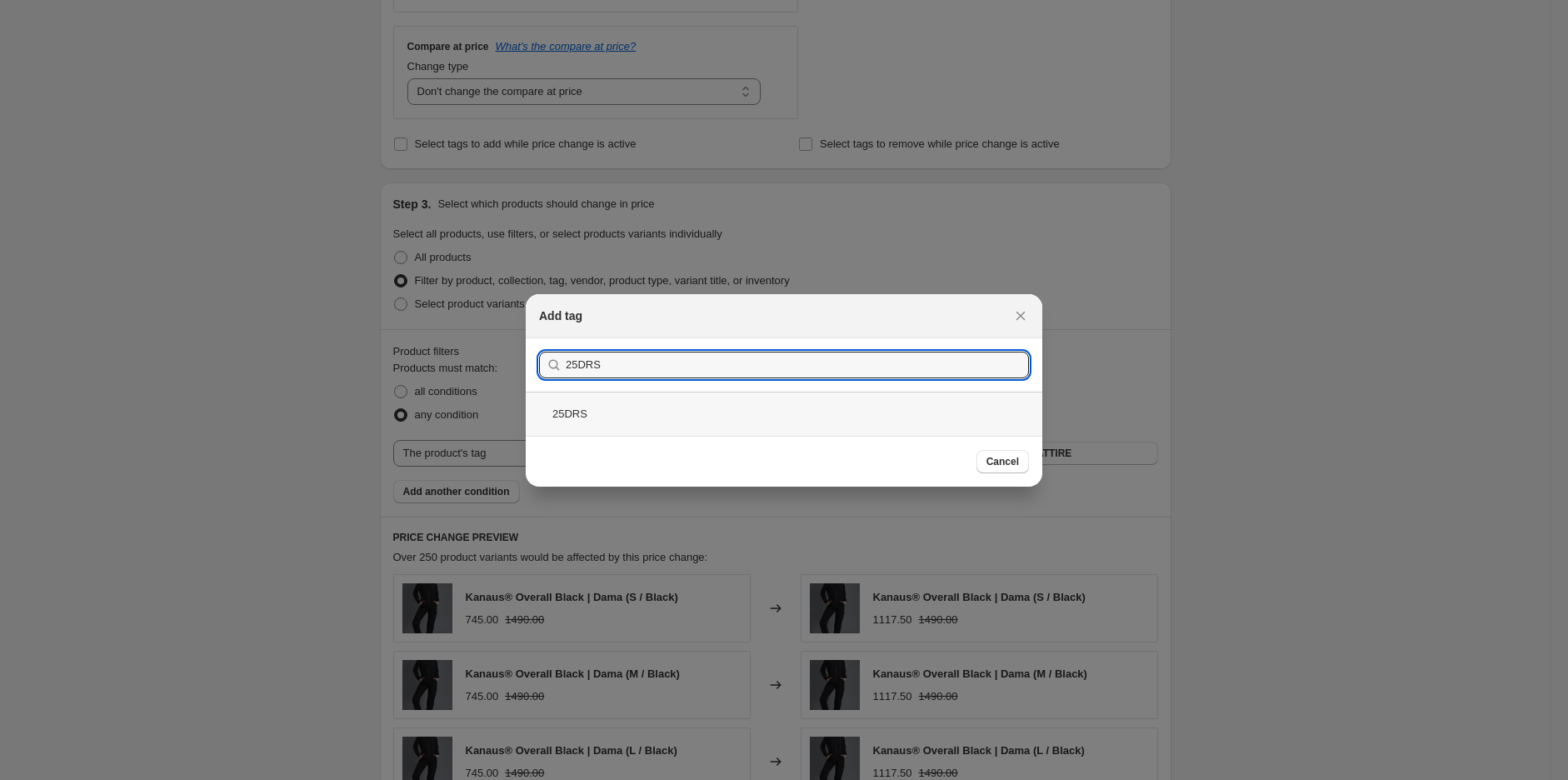
type input "25DRS"
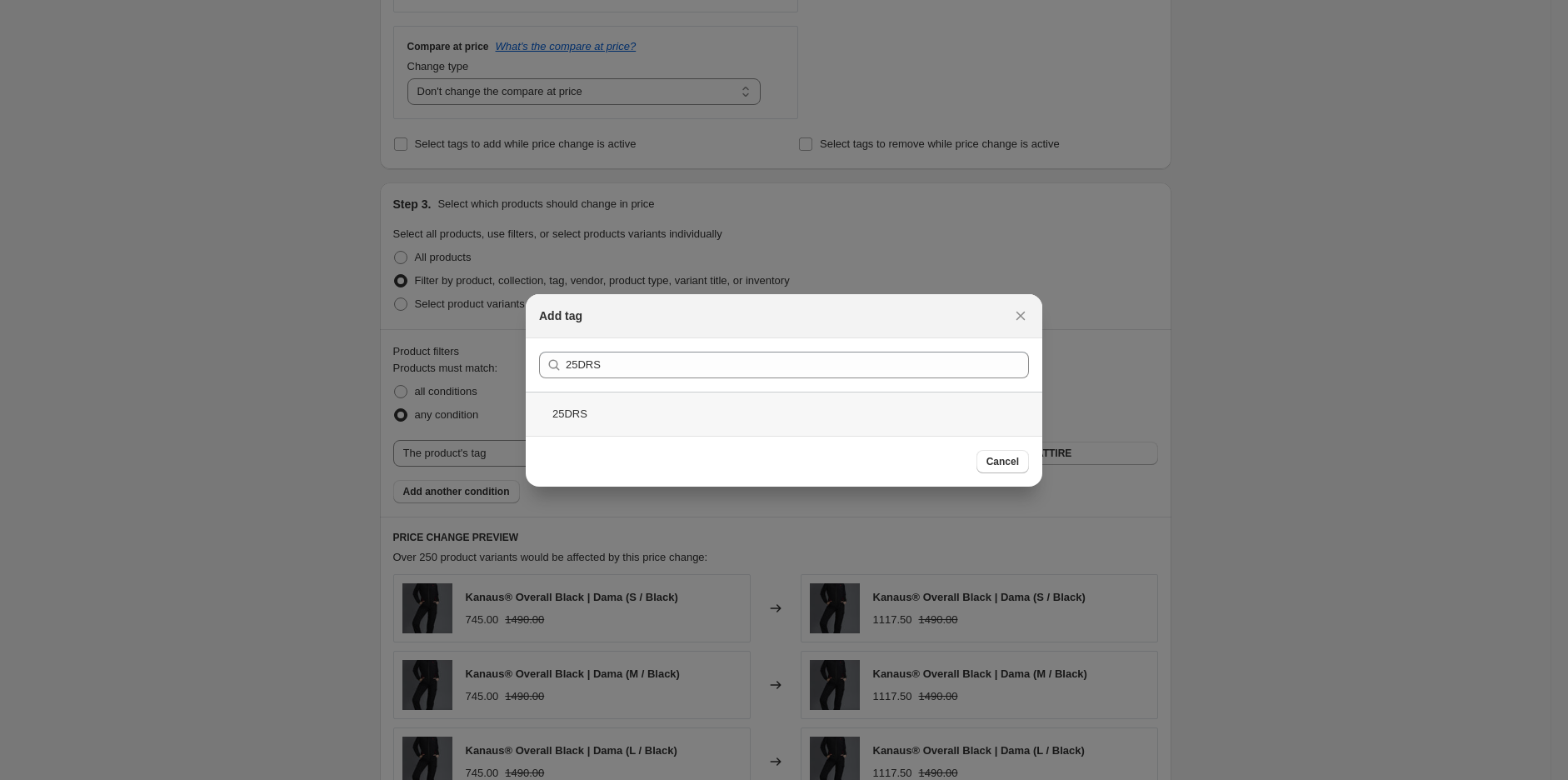
click at [625, 396] on div "25DRS" at bounding box center [784, 413] width 517 height 44
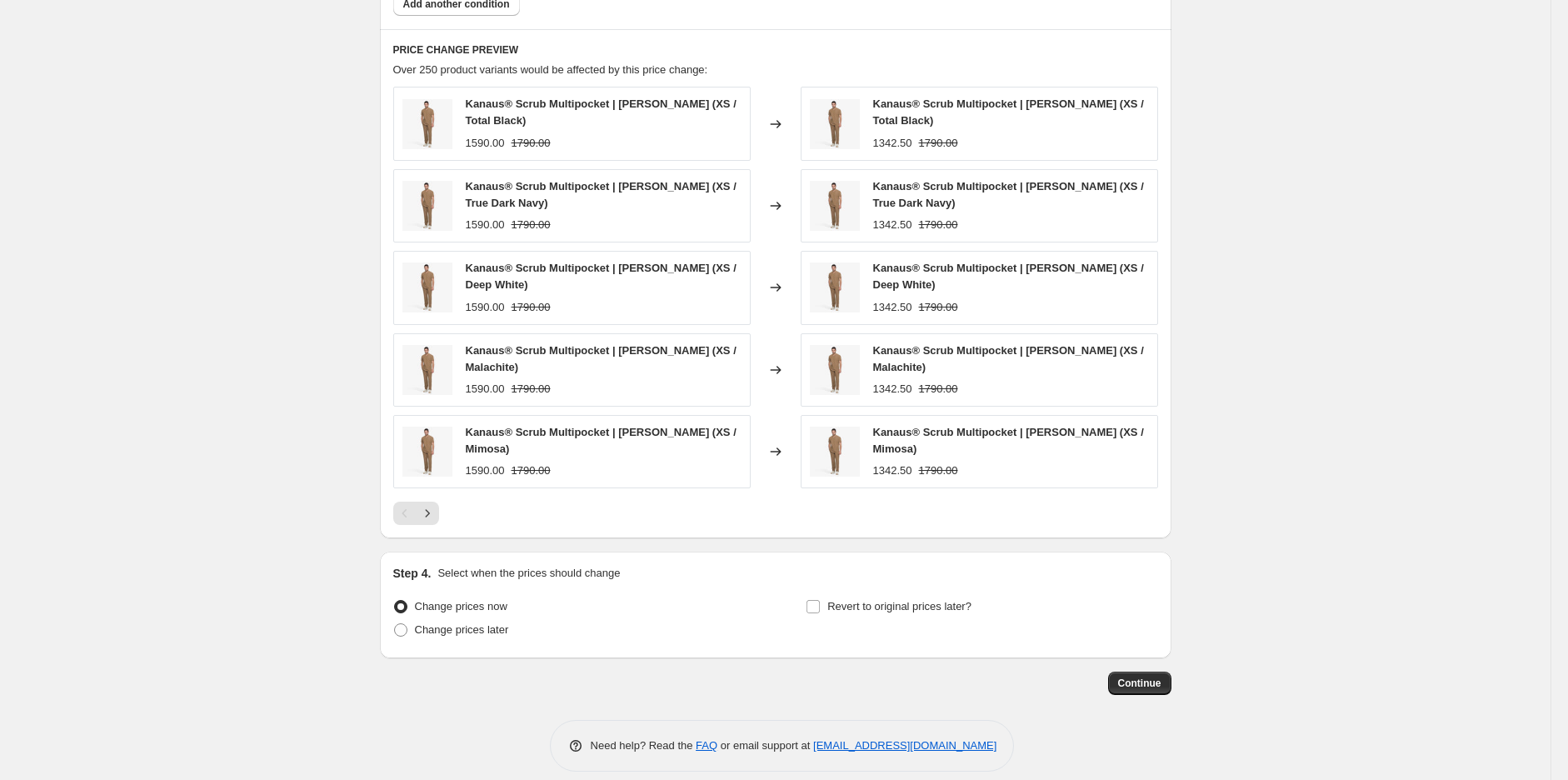
scroll to position [1124, 0]
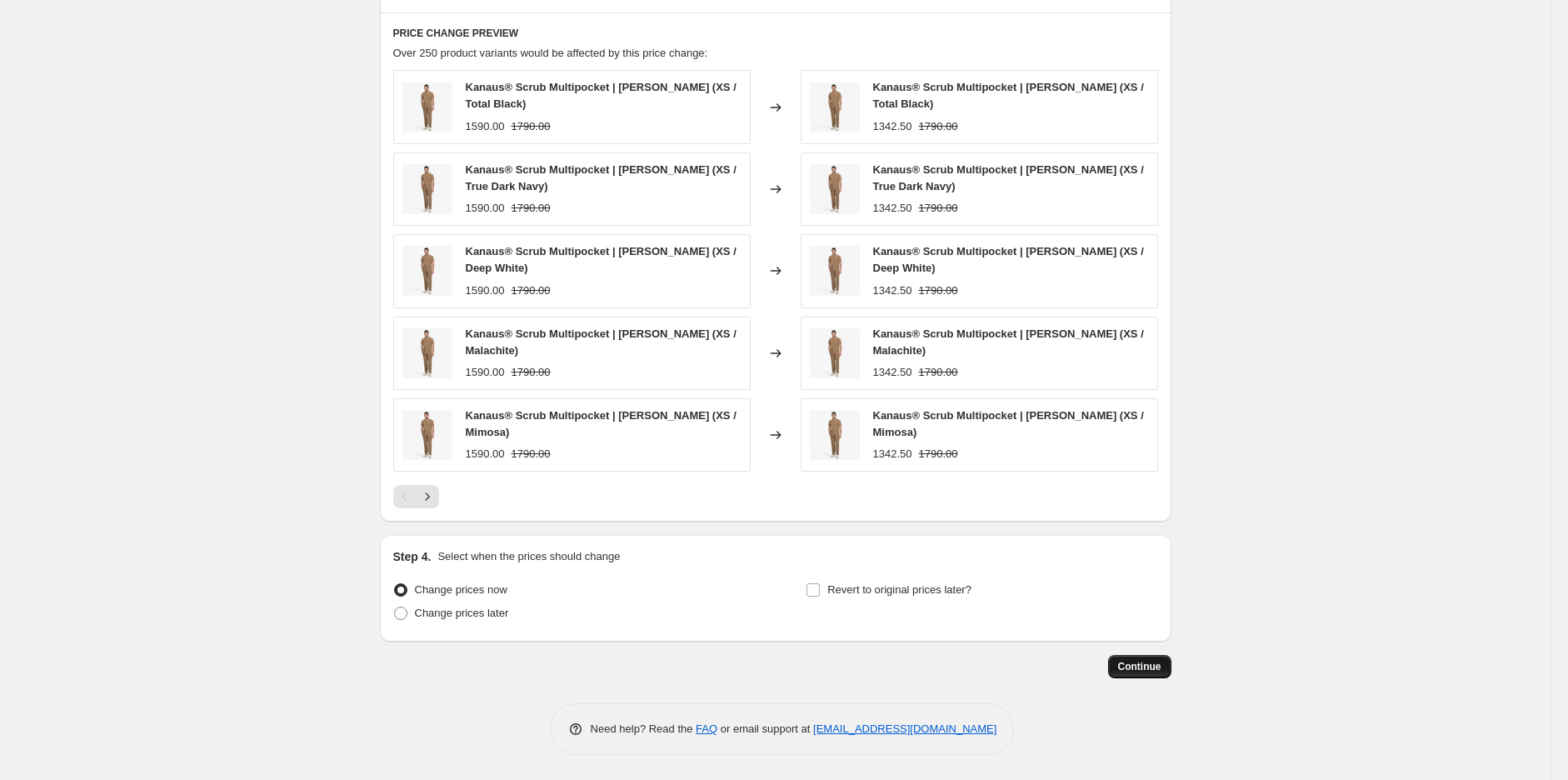
click at [1155, 663] on span "Continue" at bounding box center [1140, 667] width 43 height 13
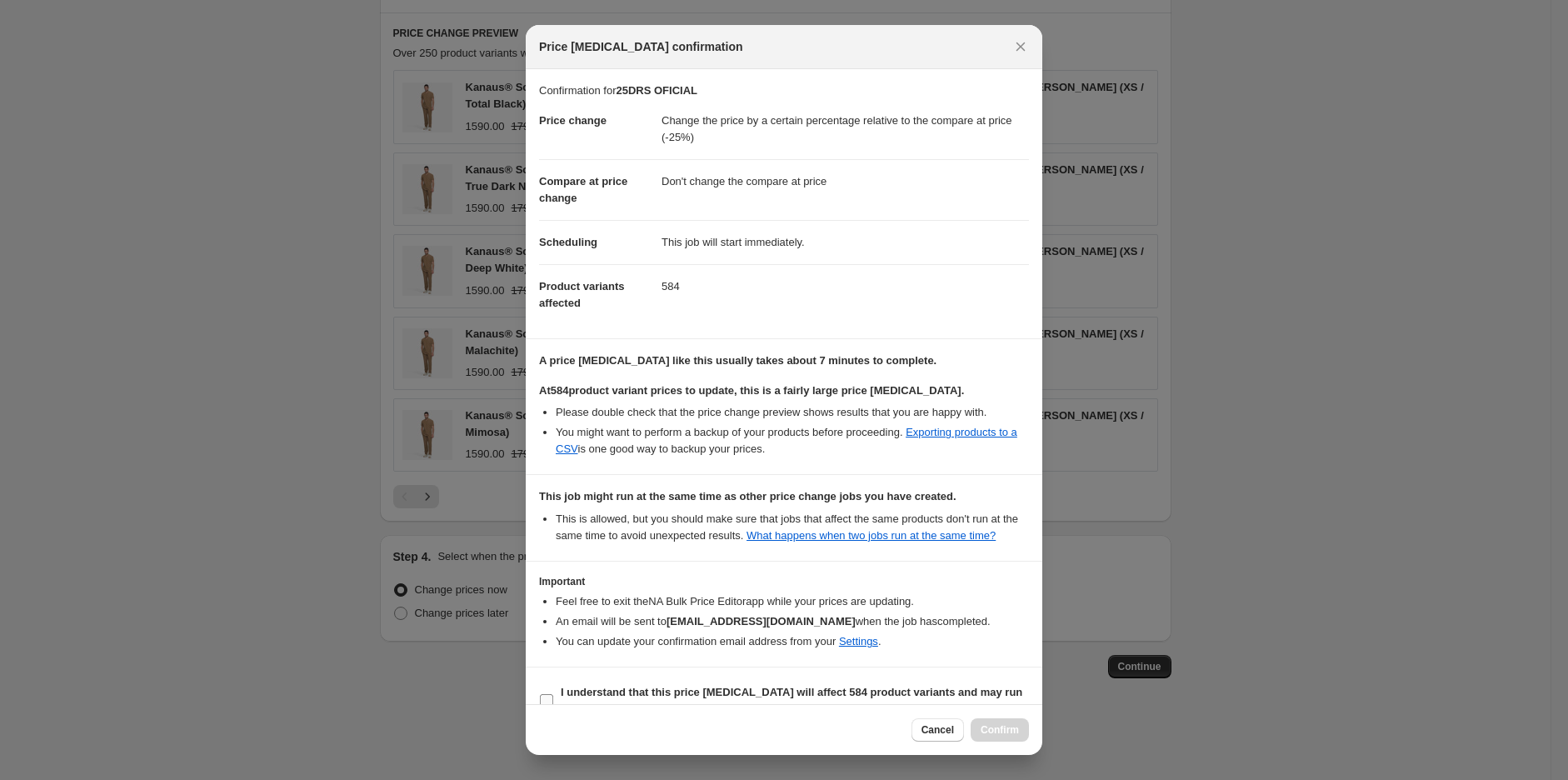
click at [611, 681] on label "I understand that this price [MEDICAL_DATA] will affect 584 product variants an…" at bounding box center [784, 701] width 490 height 40
click at [553, 694] on input "I understand that this price [MEDICAL_DATA] will affect 584 product variants an…" at bounding box center [547, 701] width 13 height 13
checkbox input "true"
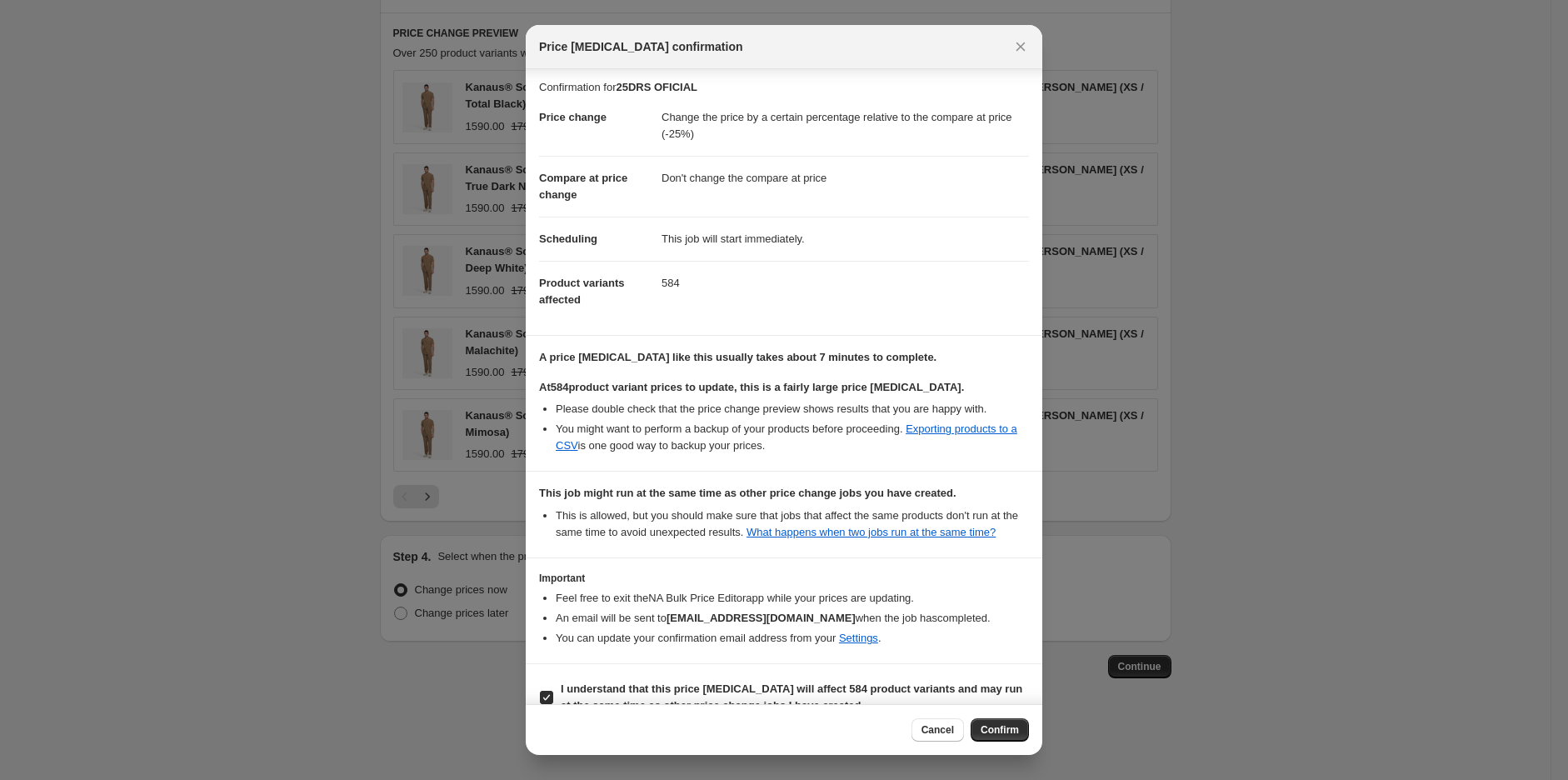
scroll to position [30, 0]
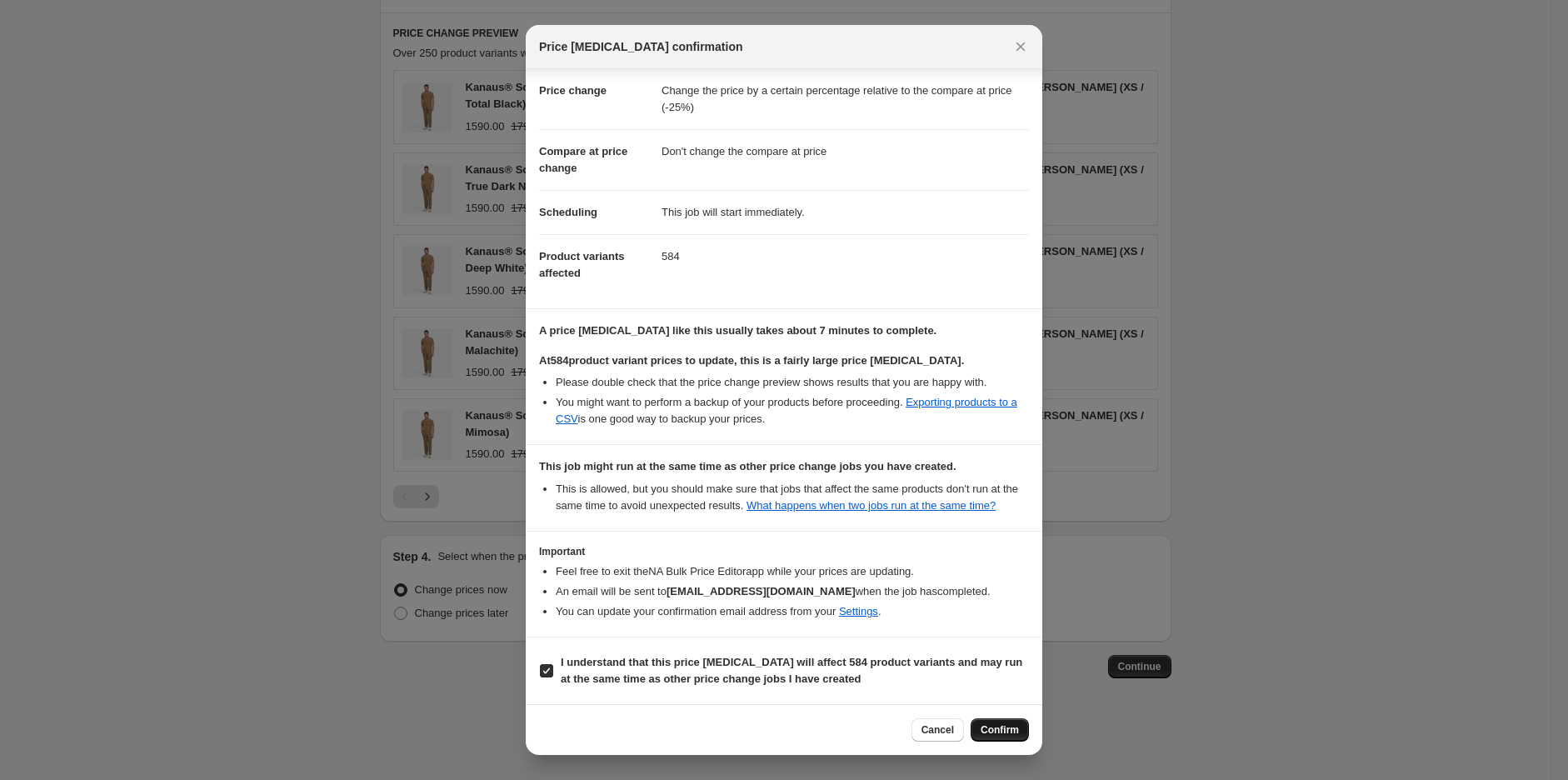
click at [989, 726] on span "Confirm" at bounding box center [1000, 730] width 39 height 13
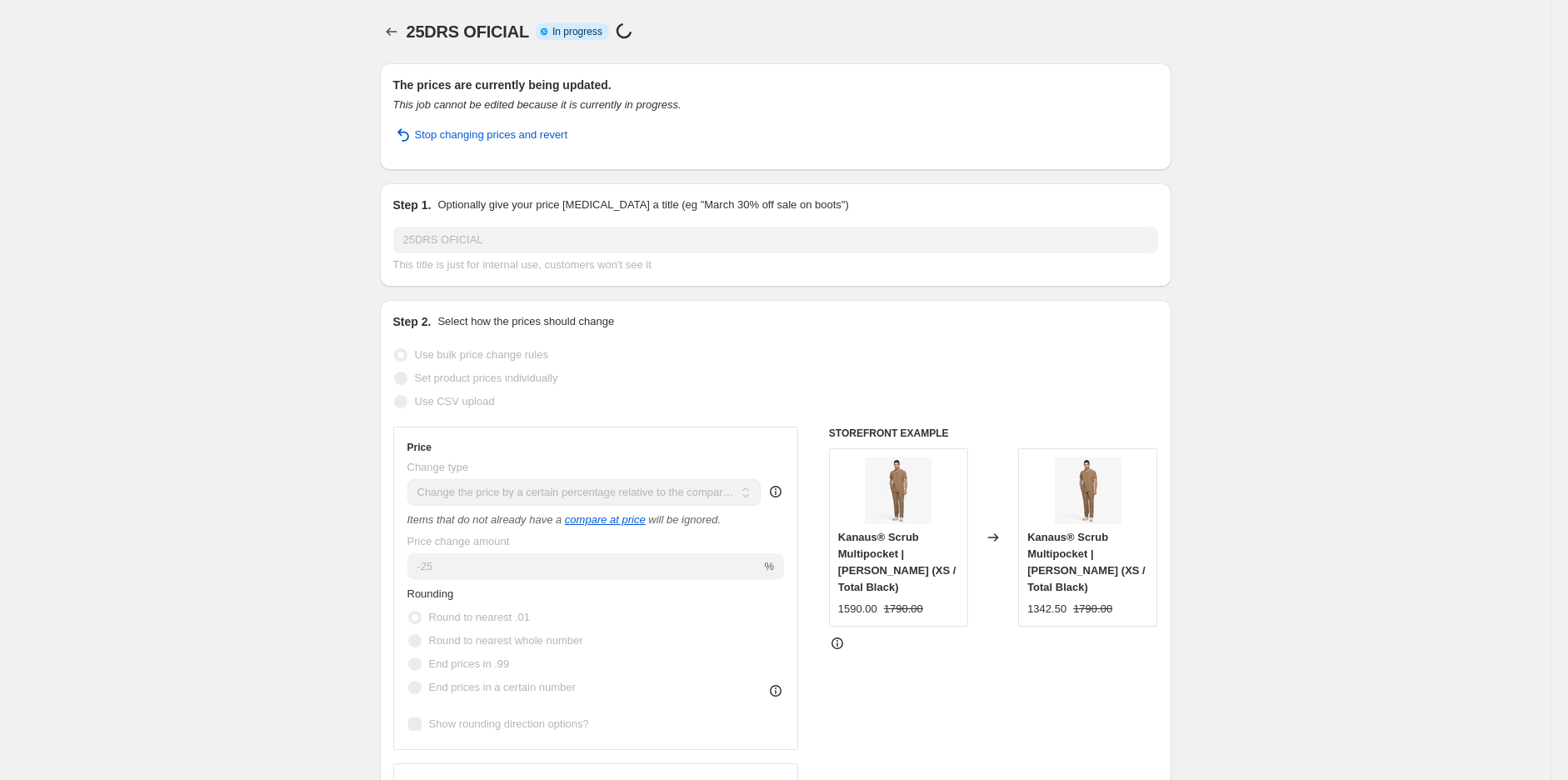
click at [400, 29] on icon "Price change jobs" at bounding box center [392, 32] width 17 height 17
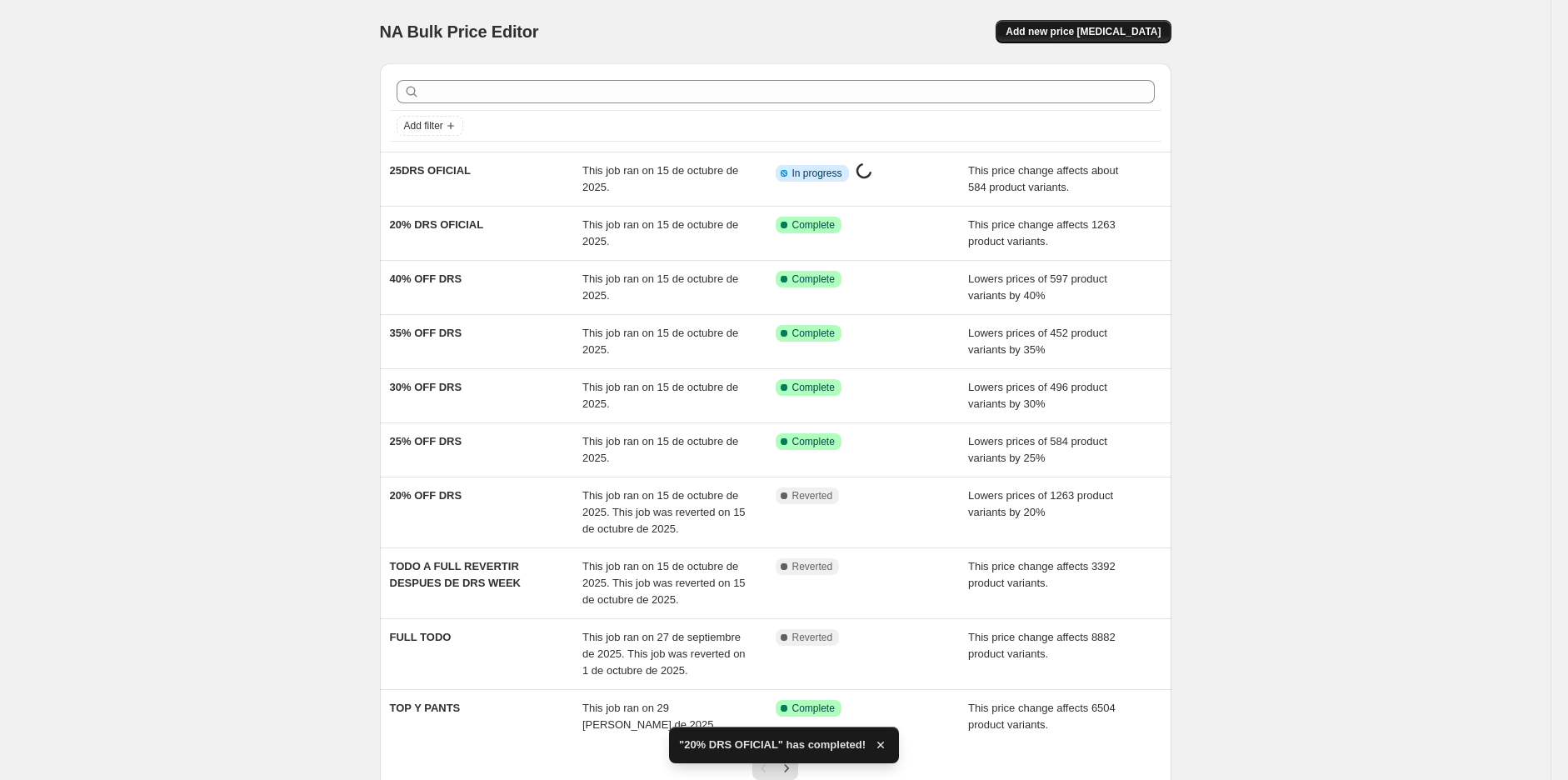
click at [1118, 36] on span "Add new price [MEDICAL_DATA]" at bounding box center [1083, 32] width 155 height 13
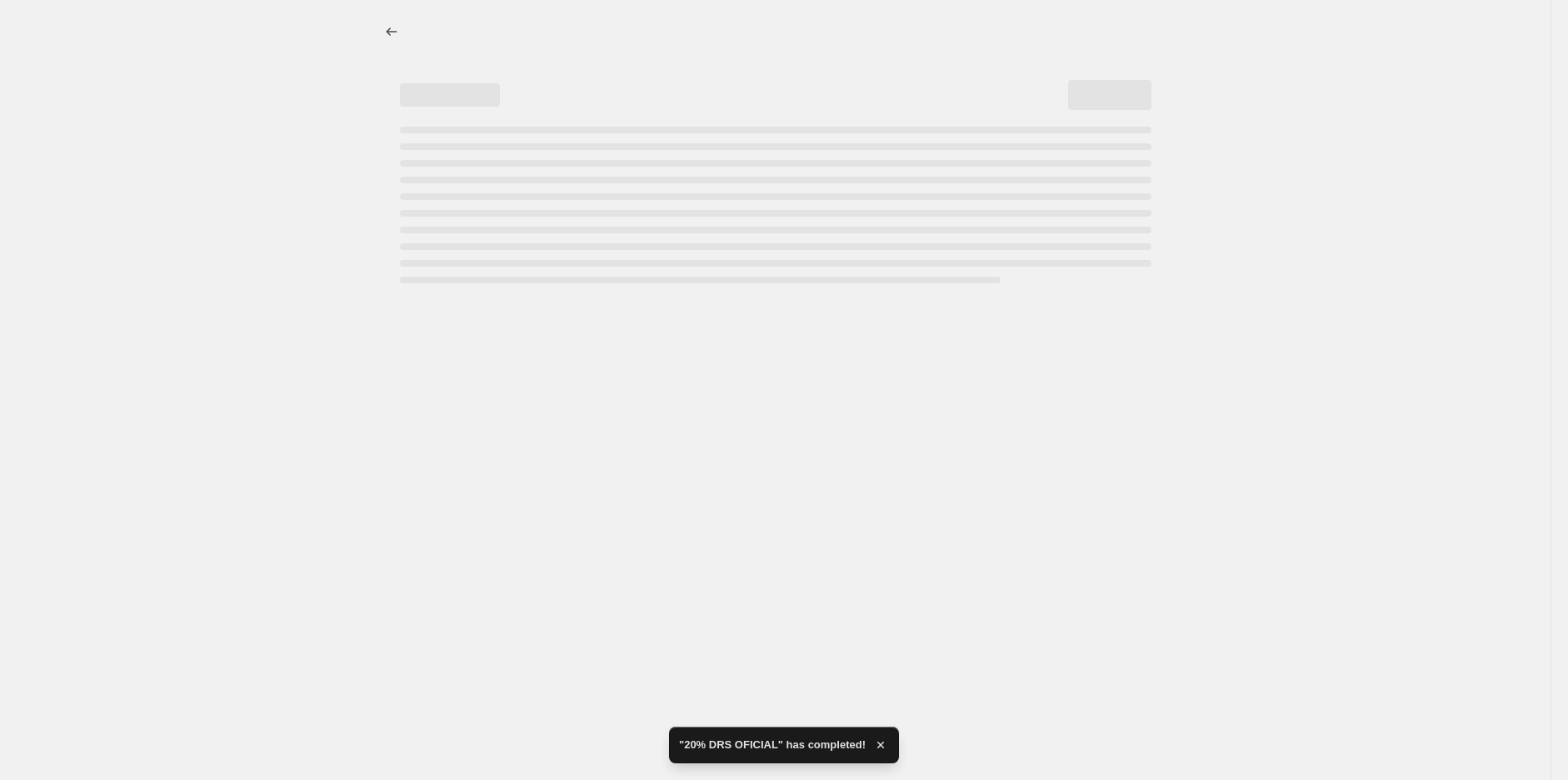
select select "percentage"
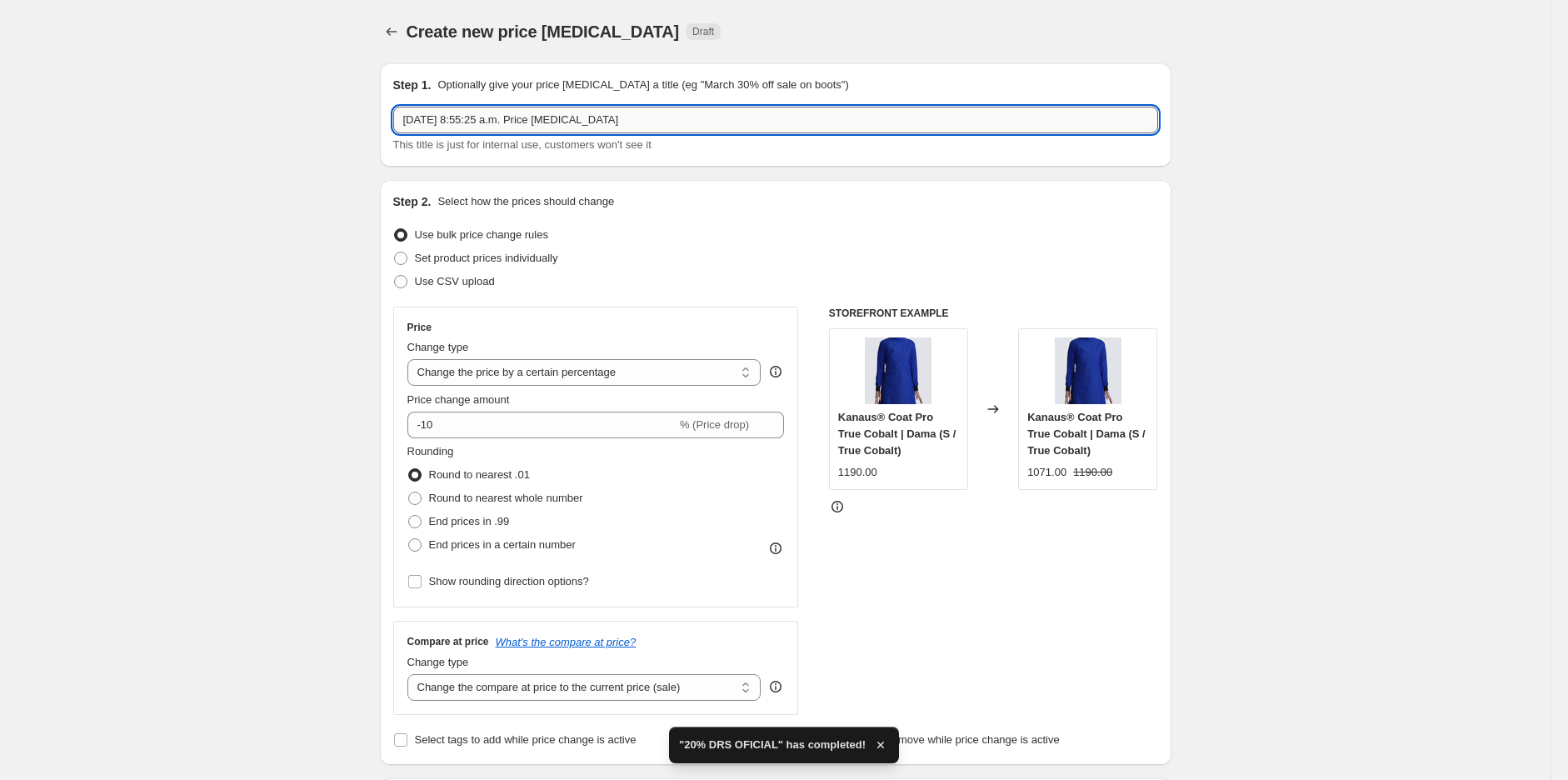
click at [515, 126] on input "[DATE] 8:55:25 a.m. Price [MEDICAL_DATA]" at bounding box center [776, 120] width 765 height 26
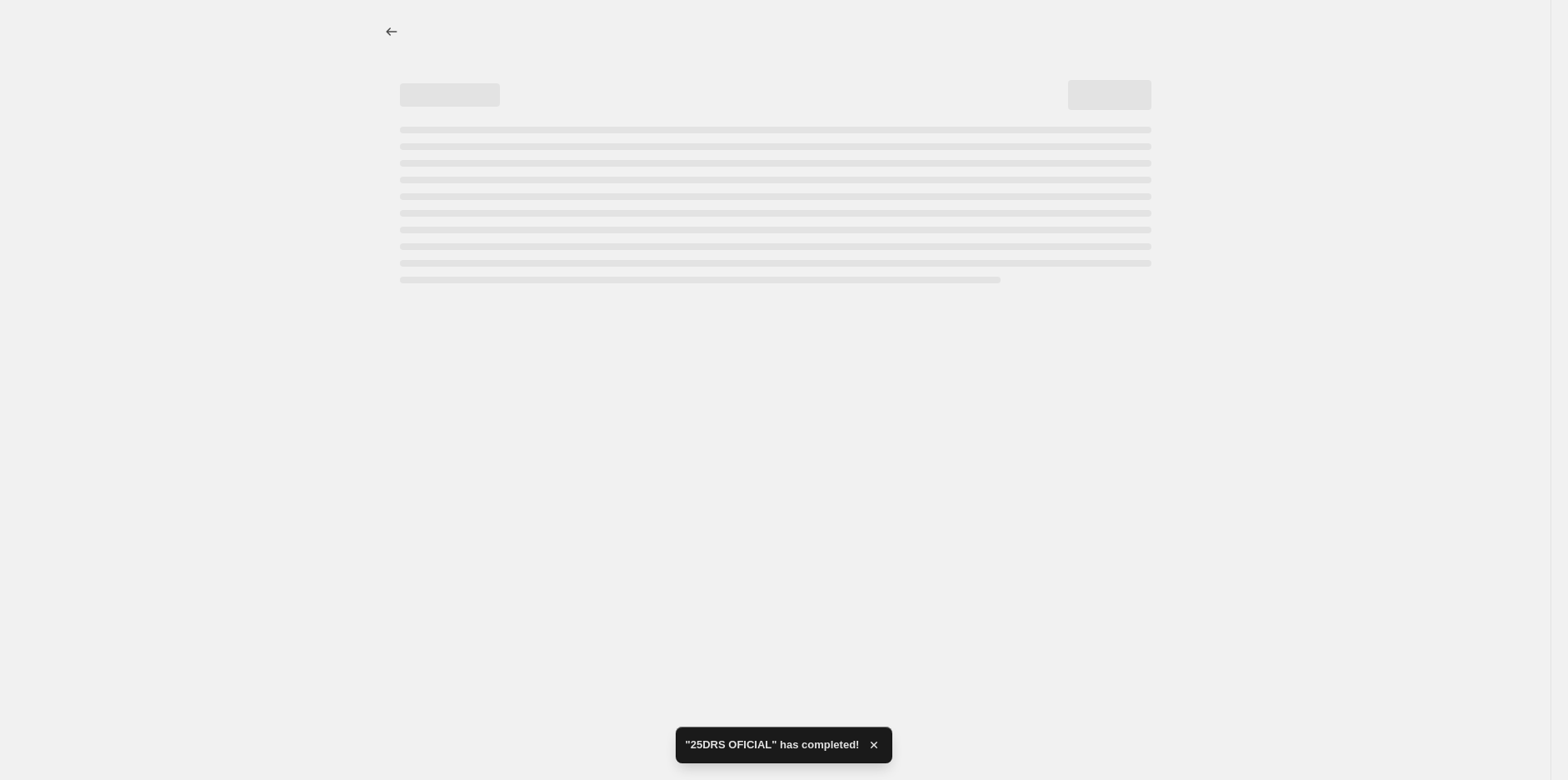
select select "percentage"
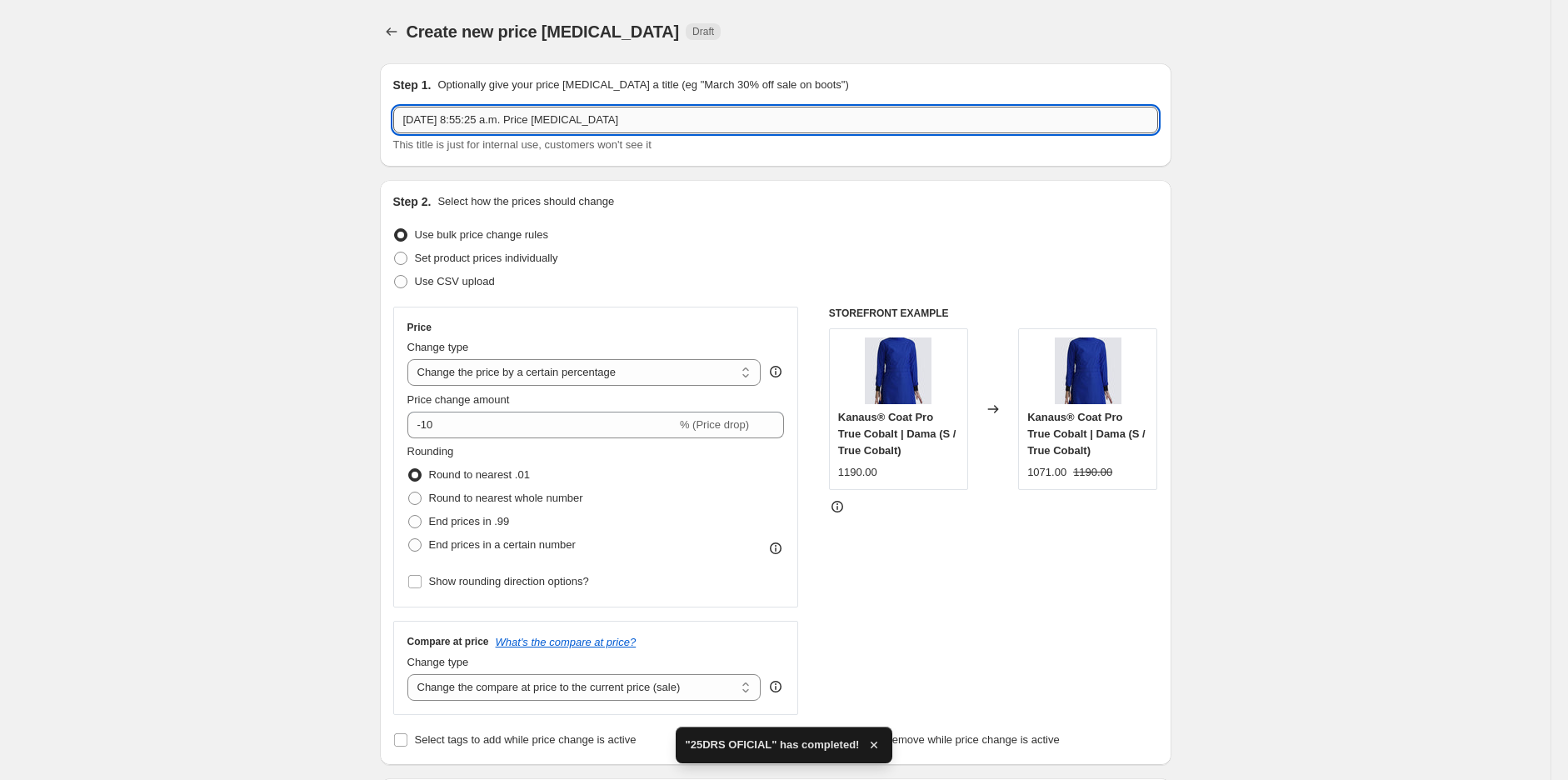
click at [465, 117] on input "[DATE] 8:55:25 a.m. Price [MEDICAL_DATA]" at bounding box center [776, 120] width 765 height 26
type input "30% DRS OFICIAL"
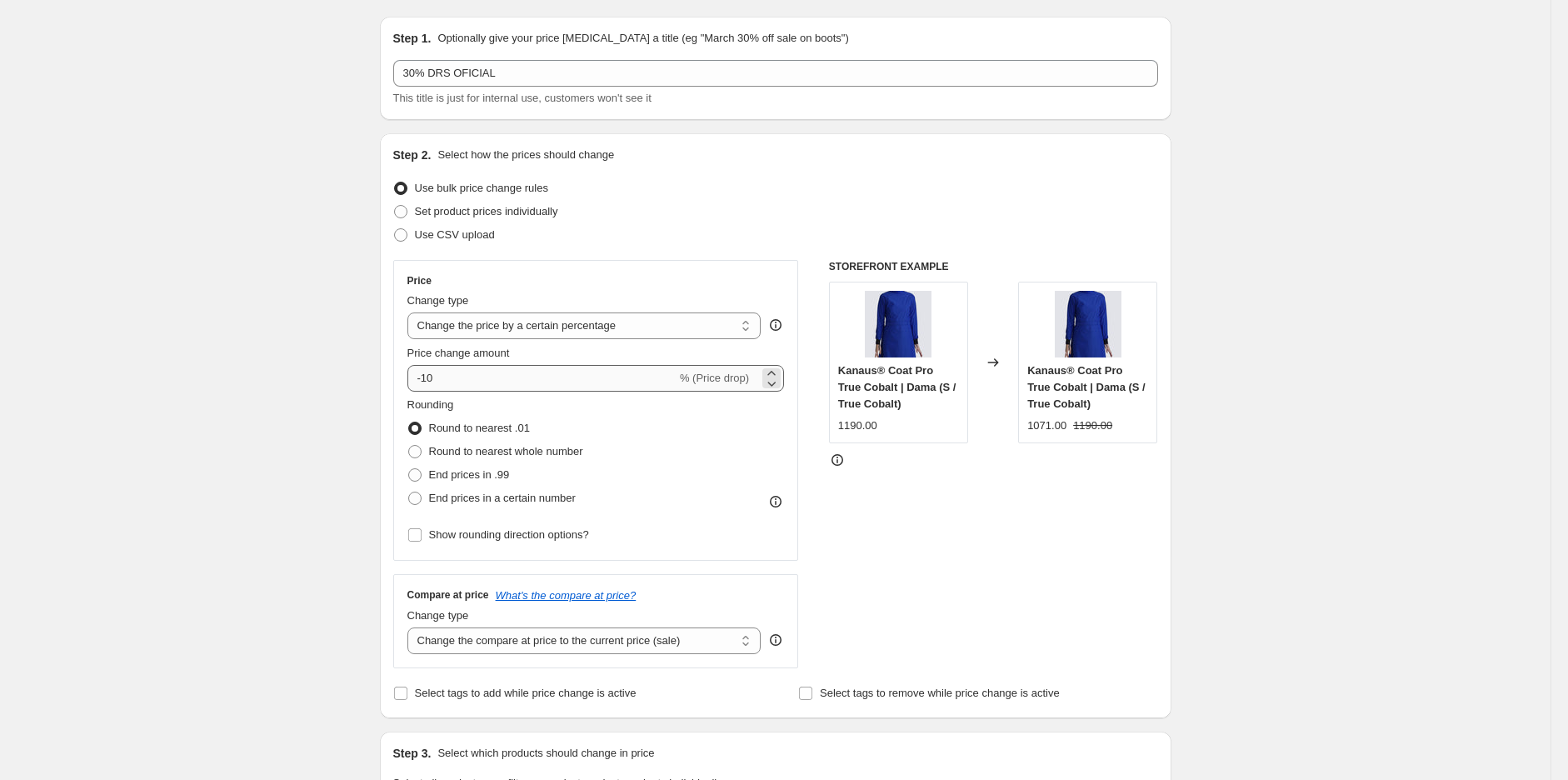
scroll to position [122, 0]
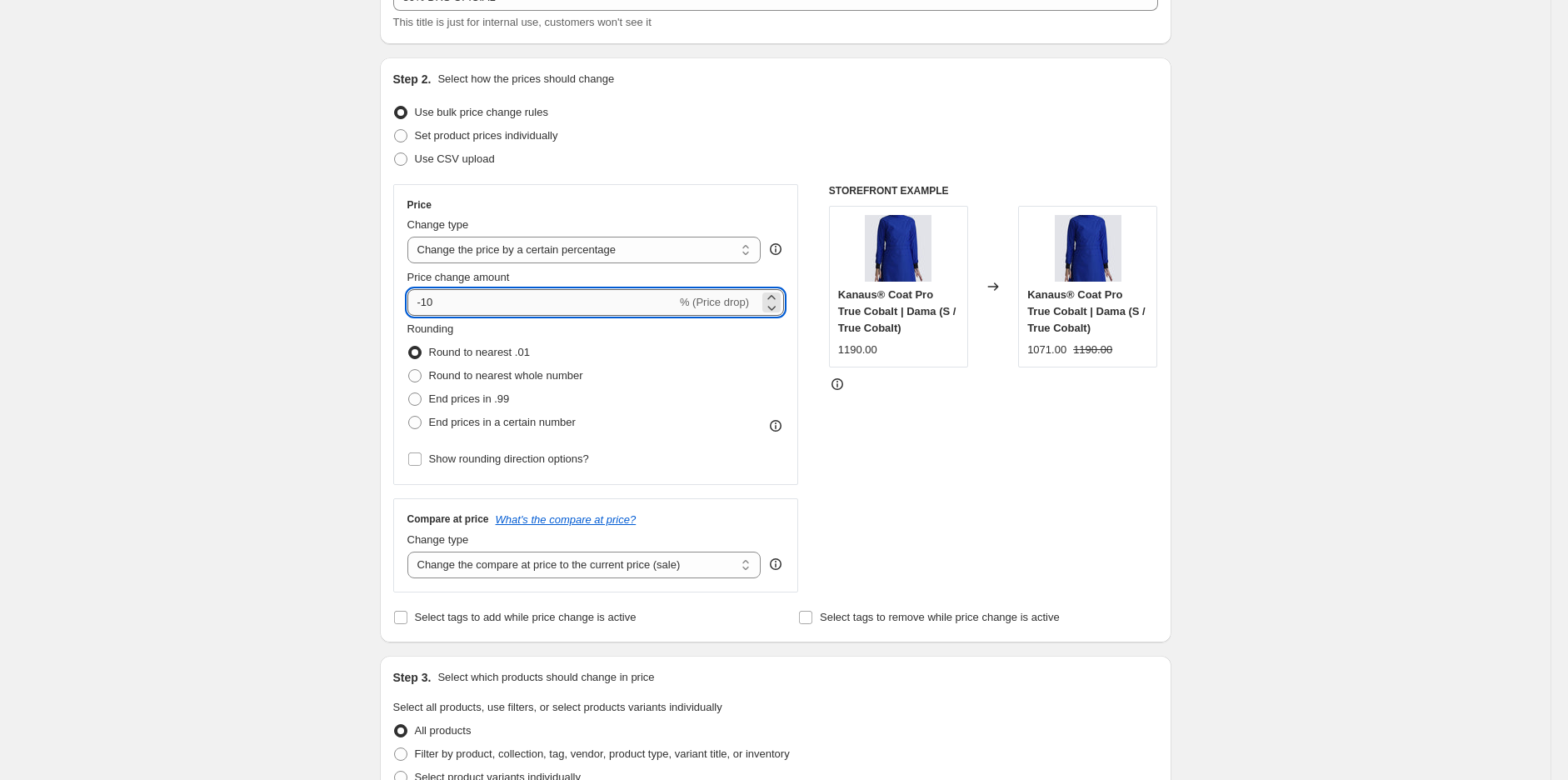
click at [477, 306] on input "-10" at bounding box center [542, 303] width 270 height 26
type input "-9"
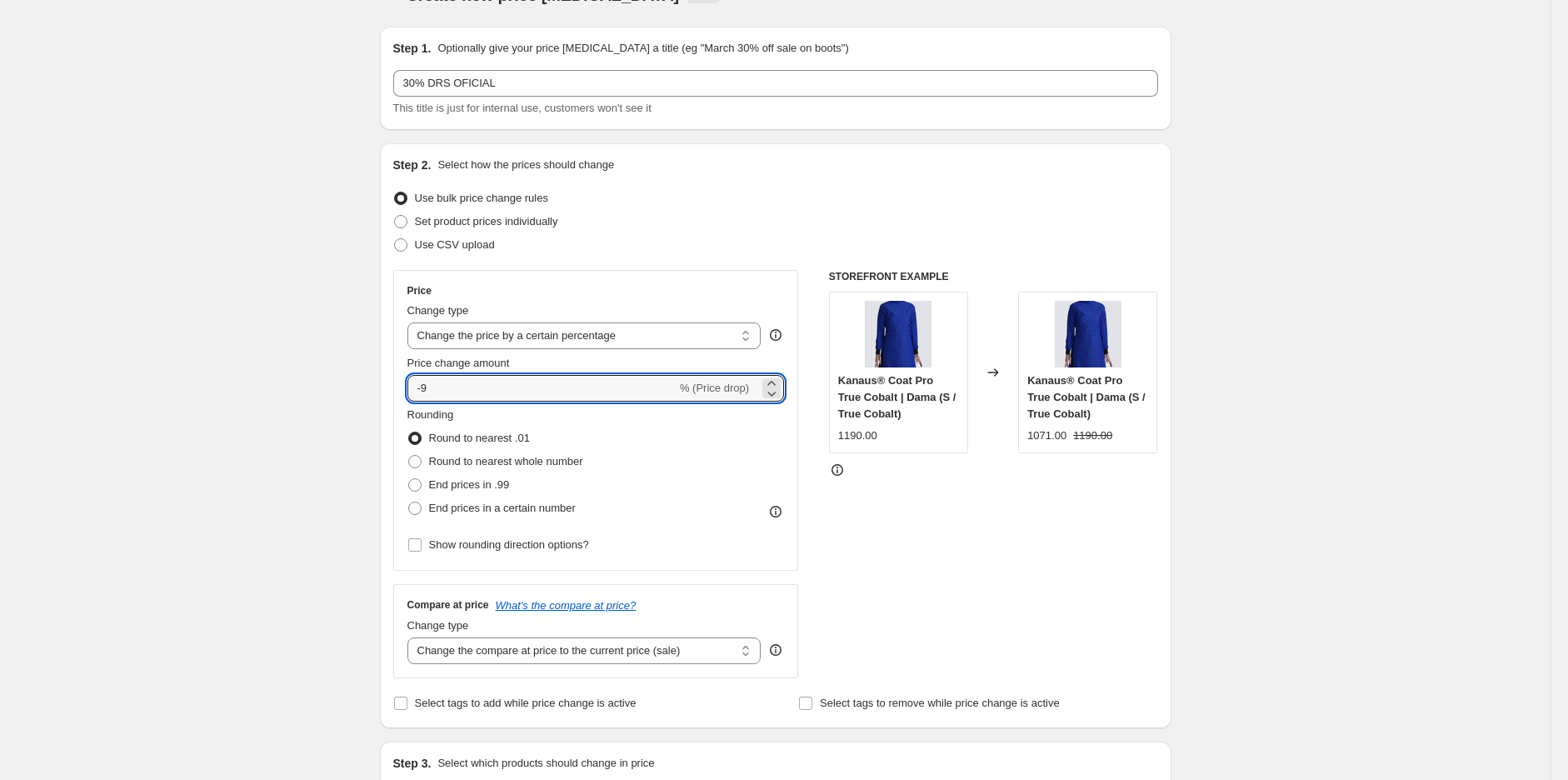
scroll to position [0, 0]
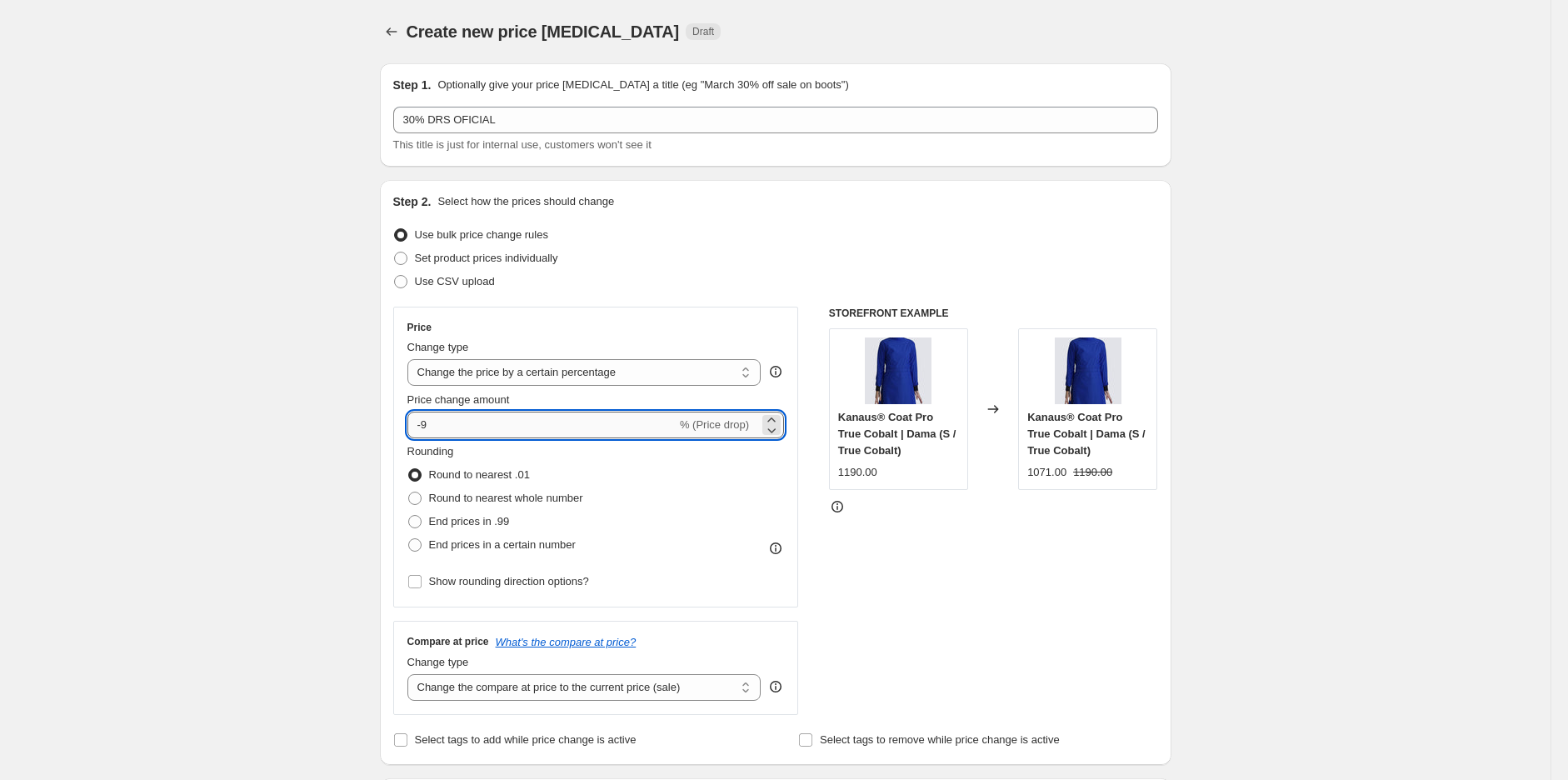
click at [454, 421] on input "-9" at bounding box center [542, 425] width 270 height 26
type input "-30"
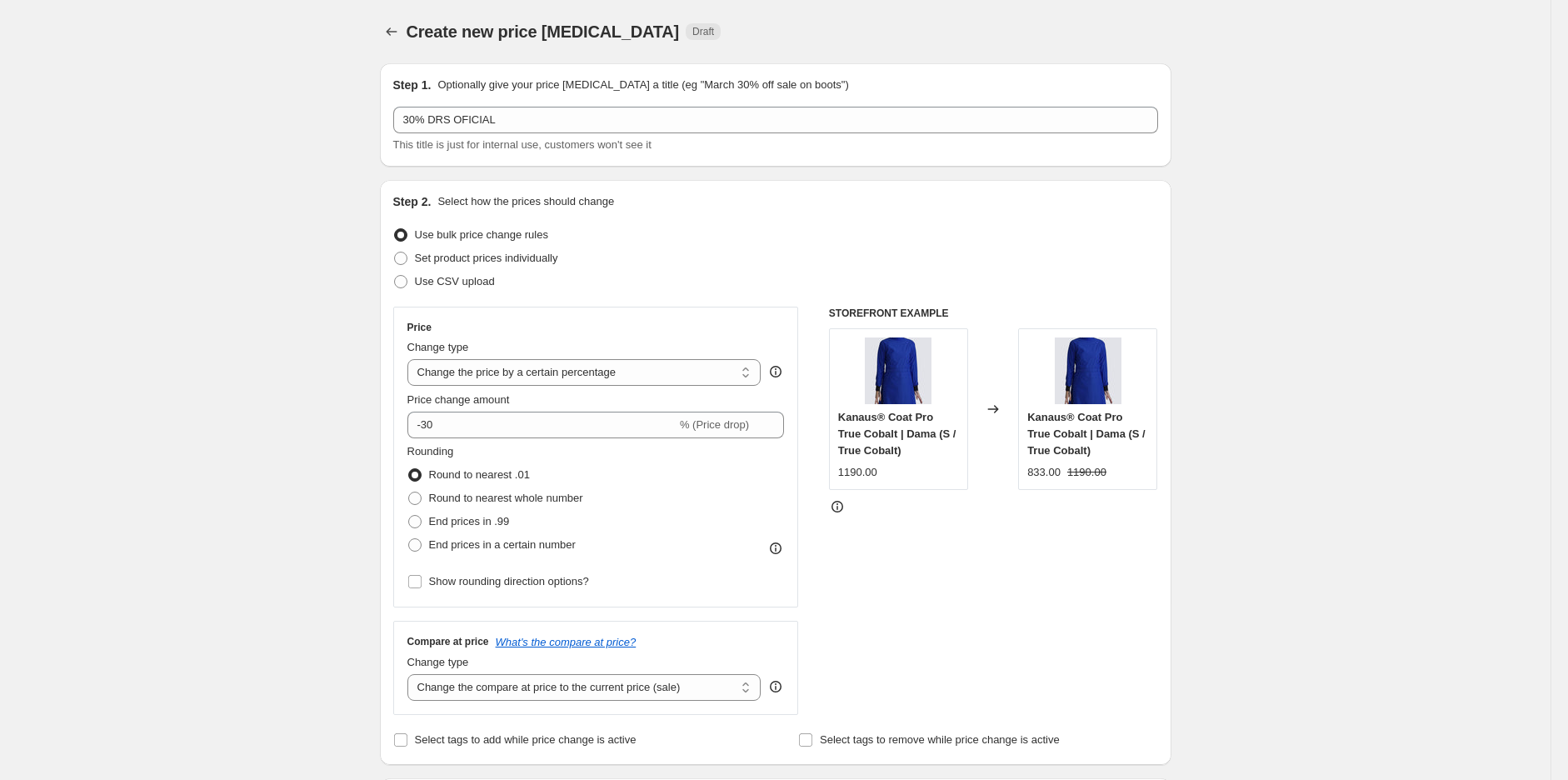
click at [495, 383] on select "Change the price to a certain amount Change the price by a certain amount Chang…" at bounding box center [584, 372] width 354 height 26
select select "pcap"
click at [411, 359] on select "Change the price to a certain amount Change the price by a certain amount Chang…" at bounding box center [584, 372] width 354 height 26
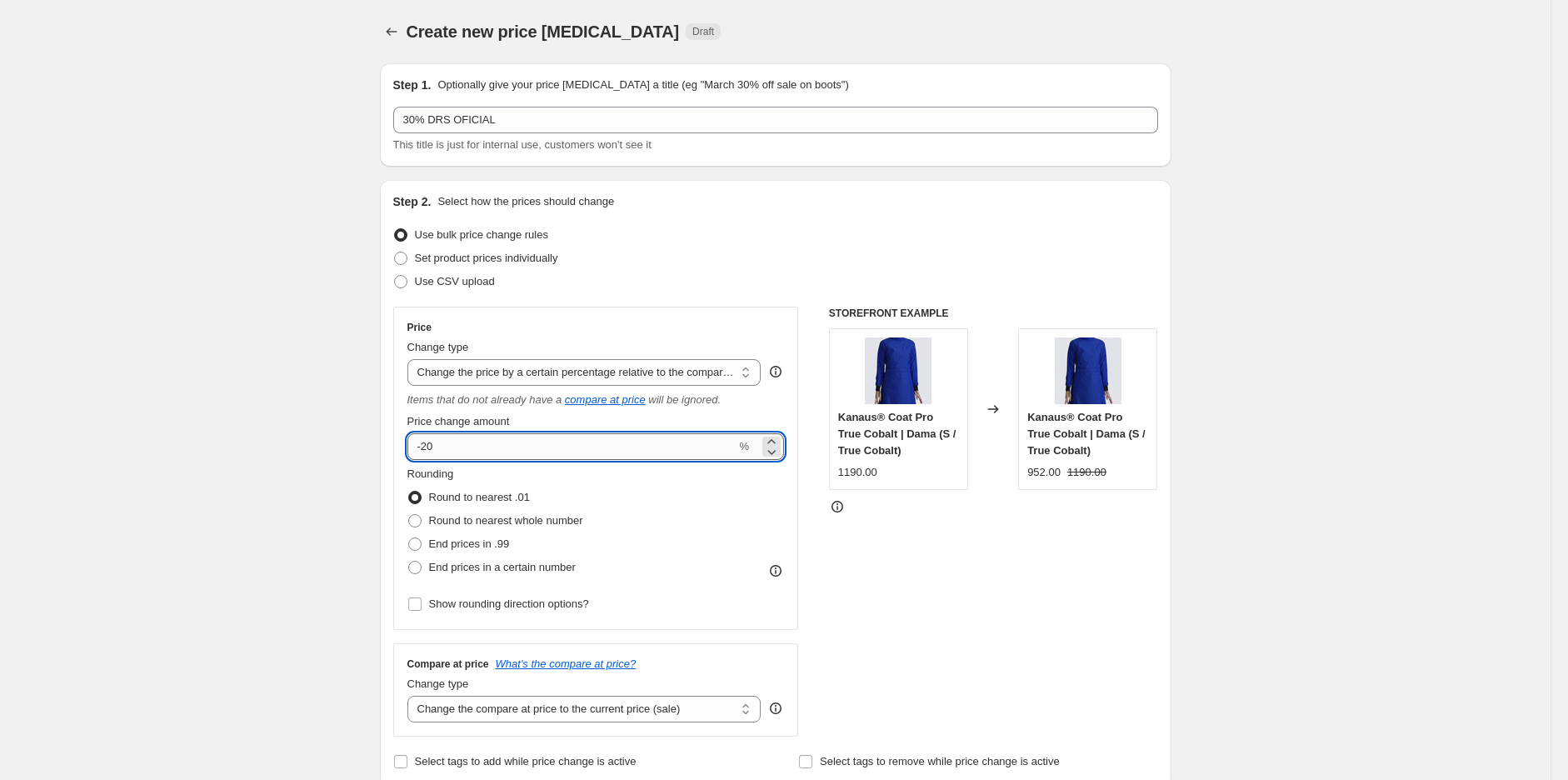
click at [504, 451] on input "-20" at bounding box center [572, 446] width 329 height 26
type input "-2"
type input "-30"
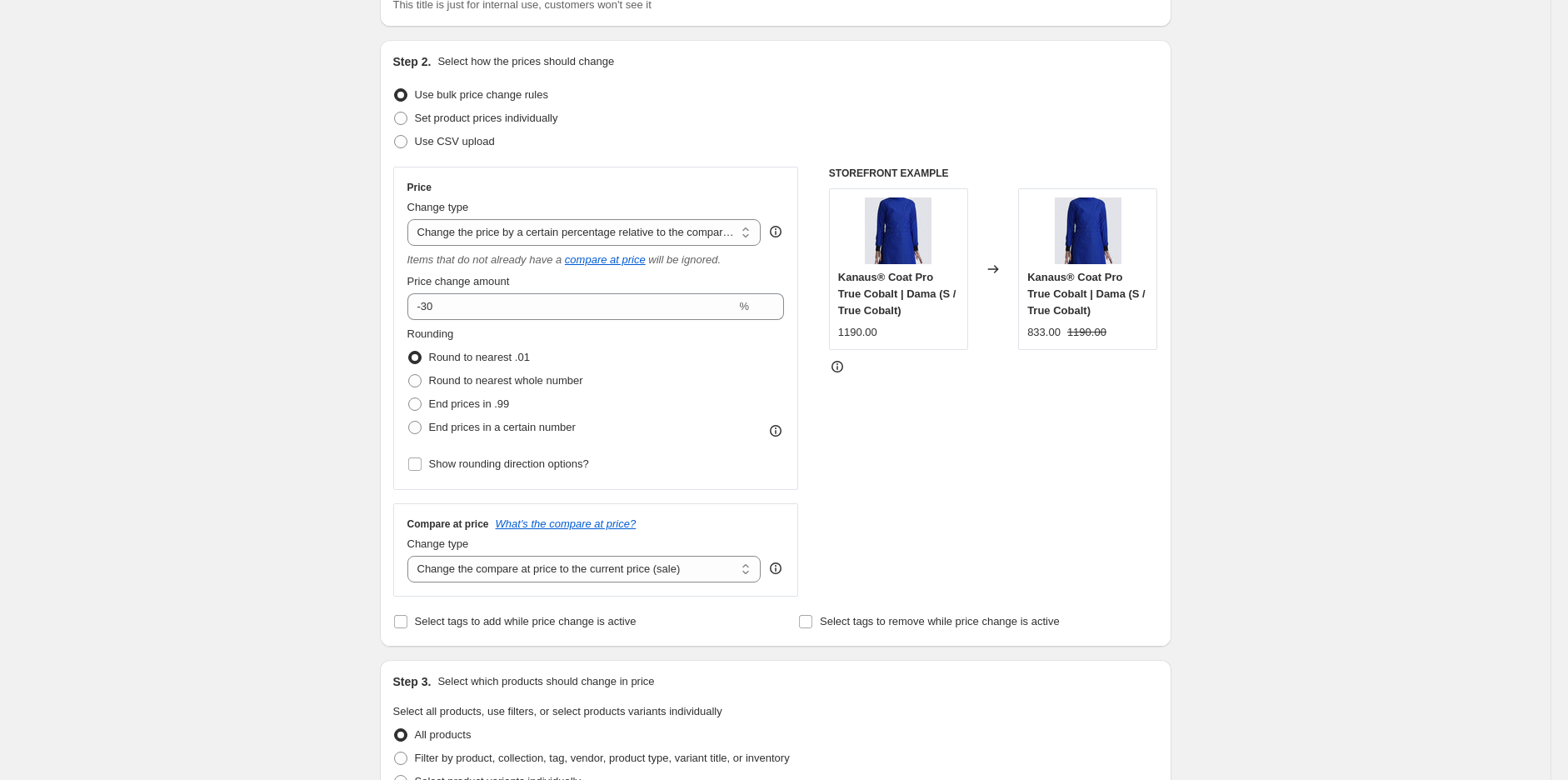
scroll to position [247, 0]
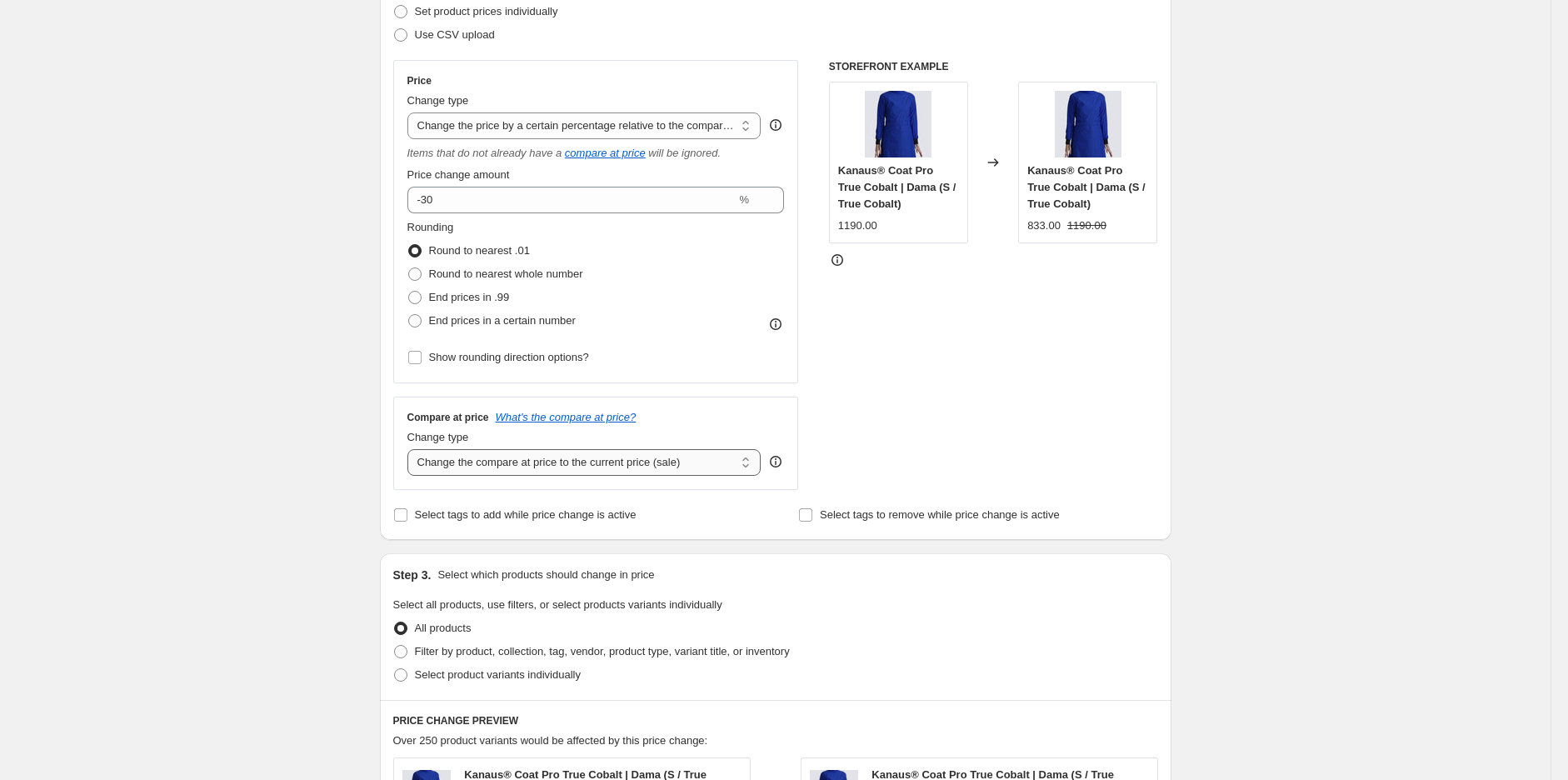
click at [460, 457] on select "Change the compare at price to the current price (sale) Change the compare at p…" at bounding box center [584, 462] width 354 height 26
select select "no_change"
click at [411, 450] on select "Change the compare at price to the current price (sale) Change the compare at p…" at bounding box center [584, 462] width 354 height 26
click at [239, 556] on div "Create new price [MEDICAL_DATA]. This page is ready Create new price [MEDICAL_D…" at bounding box center [775, 610] width 1551 height 1715
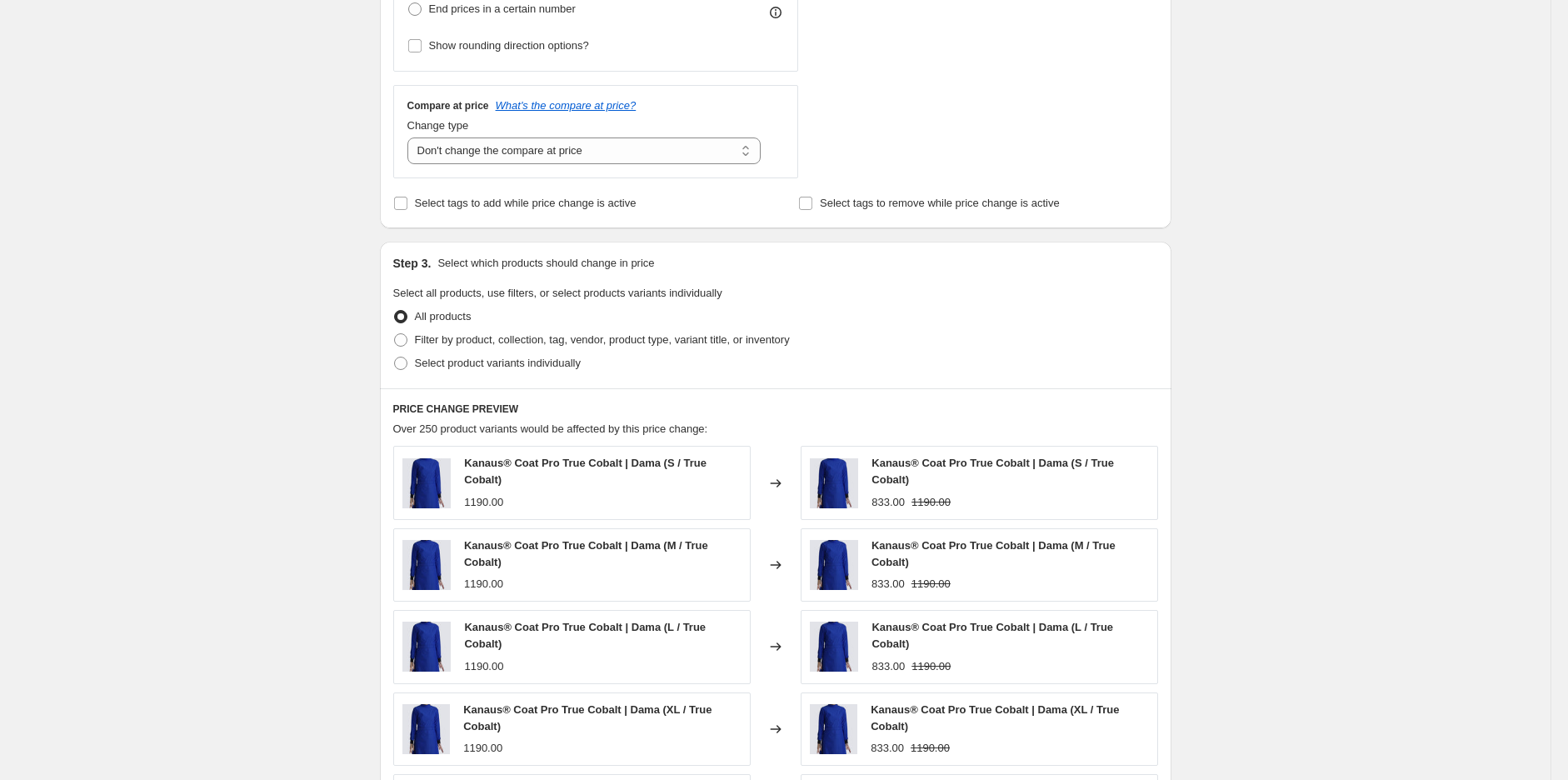
scroll to position [443, 0]
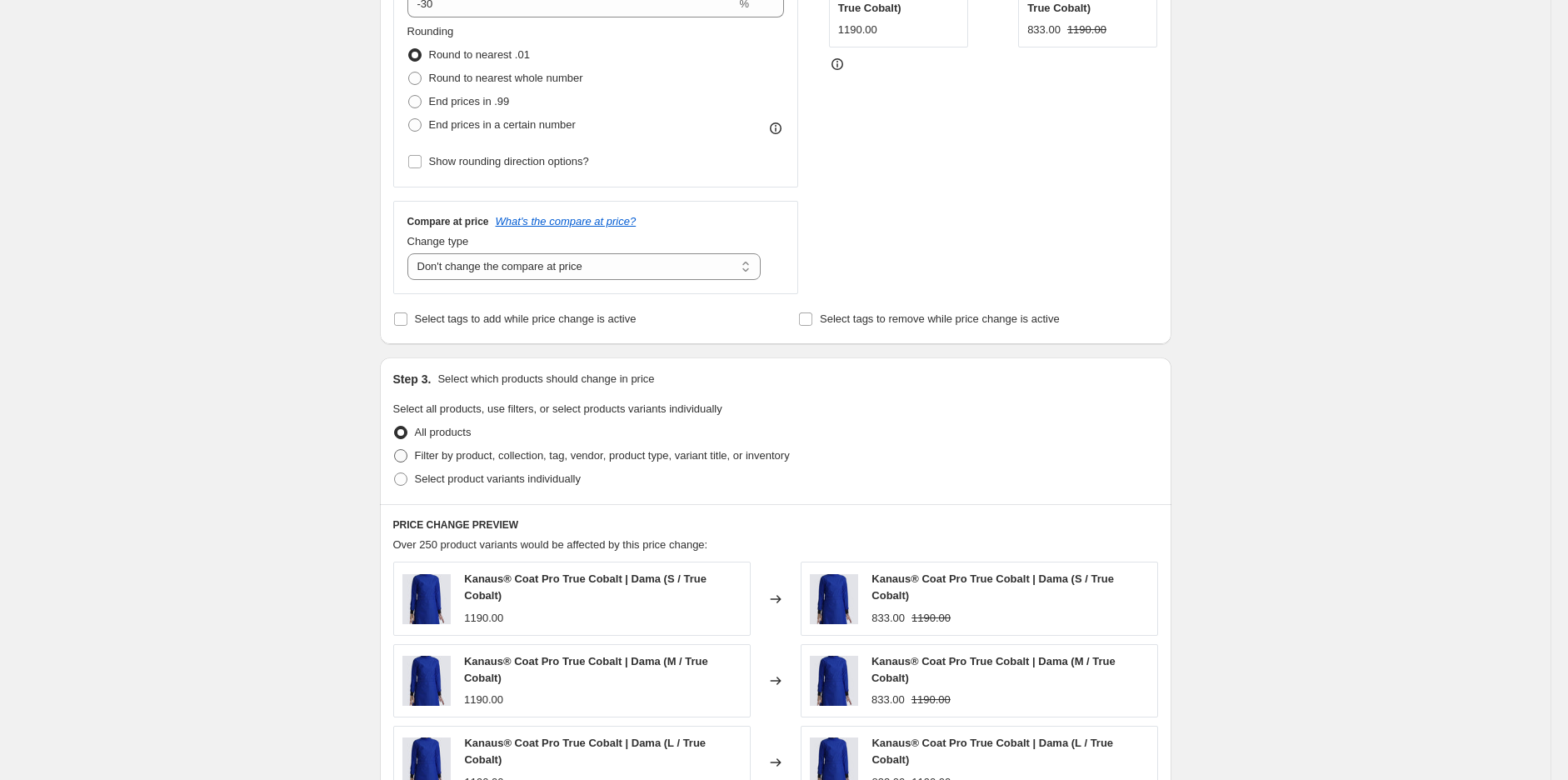
click at [498, 452] on span "Filter by product, collection, tag, vendor, product type, variant title, or inv…" at bounding box center [602, 455] width 375 height 12
click at [395, 450] on input "Filter by product, collection, tag, vendor, product type, variant title, or inv…" at bounding box center [395, 449] width 1 height 1
radio input "true"
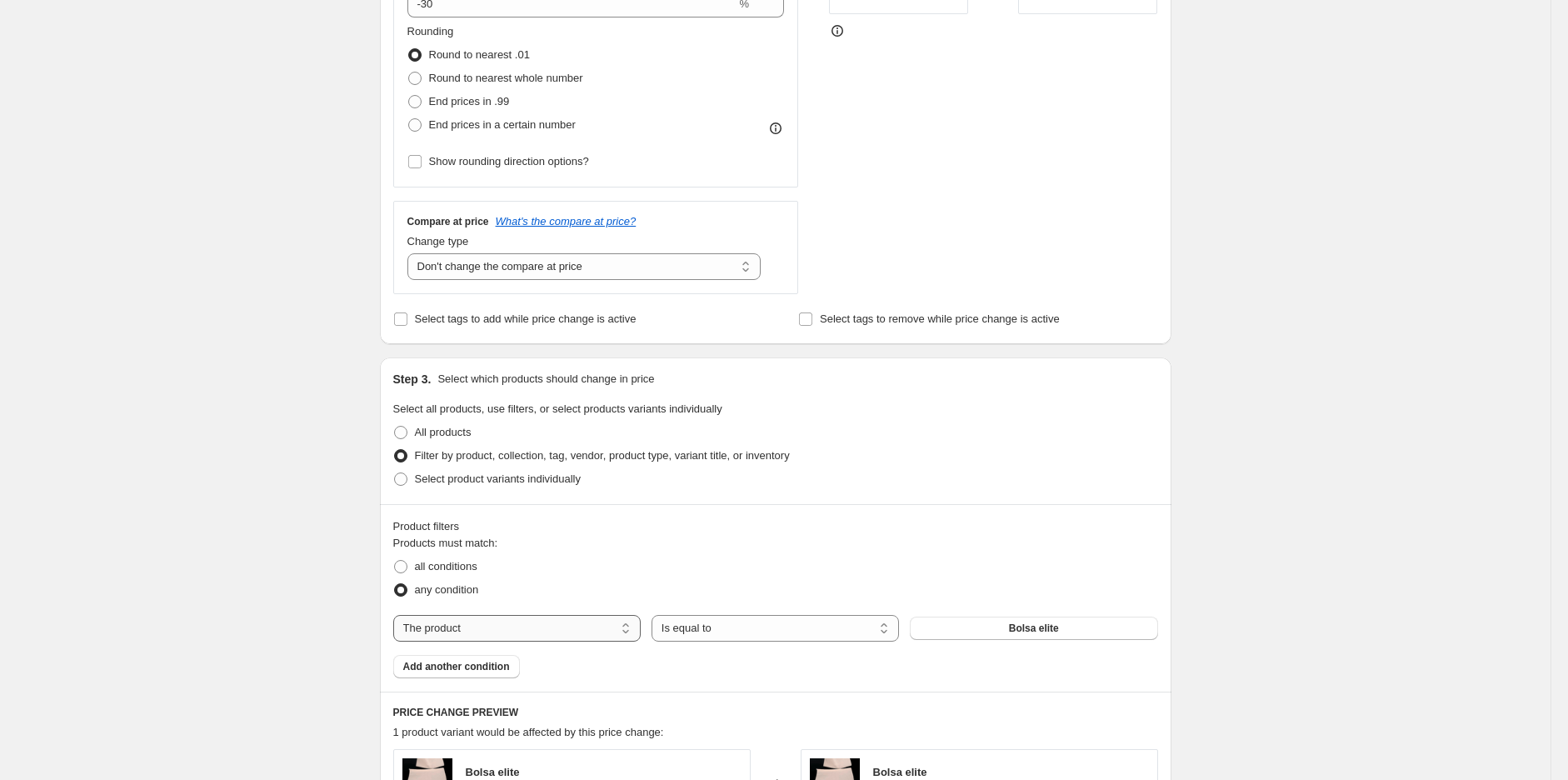
click at [535, 620] on select "The product The product's collection The product's tag The product's vendor The…" at bounding box center [517, 629] width 247 height 26
select select "tag"
click at [978, 632] on button "15%DESATTIRE" at bounding box center [1033, 628] width 247 height 23
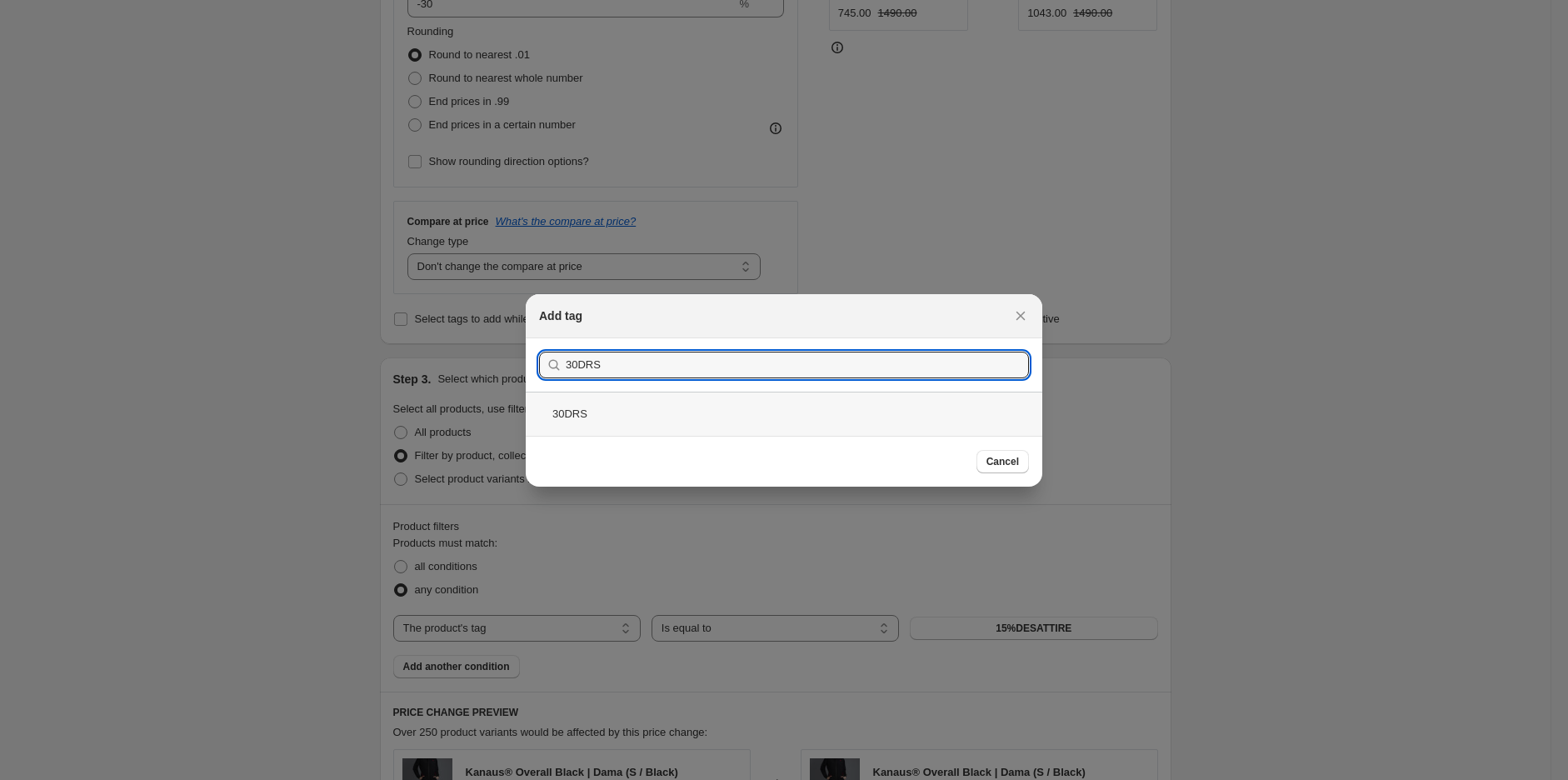
type input "30DRS"
click at [601, 424] on div "30DRS" at bounding box center [784, 413] width 517 height 44
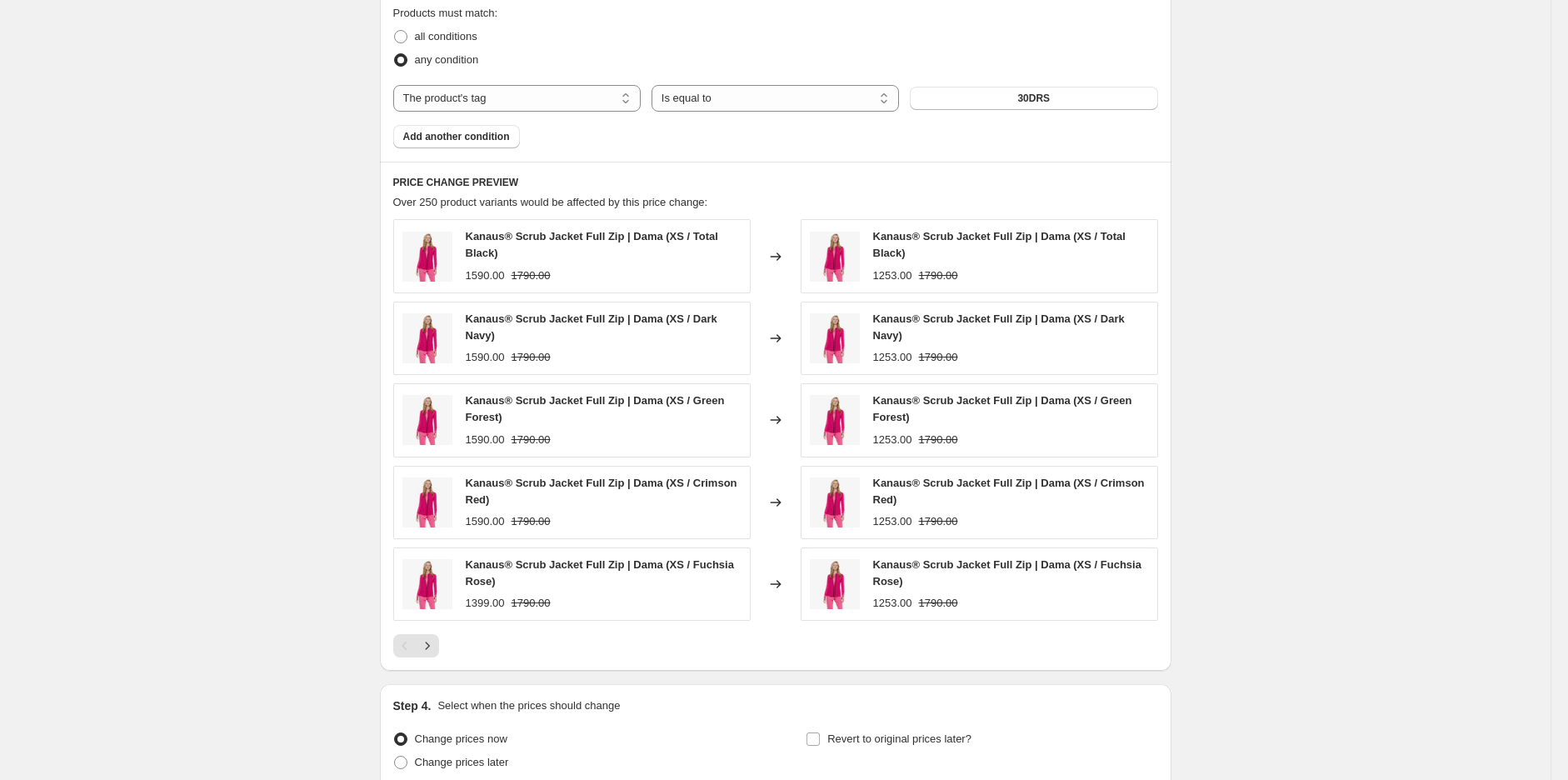
scroll to position [1124, 0]
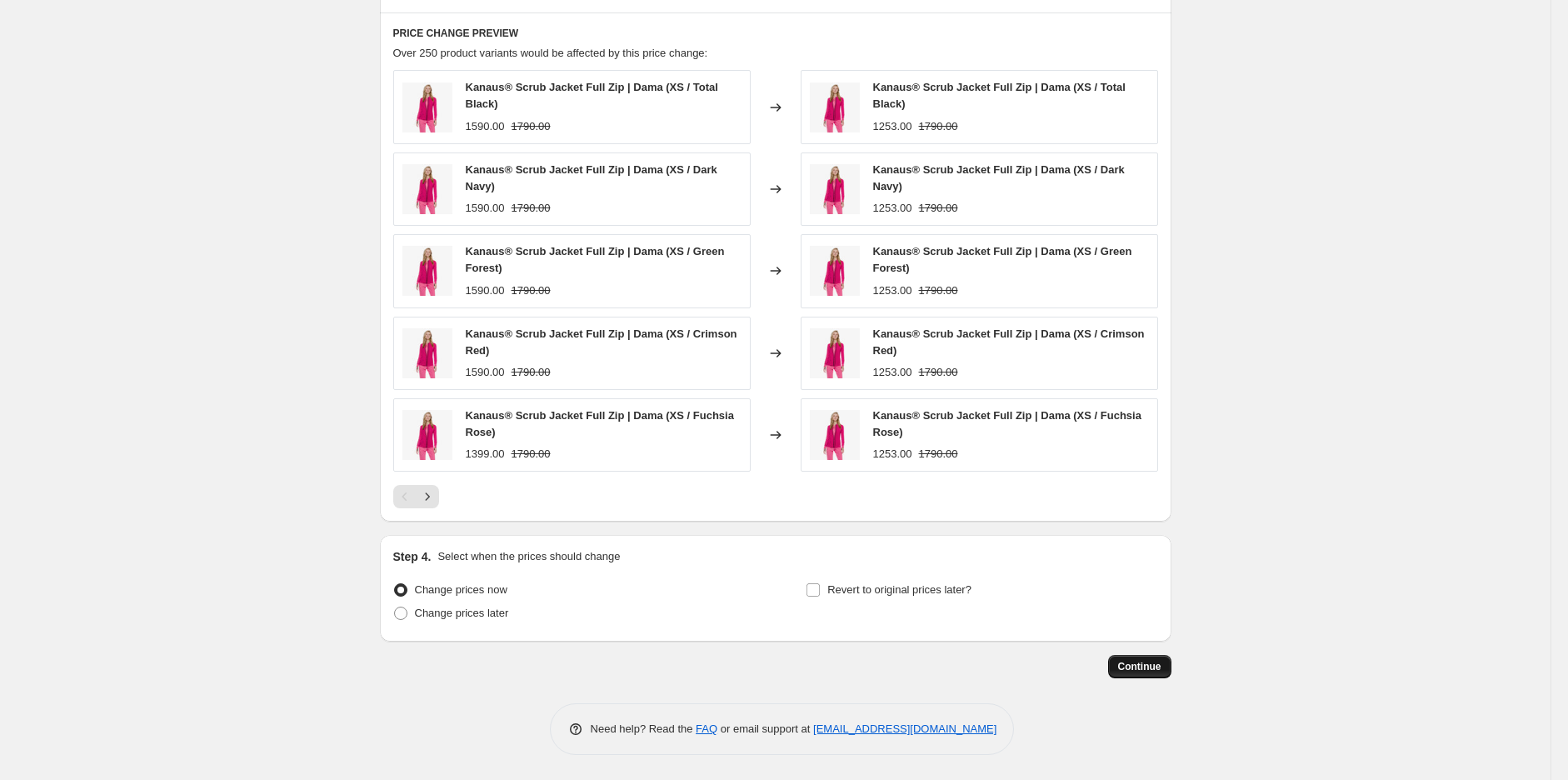
click at [1137, 658] on button "Continue" at bounding box center [1140, 666] width 63 height 23
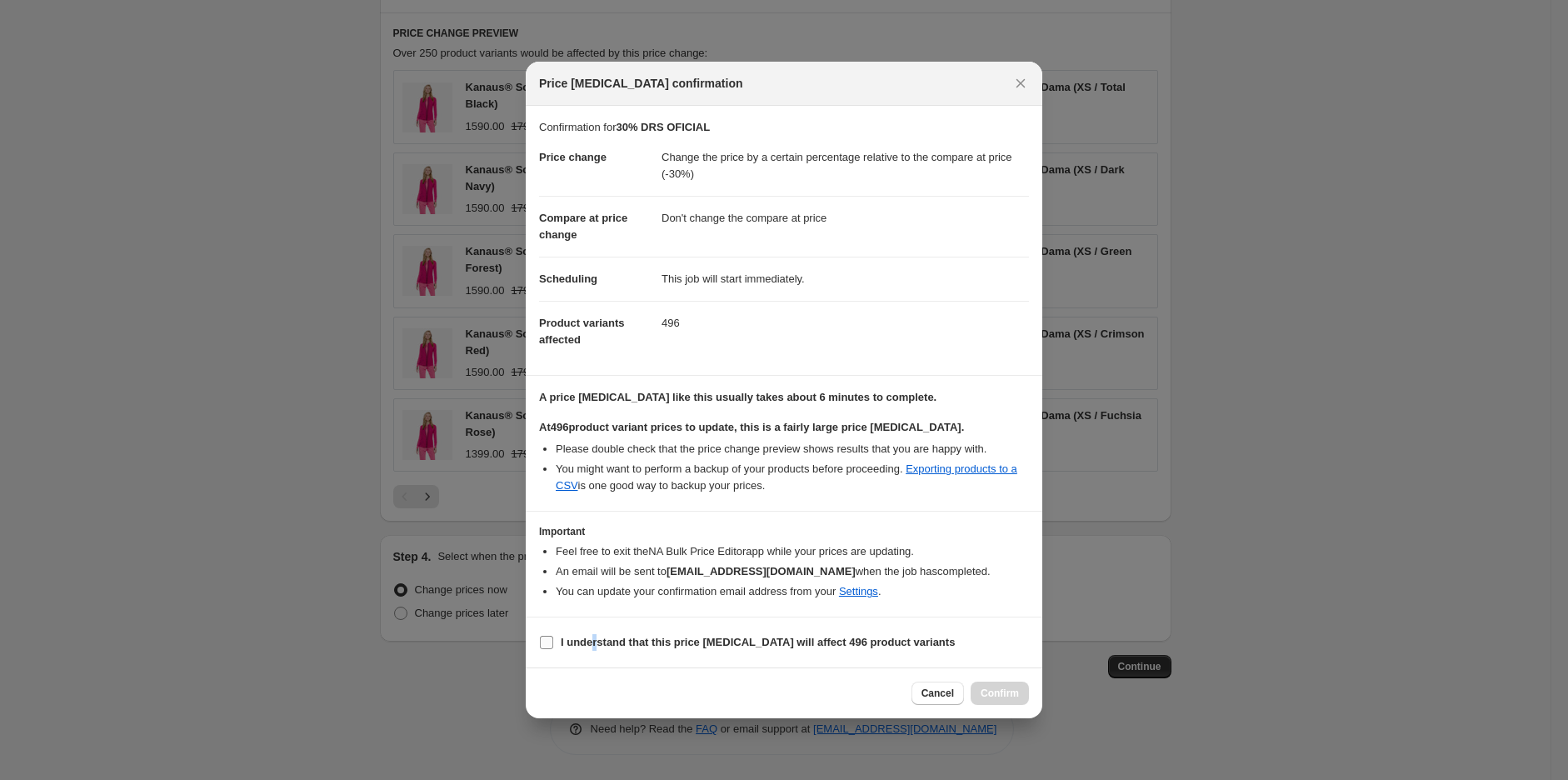
click at [598, 638] on b "I understand that this price [MEDICAL_DATA] will affect 496 product variants" at bounding box center [758, 642] width 395 height 12
click at [869, 642] on b "I understand that this price [MEDICAL_DATA] will affect 496 product variants" at bounding box center [758, 642] width 395 height 12
click at [553, 642] on input "I understand that this price [MEDICAL_DATA] will affect 496 product variants" at bounding box center [547, 643] width 13 height 13
checkbox input "true"
click at [1020, 695] on button "Confirm" at bounding box center [1000, 694] width 58 height 23
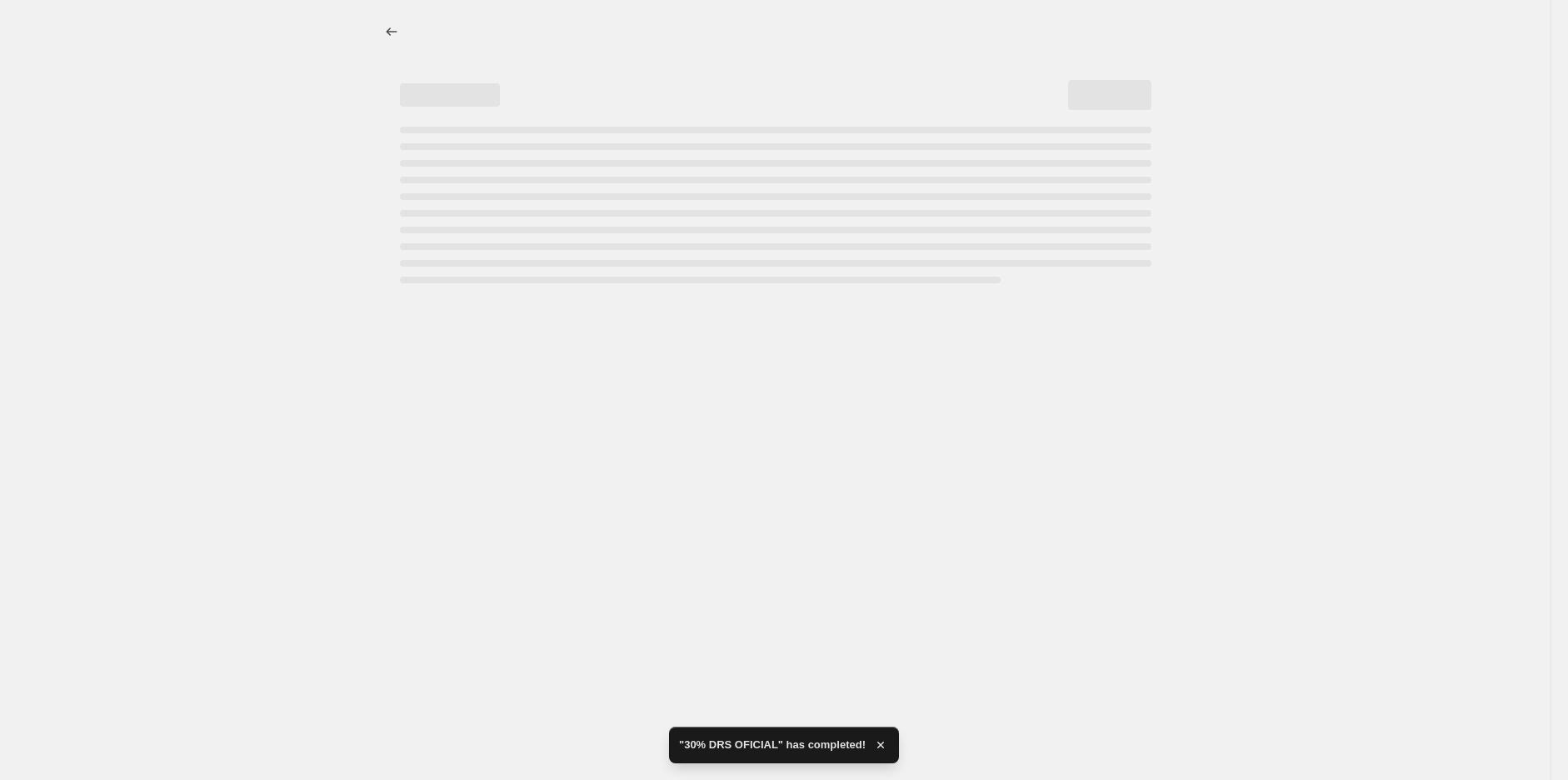
select select "pcap"
select select "no_change"
select select "tag"
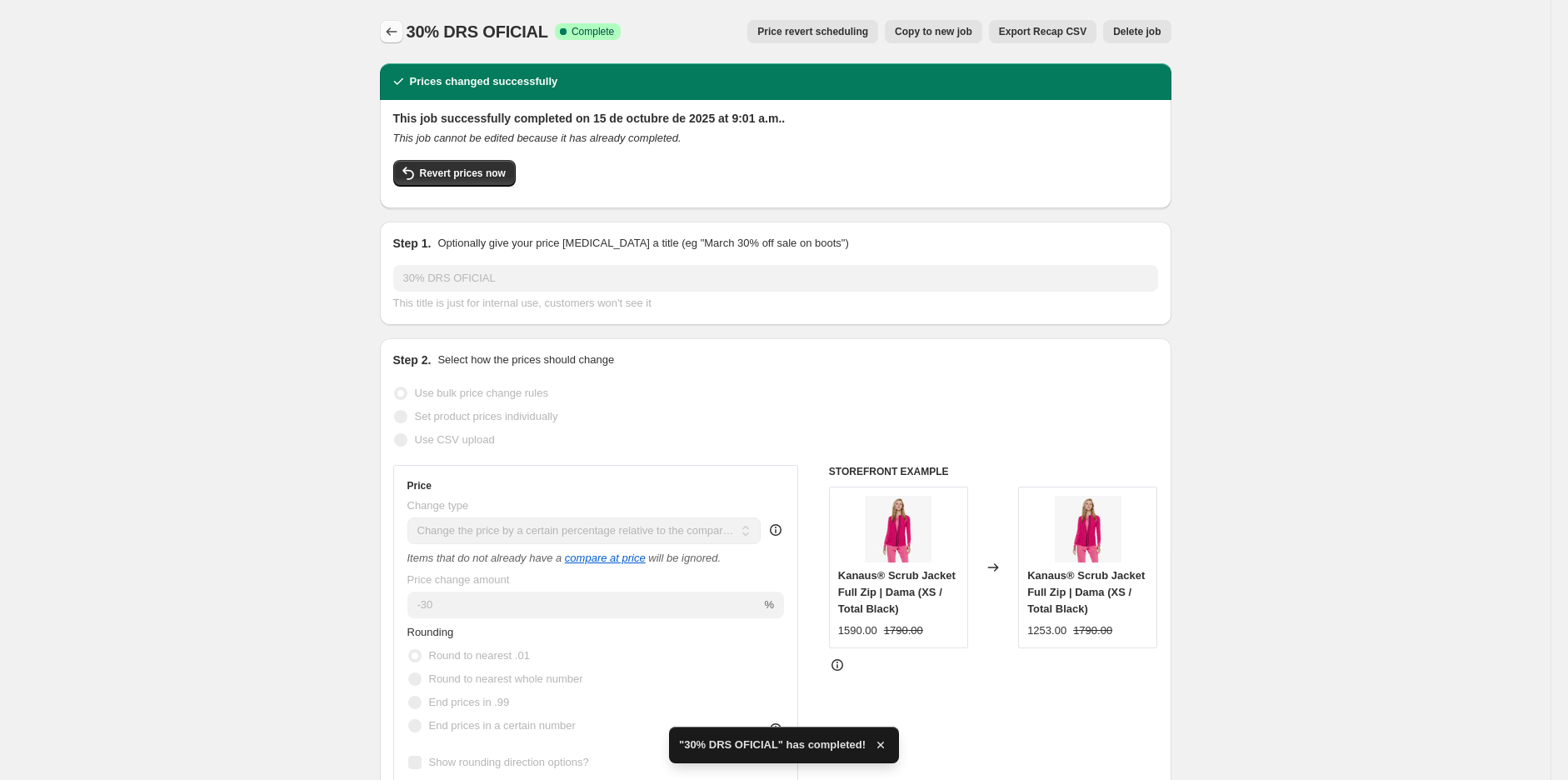
click at [389, 23] on icon "Price change jobs" at bounding box center [392, 32] width 17 height 17
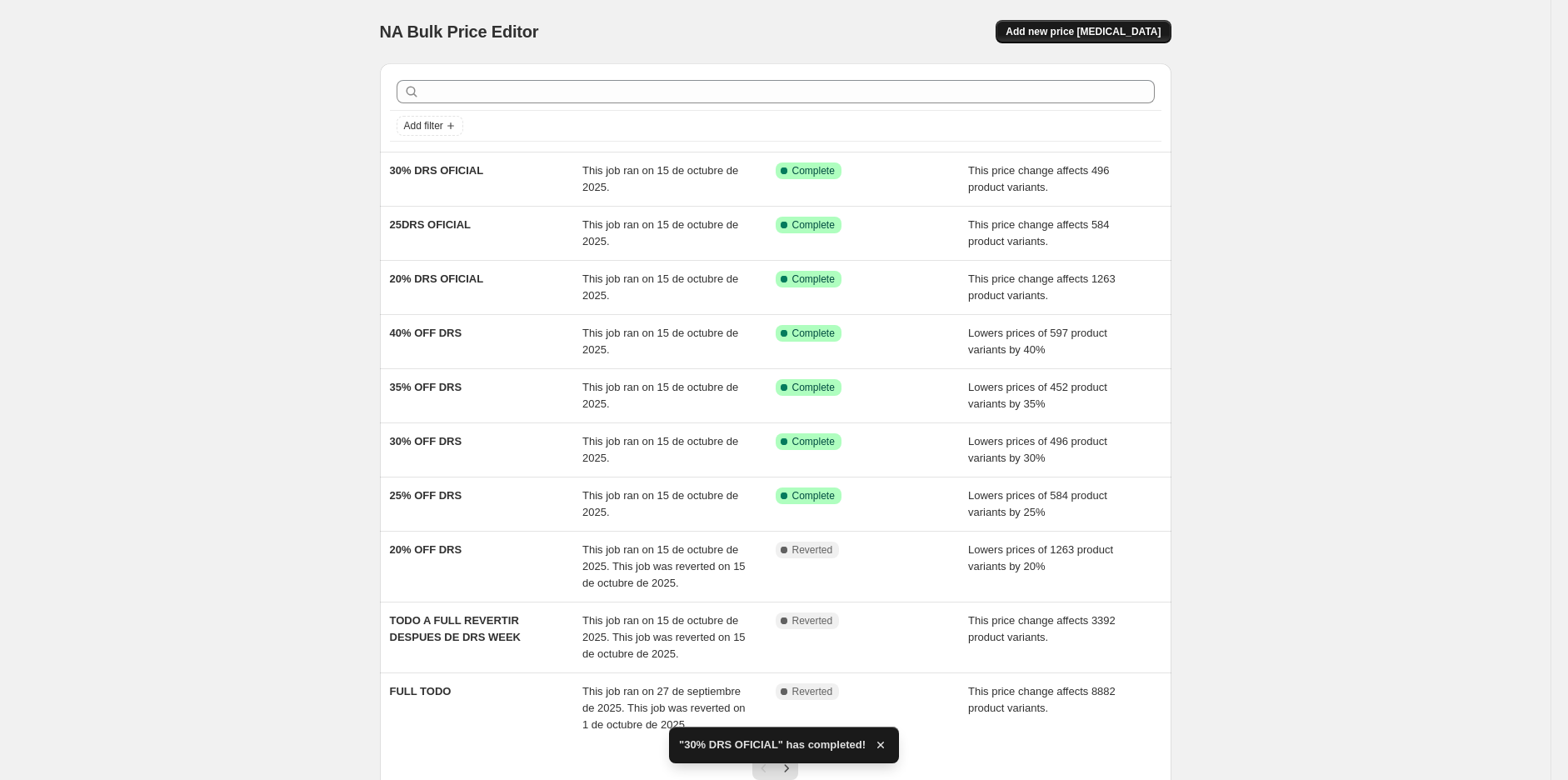
click at [1073, 25] on span "Add new price [MEDICAL_DATA]" at bounding box center [1083, 32] width 155 height 13
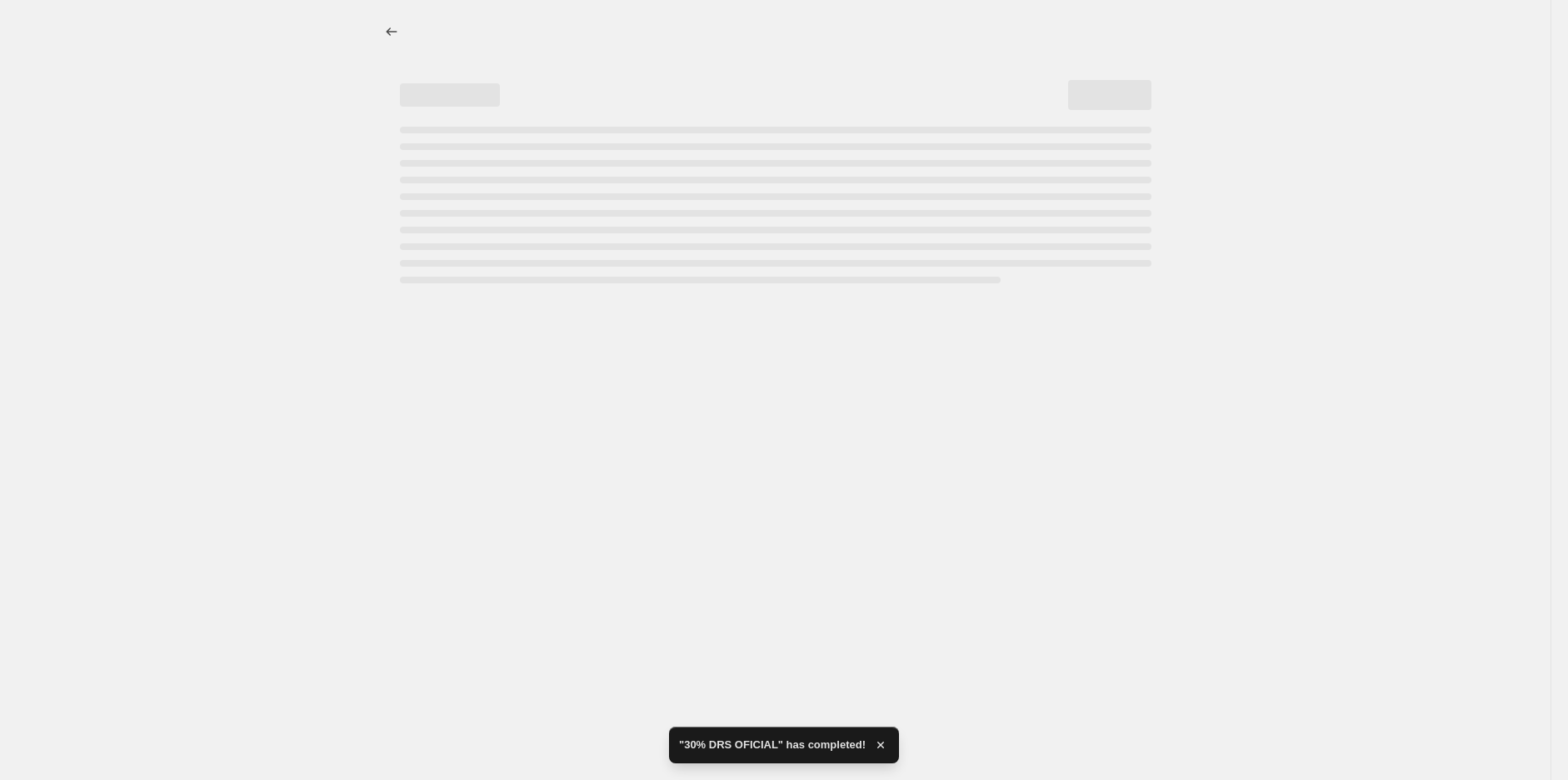
select select "percentage"
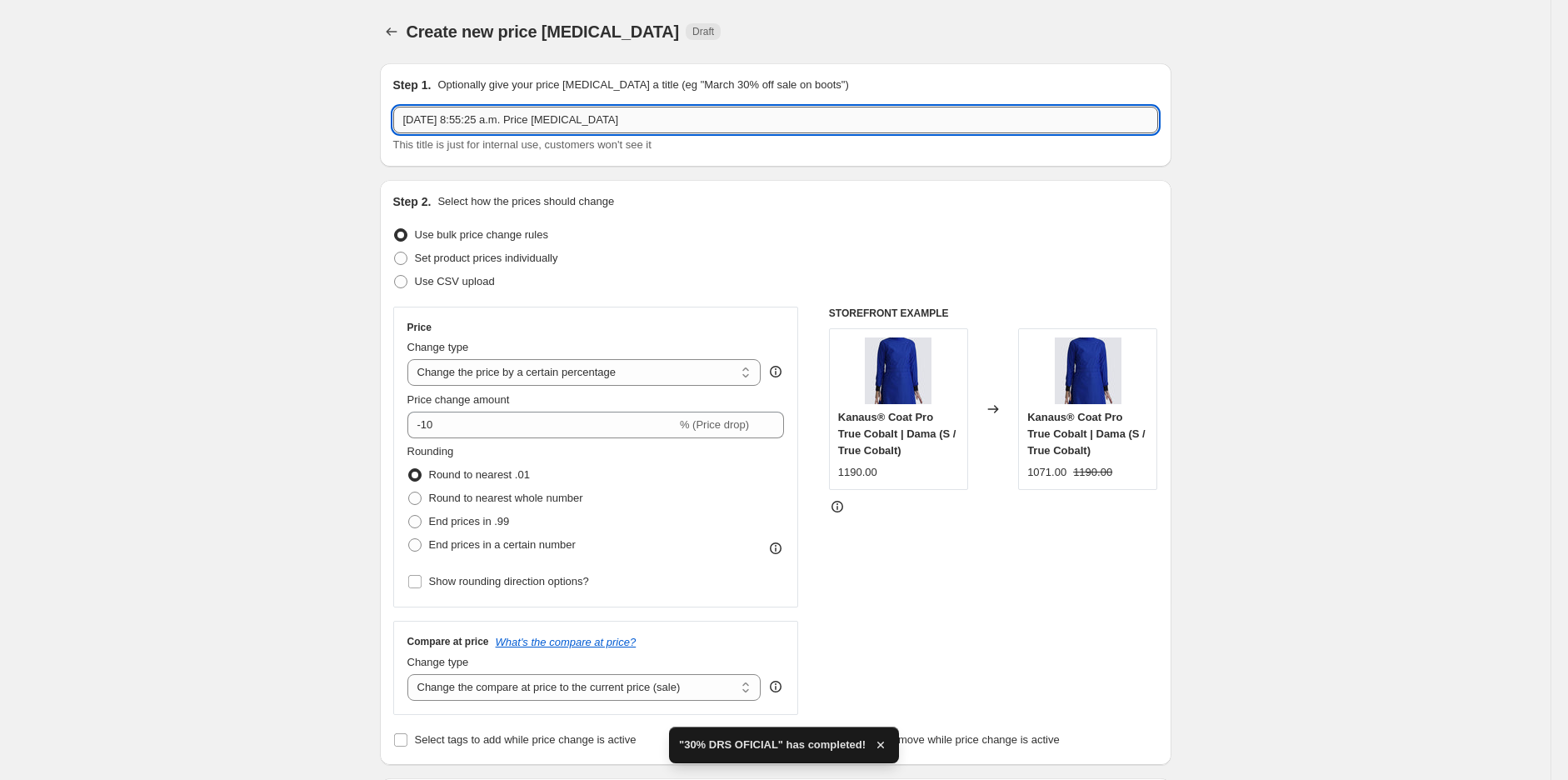
click at [542, 117] on input "[DATE] 8:55:25 a.m. Price [MEDICAL_DATA]" at bounding box center [776, 120] width 765 height 26
type input "35% DRS"
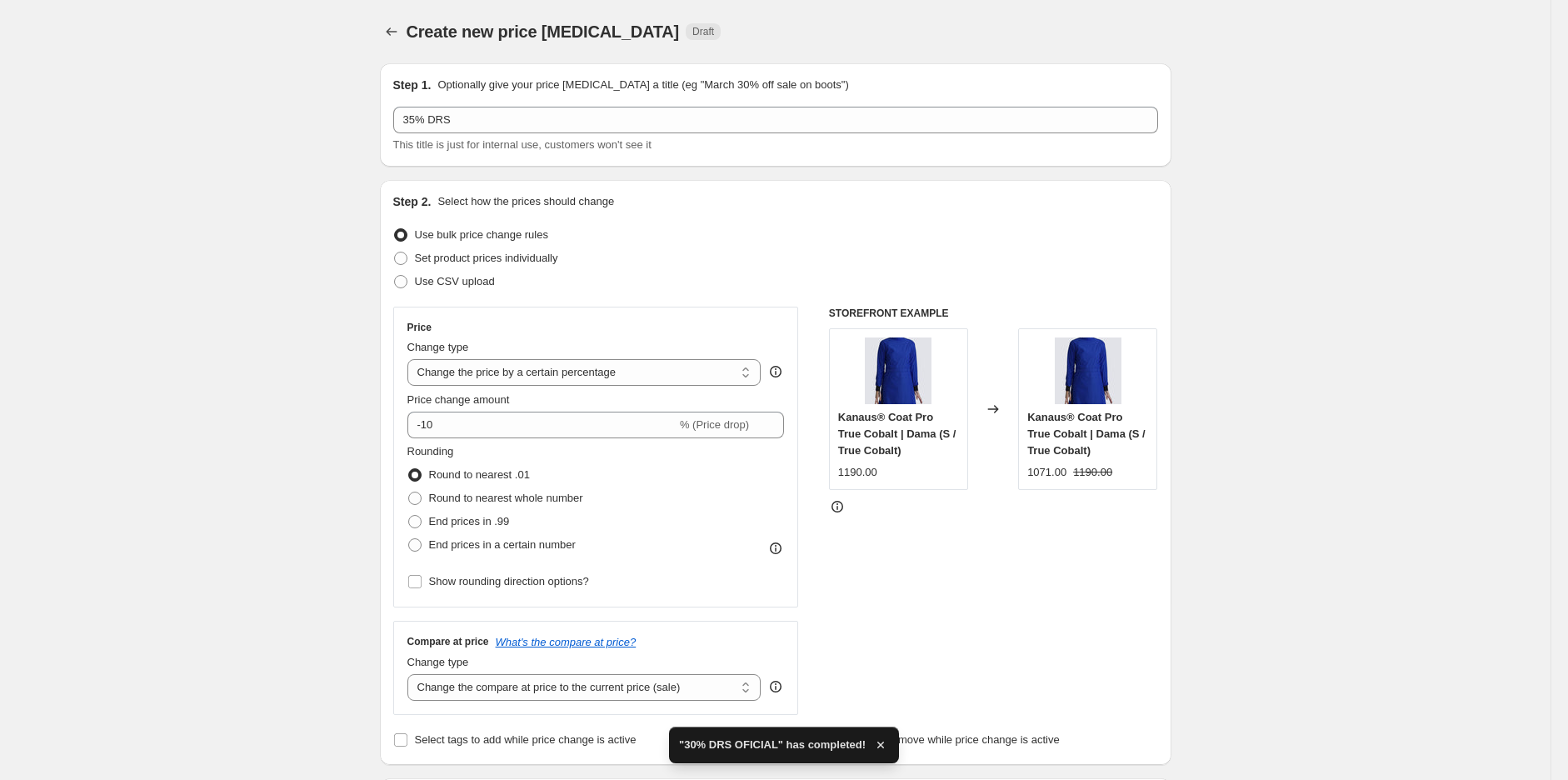
click at [538, 380] on select "Change the price to a certain amount Change the price by a certain amount Chang…" at bounding box center [584, 372] width 354 height 26
select select "pcap"
click at [411, 359] on select "Change the price to a certain amount Change the price by a certain amount Chang…" at bounding box center [584, 372] width 354 height 26
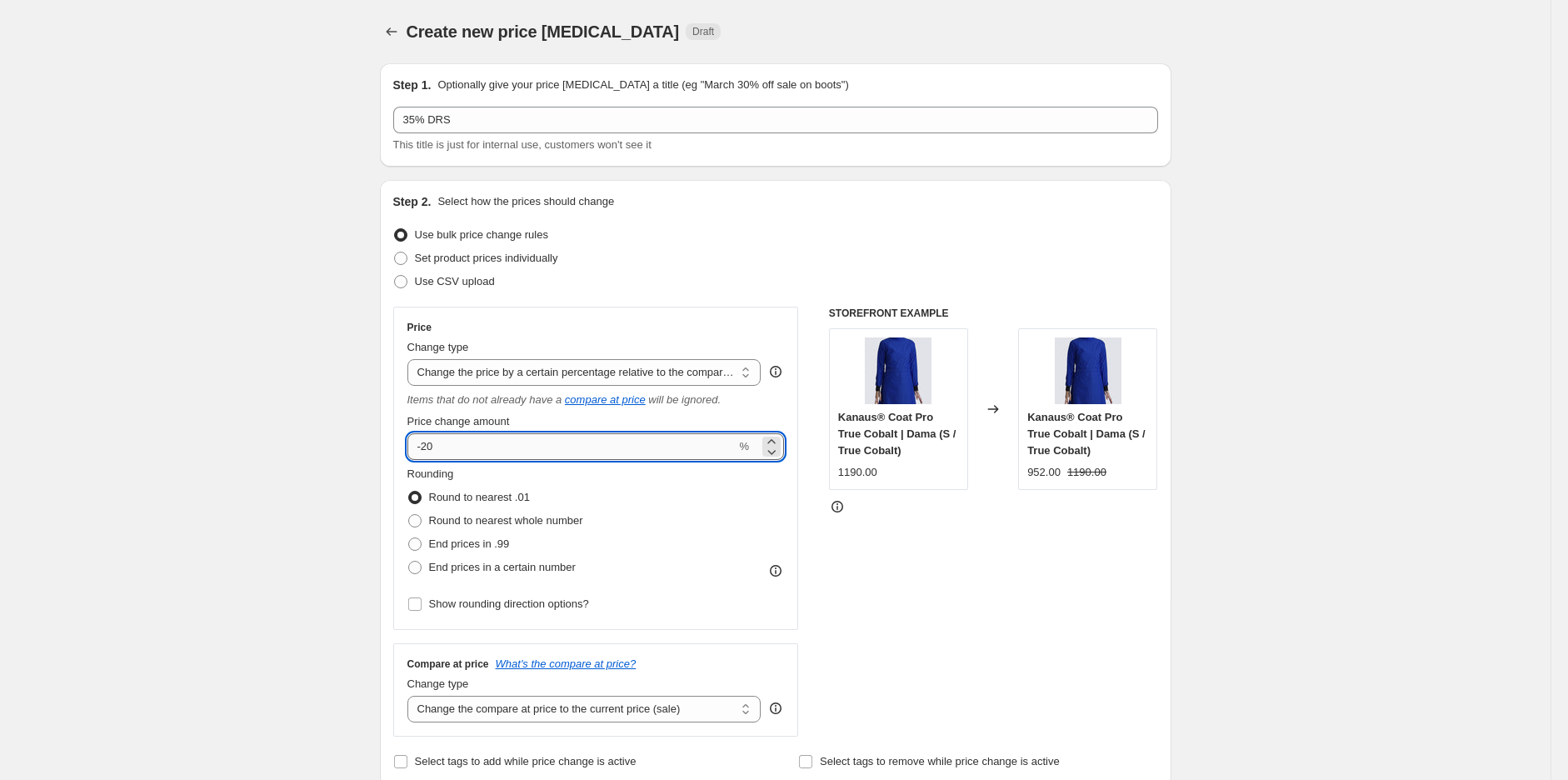
click at [483, 448] on input "-20" at bounding box center [572, 446] width 329 height 26
type input "-2"
type input "-35"
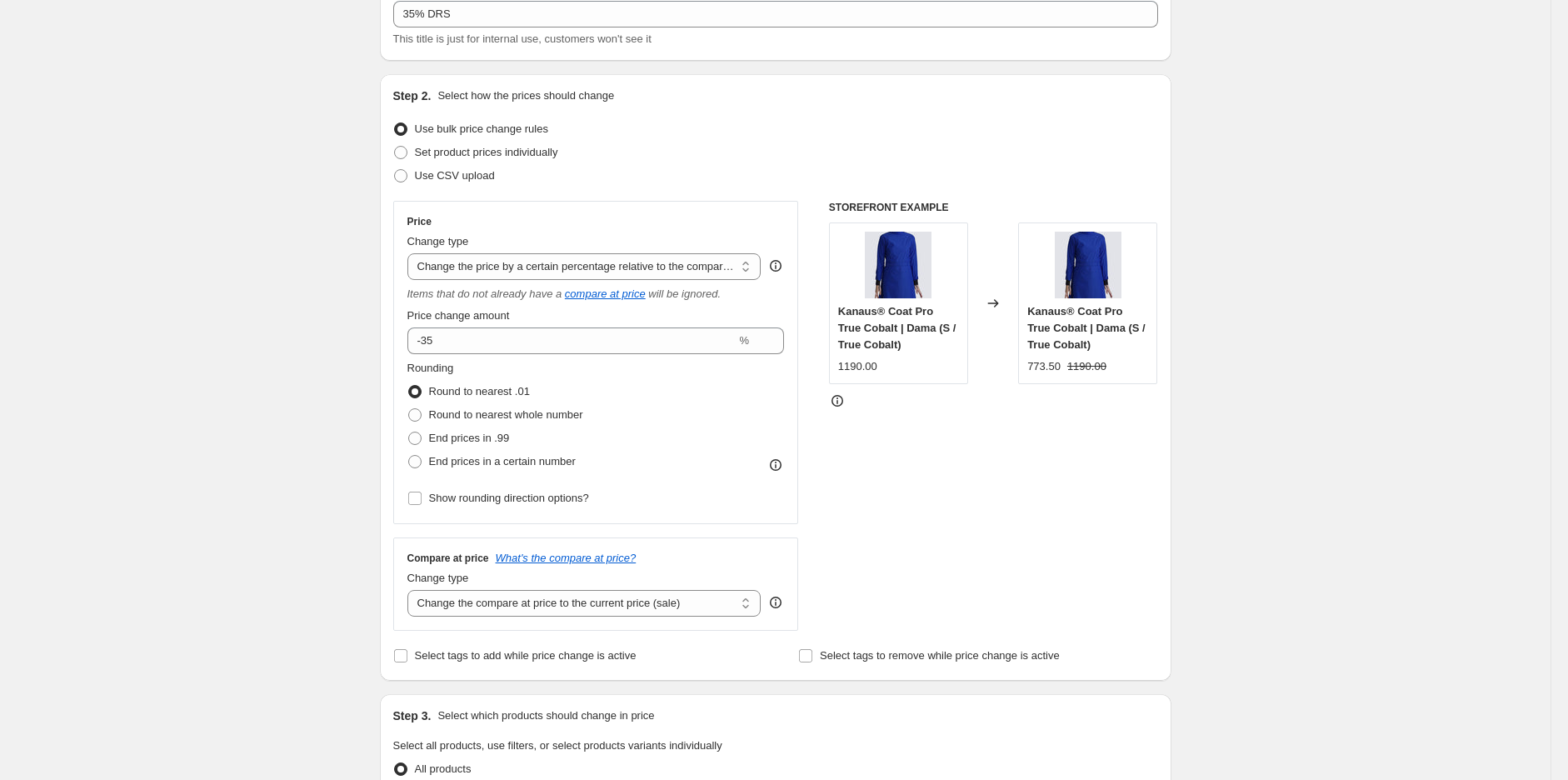
scroll to position [370, 0]
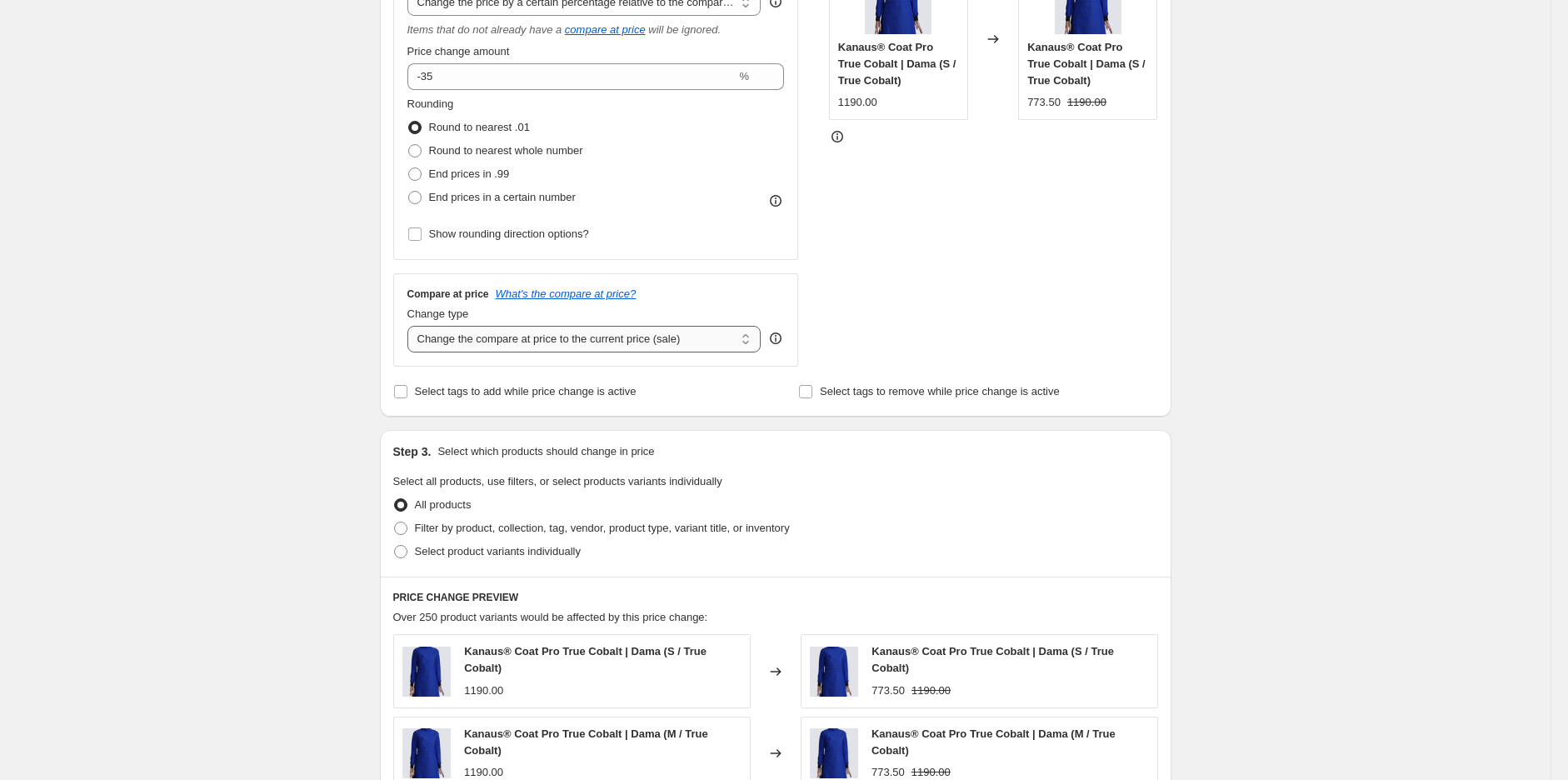
click at [494, 347] on select "Change the compare at price to the current price (sale) Change the compare at p…" at bounding box center [584, 339] width 354 height 26
select select "no_change"
click at [411, 327] on select "Change the compare at price to the current price (sale) Change the compare at p…" at bounding box center [584, 339] width 354 height 26
click at [310, 433] on div "Create new price [MEDICAL_DATA]. This page is ready Create new price [MEDICAL_D…" at bounding box center [775, 487] width 1551 height 1715
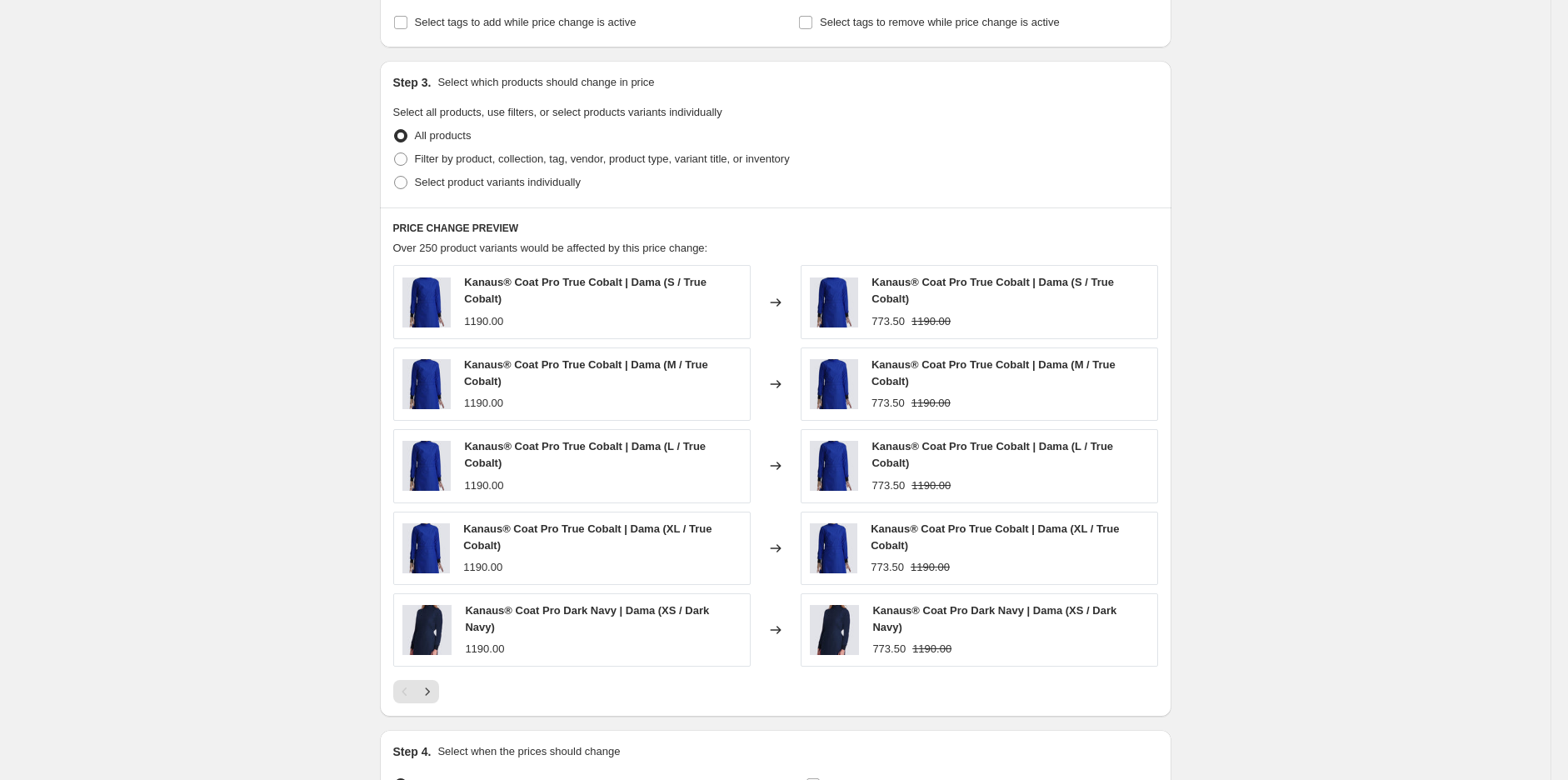
scroll to position [741, 0]
click at [486, 164] on span "Filter by product, collection, tag, vendor, product type, variant title, or inv…" at bounding box center [602, 157] width 375 height 12
click at [395, 152] on input "Filter by product, collection, tag, vendor, product type, variant title, or inv…" at bounding box center [395, 151] width 1 height 1
radio input "true"
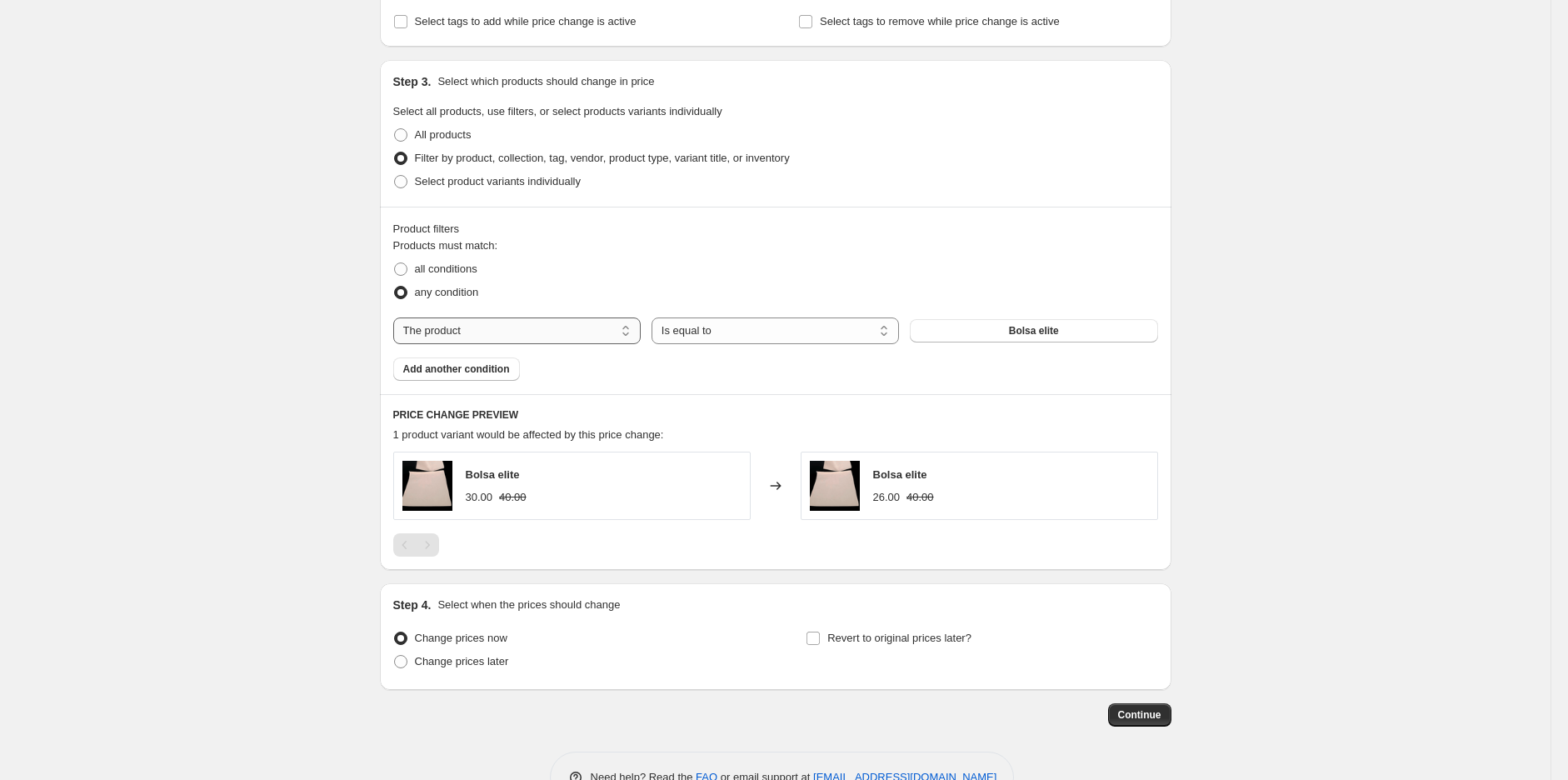
click at [545, 340] on select "The product The product's collection The product's tag The product's vendor The…" at bounding box center [517, 331] width 247 height 26
select select "tag"
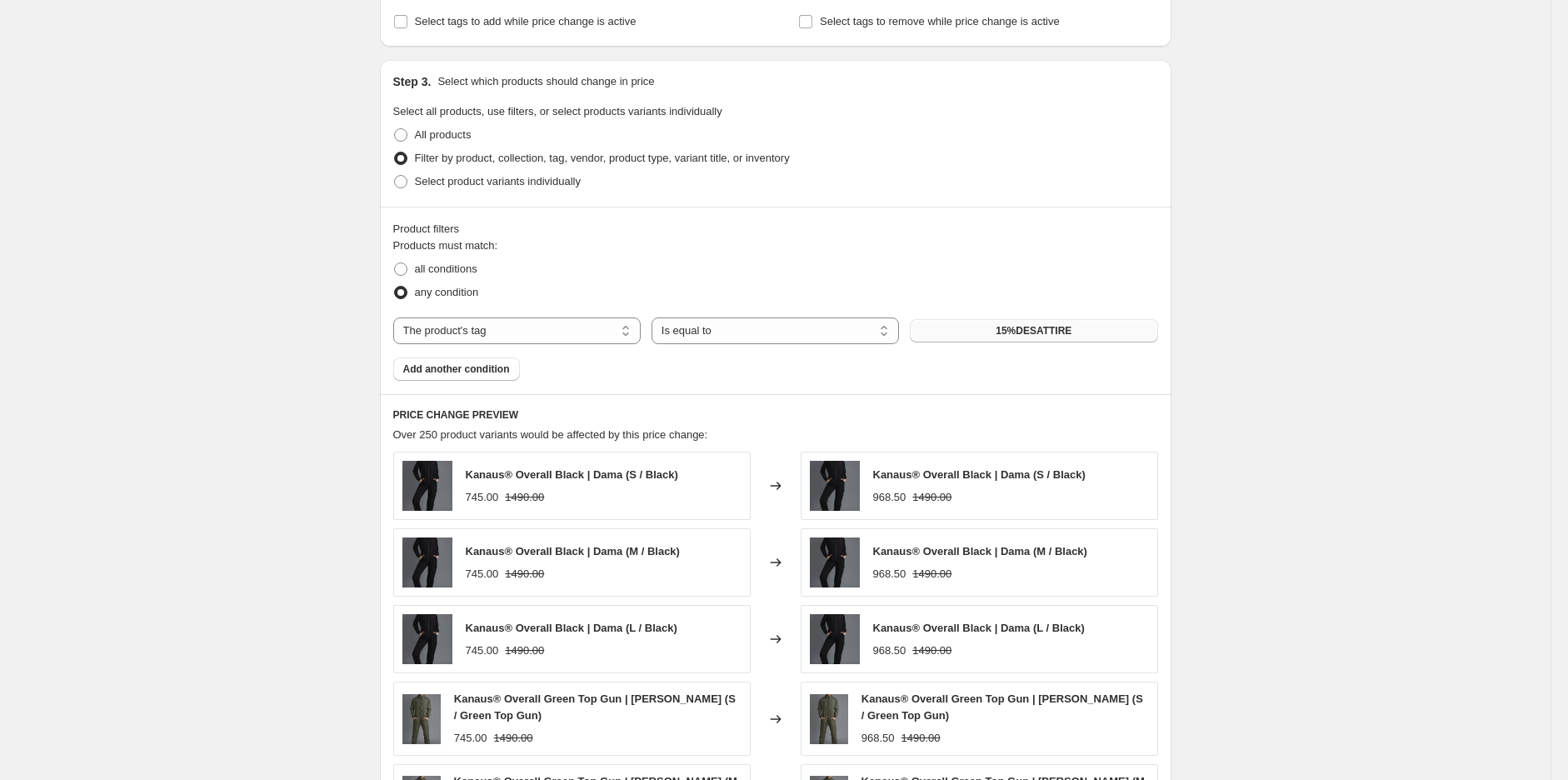
click at [1067, 337] on span "15%DESATTIRE" at bounding box center [1033, 331] width 76 height 13
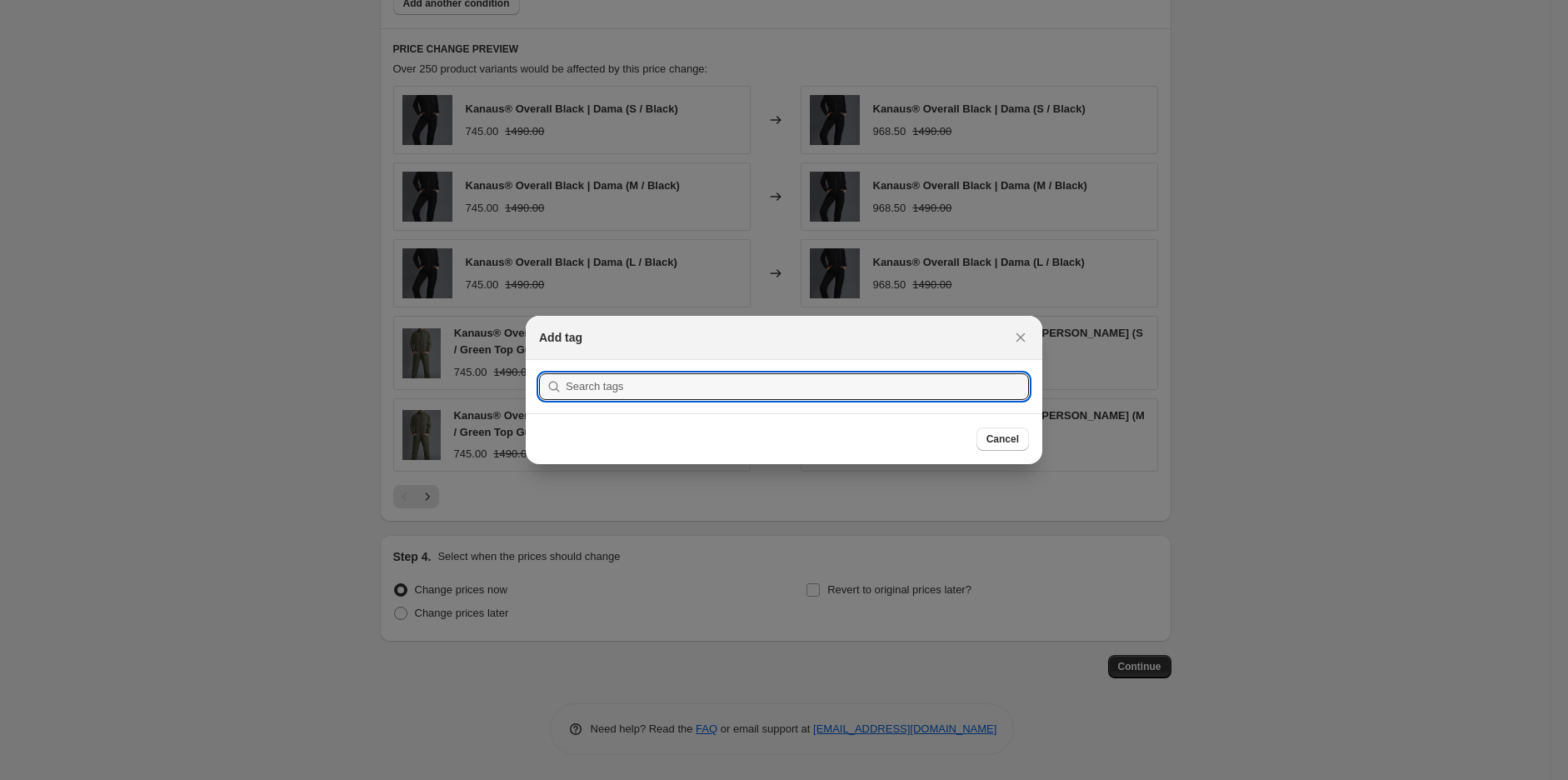
scroll to position [0, 0]
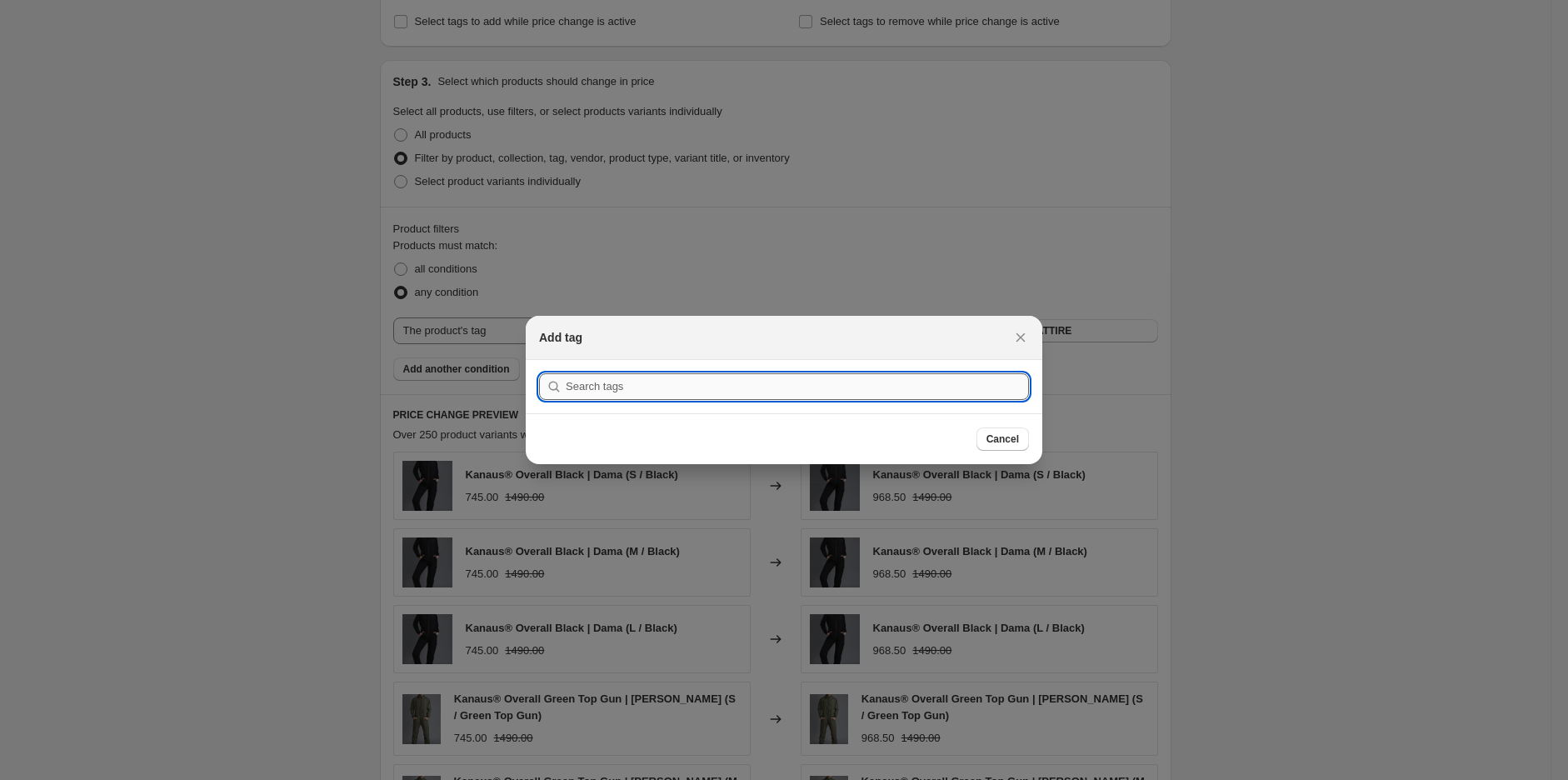
click at [736, 387] on input ":rfo:" at bounding box center [797, 386] width 463 height 26
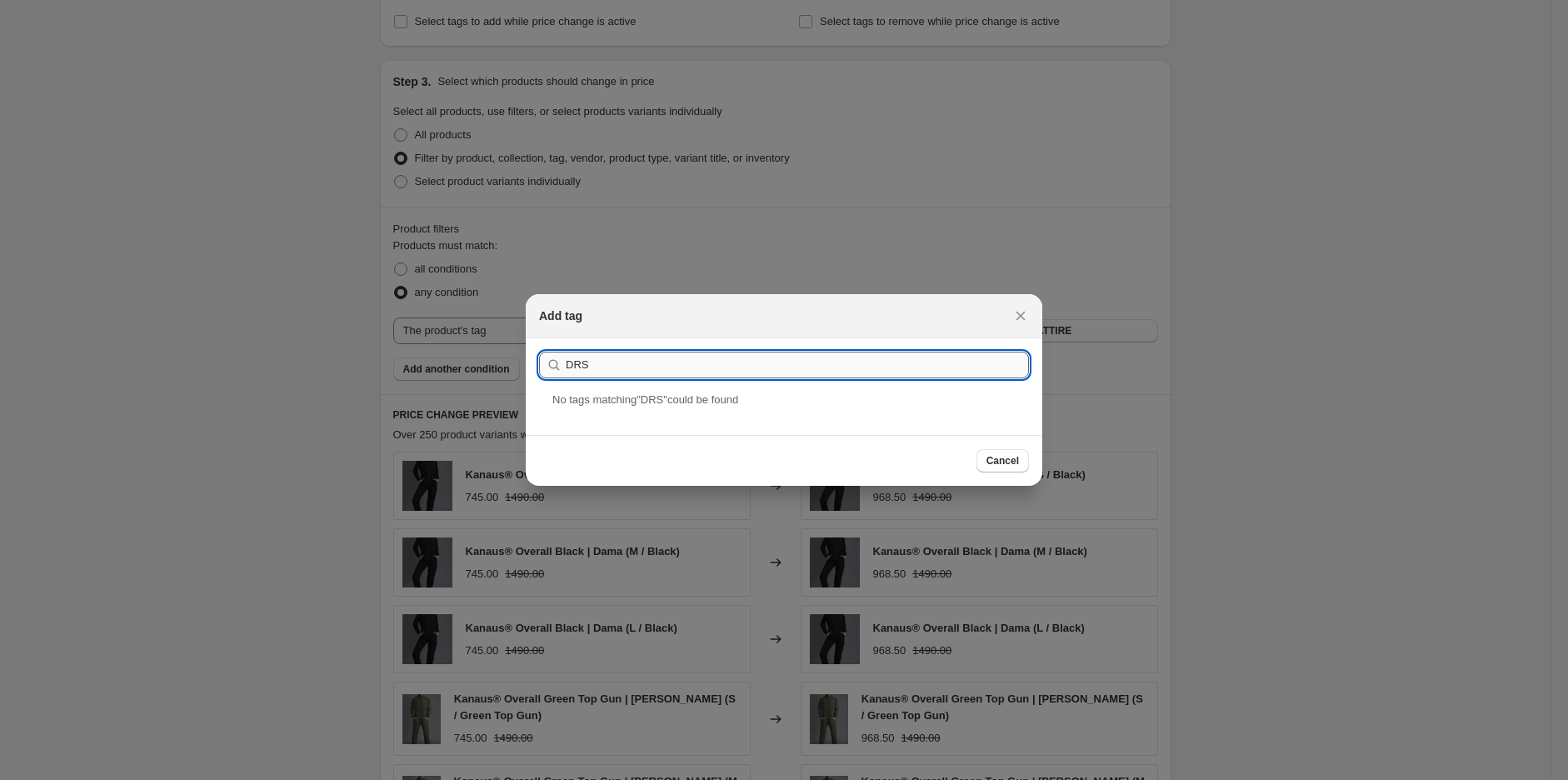
click at [622, 370] on input "DRS" at bounding box center [797, 365] width 463 height 26
type input "35DRS"
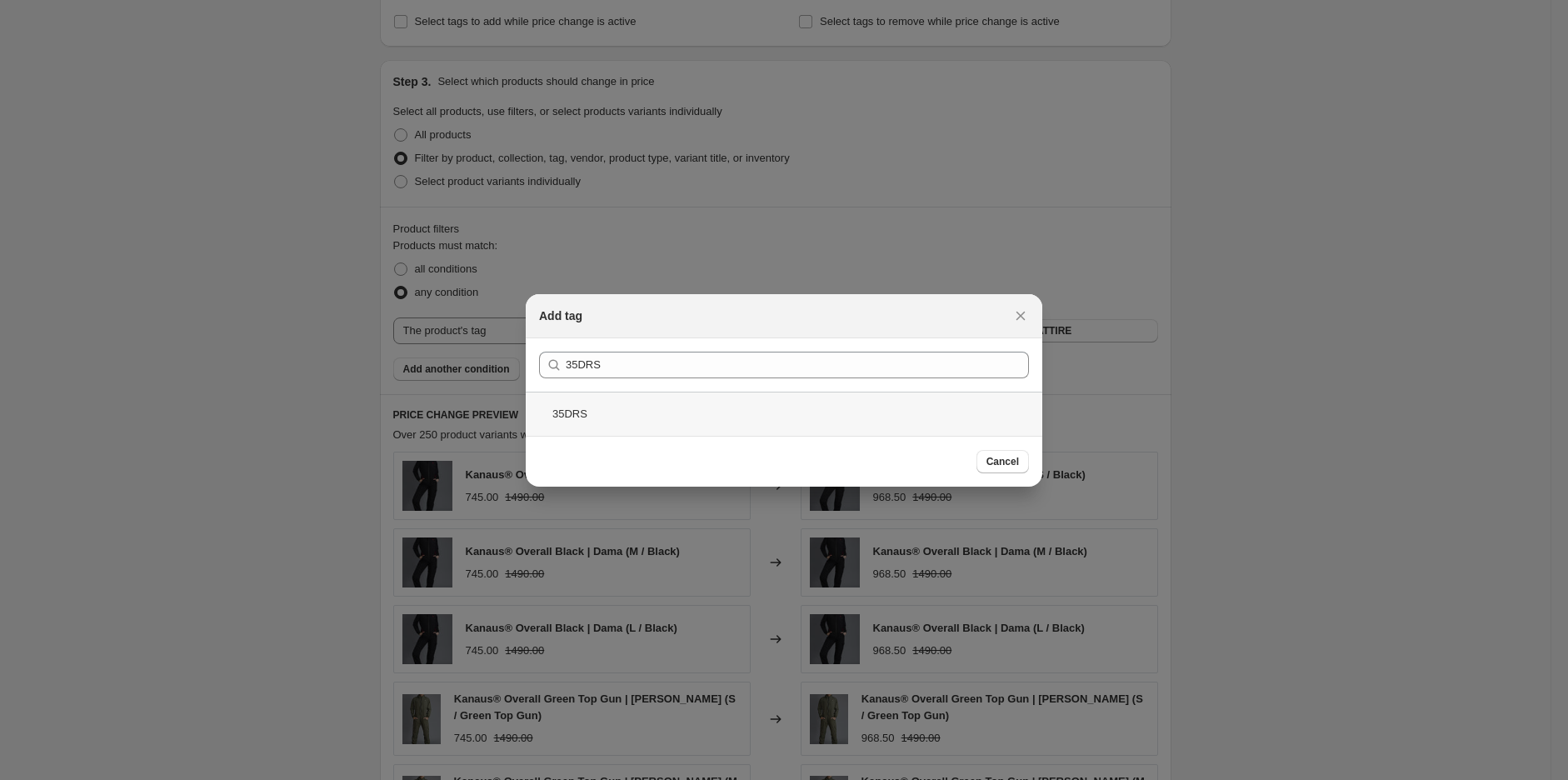
click at [611, 413] on div "35DRS" at bounding box center [784, 413] width 517 height 44
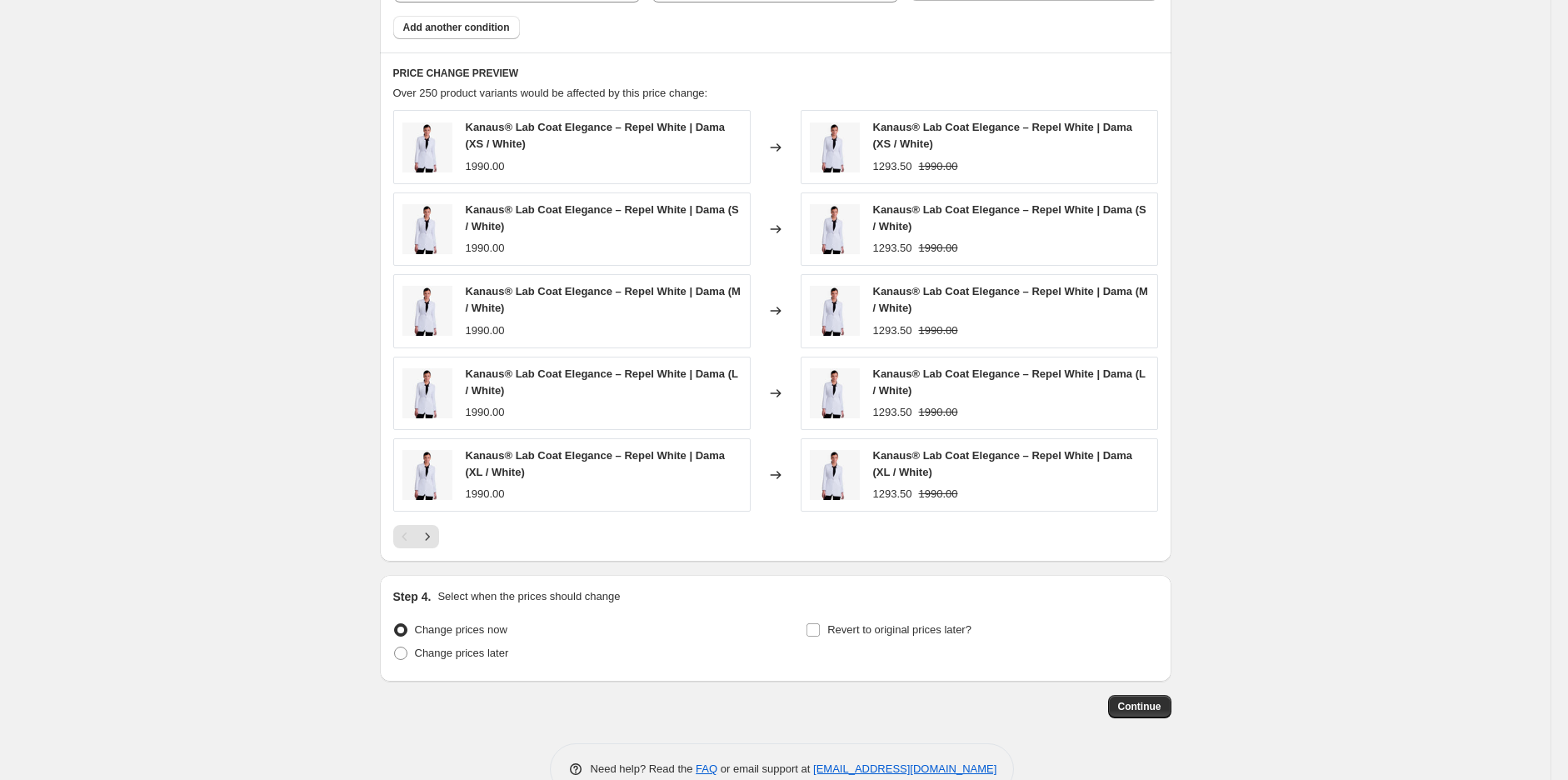
scroll to position [1124, 0]
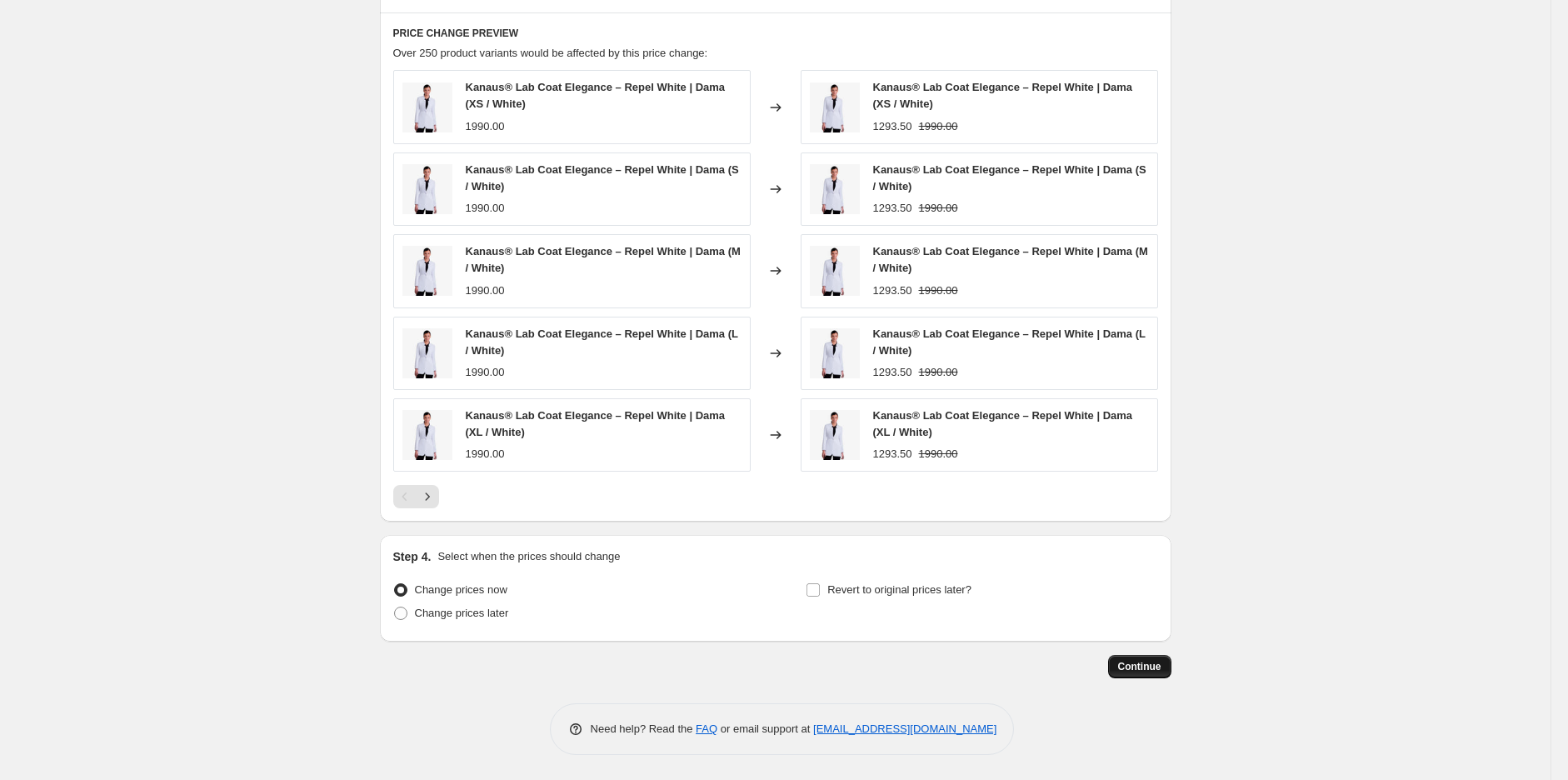
click at [1124, 658] on button "Continue" at bounding box center [1140, 666] width 63 height 23
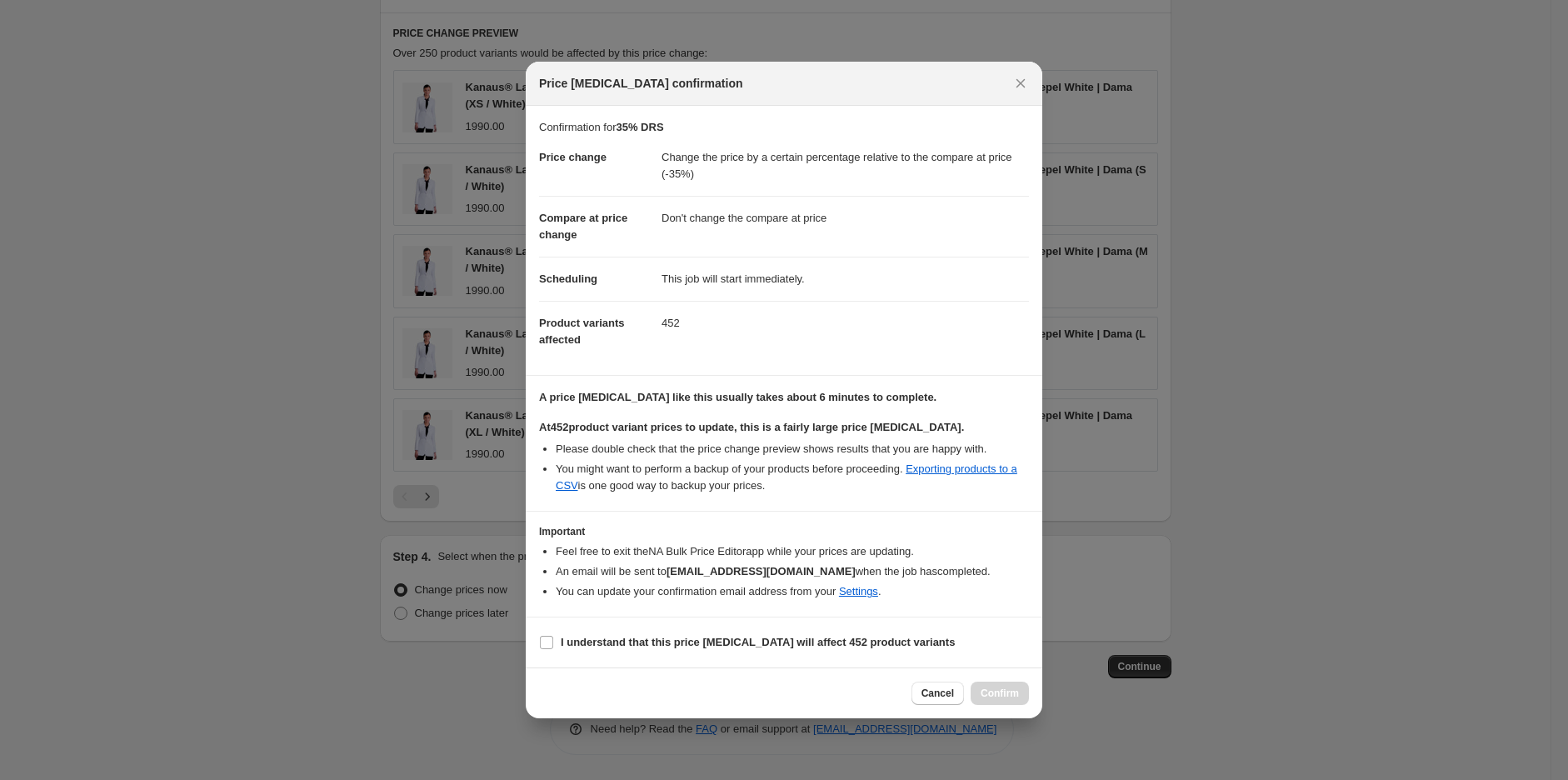
click at [651, 630] on section "I understand that this price [MEDICAL_DATA] will affect 452 product variants" at bounding box center [784, 642] width 517 height 50
click at [653, 638] on b "I understand that this price [MEDICAL_DATA] will affect 452 product variants" at bounding box center [758, 642] width 395 height 12
click at [553, 638] on input "I understand that this price [MEDICAL_DATA] will affect 452 product variants" at bounding box center [547, 643] width 13 height 13
checkbox input "true"
click at [997, 693] on span "Confirm" at bounding box center [1000, 694] width 39 height 13
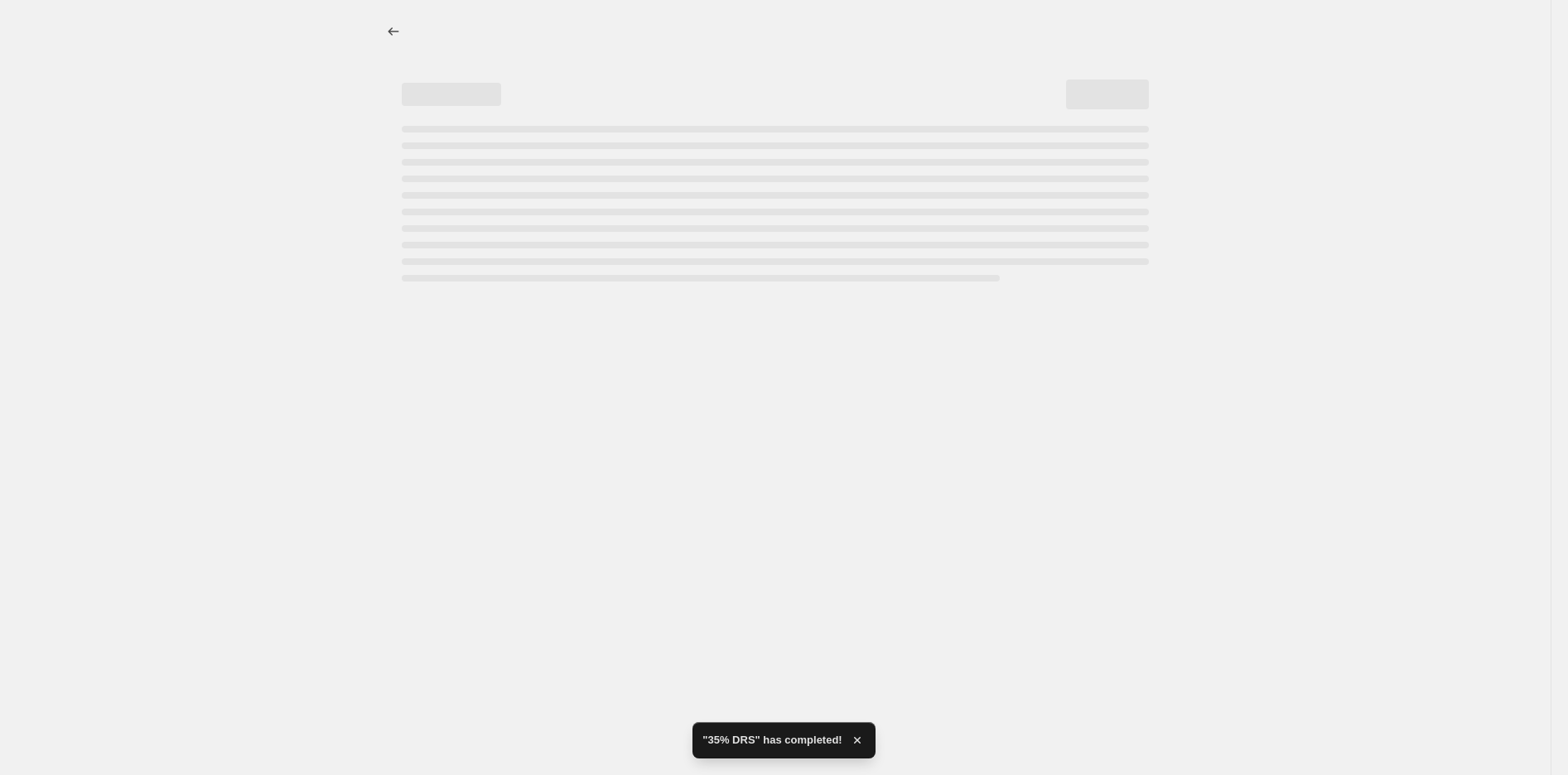
select select "pcap"
select select "no_change"
select select "tag"
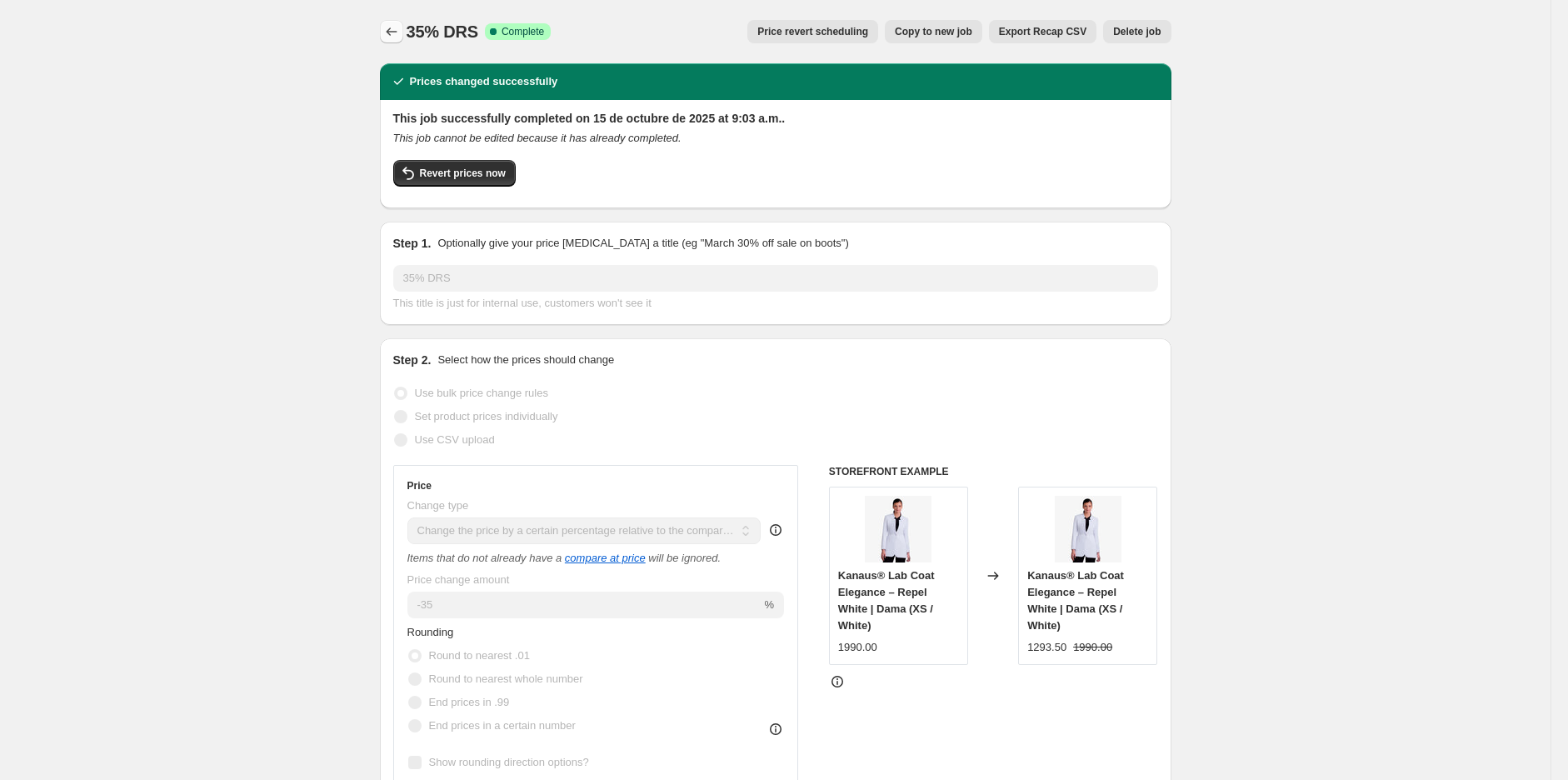
drag, startPoint x: 388, startPoint y: 16, endPoint x: 394, endPoint y: 35, distance: 19.9
click at [388, 16] on div "35% DRS. This page is ready 35% DRS Success Complete Complete Price revert sche…" at bounding box center [775, 31] width 792 height 63
click at [395, 38] on icon "Price change jobs" at bounding box center [392, 32] width 17 height 17
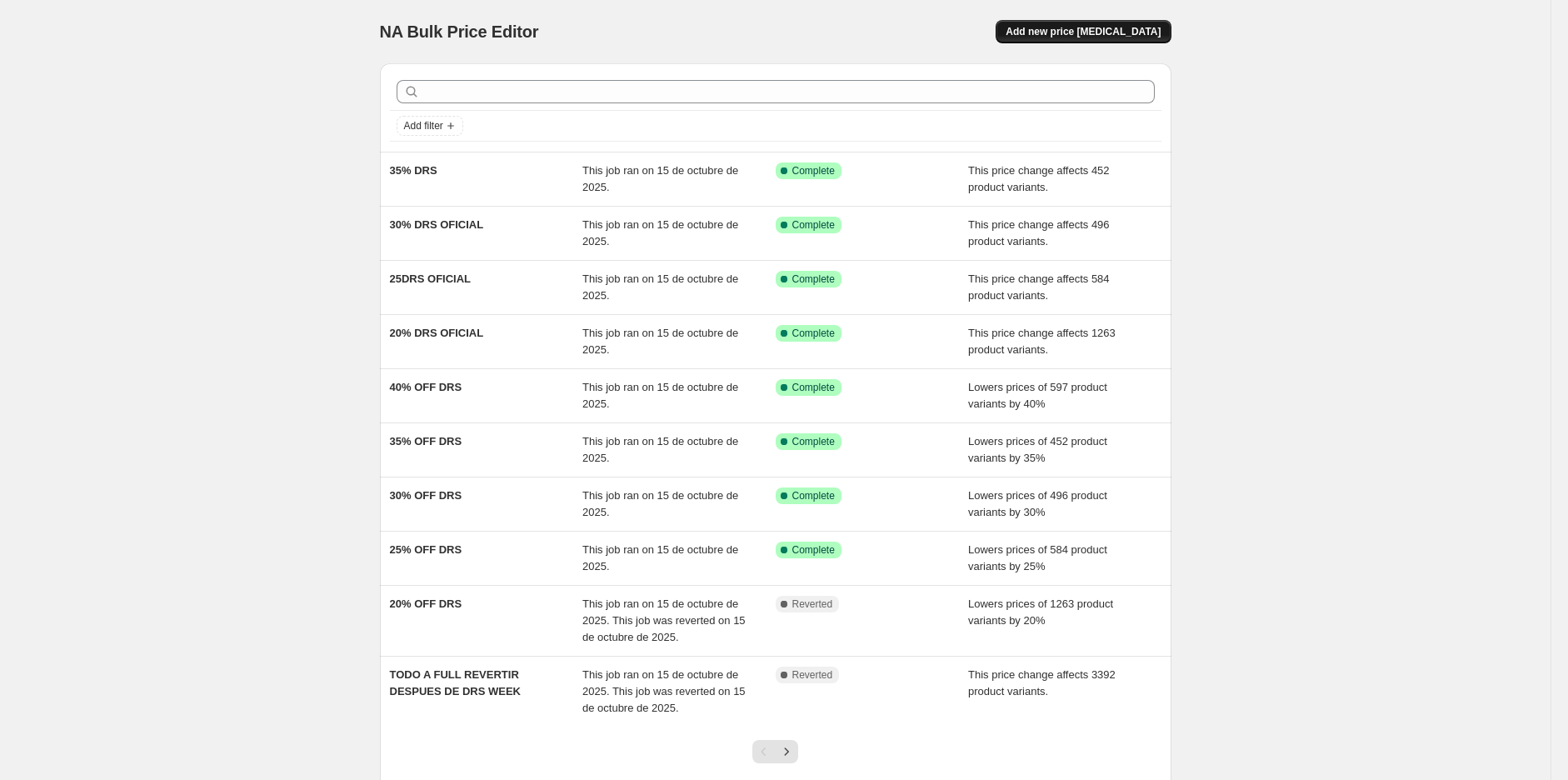
click at [1144, 29] on span "Add new price [MEDICAL_DATA]" at bounding box center [1083, 32] width 155 height 13
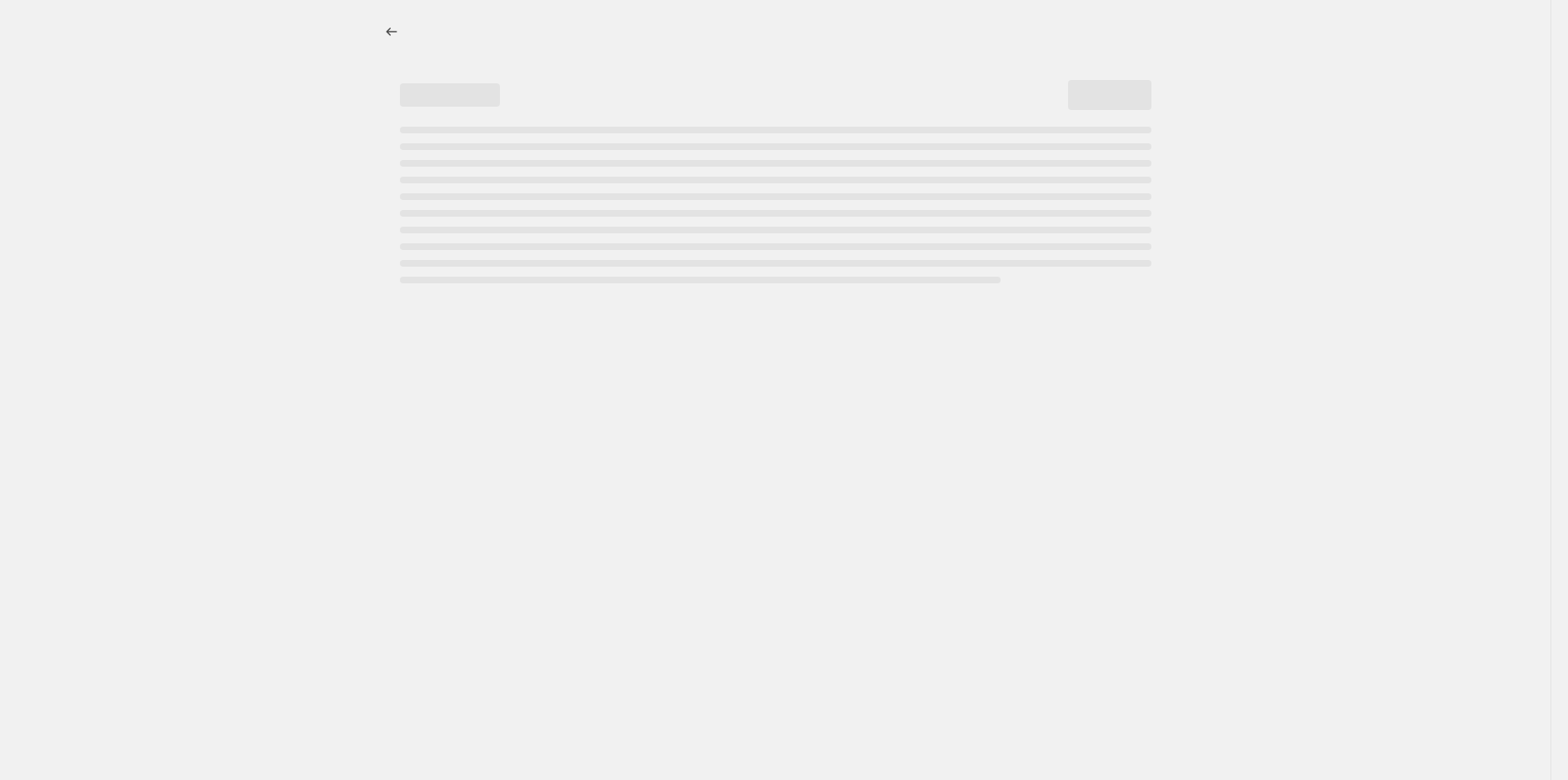
select select "percentage"
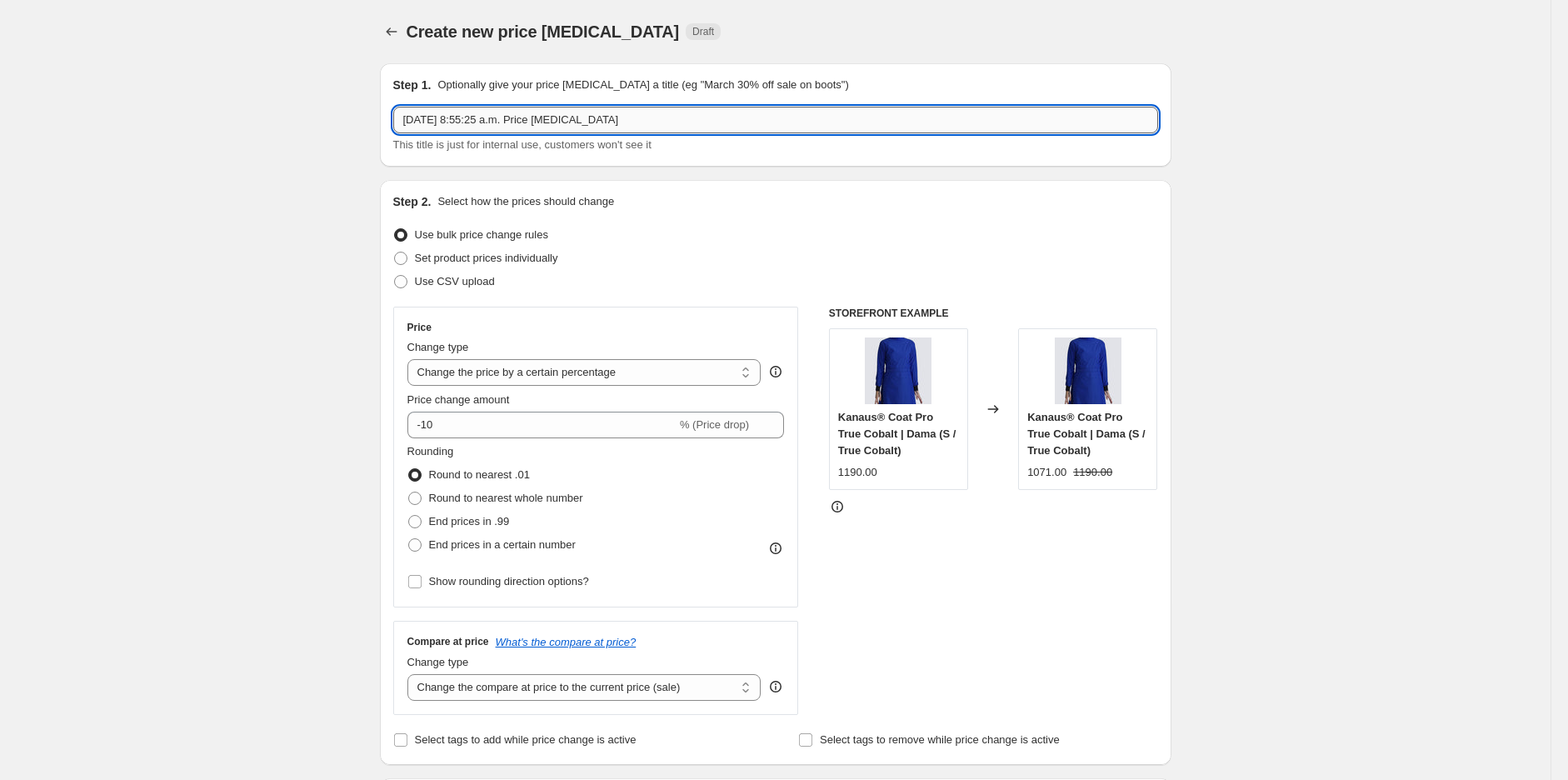
click at [728, 117] on input "[DATE] 8:55:25 a.m. Price [MEDICAL_DATA]" at bounding box center [776, 120] width 765 height 26
type input "40 DRS OFICIAL"
click at [505, 379] on select "Change the price to a certain amount Change the price by a certain amount Chang…" at bounding box center [584, 372] width 354 height 26
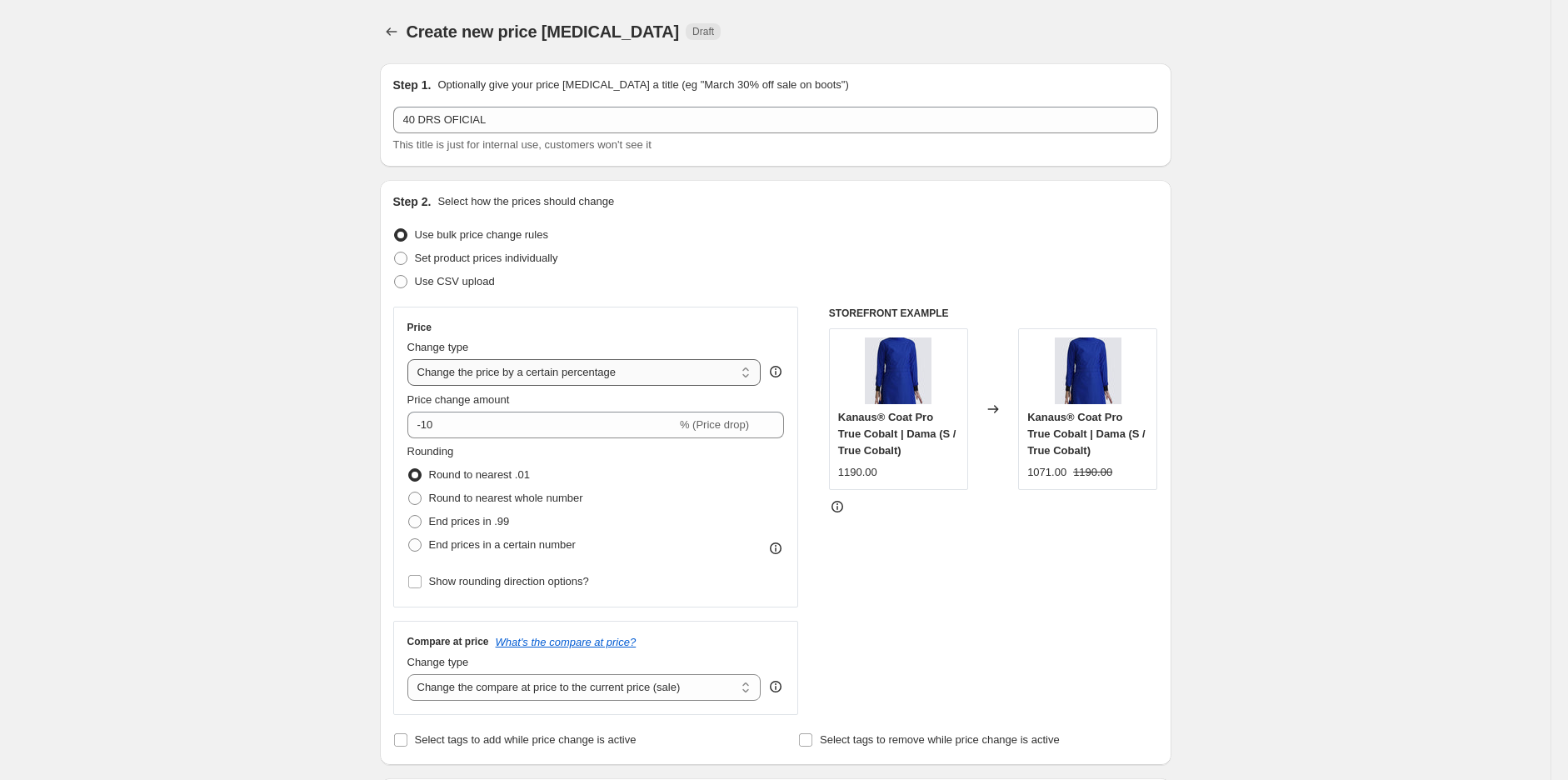
select select "pcap"
click at [411, 359] on select "Change the price to a certain amount Change the price by a certain amount Chang…" at bounding box center [584, 372] width 354 height 26
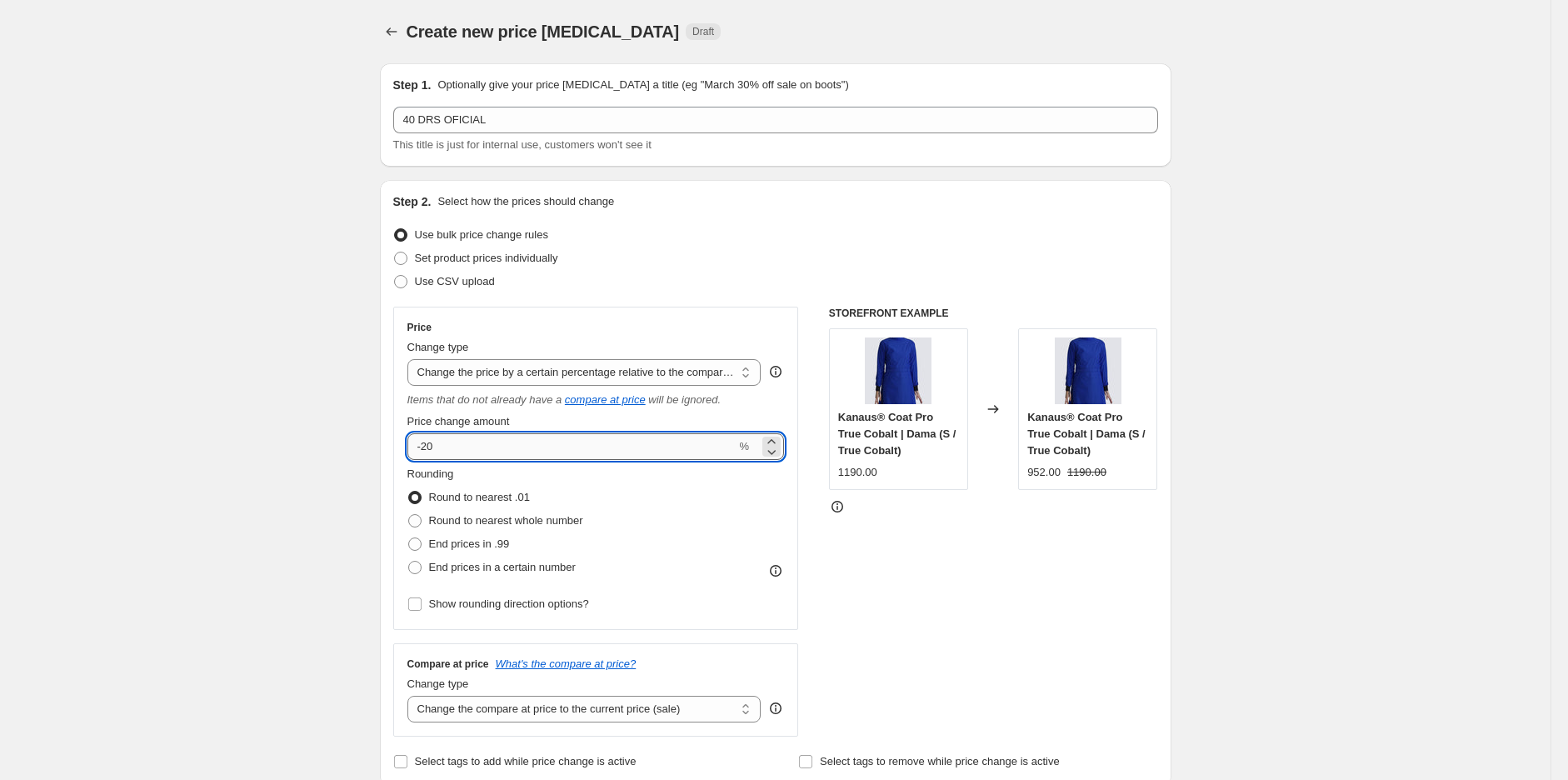
click at [489, 454] on input "-20" at bounding box center [572, 446] width 329 height 26
type input "-2"
type input "-40"
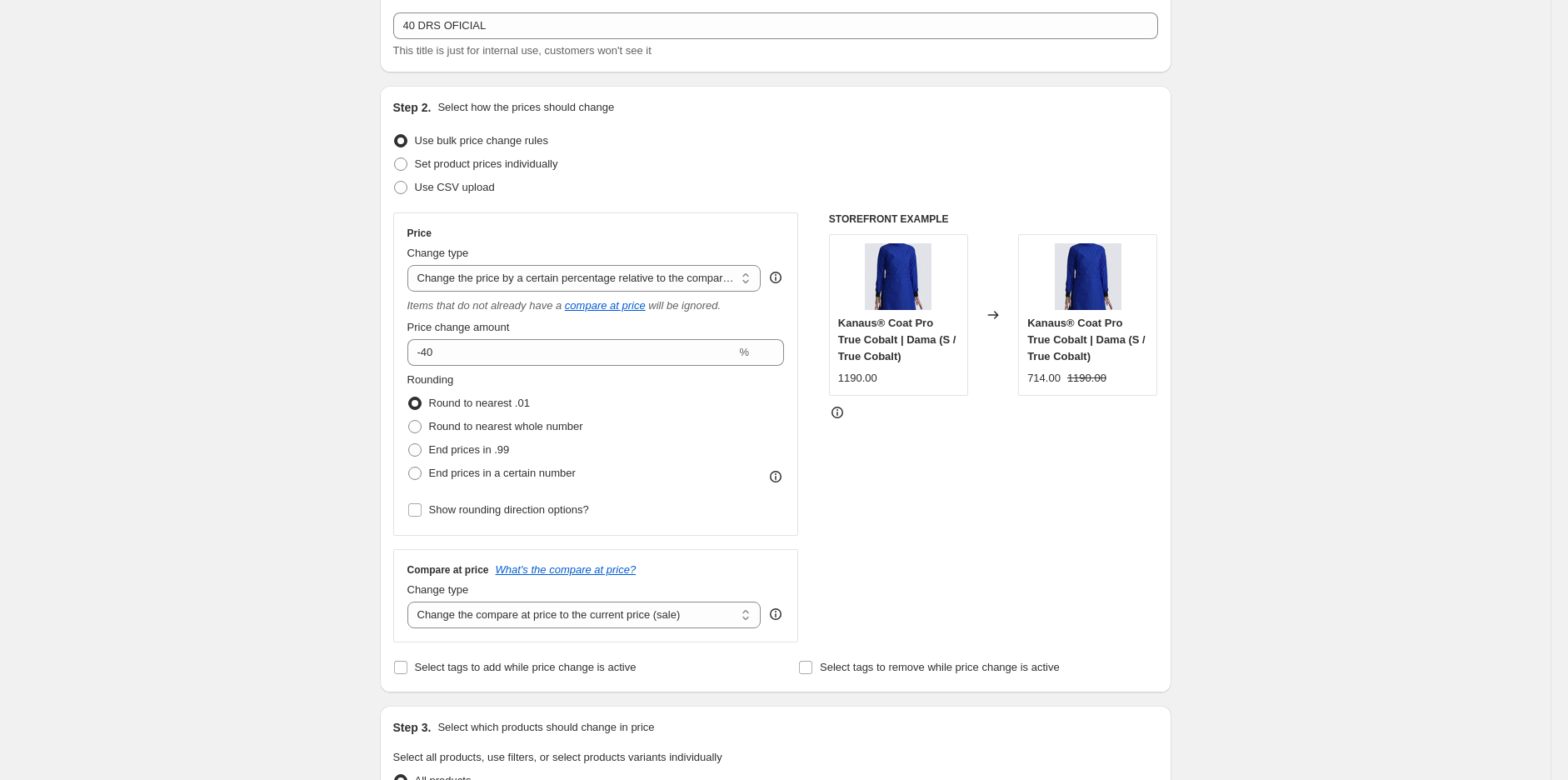
scroll to position [247, 0]
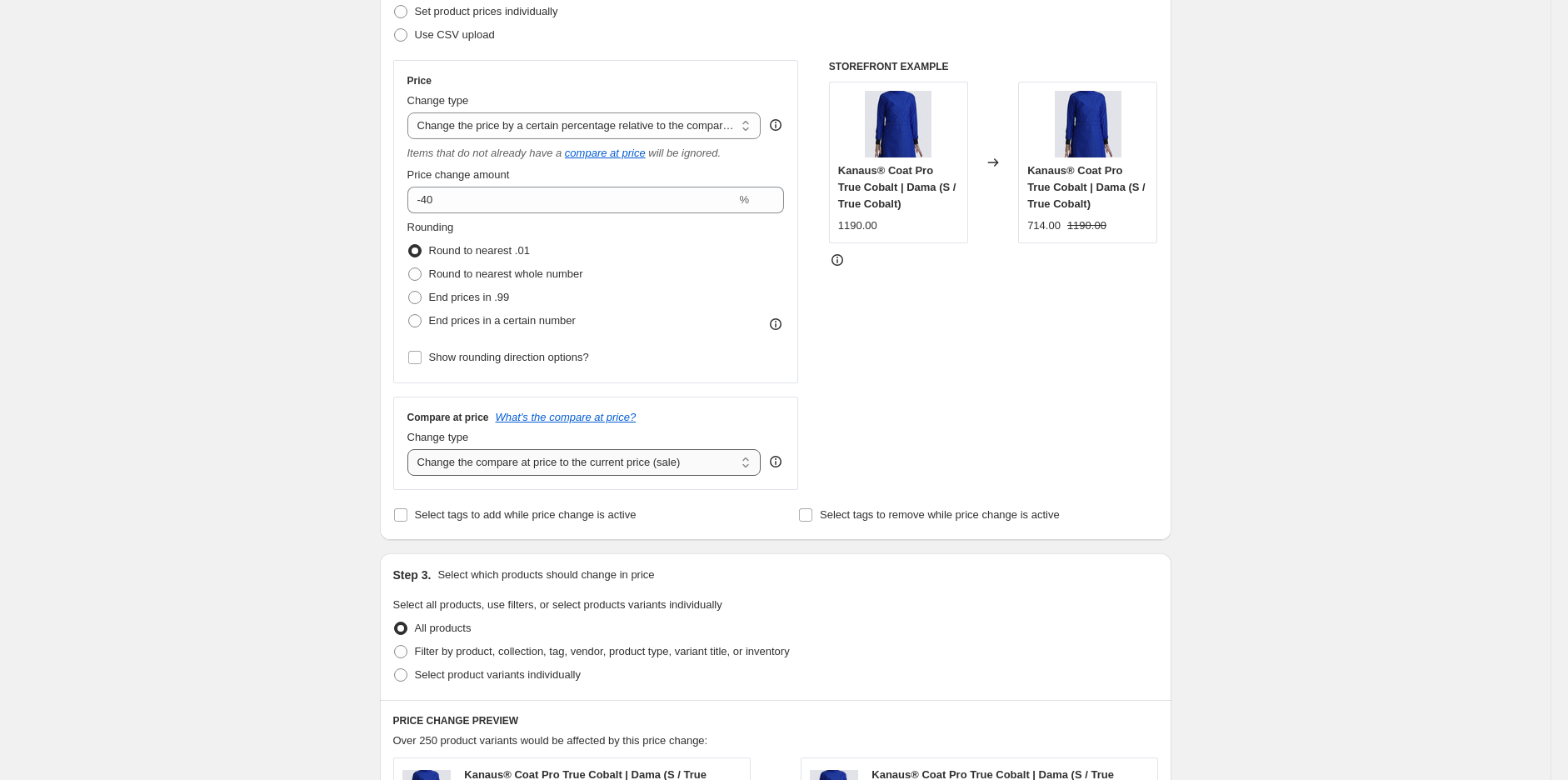
click at [497, 469] on select "Change the compare at price to the current price (sale) Change the compare at p…" at bounding box center [584, 462] width 354 height 26
select select "no_change"
click at [411, 450] on select "Change the compare at price to the current price (sale) Change the compare at p…" at bounding box center [584, 462] width 354 height 26
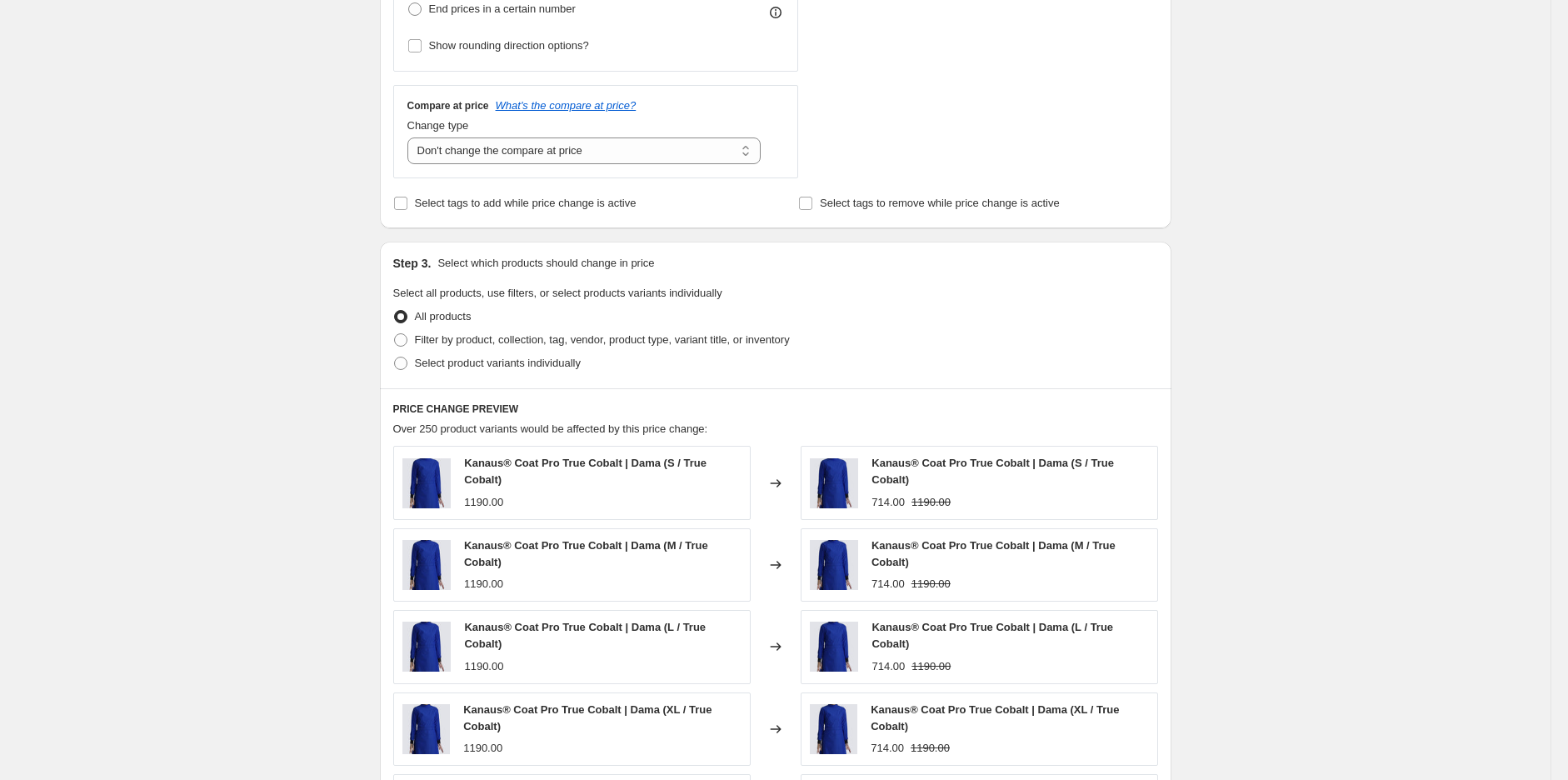
scroll to position [493, 0]
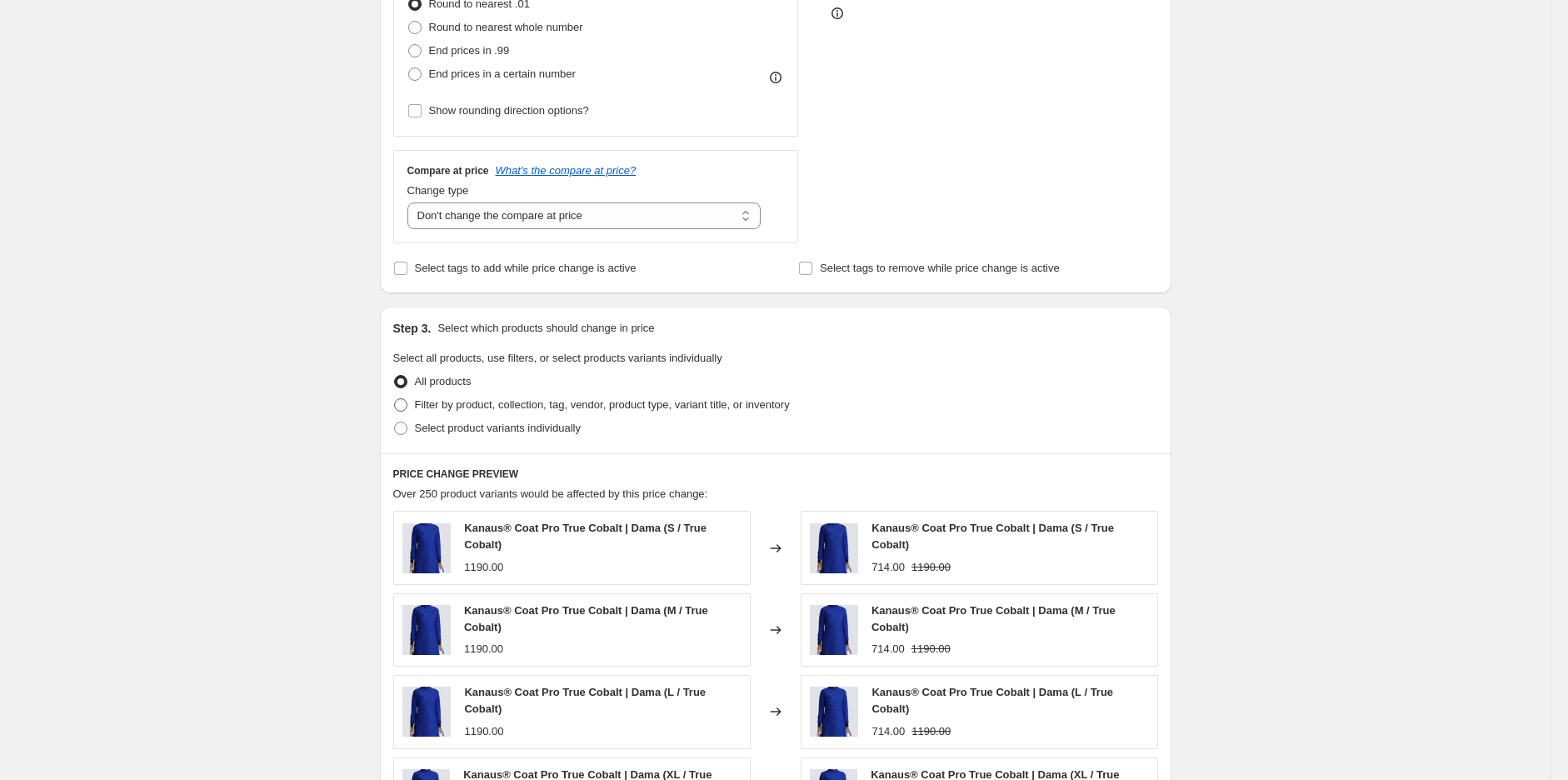
click at [488, 402] on span "Filter by product, collection, tag, vendor, product type, variant title, or inv…" at bounding box center [602, 404] width 375 height 12
click at [395, 399] on input "Filter by product, collection, tag, vendor, product type, variant title, or inv…" at bounding box center [395, 398] width 1 height 1
radio input "true"
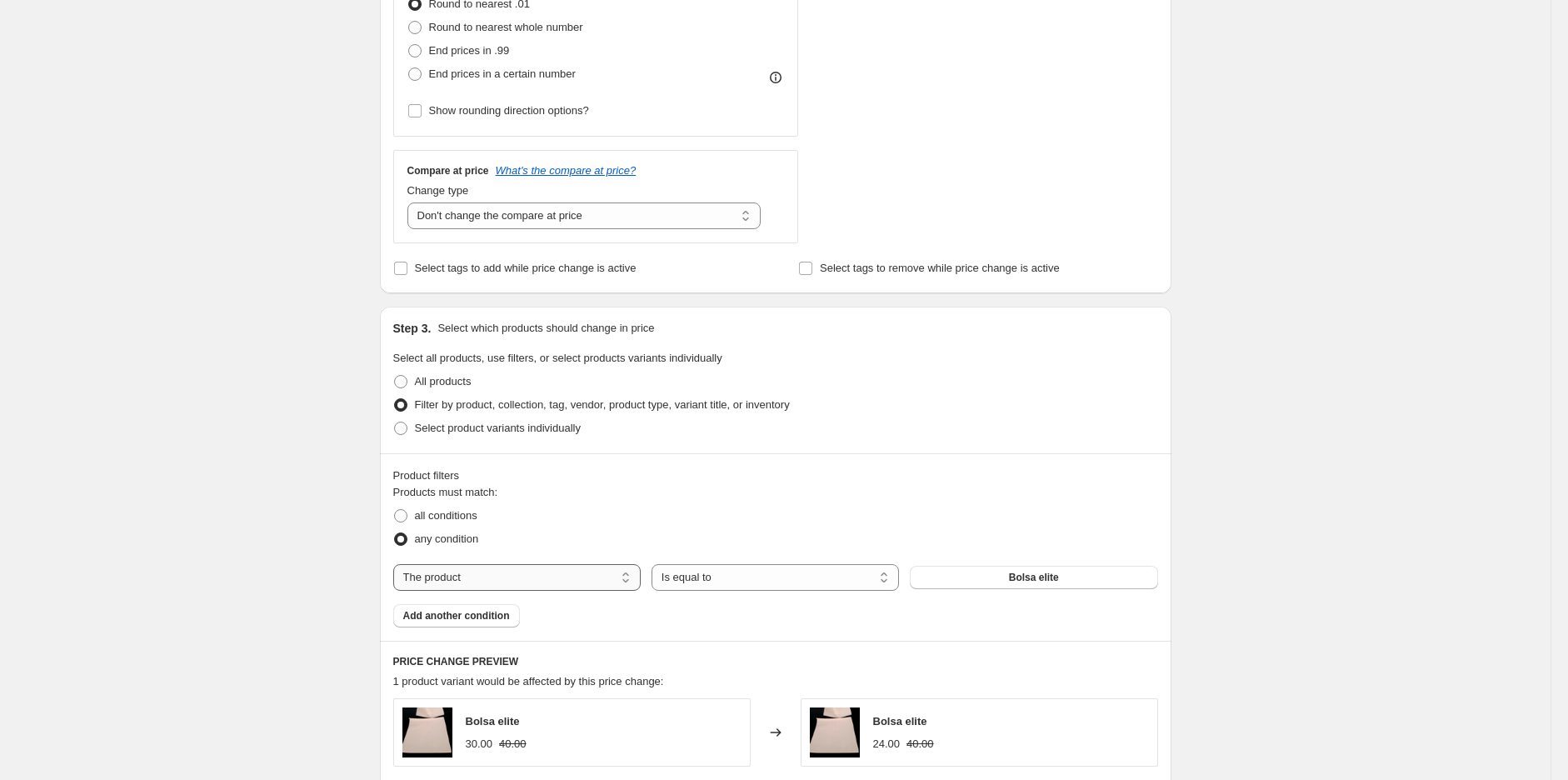
click at [580, 583] on select "The product The product's collection The product's tag The product's vendor The…" at bounding box center [517, 578] width 247 height 26
select select "tag"
click at [1070, 585] on span "15%DESATTIRE" at bounding box center [1033, 578] width 76 height 13
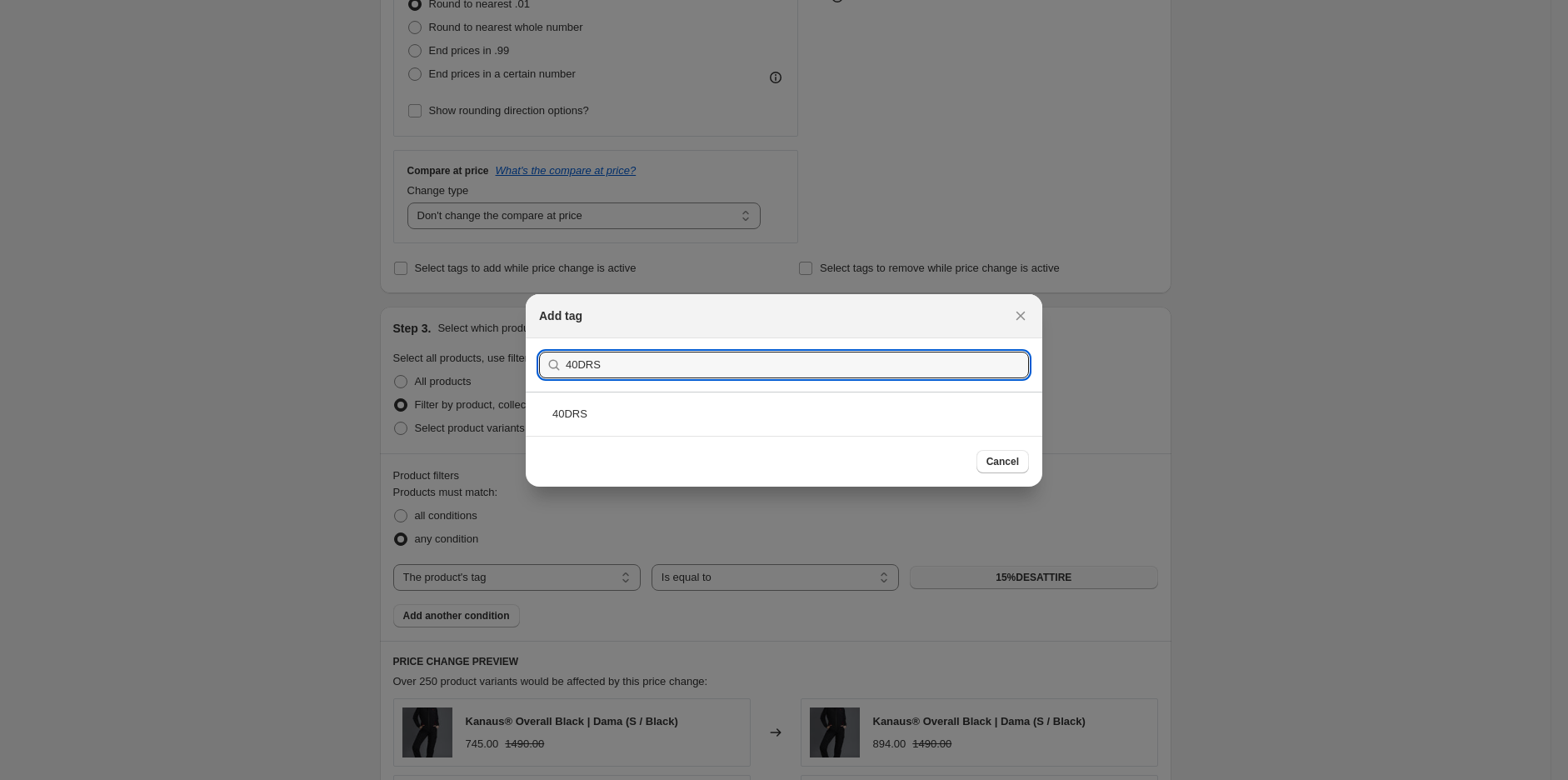
type input "40DRS"
click at [609, 402] on div "40DRS" at bounding box center [784, 413] width 517 height 44
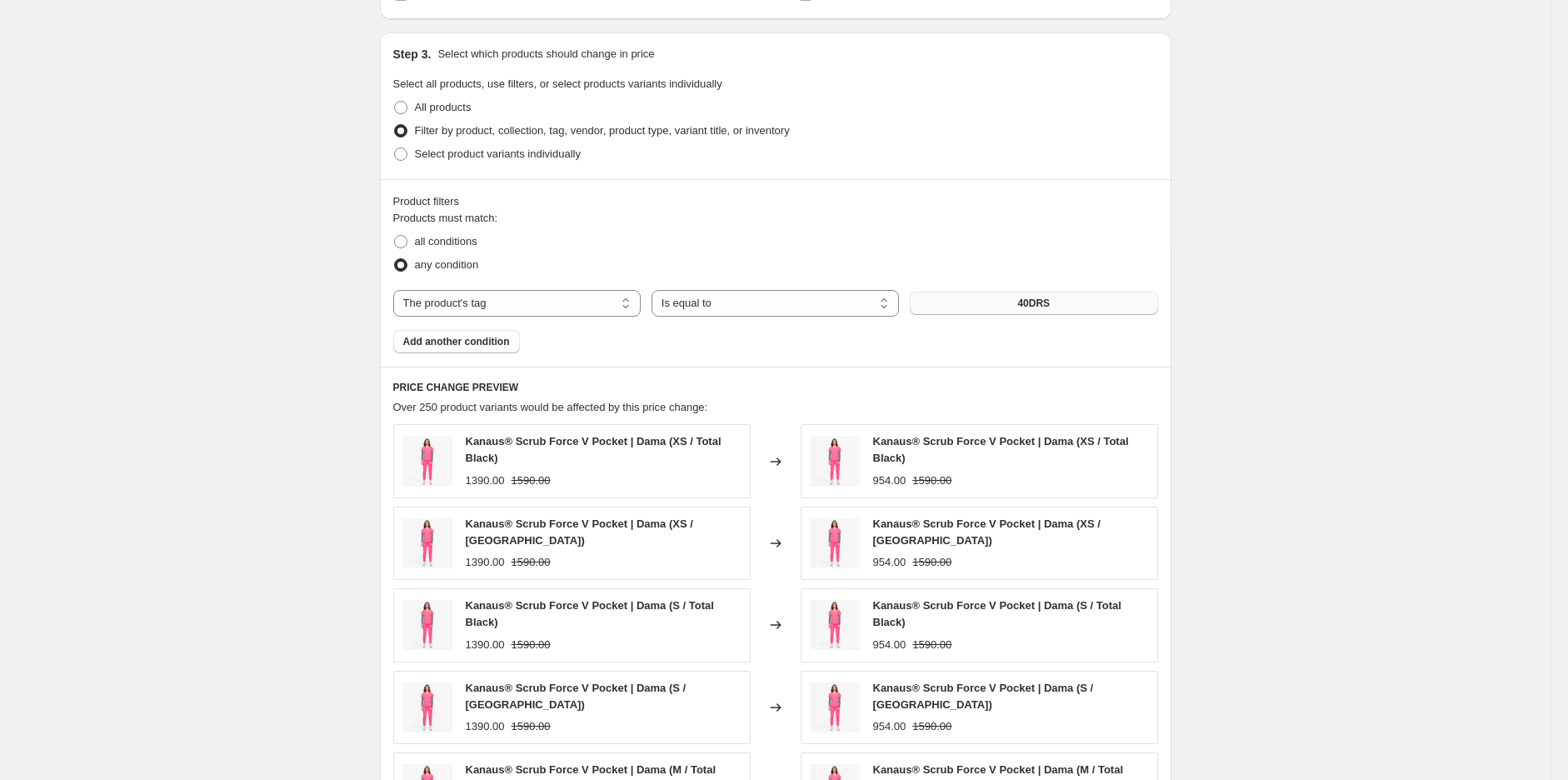
scroll to position [1113, 0]
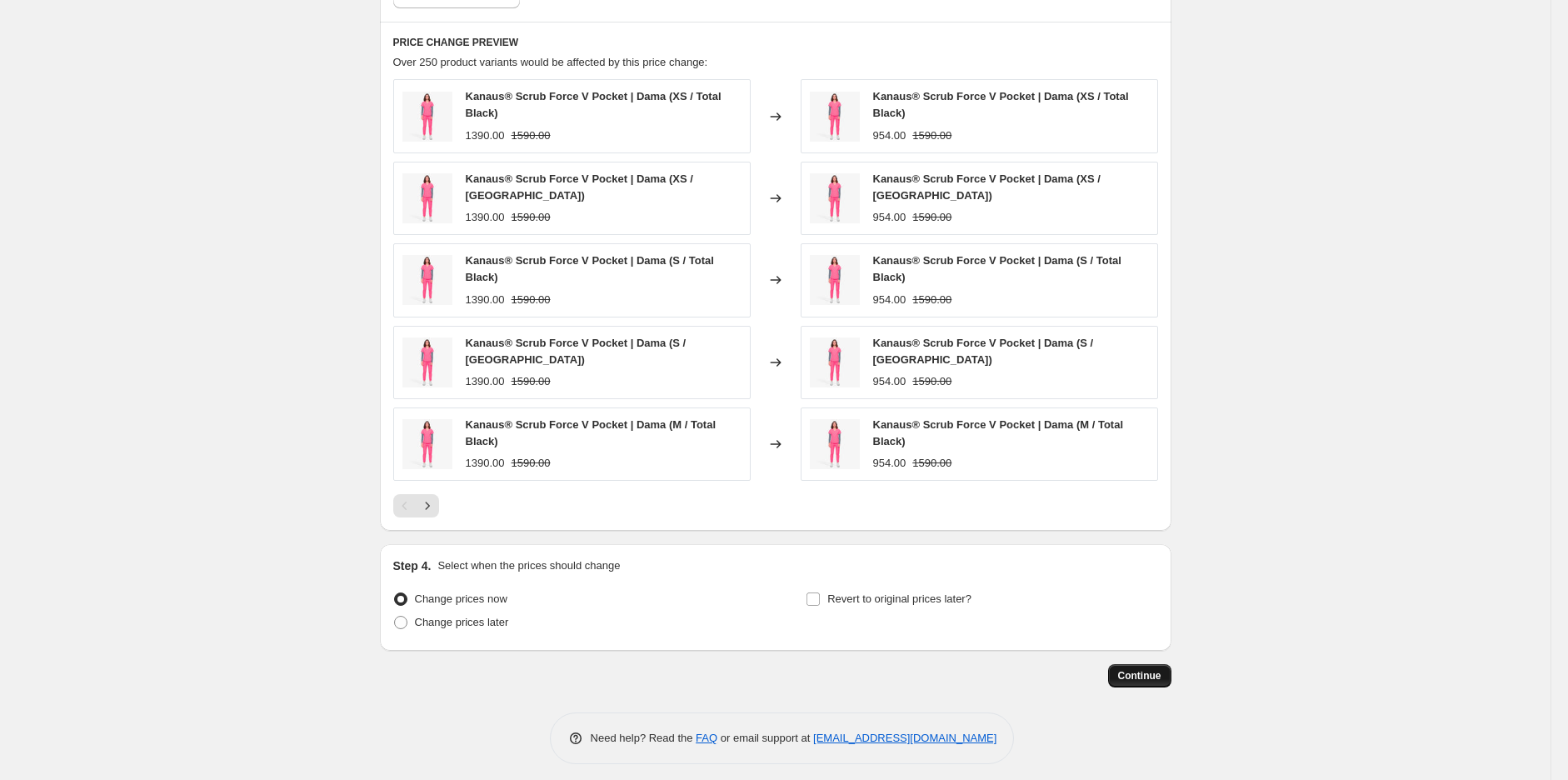
click at [1155, 669] on span "Continue" at bounding box center [1140, 676] width 43 height 13
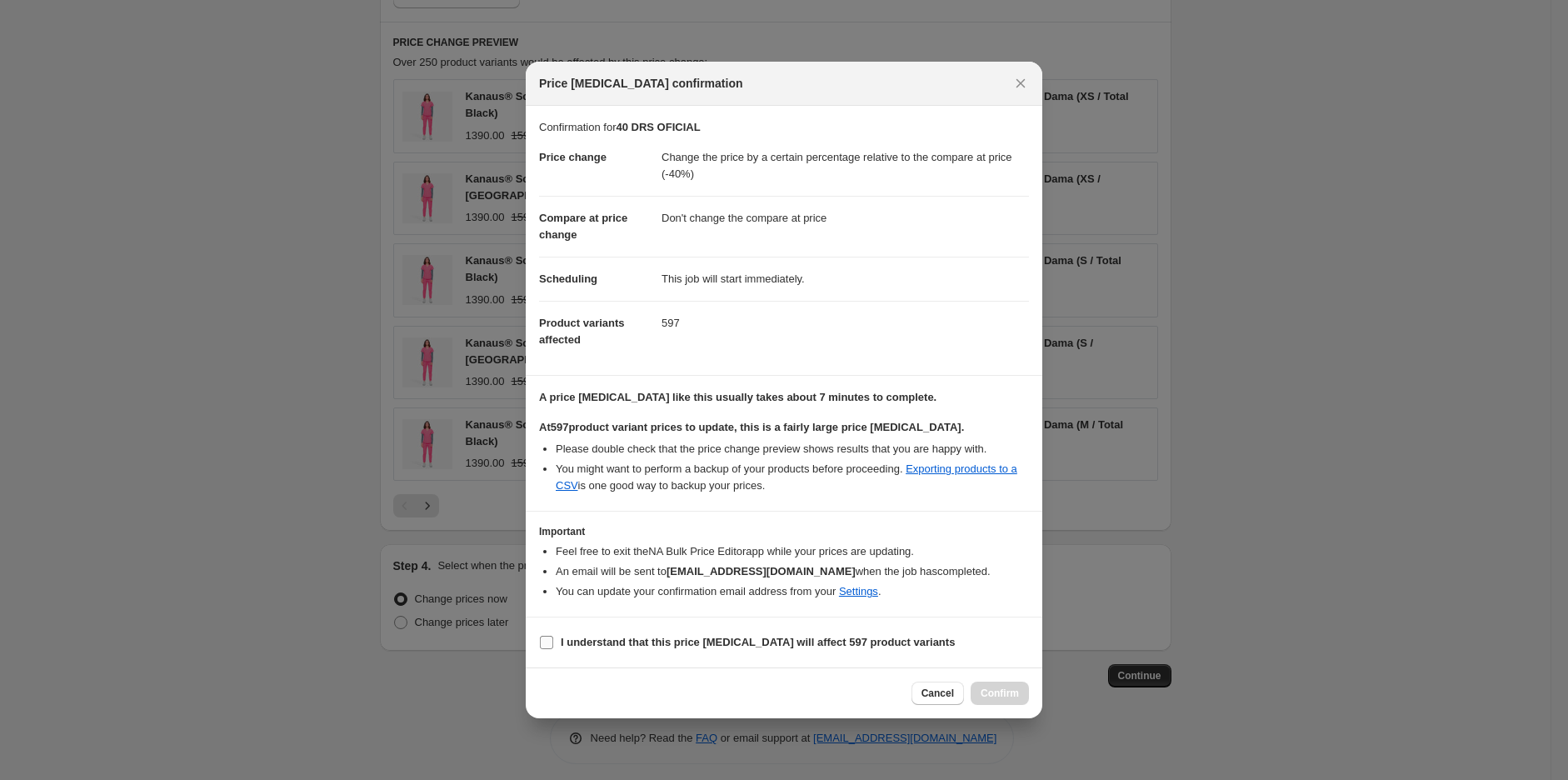
click at [626, 648] on b "I understand that this price [MEDICAL_DATA] will affect 597 product variants" at bounding box center [758, 642] width 395 height 12
click at [553, 649] on input "I understand that this price [MEDICAL_DATA] will affect 597 product variants" at bounding box center [547, 643] width 13 height 13
checkbox input "true"
click at [992, 693] on span "Confirm" at bounding box center [1000, 694] width 39 height 13
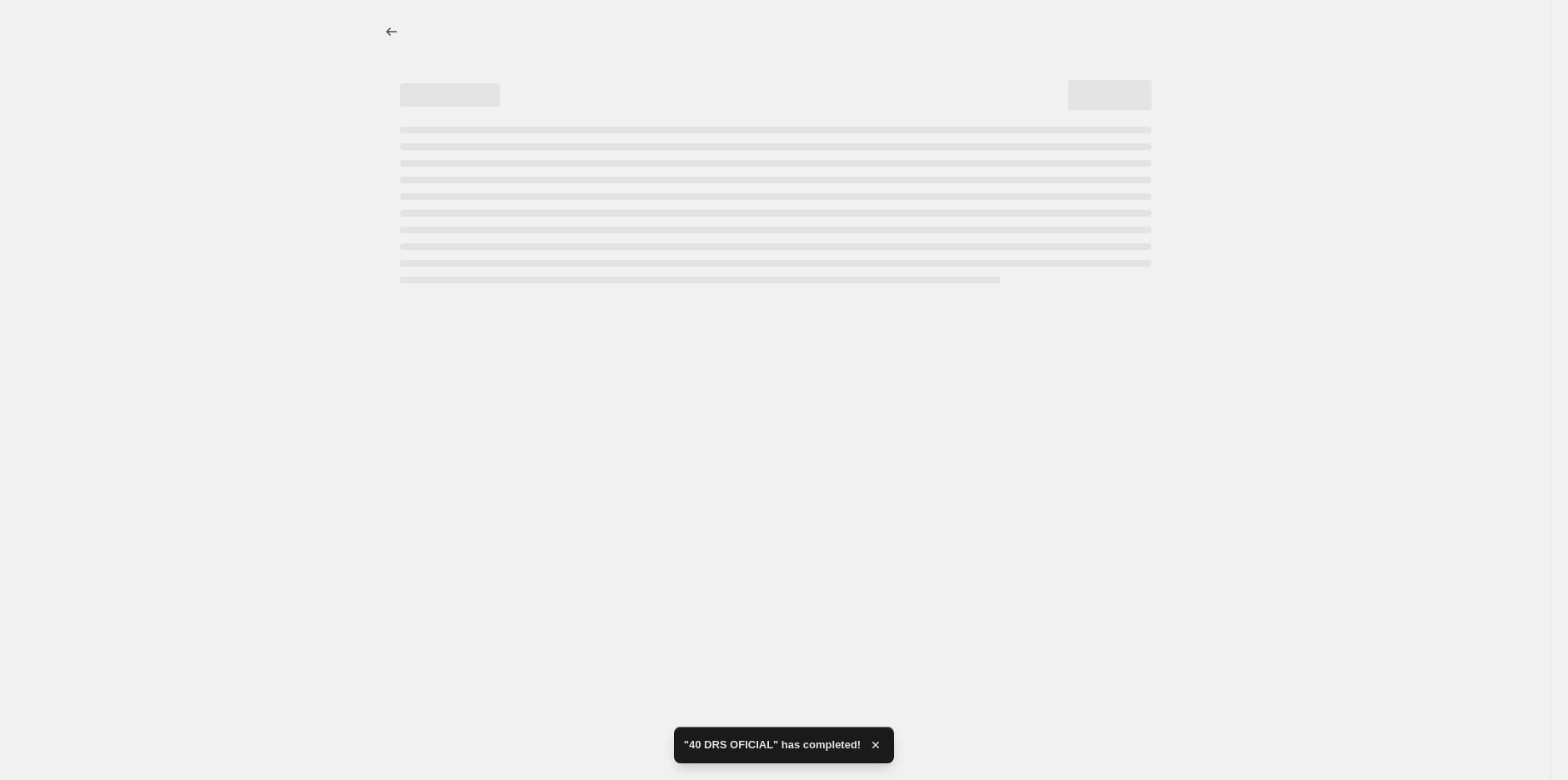
select select "pcap"
select select "no_change"
select select "tag"
